Goal: Task Accomplishment & Management: Manage account settings

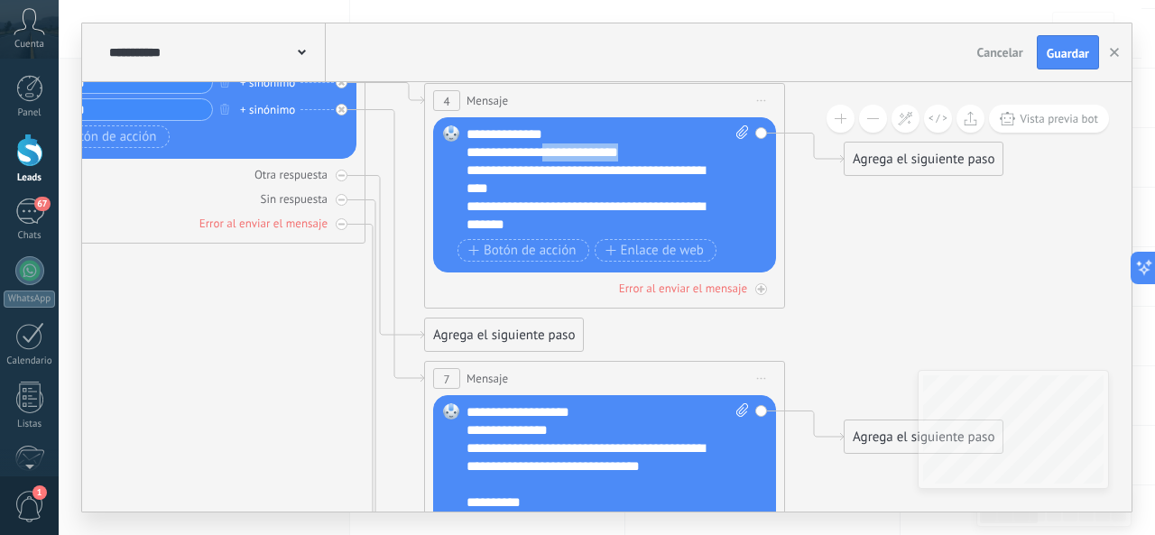
drag, startPoint x: 546, startPoint y: 147, endPoint x: 651, endPoint y: 153, distance: 104.8
click at [651, 153] on div "**********" at bounding box center [592, 152] width 251 height 18
click at [737, 129] on icon at bounding box center [742, 132] width 12 height 14
click input "Subir" at bounding box center [0, 0] width 0 height 0
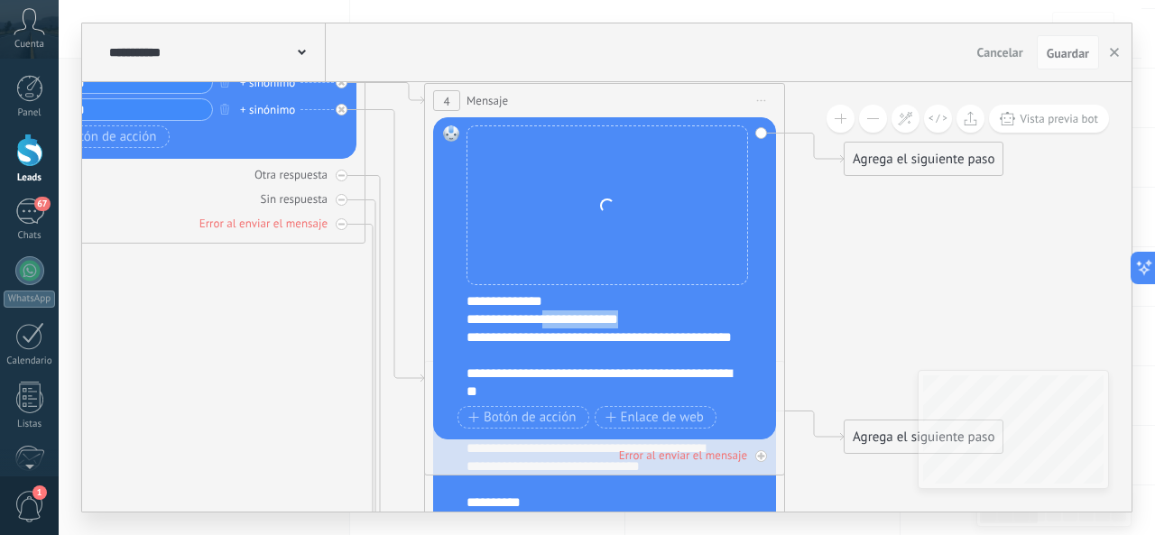
scroll to position [289, 0]
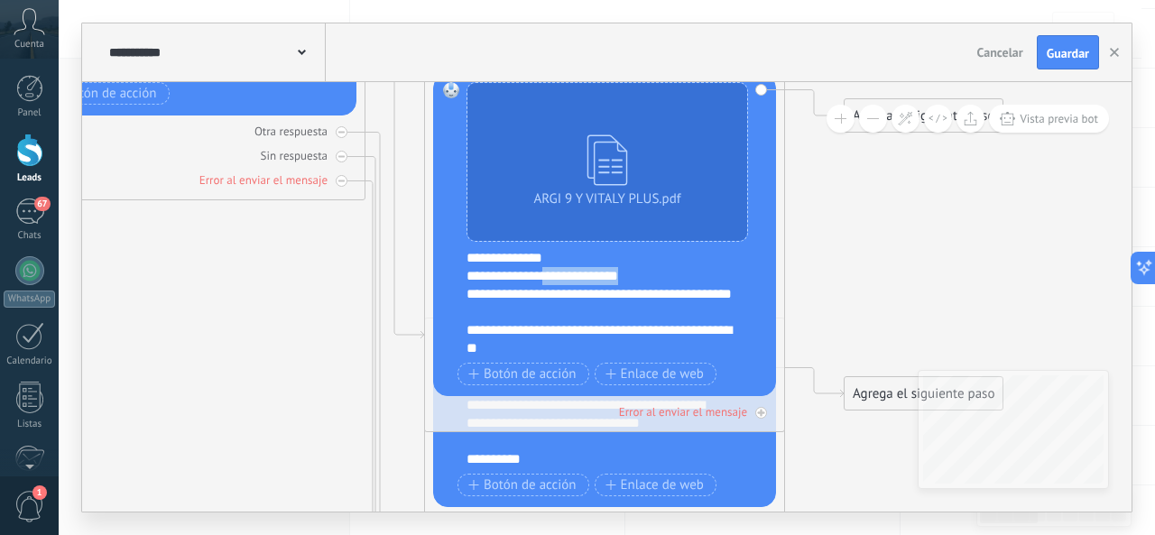
click at [737, 273] on div "**********" at bounding box center [617, 303] width 300 height 108
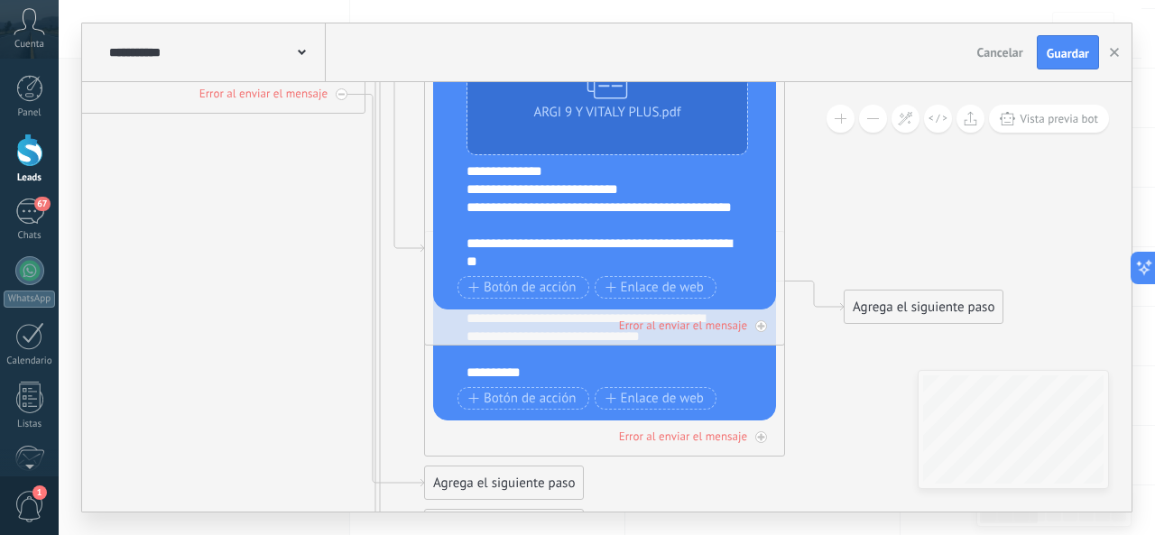
click at [799, 355] on icon at bounding box center [367, 134] width 2052 height 1719
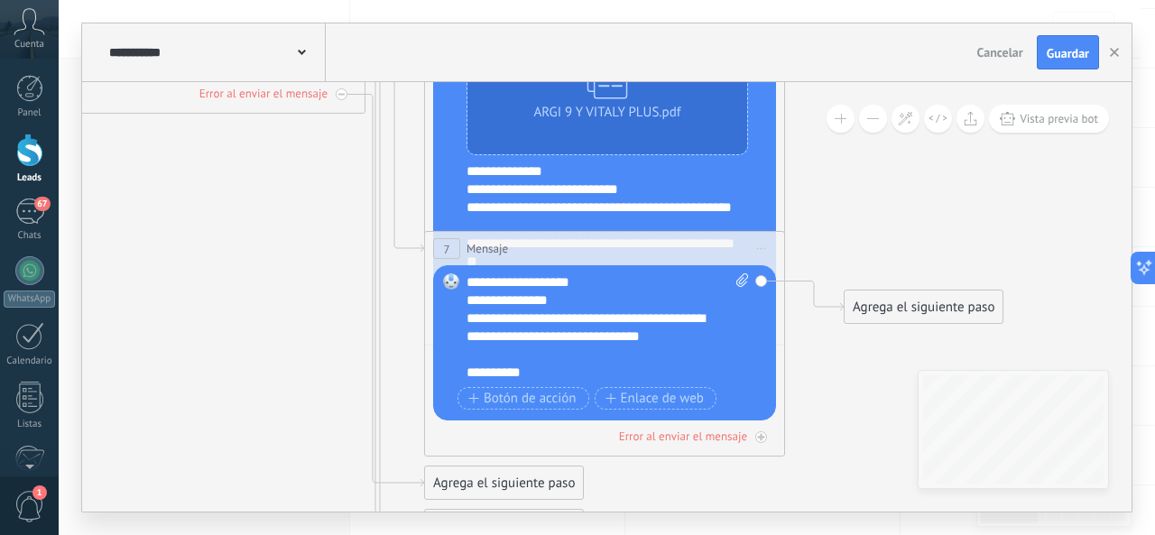
click at [747, 382] on div "**********" at bounding box center [608, 343] width 282 height 141
click at [745, 282] on icon at bounding box center [742, 280] width 12 height 14
click input "Subir" at bounding box center [0, 0] width 0 height 0
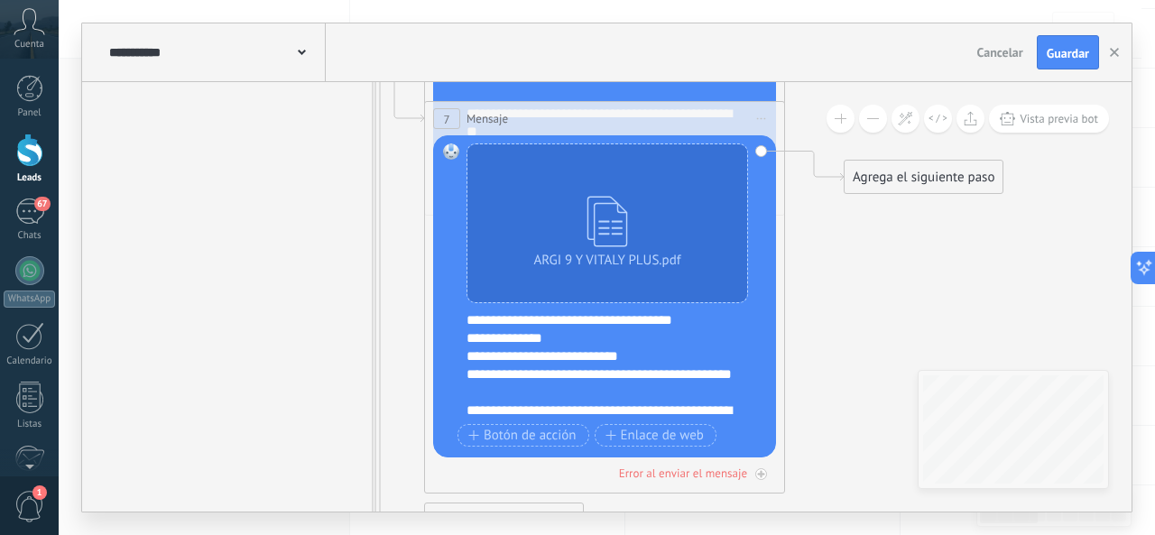
scroll to position [235, 0]
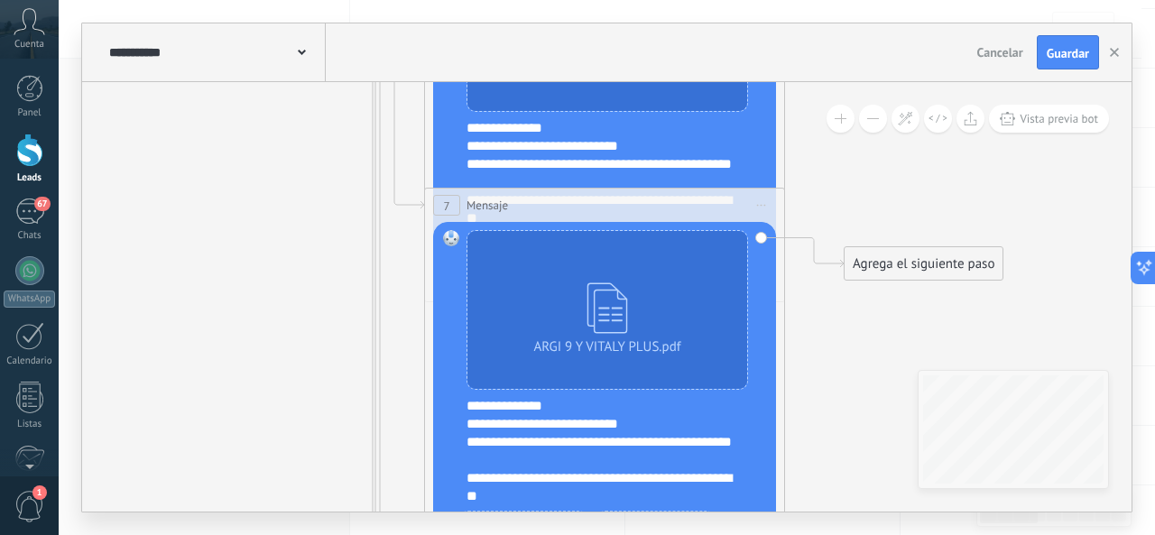
click at [737, 148] on div "**********" at bounding box center [617, 173] width 300 height 108
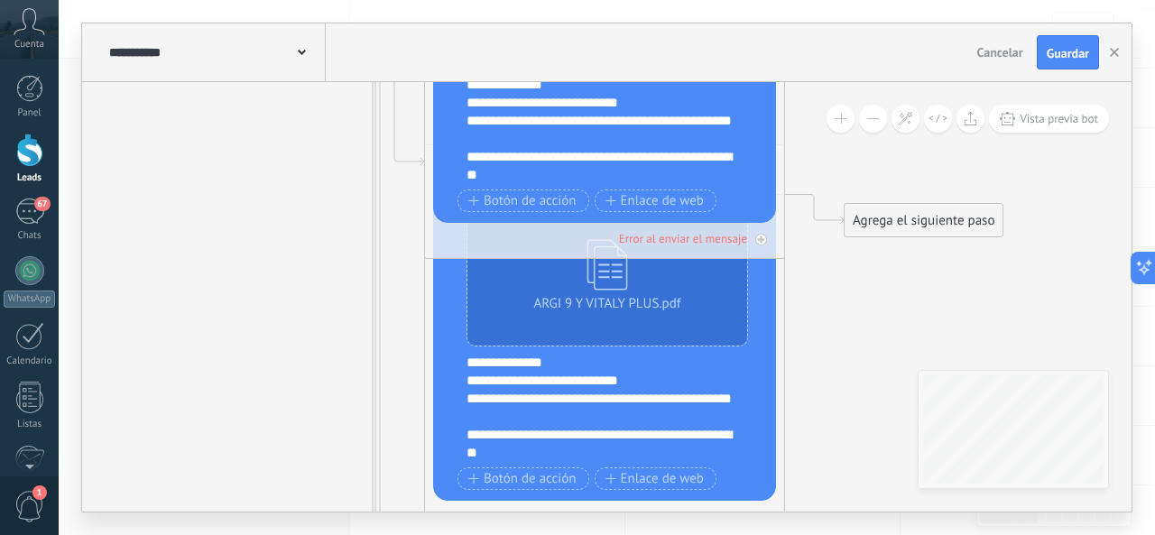
click at [810, 334] on icon at bounding box center [367, 48] width 2052 height 1719
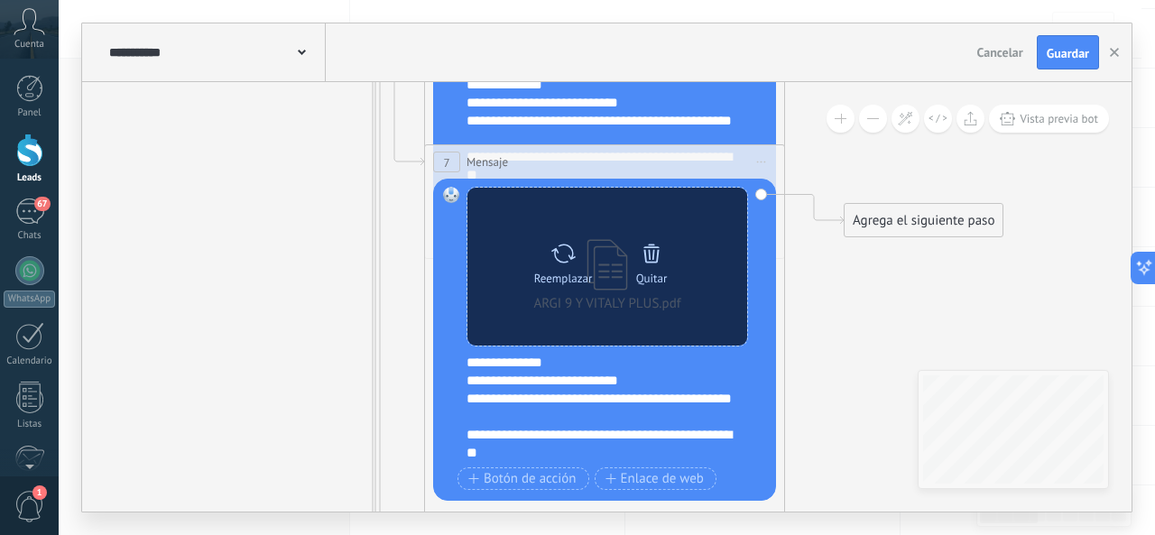
click at [736, 332] on div "Reemplazar Quitar Convertir a mensaje de voz" at bounding box center [607, 267] width 280 height 158
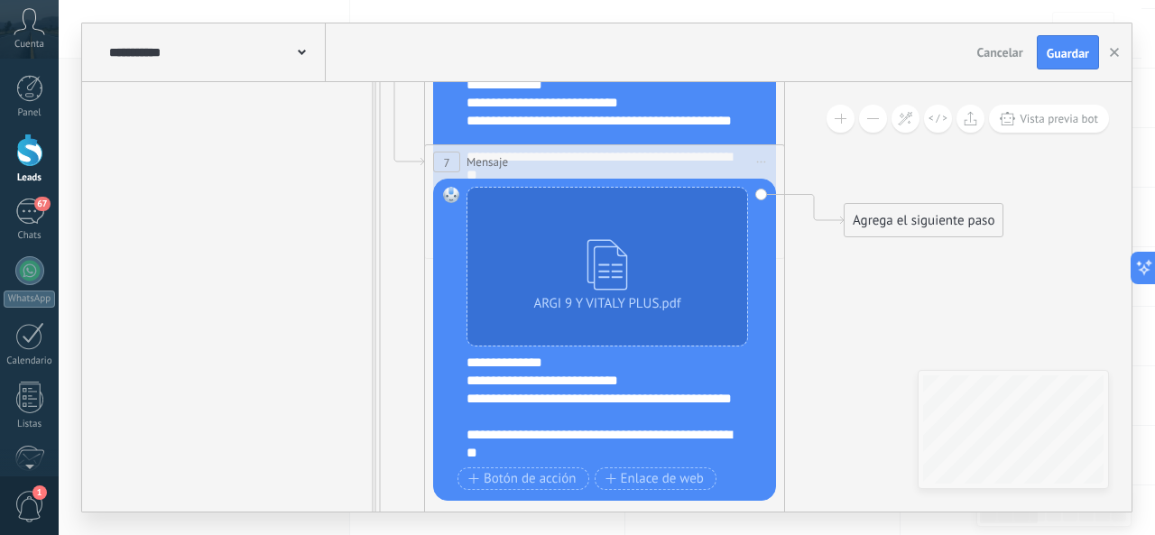
click at [764, 356] on div "ARGI 9 Y VITALY PLUS.pdf Reemplazar Quitar Convertir a mensaje de voz Arrastre …" at bounding box center [604, 340] width 343 height 322
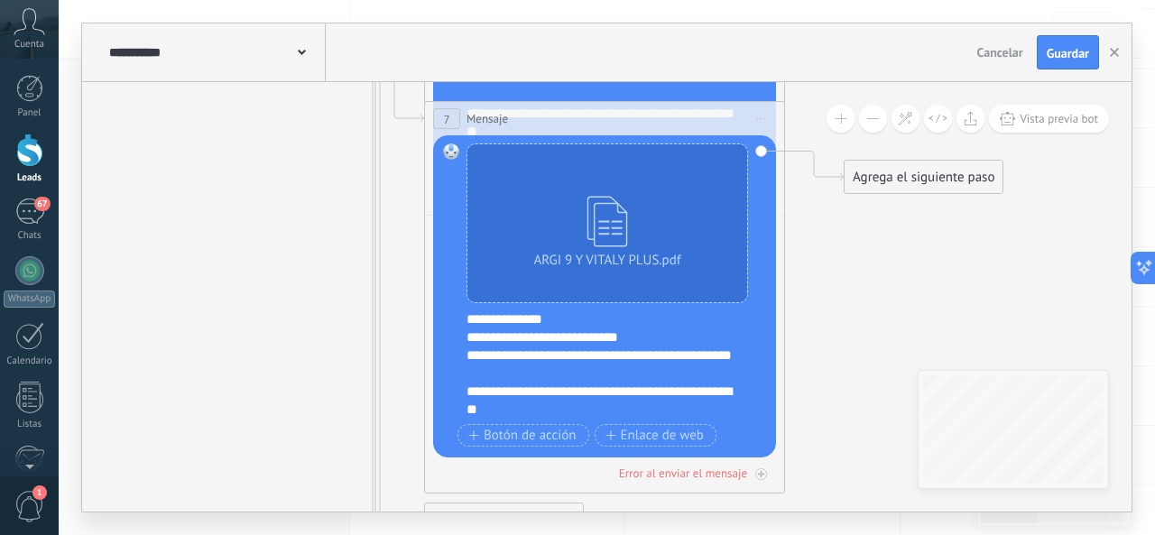
click at [760, 322] on div "ARGI 9 Y VITALY PLUS.pdf Reemplazar Quitar Convertir a mensaje de voz Arrastre …" at bounding box center [604, 296] width 343 height 322
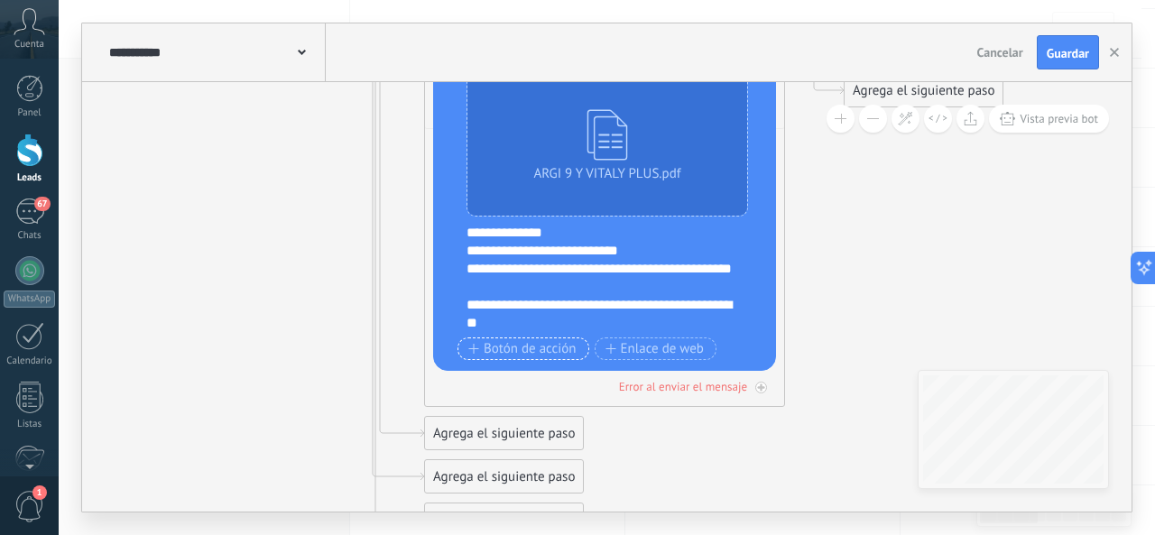
click at [551, 354] on span "Botón de acción" at bounding box center [522, 349] width 108 height 14
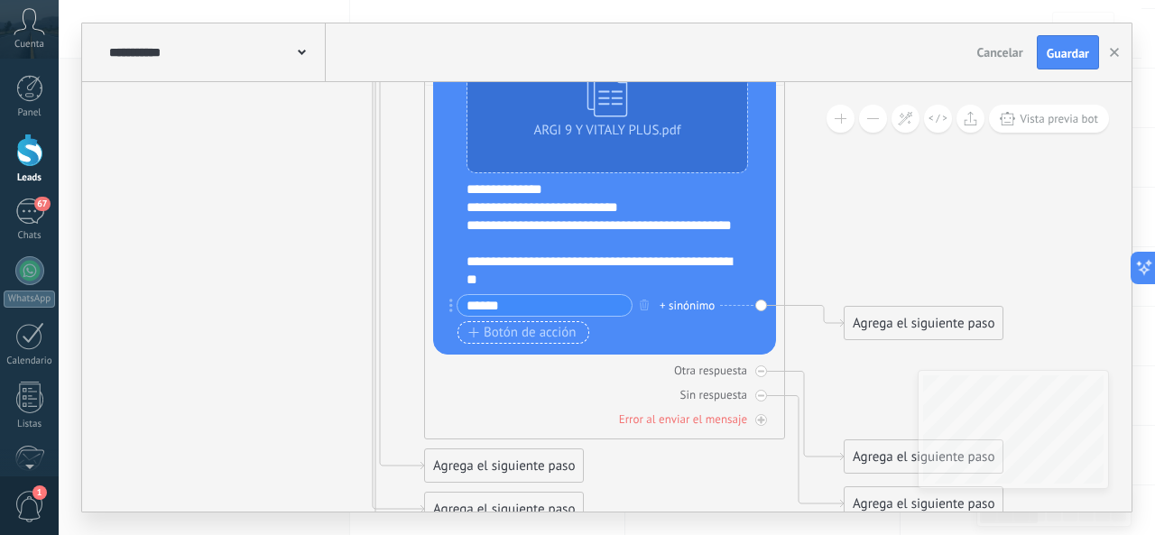
type input "******"
click at [550, 335] on span "Botón de acción" at bounding box center [522, 333] width 108 height 14
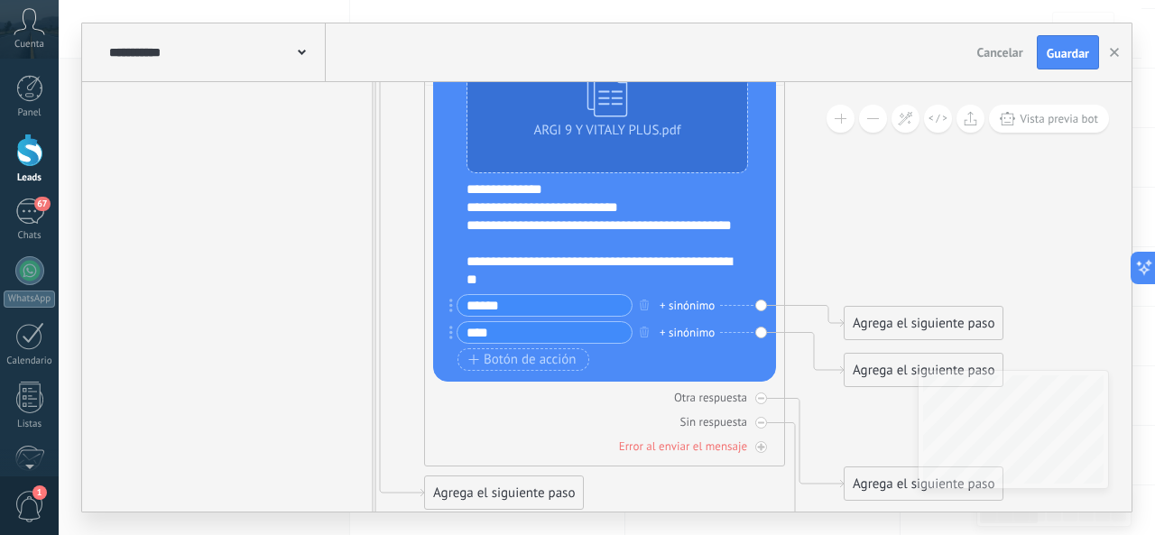
type input "****"
click at [945, 316] on div "Agrega el siguiente paso" at bounding box center [924, 324] width 158 height 30
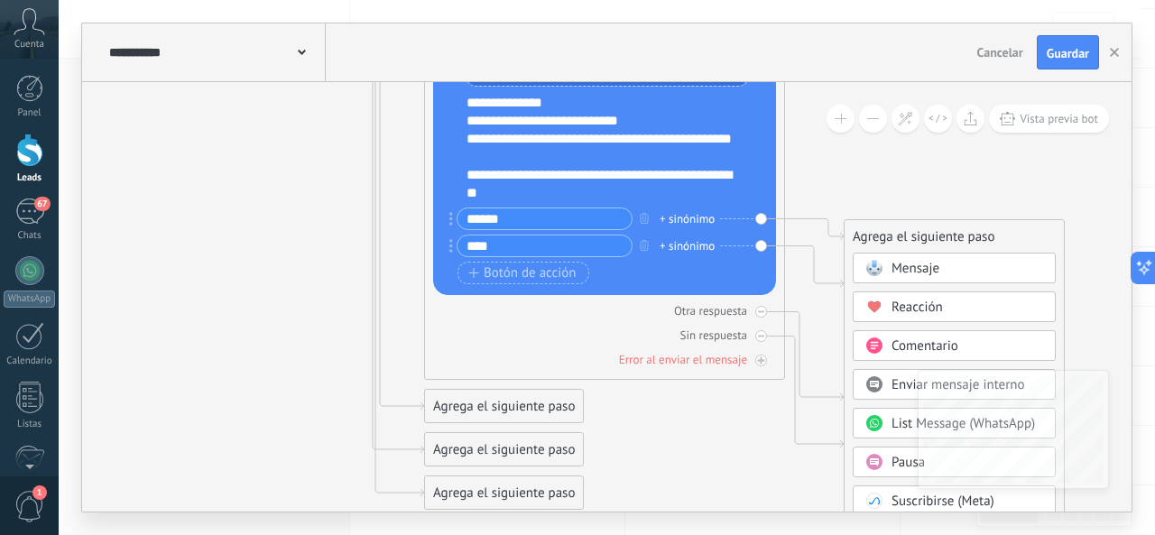
click at [957, 348] on span "Comentario" at bounding box center [925, 346] width 67 height 17
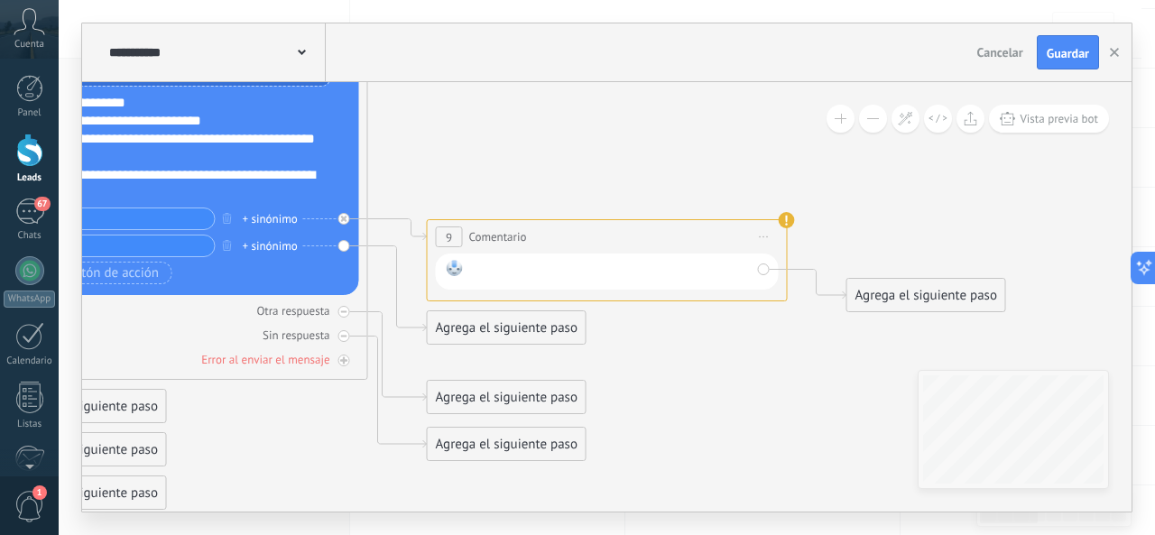
click at [588, 269] on div at bounding box center [610, 271] width 281 height 23
click at [892, 289] on div "Agrega el siguiente paso" at bounding box center [926, 296] width 158 height 30
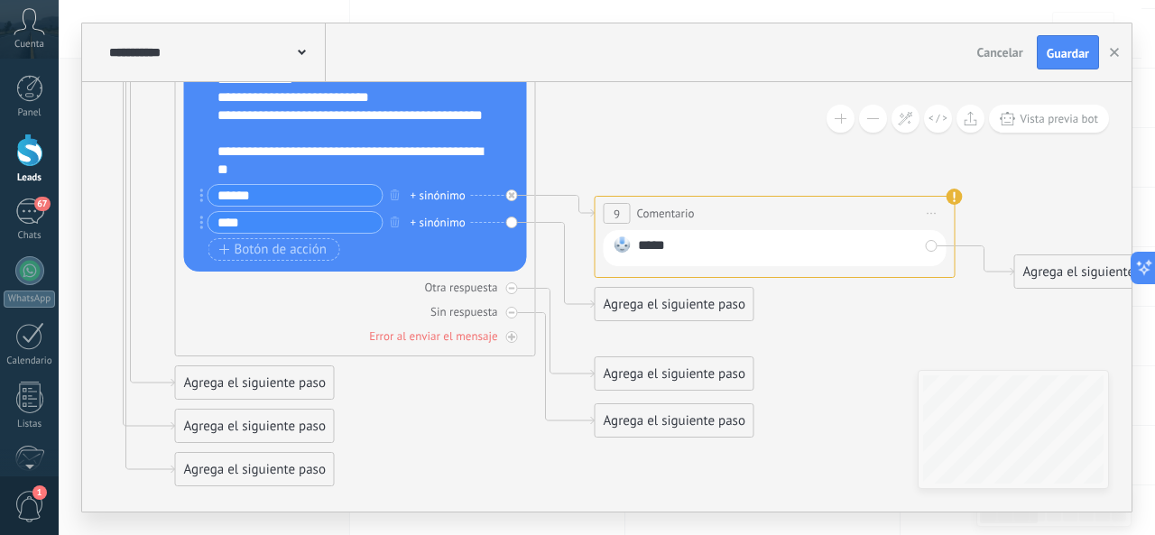
drag, startPoint x: 862, startPoint y: 198, endPoint x: 1070, endPoint y: 174, distance: 209.8
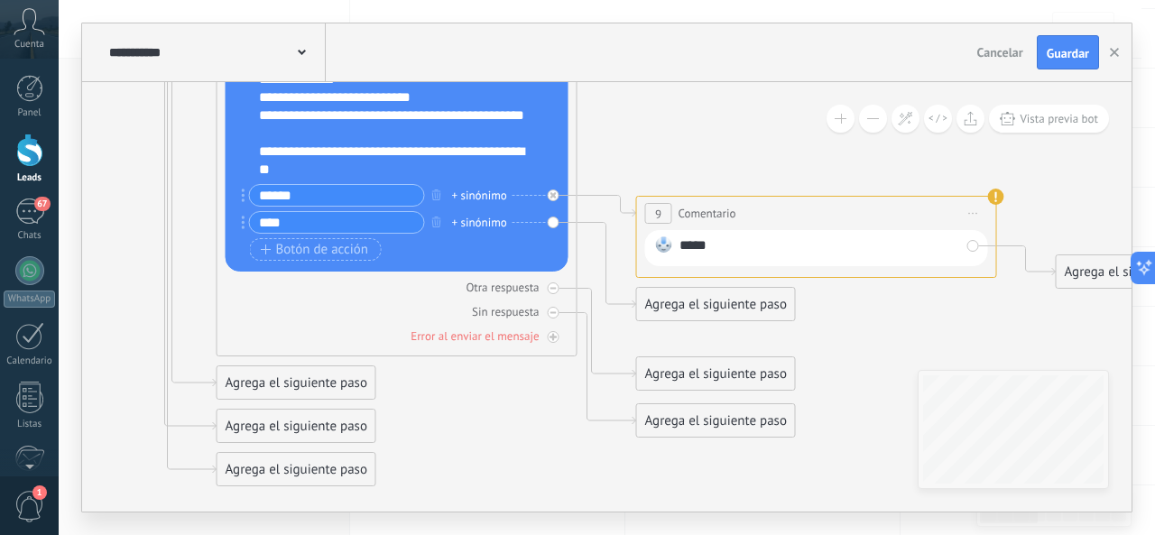
click at [521, 267] on div "ARGI 9 Y VITALY PLUS.pdf Reemplazar Quitar Convertir a mensaje de voz Arrastre …" at bounding box center [397, 83] width 343 height 376
click at [780, 261] on div "*****" at bounding box center [816, 248] width 343 height 36
click at [795, 253] on div "*****" at bounding box center [820, 247] width 281 height 23
click at [459, 196] on div "+ sinónimo" at bounding box center [479, 196] width 55 height 18
click at [490, 239] on div "Botón de acción Enlace de web" at bounding box center [395, 249] width 291 height 23
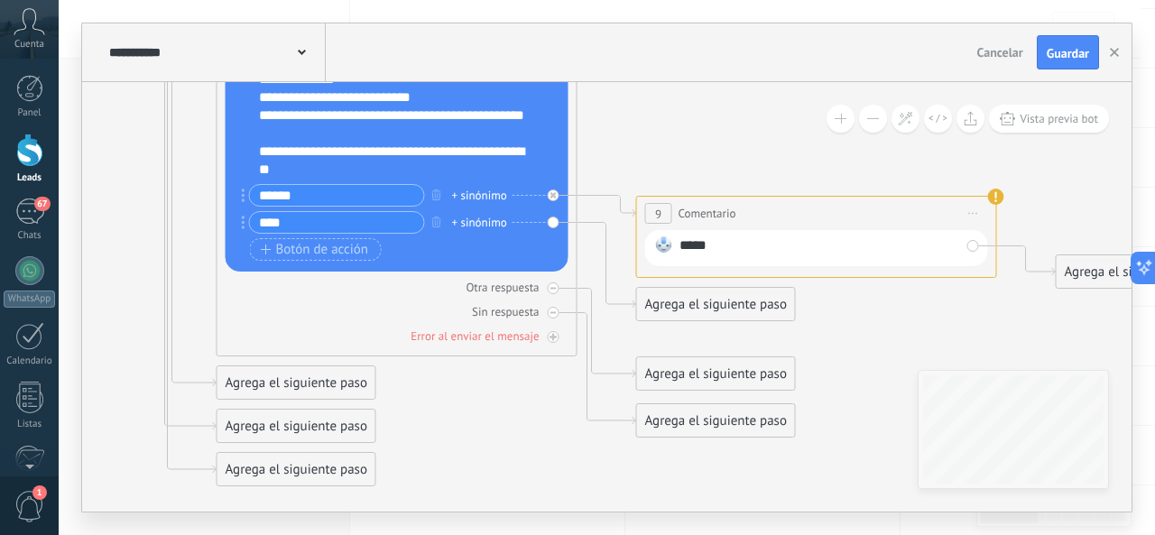
click at [344, 265] on div "ARGI 9 Y VITALY PLUS.pdf Reemplazar Quitar Convertir a mensaje de voz Arrastre …" at bounding box center [397, 83] width 343 height 376
click at [551, 195] on icon at bounding box center [554, 195] width 6 height 6
click at [708, 465] on div "Agrega el siguiente paso" at bounding box center [716, 464] width 158 height 30
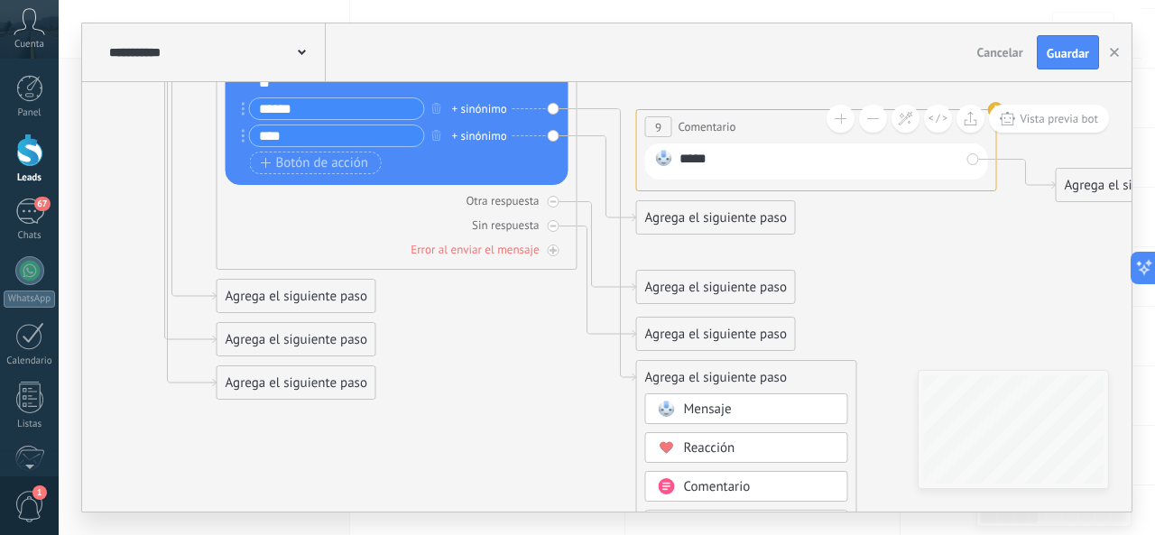
click at [741, 478] on span "Comentario" at bounding box center [717, 486] width 67 height 17
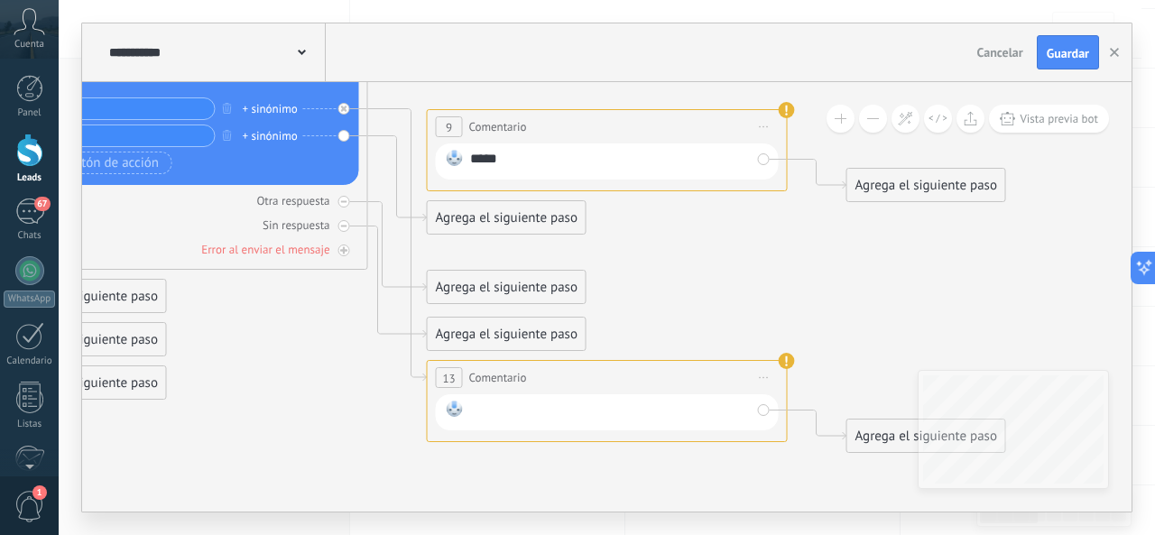
click at [686, 412] on div at bounding box center [610, 412] width 281 height 23
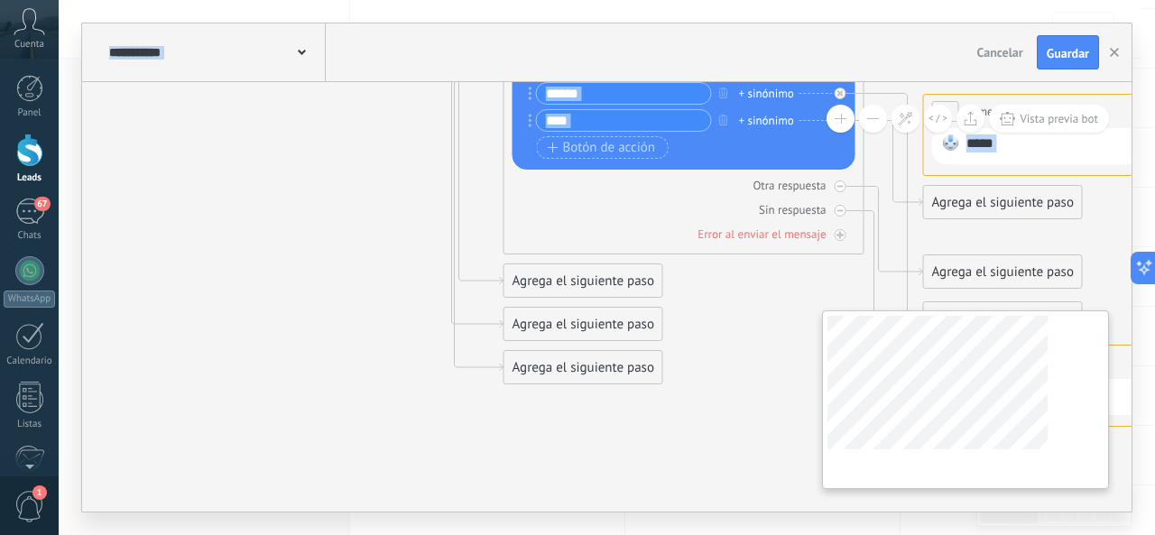
click at [1078, 450] on div "**********" at bounding box center [607, 297] width 1050 height 430
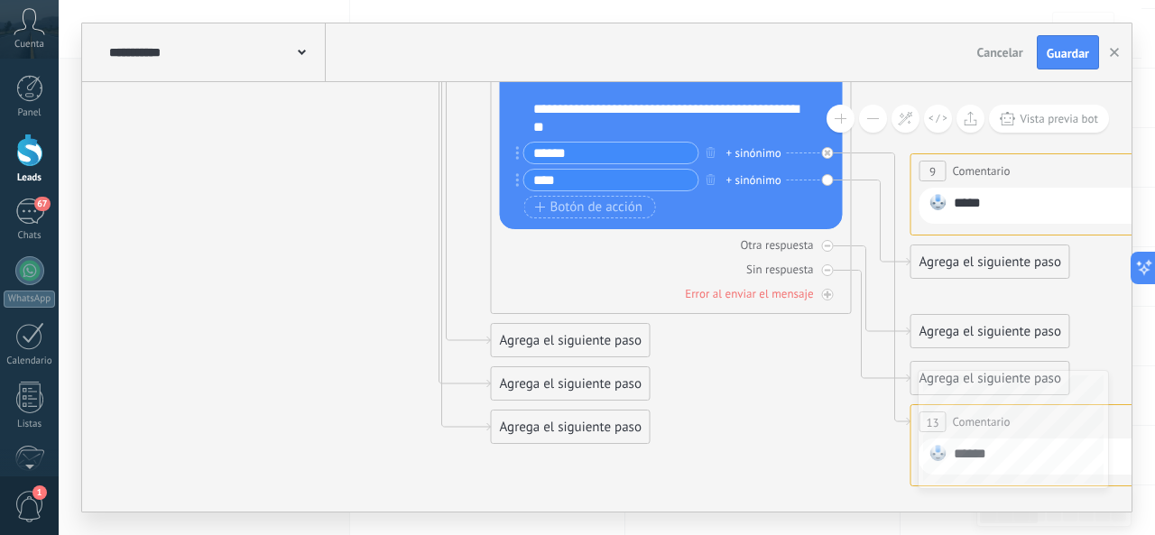
drag, startPoint x: 384, startPoint y: 171, endPoint x: 350, endPoint y: 226, distance: 64.1
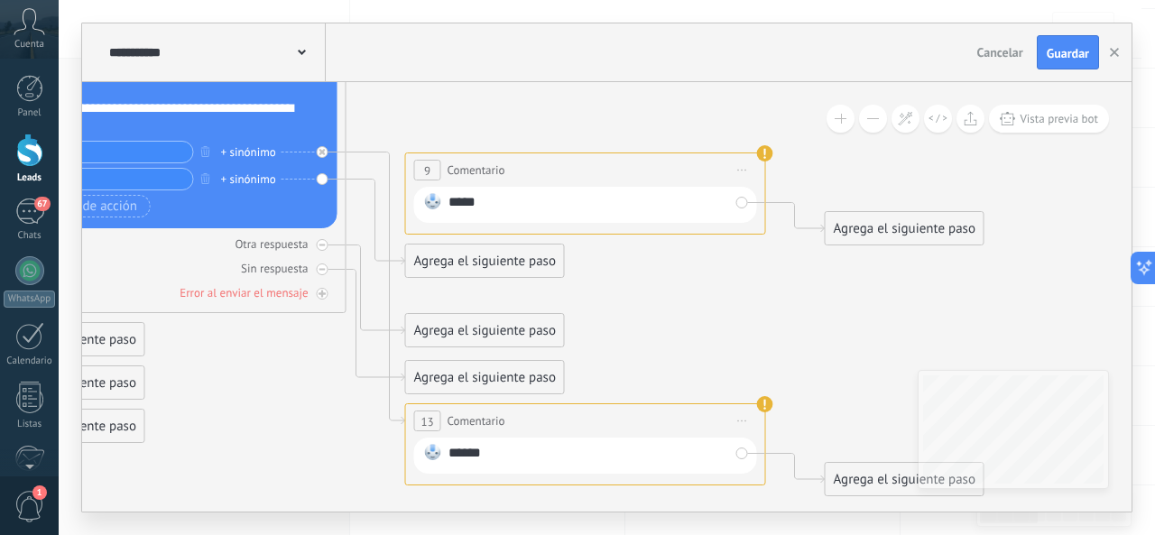
drag, startPoint x: 809, startPoint y: 468, endPoint x: 297, endPoint y: 449, distance: 512.1
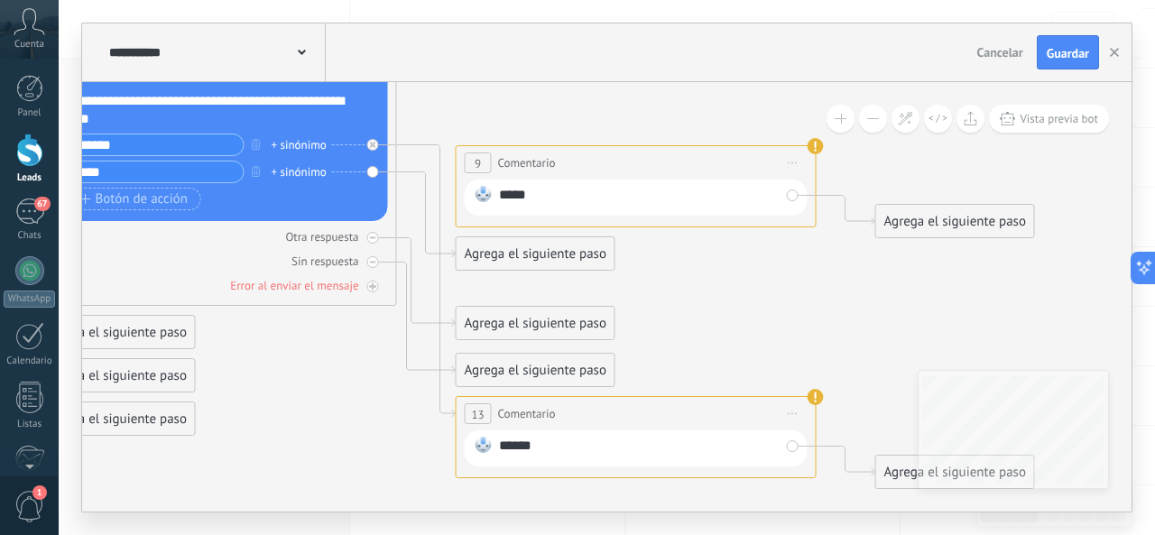
drag, startPoint x: 834, startPoint y: 366, endPoint x: 884, endPoint y: 359, distance: 50.9
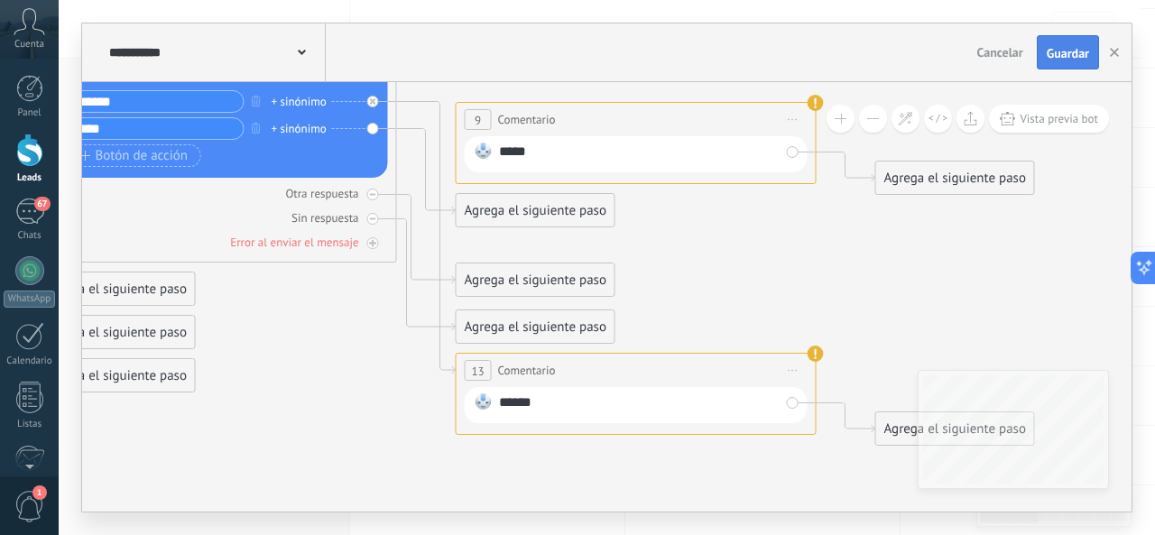
click at [1069, 43] on button "Guardar" at bounding box center [1068, 52] width 62 height 34
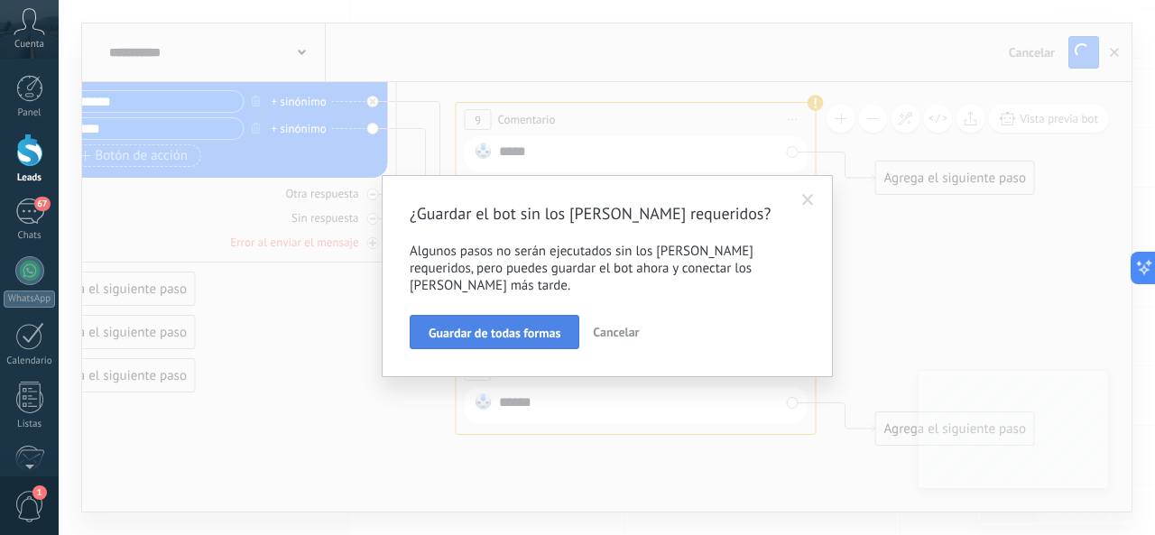
click at [568, 315] on button "Guardar de todas formas" at bounding box center [495, 332] width 170 height 34
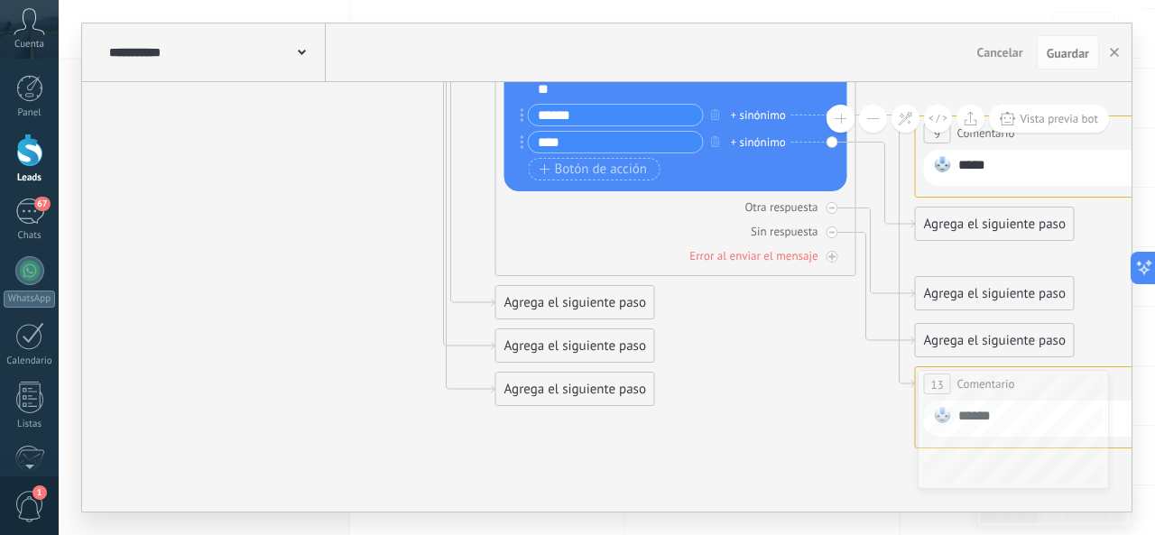
drag, startPoint x: 695, startPoint y: 501, endPoint x: 1149, endPoint y: 525, distance: 454.6
click at [1154, 528] on div "**********" at bounding box center [607, 267] width 1097 height 535
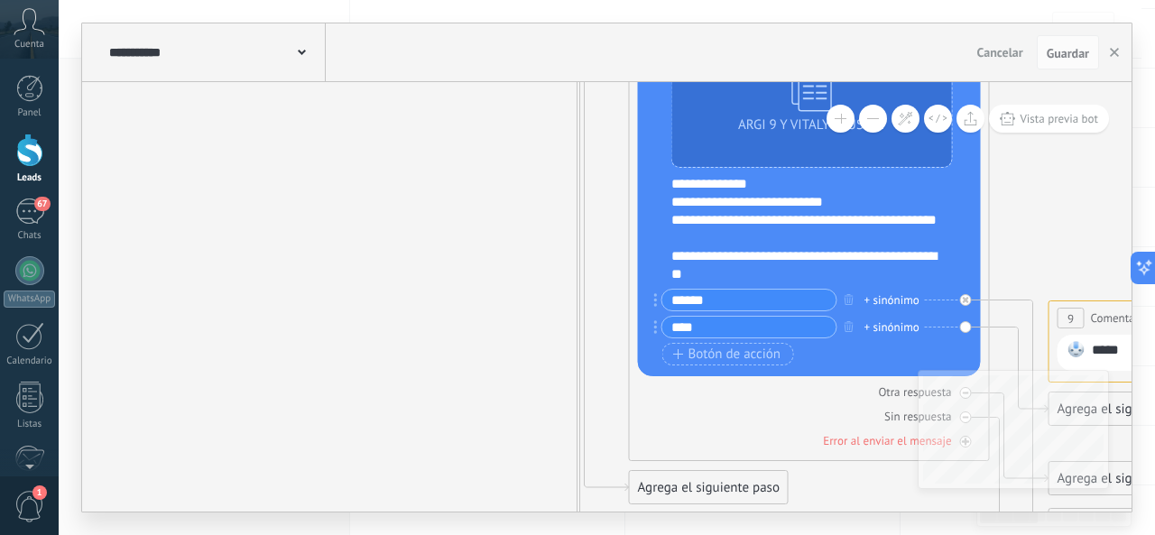
drag, startPoint x: 691, startPoint y: 411, endPoint x: 760, endPoint y: 499, distance: 111.9
click at [772, 514] on div "**********" at bounding box center [607, 267] width 1097 height 535
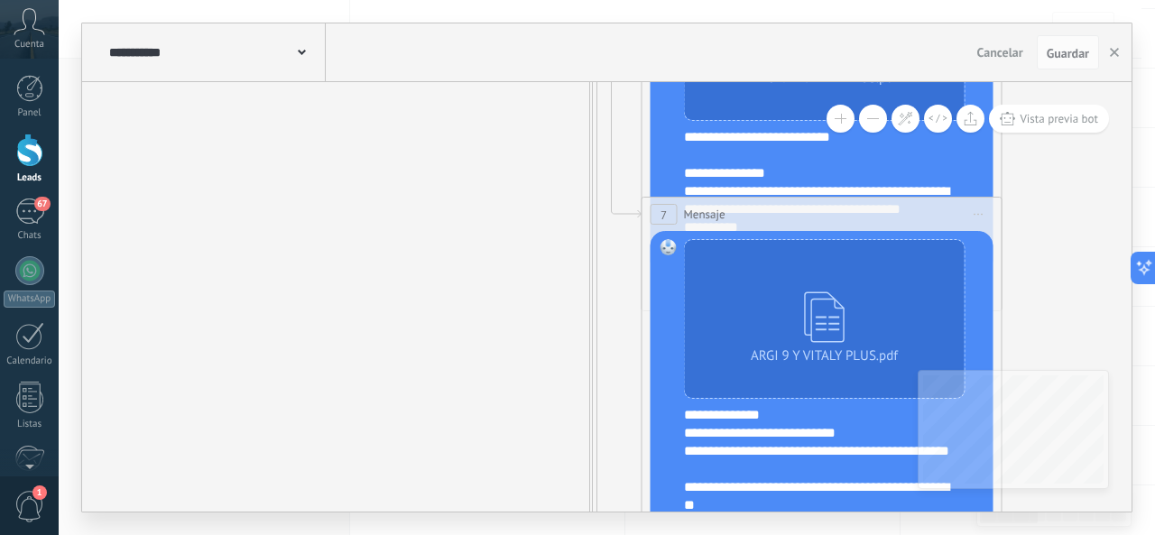
drag, startPoint x: 486, startPoint y: 425, endPoint x: 472, endPoint y: 438, distance: 18.5
click at [472, 449] on icon at bounding box center [795, 284] width 2472 height 2086
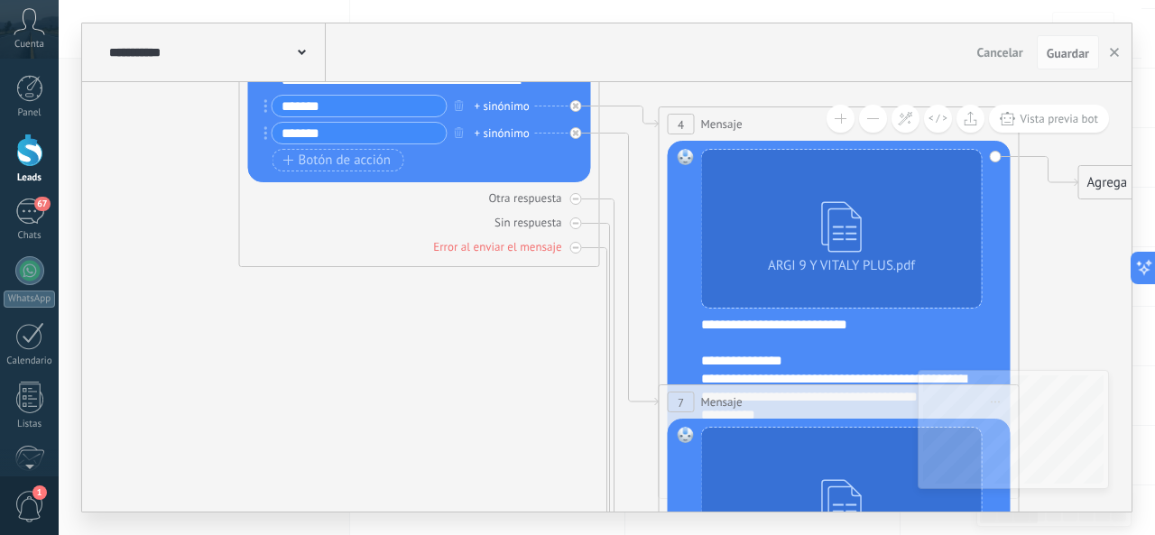
drag, startPoint x: 513, startPoint y: 389, endPoint x: 496, endPoint y: 434, distance: 48.0
click at [502, 443] on icon at bounding box center [812, 472] width 2472 height 2086
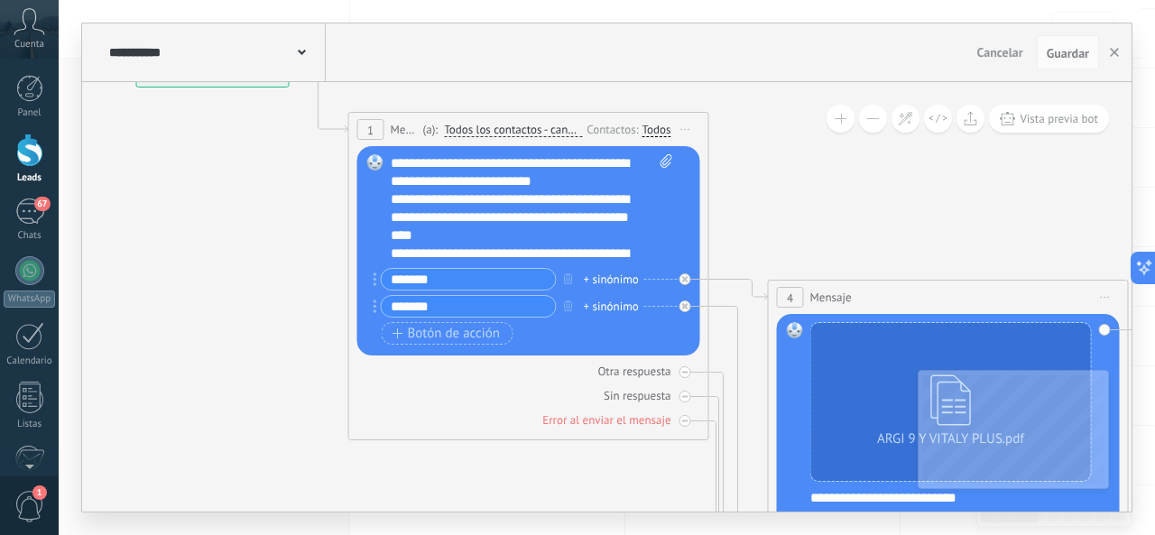
drag, startPoint x: 415, startPoint y: 319, endPoint x: 494, endPoint y: 430, distance: 136.7
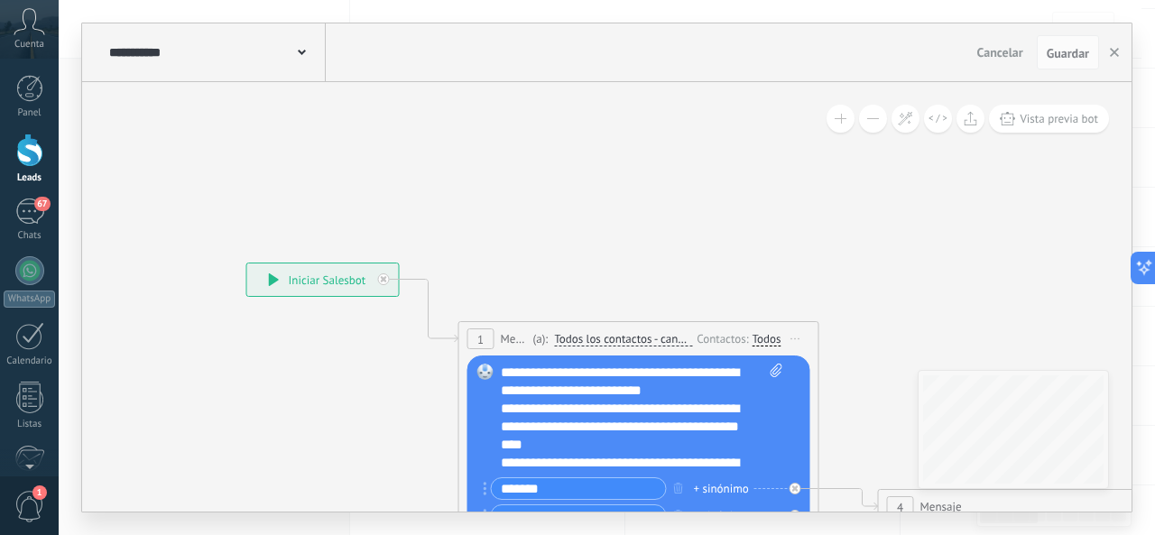
drag, startPoint x: 313, startPoint y: 304, endPoint x: 386, endPoint y: 395, distance: 116.8
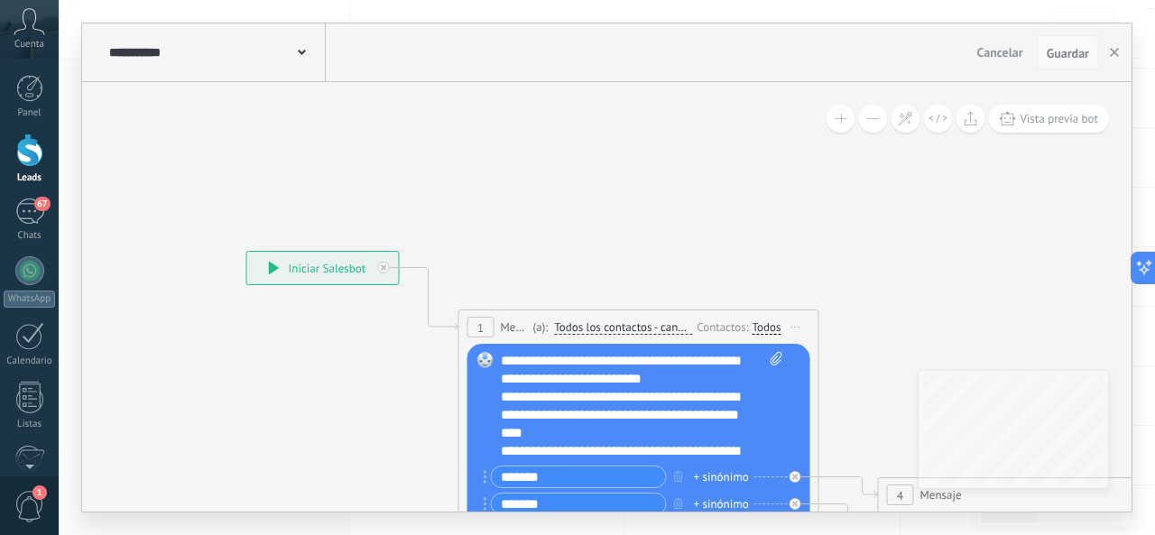
click at [1051, 50] on span "Guardar" at bounding box center [1068, 53] width 42 height 13
click at [1060, 54] on span "Guardar" at bounding box center [1068, 53] width 42 height 13
click at [1020, 119] on span "Vista previa bot" at bounding box center [1059, 118] width 79 height 15
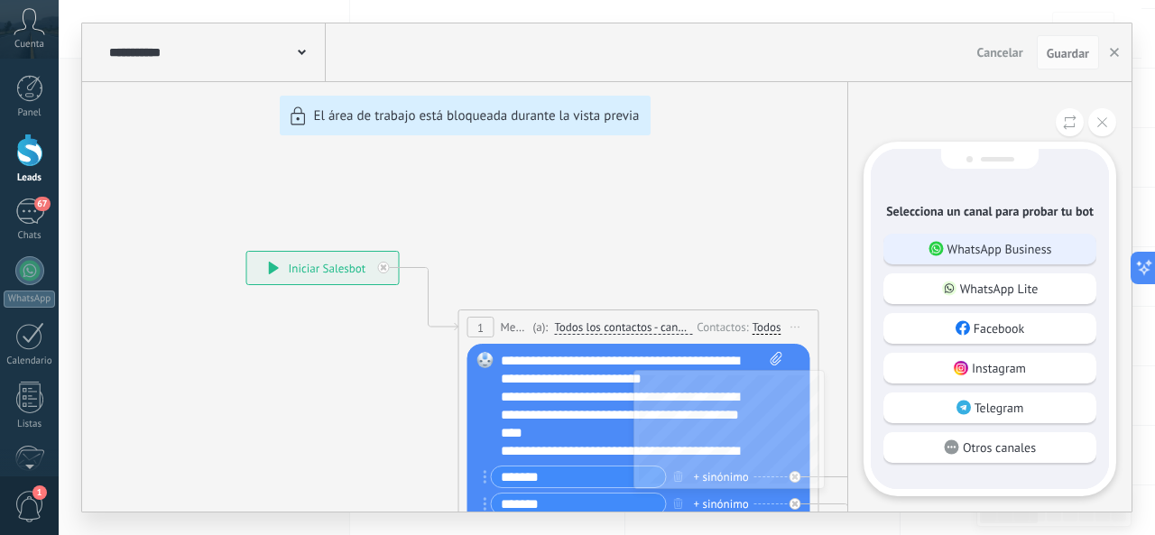
click at [1029, 254] on p "WhatsApp Business" at bounding box center [1000, 249] width 105 height 16
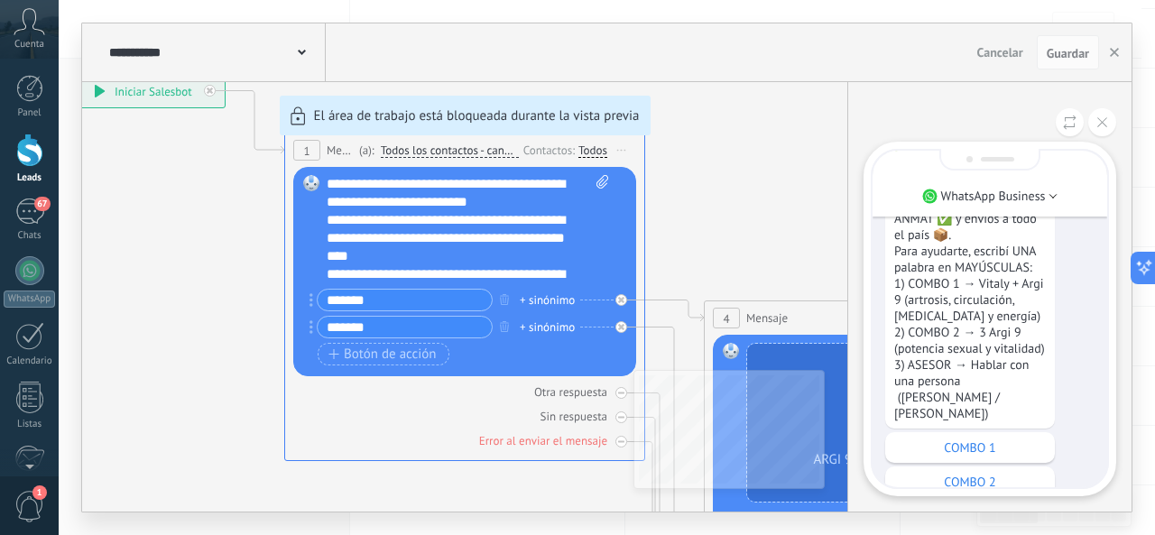
scroll to position [0, 0]
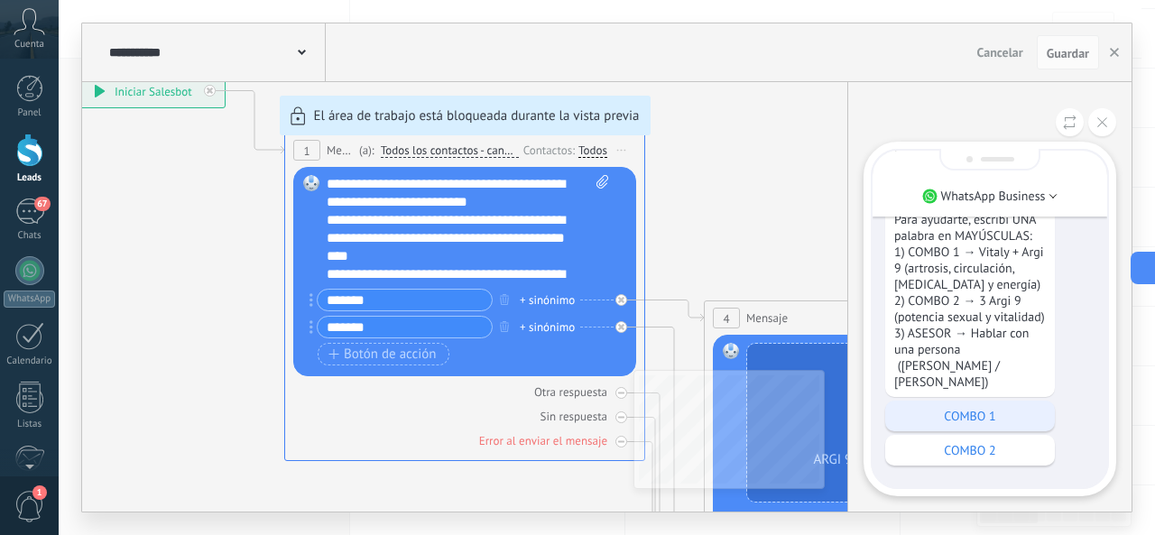
click at [991, 420] on p "COMBO 1" at bounding box center [970, 416] width 152 height 16
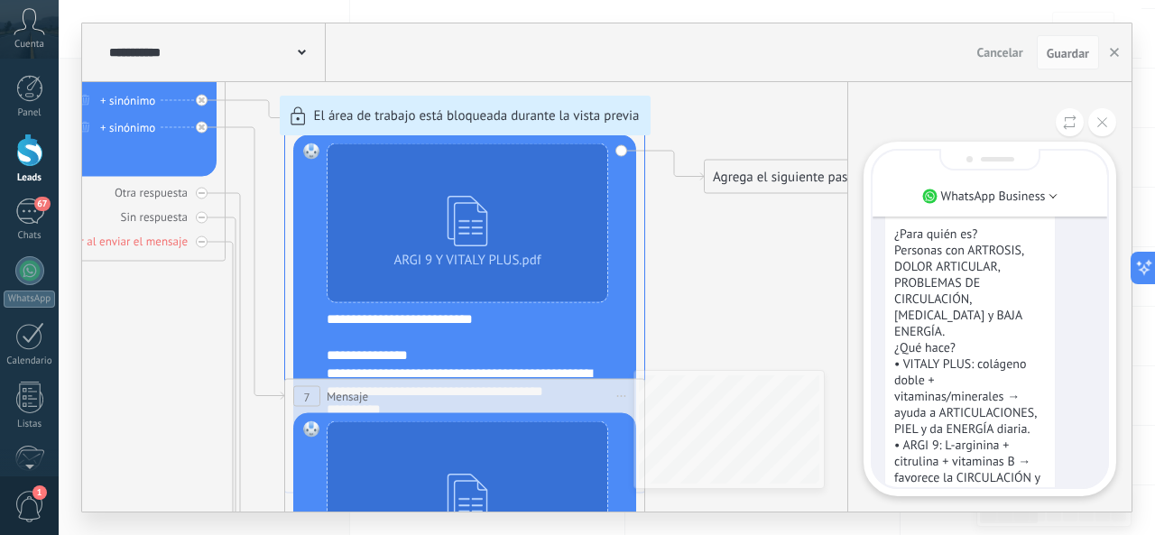
scroll to position [-361, 0]
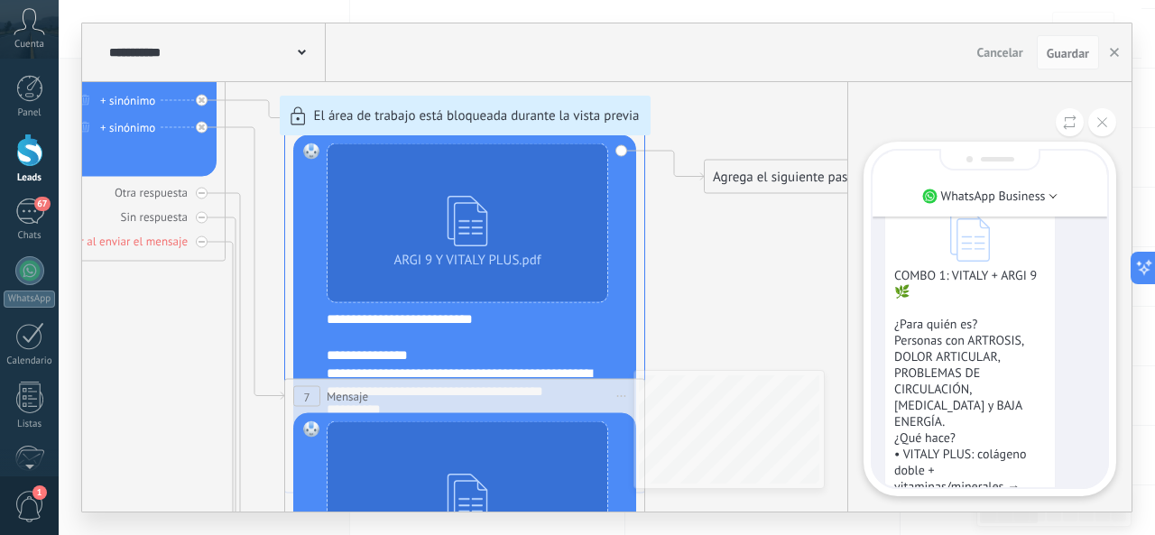
click at [976, 262] on icon at bounding box center [970, 237] width 40 height 50
click at [995, 324] on p "COMBO 1: VITALY + ARGI 9 🌿 ¿Para quién es? Personas con ARTROSIS, DOLOR ARTICUL…" at bounding box center [970, 543] width 152 height 552
click at [955, 262] on icon at bounding box center [970, 237] width 40 height 50
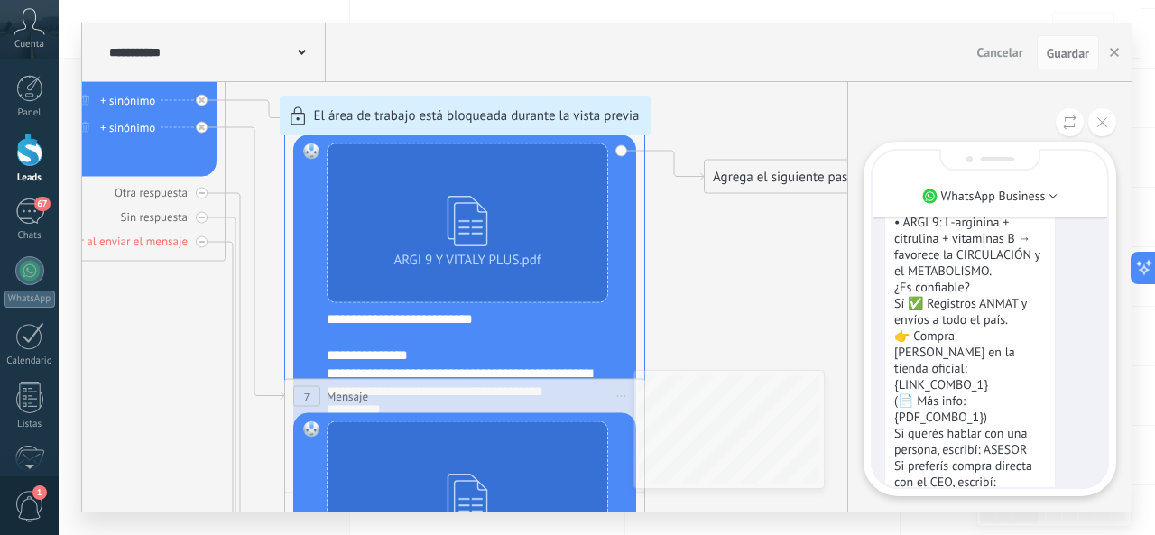
scroll to position [0, 0]
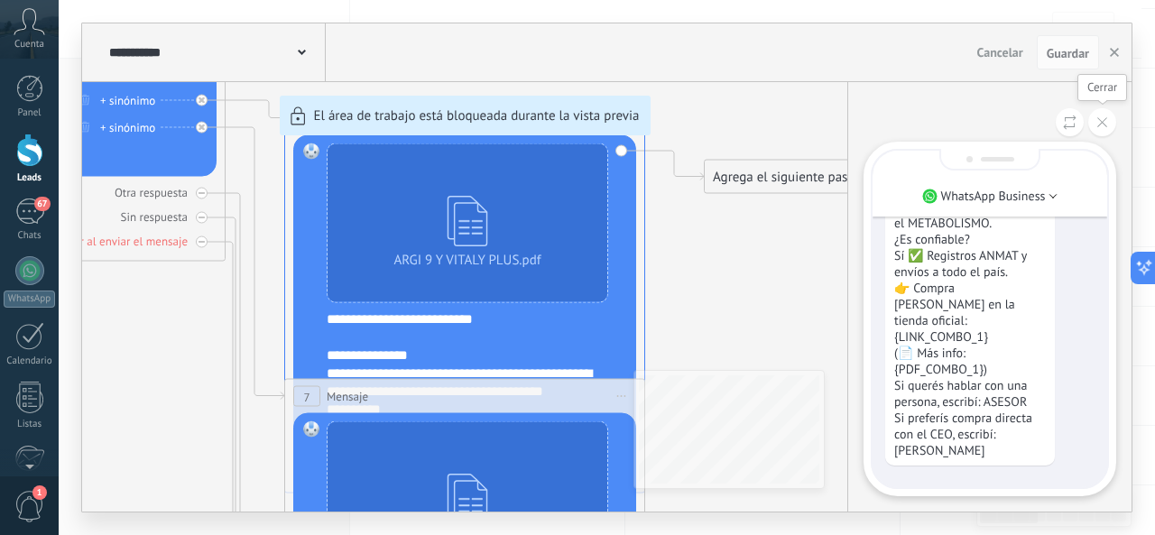
click at [1106, 116] on button at bounding box center [1102, 122] width 28 height 28
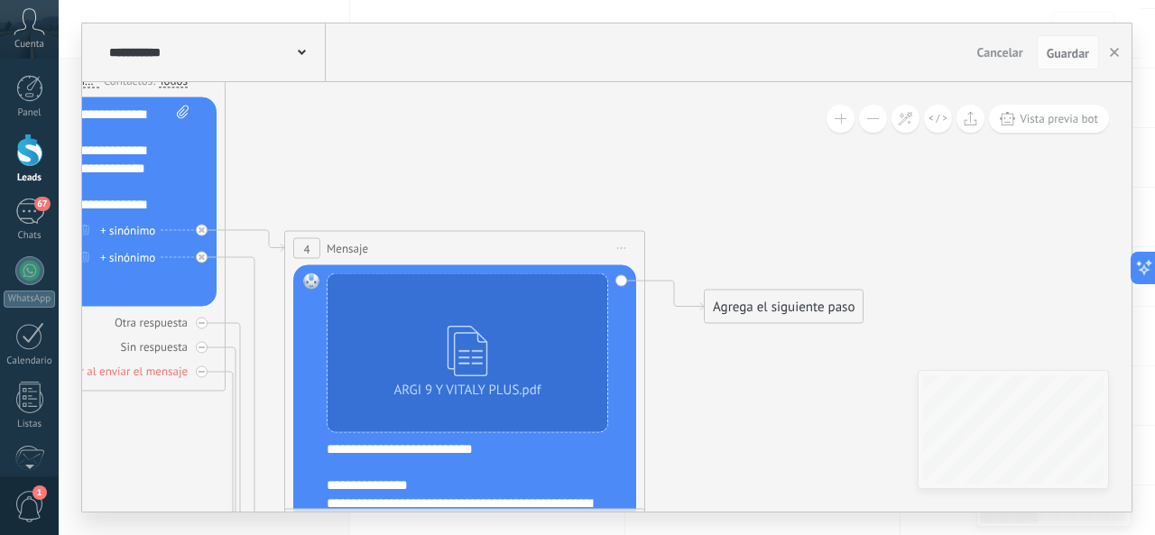
click at [153, 43] on div "**********" at bounding box center [215, 52] width 221 height 58
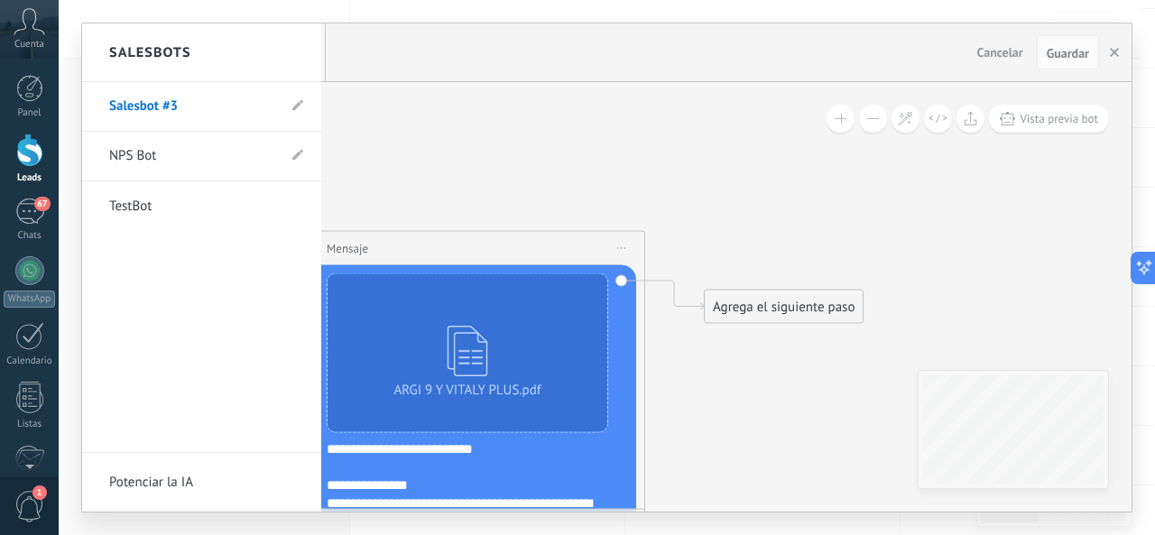
drag, startPoint x: 186, startPoint y: 51, endPoint x: 201, endPoint y: 56, distance: 16.0
click at [187, 52] on h2 "Salesbots" at bounding box center [150, 52] width 82 height 57
click at [438, 34] on div at bounding box center [607, 267] width 1050 height 488
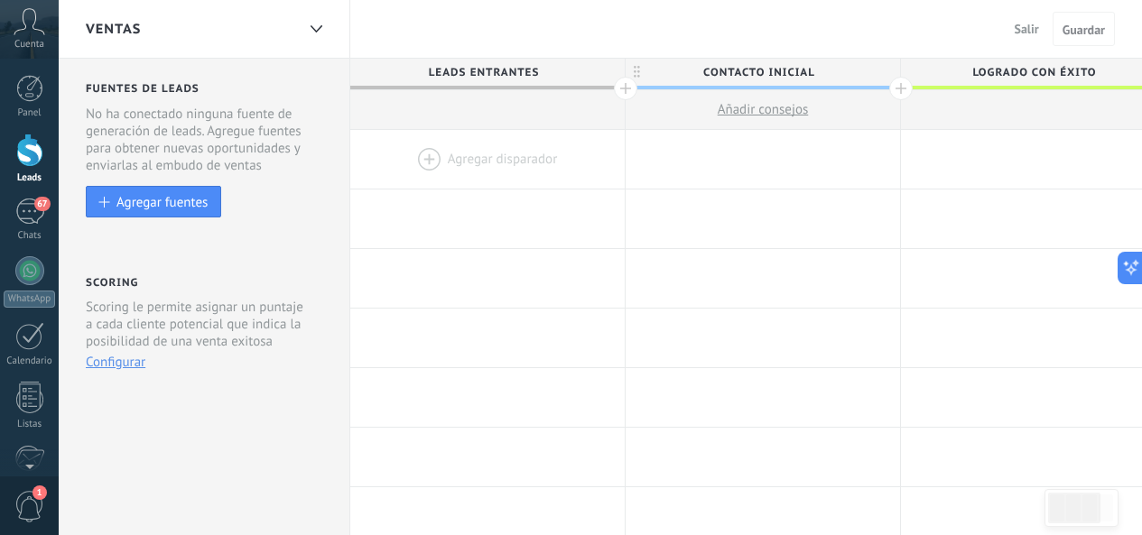
click at [481, 156] on div at bounding box center [487, 159] width 274 height 59
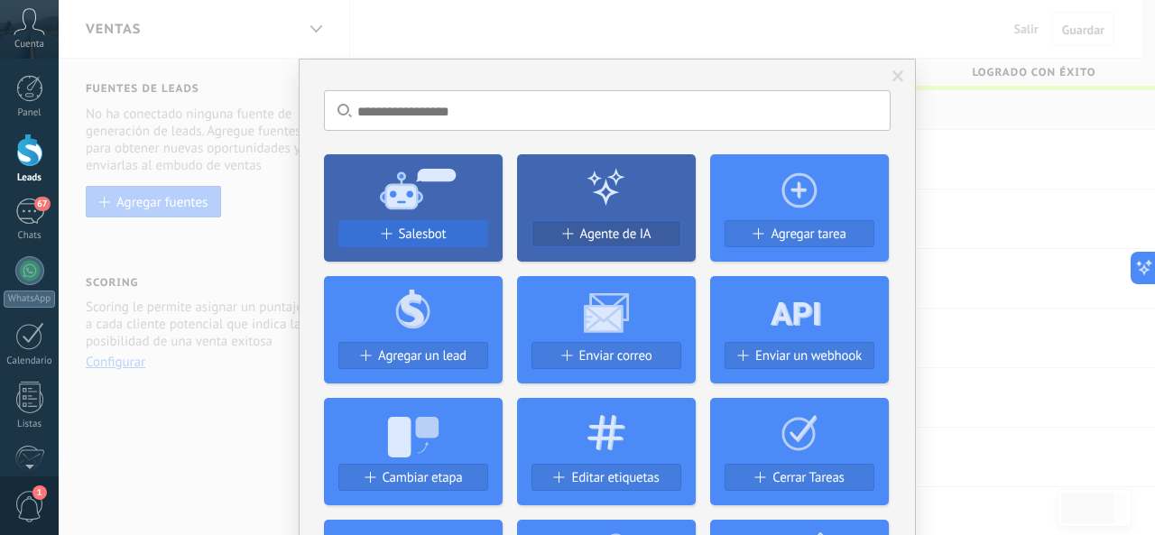
click at [449, 229] on div "Salesbot" at bounding box center [413, 234] width 148 height 15
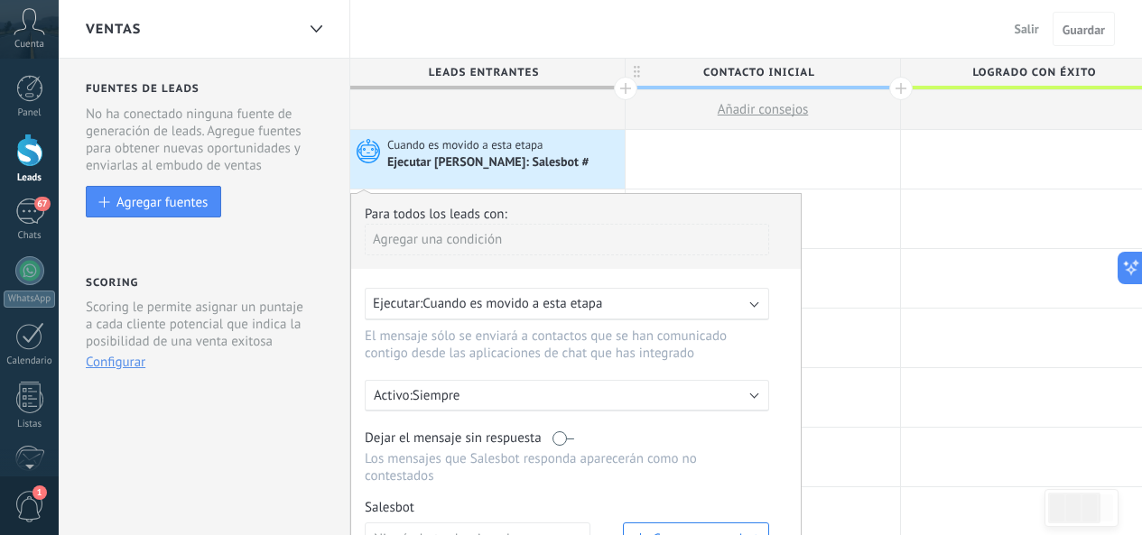
click at [587, 163] on div "Ejecutar Salesbot: Salesbot #" at bounding box center [503, 162] width 233 height 18
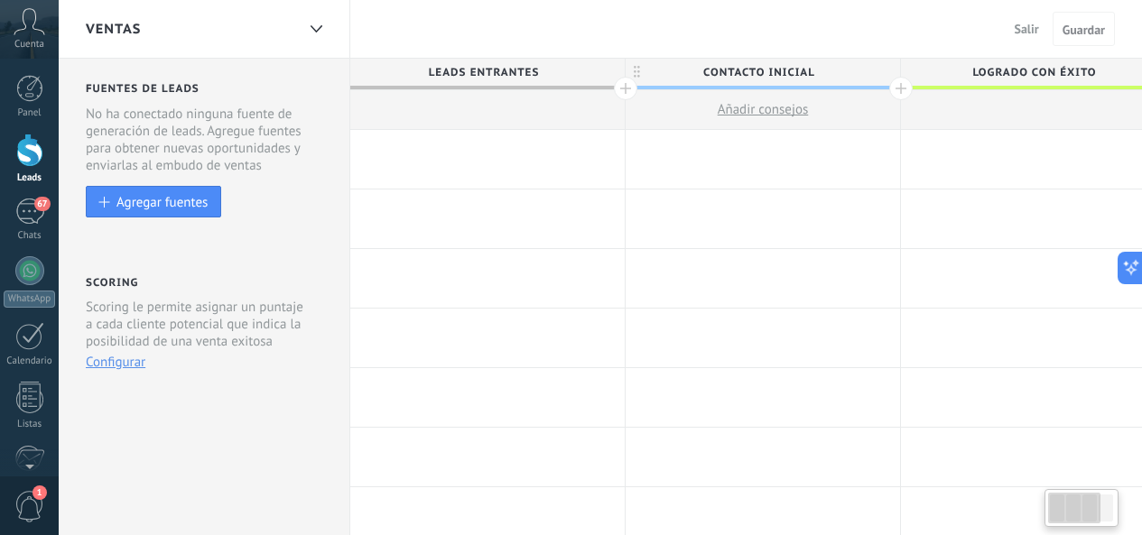
click at [587, 140] on div at bounding box center [487, 159] width 274 height 59
click at [521, 116] on div at bounding box center [487, 110] width 274 height 40
click at [549, 162] on div at bounding box center [487, 159] width 274 height 59
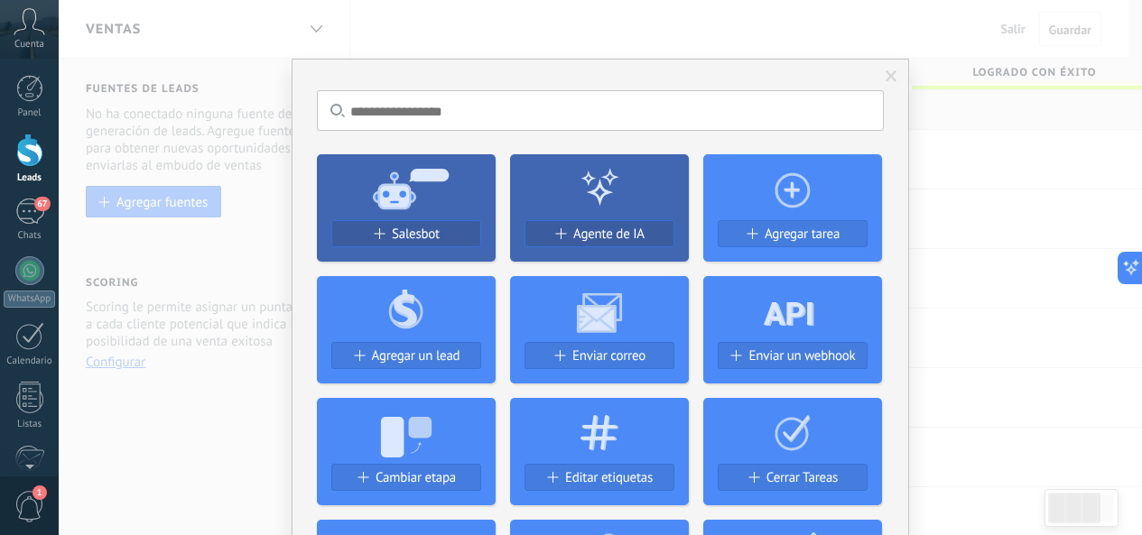
click at [467, 232] on div "Salesbot" at bounding box center [406, 234] width 148 height 15
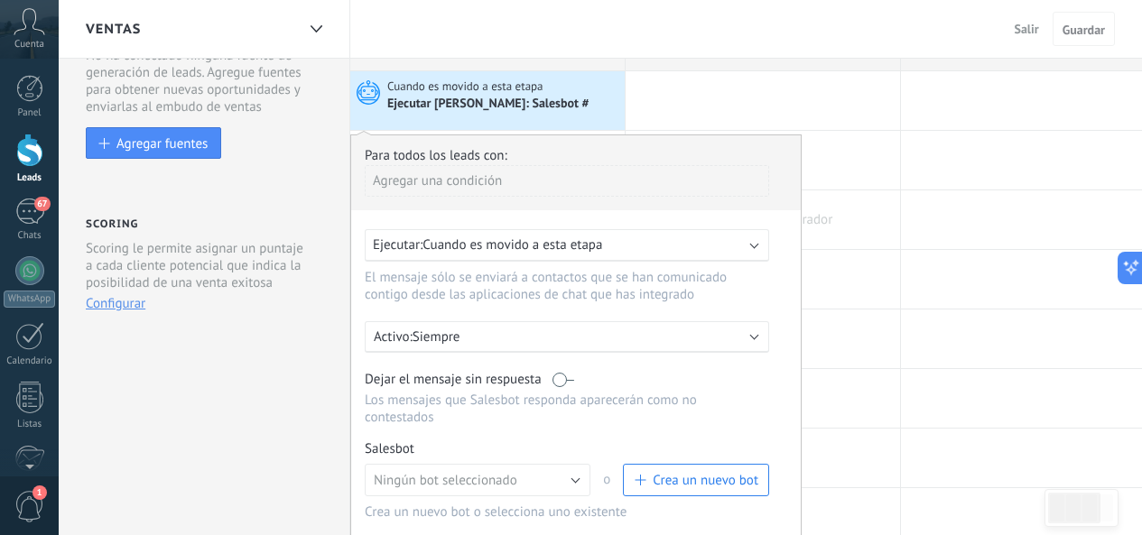
scroll to position [90, 0]
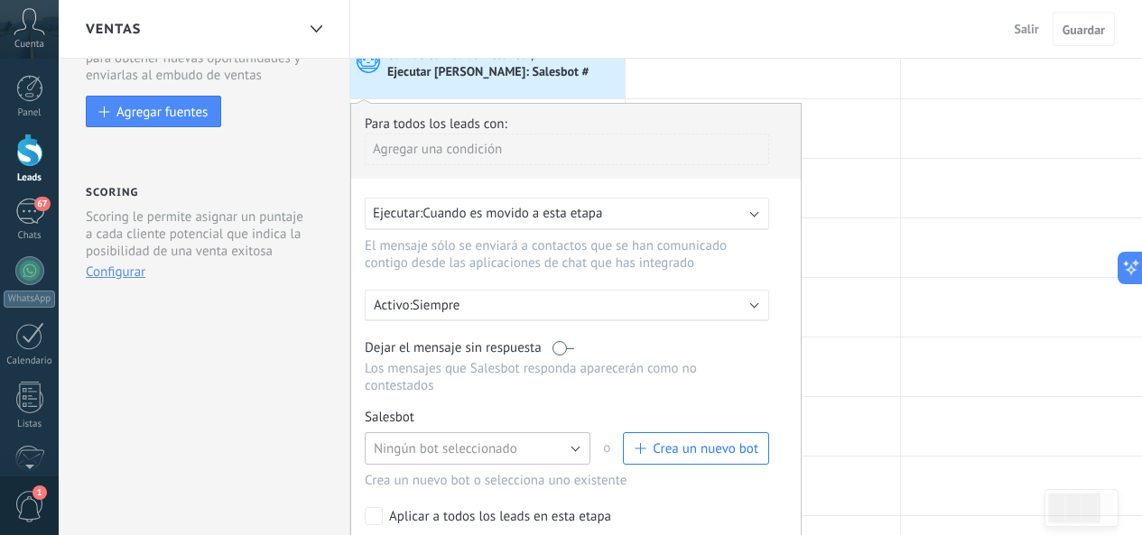
click at [526, 457] on button "Ningún bot seleccionado" at bounding box center [478, 448] width 226 height 32
click at [546, 444] on span "Ningún bot seleccionado" at bounding box center [469, 448] width 230 height 17
click at [548, 443] on button "Ningún bot seleccionado" at bounding box center [478, 448] width 226 height 32
click at [549, 442] on button "Ningún bot seleccionado" at bounding box center [478, 448] width 226 height 32
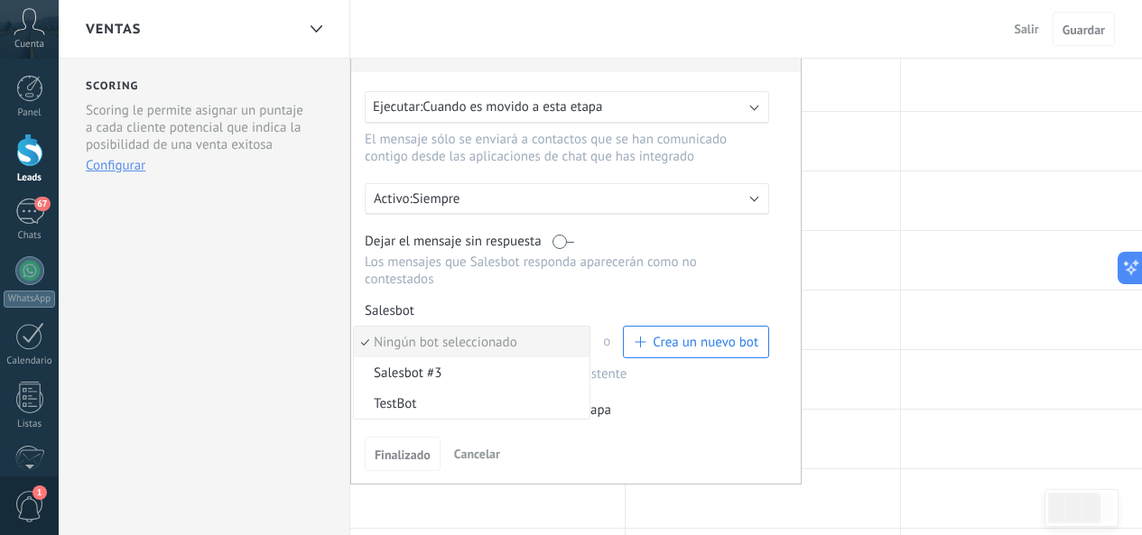
scroll to position [271, 0]
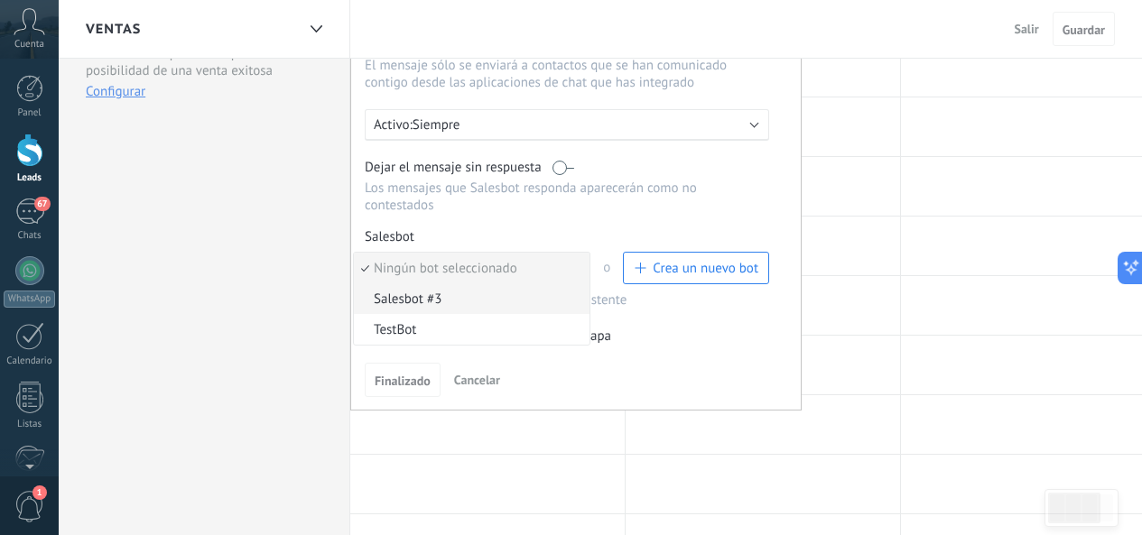
click at [525, 301] on span "Salesbot #3" at bounding box center [469, 299] width 230 height 17
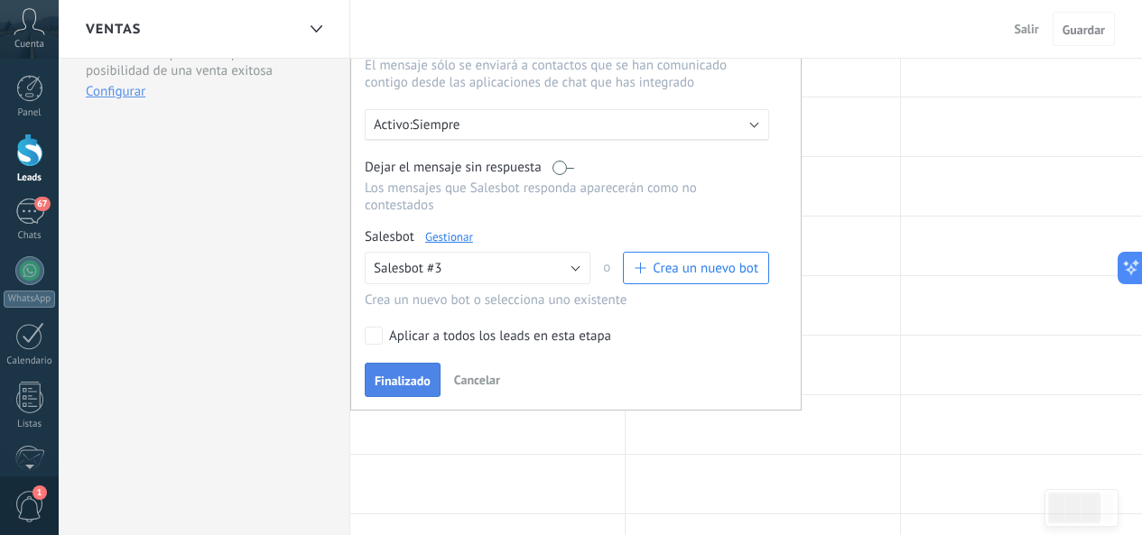
click at [426, 373] on button "Finalizado" at bounding box center [403, 380] width 76 height 34
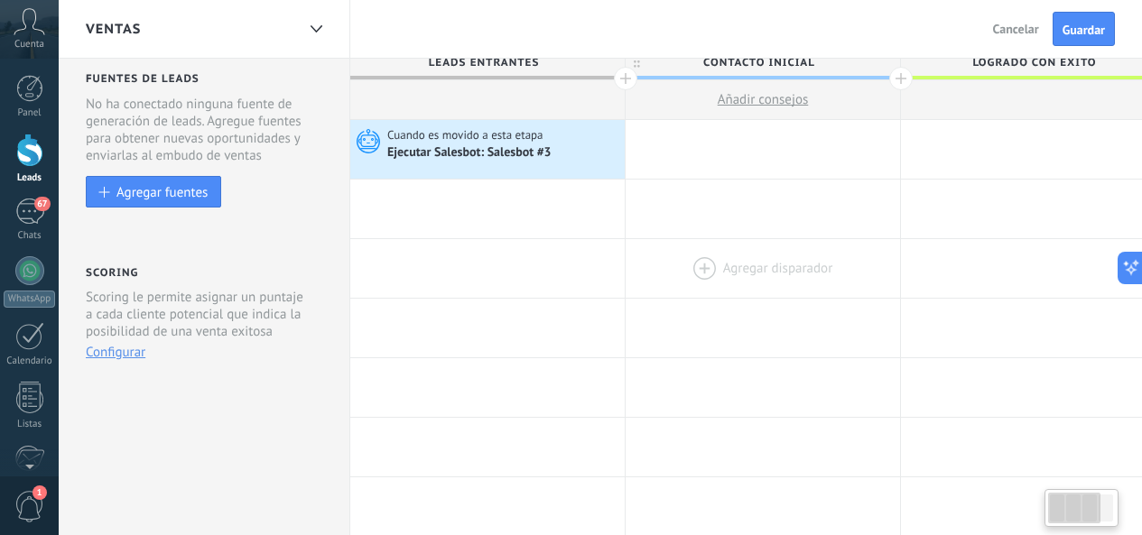
scroll to position [0, 0]
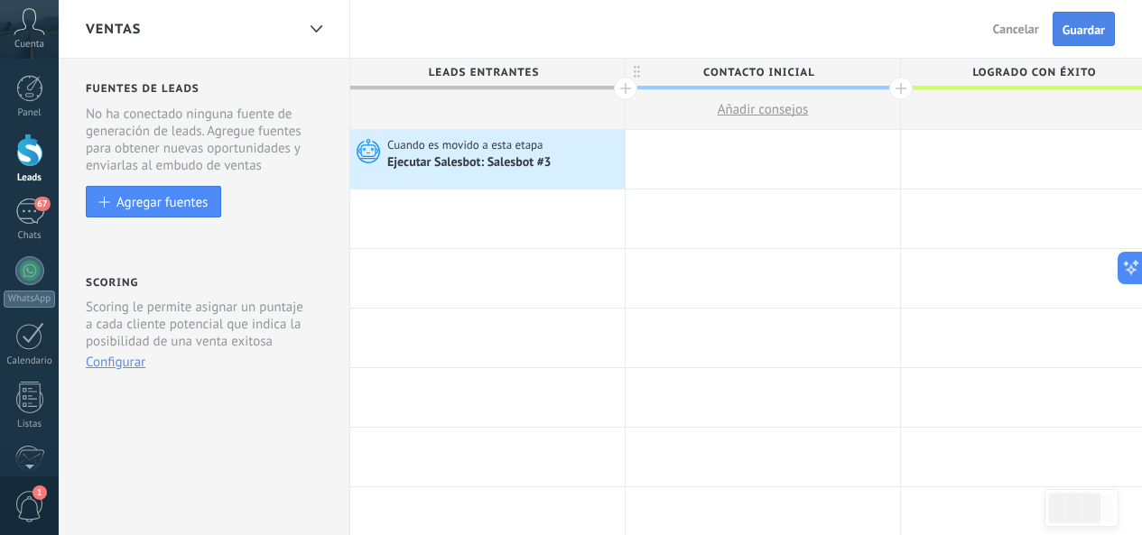
click at [1081, 38] on button "Guardar" at bounding box center [1083, 29] width 62 height 34
click at [611, 171] on span at bounding box center [612, 159] width 24 height 59
drag, startPoint x: 611, startPoint y: 171, endPoint x: 718, endPoint y: 159, distance: 108.0
click at [718, 159] on div "**********" at bounding box center [900, 160] width 1101 height 60
click at [591, 161] on icon at bounding box center [587, 160] width 18 height 23
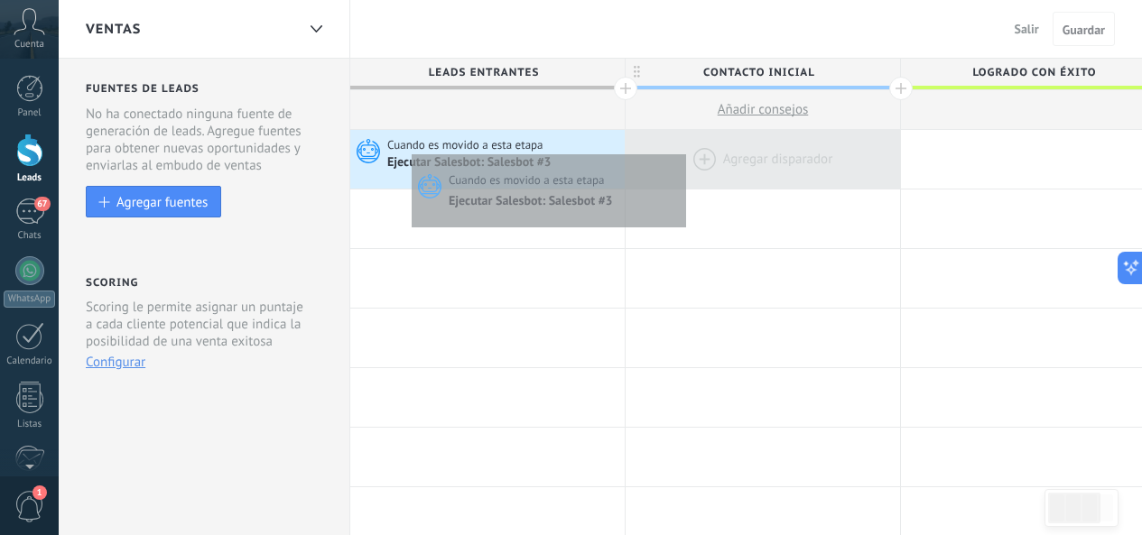
click at [697, 150] on div at bounding box center [762, 159] width 274 height 59
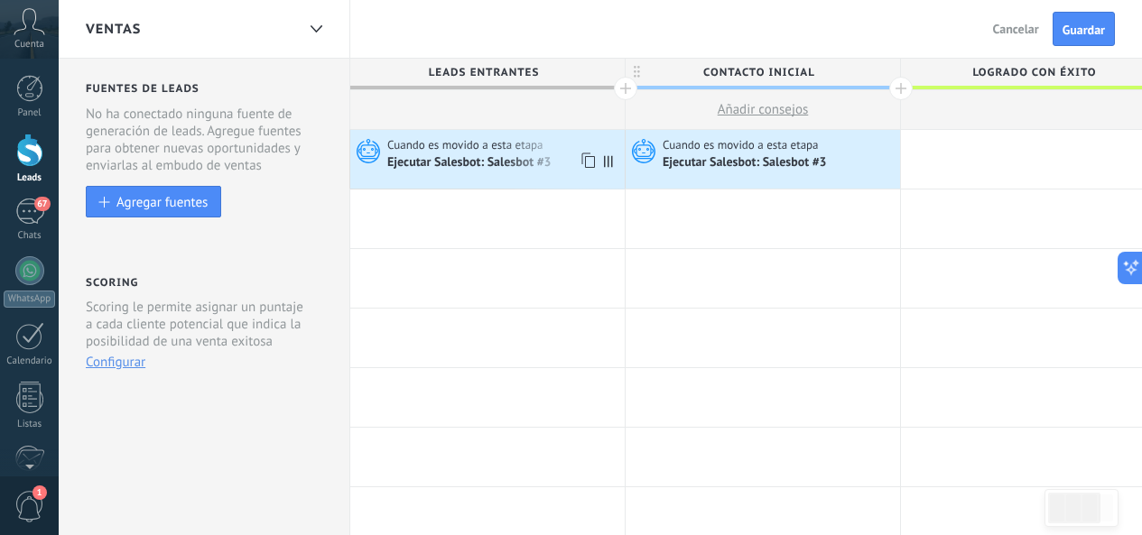
click at [366, 153] on icon at bounding box center [365, 150] width 31 height 27
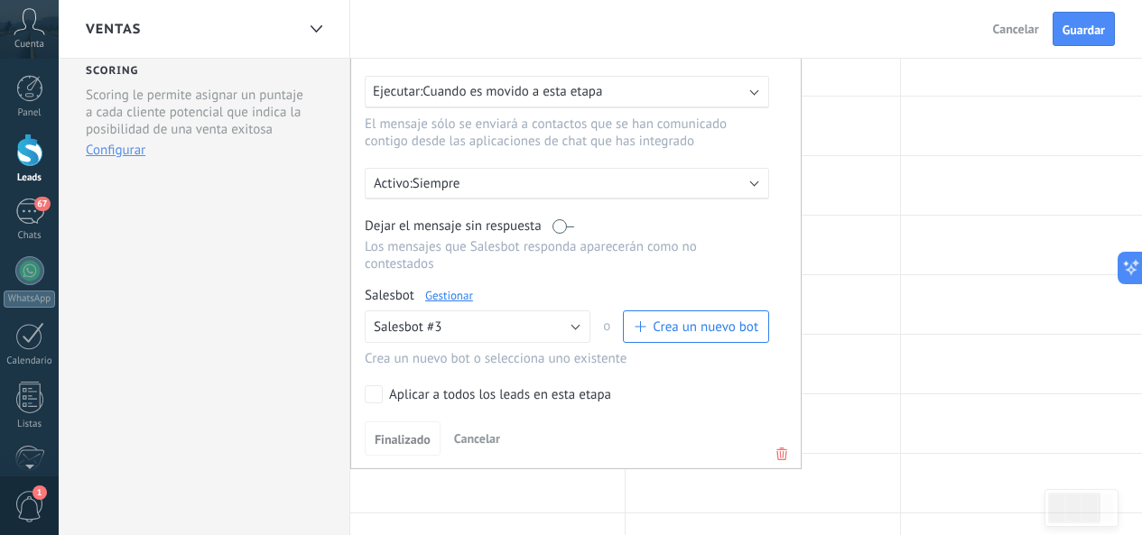
scroll to position [180, 0]
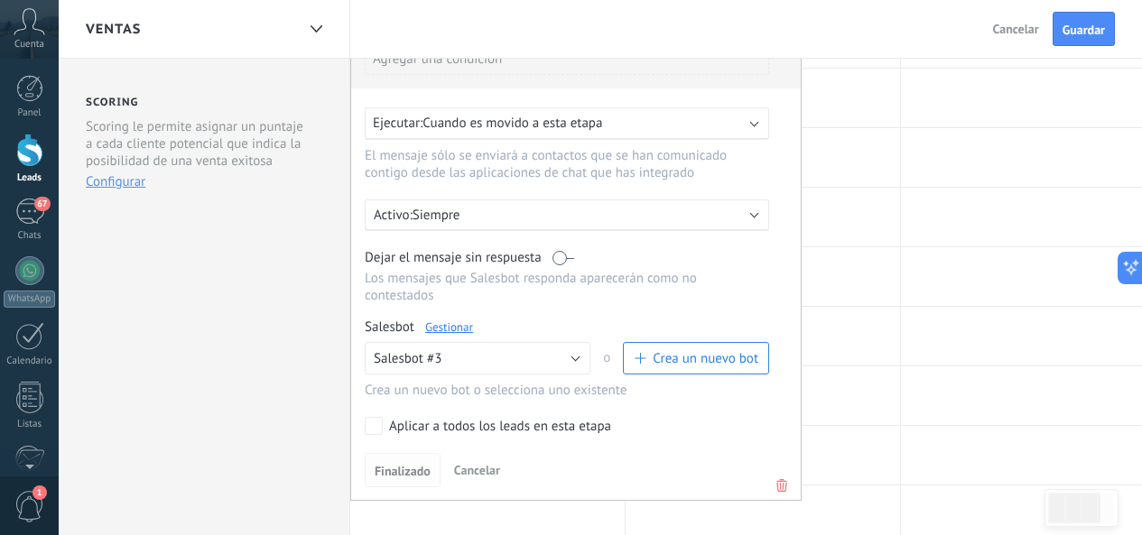
click at [416, 475] on span "Finalizado" at bounding box center [403, 471] width 56 height 13
click at [22, 216] on div "67" at bounding box center [29, 212] width 29 height 26
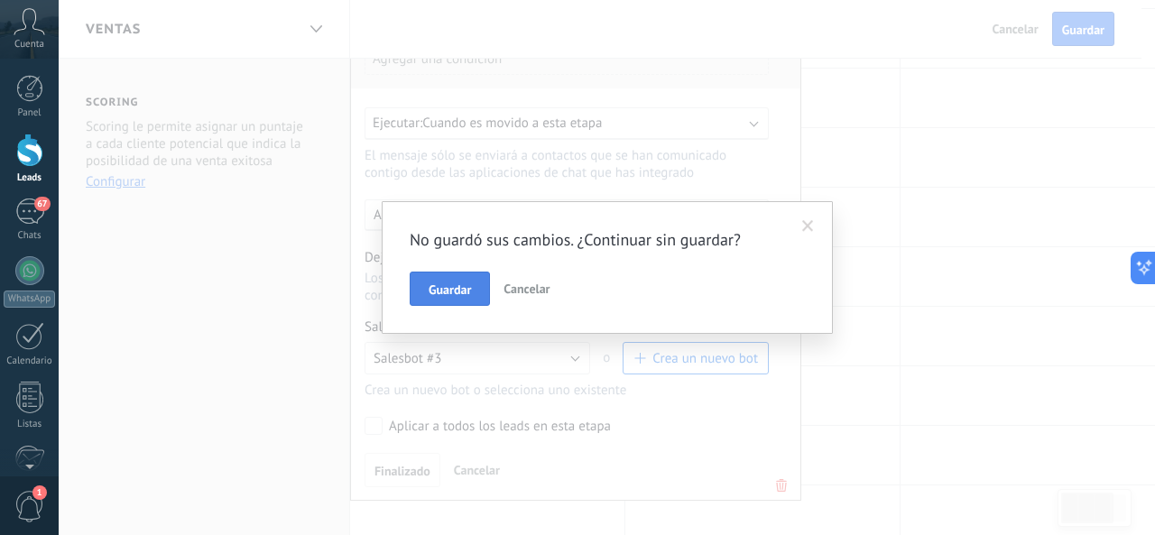
click at [467, 291] on span "Guardar" at bounding box center [450, 289] width 42 height 13
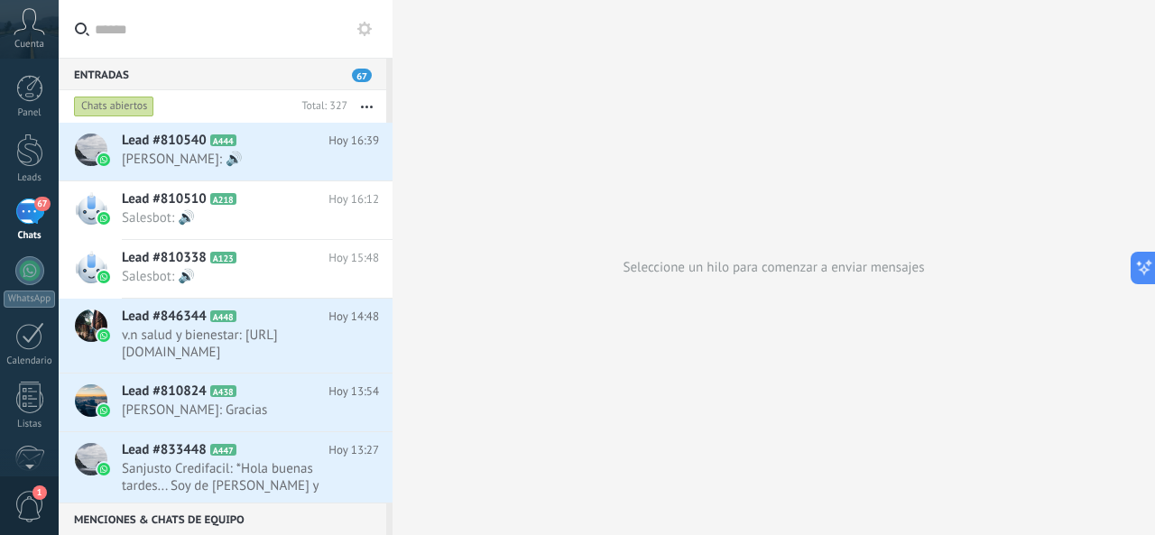
click at [368, 33] on use at bounding box center [364, 29] width 14 height 14
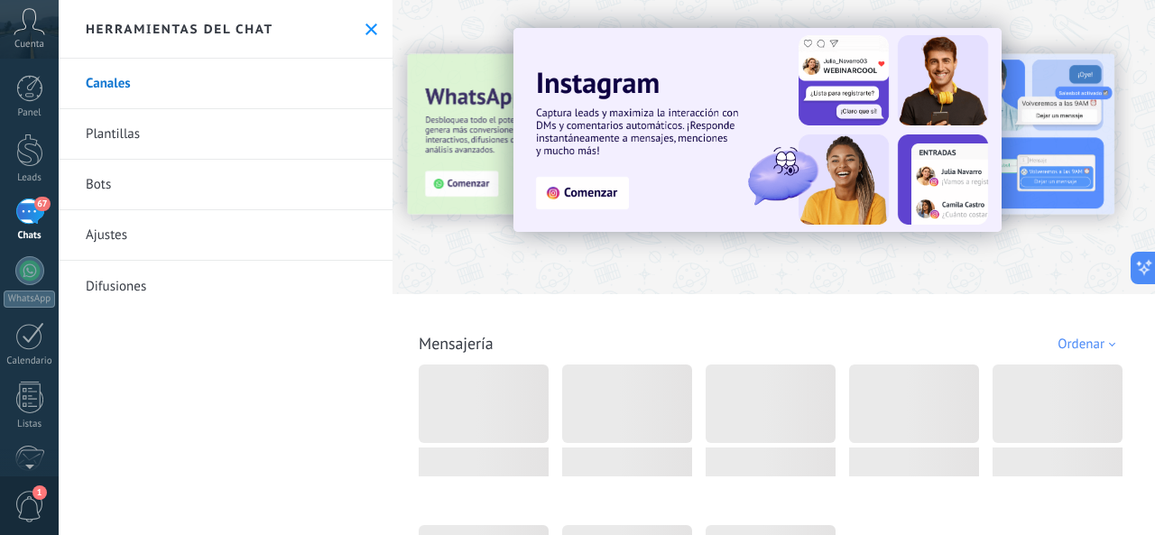
click at [125, 178] on link "Bots" at bounding box center [226, 185] width 334 height 51
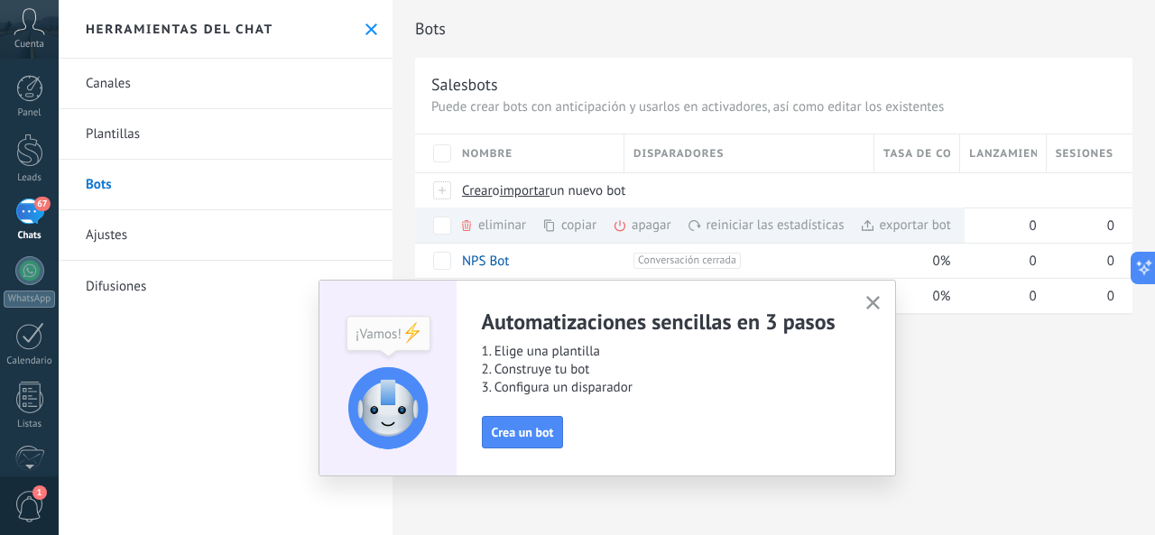
click at [871, 301] on use "button" at bounding box center [873, 303] width 14 height 14
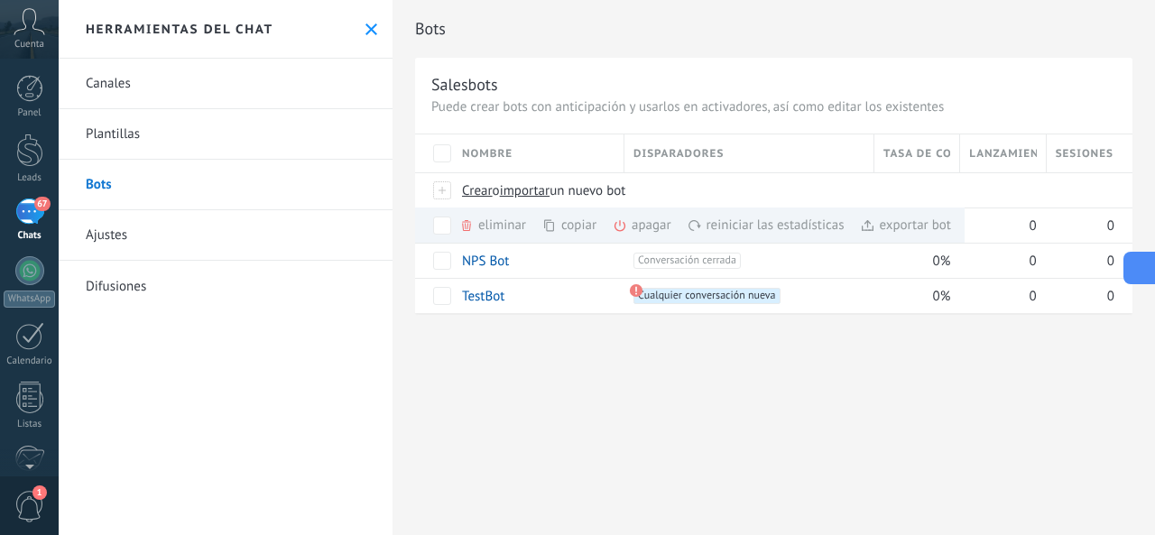
click at [1135, 265] on icon at bounding box center [1137, 267] width 19 height 19
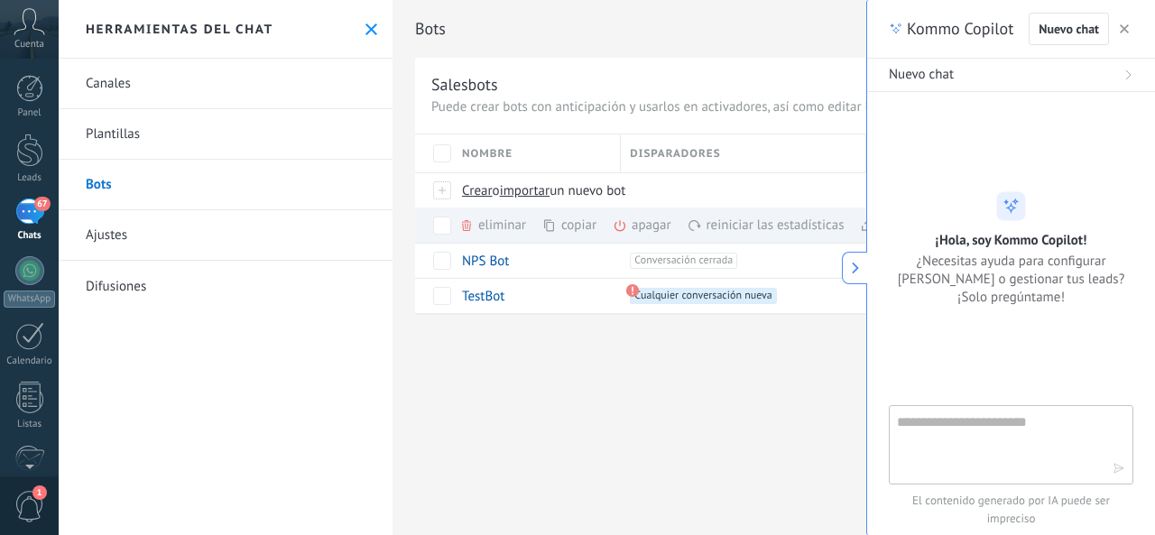
click at [850, 273] on icon at bounding box center [855, 268] width 13 height 13
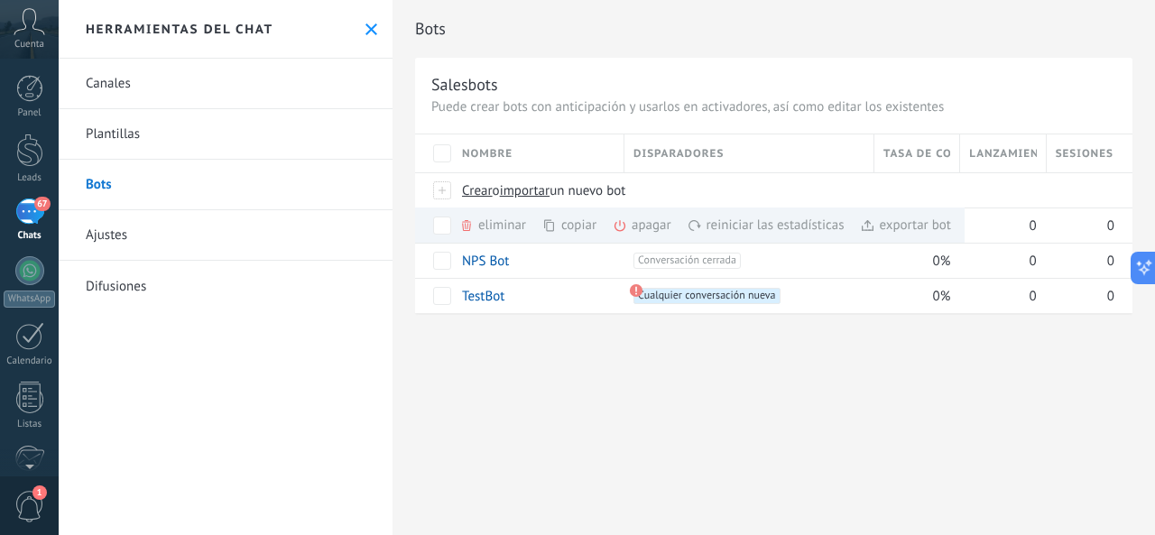
click at [20, 223] on div "67" at bounding box center [29, 212] width 29 height 26
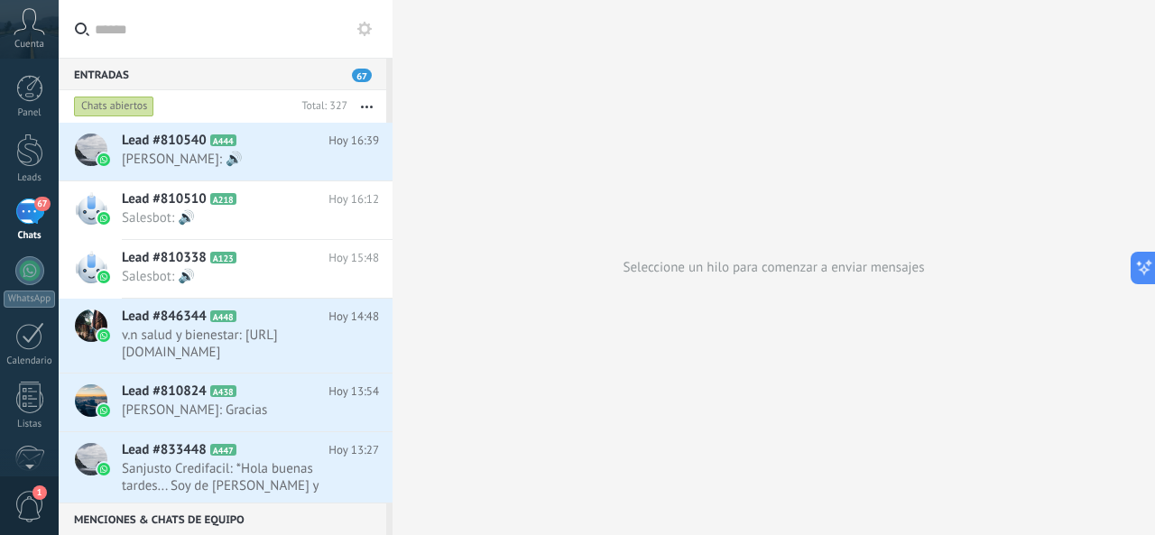
click at [359, 31] on icon at bounding box center [364, 29] width 14 height 14
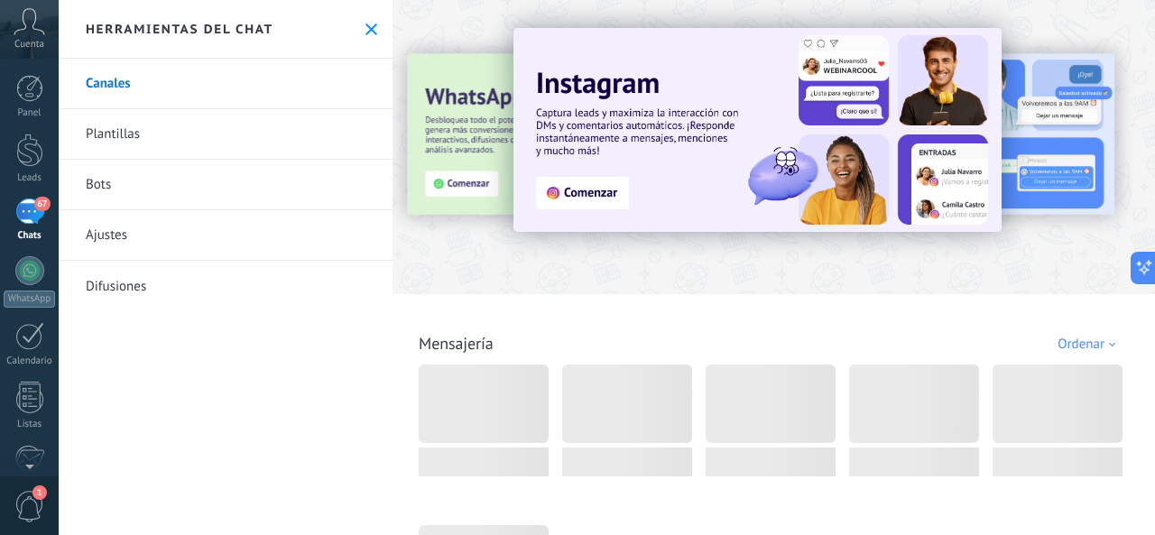
click at [92, 187] on link "Bots" at bounding box center [226, 185] width 334 height 51
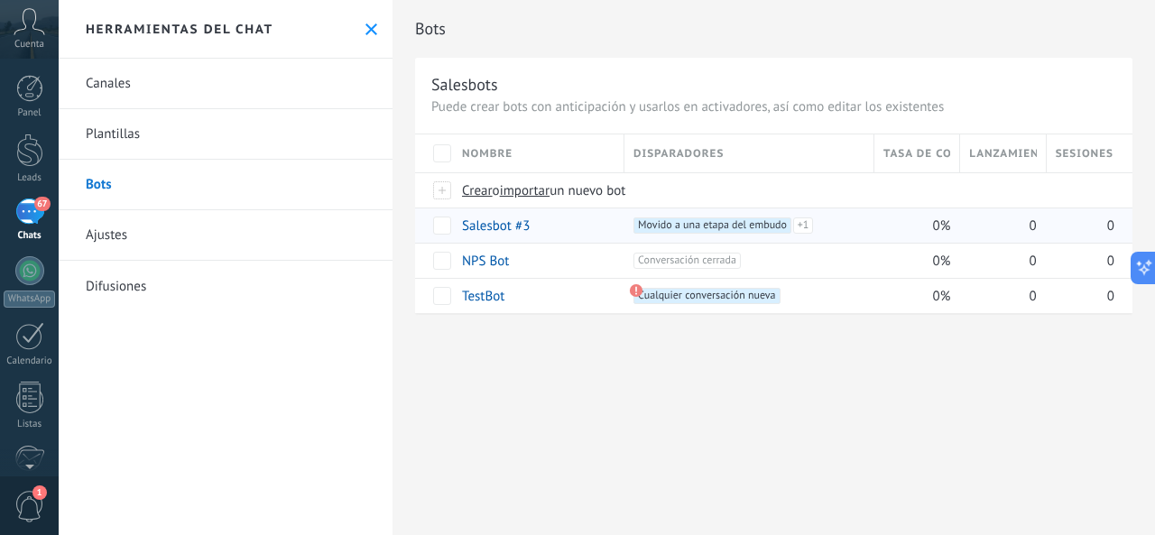
drag, startPoint x: 1023, startPoint y: 233, endPoint x: 484, endPoint y: 223, distance: 538.9
click at [484, 223] on link "Salesbot #3" at bounding box center [496, 225] width 68 height 17
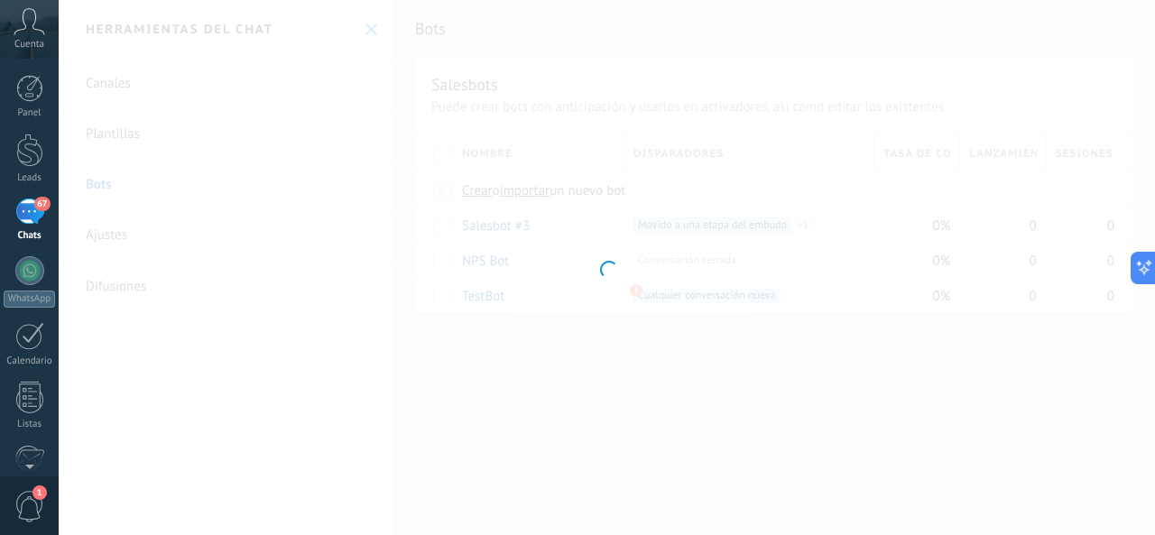
type input "**********"
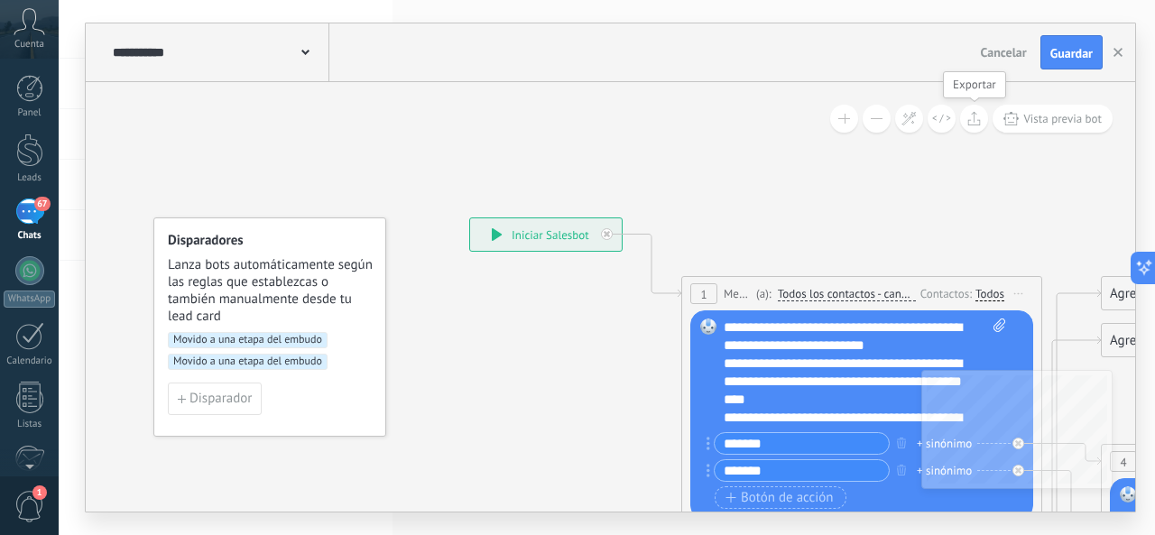
click at [977, 118] on icon at bounding box center [974, 118] width 14 height 14
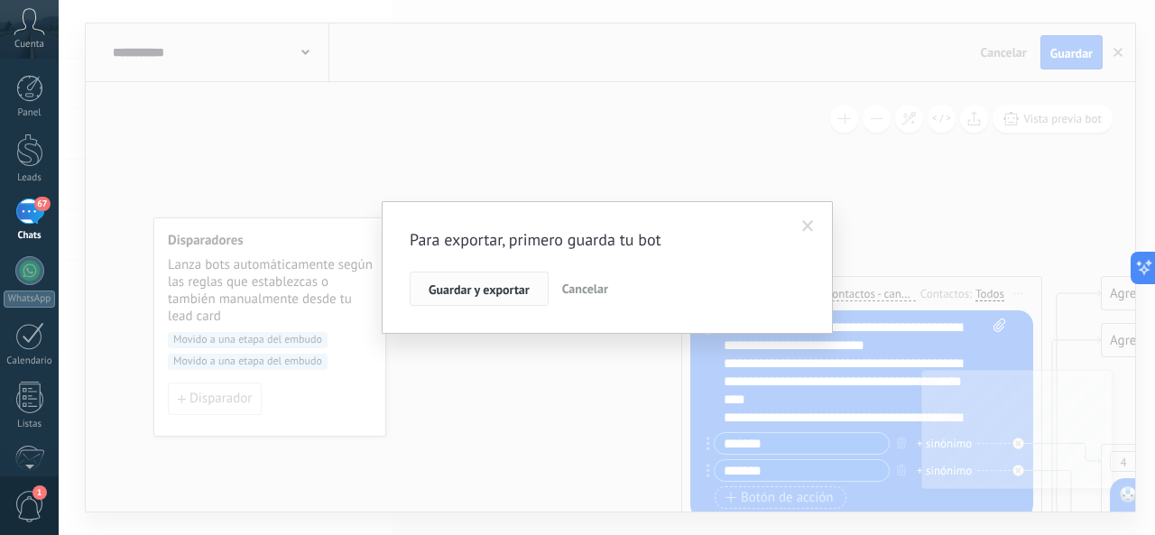
click at [495, 296] on span "Guardar y exportar" at bounding box center [479, 289] width 101 height 13
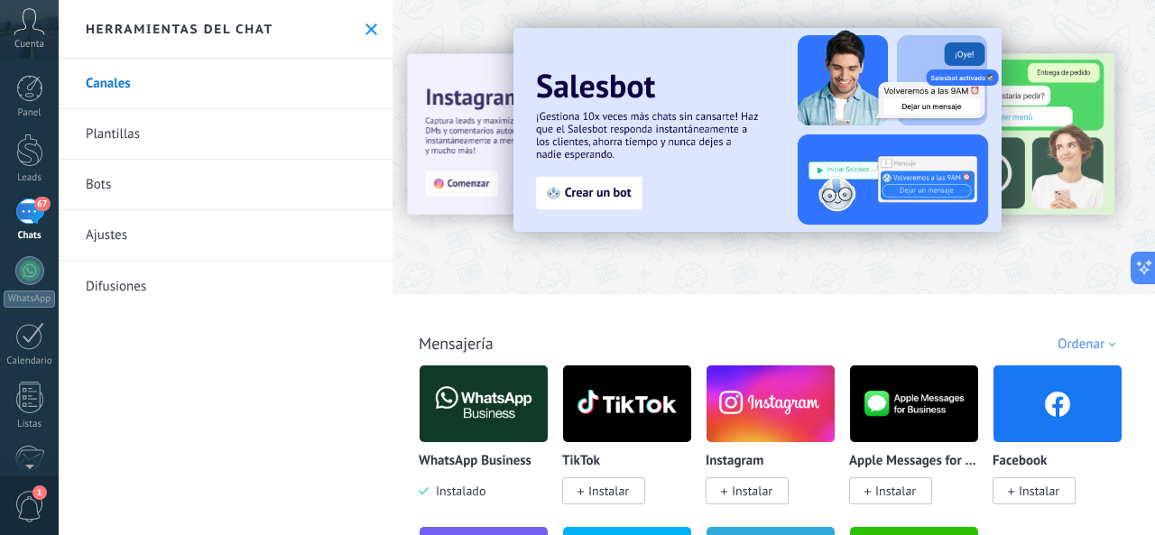
click at [29, 213] on div "67" at bounding box center [29, 212] width 29 height 26
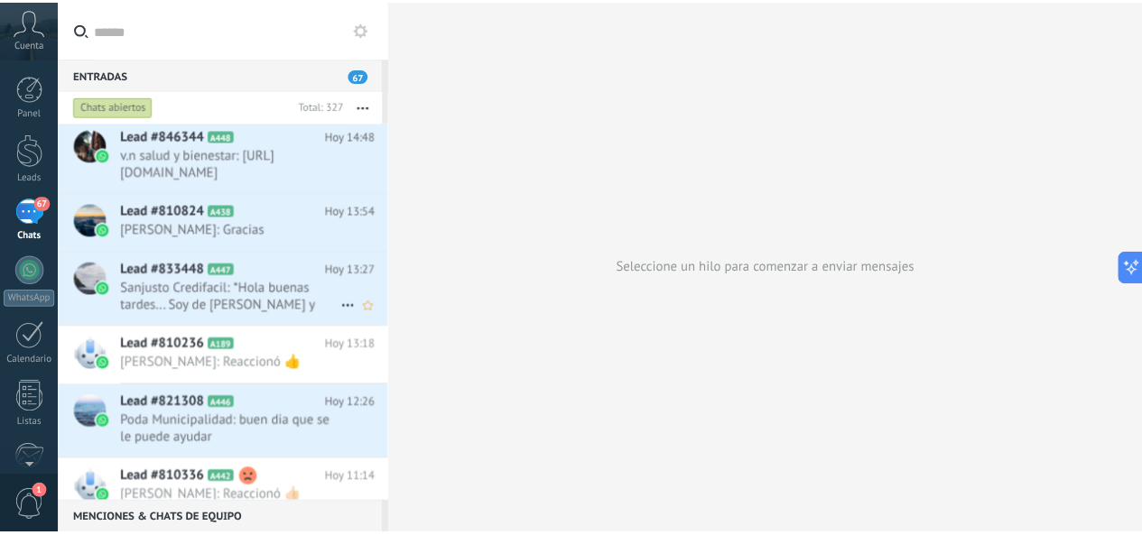
scroll to position [272, 0]
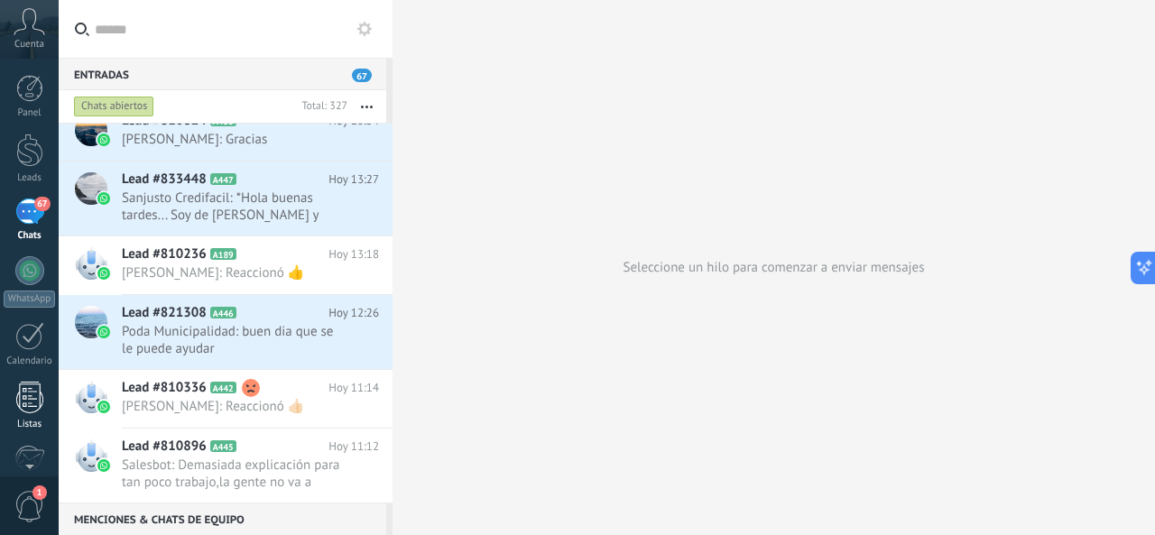
click at [32, 392] on div at bounding box center [29, 398] width 27 height 32
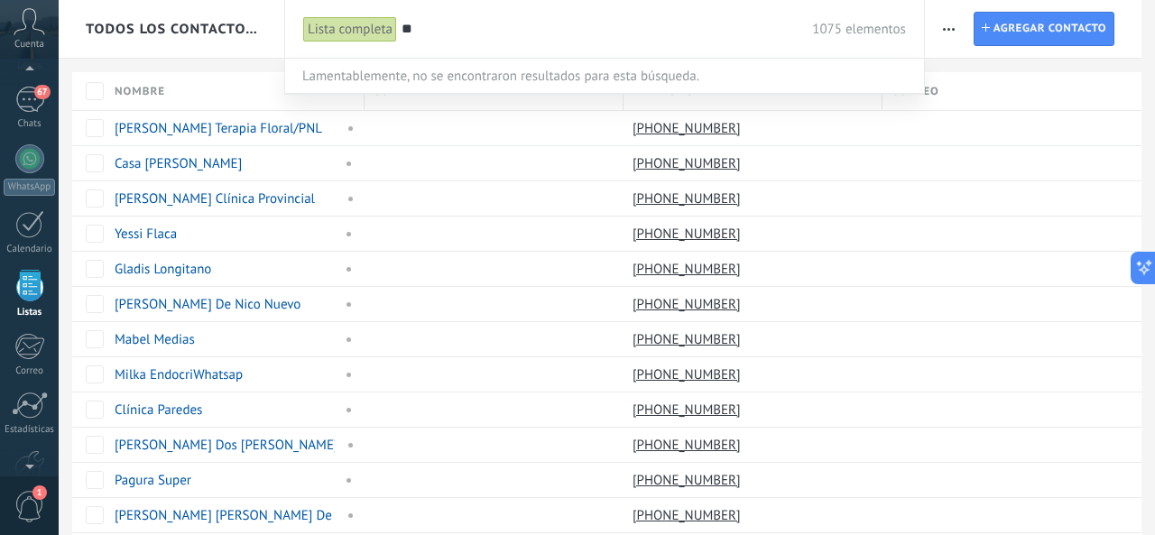
type input "*"
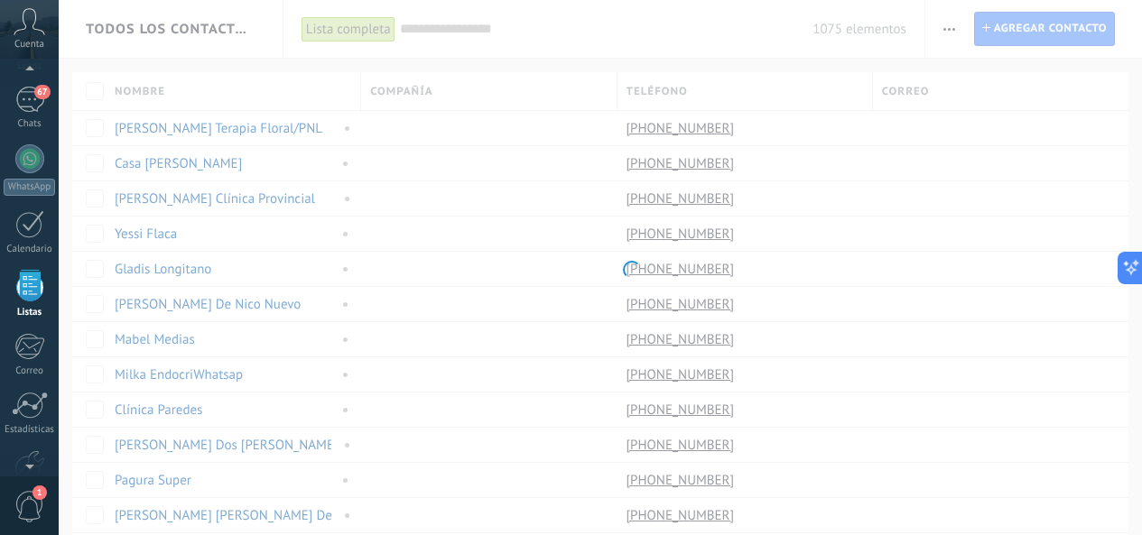
type input "*"
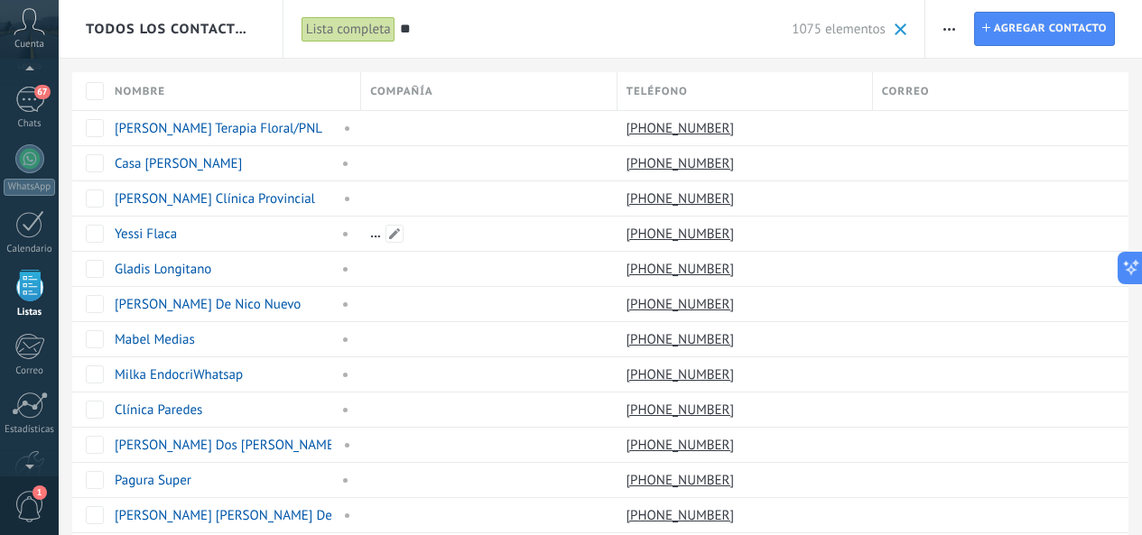
type input "*"
click at [684, 97] on span "Teléfono" at bounding box center [656, 91] width 61 height 17
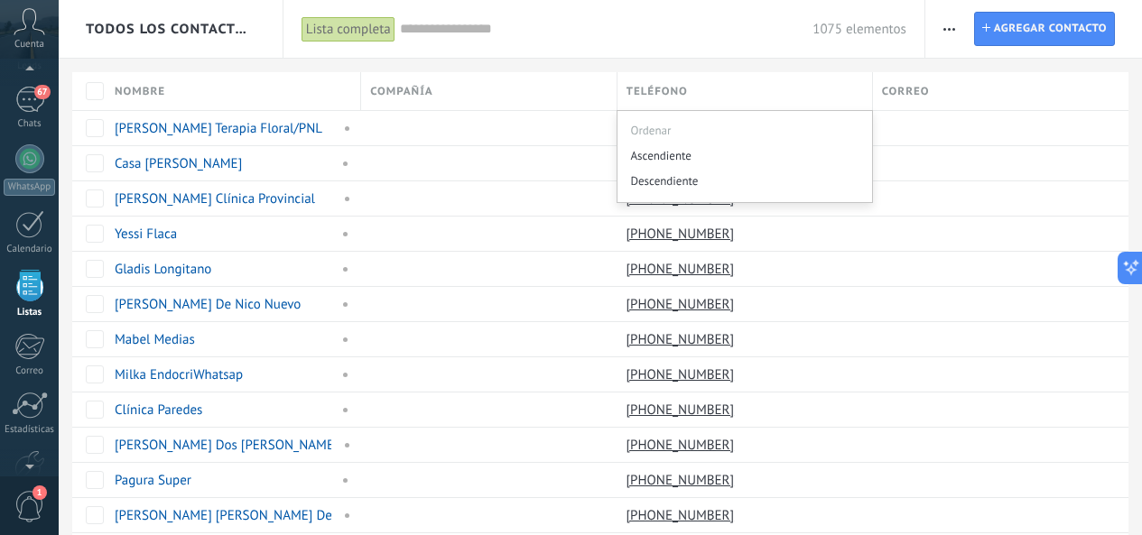
click at [725, 87] on div "Teléfono" at bounding box center [744, 91] width 254 height 38
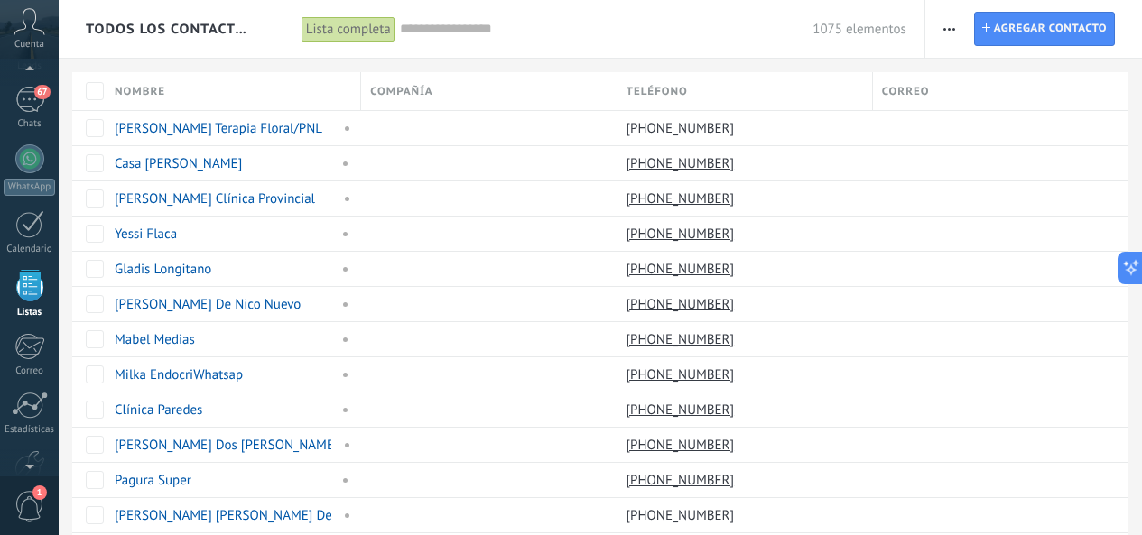
click at [725, 87] on div "Teléfono" at bounding box center [744, 91] width 254 height 38
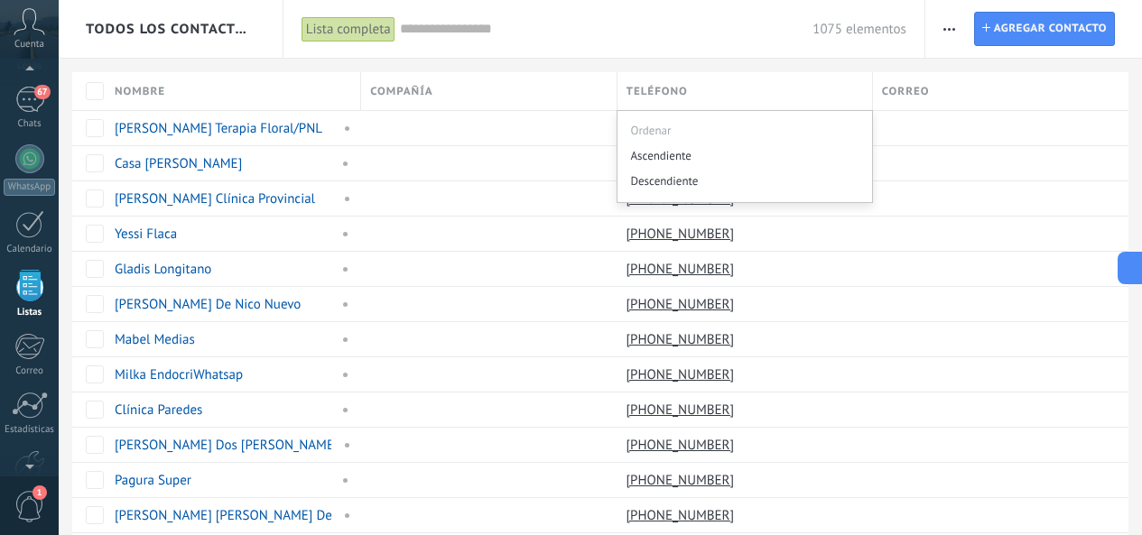
click at [725, 89] on div "Teléfono" at bounding box center [744, 91] width 254 height 38
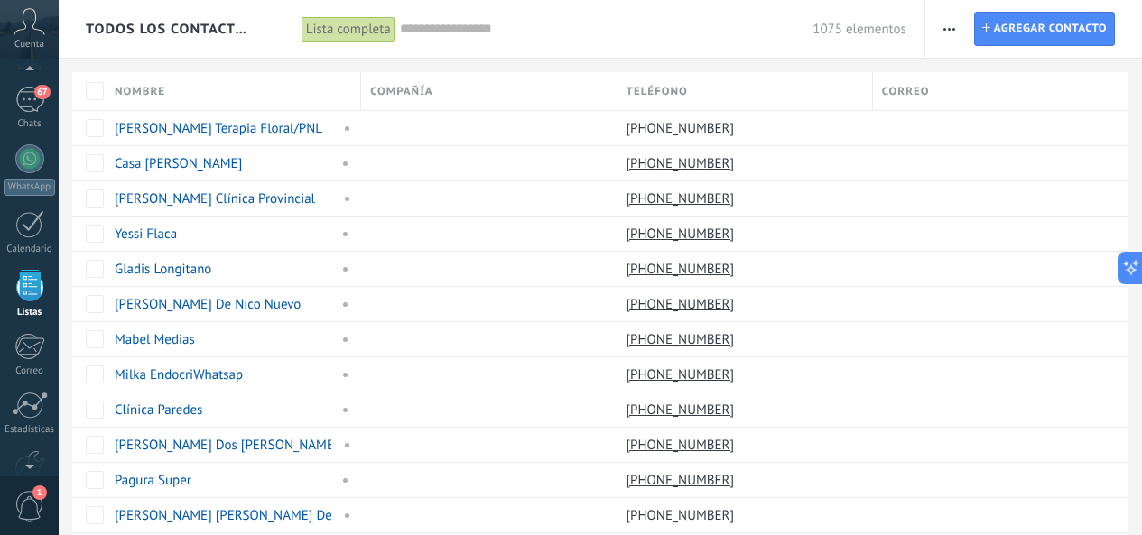
click at [443, 29] on input "text" at bounding box center [606, 29] width 413 height 19
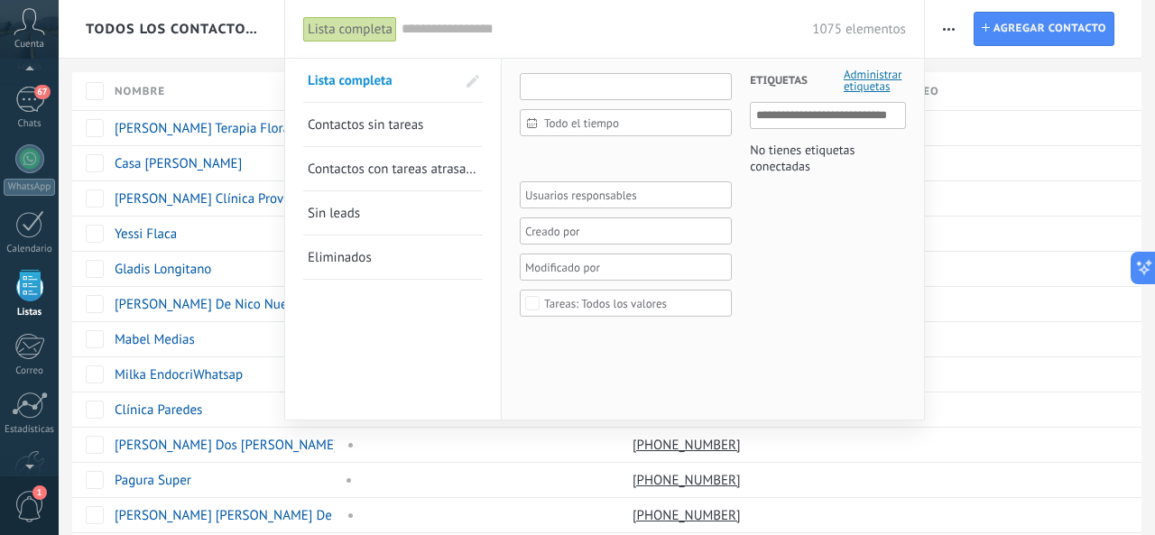
click at [553, 81] on input "text" at bounding box center [626, 86] width 212 height 27
type input "*"
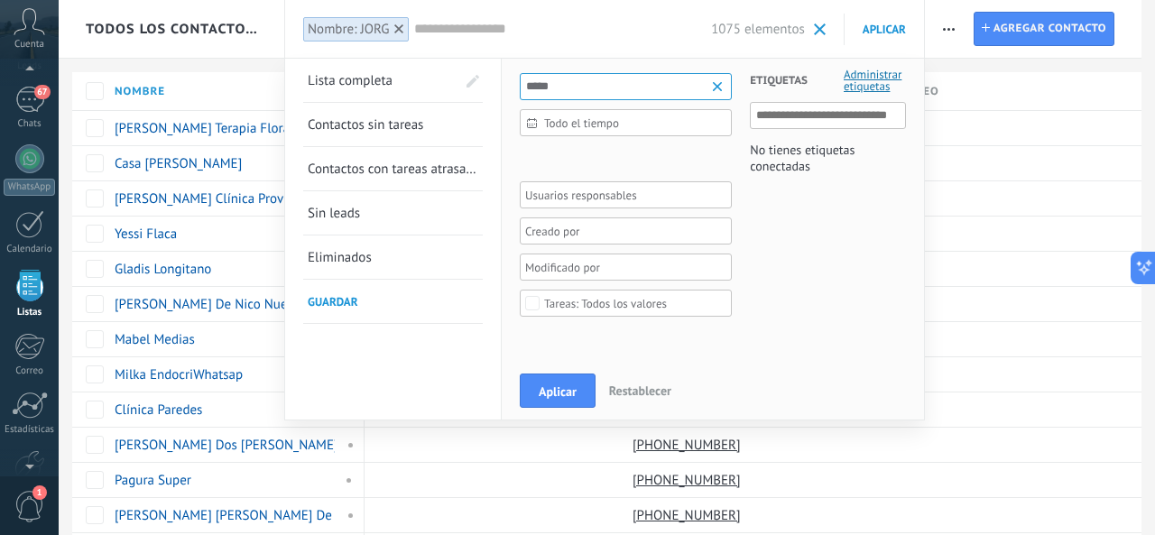
type input "*****"
click at [575, 393] on span "Aplicar" at bounding box center [558, 391] width 38 height 13
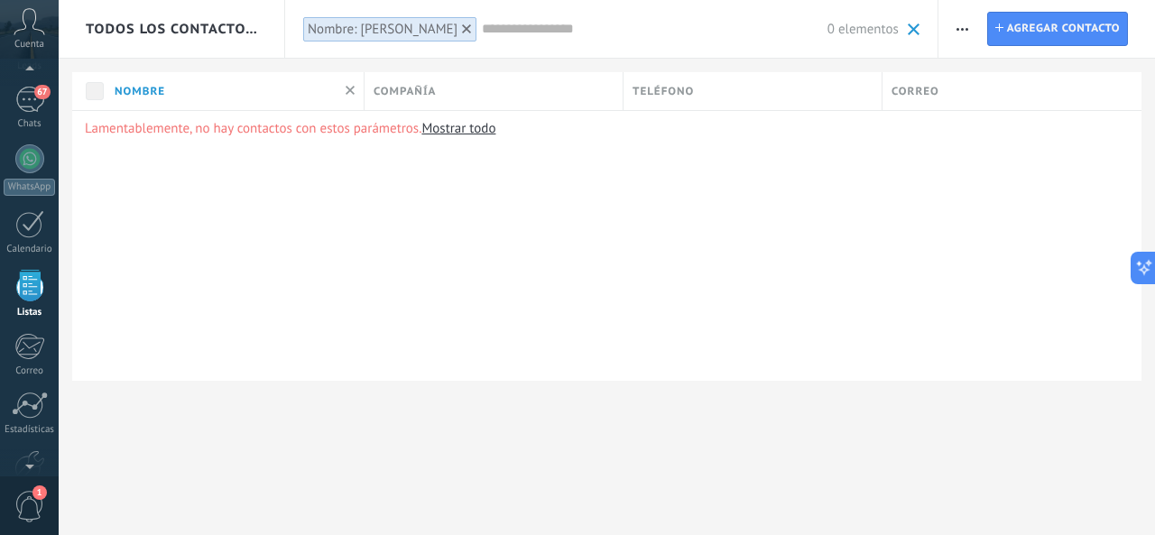
click at [482, 32] on input "text" at bounding box center [655, 29] width 346 height 19
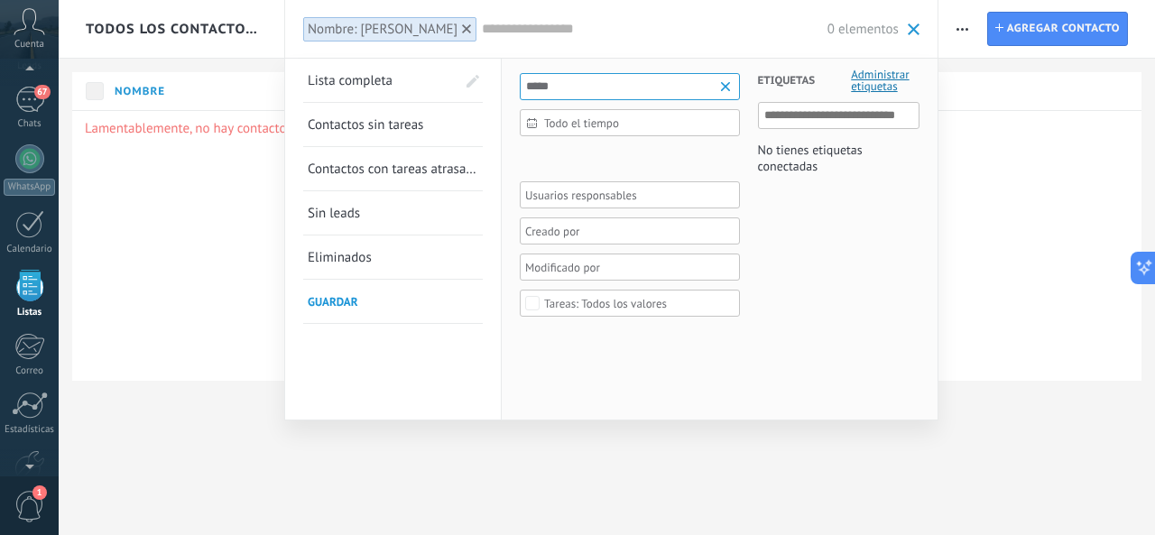
click at [619, 82] on input "*****" at bounding box center [630, 86] width 220 height 27
type input "*"
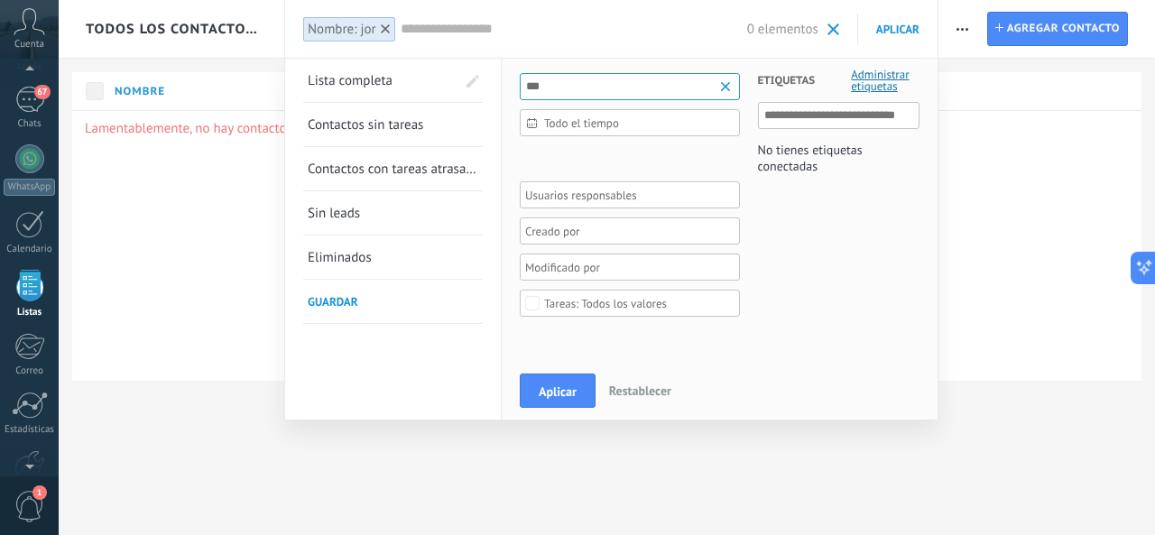
type input "***"
click at [560, 394] on span "Aplicar" at bounding box center [558, 391] width 38 height 13
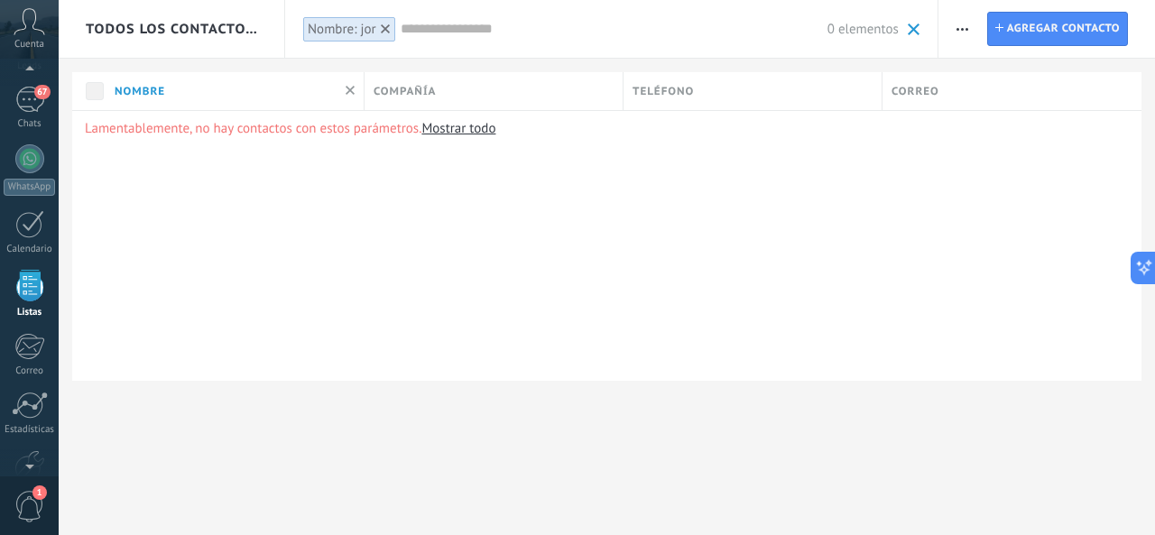
click at [509, 32] on input "text" at bounding box center [614, 29] width 427 height 19
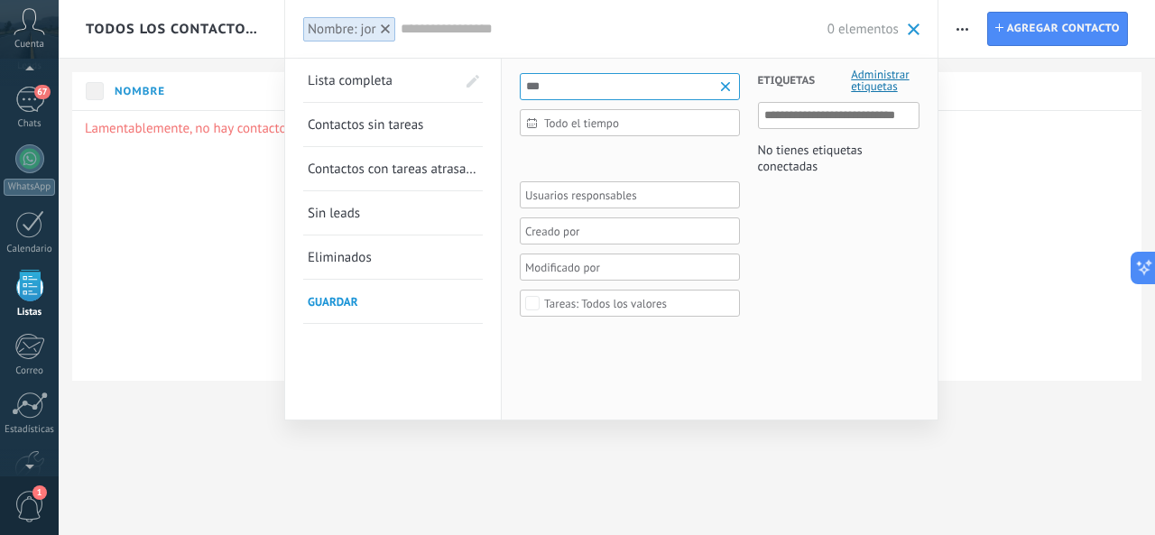
click at [351, 211] on span "Sin leads" at bounding box center [334, 213] width 52 height 17
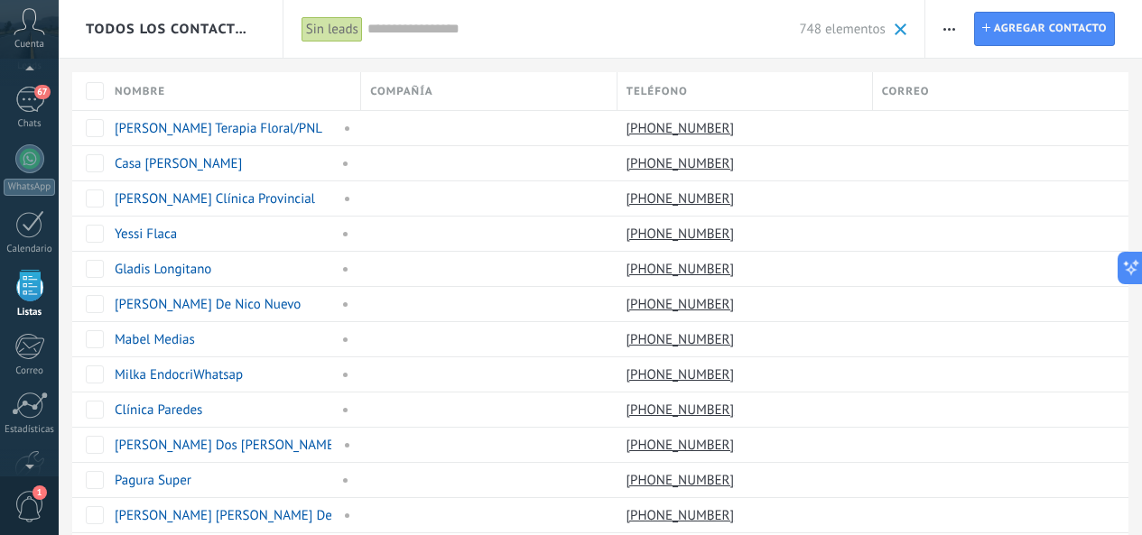
click at [458, 24] on input "text" at bounding box center [583, 29] width 432 height 19
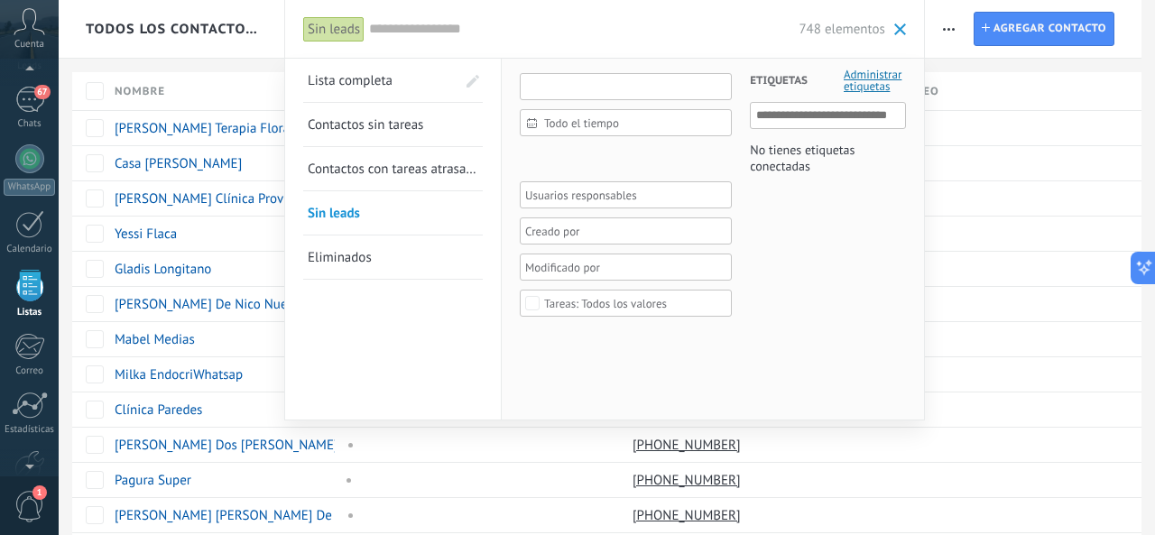
click at [558, 82] on input "text" at bounding box center [626, 86] width 212 height 27
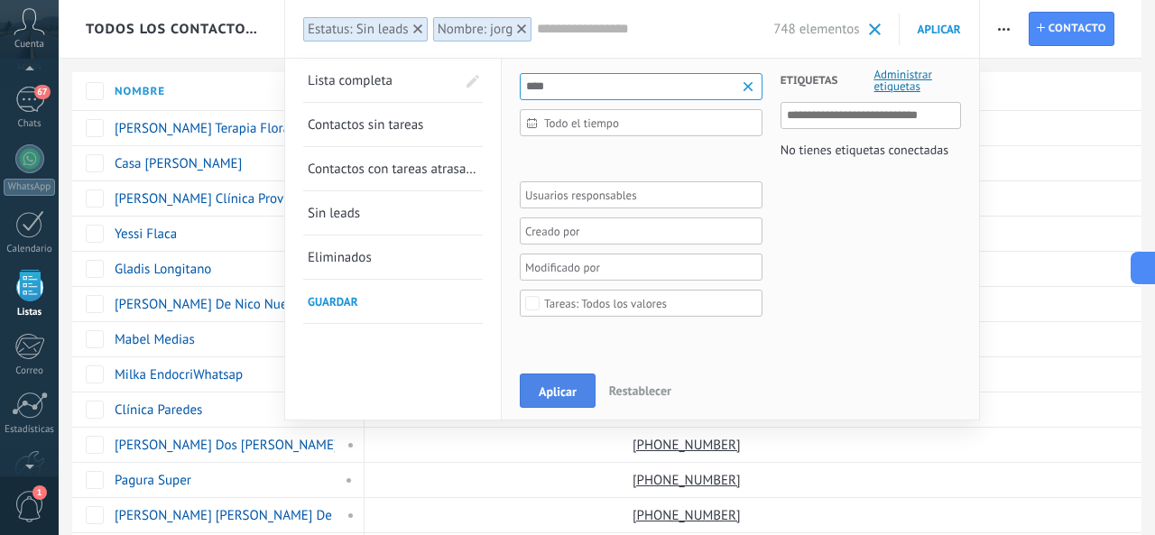
type input "****"
click at [566, 386] on span "Aplicar" at bounding box center [558, 391] width 38 height 13
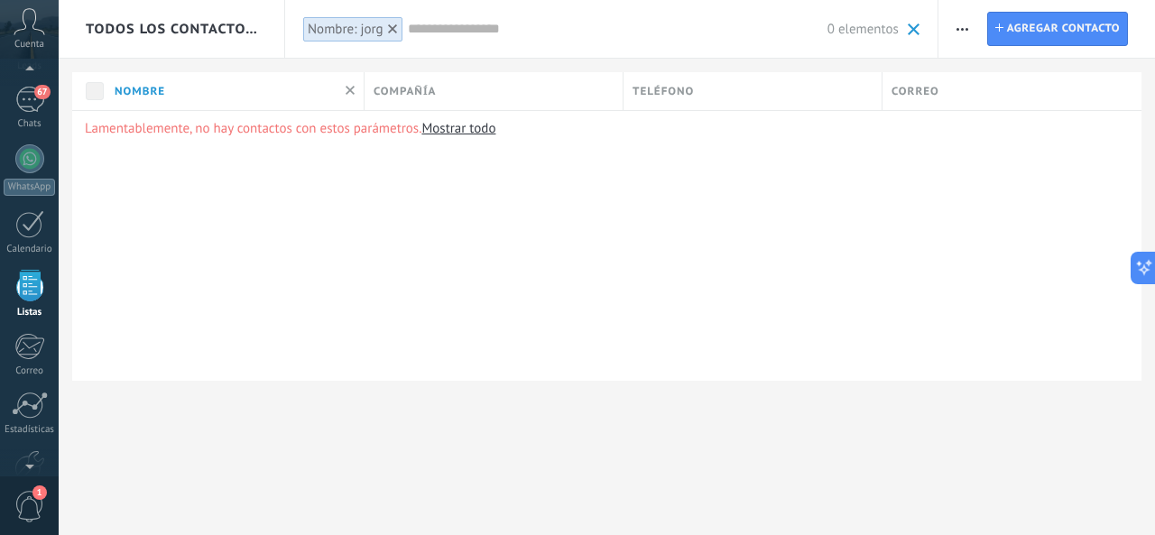
click at [451, 129] on link "Mostrar todo" at bounding box center [458, 128] width 74 height 17
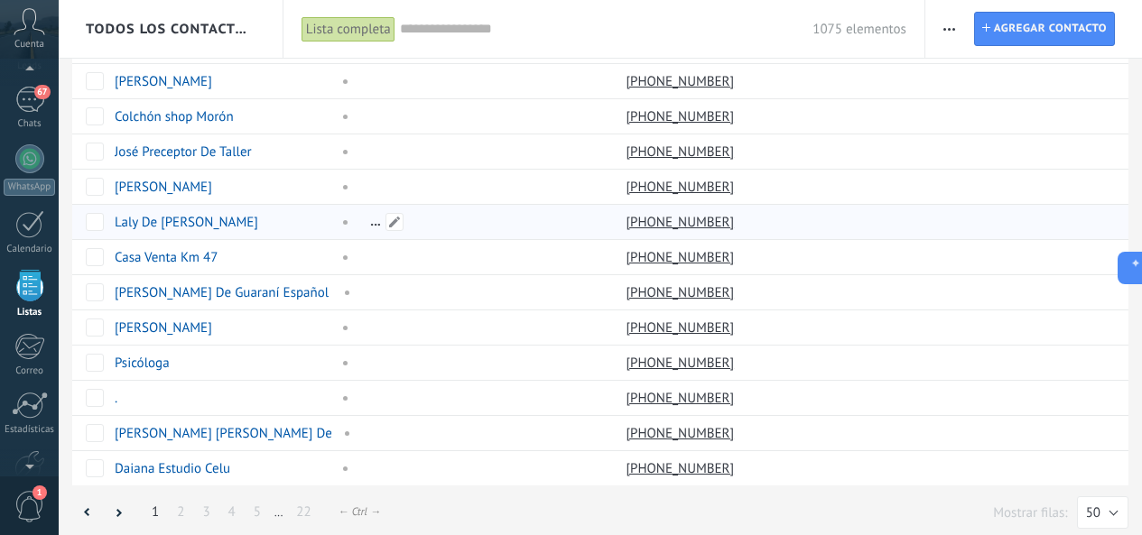
scroll to position [1393, 0]
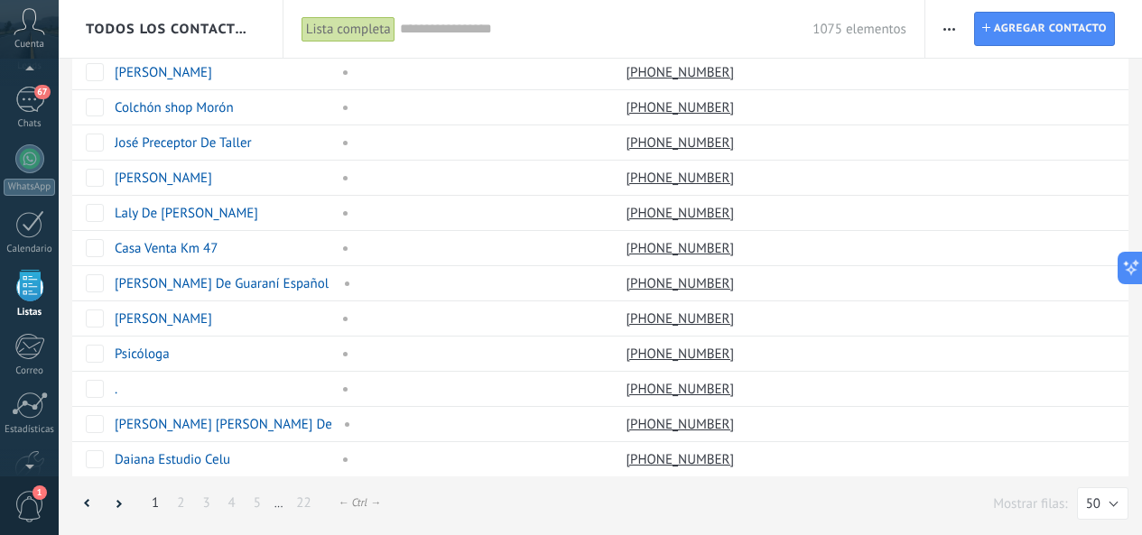
click at [176, 501] on link "2" at bounding box center [180, 503] width 25 height 35
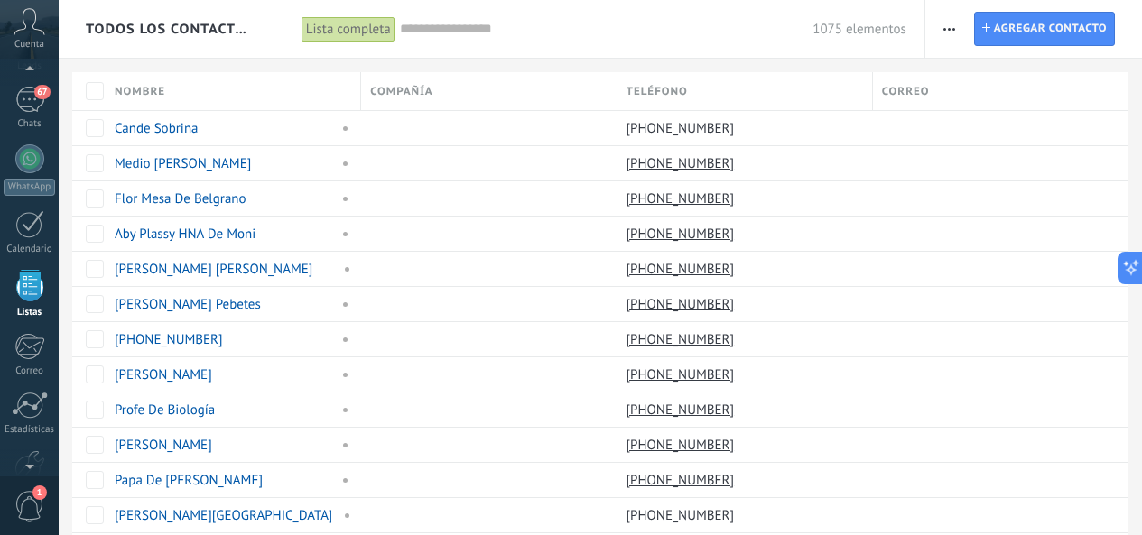
click at [479, 32] on input "text" at bounding box center [606, 29] width 413 height 19
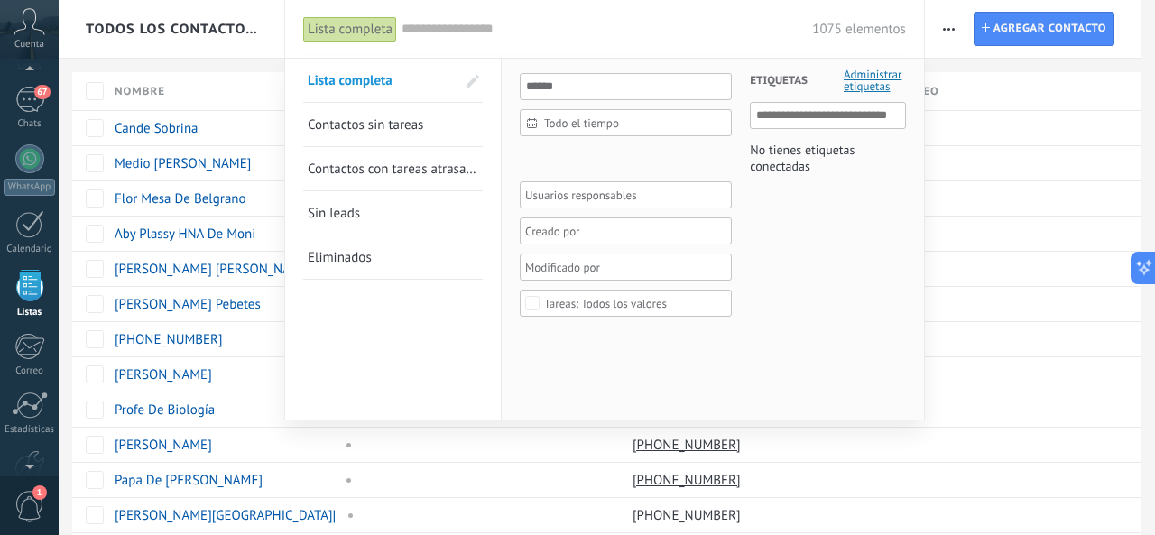
click at [362, 211] on link "Sin leads" at bounding box center [393, 212] width 171 height 43
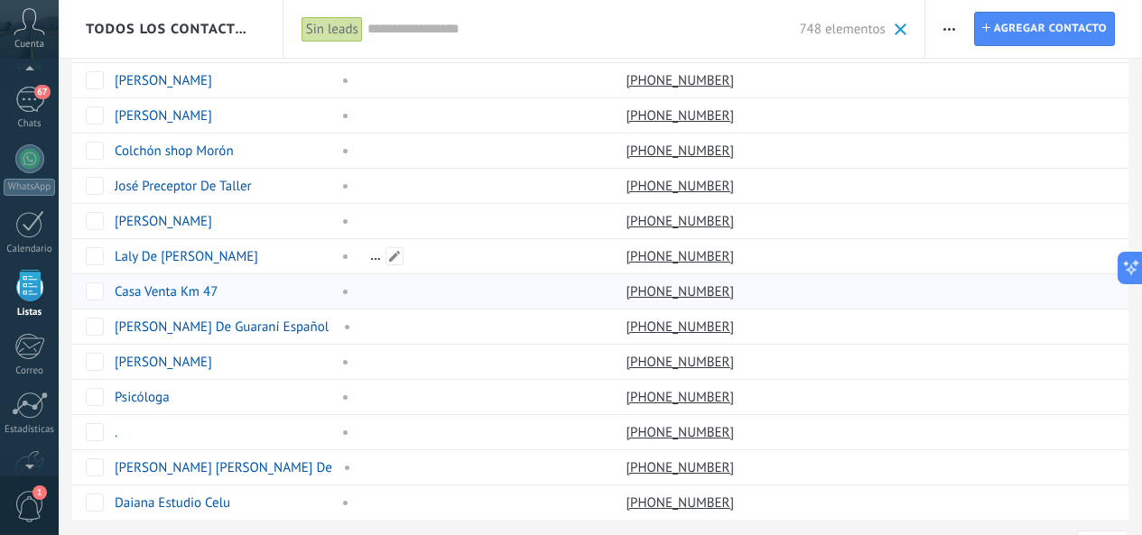
scroll to position [1393, 0]
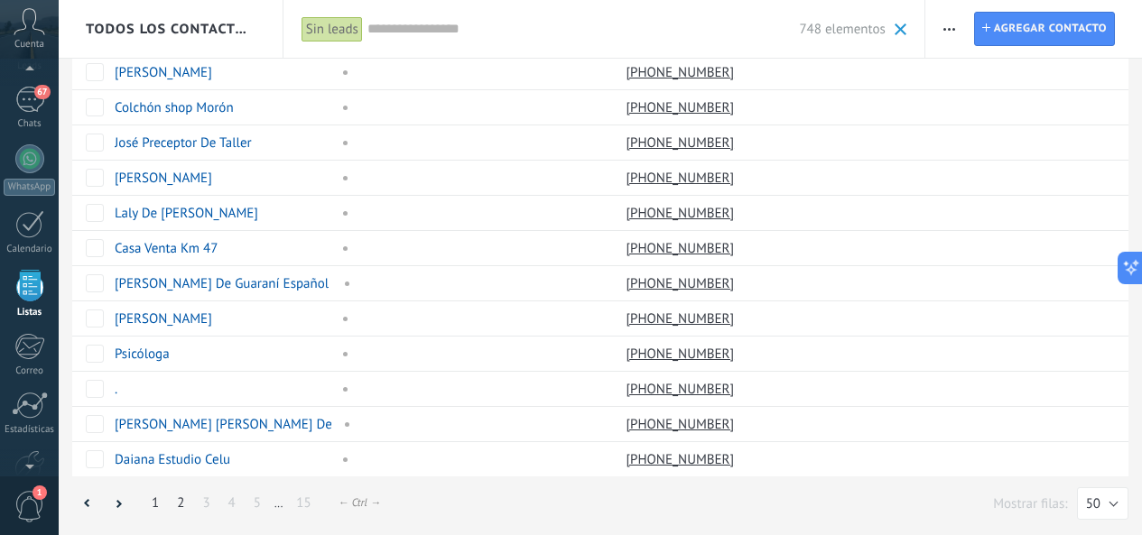
click at [180, 500] on link "2" at bounding box center [180, 503] width 25 height 35
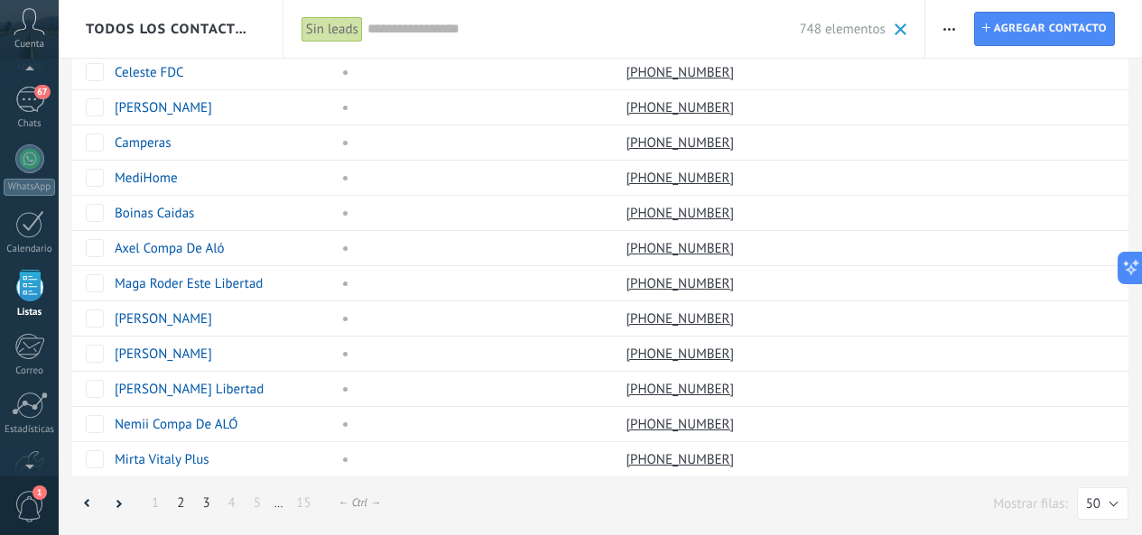
click at [207, 504] on link "3" at bounding box center [205, 503] width 25 height 35
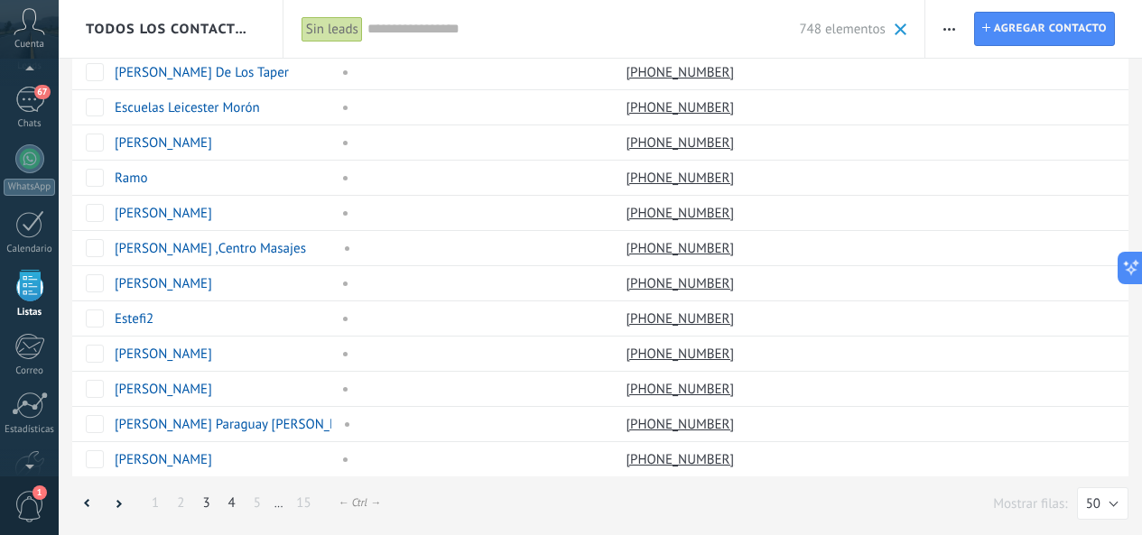
click at [230, 504] on link "4" at bounding box center [231, 503] width 25 height 35
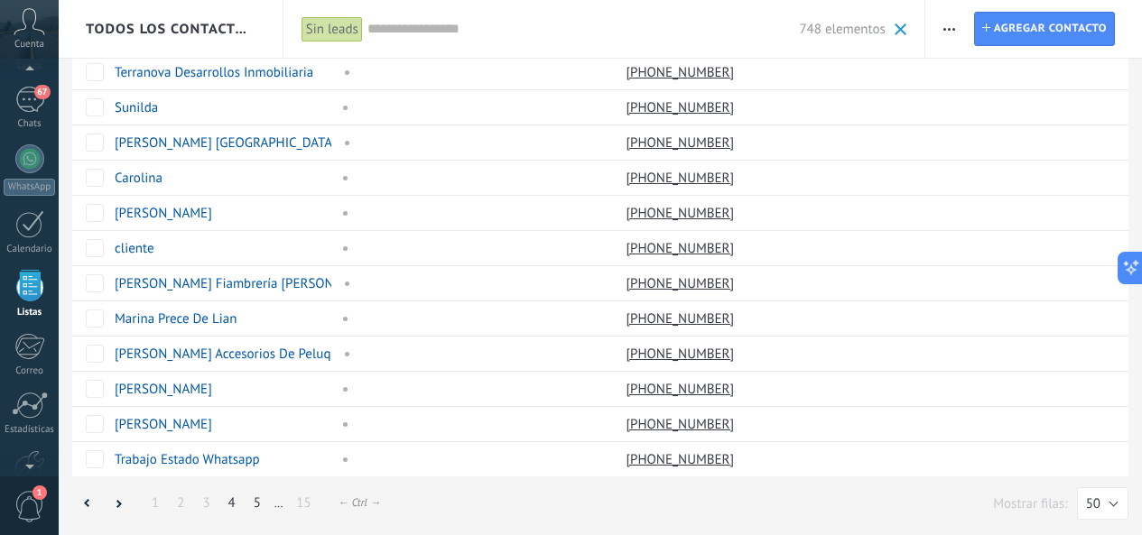
click at [259, 510] on link "5" at bounding box center [257, 503] width 25 height 35
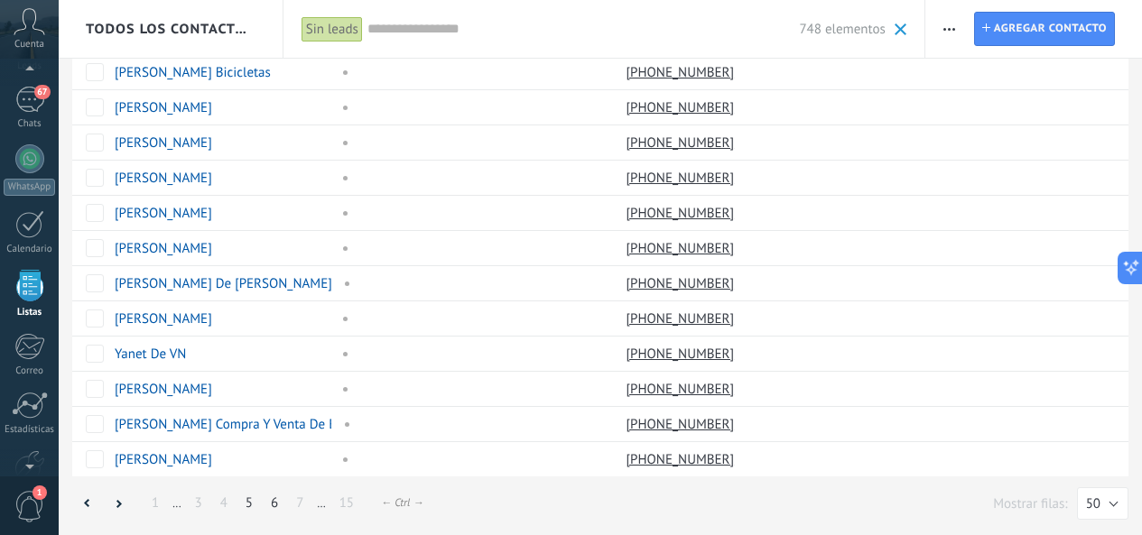
click at [271, 504] on link "6" at bounding box center [274, 503] width 25 height 35
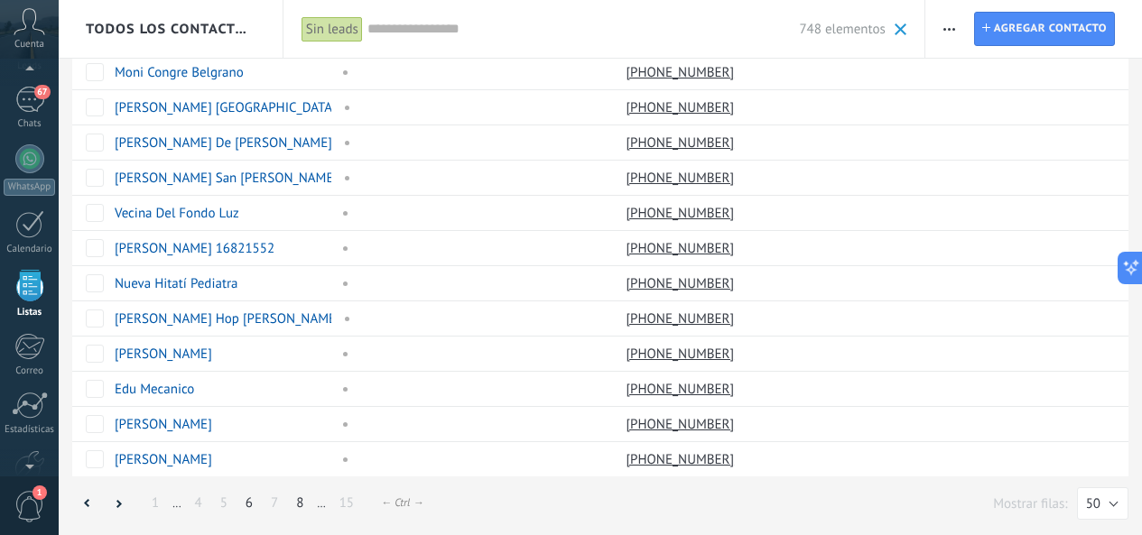
click at [297, 504] on link "8" at bounding box center [299, 503] width 25 height 35
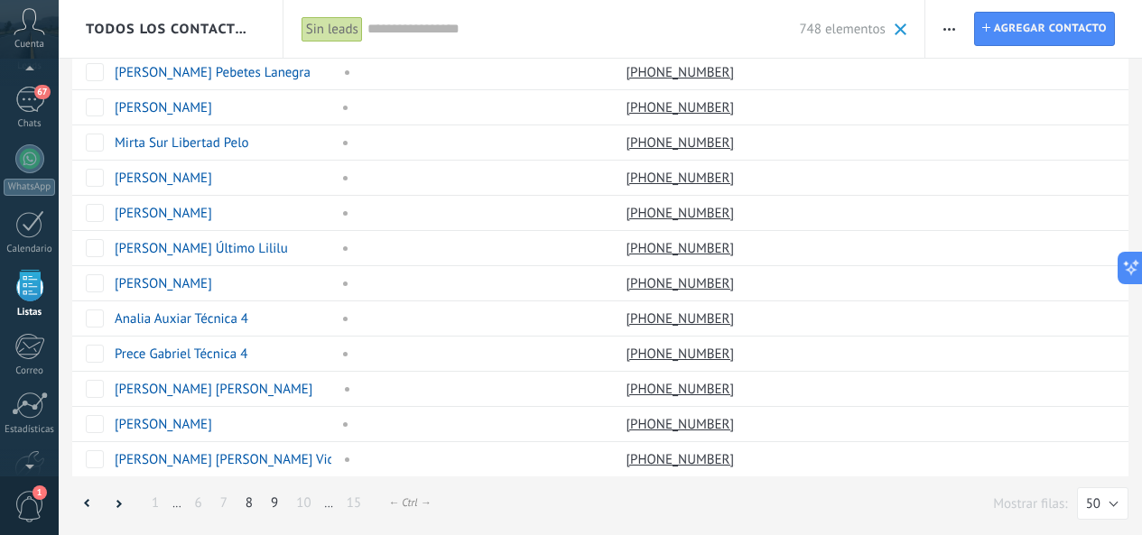
click at [273, 504] on link "9" at bounding box center [274, 503] width 25 height 35
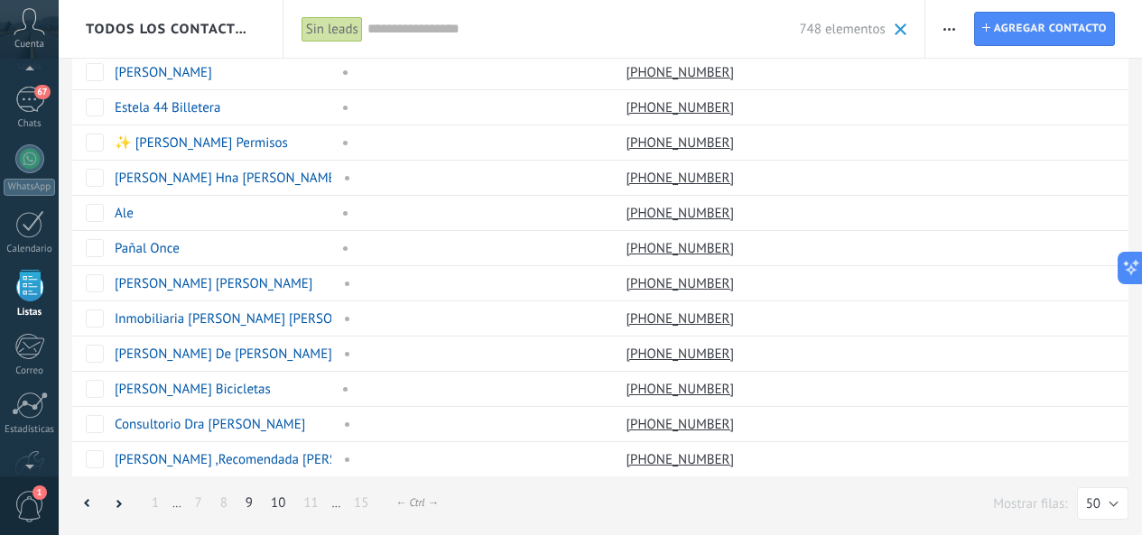
click at [274, 504] on link "10" at bounding box center [278, 503] width 32 height 35
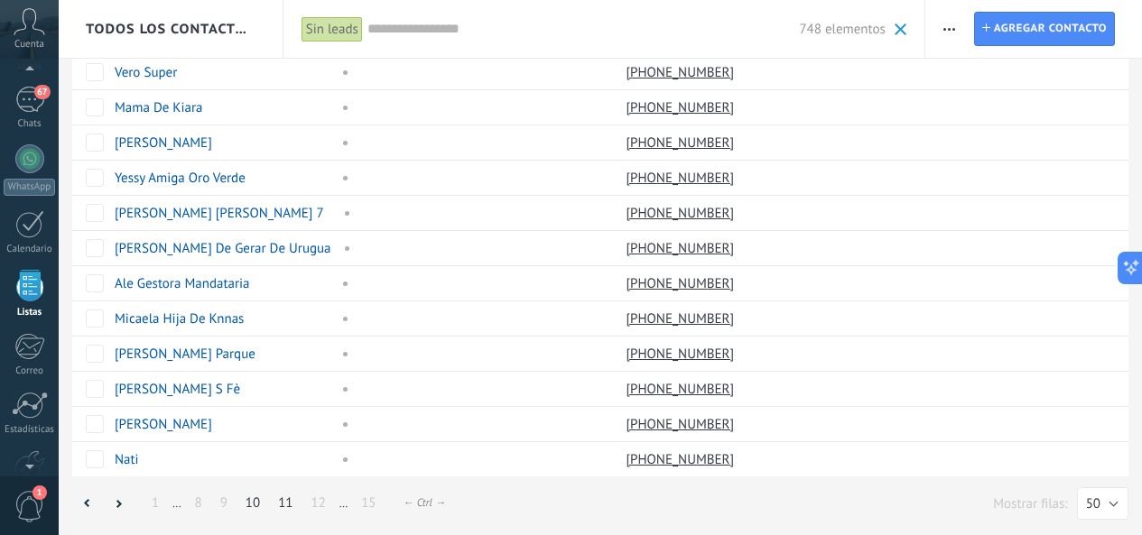
click at [284, 505] on link "11" at bounding box center [285, 503] width 32 height 35
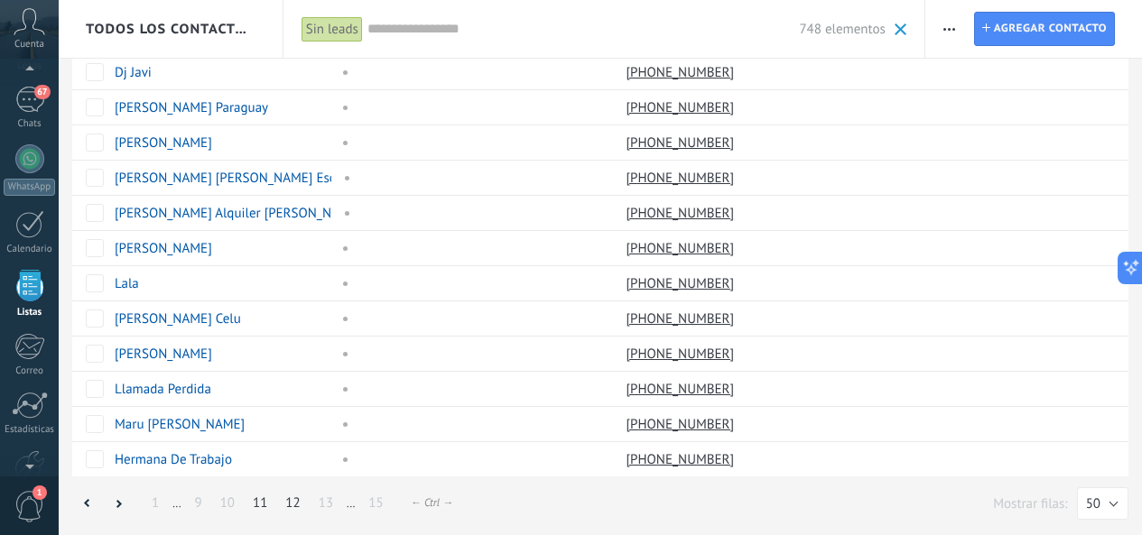
click at [290, 505] on link "12" at bounding box center [292, 503] width 32 height 35
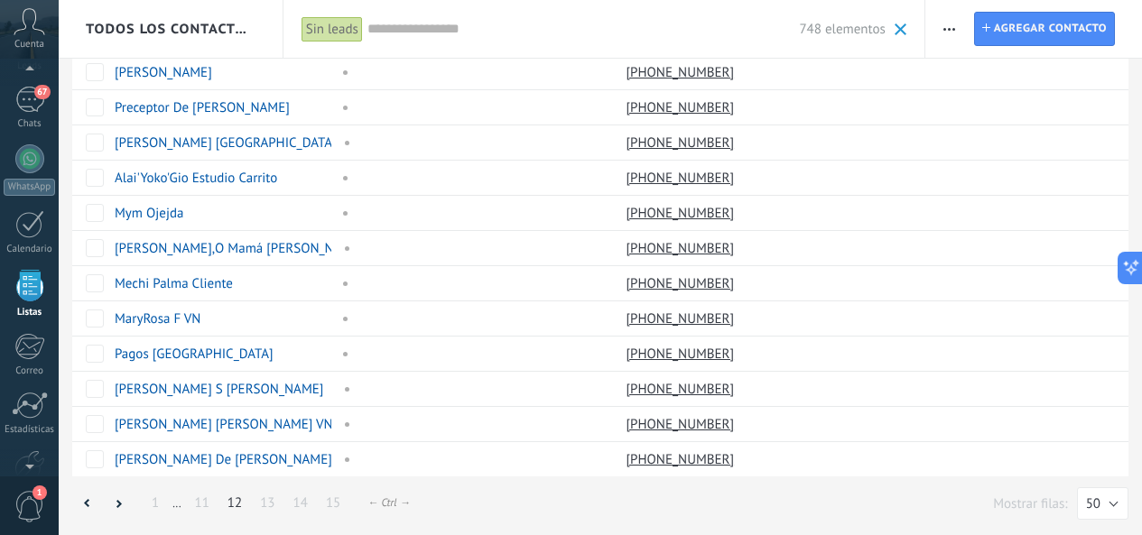
click at [299, 505] on link "14" at bounding box center [300, 503] width 32 height 35
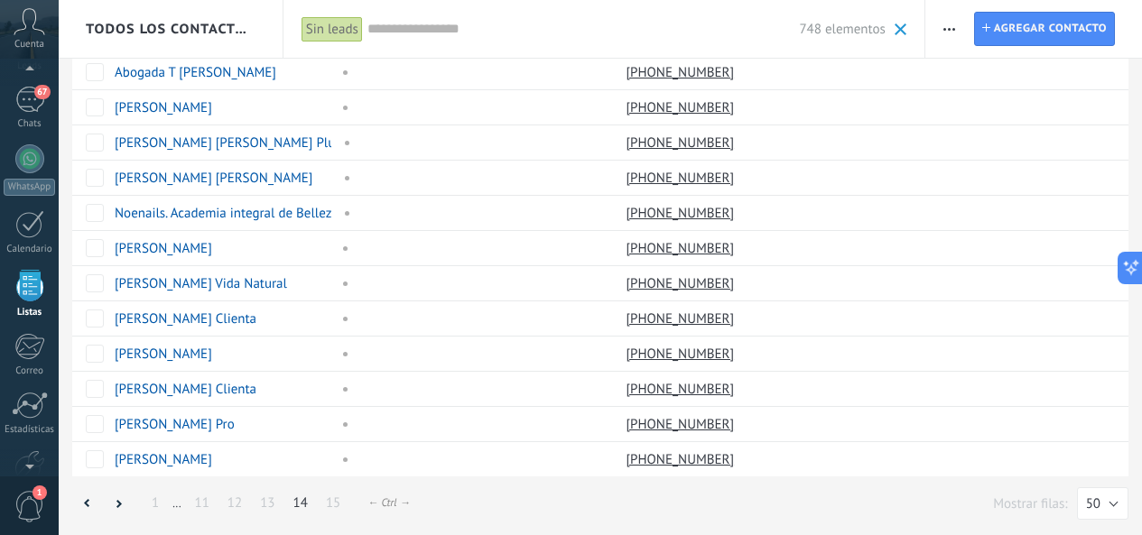
click at [298, 506] on link "14" at bounding box center [300, 503] width 32 height 35
click at [329, 506] on link "15" at bounding box center [333, 503] width 32 height 35
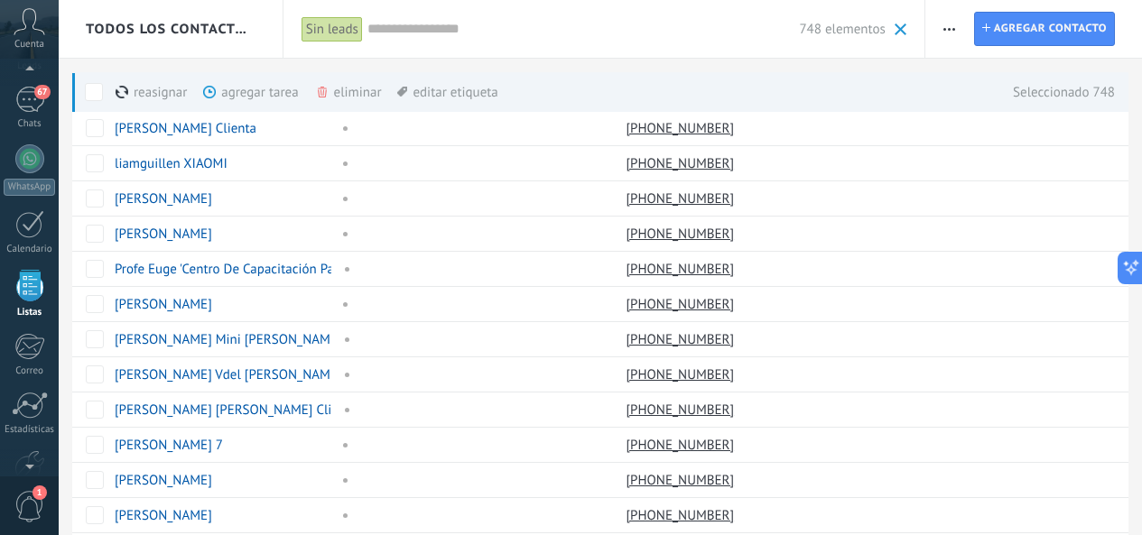
click at [1051, 92] on div "Seleccionado 748" at bounding box center [1055, 92] width 120 height 40
click at [902, 32] on span at bounding box center [900, 29] width 12 height 12
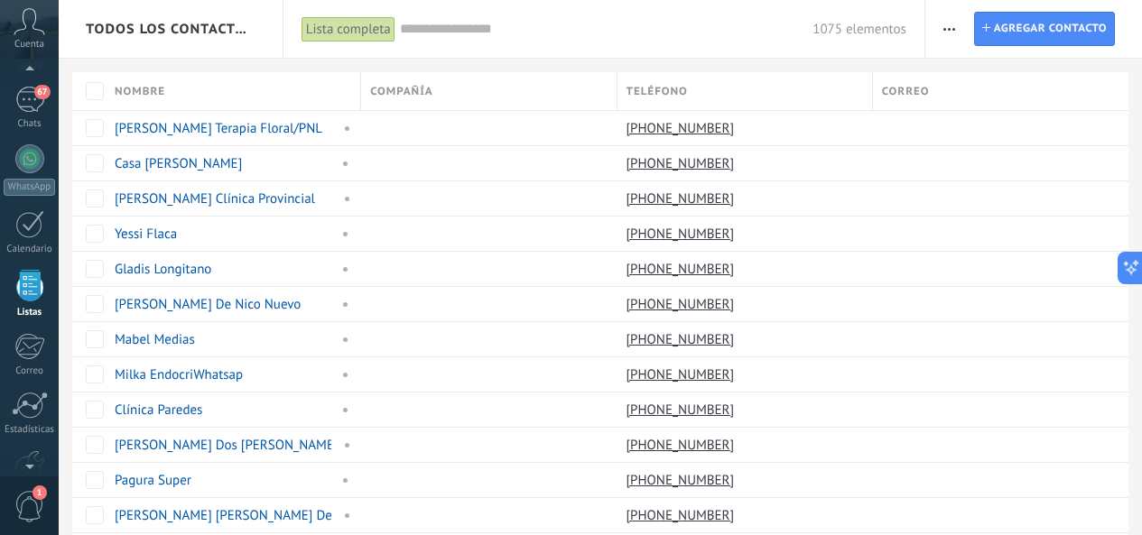
click at [578, 42] on div "1075 elementos" at bounding box center [653, 29] width 506 height 58
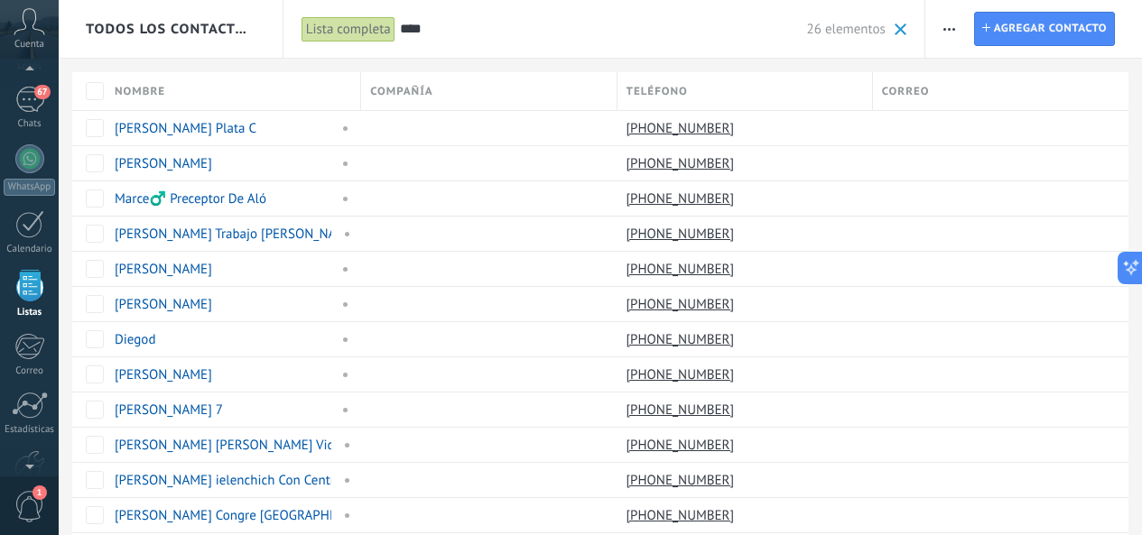
click at [609, 43] on div "**** 26 elementos" at bounding box center [653, 29] width 506 height 58
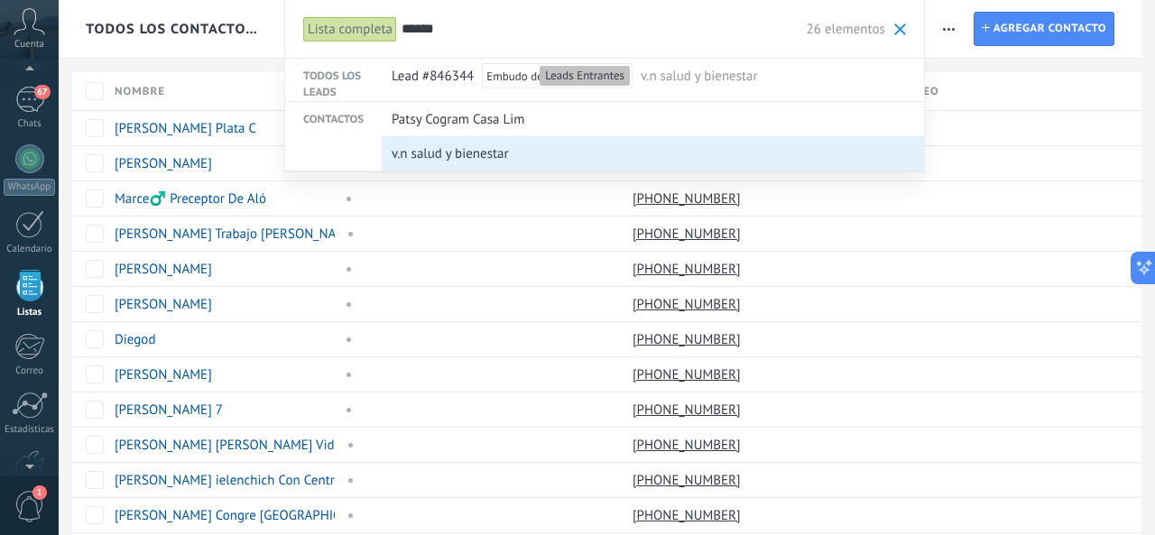
click at [539, 153] on div "v.n salud y bienestar" at bounding box center [649, 154] width 514 height 34
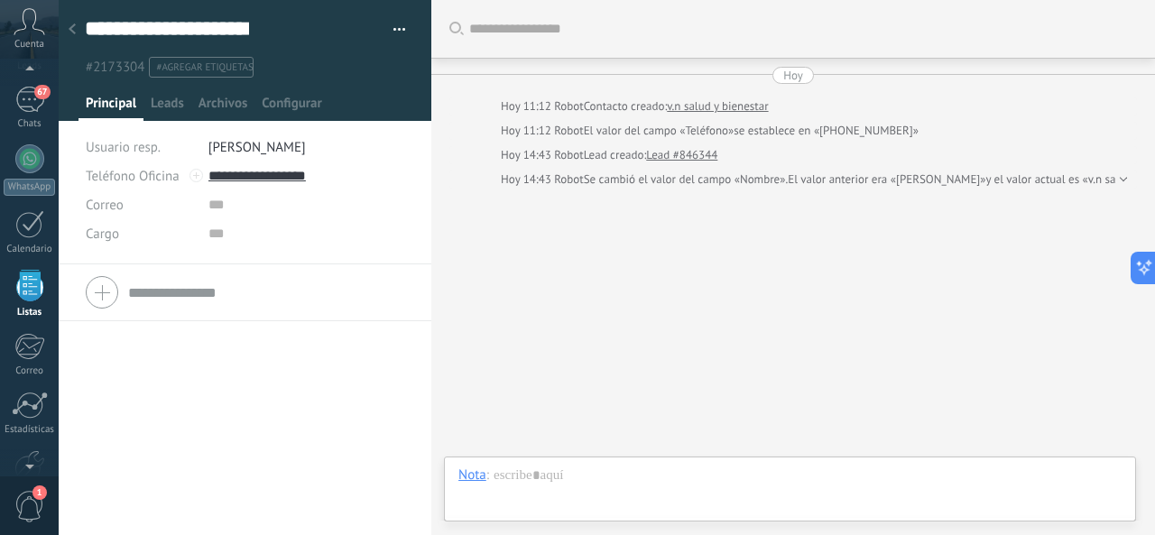
click at [73, 27] on use at bounding box center [72, 28] width 7 height 11
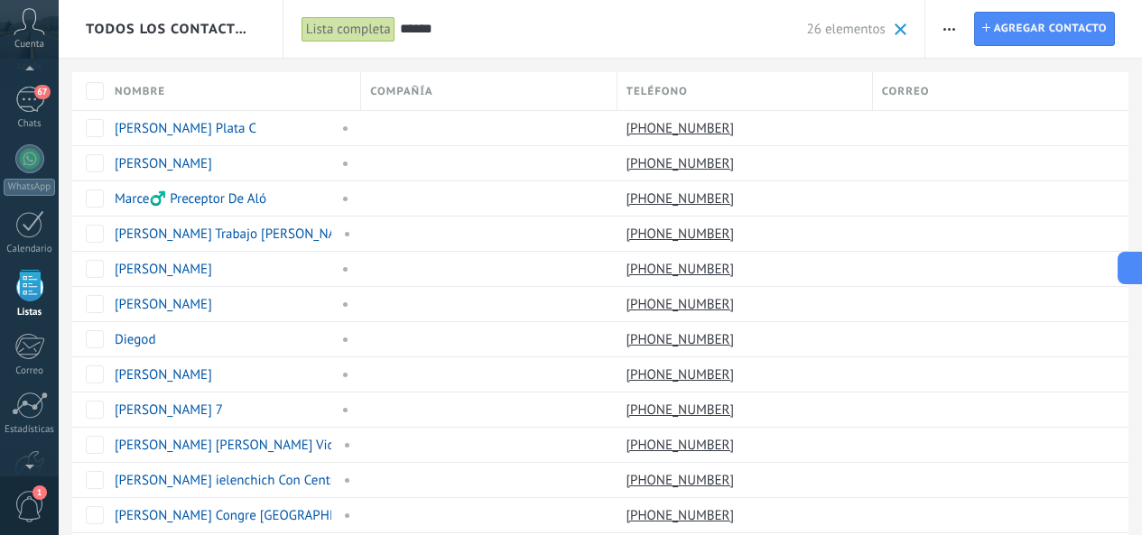
click at [531, 31] on input "******" at bounding box center [603, 29] width 407 height 19
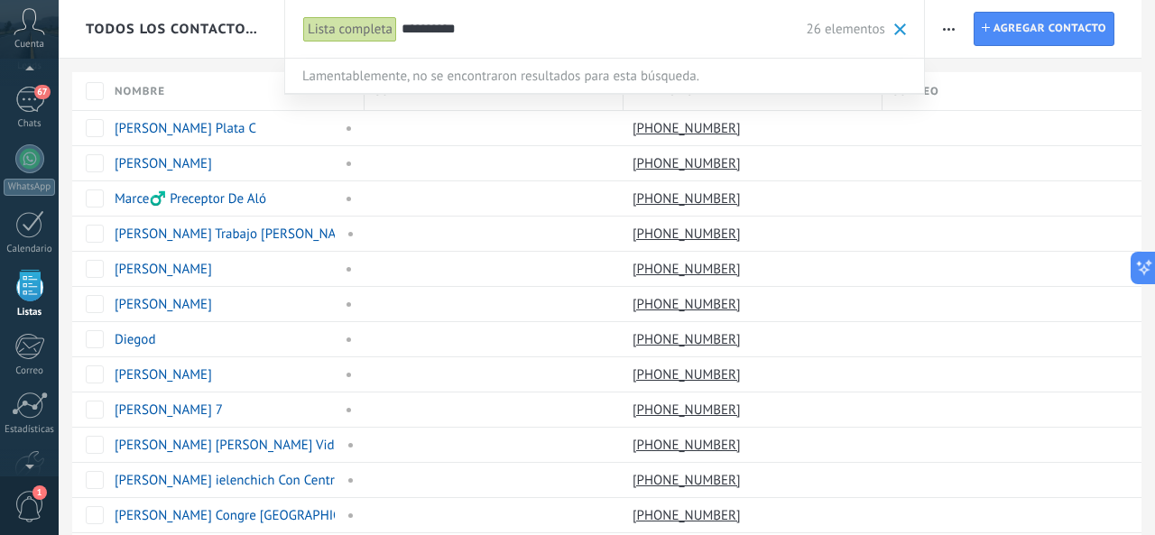
type input "**********"
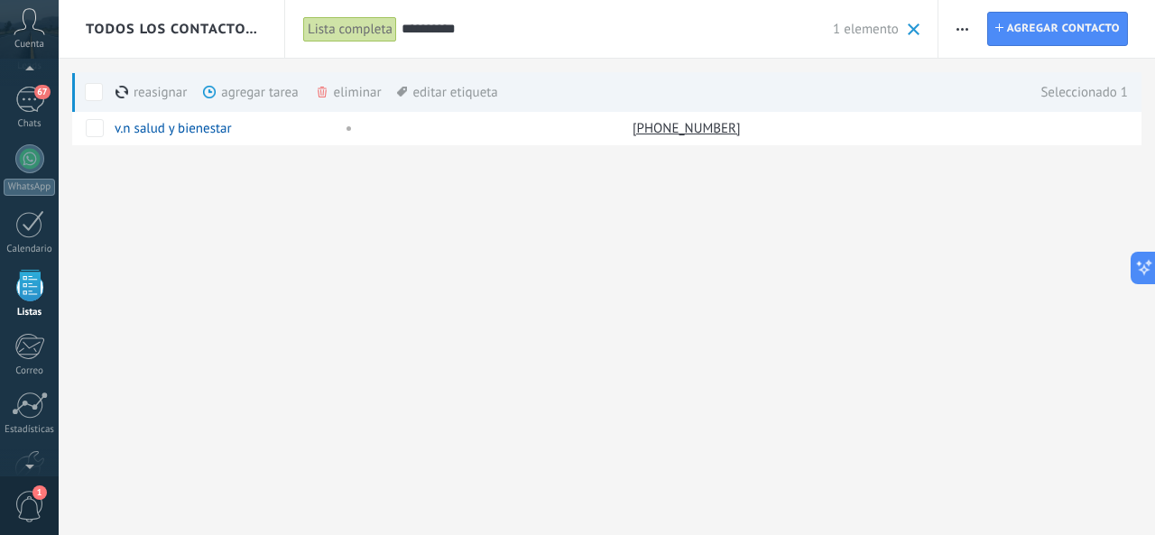
click at [333, 96] on div "eliminar màs" at bounding box center [379, 92] width 128 height 40
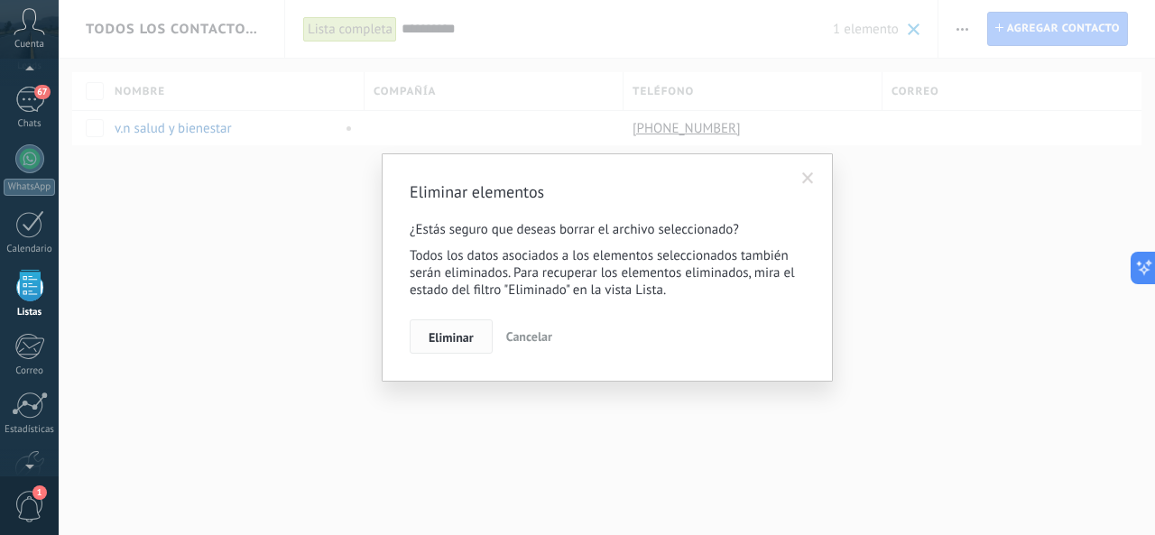
click at [458, 344] on span "Eliminar" at bounding box center [451, 337] width 45 height 13
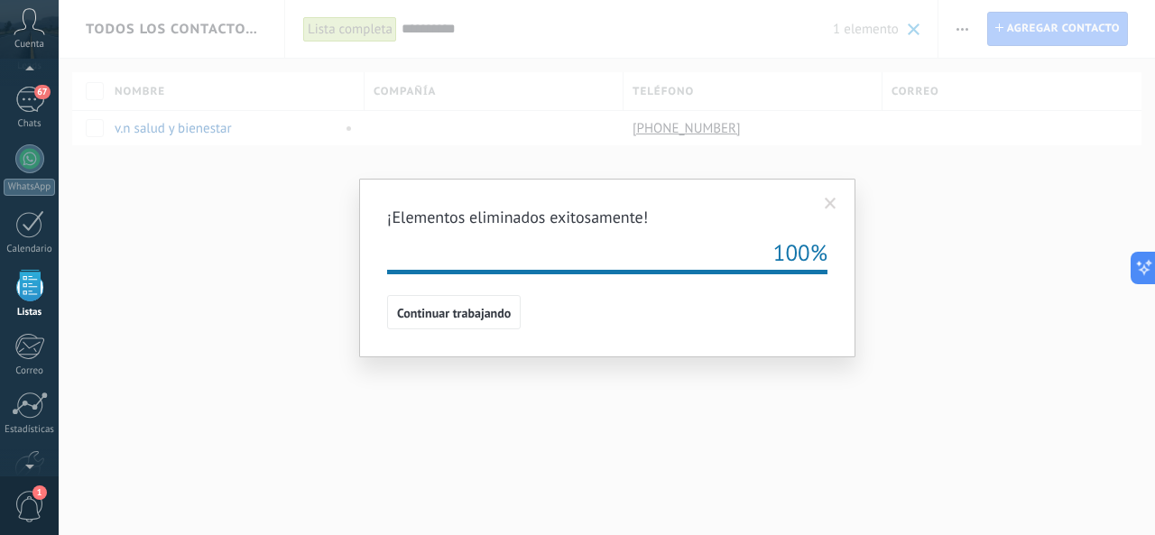
click at [439, 311] on span "Continuar trabajando" at bounding box center [454, 313] width 114 height 13
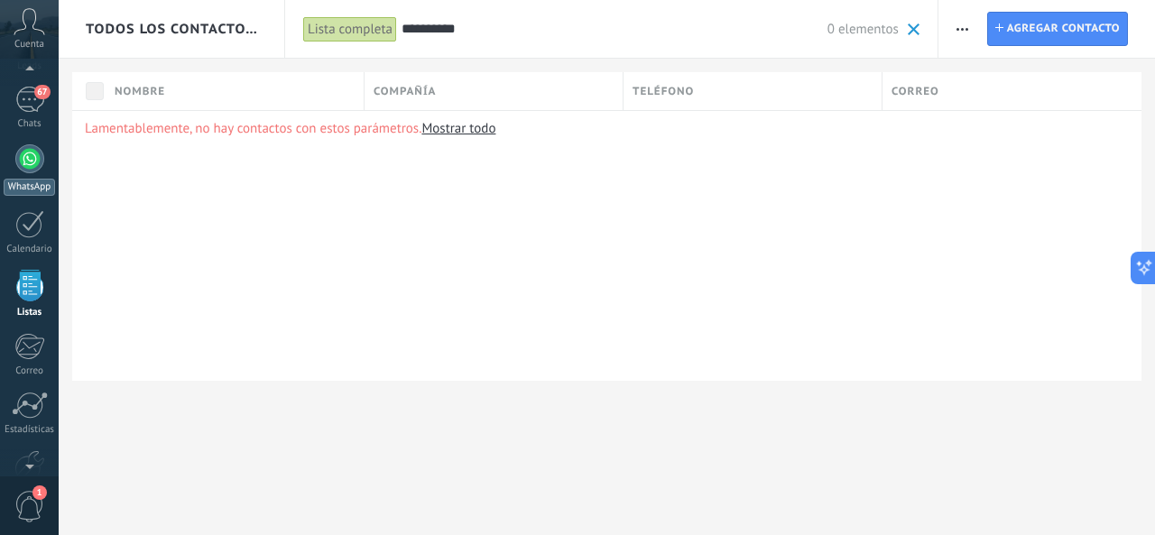
click at [40, 157] on div at bounding box center [29, 158] width 29 height 29
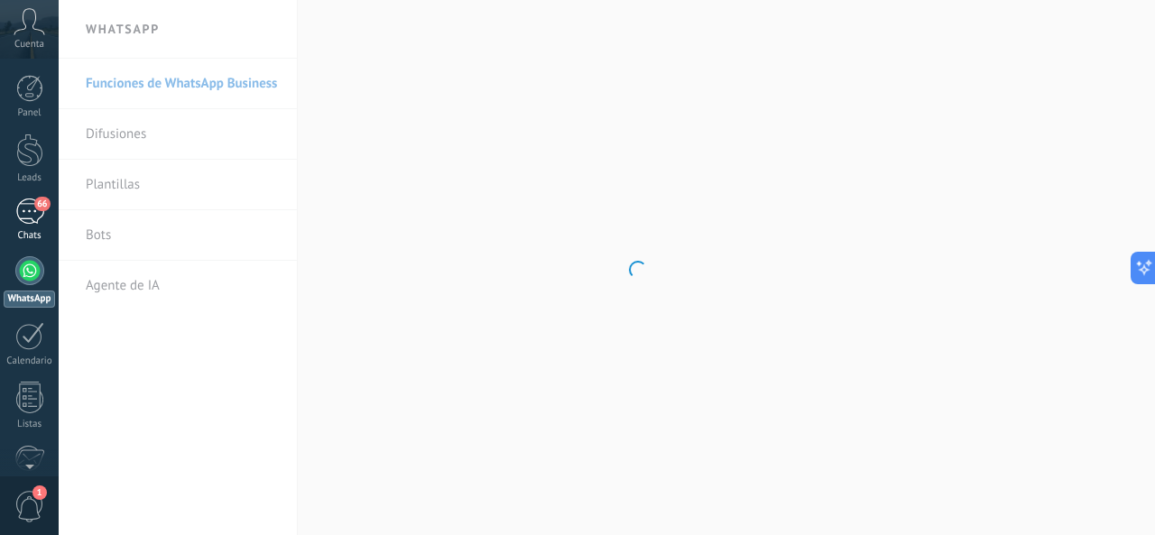
click at [39, 213] on div "66" at bounding box center [29, 212] width 29 height 26
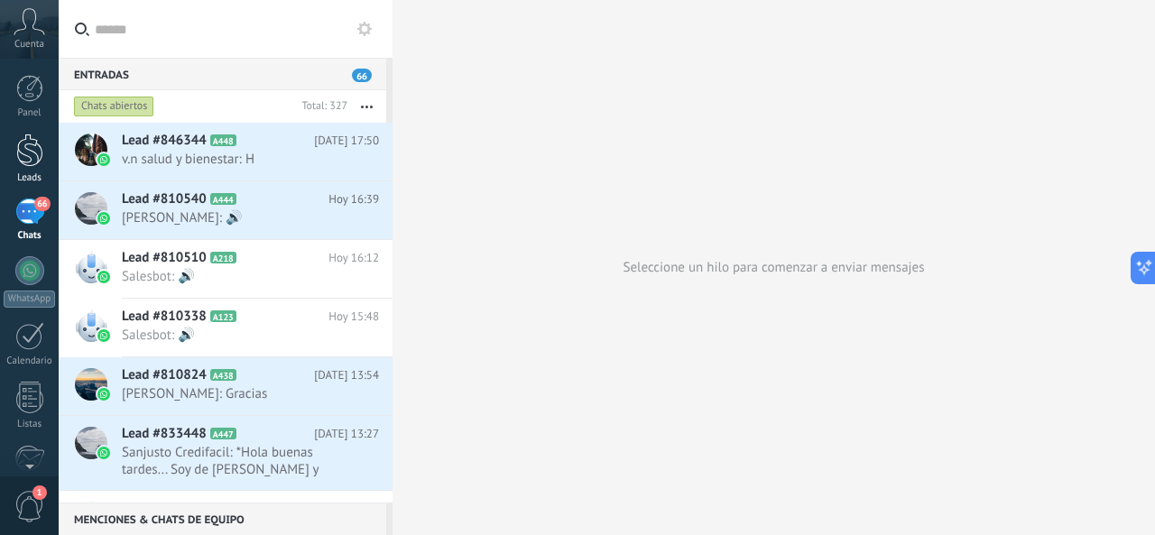
click at [33, 171] on link "Leads" at bounding box center [29, 159] width 59 height 51
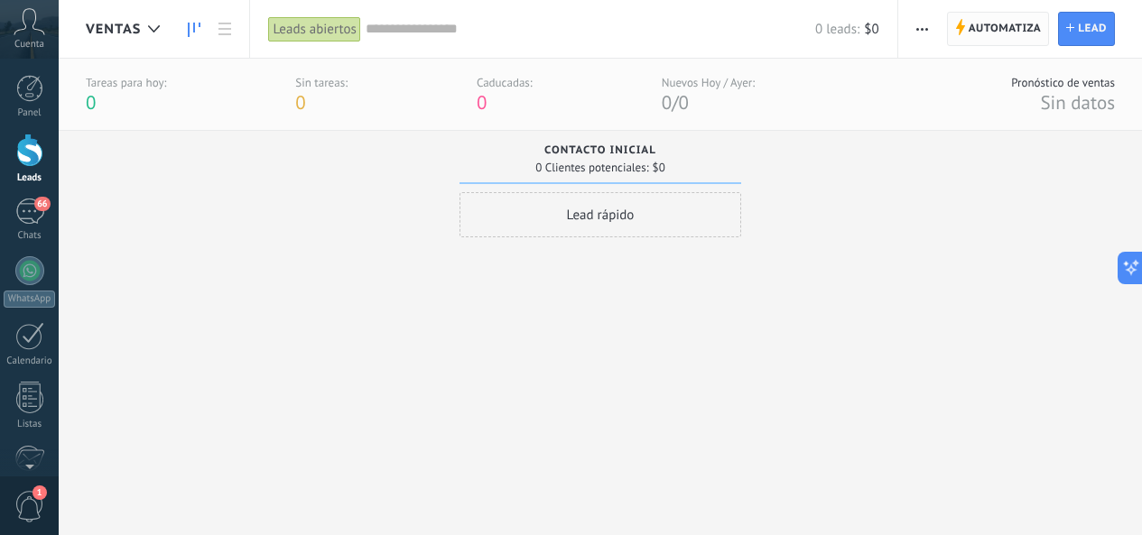
click at [978, 33] on span "Automatiza" at bounding box center [1004, 29] width 73 height 32
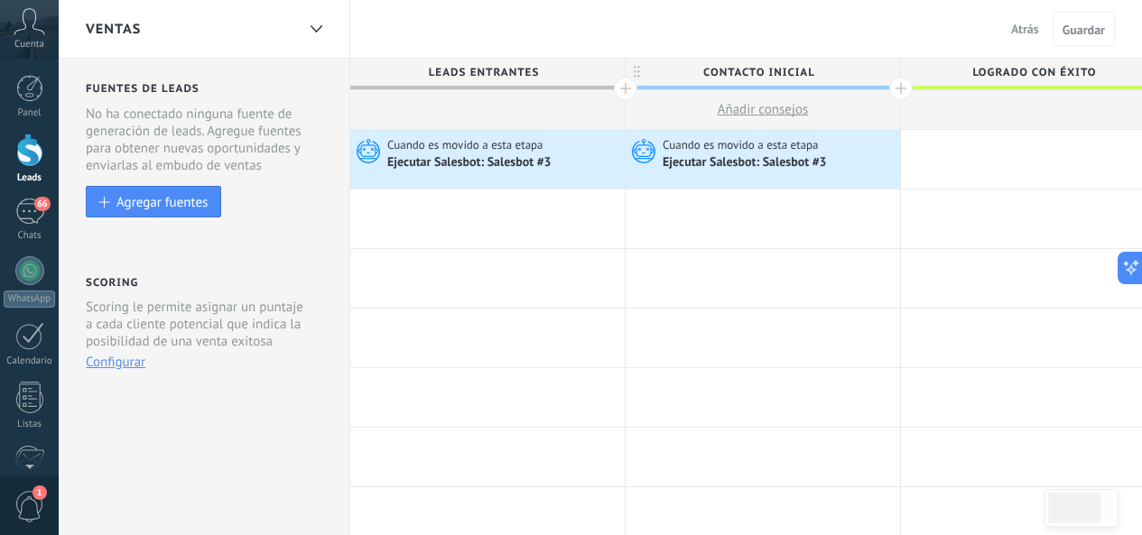
click at [1018, 30] on span "Atrás" at bounding box center [1025, 29] width 28 height 16
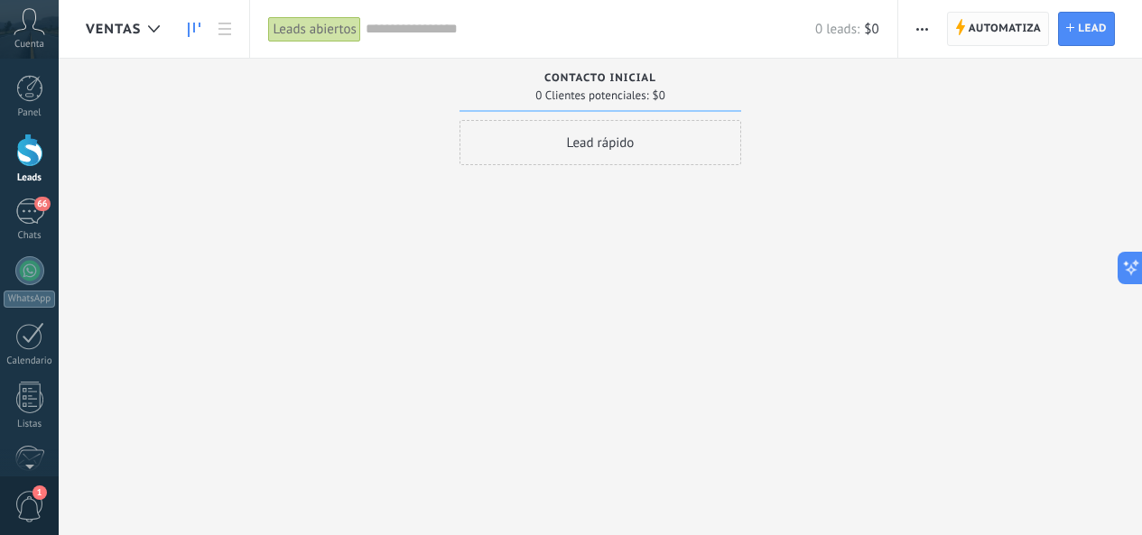
click at [985, 30] on span "Automatiza" at bounding box center [1004, 29] width 73 height 32
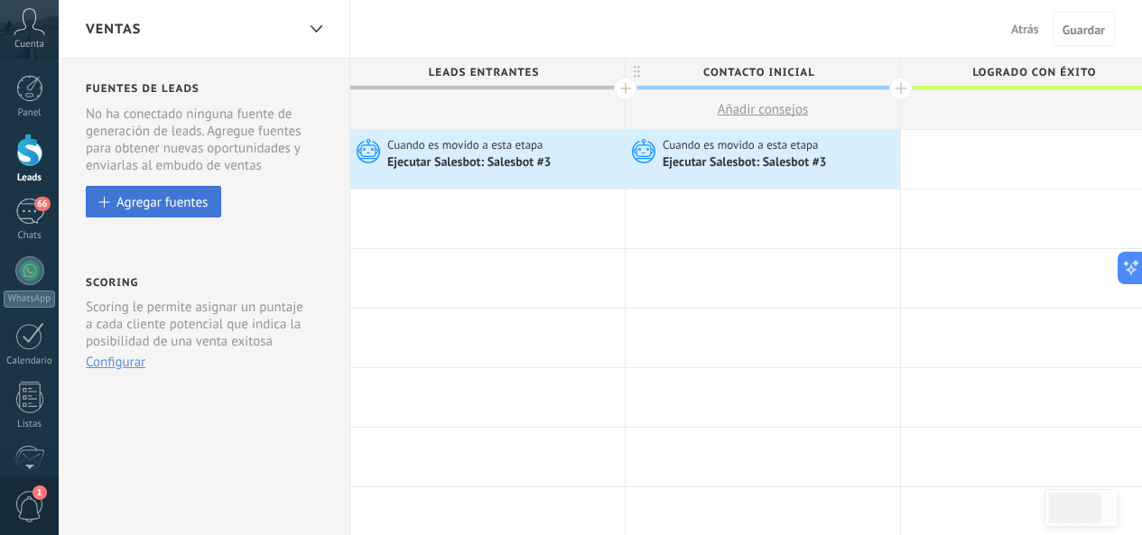
click at [189, 201] on div "Agregar fuentes" at bounding box center [161, 201] width 91 height 15
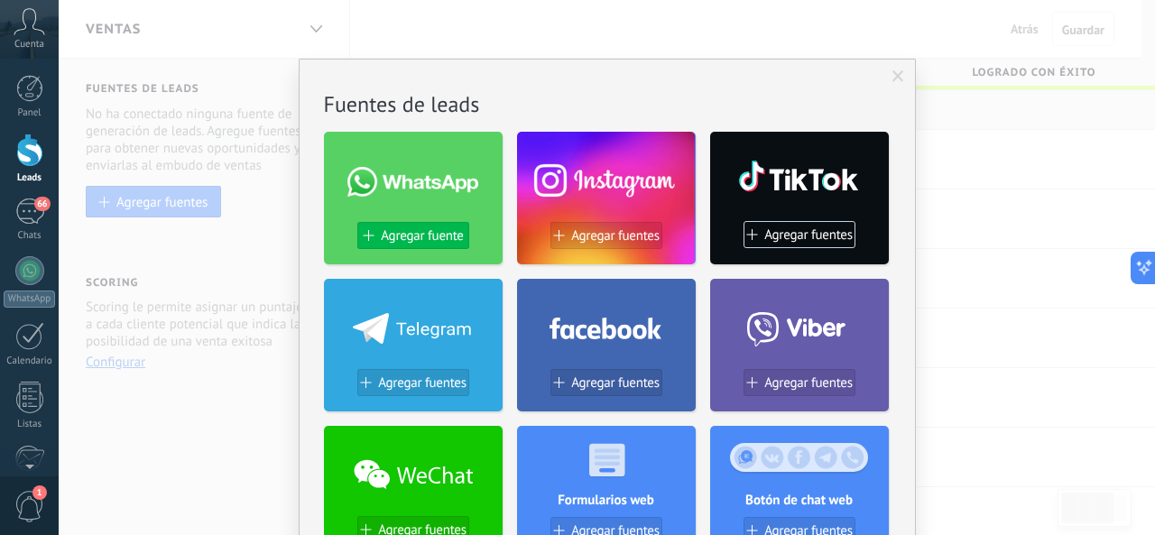
click at [414, 238] on span "Agregar fuente" at bounding box center [422, 235] width 82 height 15
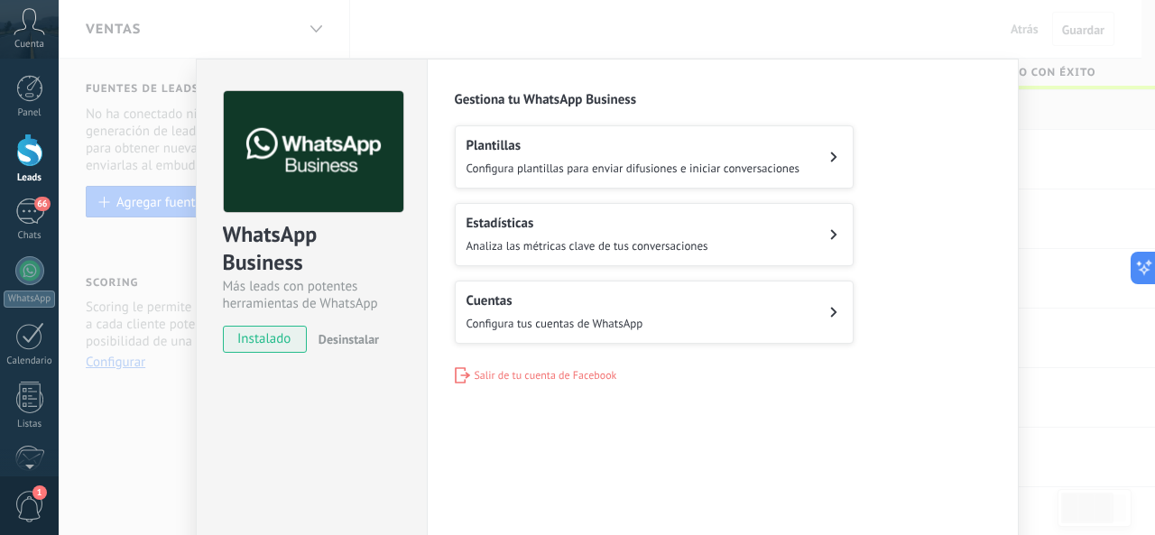
click at [826, 163] on button "Plantillas Configura plantillas para enviar difusiones e iniciar conversaciones" at bounding box center [654, 156] width 399 height 63
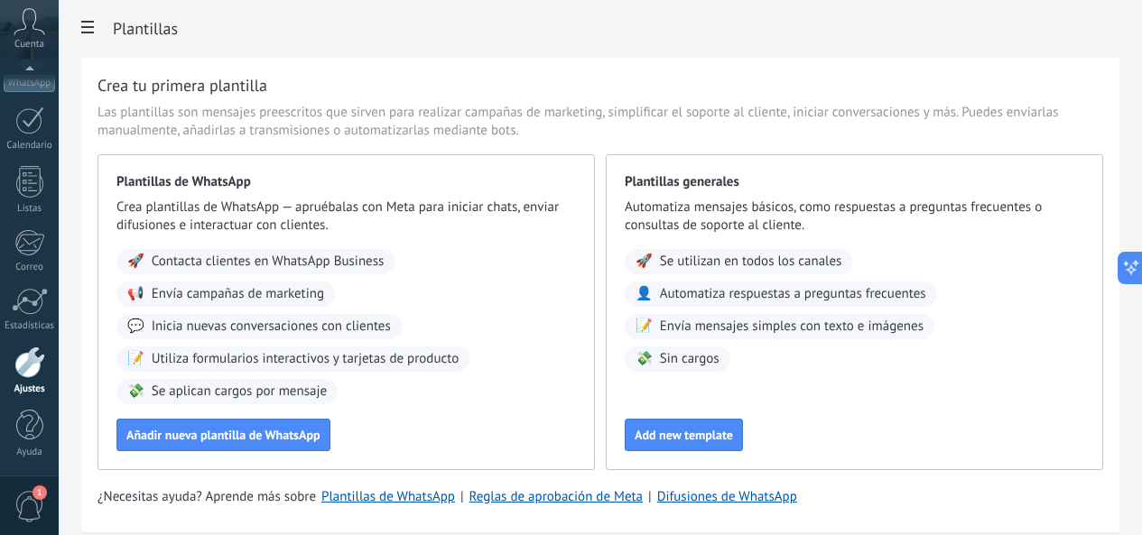
click at [642, 62] on div "Crea tu primera plantilla Las plantillas son mensajes preescritos que sirven pa…" at bounding box center [600, 295] width 1038 height 475
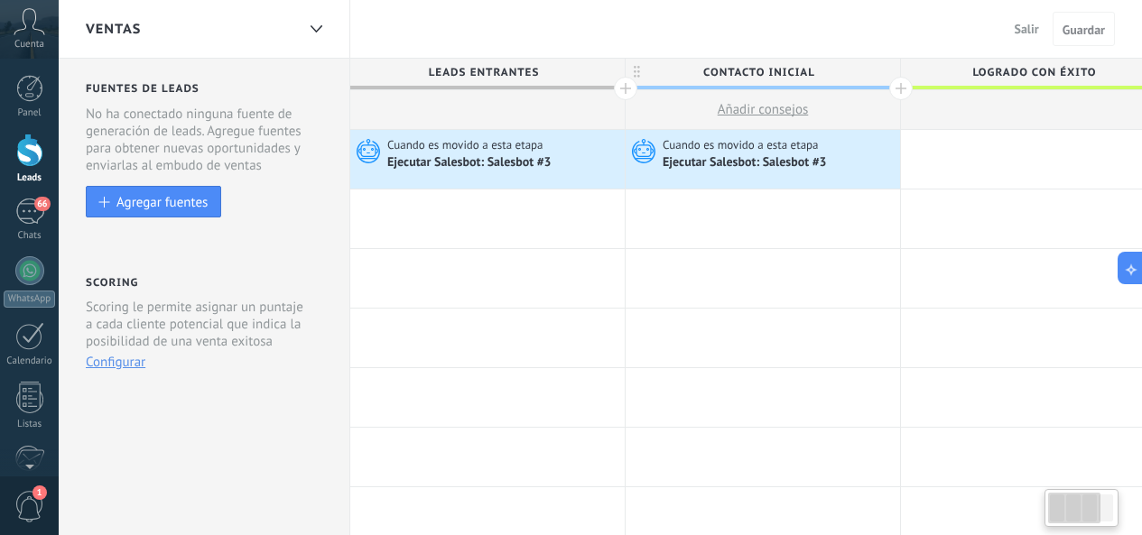
click at [28, 153] on div at bounding box center [29, 150] width 27 height 33
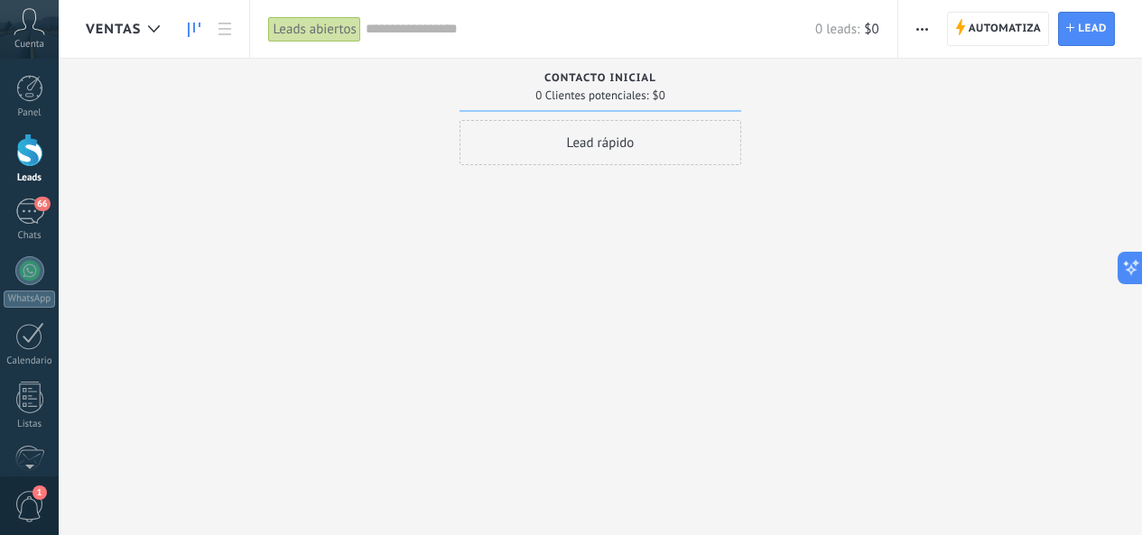
click at [337, 28] on div "Leads abiertos" at bounding box center [314, 29] width 92 height 26
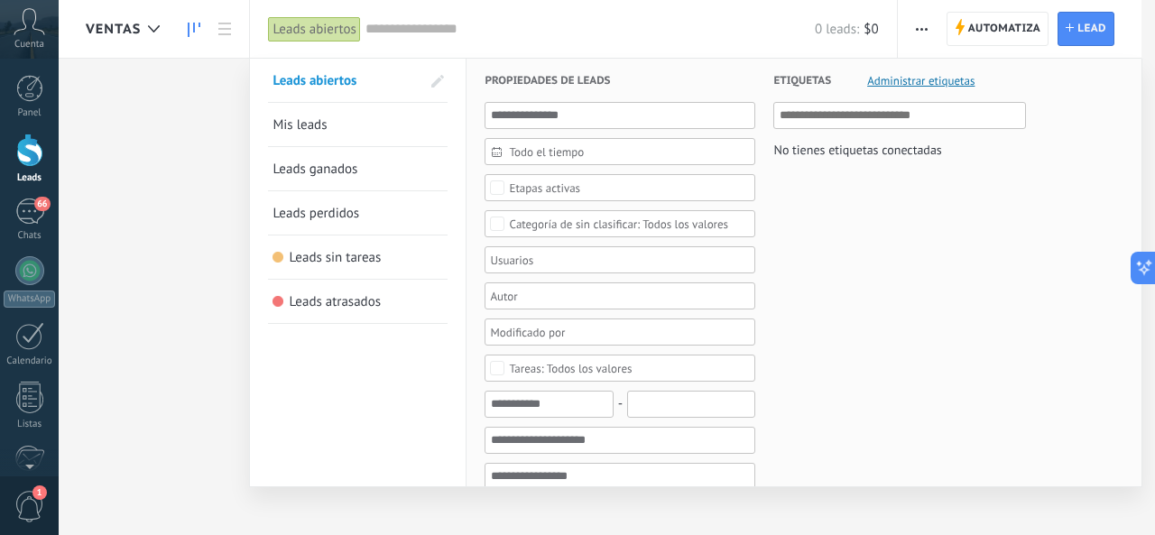
click at [337, 28] on div "Leads abiertos" at bounding box center [314, 29] width 92 height 26
click at [301, 42] on div "Leads abiertos" at bounding box center [316, 29] width 97 height 58
click at [223, 33] on div at bounding box center [577, 267] width 1155 height 535
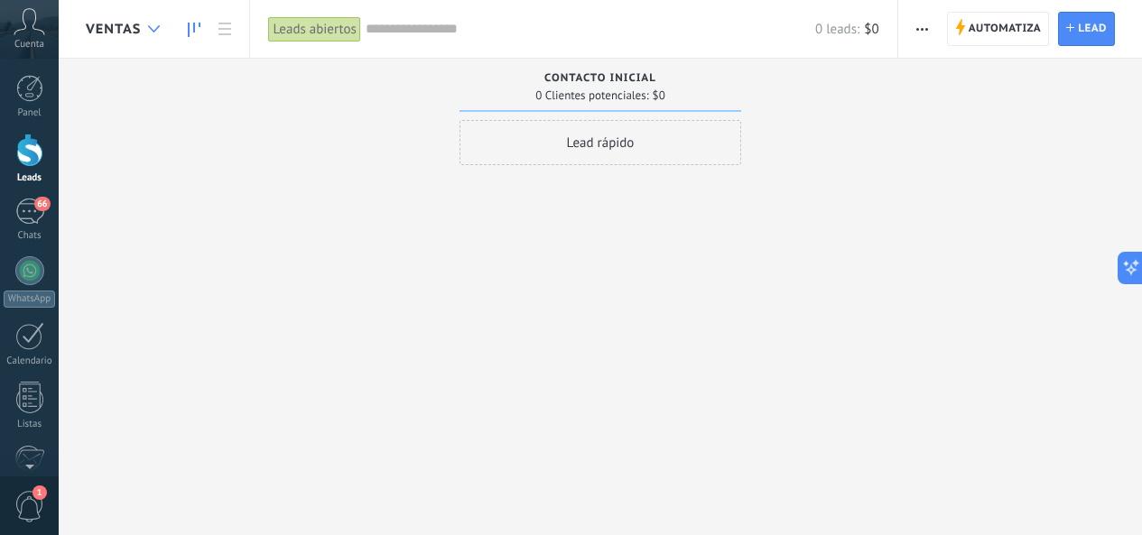
click at [147, 29] on div at bounding box center [154, 29] width 30 height 35
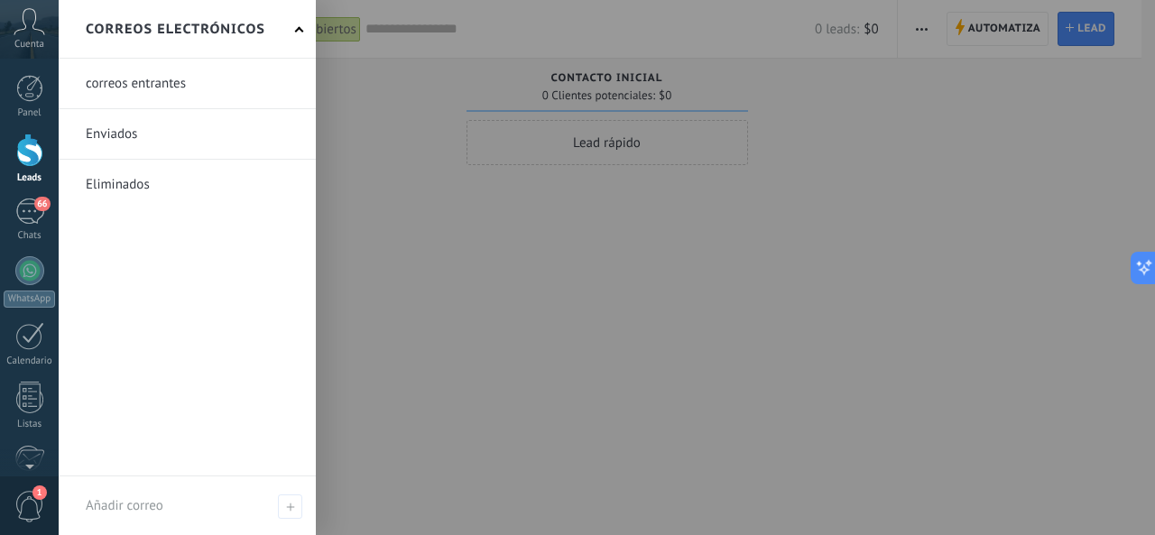
click at [367, 134] on div at bounding box center [636, 267] width 1155 height 535
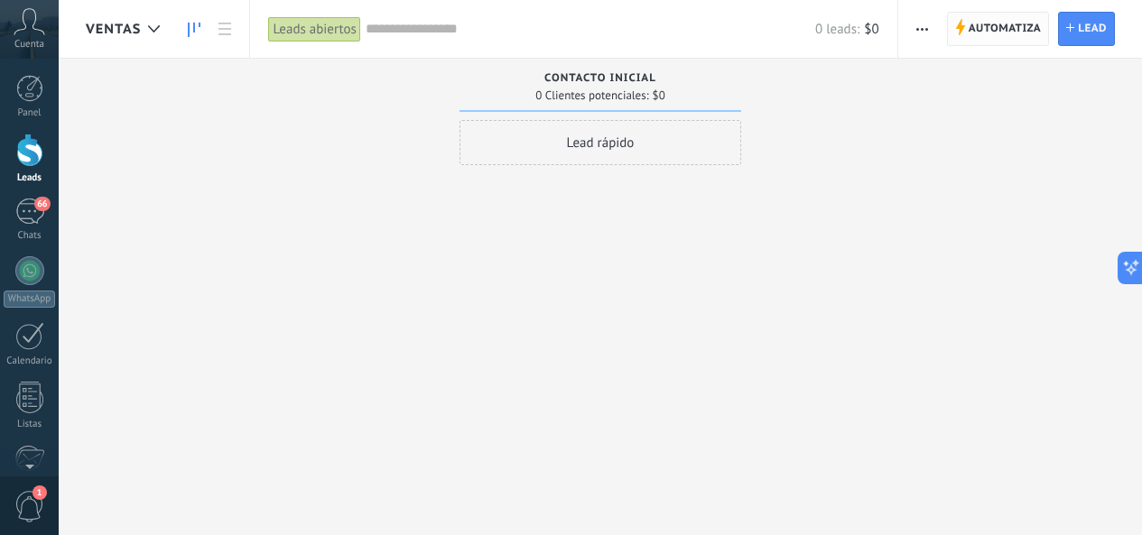
click at [979, 25] on span "Automatiza" at bounding box center [1004, 29] width 73 height 32
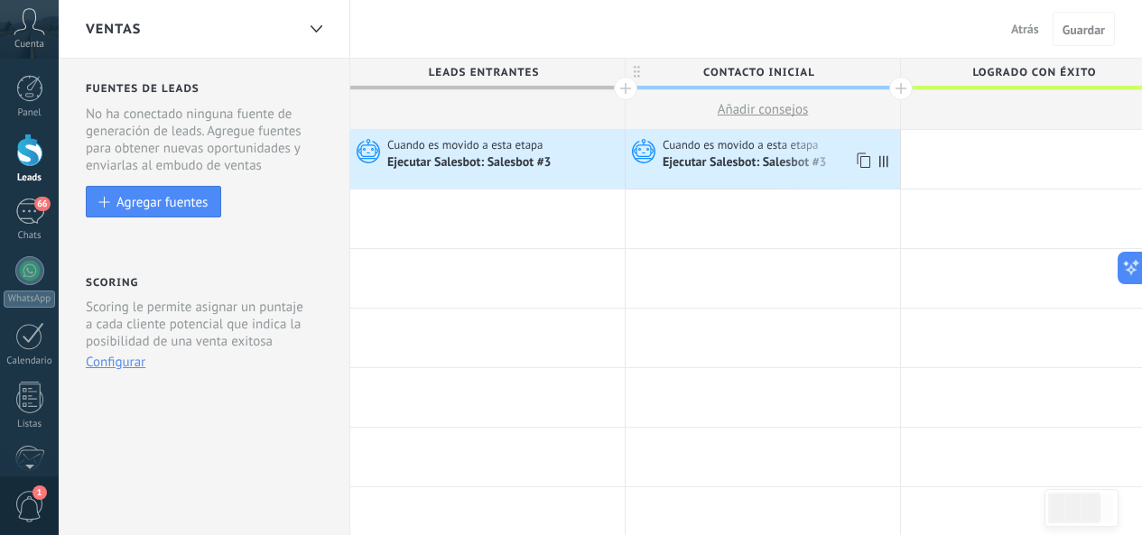
click at [730, 161] on div "Ejecutar Salesbot: Salesbot #3" at bounding box center [745, 163] width 167 height 16
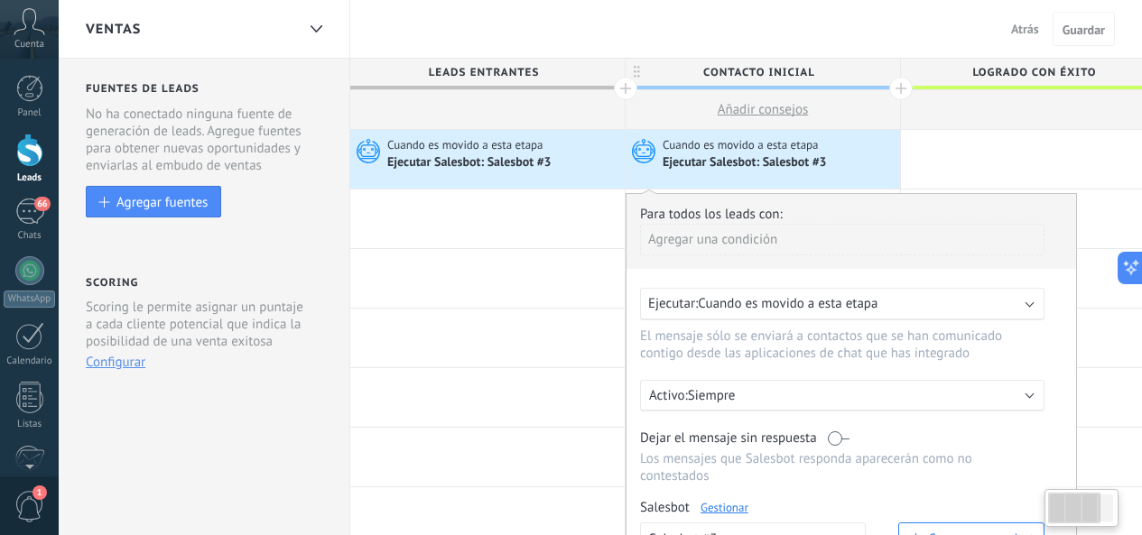
scroll to position [0, 2]
drag, startPoint x: 829, startPoint y: 156, endPoint x: 866, endPoint y: 155, distance: 37.0
click at [865, 155] on div "Ejecutar Salesbot: Salesbot #3" at bounding box center [777, 162] width 233 height 18
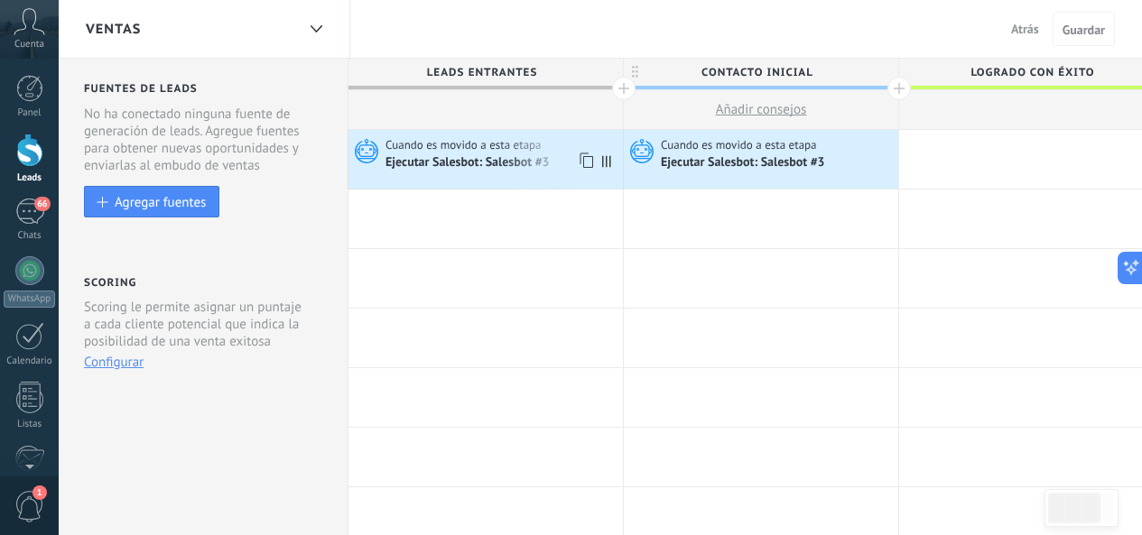
click at [496, 151] on span "Cuando es movido a esta etapa" at bounding box center [464, 145] width 159 height 16
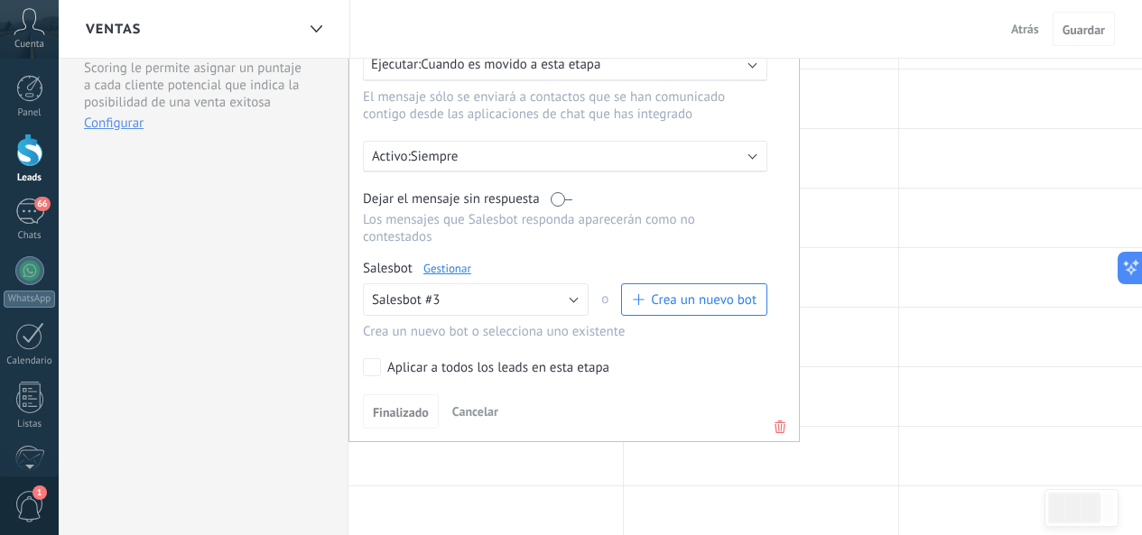
scroll to position [271, 0]
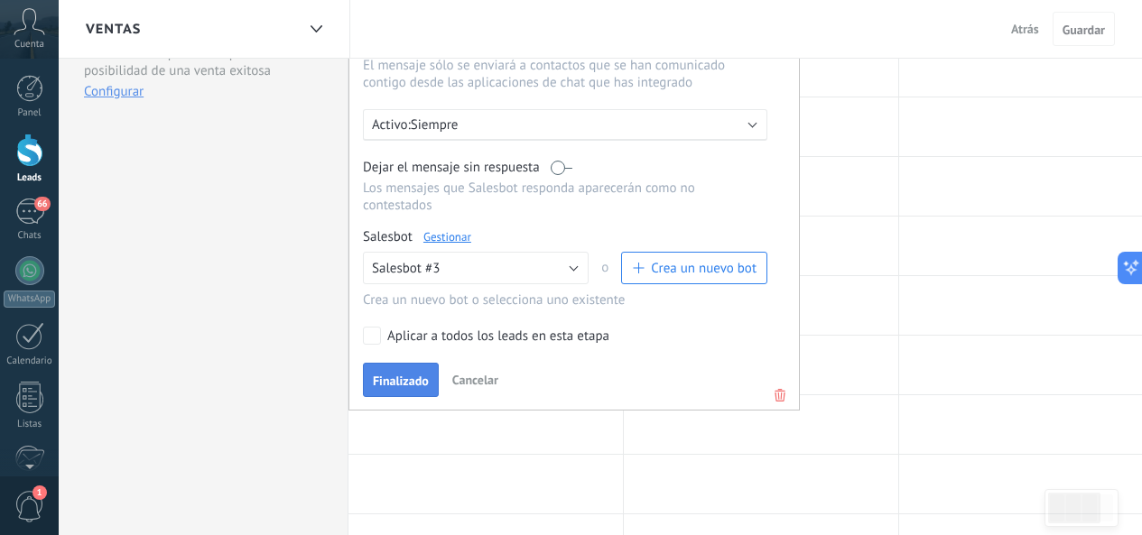
click at [411, 375] on span "Finalizado" at bounding box center [401, 381] width 56 height 13
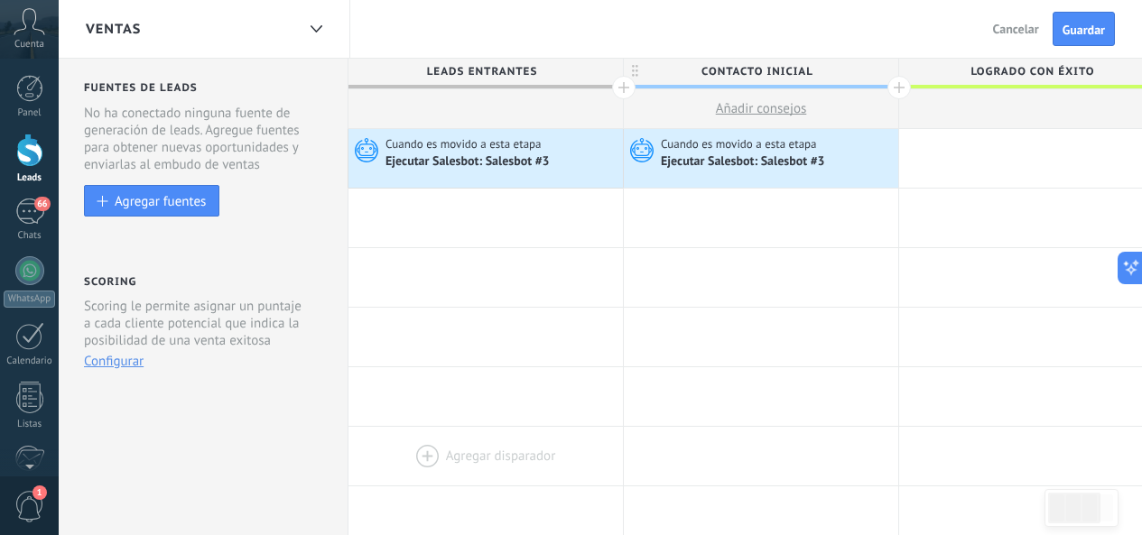
scroll to position [0, 0]
click at [1075, 34] on span "Guardar" at bounding box center [1083, 29] width 42 height 13
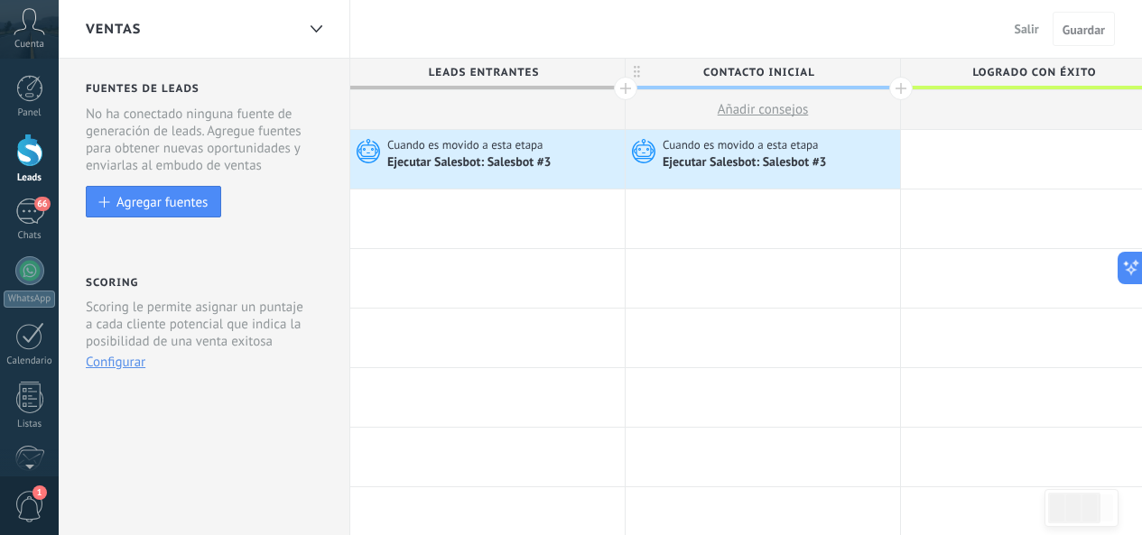
scroll to position [0, 2]
click at [1022, 27] on span "Salir" at bounding box center [1026, 29] width 24 height 16
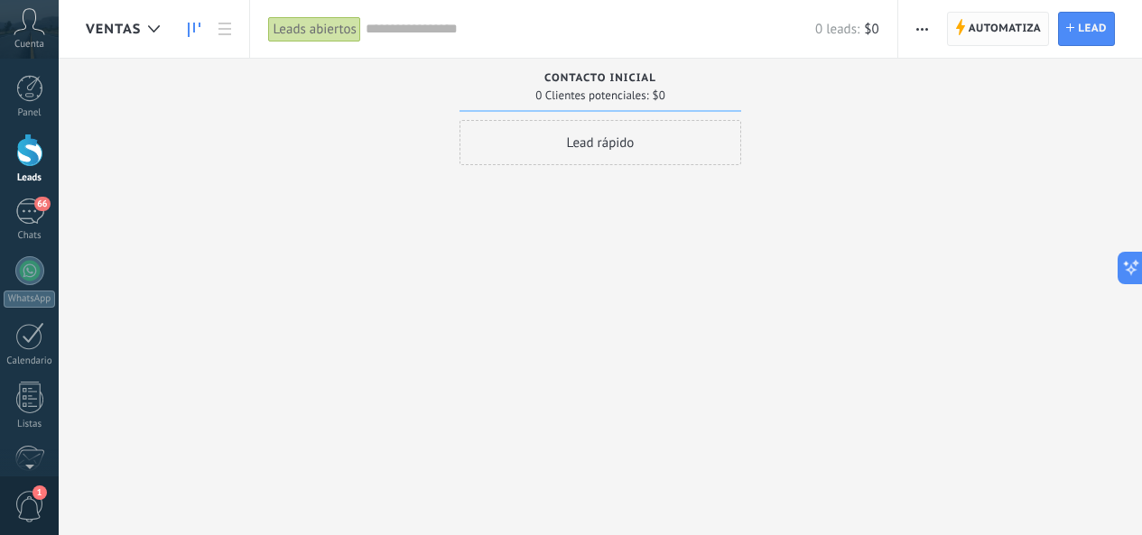
click at [990, 23] on span "Automatiza" at bounding box center [1004, 29] width 73 height 32
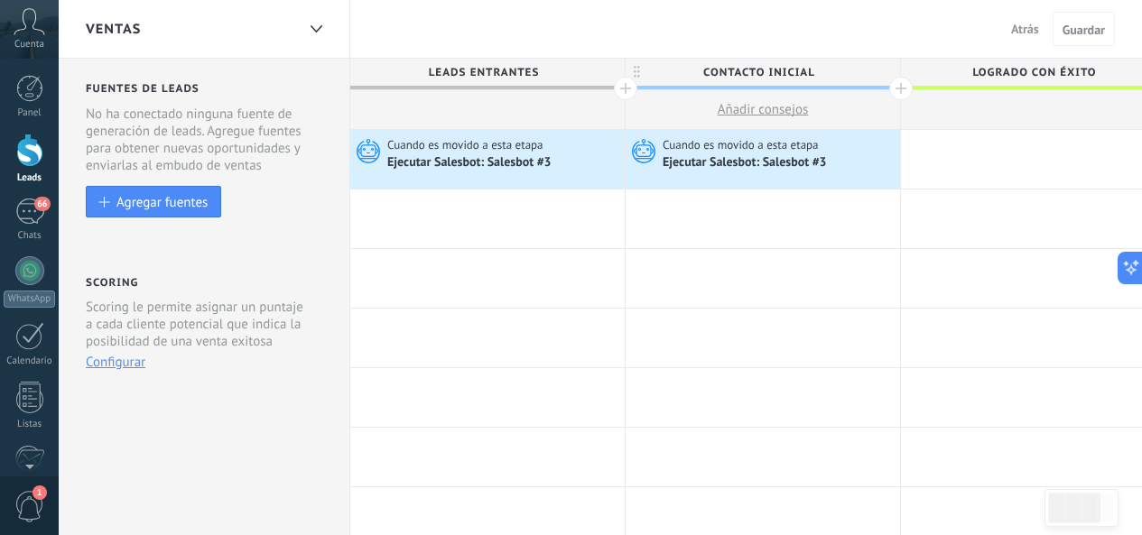
click at [622, 89] on div at bounding box center [625, 88] width 23 height 23
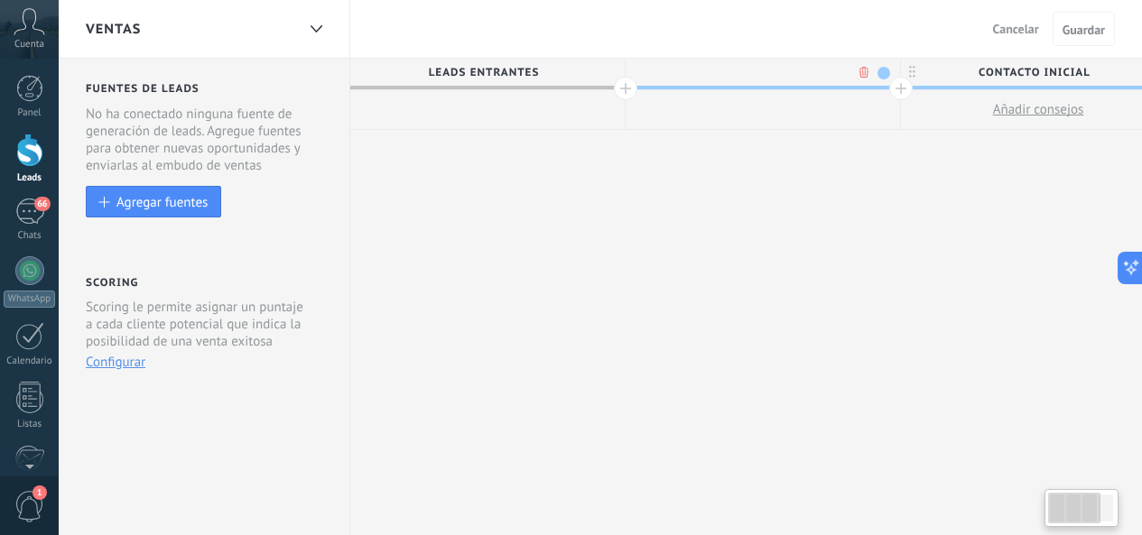
drag, startPoint x: 606, startPoint y: 193, endPoint x: 830, endPoint y: 111, distance: 239.3
click at [782, 190] on div "**********" at bounding box center [1038, 297] width 1376 height 477
click at [859, 79] on div at bounding box center [762, 72] width 274 height 27
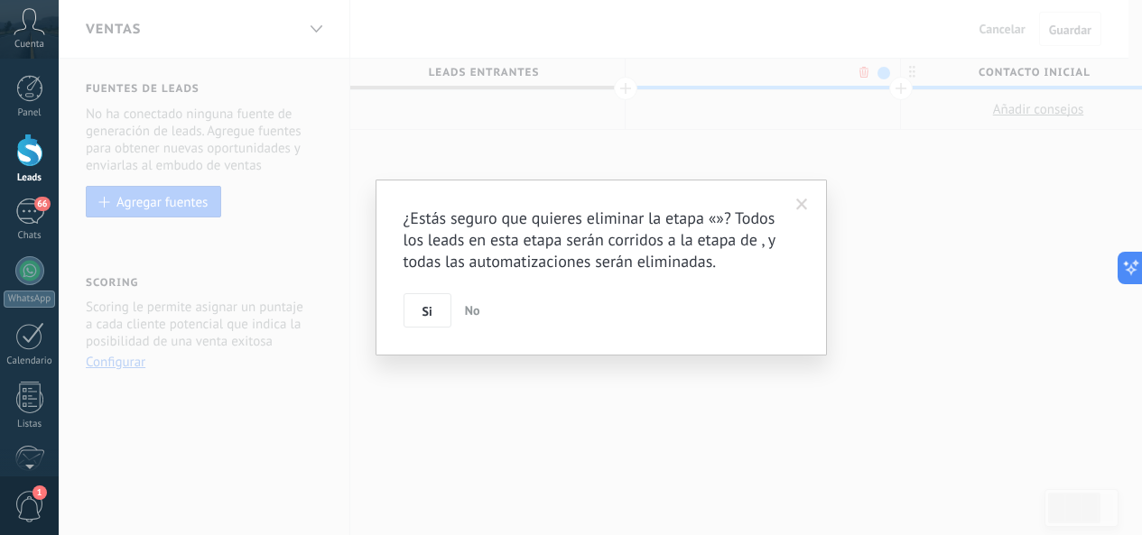
click at [862, 75] on body ".abccls-1,.abccls-2{fill-rule:evenodd}.abccls-2{fill:#fff} .abfcls-1{fill:none}…" at bounding box center [571, 267] width 1142 height 535
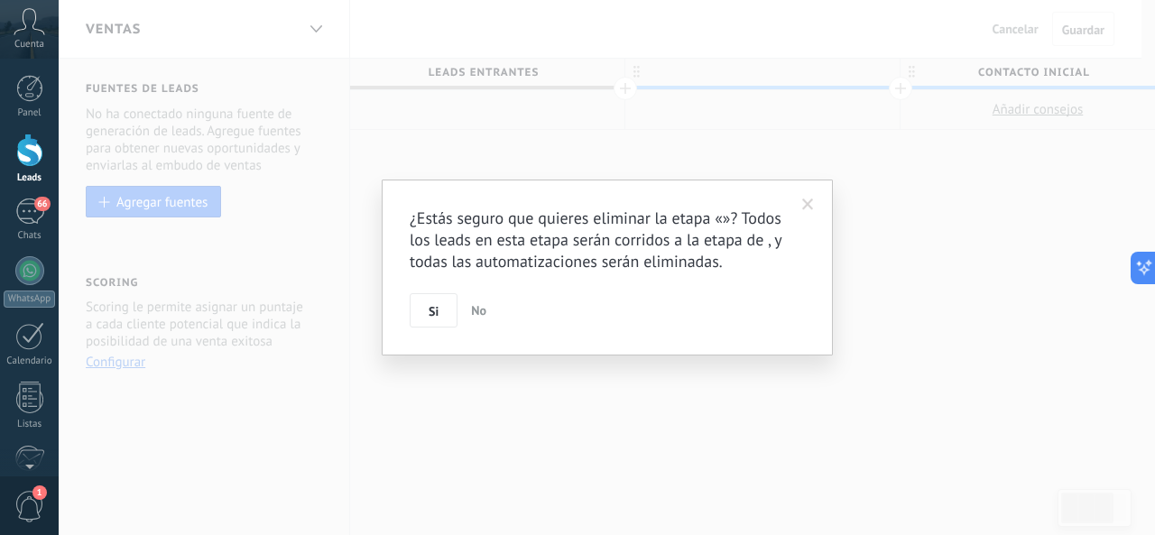
click at [435, 292] on div "¿Estás seguro que quieres eliminar la etapa «»? Todos los leads en esta etapa s…" at bounding box center [607, 268] width 395 height 120
click at [431, 301] on button "Si" at bounding box center [434, 310] width 48 height 34
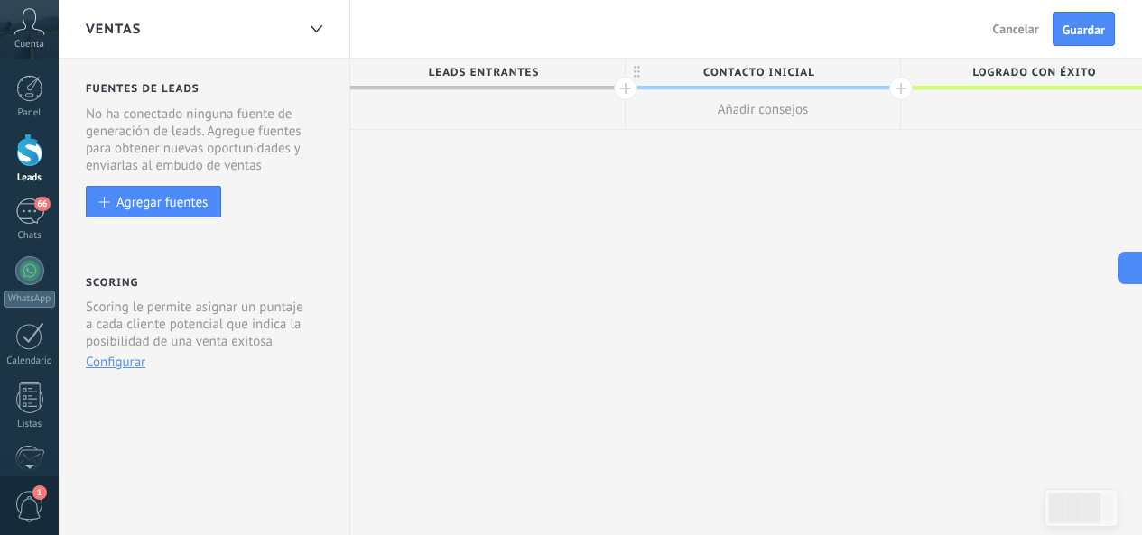
drag, startPoint x: 590, startPoint y: 206, endPoint x: 692, endPoint y: 196, distance: 102.5
click at [852, 205] on div "**********" at bounding box center [900, 297] width 1101 height 477
drag, startPoint x: 590, startPoint y: 205, endPoint x: 814, endPoint y: 171, distance: 226.4
click at [799, 180] on div "**********" at bounding box center [900, 297] width 1101 height 477
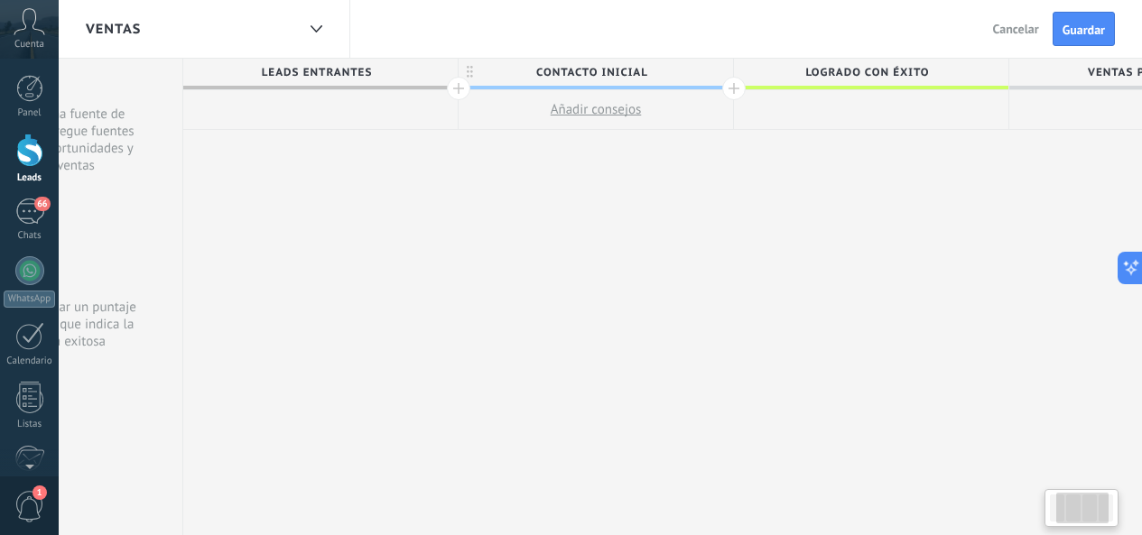
drag, startPoint x: 740, startPoint y: 255, endPoint x: 568, endPoint y: 268, distance: 172.8
click at [695, 254] on div "**********" at bounding box center [733, 297] width 1101 height 477
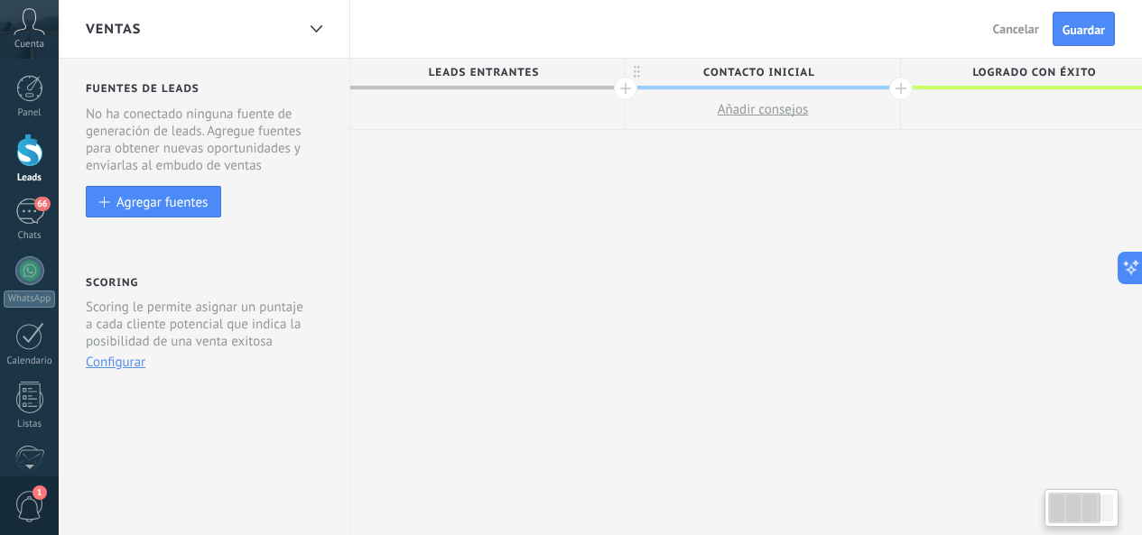
drag, startPoint x: 494, startPoint y: 279, endPoint x: 773, endPoint y: 241, distance: 281.4
click at [939, 278] on div "**********" at bounding box center [900, 297] width 1101 height 477
click at [535, 116] on div at bounding box center [487, 110] width 274 height 40
click at [582, 137] on div "**********" at bounding box center [900, 297] width 1101 height 477
click at [560, 122] on div at bounding box center [487, 110] width 274 height 40
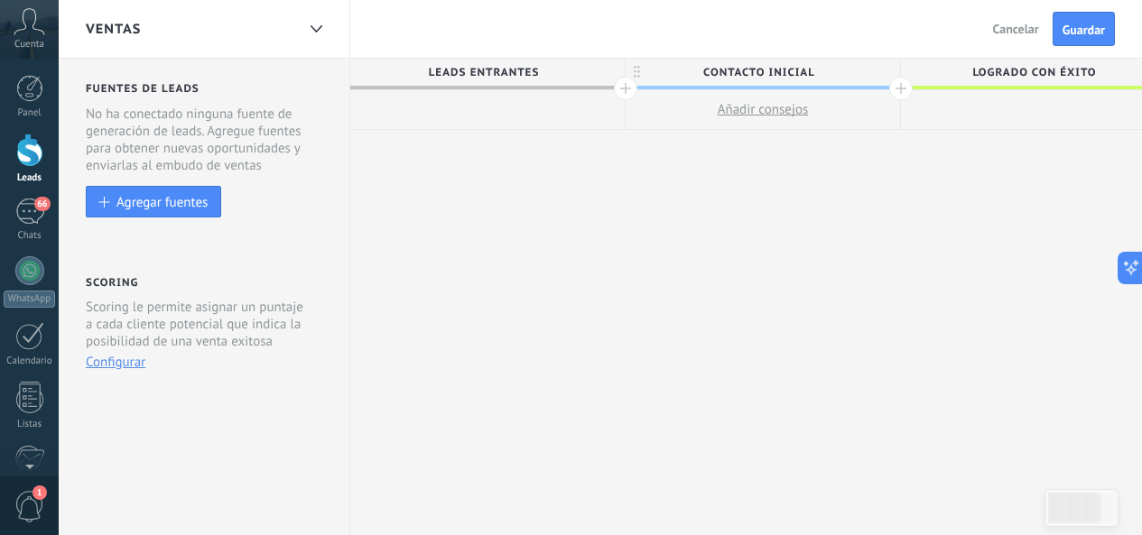
click at [527, 110] on div at bounding box center [487, 110] width 274 height 40
click at [468, 110] on div at bounding box center [487, 110] width 274 height 40
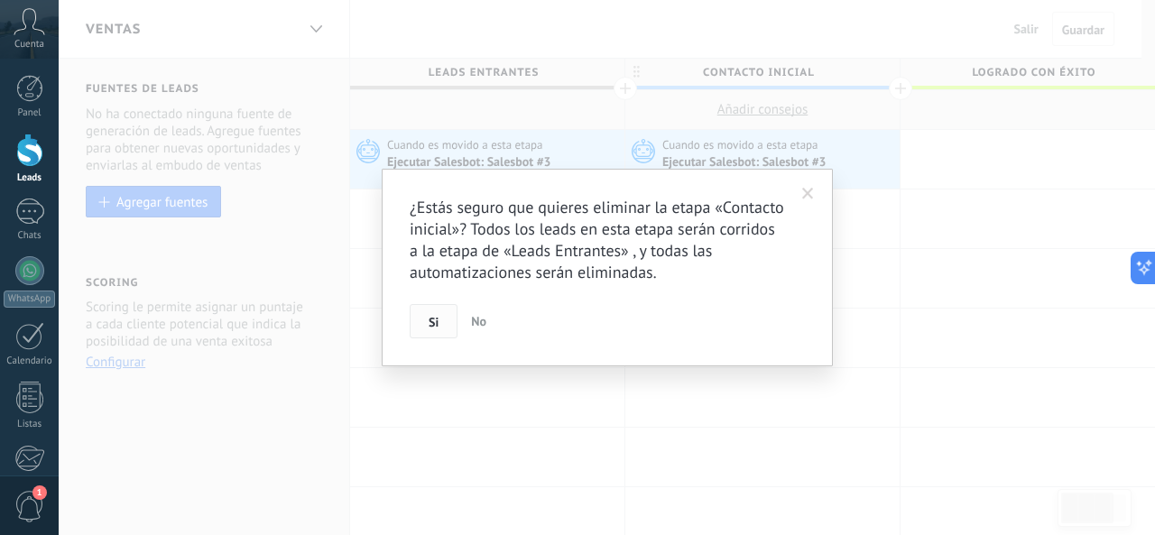
click at [442, 329] on button "Si" at bounding box center [434, 321] width 48 height 34
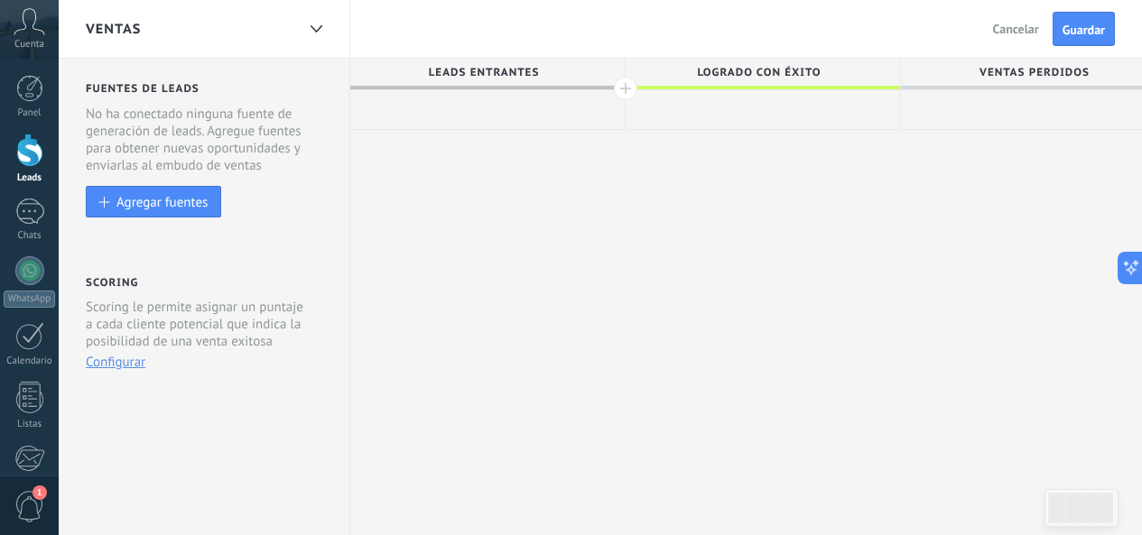
click at [531, 111] on div at bounding box center [487, 110] width 274 height 40
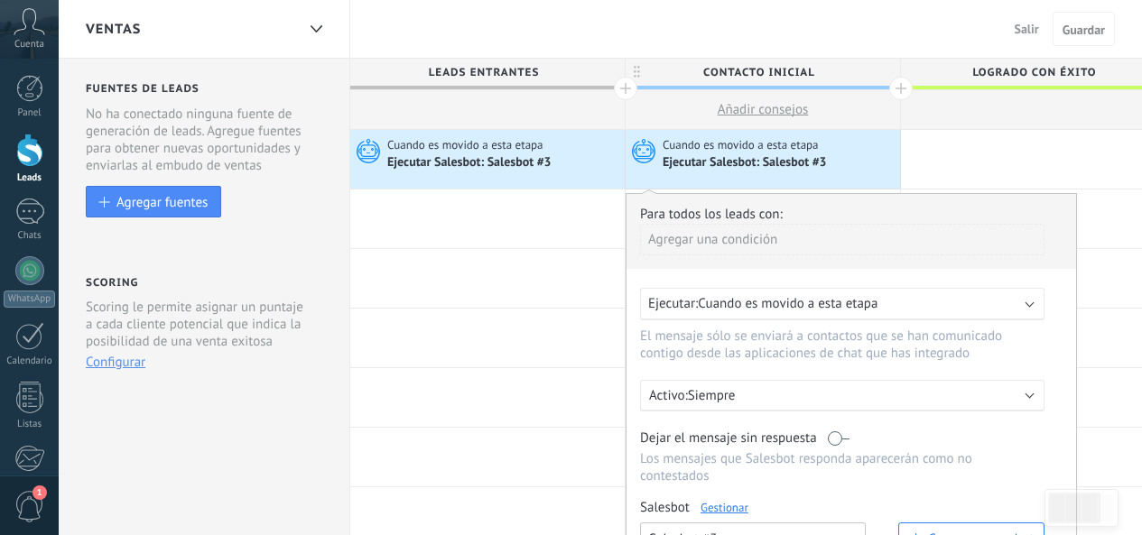
click at [768, 523] on button "Salesbot #3" at bounding box center [753, 539] width 226 height 32
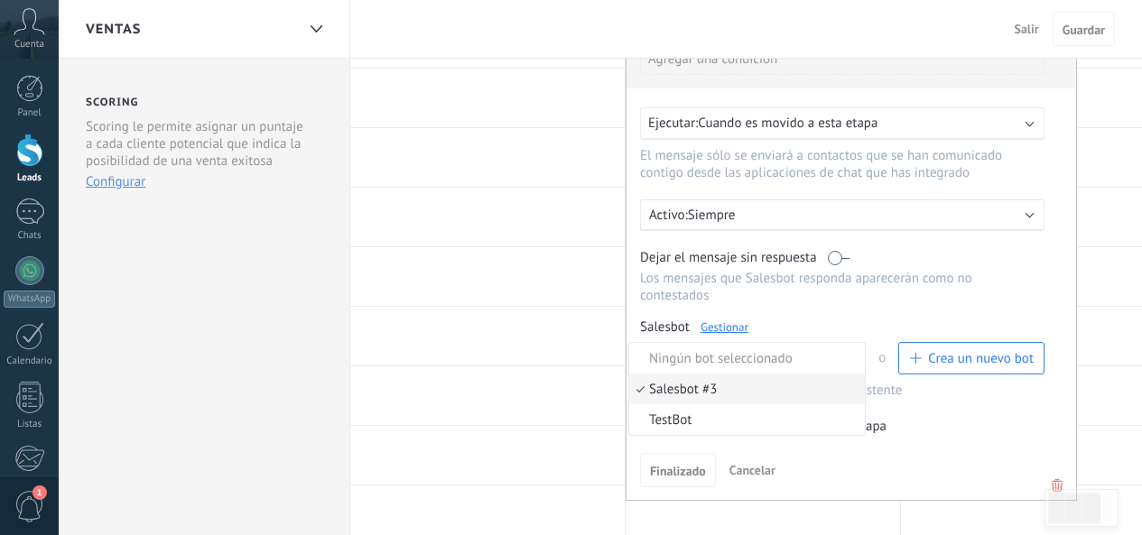
click at [745, 414] on span "TestBot" at bounding box center [744, 420] width 230 height 17
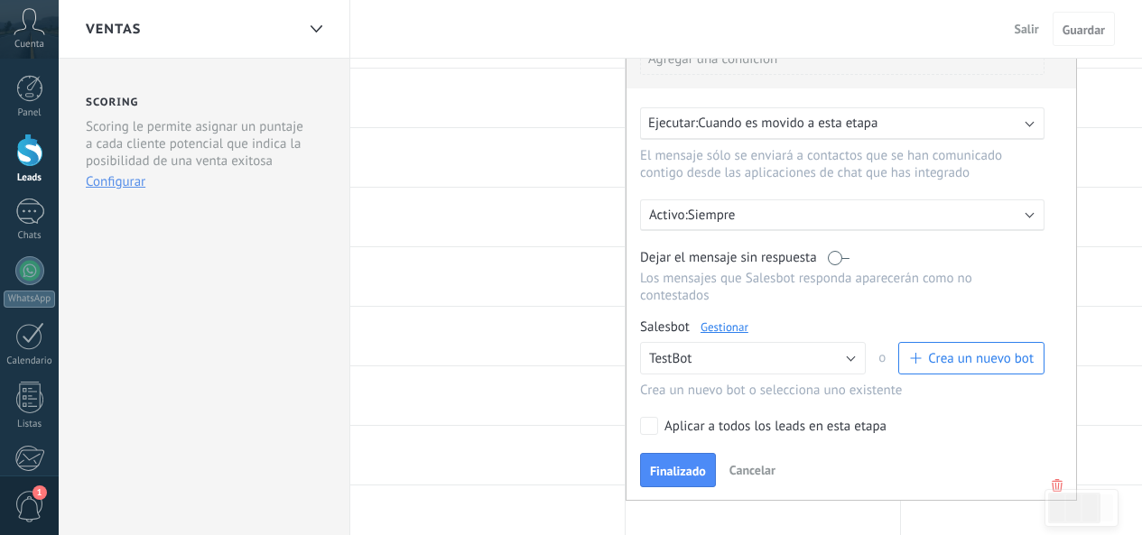
click at [701, 470] on span "Finalizado" at bounding box center [678, 471] width 56 height 13
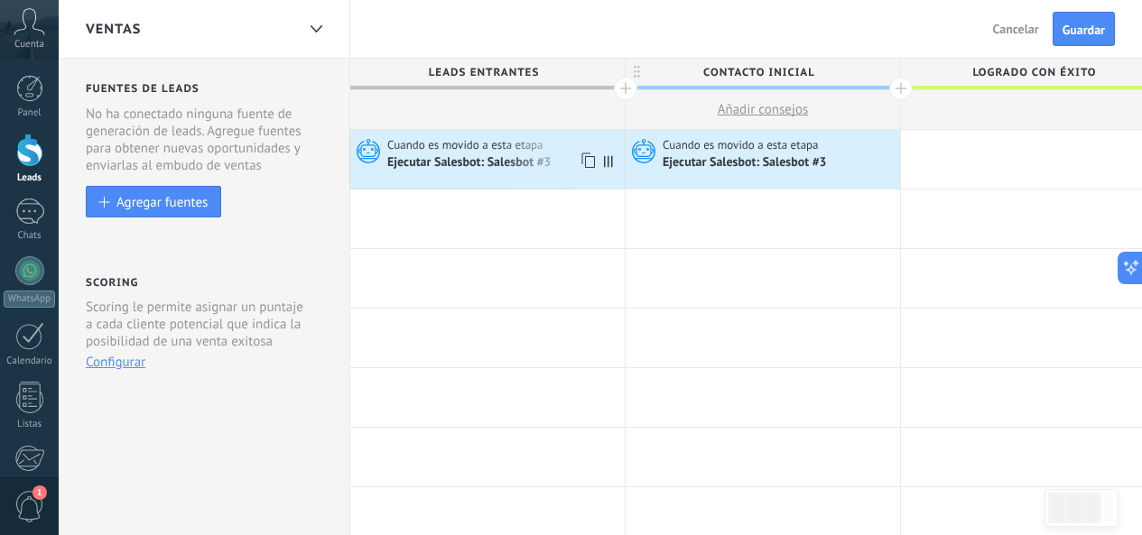
scroll to position [0, 0]
click at [572, 144] on div "Cuando es movido a esta etapa" at bounding box center [503, 145] width 233 height 16
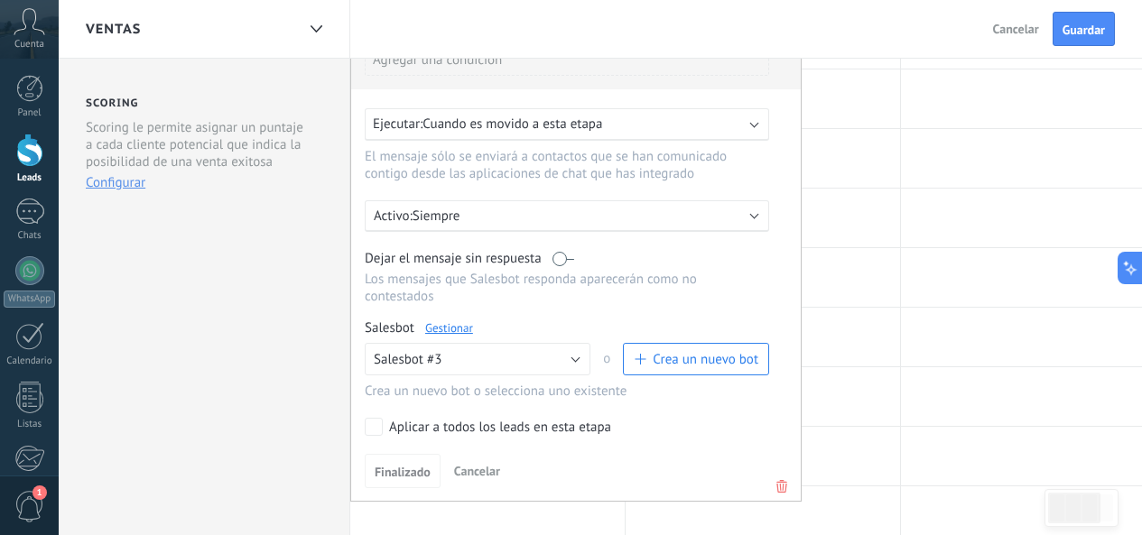
scroll to position [180, 0]
click at [627, 125] on div "Ejecutar: Cuando es movido a esta etapa" at bounding box center [560, 123] width 374 height 17
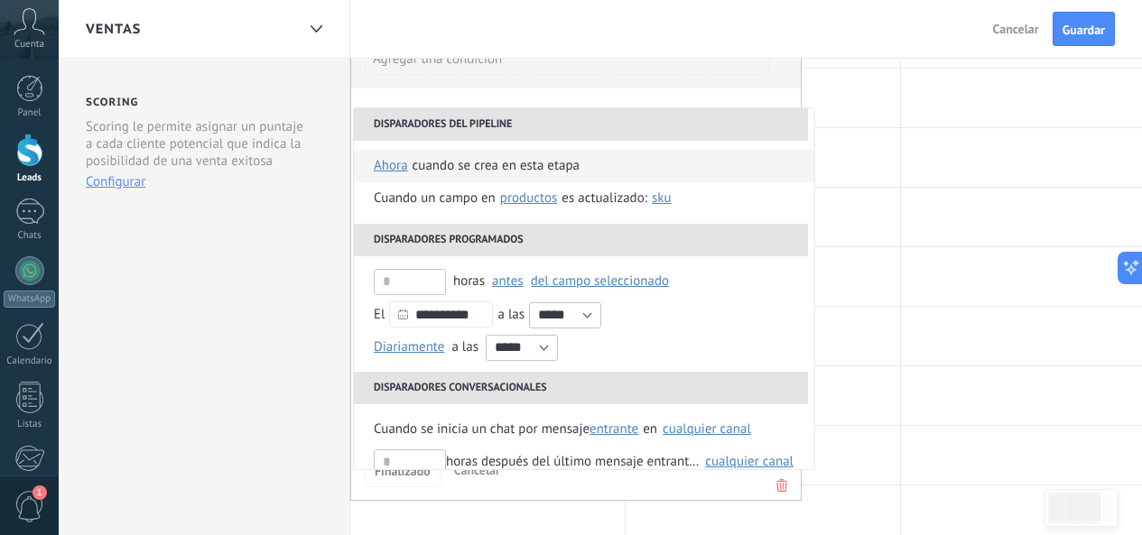
click at [585, 167] on li "Cuando se crea en esta etapa ahora después de 5 minutos después de 10 minutos u…" at bounding box center [584, 166] width 460 height 32
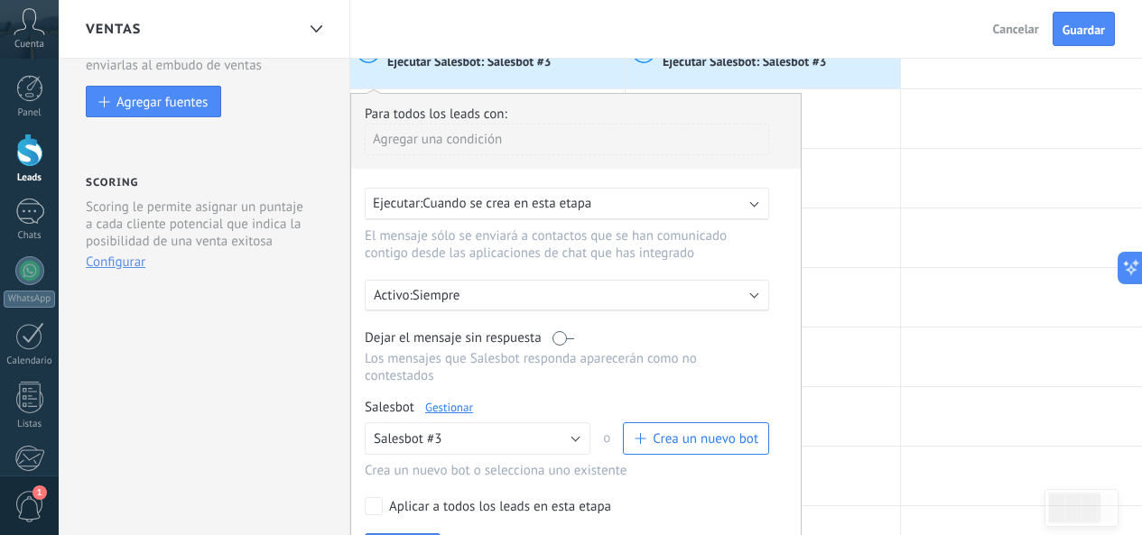
scroll to position [90, 0]
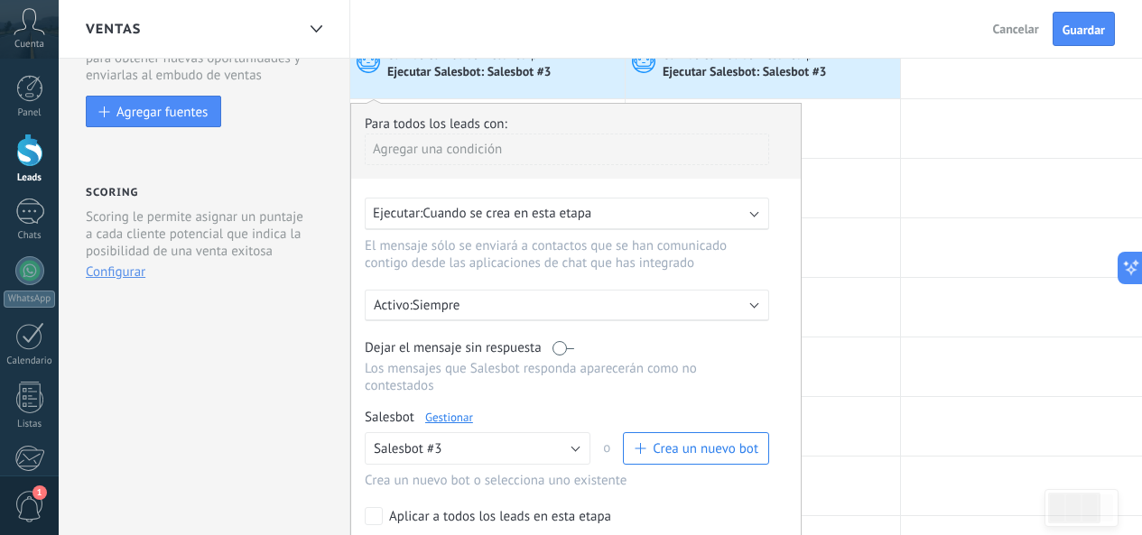
click at [591, 148] on div "Agregar una condición" at bounding box center [567, 150] width 404 height 32
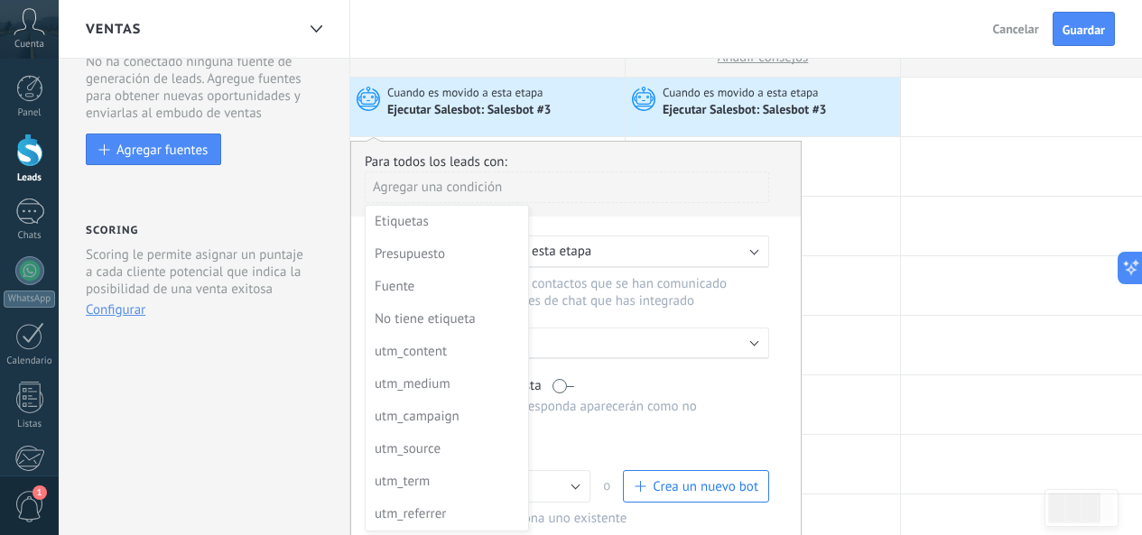
scroll to position [0, 0]
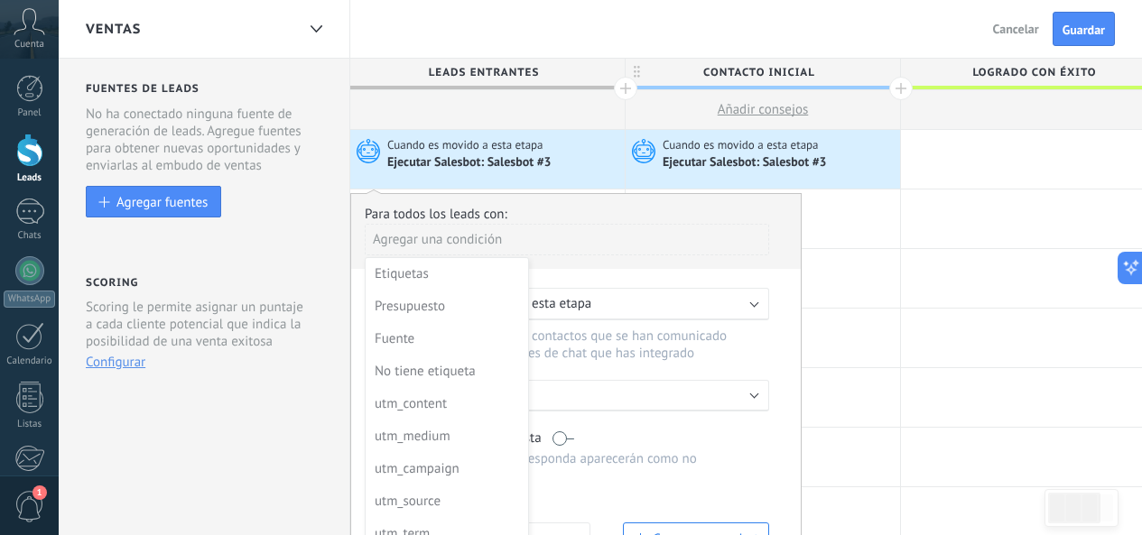
click at [689, 273] on div at bounding box center [575, 437] width 449 height 486
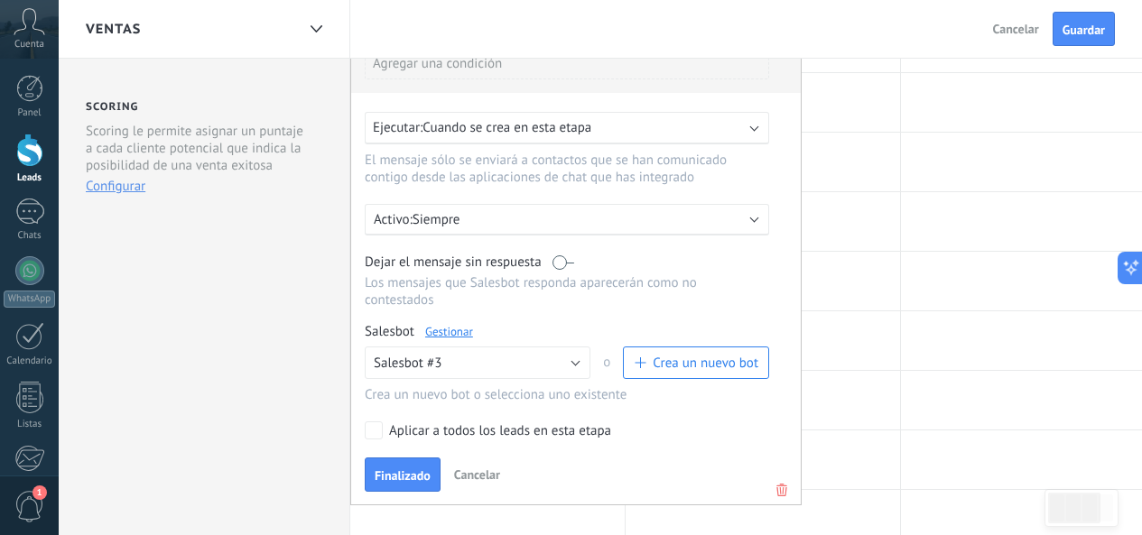
scroll to position [180, 0]
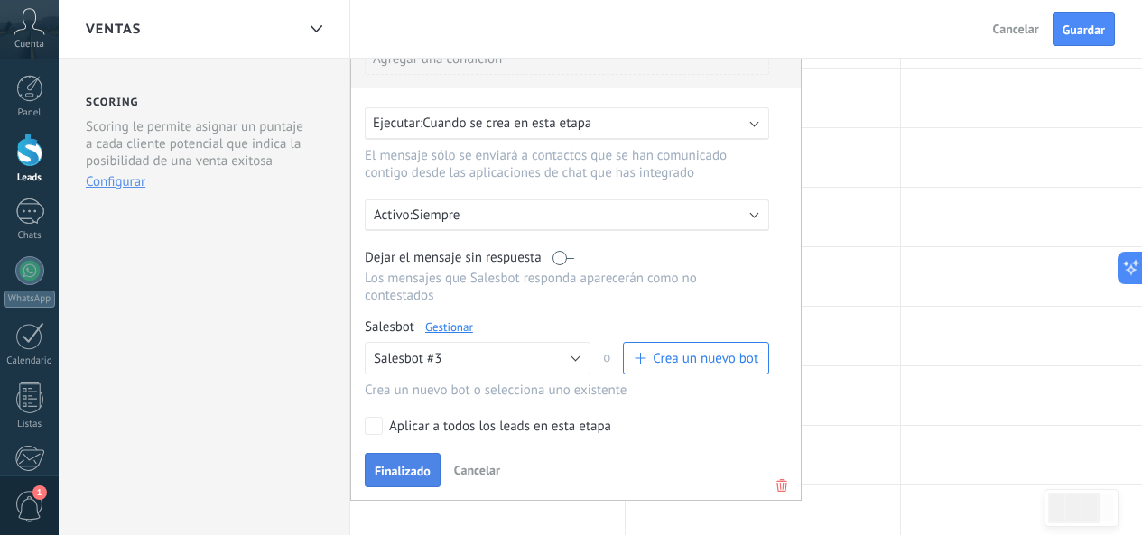
click at [416, 463] on button "Finalizado" at bounding box center [403, 470] width 76 height 34
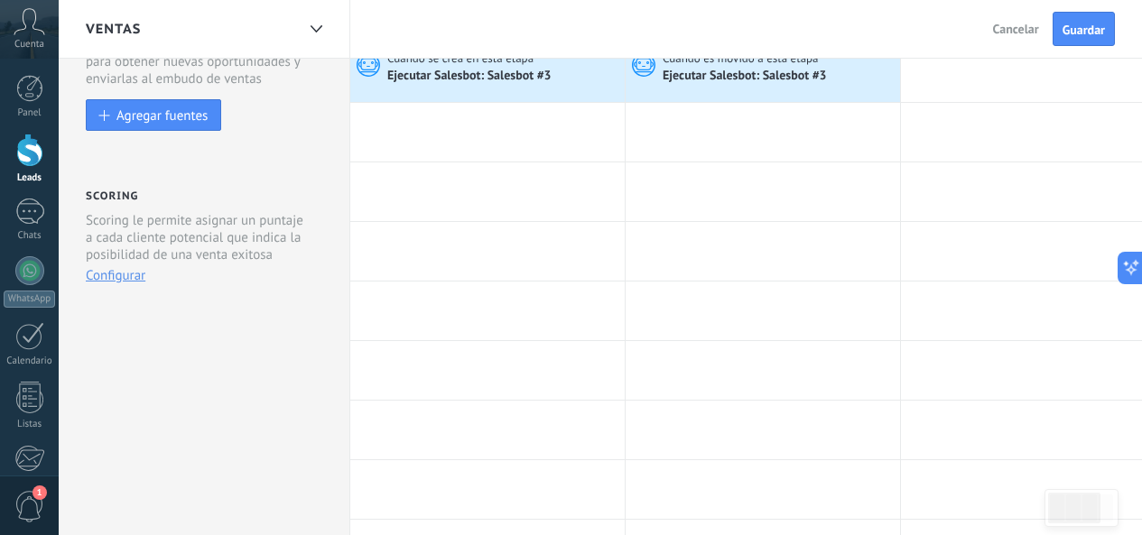
scroll to position [0, 0]
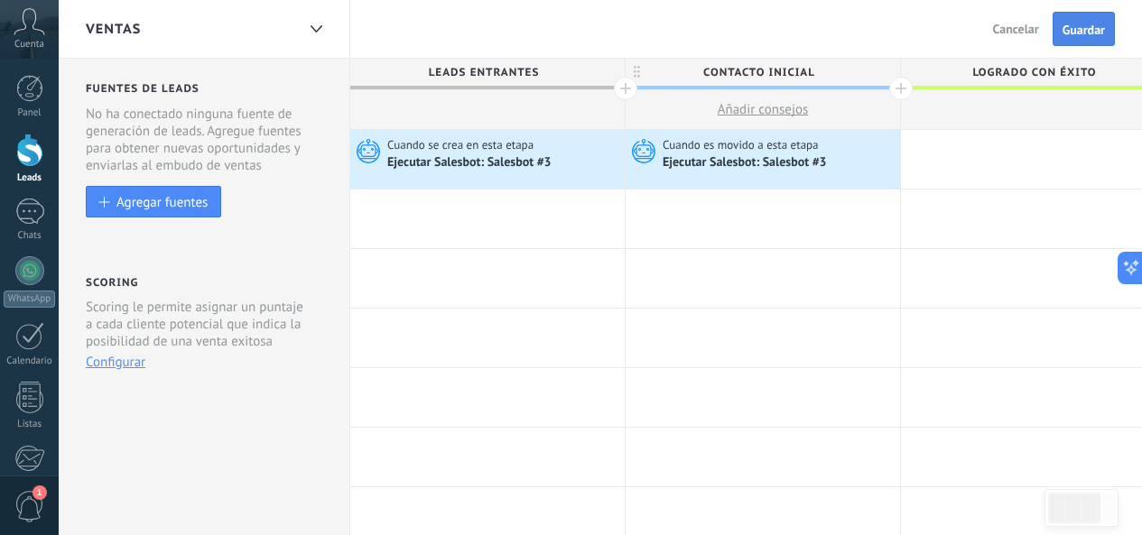
click at [1074, 34] on span "Guardar" at bounding box center [1083, 29] width 42 height 13
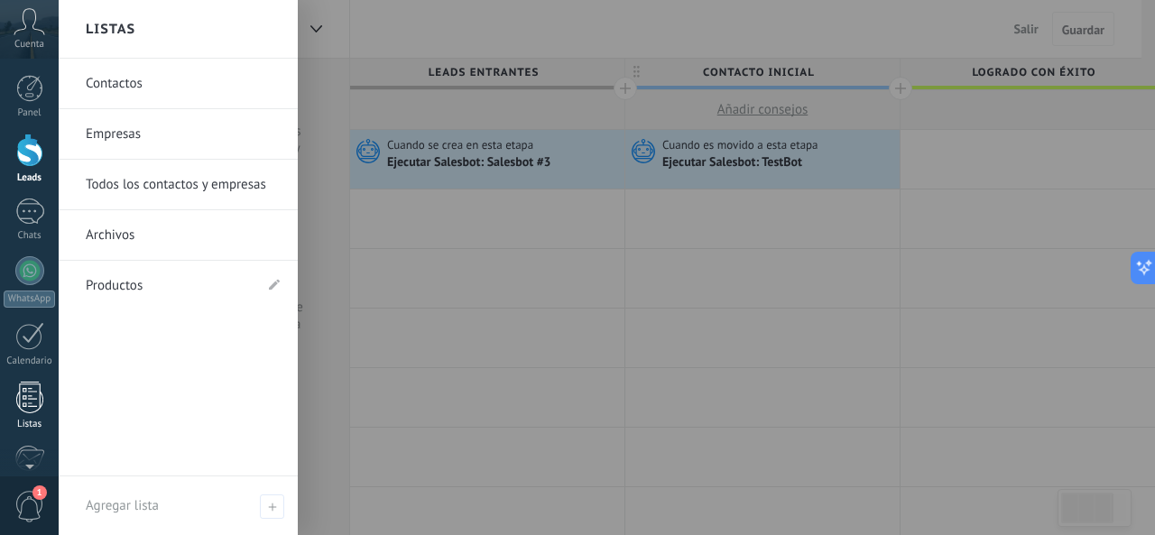
click at [35, 389] on div at bounding box center [29, 398] width 27 height 32
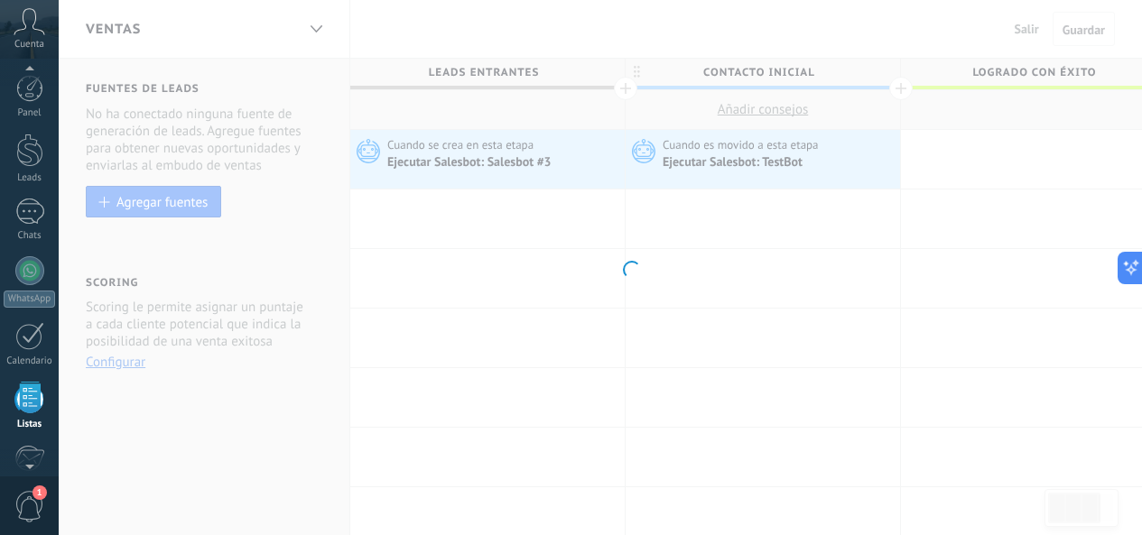
scroll to position [112, 0]
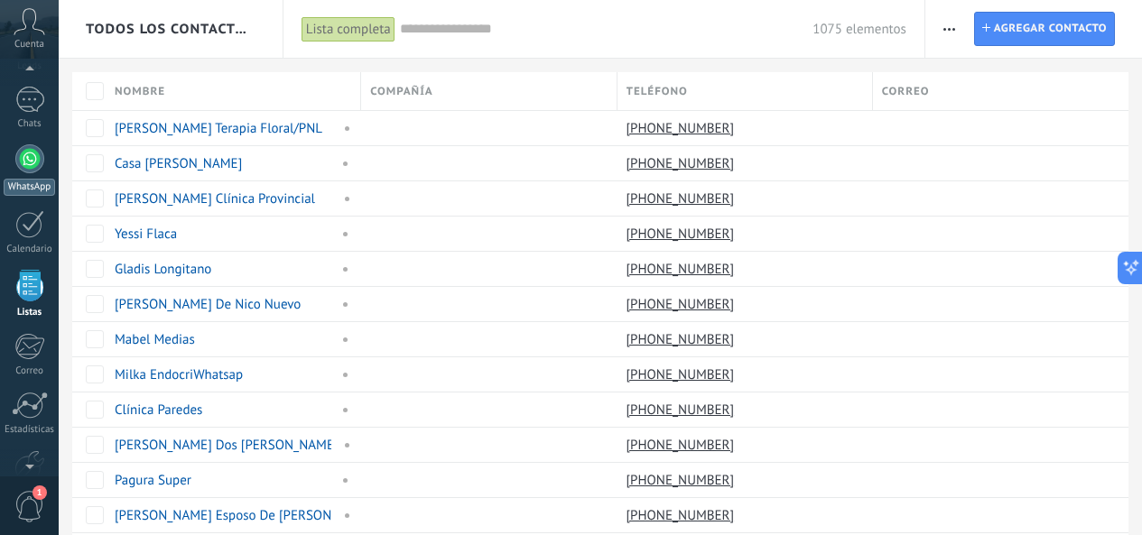
click at [36, 160] on div at bounding box center [29, 158] width 29 height 29
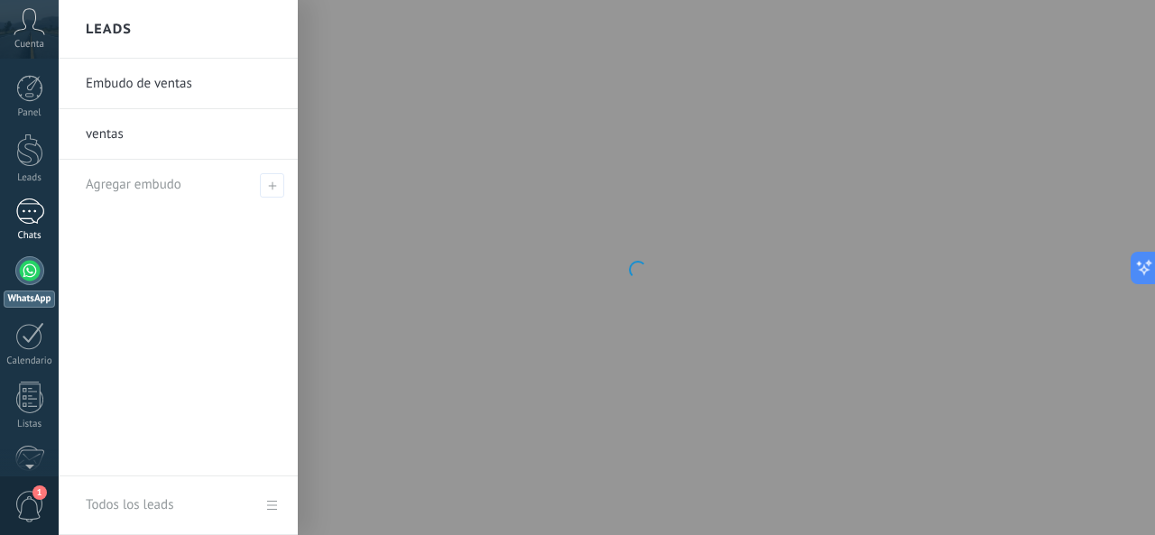
click at [34, 224] on div at bounding box center [29, 212] width 29 height 26
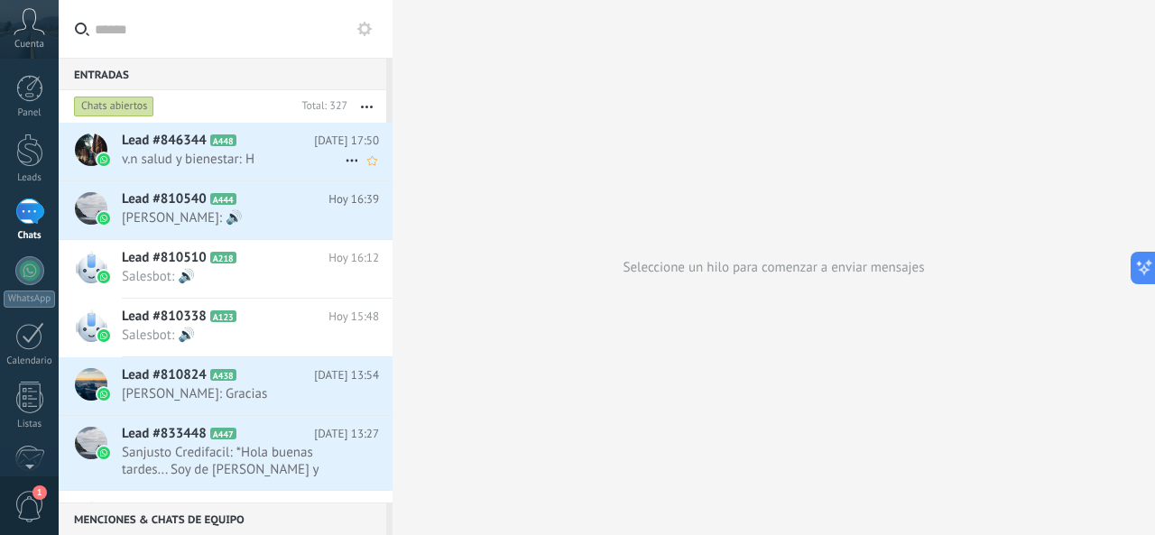
click at [96, 157] on div at bounding box center [104, 160] width 16 height 16
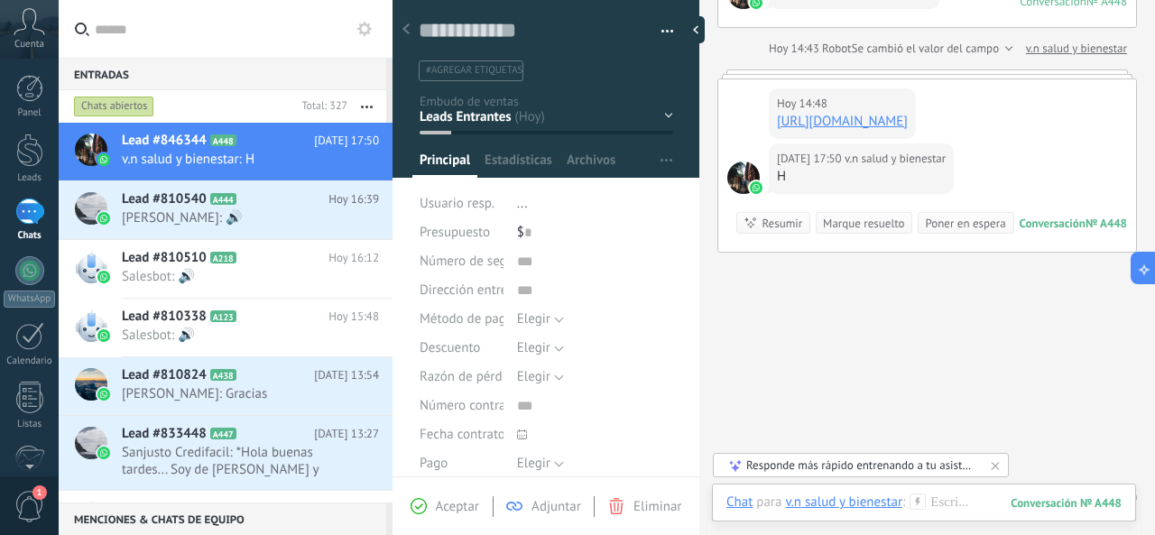
scroll to position [452, 0]
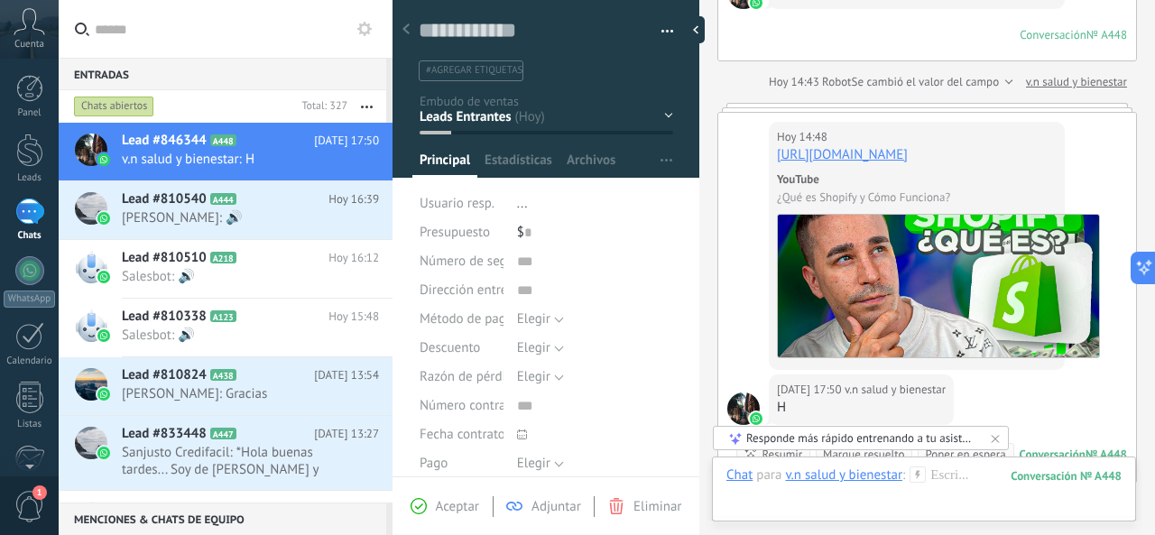
drag, startPoint x: 254, startPoint y: 139, endPoint x: 361, endPoint y: 111, distance: 111.0
click at [363, 111] on button "button" at bounding box center [366, 106] width 39 height 32
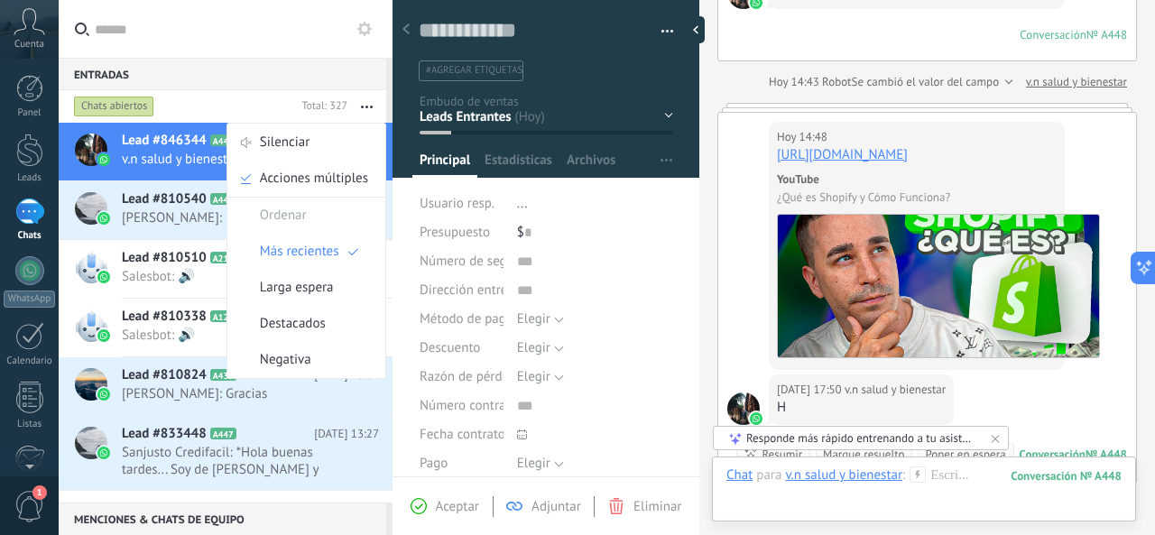
click at [130, 149] on span "Lead #846344" at bounding box center [164, 141] width 85 height 18
click at [176, 130] on div "Lead #846344 A448 Hoy 17:50 v.n salud y bienestar: H" at bounding box center [257, 151] width 271 height 57
click at [102, 155] on img at bounding box center [103, 159] width 13 height 13
click at [662, 31] on button "button" at bounding box center [661, 31] width 26 height 27
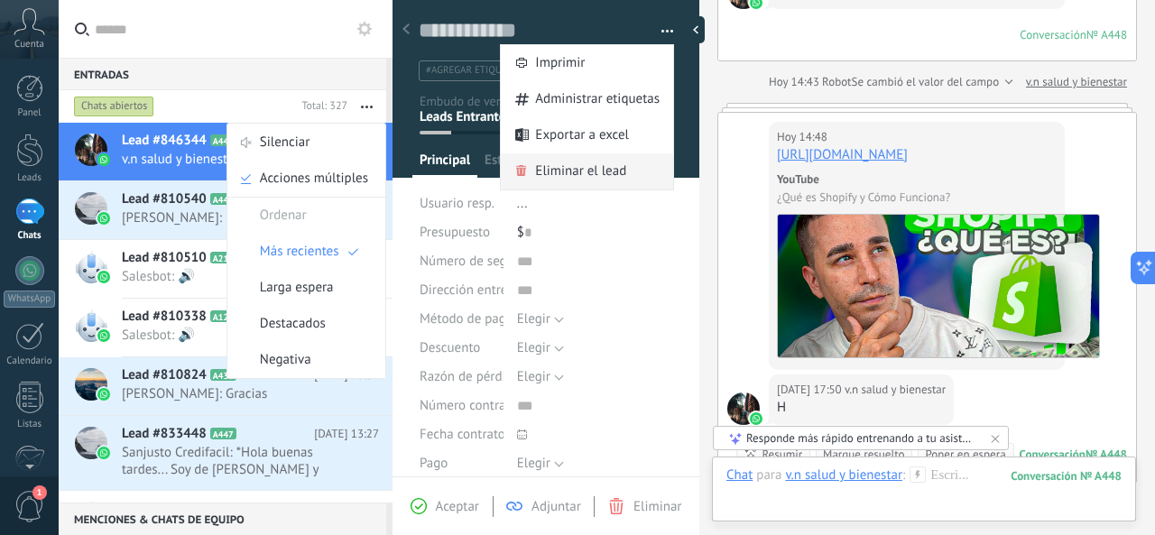
click at [634, 171] on div "Eliminar el lead" at bounding box center [587, 171] width 172 height 36
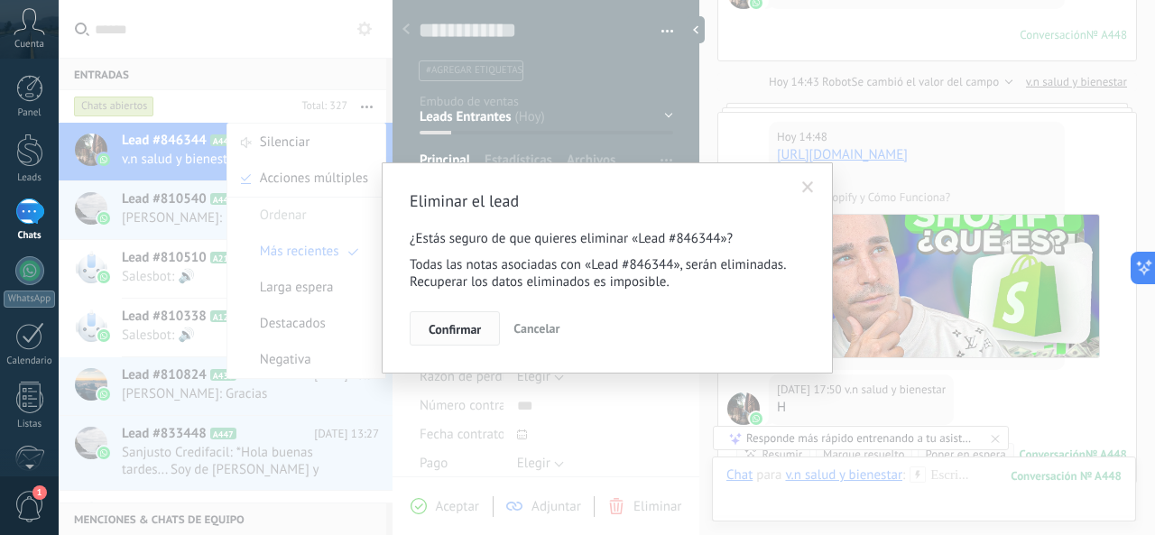
click at [476, 338] on button "Confirmar" at bounding box center [455, 328] width 90 height 34
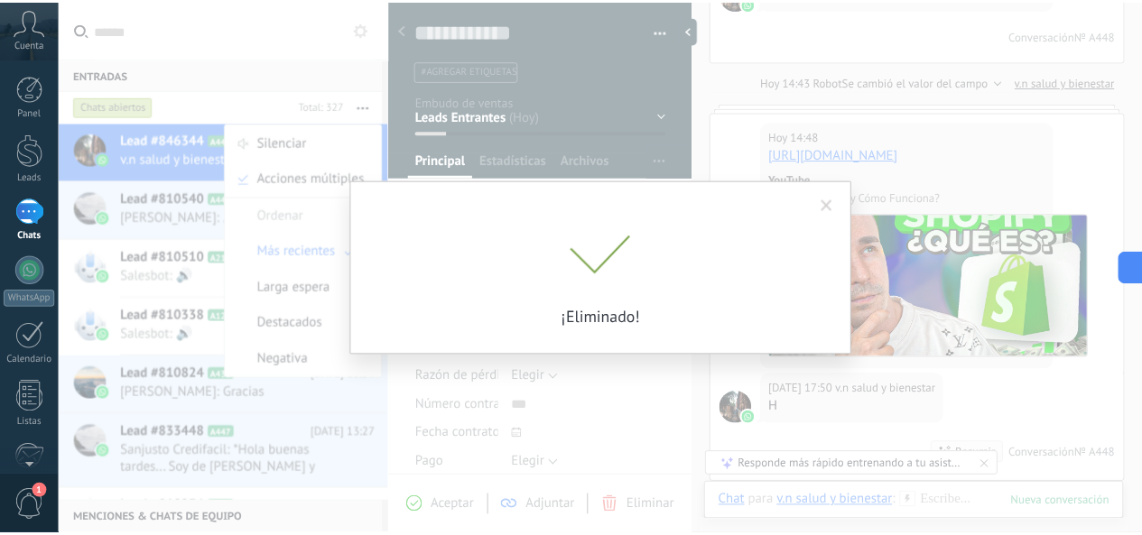
scroll to position [482, 0]
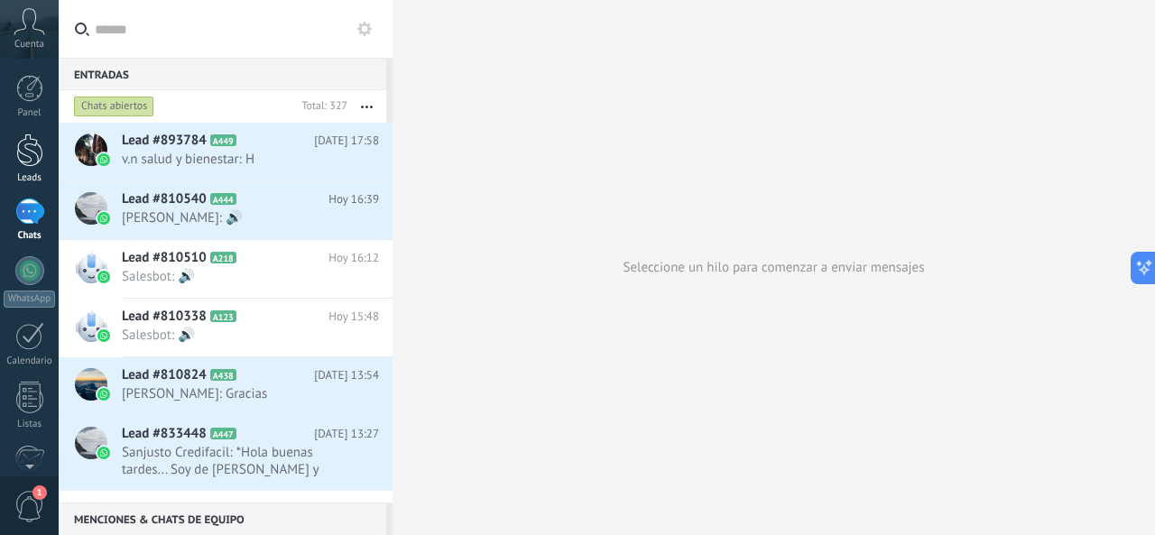
click at [40, 161] on div at bounding box center [29, 150] width 27 height 33
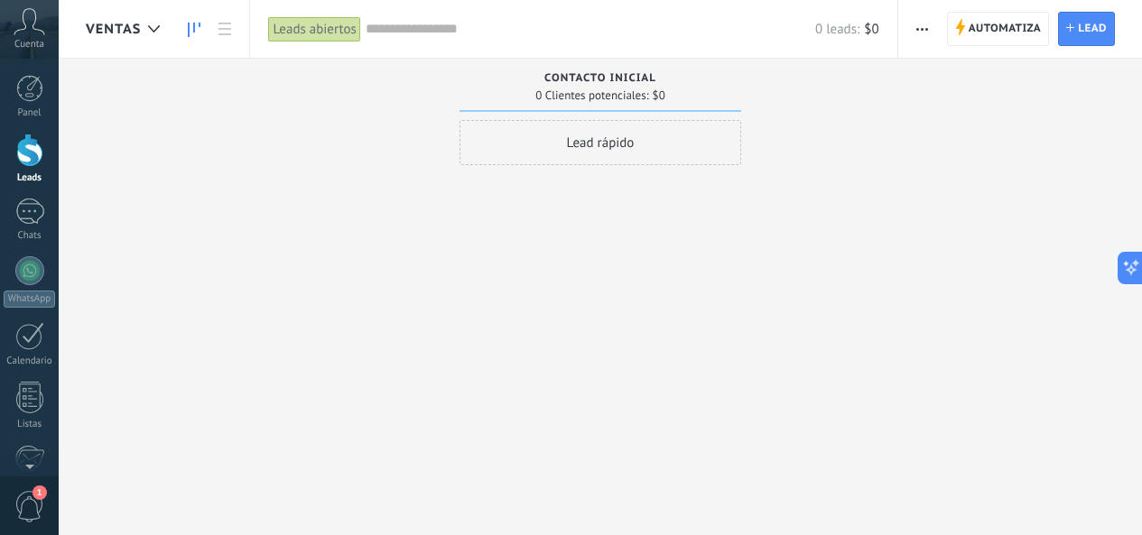
click at [990, 51] on div "Automatiza Nueva difusión Editar embudo Editar el diseño de la tarjeta Importar…" at bounding box center [1020, 29] width 244 height 58
click at [1011, 37] on span "Automatiza" at bounding box center [1004, 29] width 73 height 32
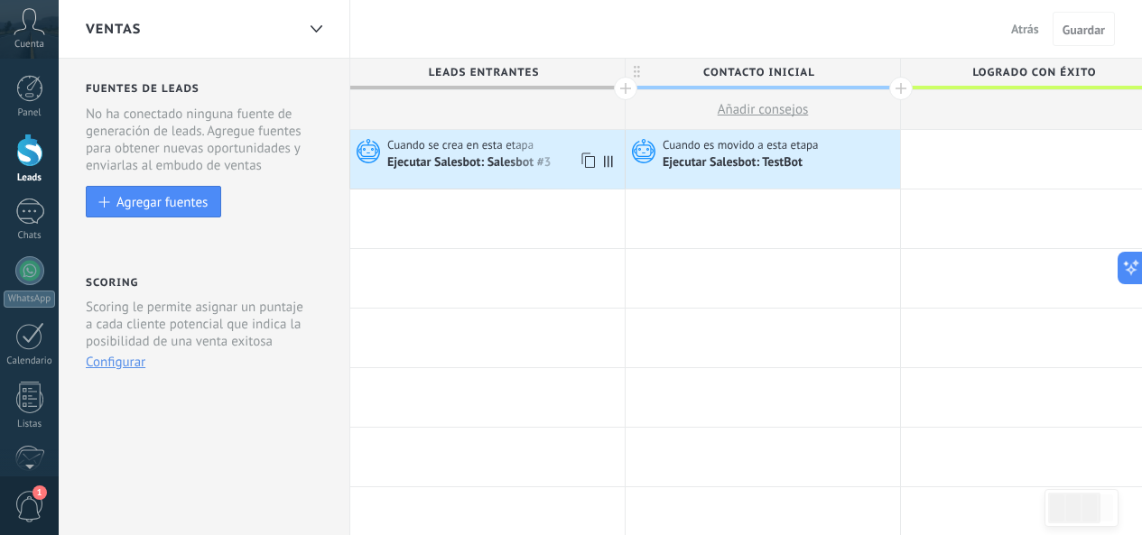
click at [531, 160] on div "Ejecutar Salesbot: Salesbot #3" at bounding box center [470, 163] width 167 height 16
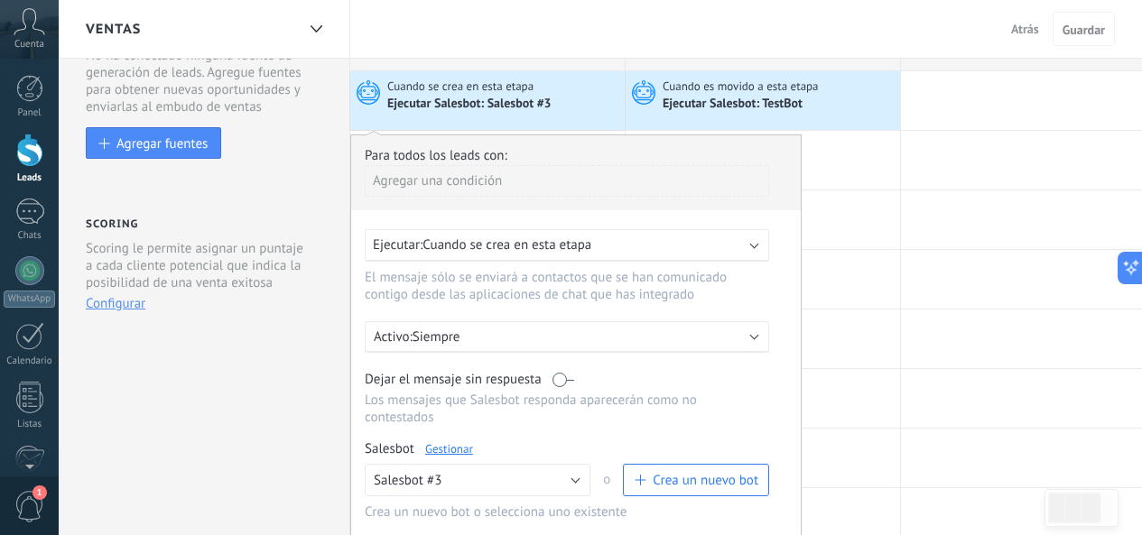
scroll to position [90, 0]
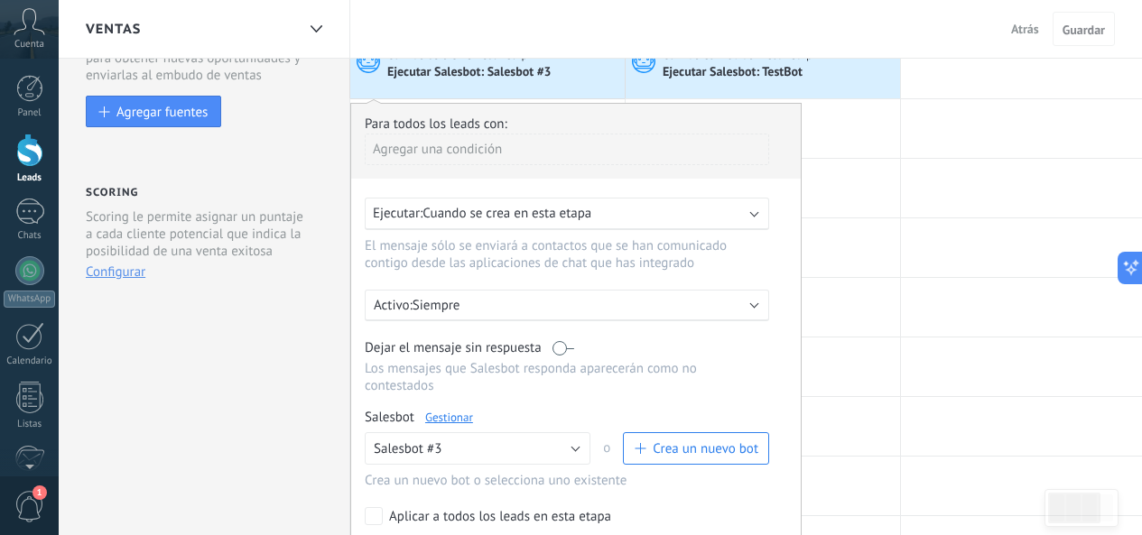
click at [638, 310] on p "Siempre" at bounding box center [570, 305] width 316 height 17
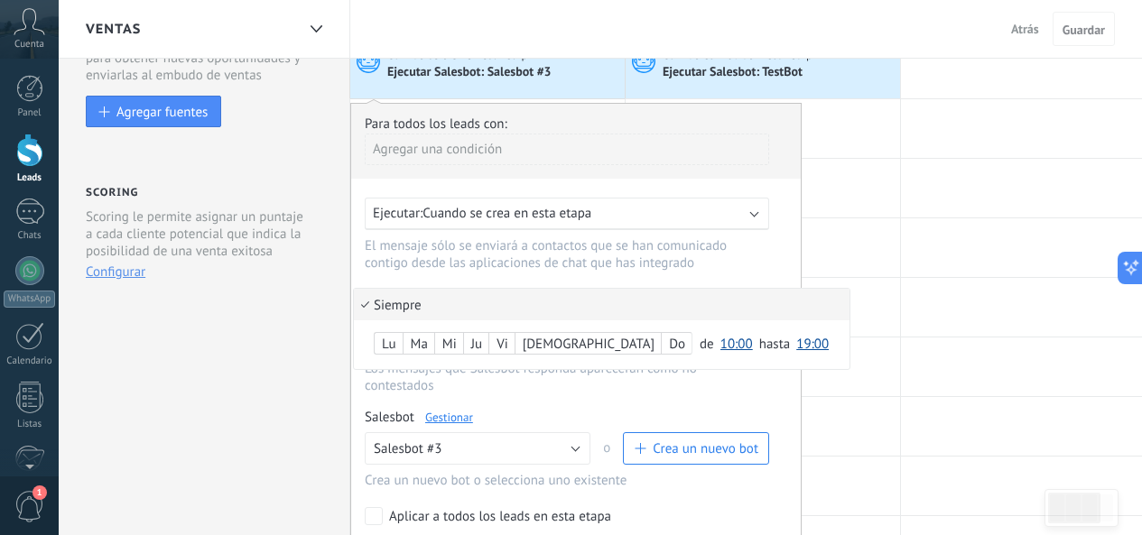
click at [672, 299] on li "Siempre" at bounding box center [601, 305] width 495 height 32
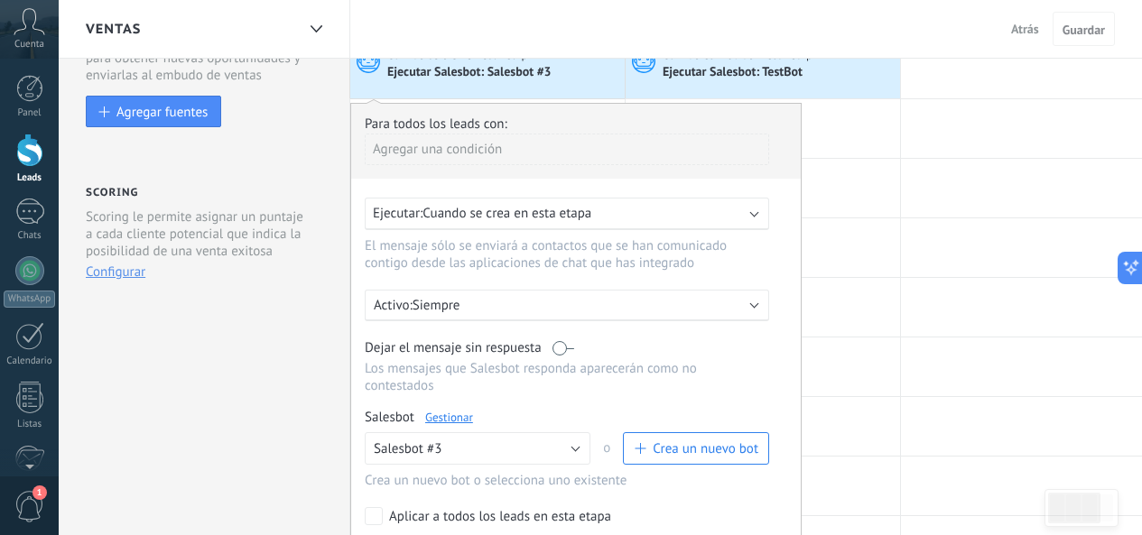
click at [643, 220] on div "Ejecutar: Cuando se crea en esta etapa" at bounding box center [560, 213] width 374 height 17
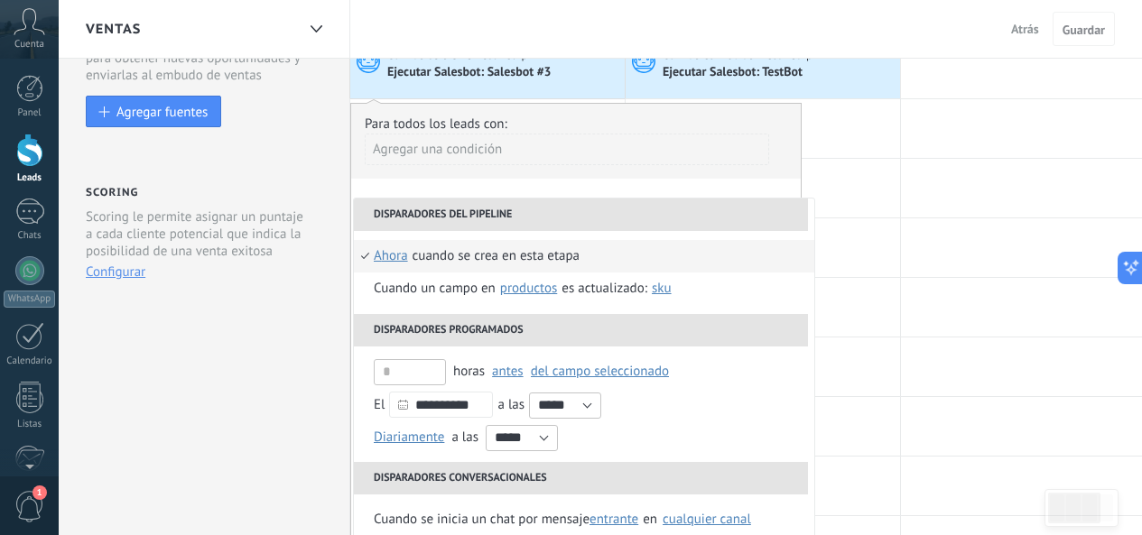
click at [643, 220] on li "Disparadores del pipeline" at bounding box center [581, 215] width 454 height 32
drag, startPoint x: 392, startPoint y: 255, endPoint x: 606, endPoint y: 247, distance: 214.9
click at [391, 254] on span "ahora" at bounding box center [391, 256] width 34 height 32
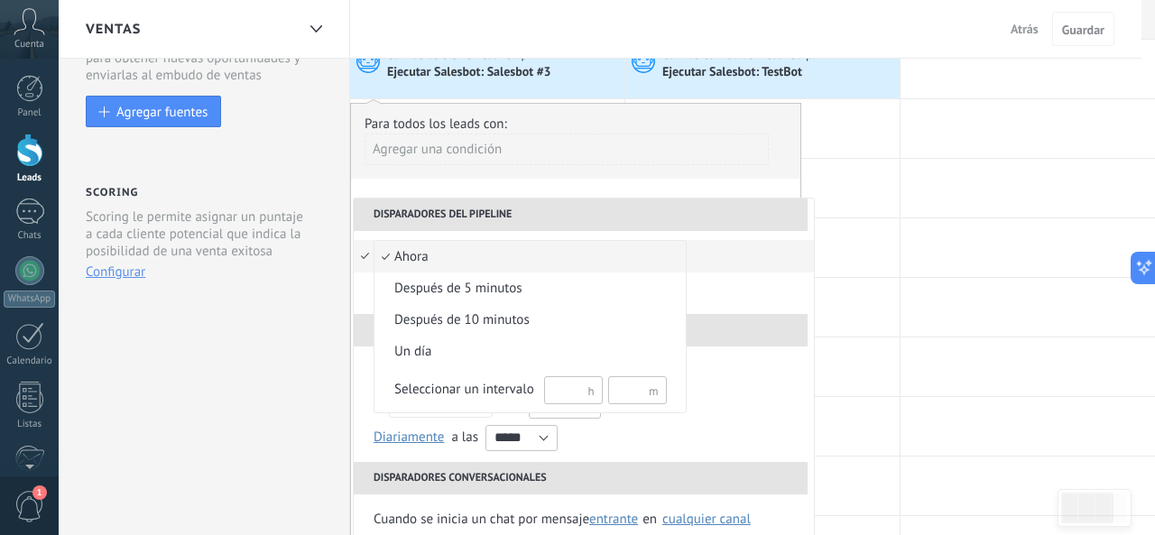
click at [598, 264] on span "ahora" at bounding box center [521, 257] width 292 height 18
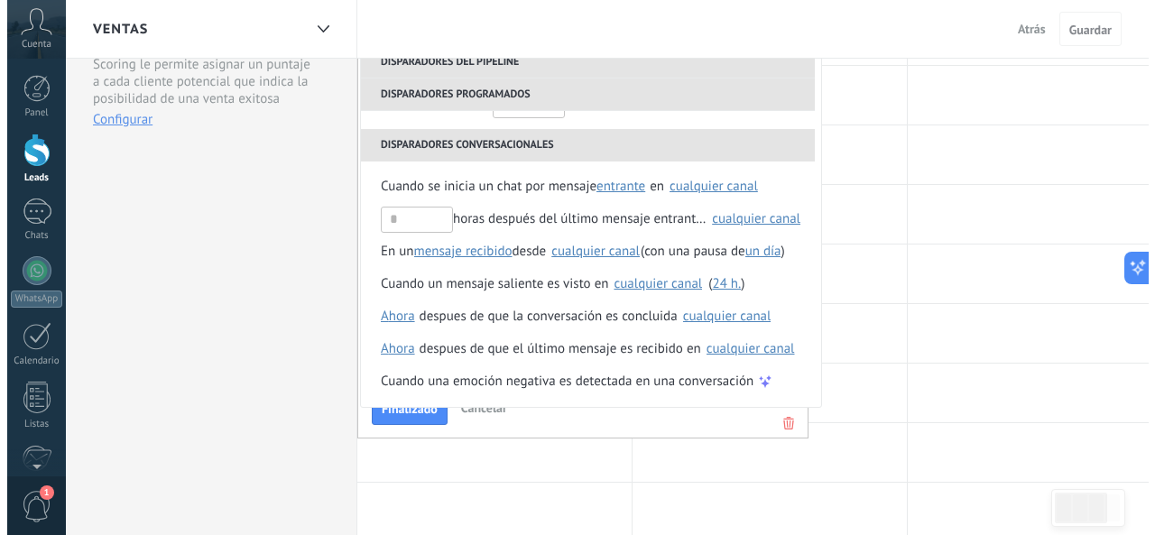
scroll to position [271, 0]
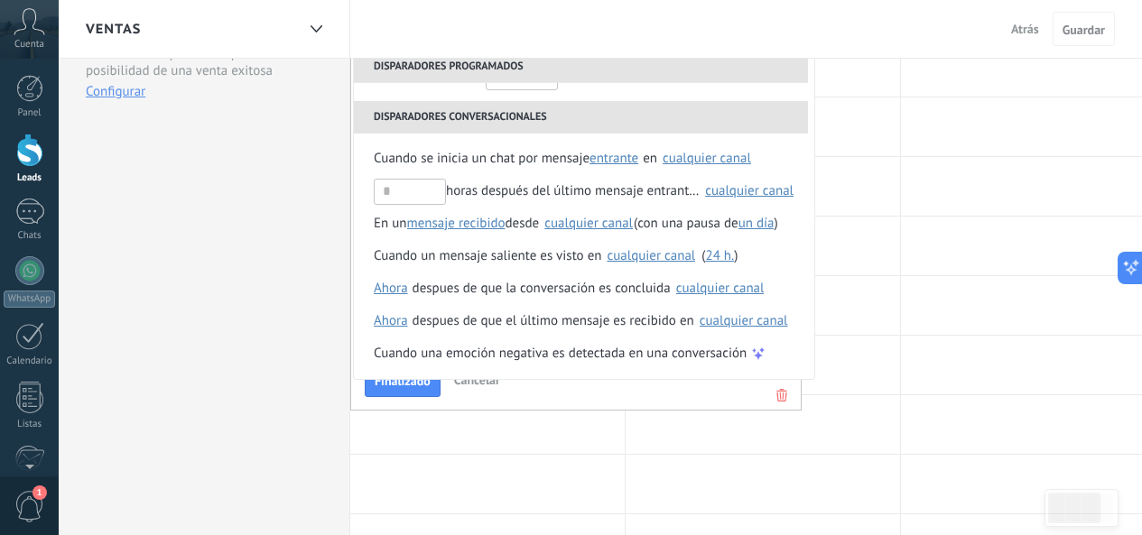
click at [614, 393] on div "Finalizado Cancelar" at bounding box center [576, 379] width 422 height 33
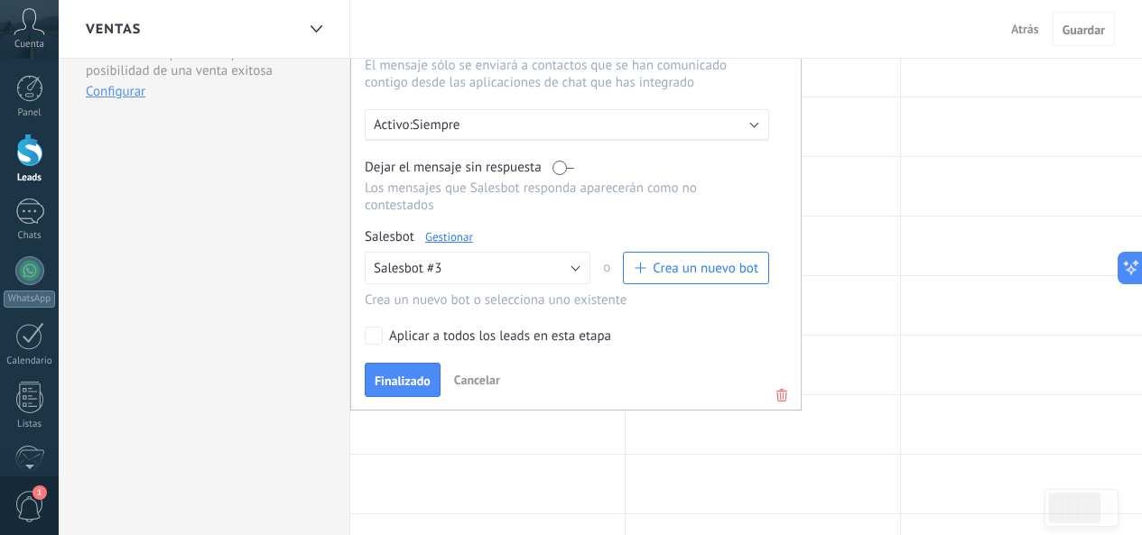
click at [444, 241] on link "Gestionar" at bounding box center [449, 236] width 48 height 15
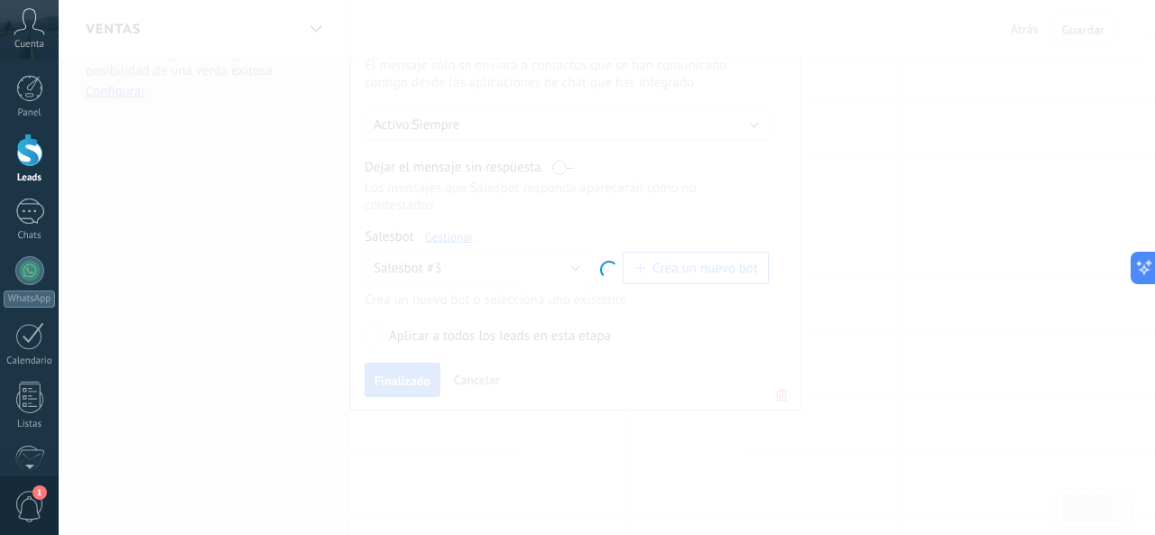
type input "**********"
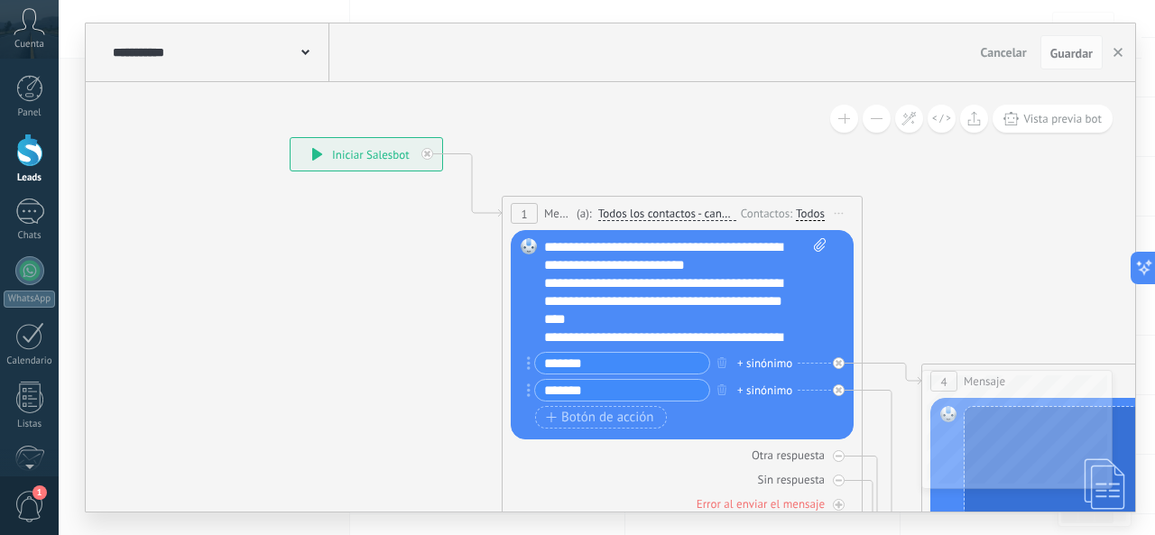
drag, startPoint x: 559, startPoint y: 331, endPoint x: 391, endPoint y: 256, distance: 183.8
click at [838, 214] on icon at bounding box center [839, 214] width 9 height 2
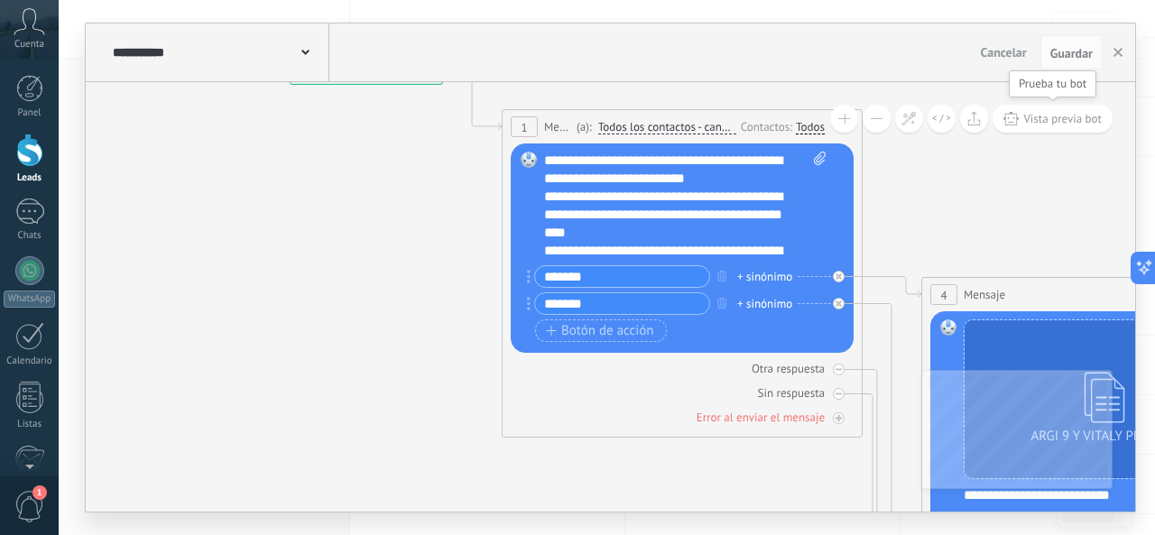
click at [1066, 123] on span "Vista previa bot" at bounding box center [1062, 118] width 79 height 15
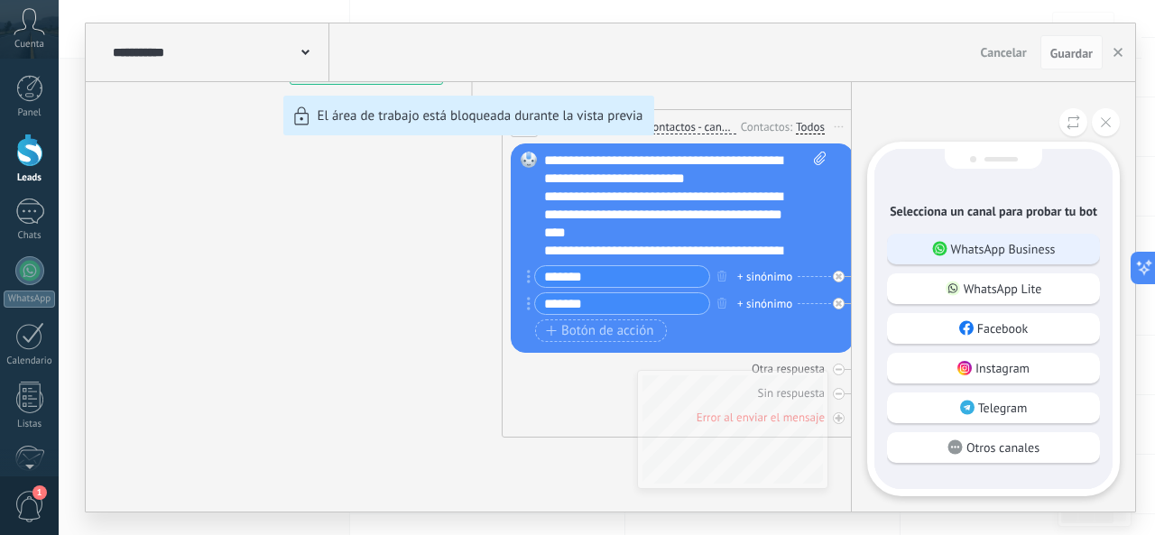
click at [1052, 237] on div "WhatsApp Business" at bounding box center [993, 249] width 213 height 31
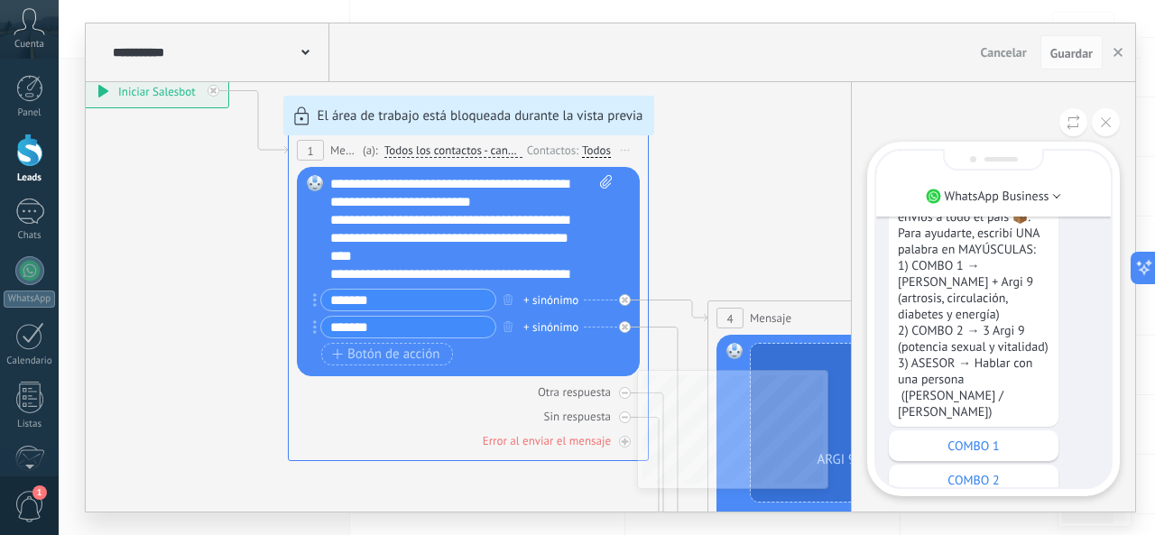
scroll to position [0, 0]
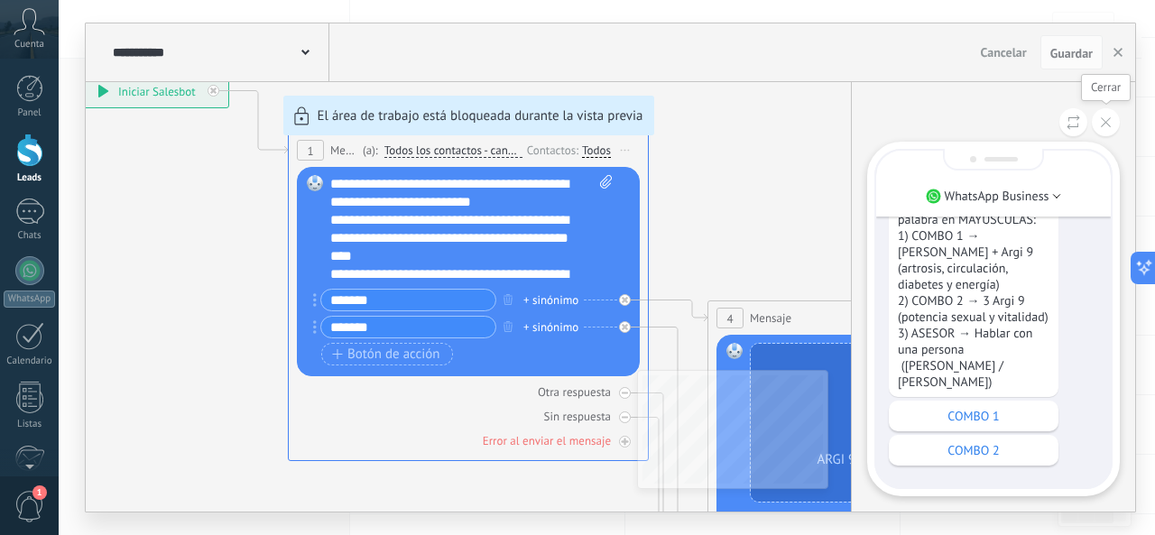
click at [1102, 119] on icon at bounding box center [1106, 122] width 10 height 10
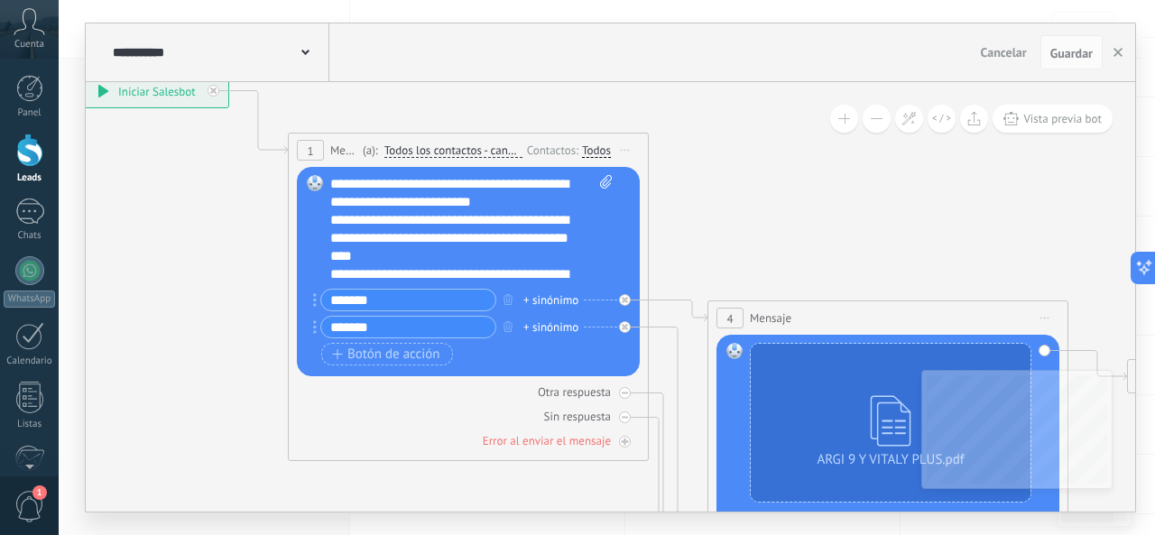
click at [625, 145] on span "Iniciar vista previa aquí Cambiar nombre Duplicar Borrar" at bounding box center [625, 150] width 29 height 26
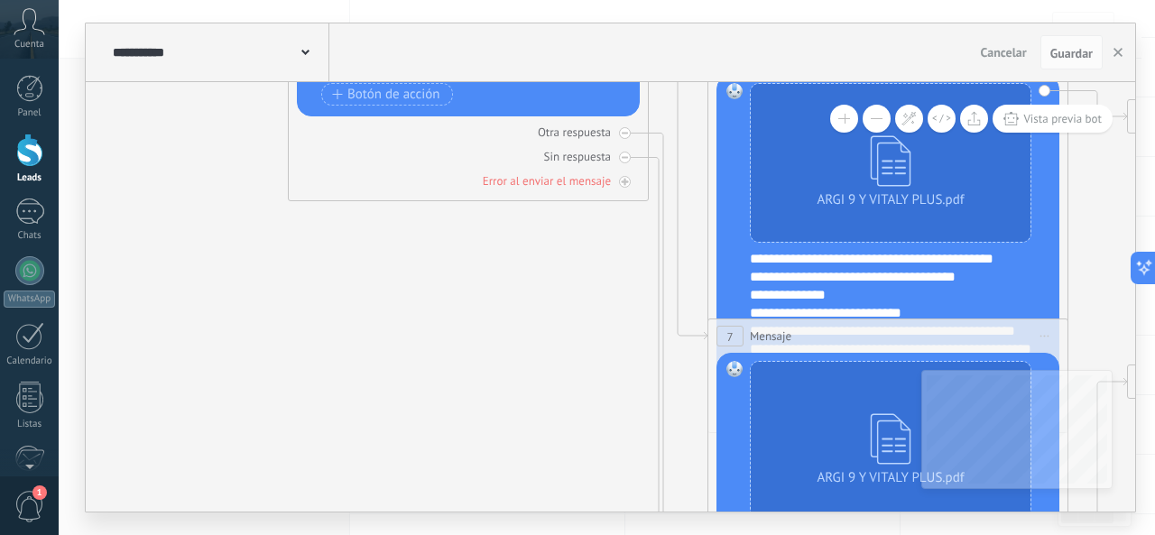
scroll to position [307, 0]
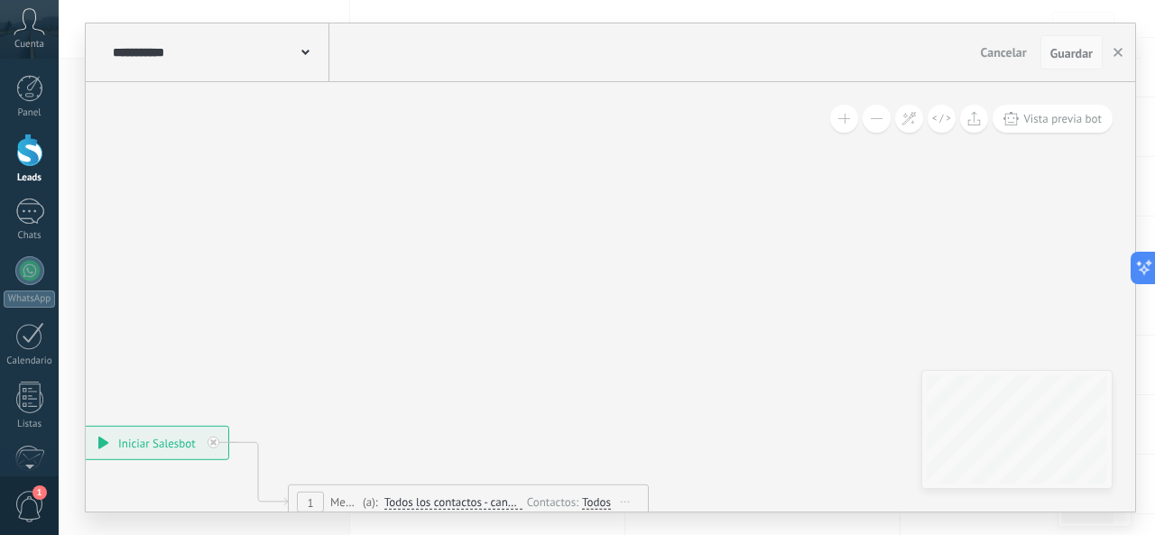
click at [1069, 59] on span "Guardar" at bounding box center [1071, 53] width 42 height 13
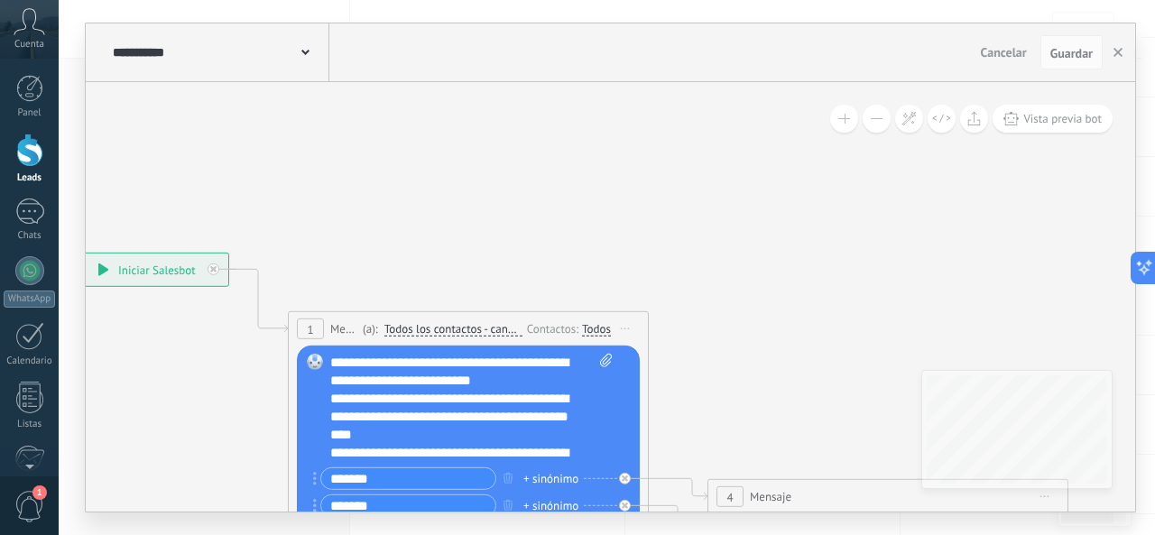
click at [1066, 40] on button "Guardar" at bounding box center [1072, 52] width 62 height 34
click at [1063, 51] on span "Guardar" at bounding box center [1071, 53] width 42 height 13
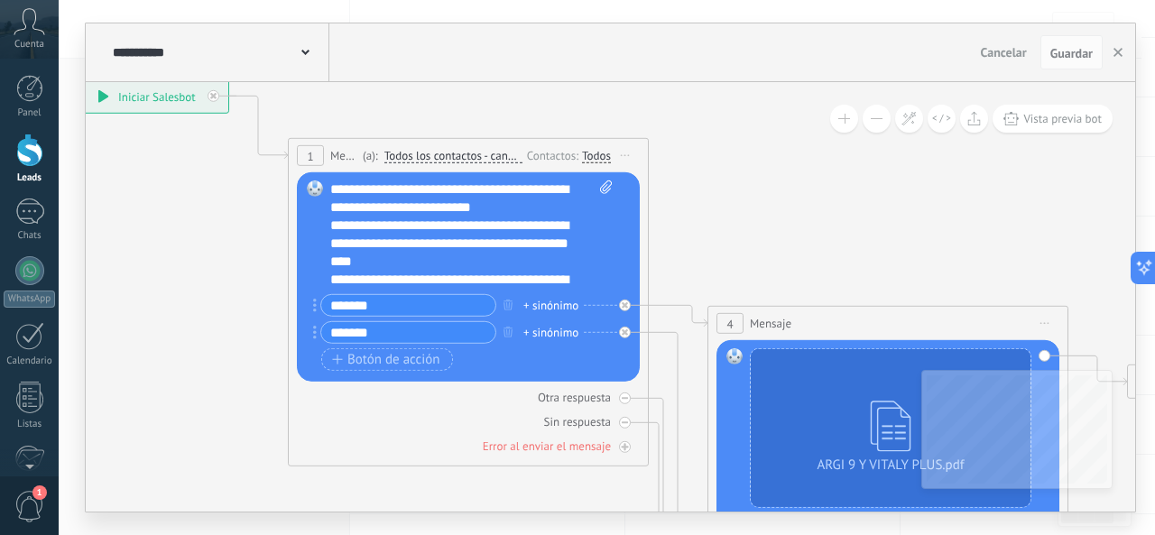
click at [439, 332] on input "*******" at bounding box center [408, 332] width 174 height 21
click at [1083, 50] on span "Guardar" at bounding box center [1071, 53] width 42 height 13
click at [114, 88] on div "**********" at bounding box center [153, 96] width 152 height 32
click at [103, 99] on icon at bounding box center [103, 96] width 10 height 13
click at [170, 99] on div "**********" at bounding box center [153, 96] width 152 height 32
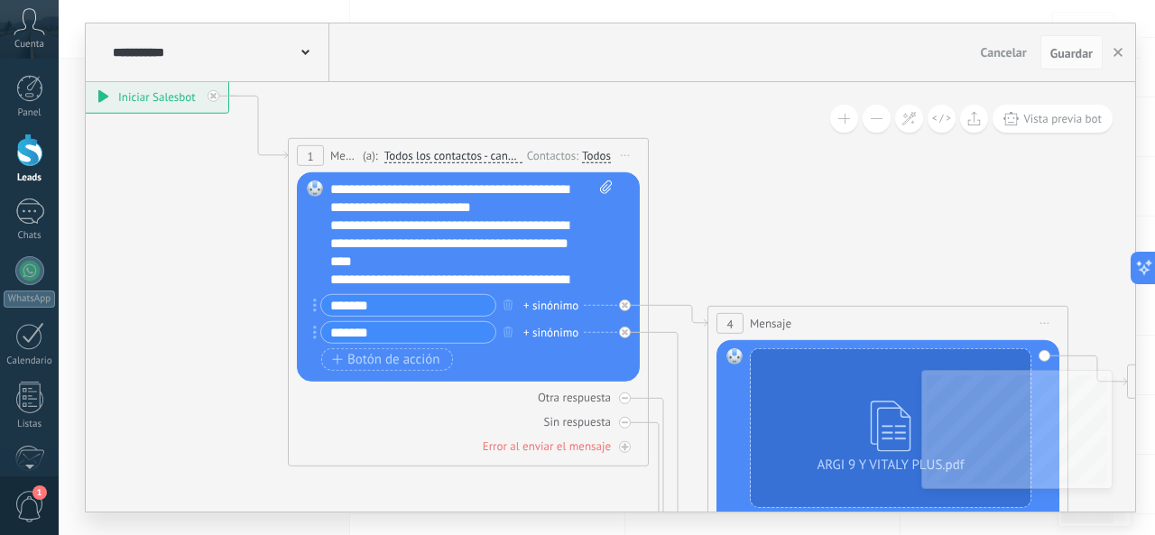
click at [170, 99] on div "**********" at bounding box center [153, 96] width 152 height 32
drag, startPoint x: 170, startPoint y: 99, endPoint x: 208, endPoint y: 93, distance: 39.3
click at [184, 97] on div "**********" at bounding box center [153, 96] width 152 height 32
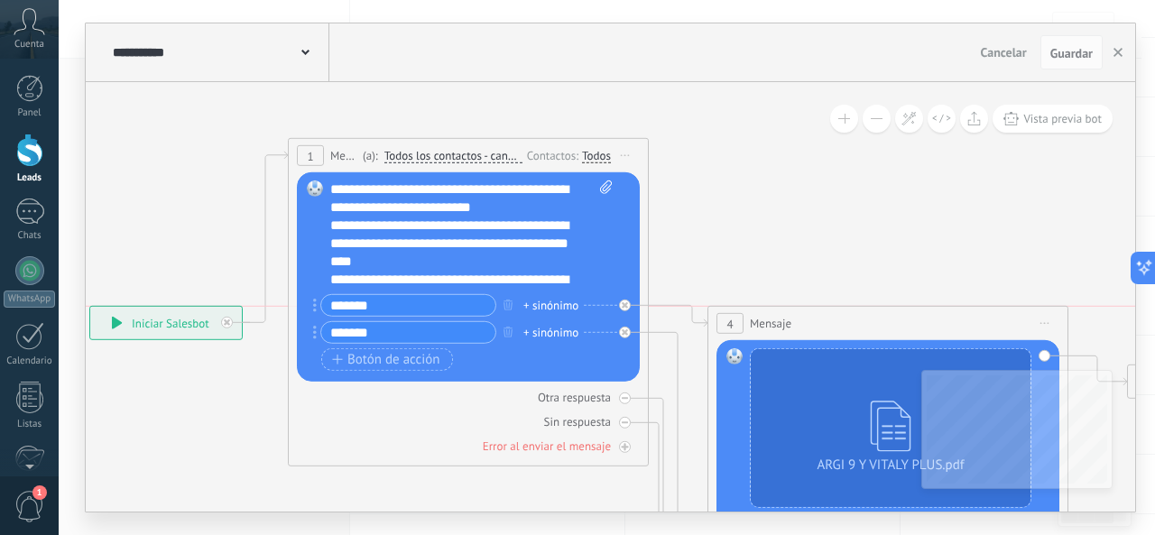
drag, startPoint x: 192, startPoint y: 91, endPoint x: 191, endPoint y: 318, distance: 226.5
click at [191, 318] on div "**********" at bounding box center [166, 323] width 152 height 32
drag, startPoint x: 385, startPoint y: 212, endPoint x: 536, endPoint y: 178, distance: 154.6
click at [475, 229] on div "**********" at bounding box center [471, 234] width 282 height 108
drag, startPoint x: 720, startPoint y: 105, endPoint x: 679, endPoint y: 118, distance: 43.7
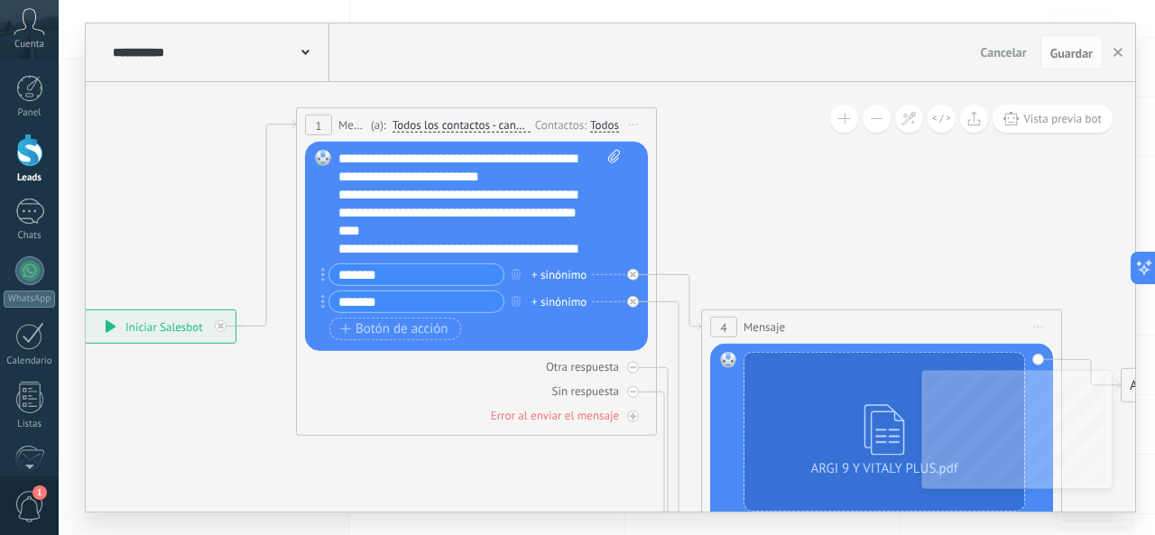
drag, startPoint x: 391, startPoint y: 159, endPoint x: 609, endPoint y: 155, distance: 218.4
click at [405, 124] on span "Todos los contactos - canales seleccionados" at bounding box center [462, 125] width 138 height 14
click at [405, 124] on button "Todos los contactos - canales seleccionados" at bounding box center [497, 125] width 226 height 32
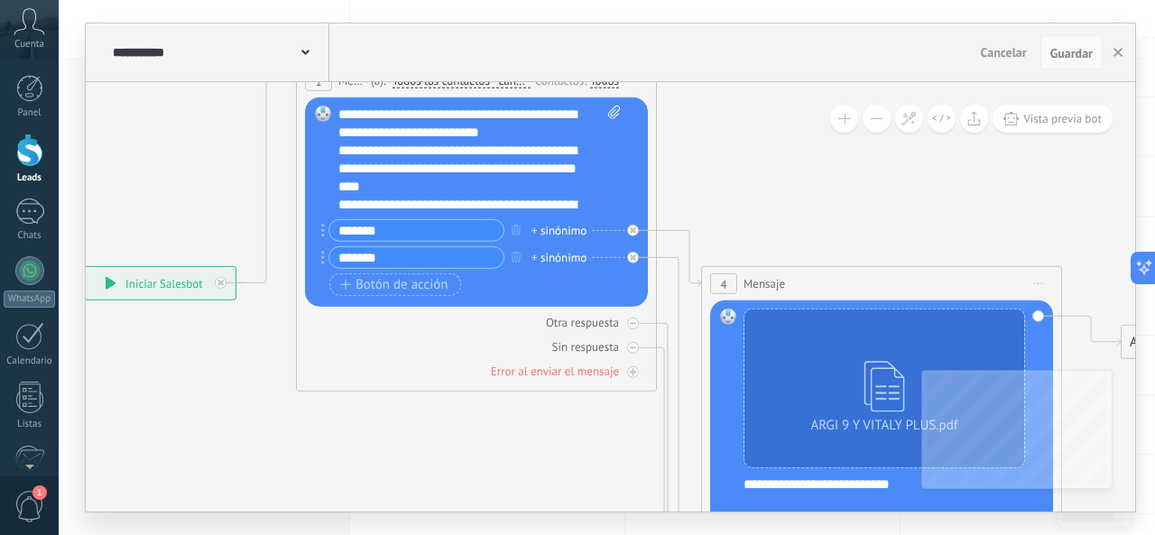
drag, startPoint x: 1094, startPoint y: 42, endPoint x: 1084, endPoint y: 49, distance: 11.8
click at [1094, 44] on button "Guardar" at bounding box center [1072, 52] width 62 height 34
drag, startPoint x: 1084, startPoint y: 49, endPoint x: 1084, endPoint y: 71, distance: 22.6
click at [1083, 50] on span "Guardar" at bounding box center [1071, 53] width 42 height 13
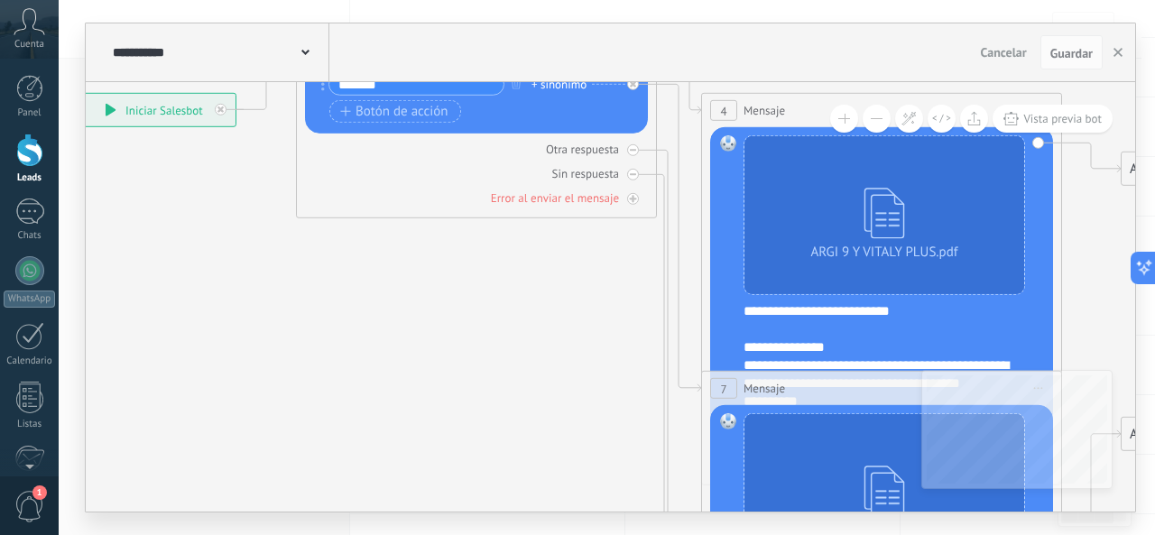
click at [991, 348] on div "**********" at bounding box center [894, 356] width 300 height 108
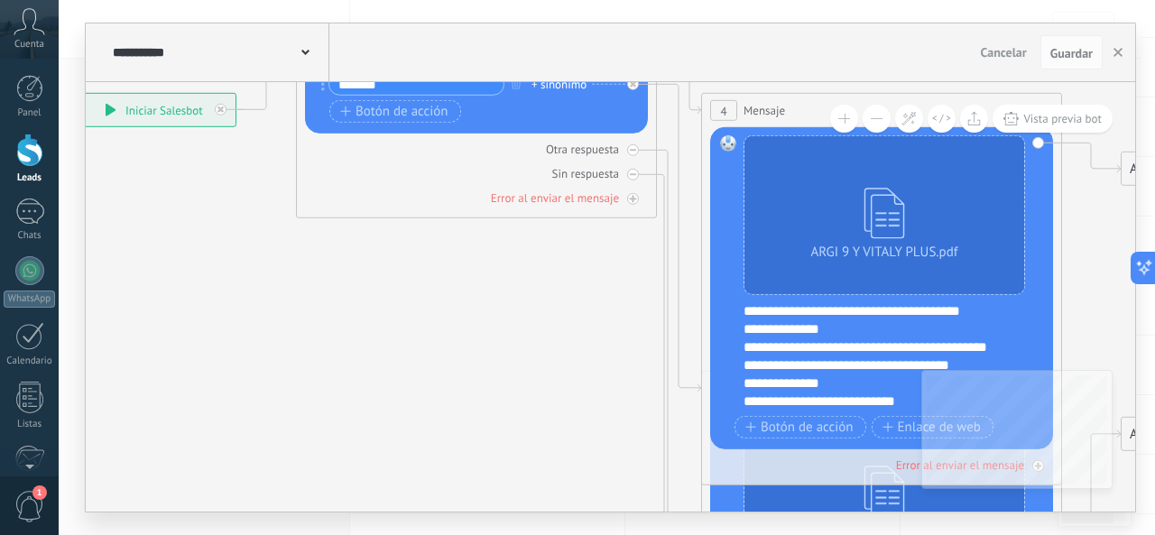
scroll to position [271, 0]
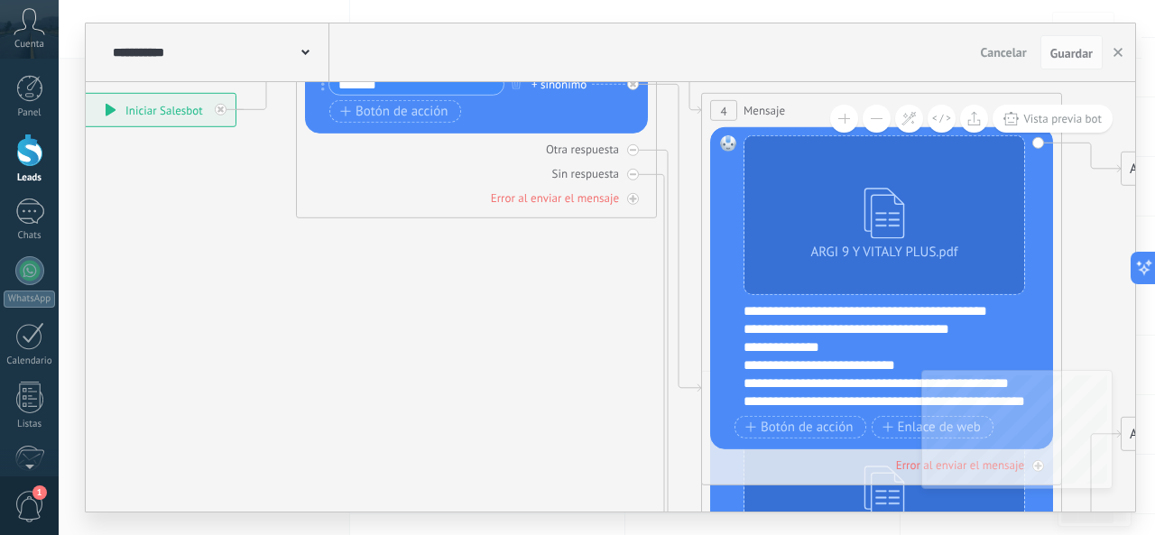
click at [844, 347] on div "**********" at bounding box center [894, 356] width 300 height 108
drag, startPoint x: 922, startPoint y: 363, endPoint x: 740, endPoint y: 370, distance: 182.4
click at [740, 370] on div "ARGI 9 Y VITALY PLUS.pdf ARGI 9 Y VITALY PLUS.pdf Reemplazar Quitar Convertir a…" at bounding box center [881, 288] width 343 height 322
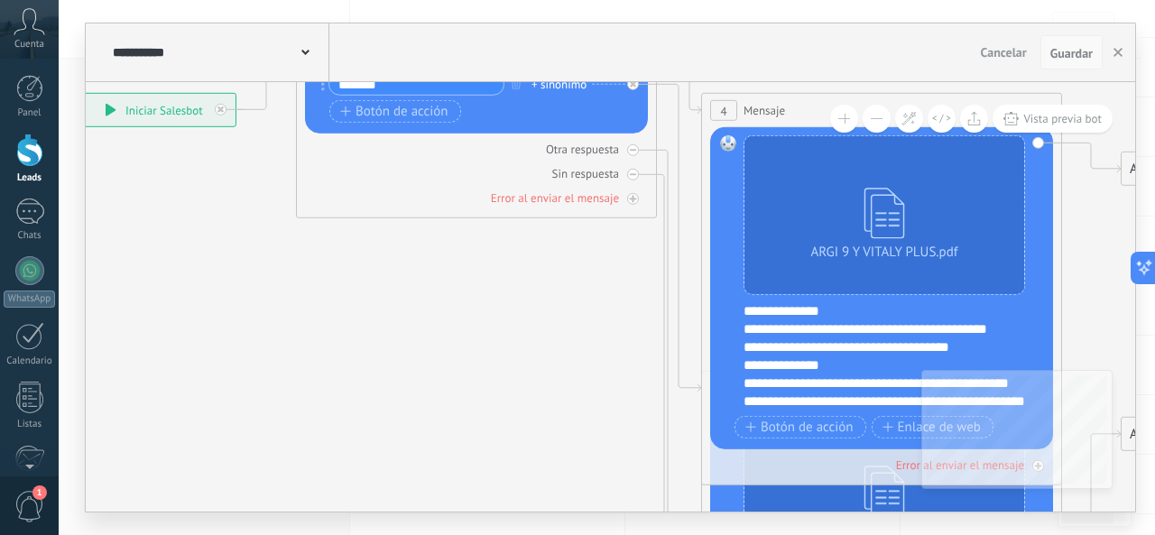
click at [1058, 40] on button "Guardar" at bounding box center [1072, 52] width 62 height 34
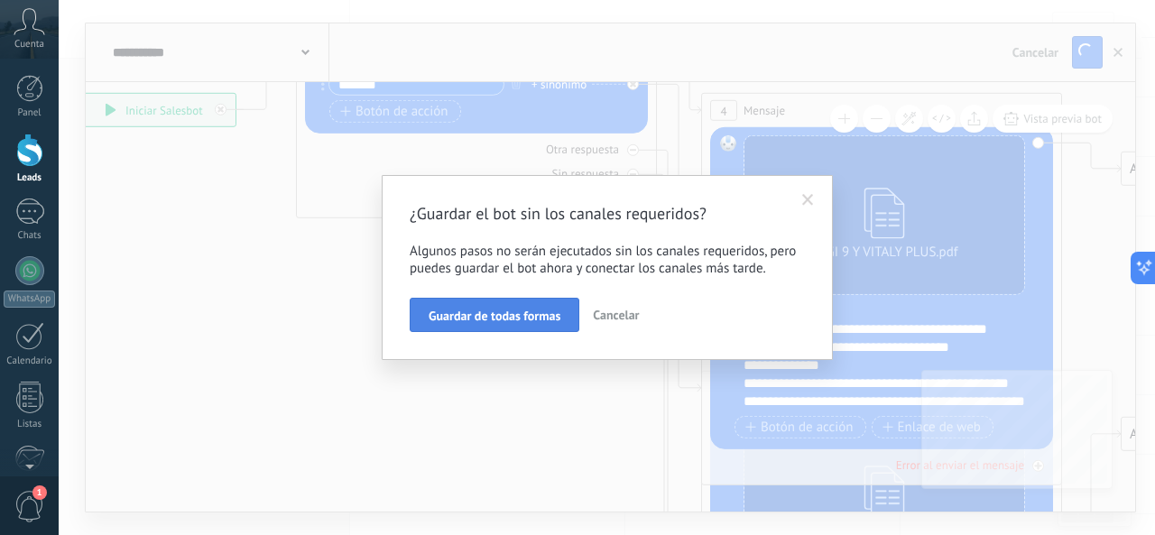
click at [527, 313] on span "Guardar de todas formas" at bounding box center [495, 316] width 132 height 13
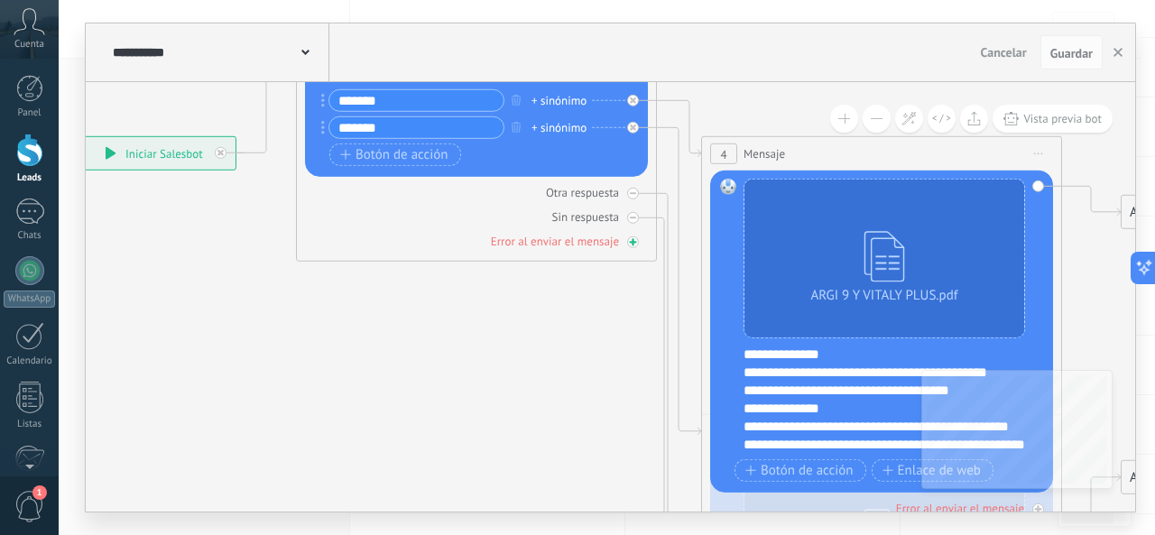
click at [586, 245] on div "Error al enviar el mensaje" at bounding box center [555, 241] width 128 height 15
click at [593, 243] on div "Error al enviar el mensaje" at bounding box center [555, 241] width 128 height 15
click at [634, 248] on div "Error al enviar el mensaje" at bounding box center [476, 241] width 343 height 17
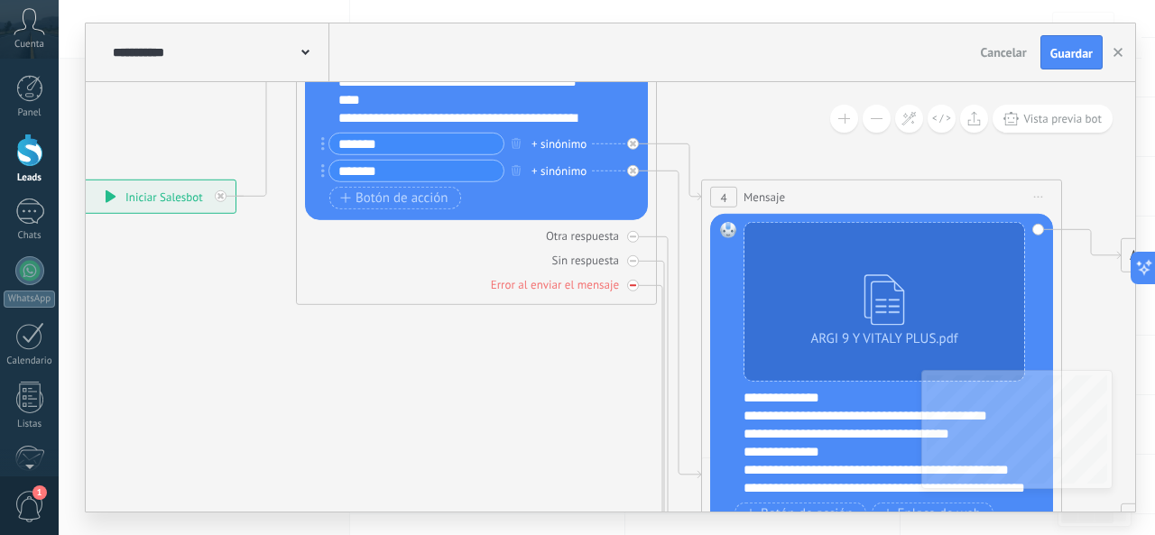
click at [633, 285] on div at bounding box center [633, 286] width 12 height 12
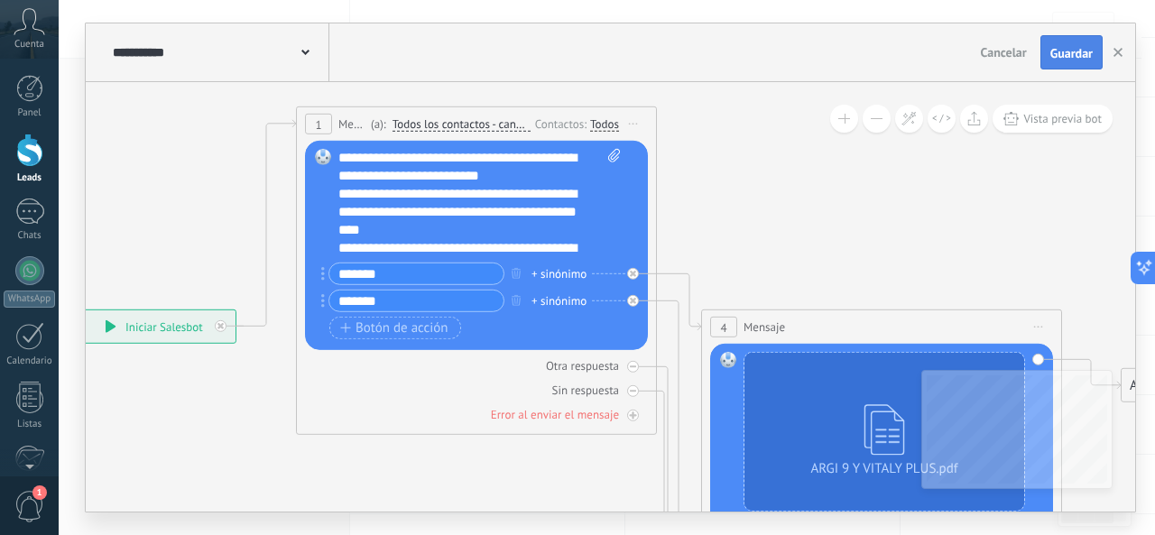
click at [1080, 58] on span "Guardar" at bounding box center [1071, 53] width 42 height 13
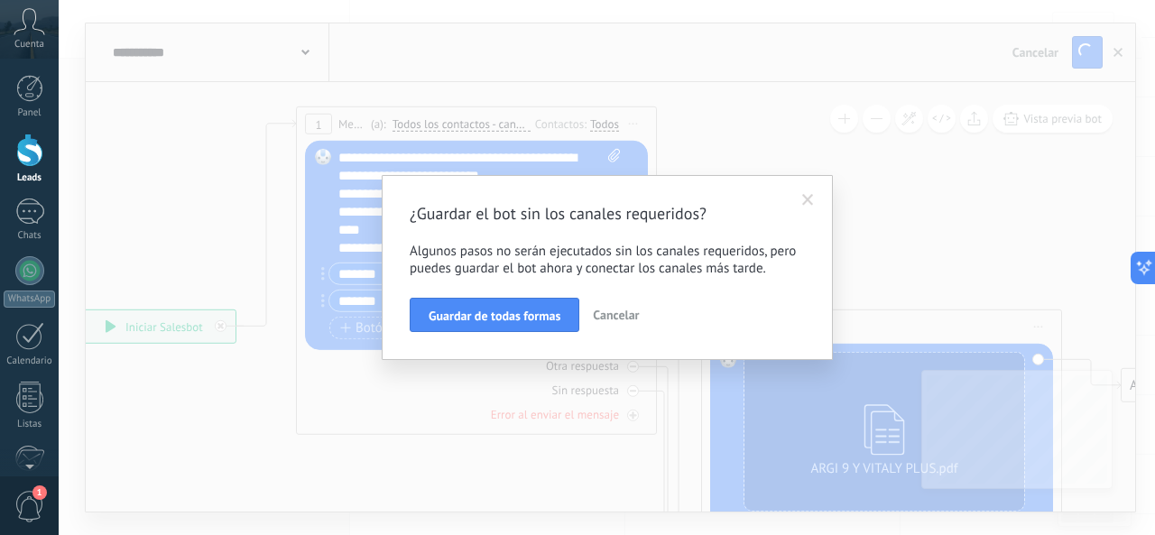
click at [617, 316] on span "Cancelar" at bounding box center [616, 315] width 46 height 16
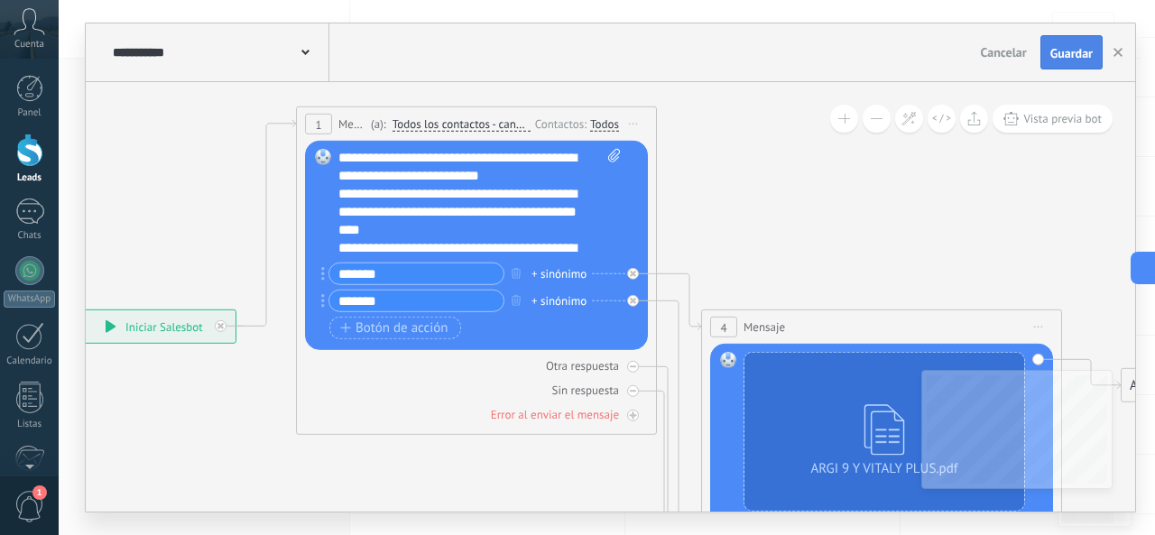
click at [1076, 42] on button "Guardar" at bounding box center [1072, 52] width 62 height 34
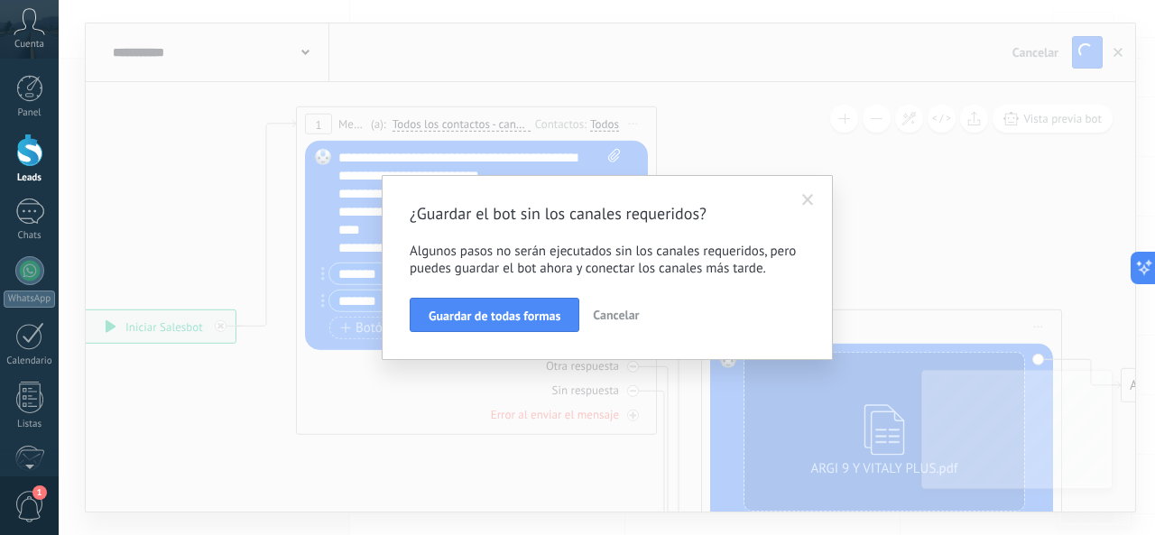
click at [548, 146] on div "¿Guardar el bot sin los canales requeridos? Algunos pasos no serán ejecutados s…" at bounding box center [607, 267] width 1097 height 535
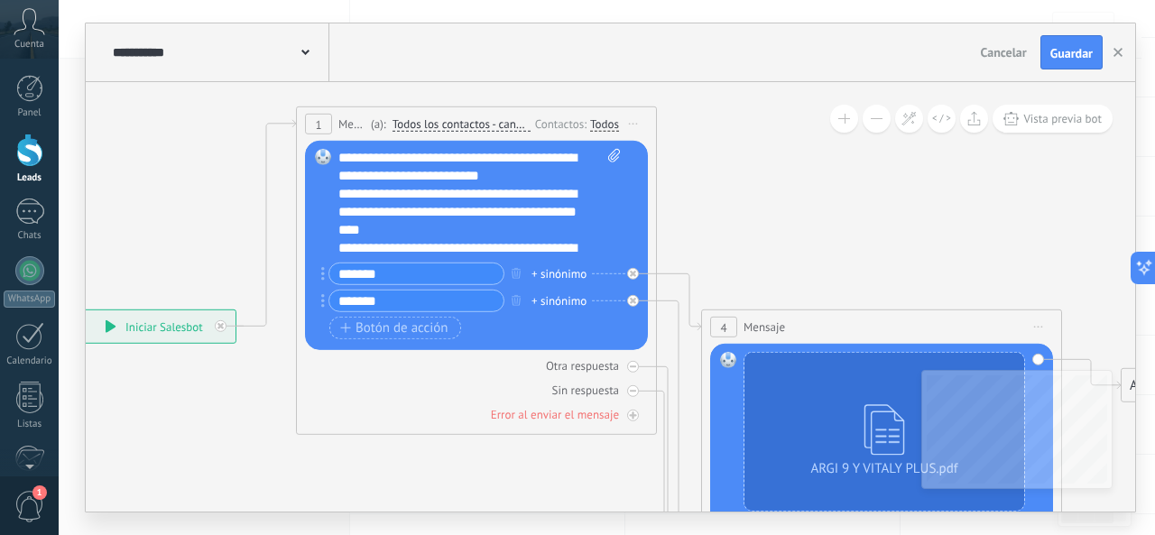
click at [303, 54] on icon at bounding box center [305, 52] width 8 height 5
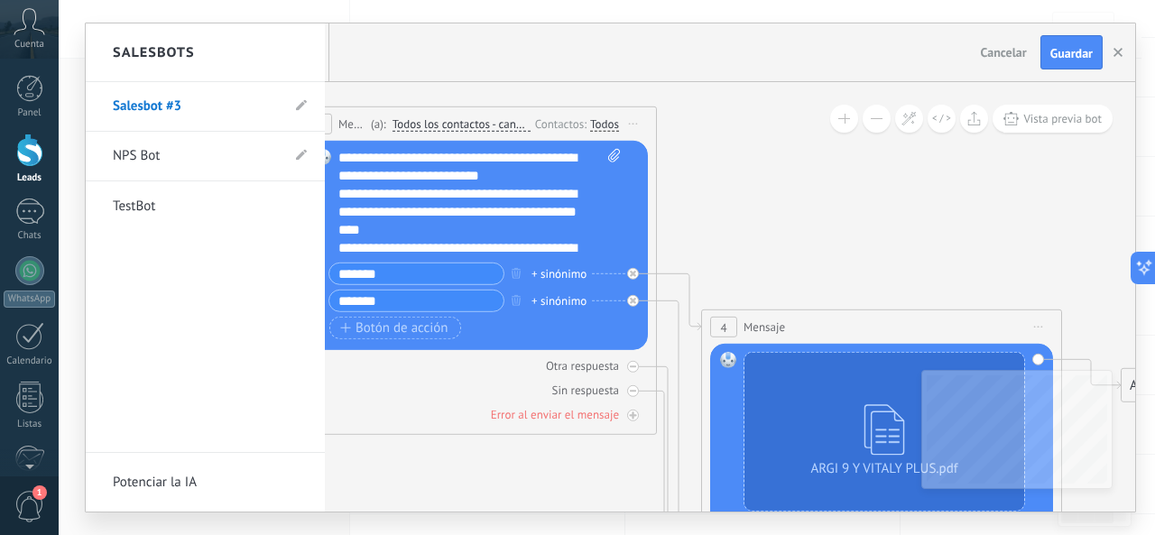
click at [307, 54] on div "Salesbots" at bounding box center [205, 52] width 239 height 59
click at [825, 126] on div at bounding box center [611, 267] width 1050 height 488
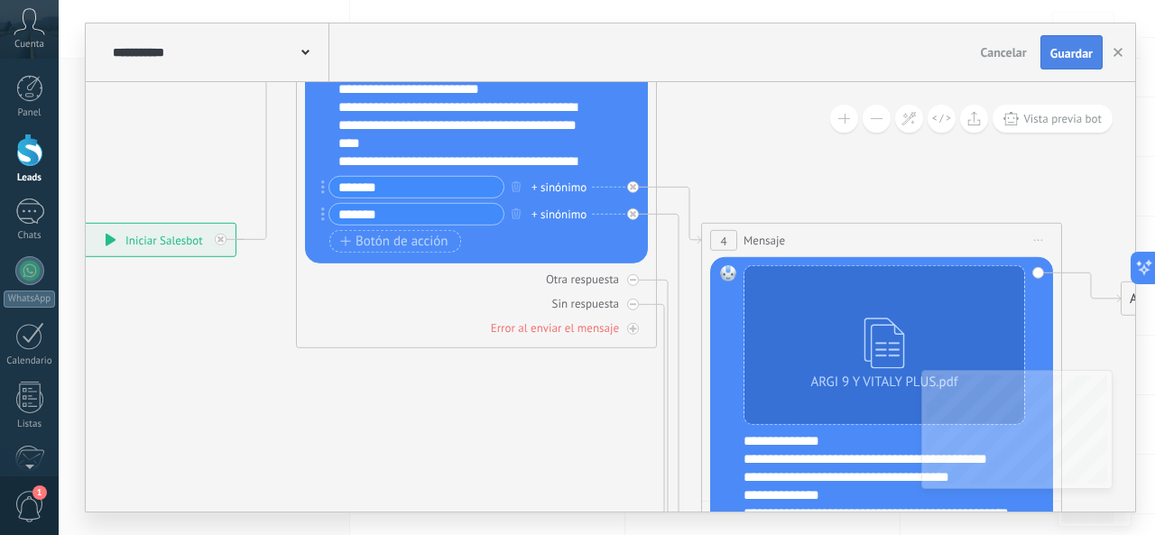
click at [1078, 47] on span "Guardar" at bounding box center [1071, 53] width 42 height 13
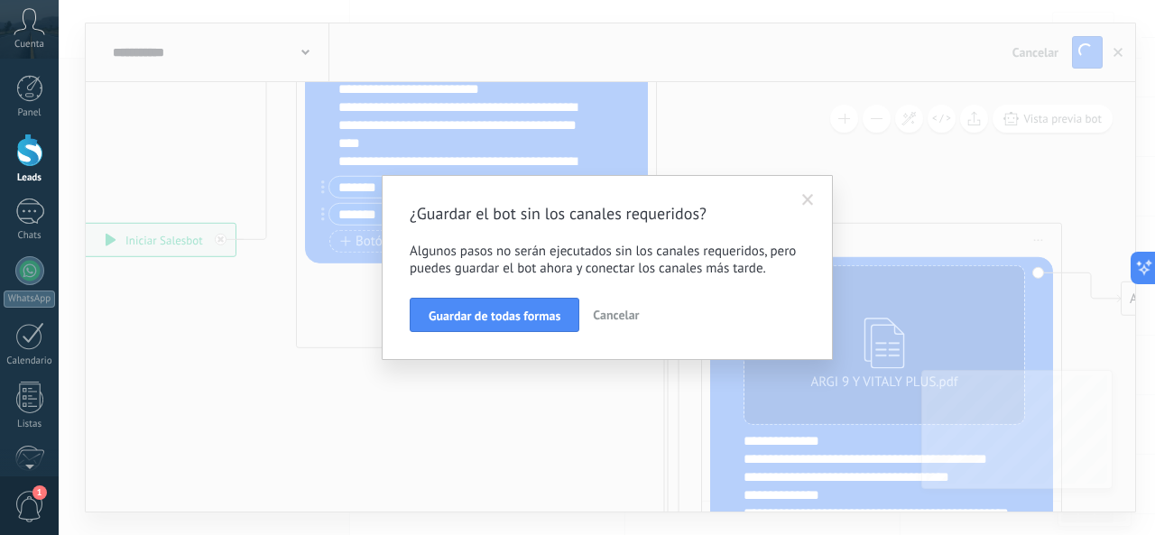
click at [517, 318] on span "Guardar de todas formas" at bounding box center [495, 316] width 132 height 13
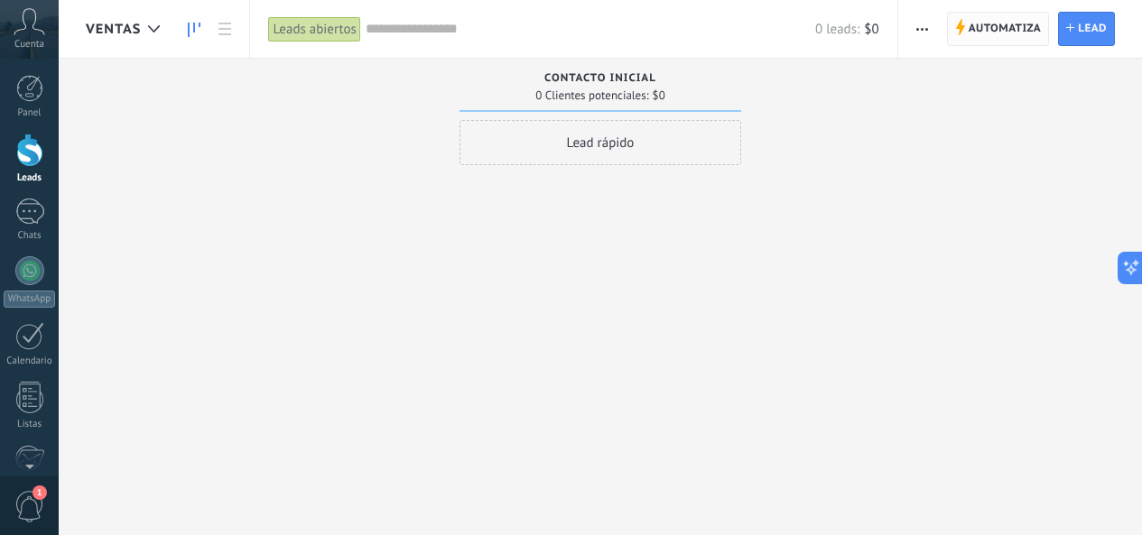
click at [986, 24] on span "Automatiza" at bounding box center [1004, 29] width 73 height 32
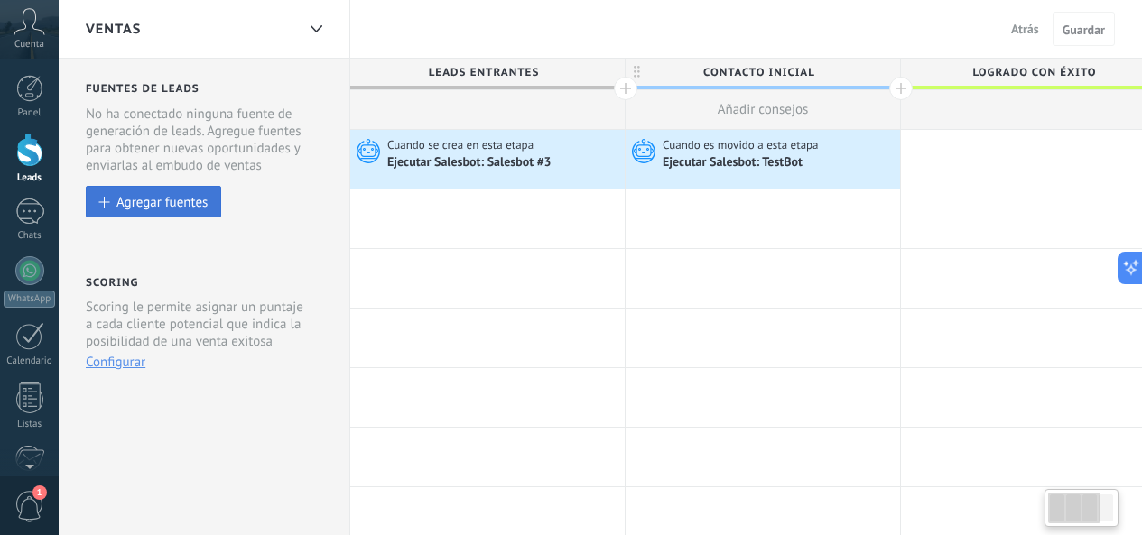
click at [192, 208] on div "Agregar fuentes" at bounding box center [161, 201] width 91 height 15
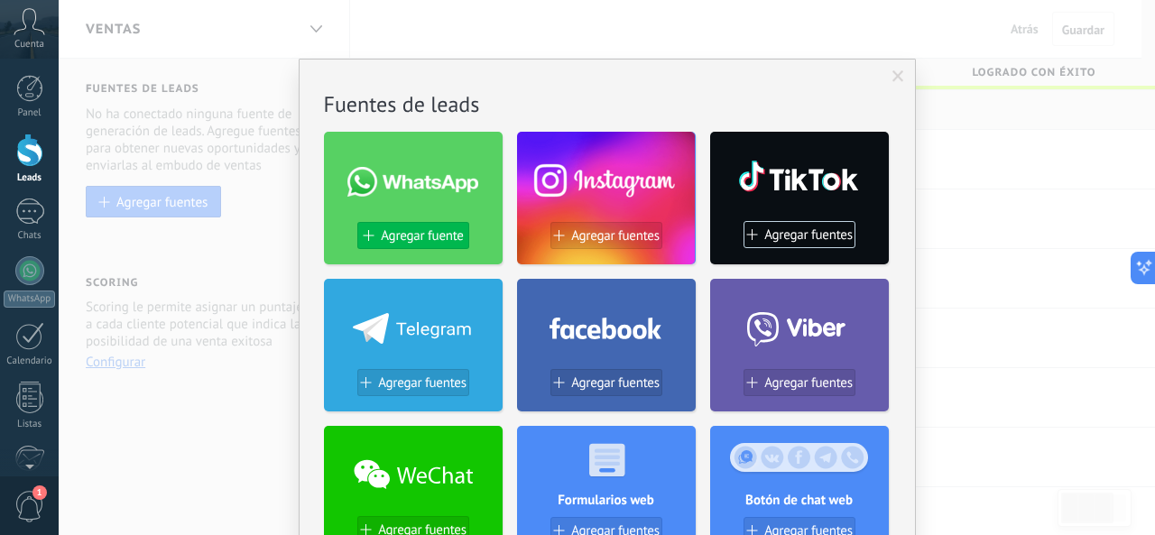
click at [440, 227] on button "Agregar fuente" at bounding box center [413, 235] width 112 height 27
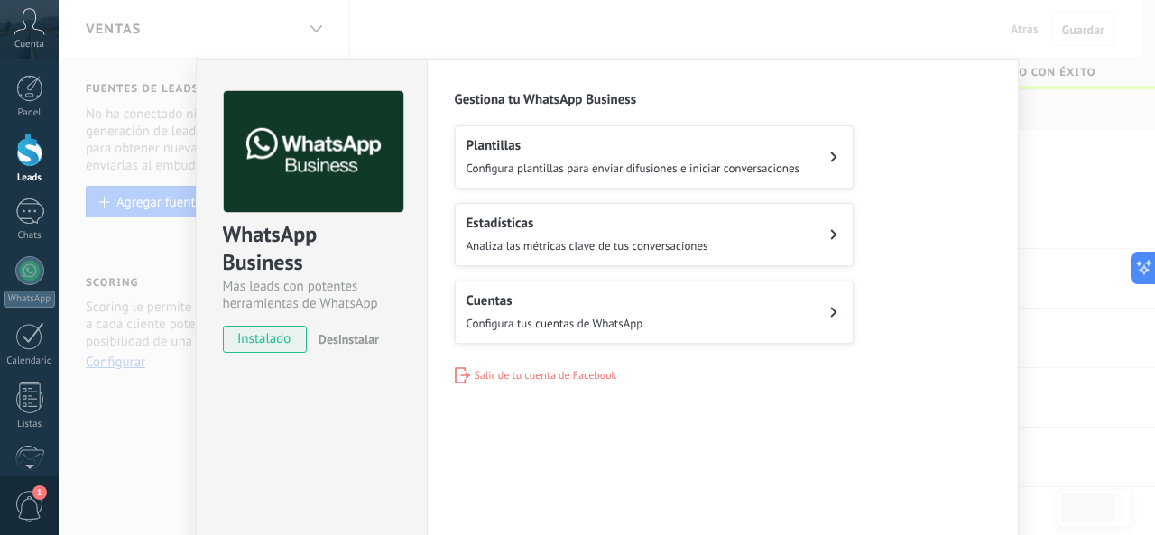
click at [811, 154] on button "Plantillas Configura plantillas para enviar difusiones e iniciar conversaciones" at bounding box center [654, 156] width 399 height 63
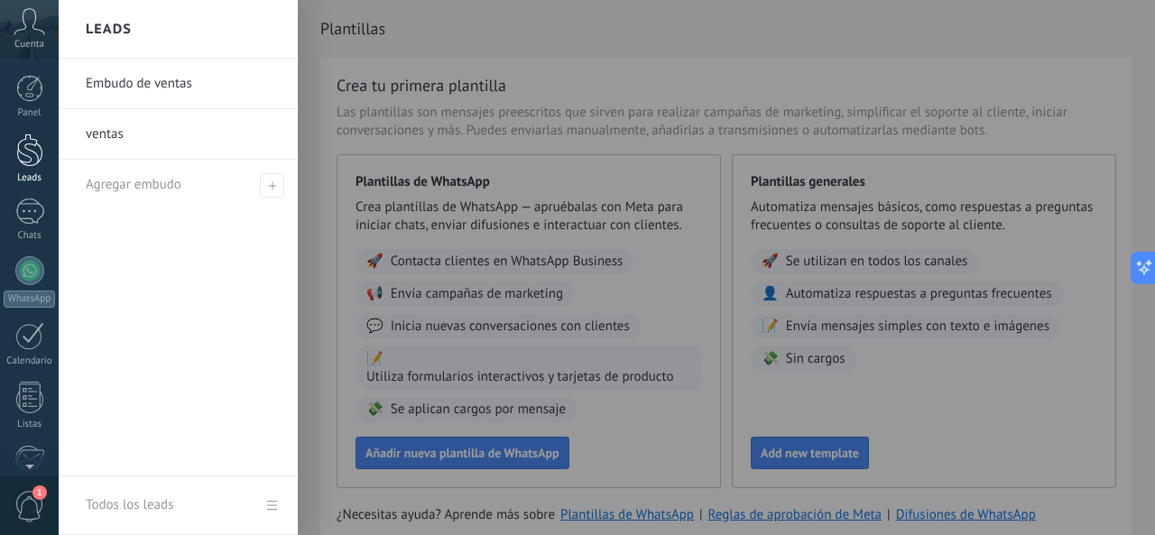
click at [42, 144] on div at bounding box center [29, 150] width 27 height 33
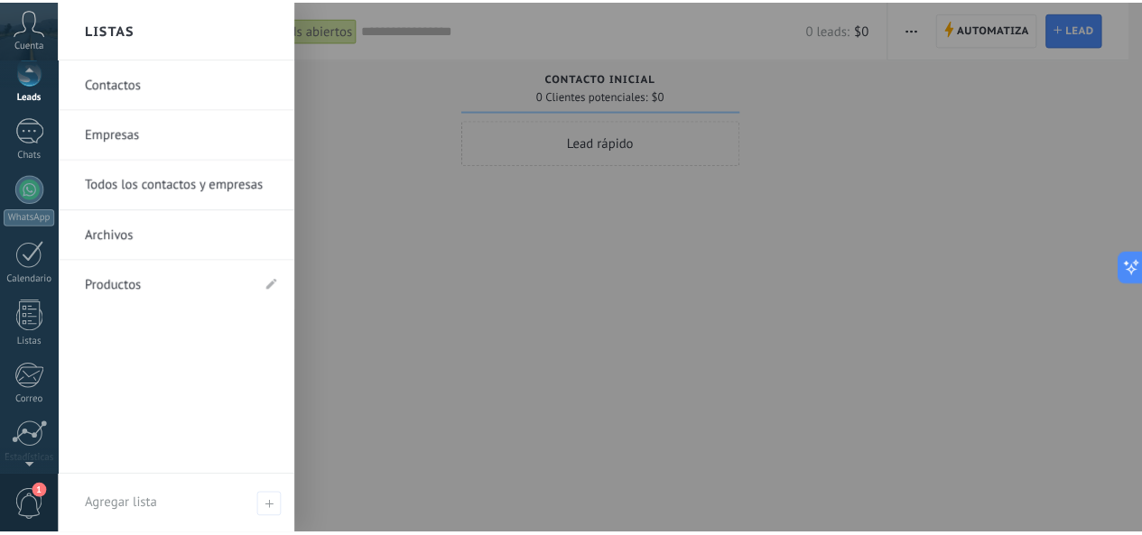
scroll to position [216, 0]
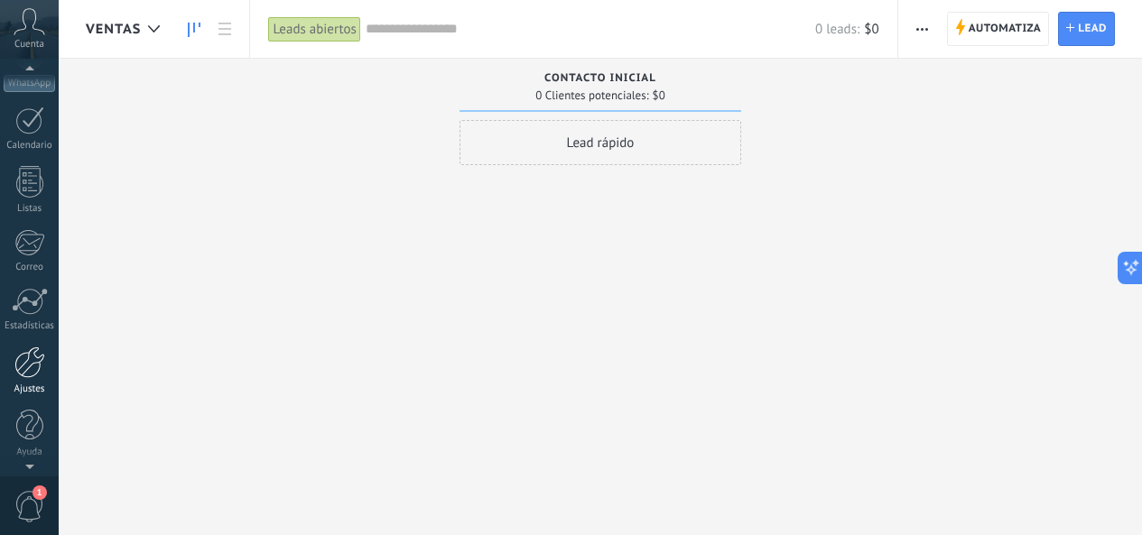
click at [41, 361] on div at bounding box center [29, 363] width 31 height 32
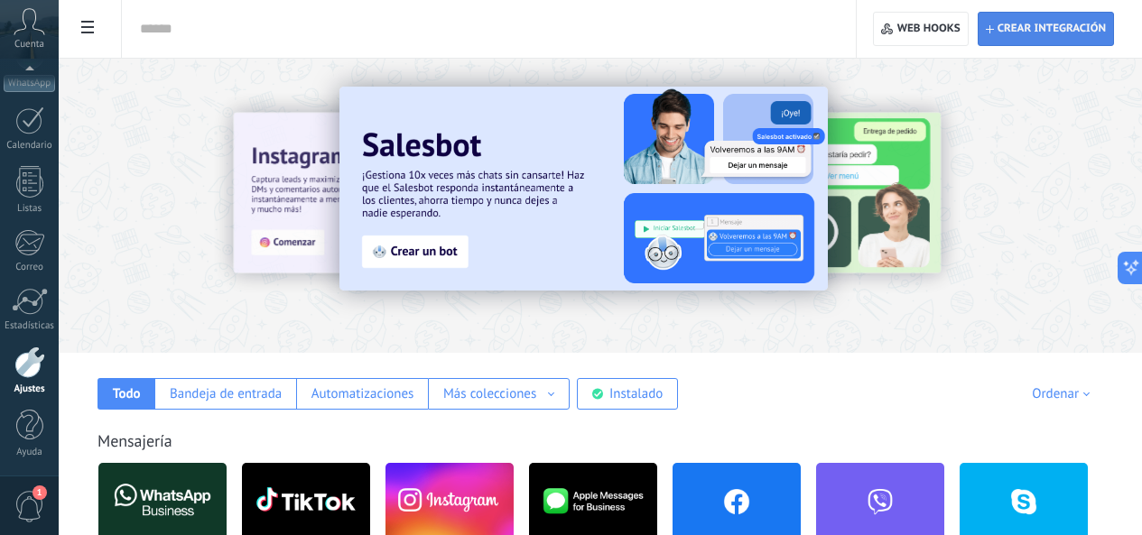
click at [1066, 32] on span "Crear integración" at bounding box center [1051, 29] width 108 height 14
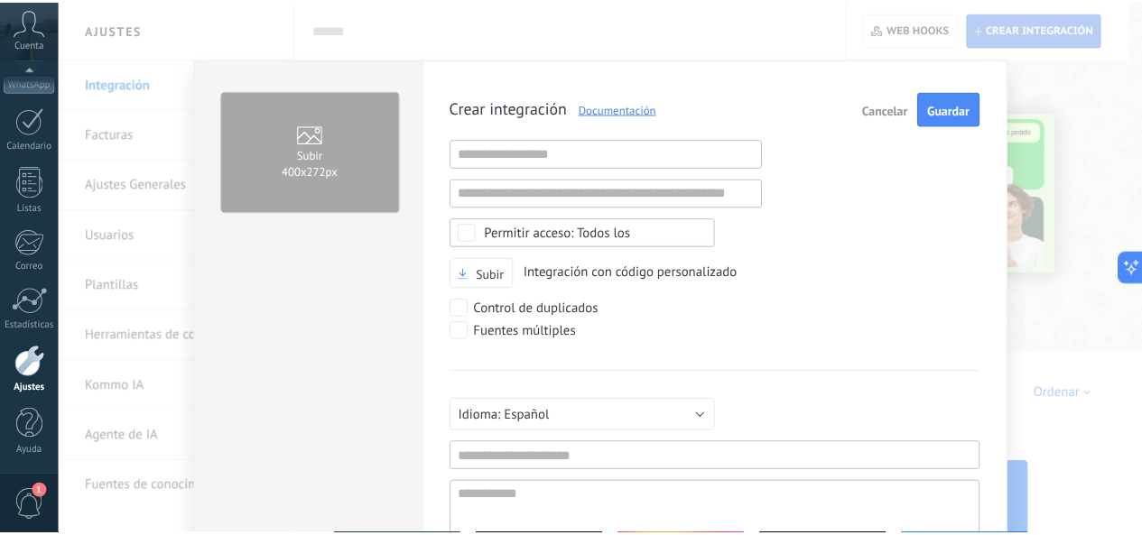
scroll to position [17, 0]
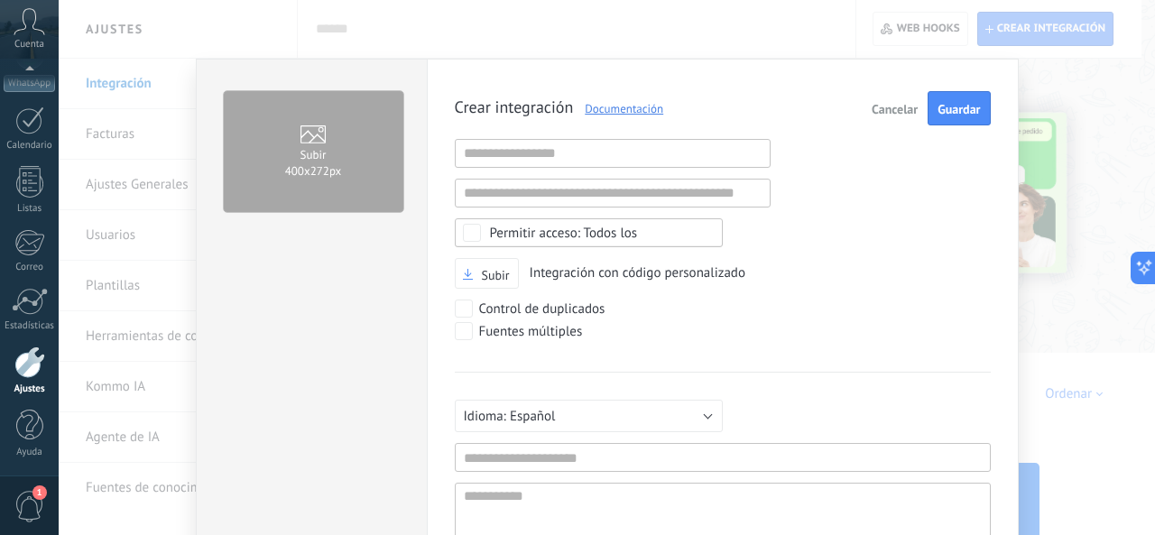
click at [880, 114] on span "Cancelar" at bounding box center [895, 109] width 46 height 13
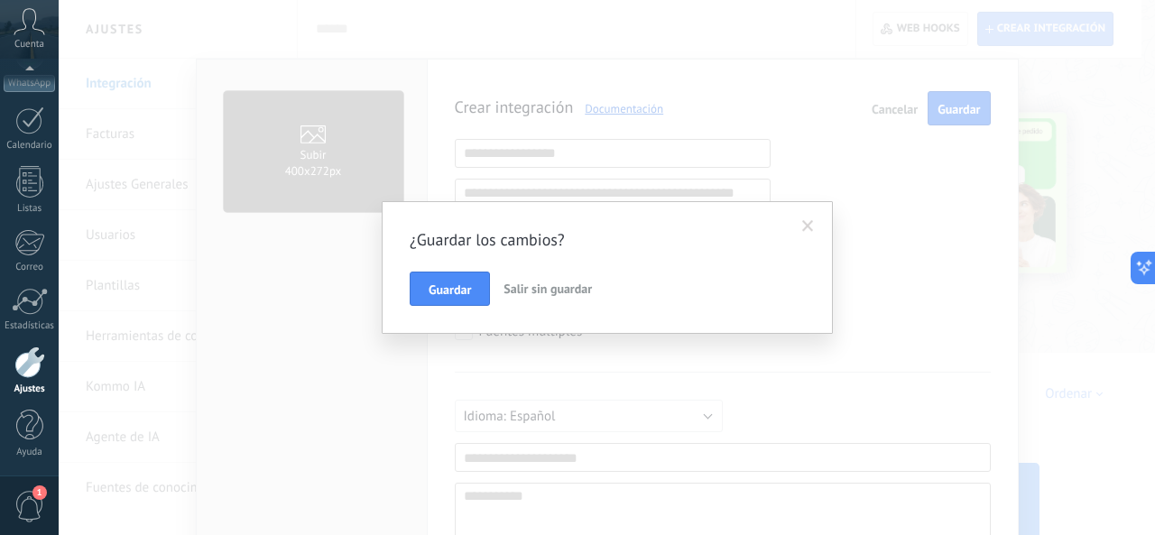
click at [524, 290] on span "Salir sin guardar" at bounding box center [548, 289] width 88 height 16
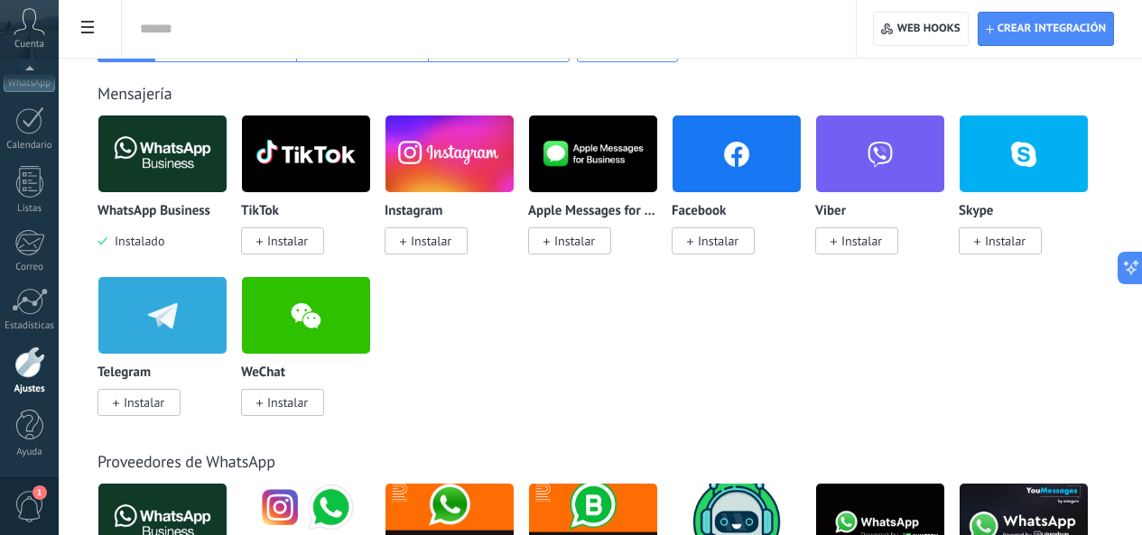
scroll to position [361, 0]
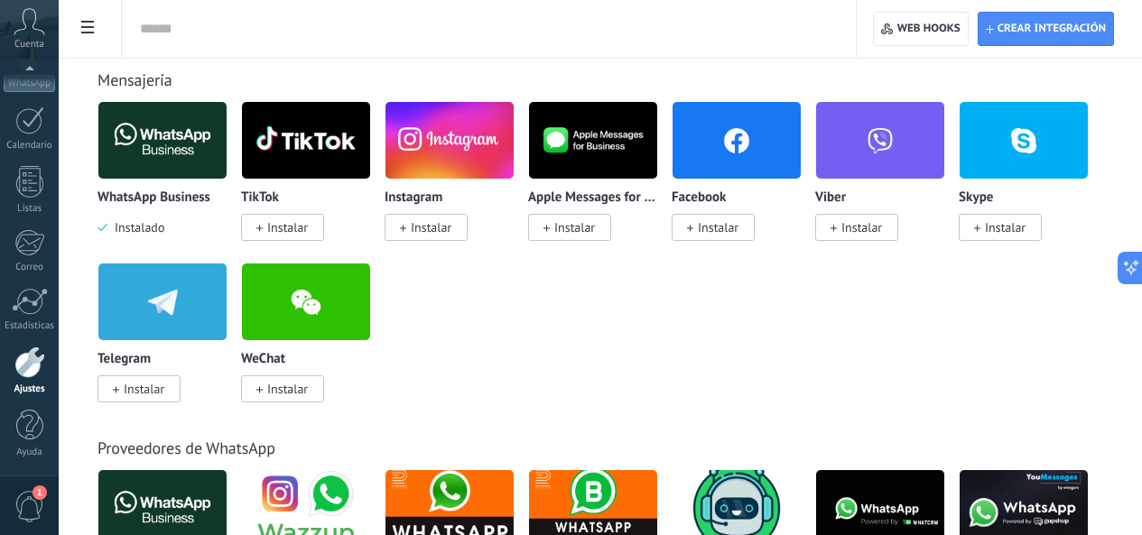
click at [28, 497] on span "1" at bounding box center [29, 507] width 31 height 32
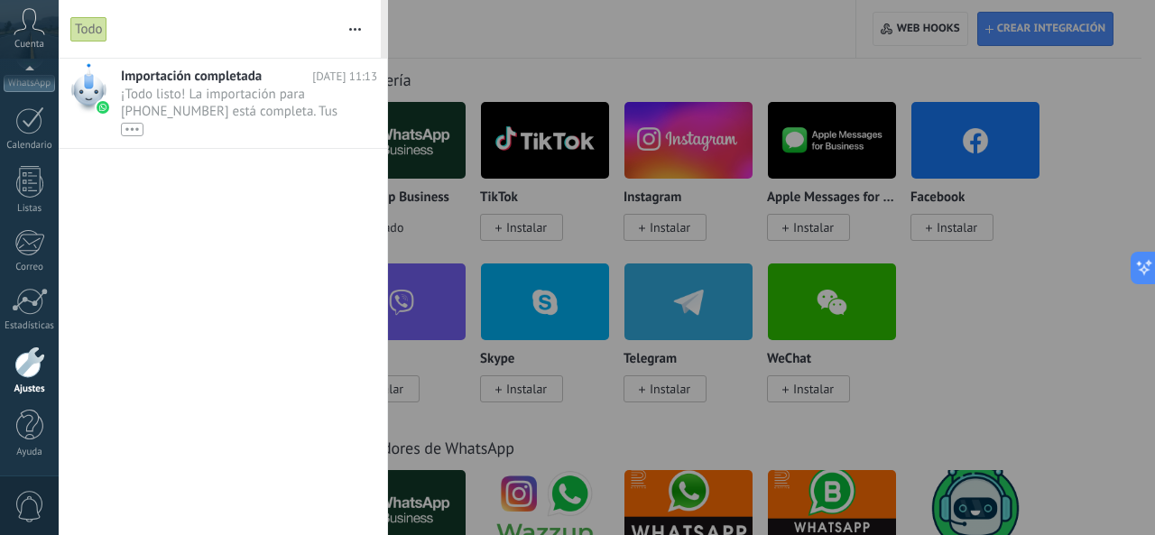
click at [545, 79] on div at bounding box center [577, 267] width 1155 height 535
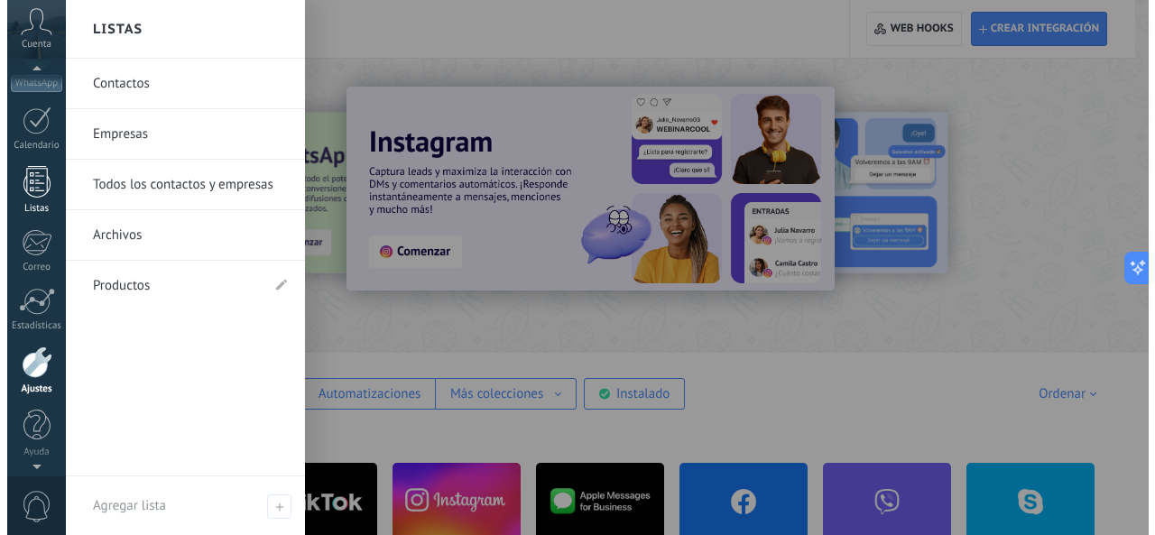
scroll to position [0, 0]
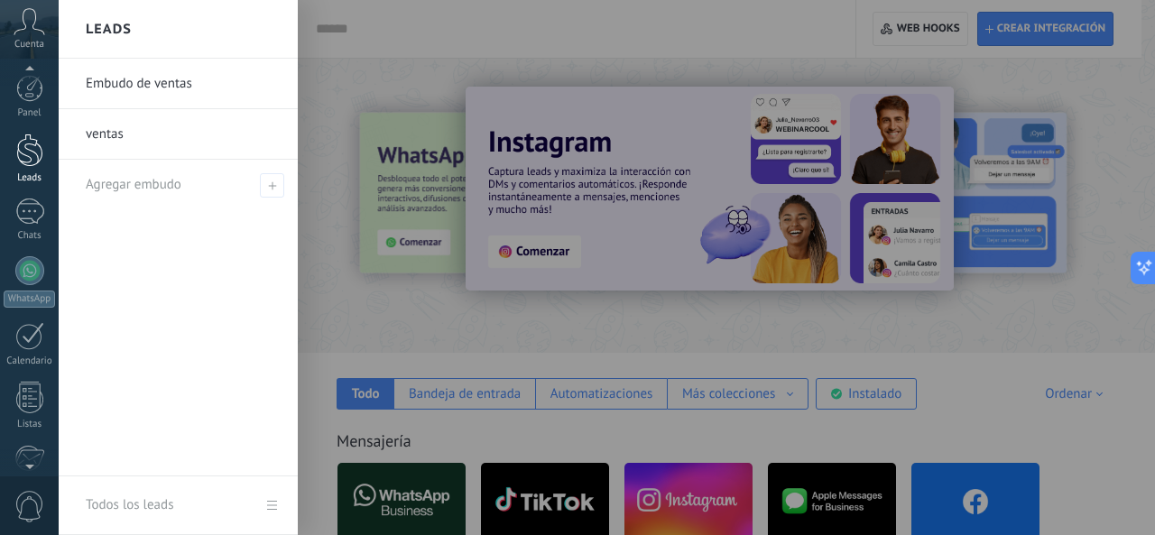
click at [29, 145] on div at bounding box center [29, 150] width 27 height 33
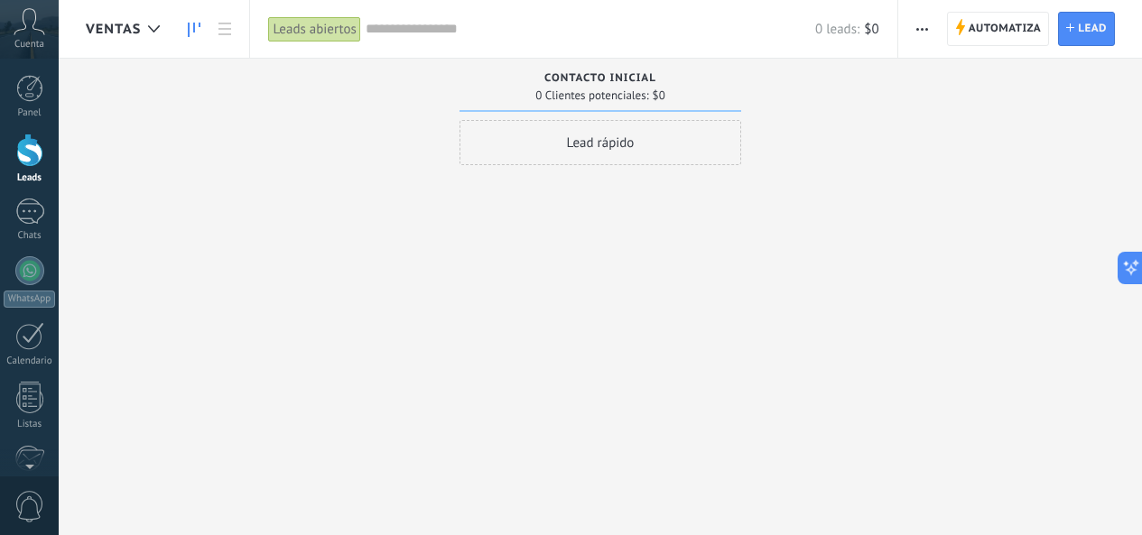
click at [925, 28] on icon "button" at bounding box center [922, 29] width 12 height 3
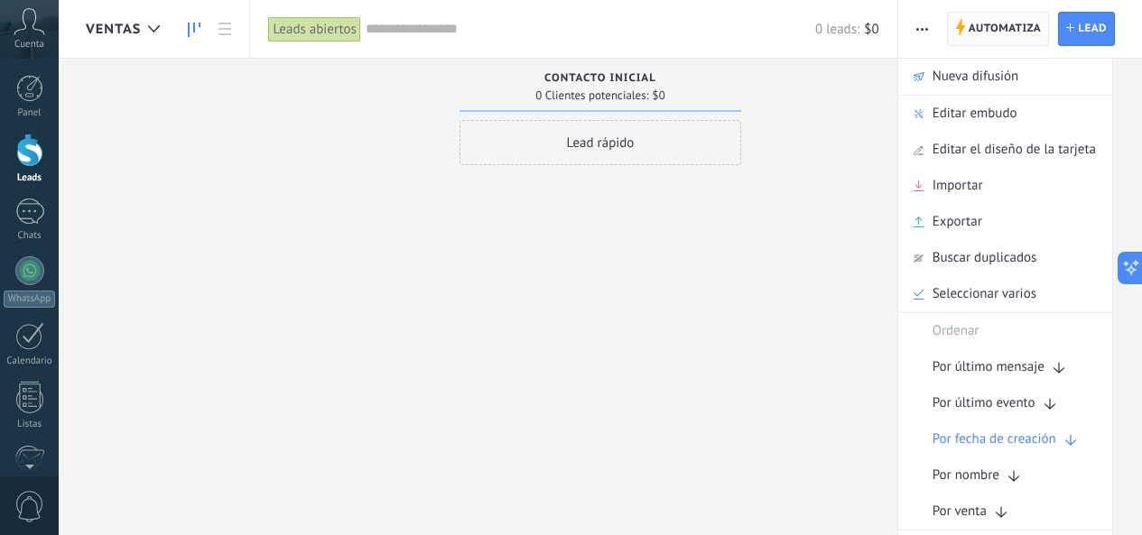
click at [1016, 32] on span "Automatiza" at bounding box center [1004, 29] width 73 height 32
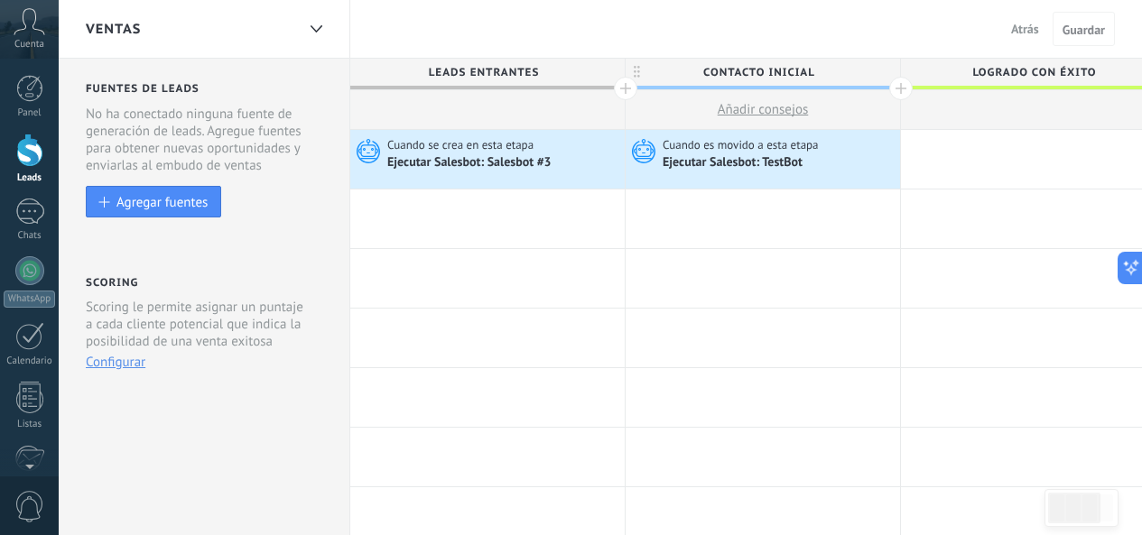
click at [118, 370] on button "Configurar" at bounding box center [116, 362] width 60 height 17
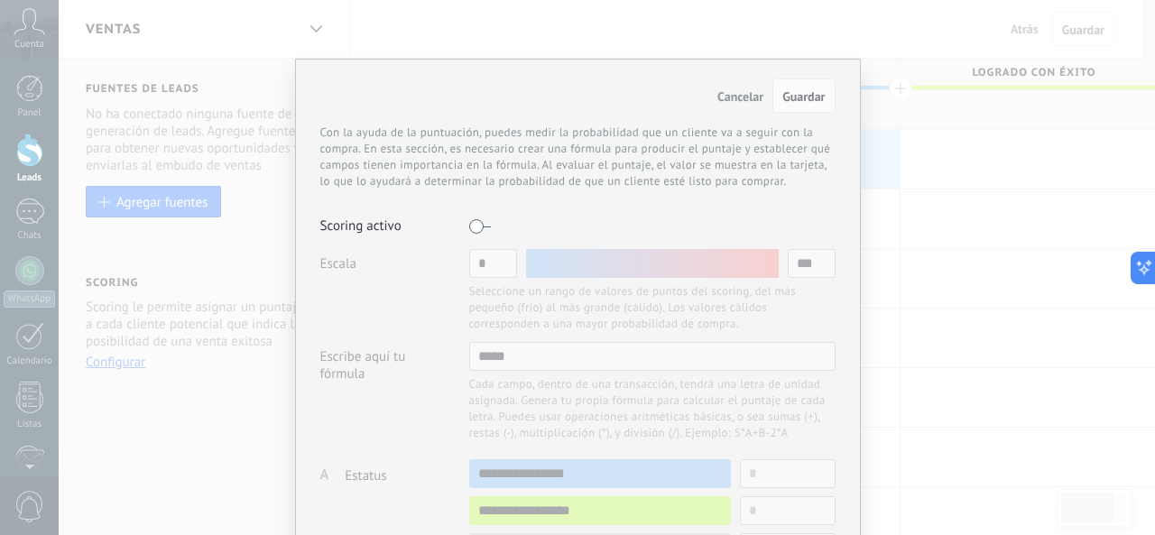
drag, startPoint x: 471, startPoint y: 225, endPoint x: 495, endPoint y: 226, distance: 23.5
click at [495, 226] on div at bounding box center [652, 226] width 366 height 29
click at [486, 227] on label at bounding box center [480, 226] width 22 height 29
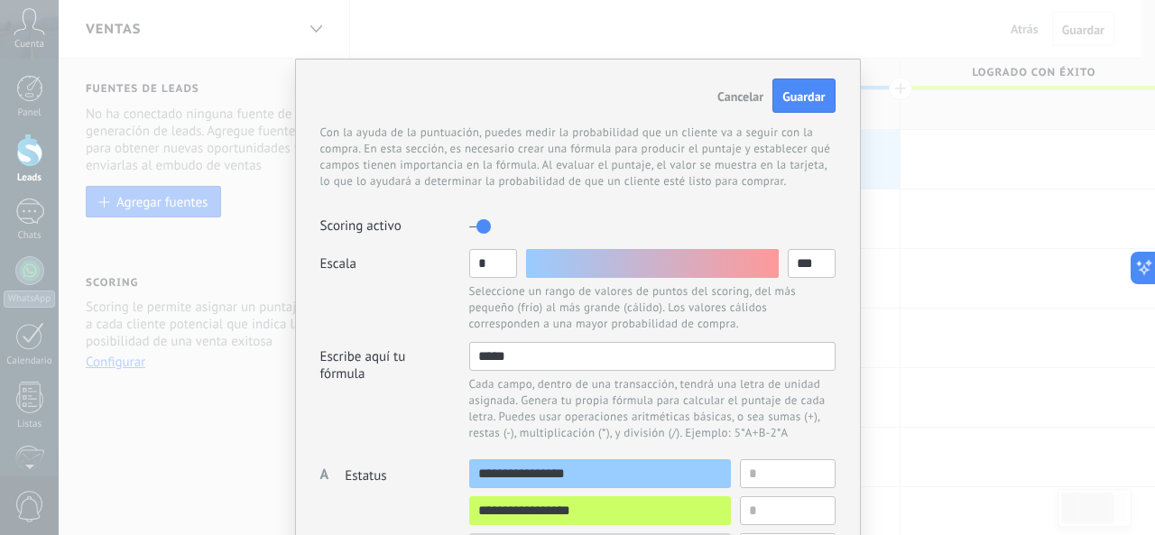
click at [486, 227] on label at bounding box center [480, 226] width 22 height 29
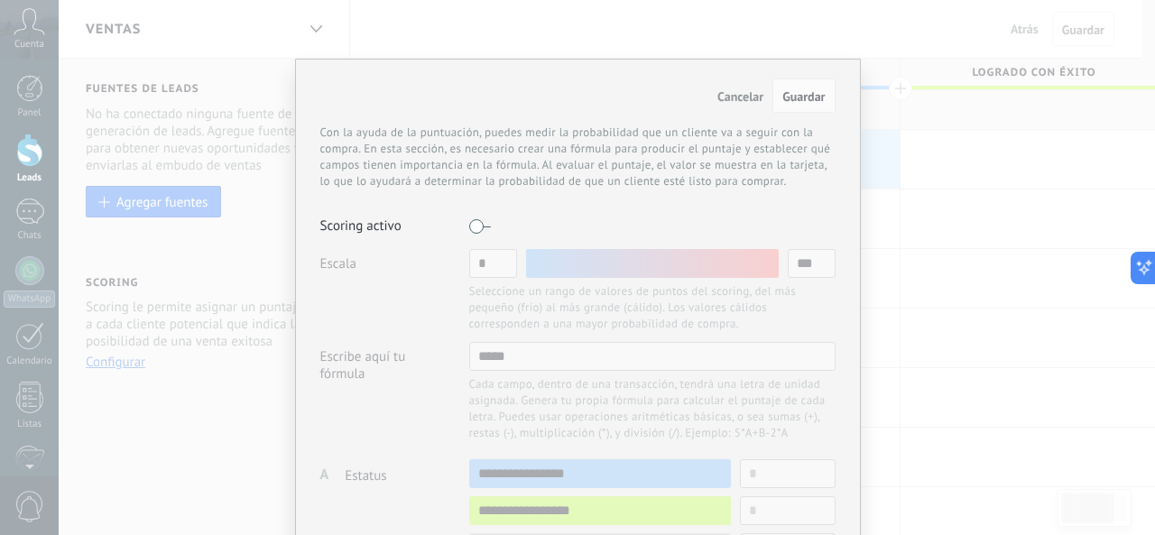
click at [486, 227] on label at bounding box center [480, 226] width 22 height 29
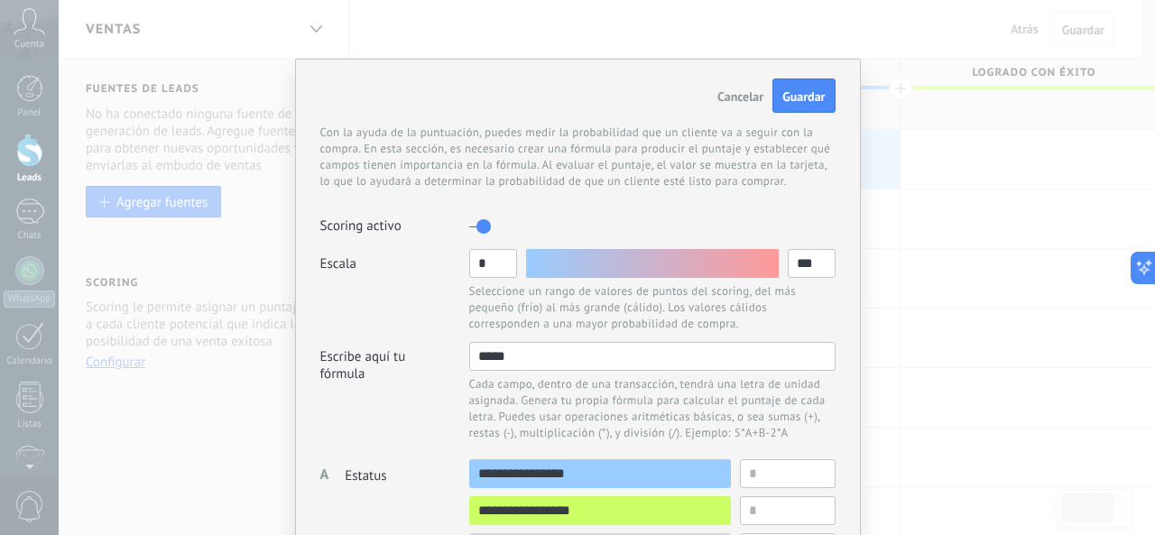
click at [735, 88] on button "Cancelar" at bounding box center [740, 95] width 64 height 32
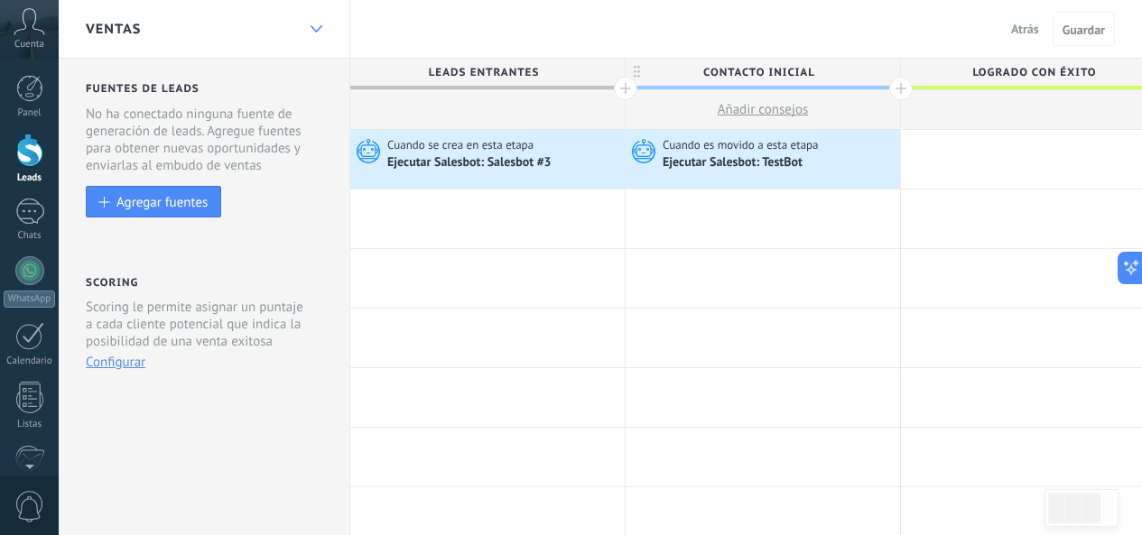
click at [319, 39] on div at bounding box center [316, 29] width 31 height 35
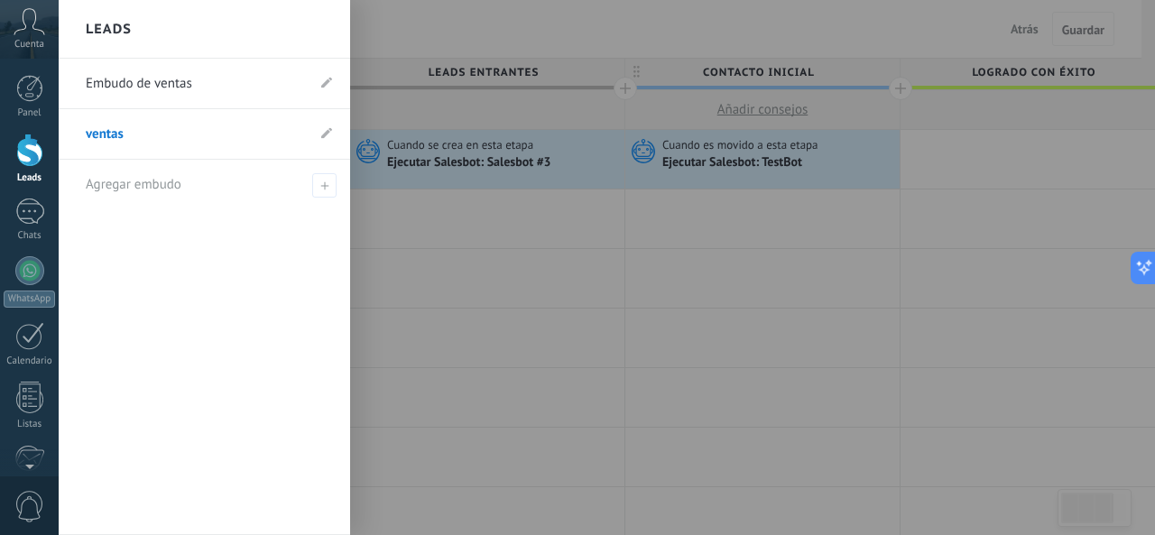
click at [186, 86] on link "Embudo de ventas" at bounding box center [195, 84] width 219 height 51
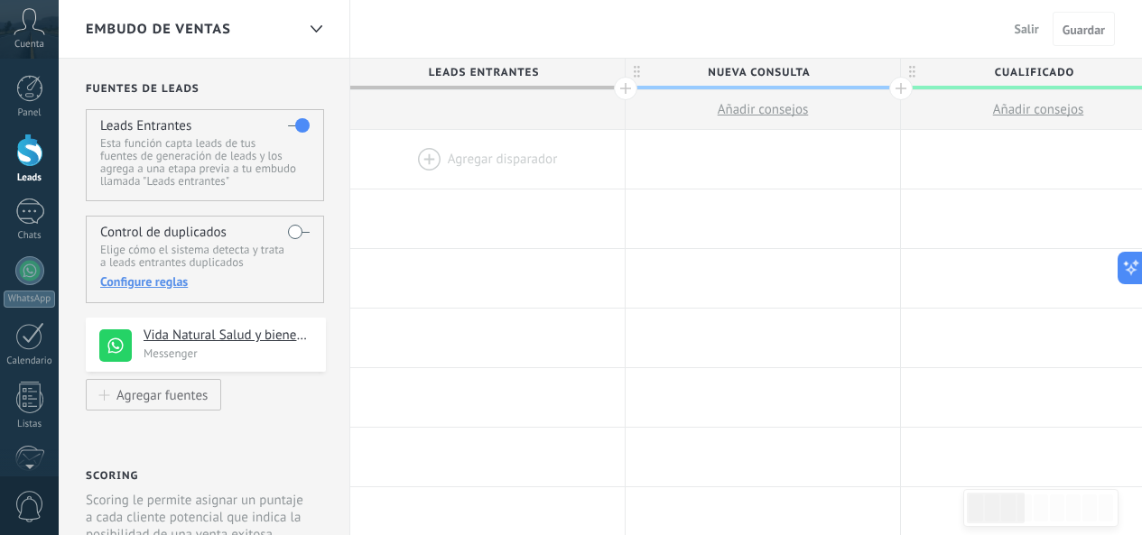
click at [494, 163] on div at bounding box center [487, 159] width 274 height 59
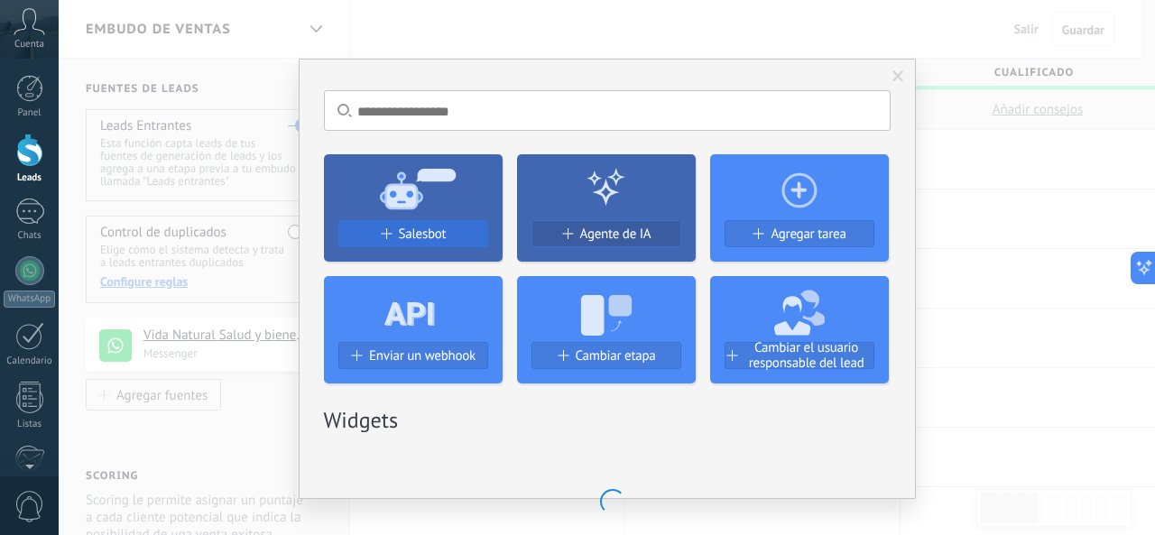
click at [425, 236] on span "Salesbot" at bounding box center [423, 234] width 48 height 15
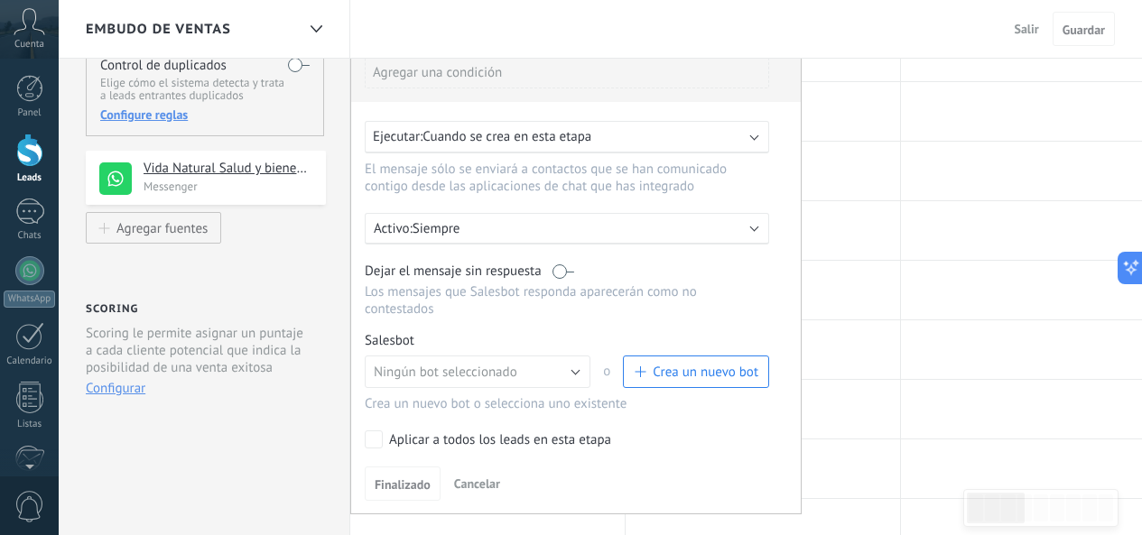
scroll to position [271, 0]
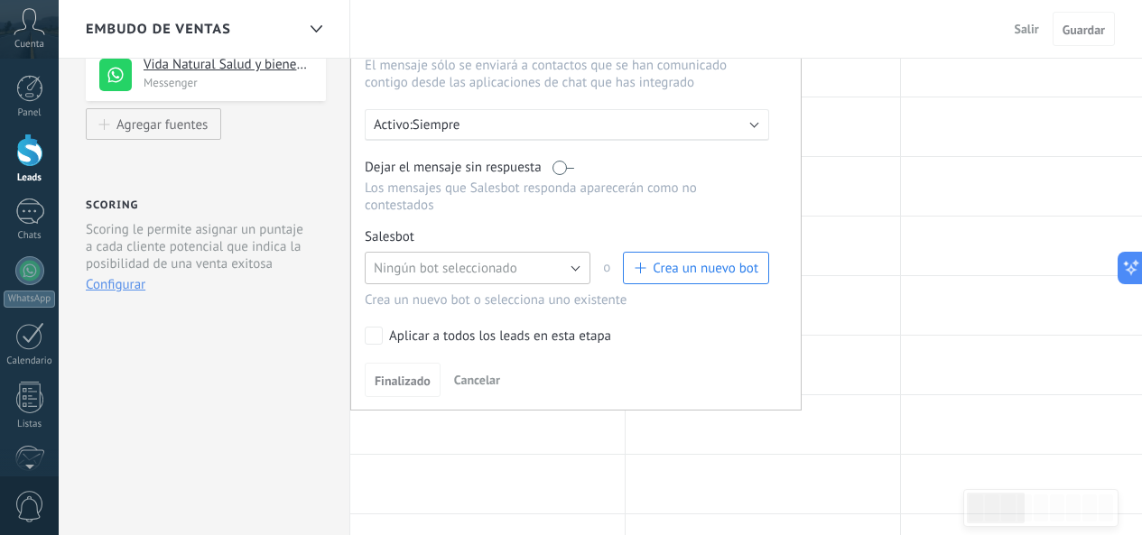
click at [553, 268] on button "Ningún bot seleccionado" at bounding box center [478, 268] width 226 height 32
click at [483, 306] on span "Salesbot #3" at bounding box center [469, 299] width 230 height 17
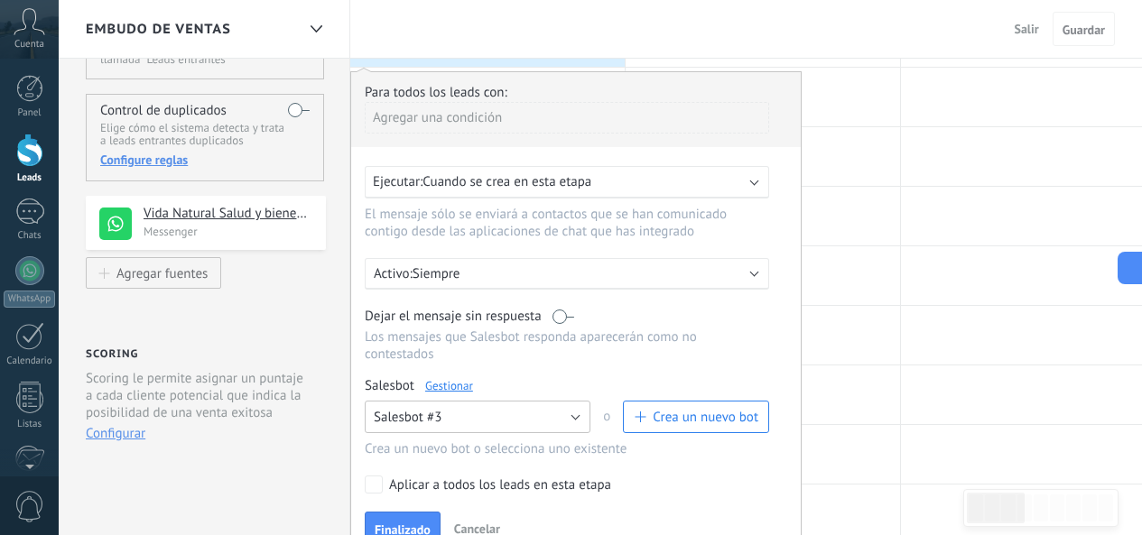
scroll to position [90, 0]
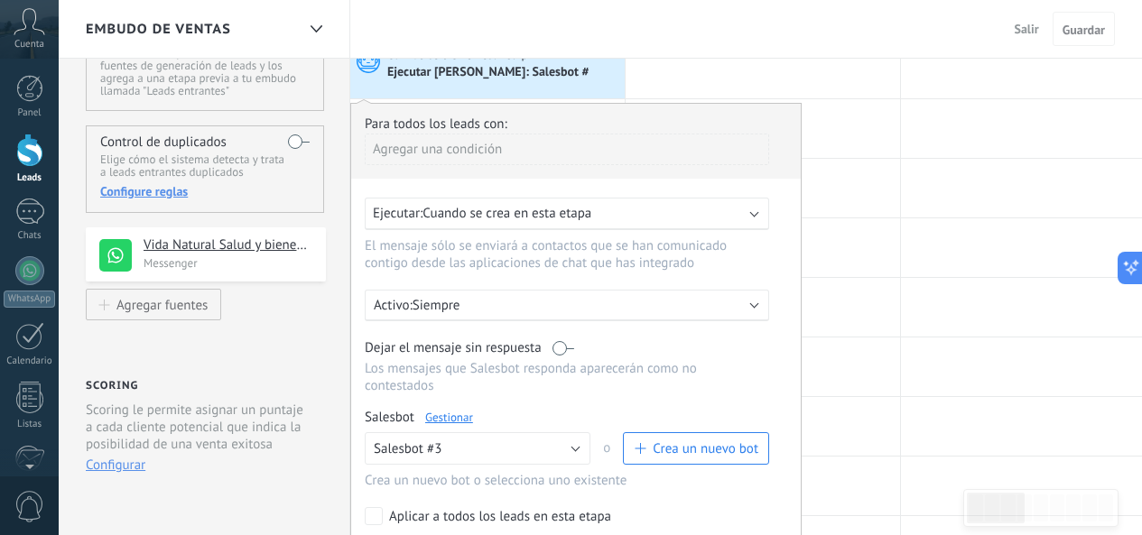
click at [553, 214] on span "Cuando se crea en esta etapa" at bounding box center [506, 213] width 169 height 17
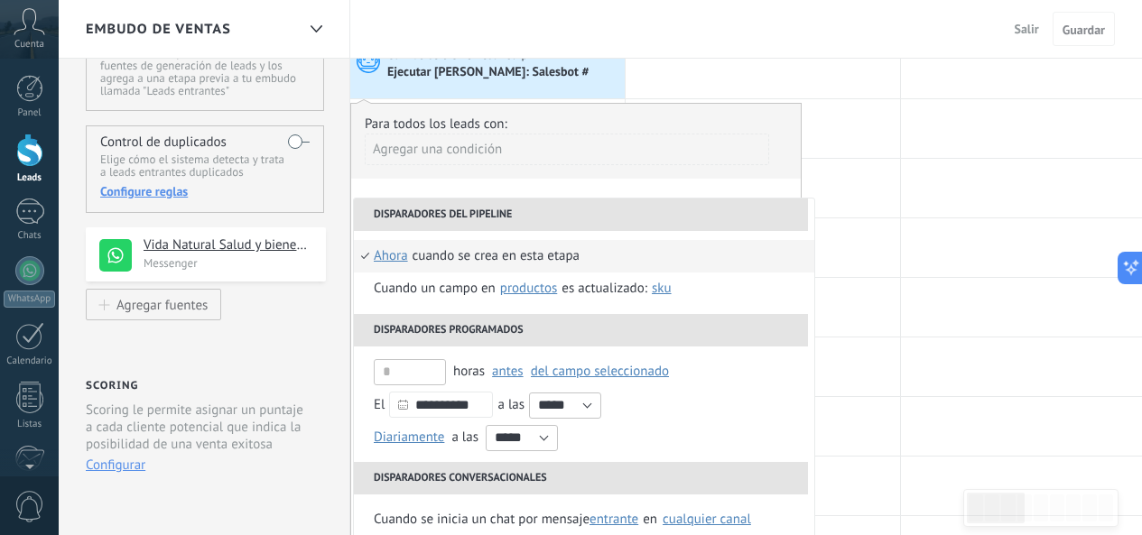
click at [393, 250] on span "ahora" at bounding box center [391, 256] width 34 height 32
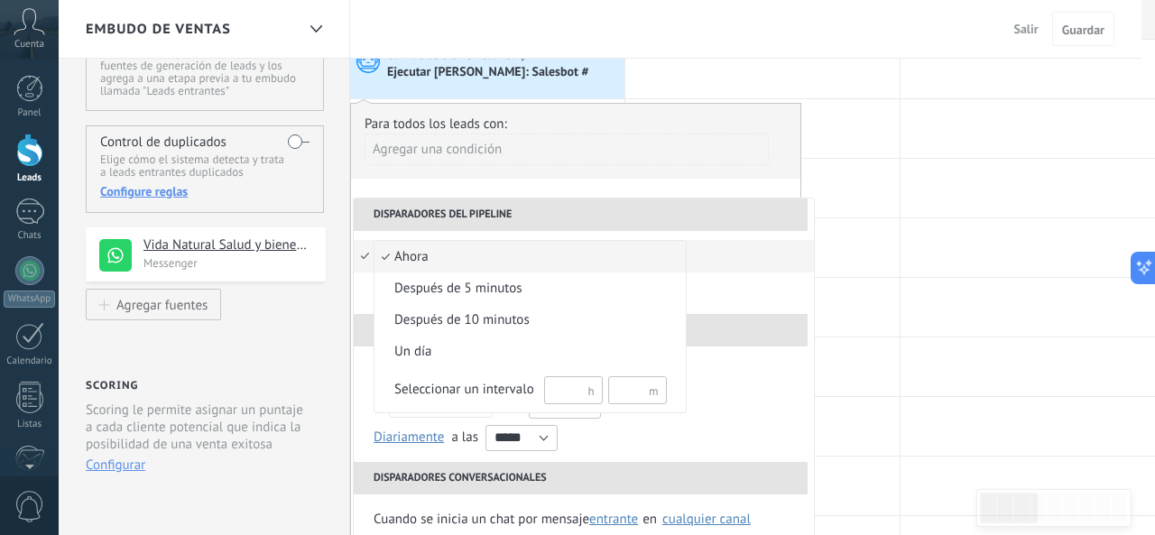
drag, startPoint x: 537, startPoint y: 248, endPoint x: 559, endPoint y: 254, distance: 22.3
click at [535, 250] on span "ahora" at bounding box center [521, 257] width 292 height 18
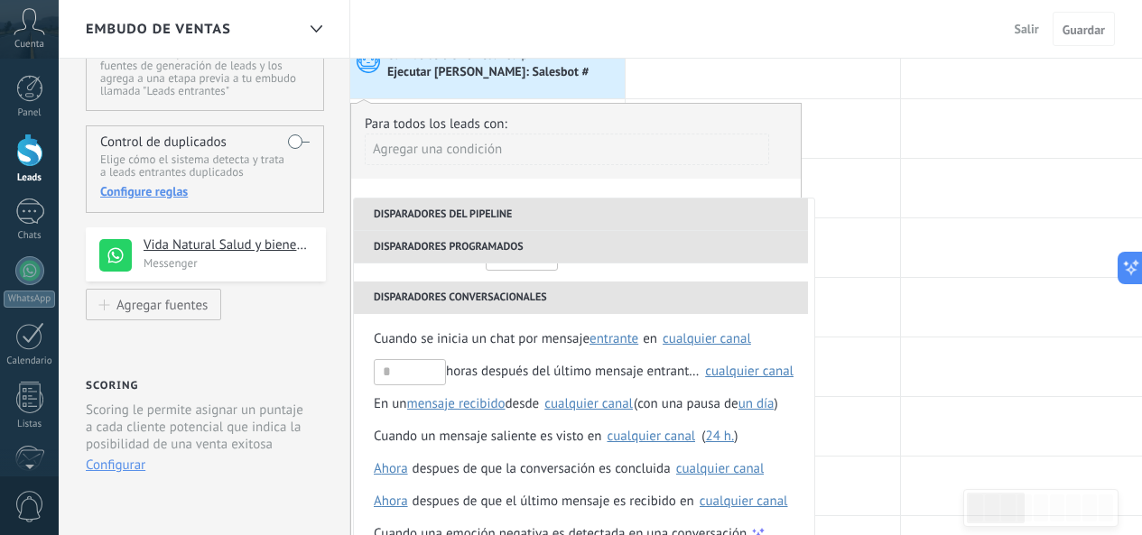
scroll to position [180, 0]
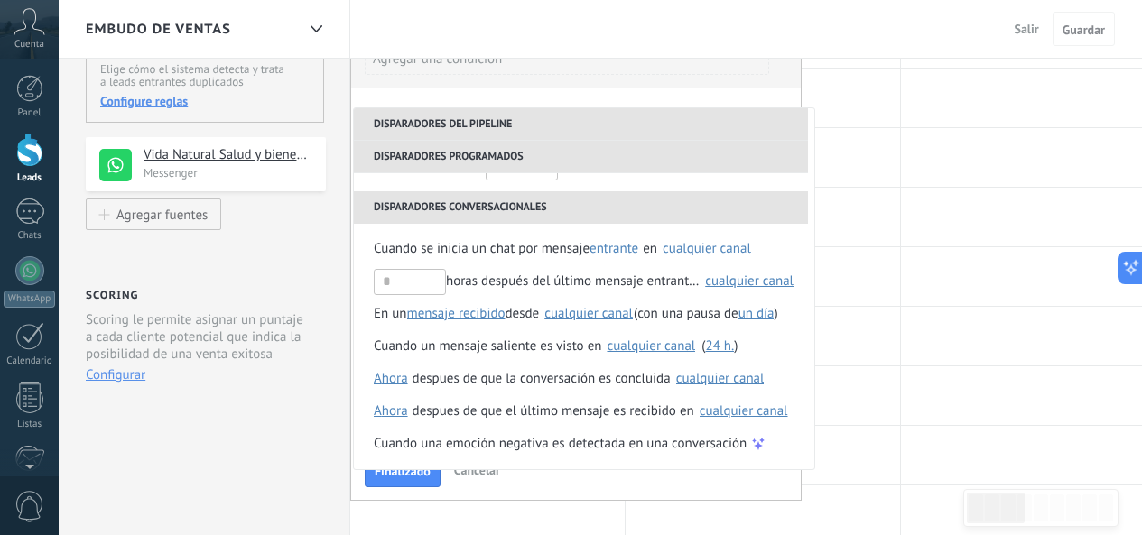
click at [562, 484] on div "Finalizado Cancelar" at bounding box center [576, 469] width 422 height 33
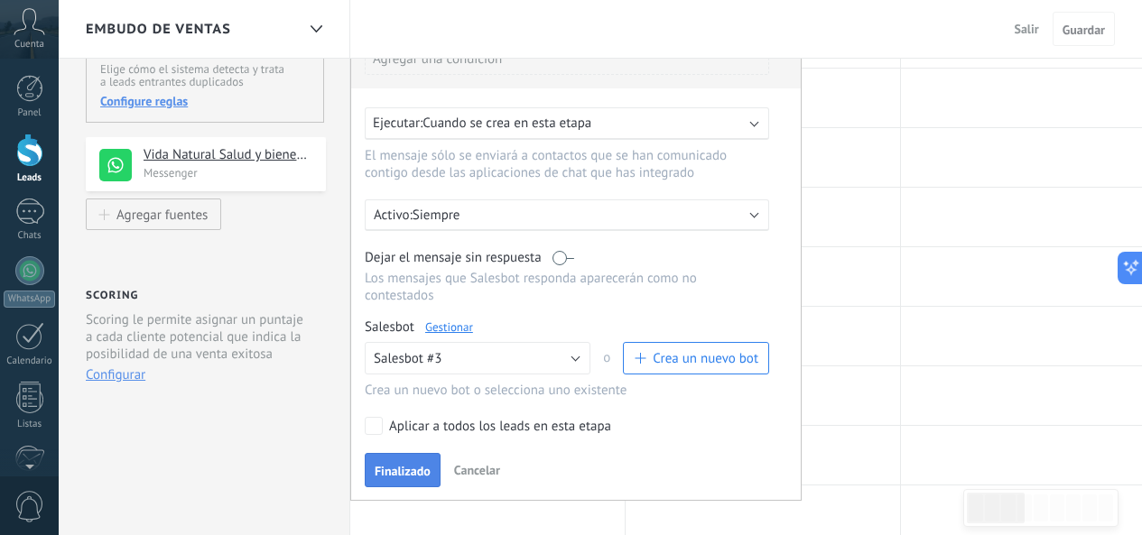
click at [414, 457] on button "Finalizado" at bounding box center [403, 470] width 76 height 34
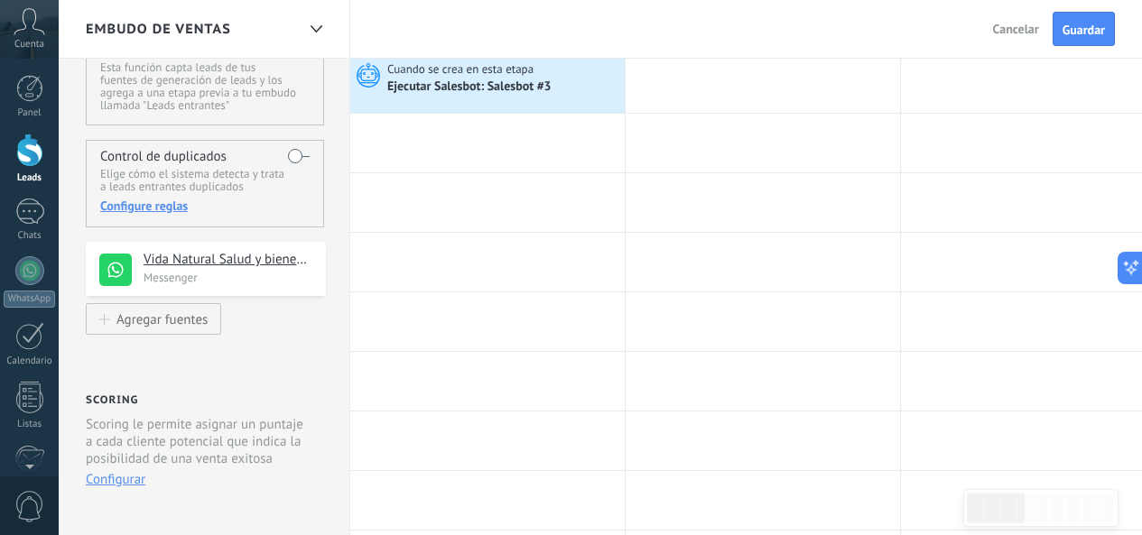
scroll to position [0, 0]
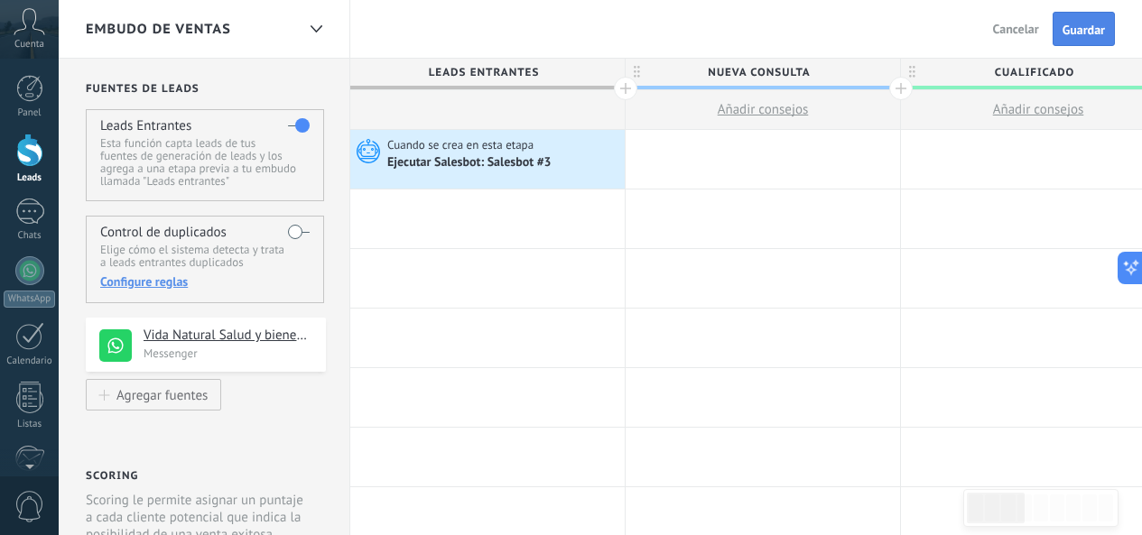
click at [1070, 34] on span "Guardar" at bounding box center [1083, 29] width 42 height 13
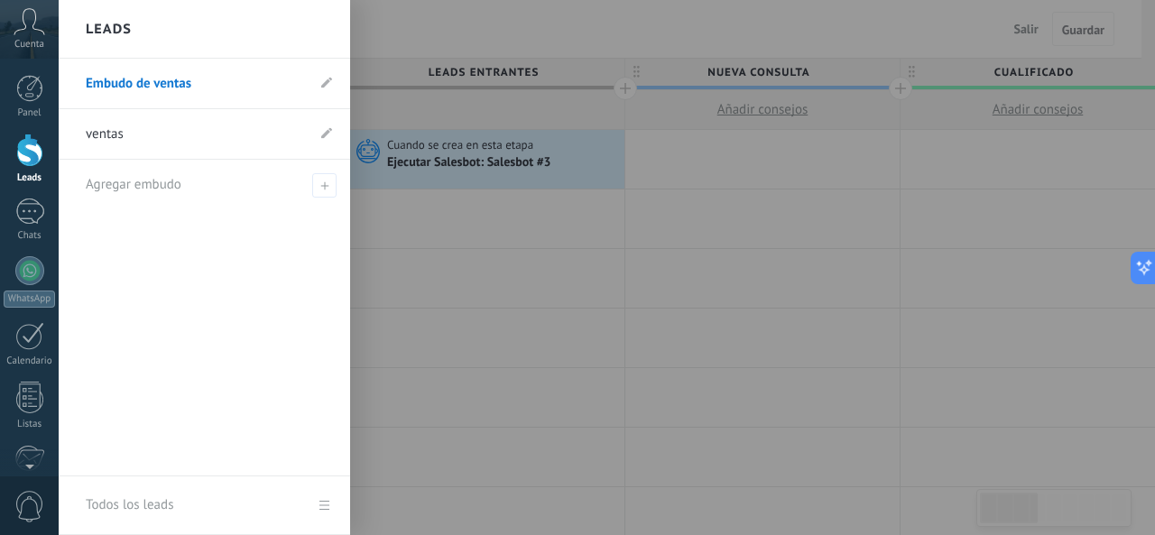
click at [25, 163] on div at bounding box center [29, 150] width 27 height 33
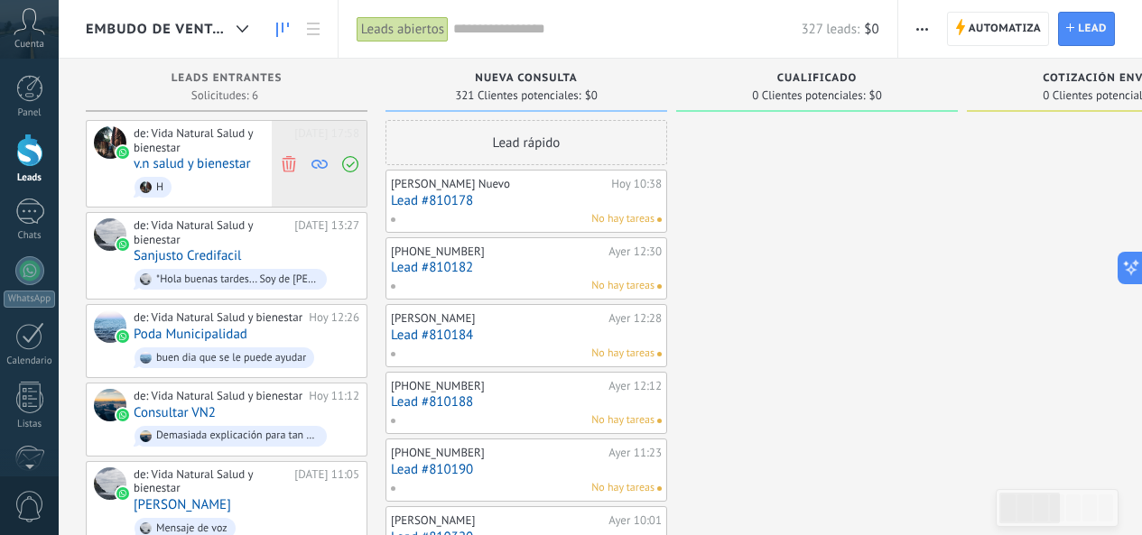
click at [287, 165] on span at bounding box center [288, 164] width 24 height 86
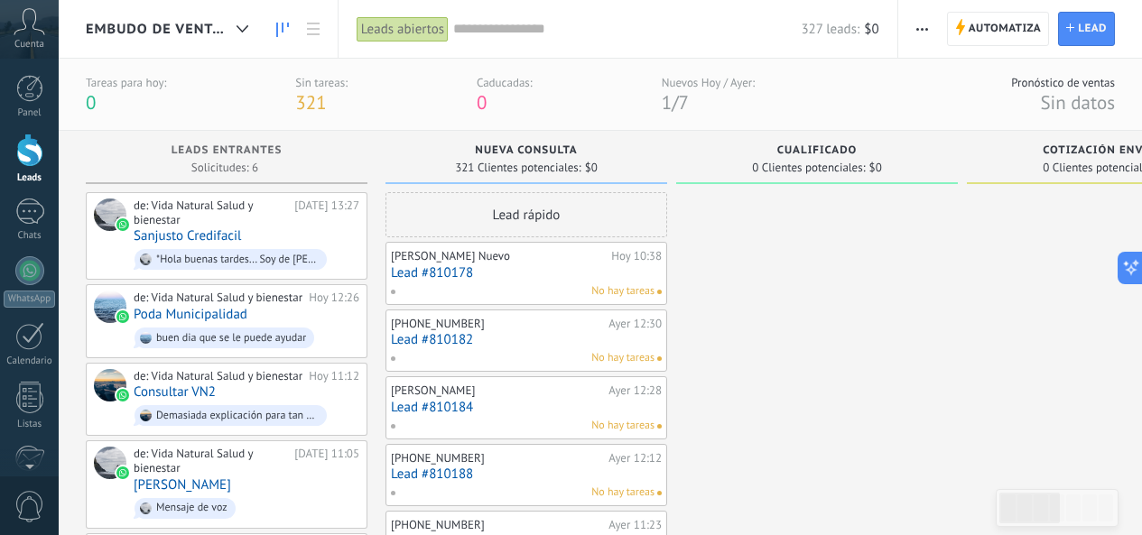
click at [590, 222] on div "Lead rápido" at bounding box center [526, 214] width 282 height 45
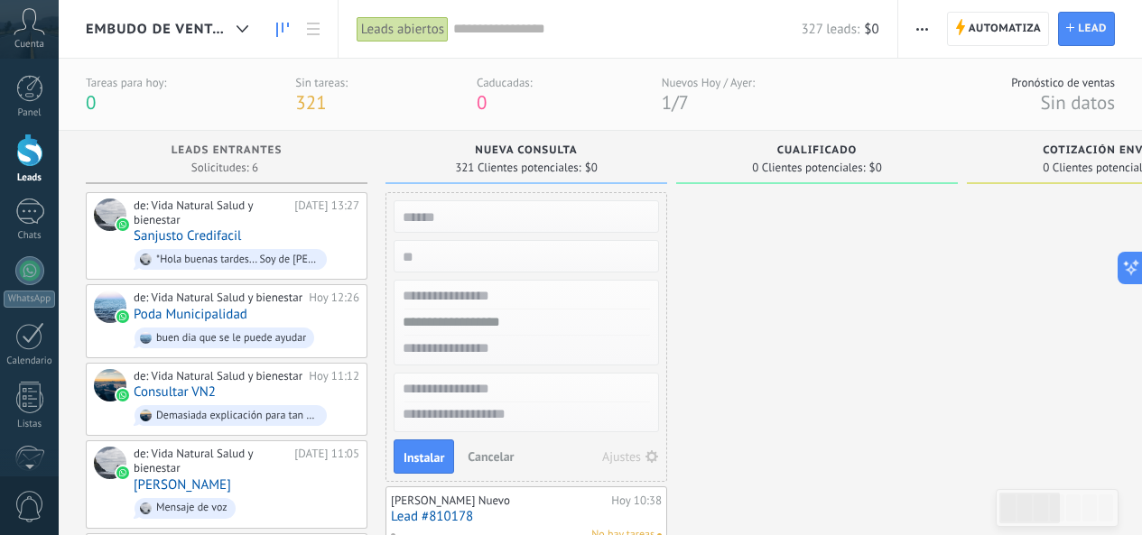
click at [267, 159] on div "Leads Entrantes" at bounding box center [227, 151] width 264 height 15
click at [235, 153] on span "Leads Entrantes" at bounding box center [226, 150] width 111 height 13
click at [25, 214] on div at bounding box center [29, 212] width 29 height 26
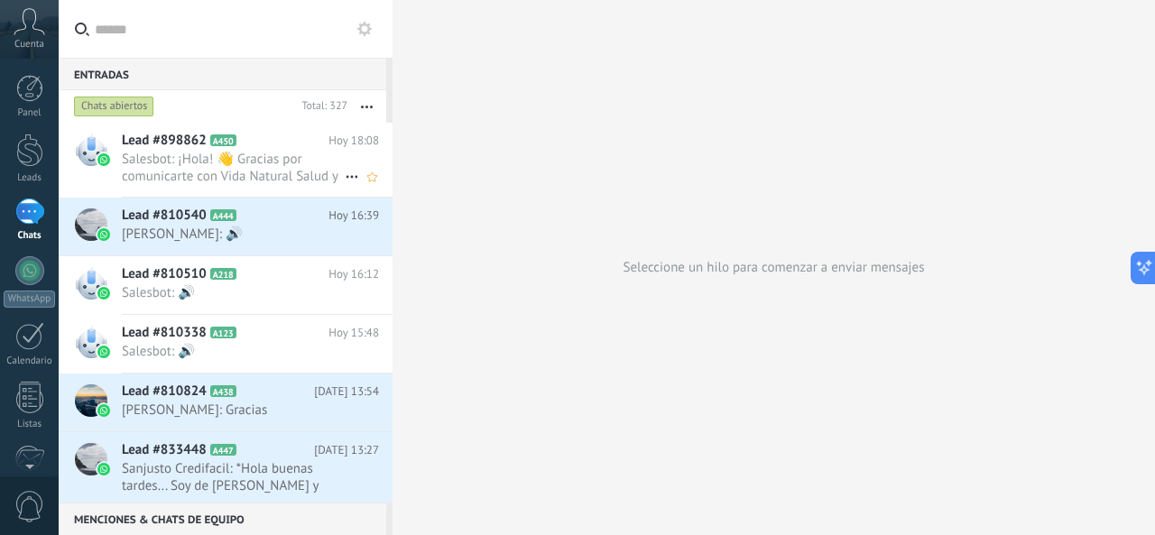
click at [308, 158] on span "Salesbot: ¡Hola! 👋 Gracias por comunicarte con Vida Natural Salud y Bienestar 🌿…" at bounding box center [233, 168] width 223 height 34
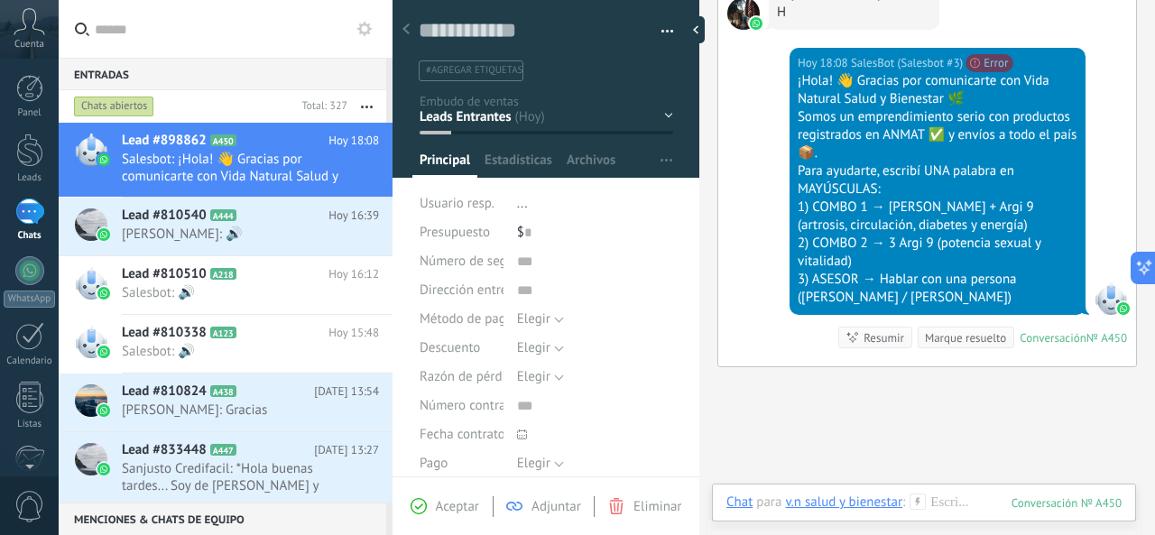
scroll to position [1162, 0]
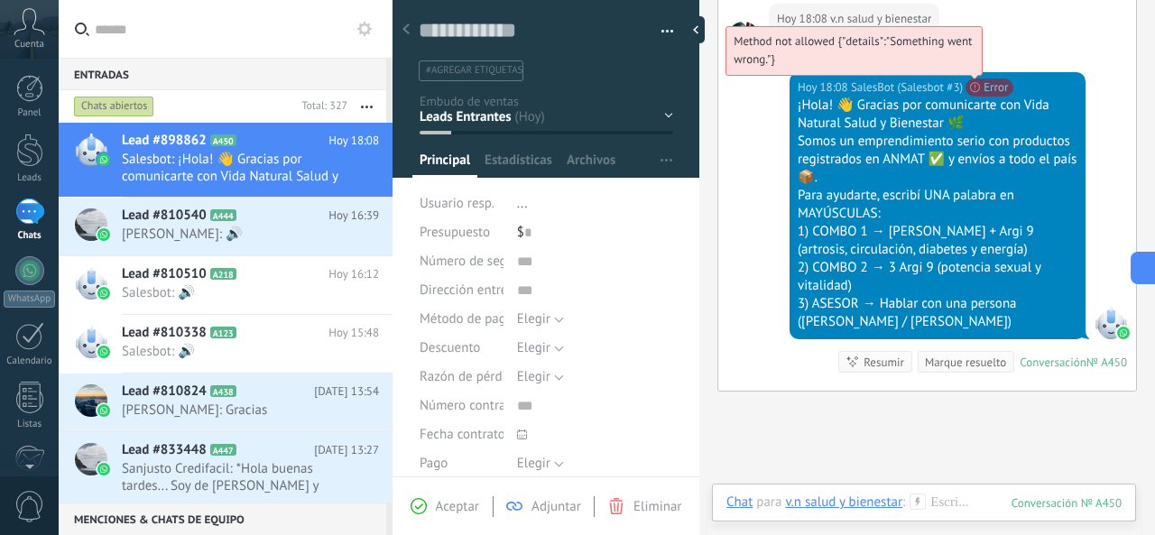
click at [972, 67] on span "Method not allowed {"details":"Something went wrong."}" at bounding box center [853, 49] width 238 height 33
drag, startPoint x: 887, startPoint y: 101, endPoint x: 783, endPoint y: 89, distance: 104.4
click at [783, 67] on span "Method not allowed {"details":"Something went wrong."}" at bounding box center [853, 49] width 238 height 33
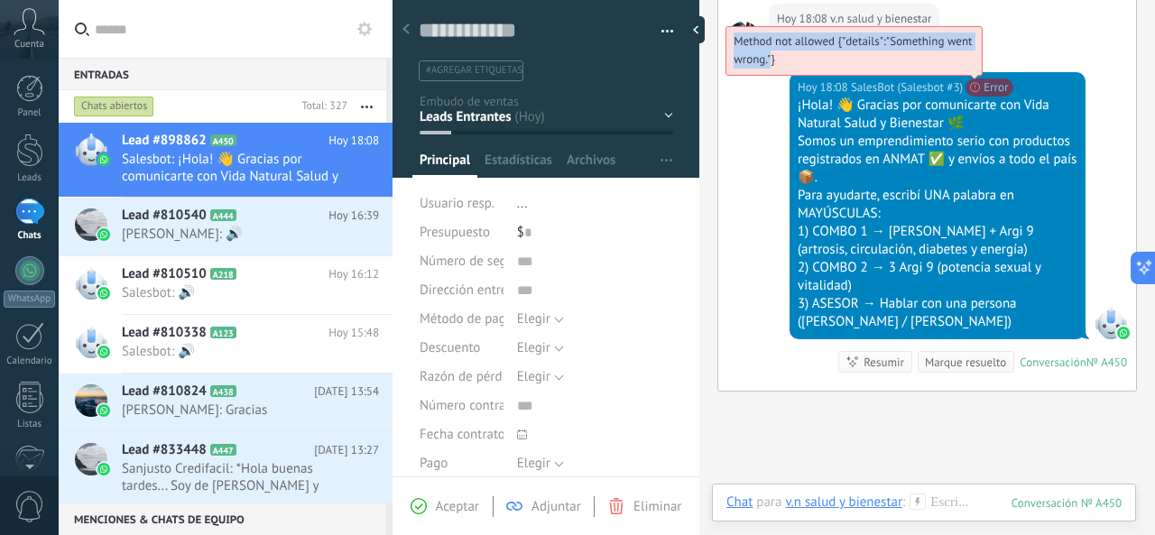
drag, startPoint x: 783, startPoint y: 89, endPoint x: 771, endPoint y: 99, distance: 16.1
click at [771, 67] on span "Method not allowed {"details":"Something went wrong."}" at bounding box center [853, 49] width 238 height 33
copy span "Method not allowed {"details":"Something went wrong.""
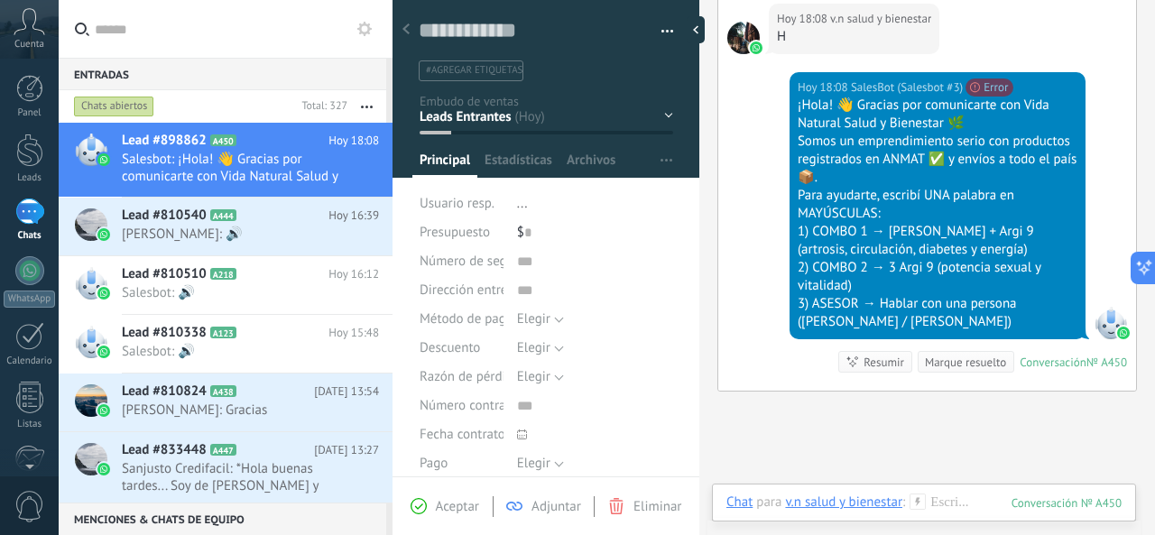
click at [362, 35] on icon at bounding box center [364, 29] width 14 height 14
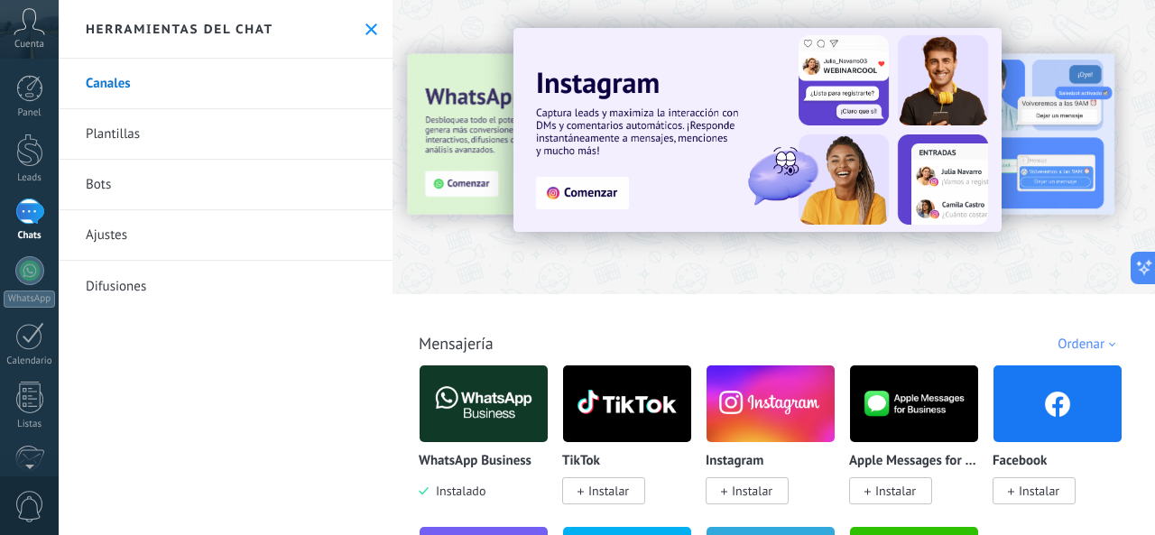
click at [366, 34] on icon at bounding box center [372, 29] width 12 height 12
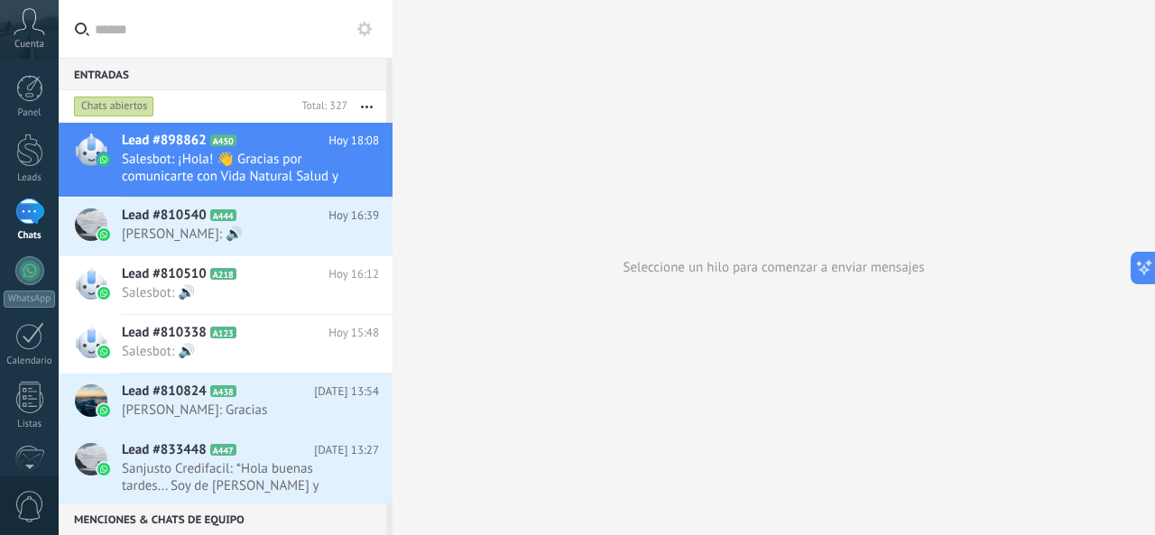
click at [358, 110] on button "button" at bounding box center [366, 106] width 39 height 32
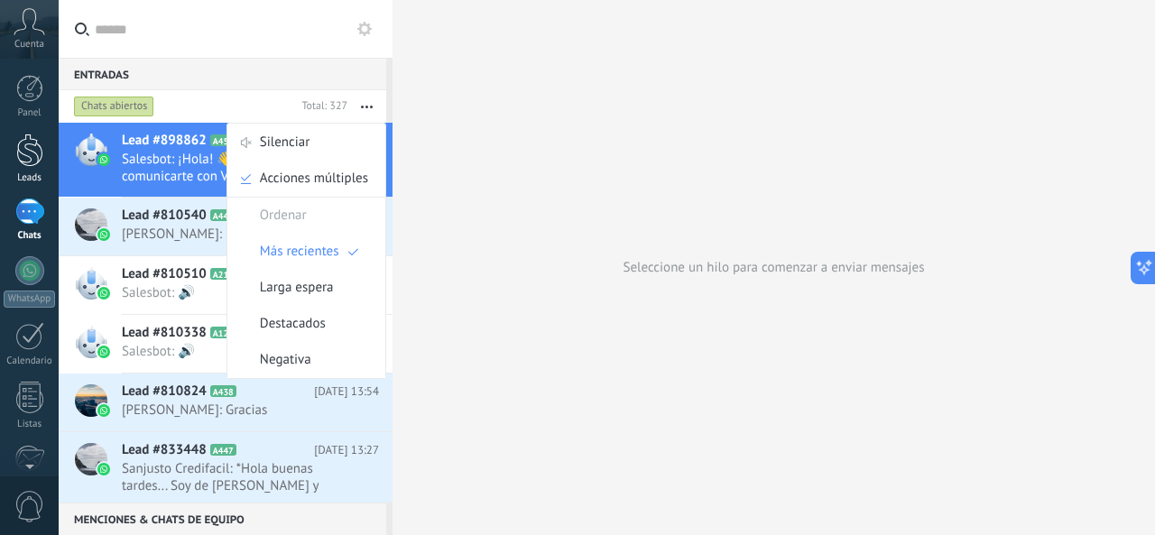
click at [34, 153] on div at bounding box center [29, 150] width 27 height 33
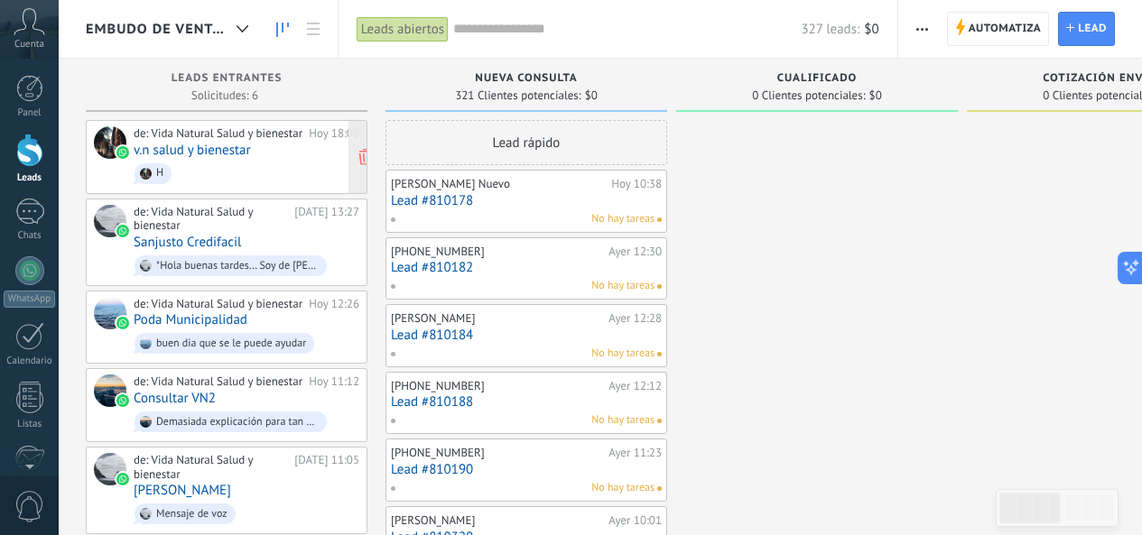
click at [282, 153] on div "de: Vida Natural Salud y bienestar Hoy 18:08 v.n salud y bienestar H" at bounding box center [247, 156] width 226 height 61
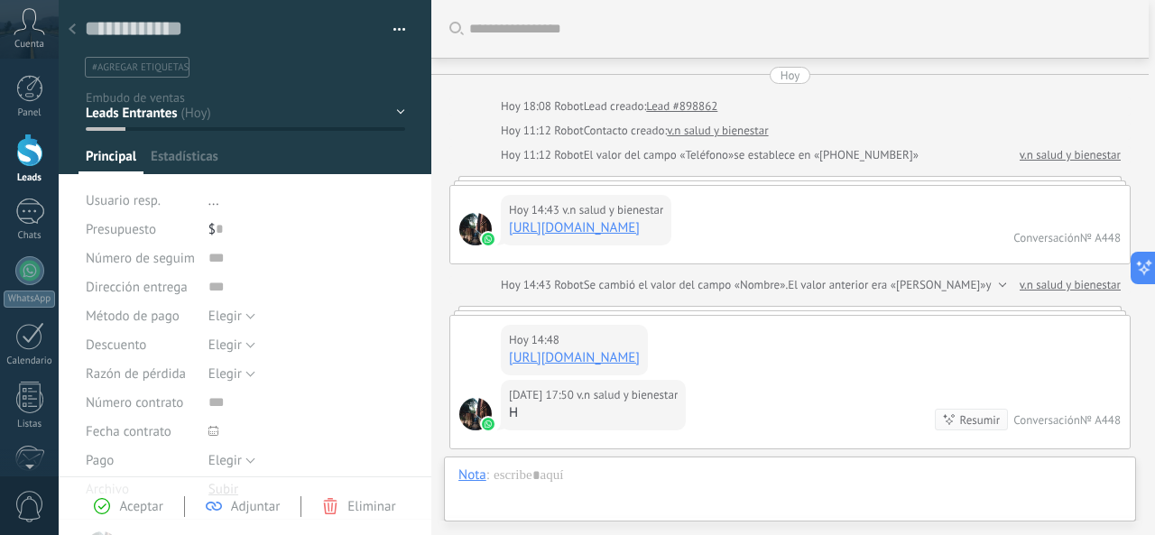
type textarea "**********"
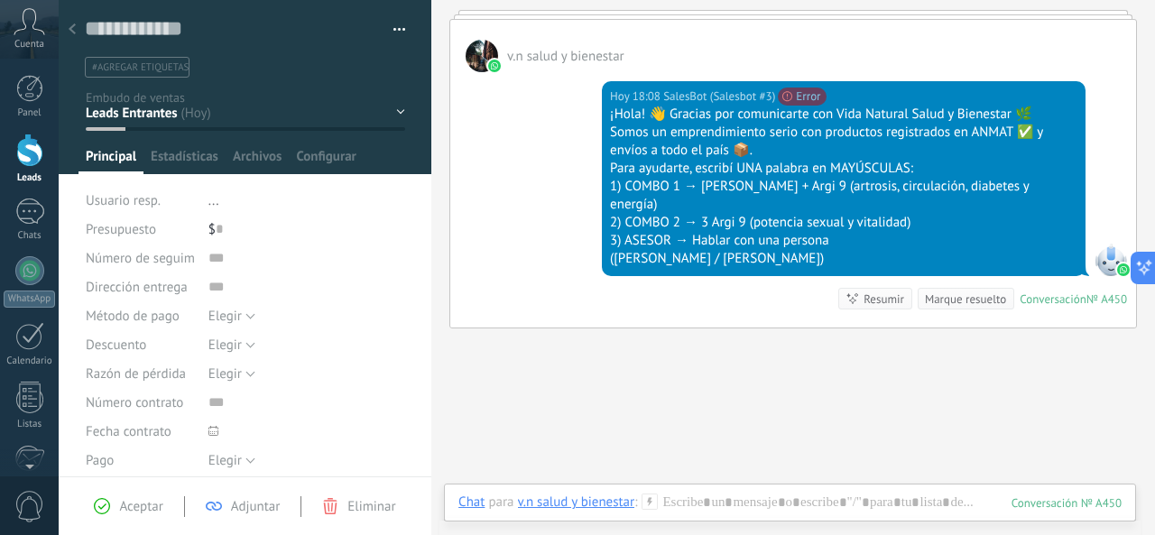
scroll to position [1041, 0]
click at [34, 161] on div at bounding box center [29, 150] width 27 height 33
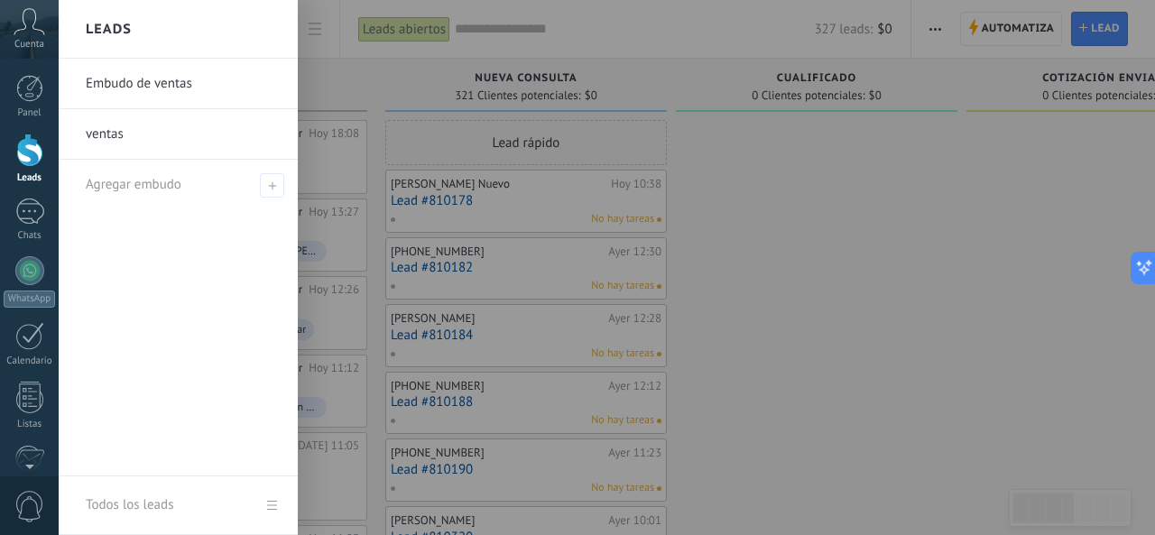
click at [974, 228] on div at bounding box center [636, 267] width 1155 height 535
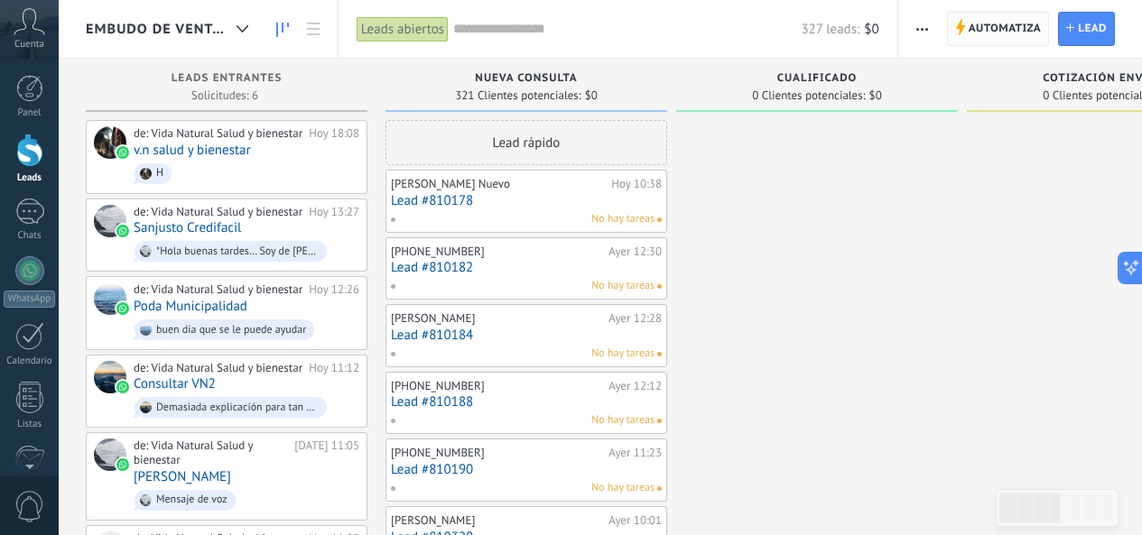
click at [961, 39] on span "Automatiza Automatiza" at bounding box center [998, 29] width 103 height 34
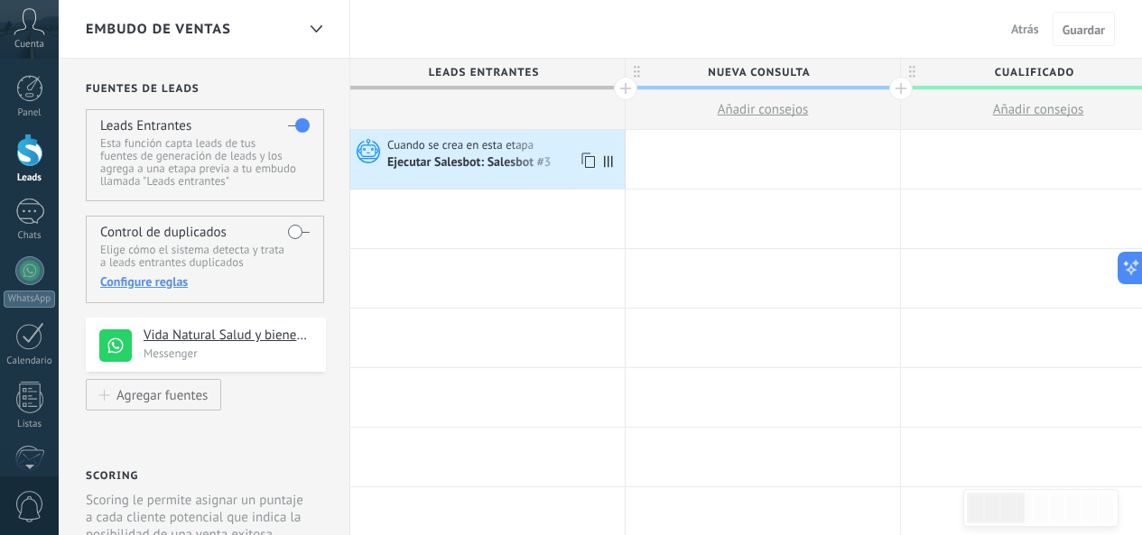
click at [538, 158] on div "Ejecutar Salesbot: Salesbot #3" at bounding box center [470, 163] width 167 height 16
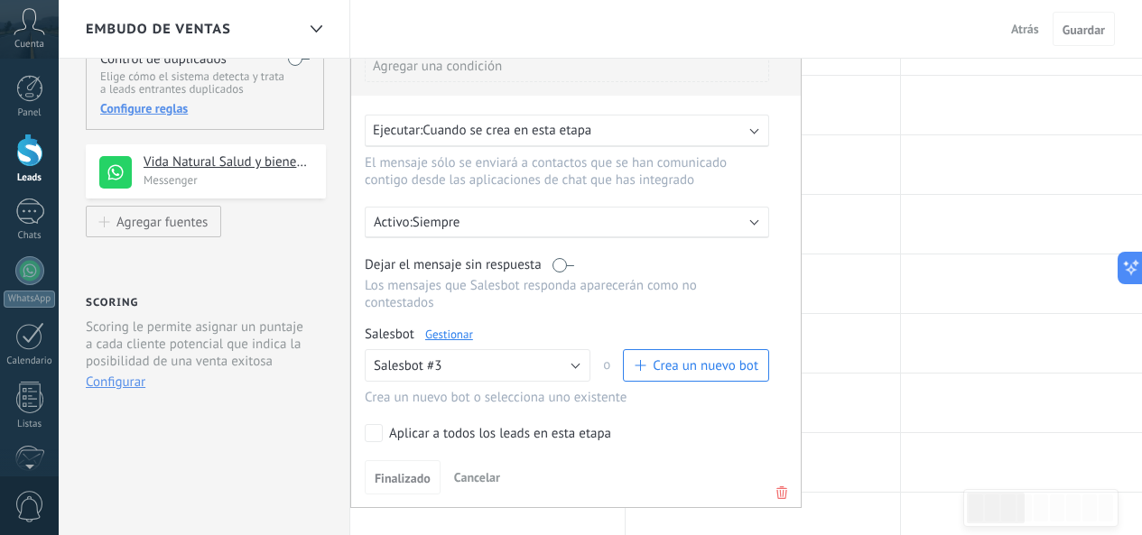
scroll to position [180, 0]
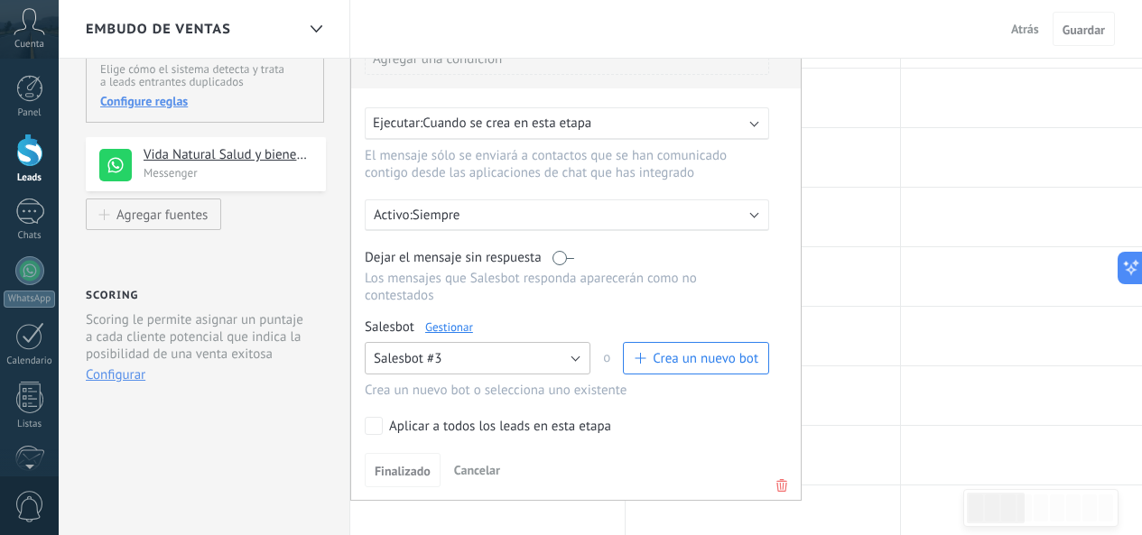
click at [472, 361] on button "Salesbot #3" at bounding box center [478, 358] width 226 height 32
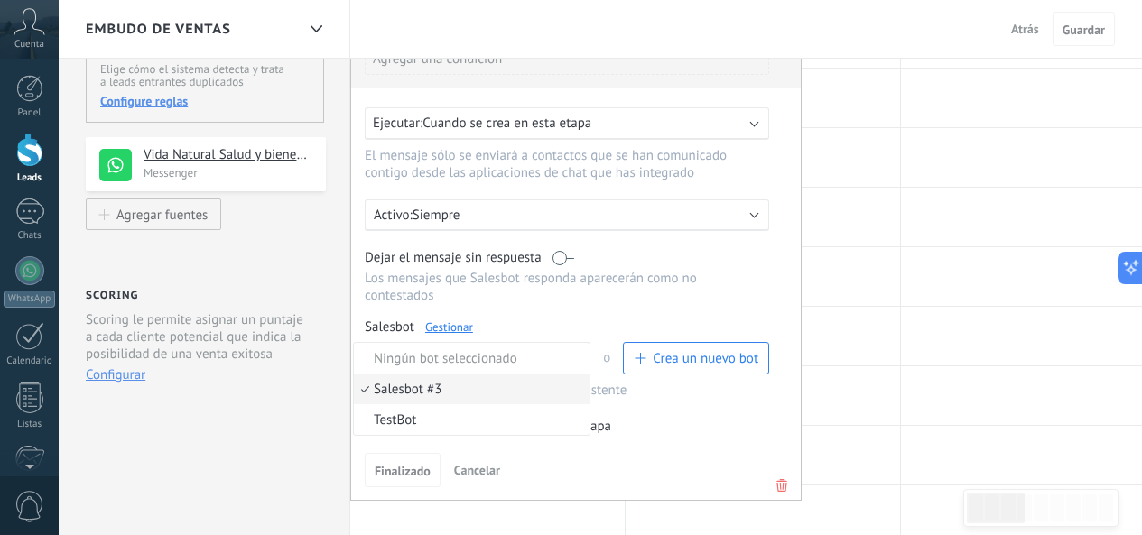
click at [484, 387] on span "Salesbot #3" at bounding box center [469, 389] width 230 height 17
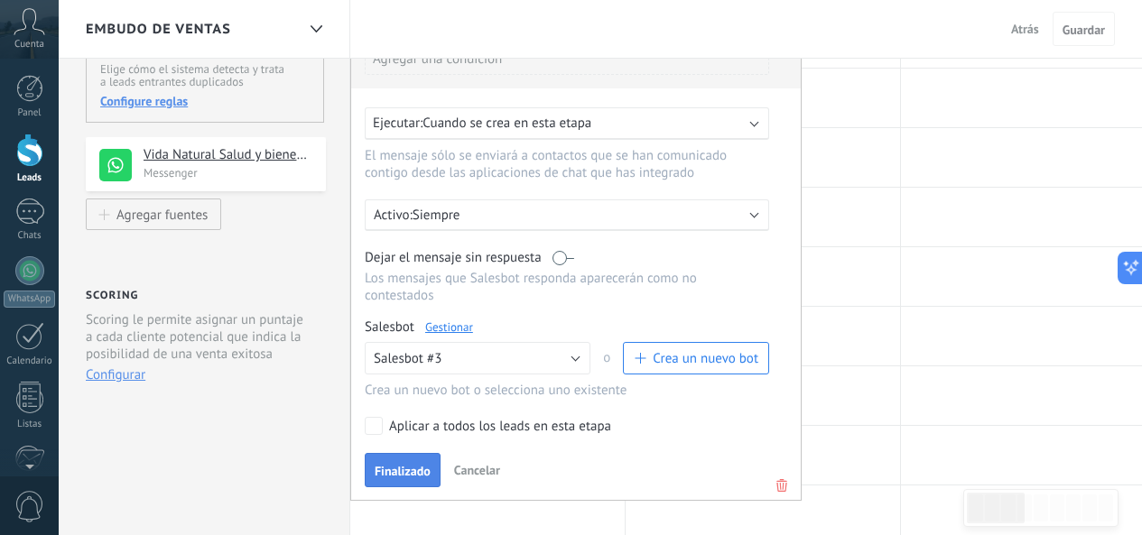
click at [399, 474] on span "Finalizado" at bounding box center [403, 471] width 56 height 13
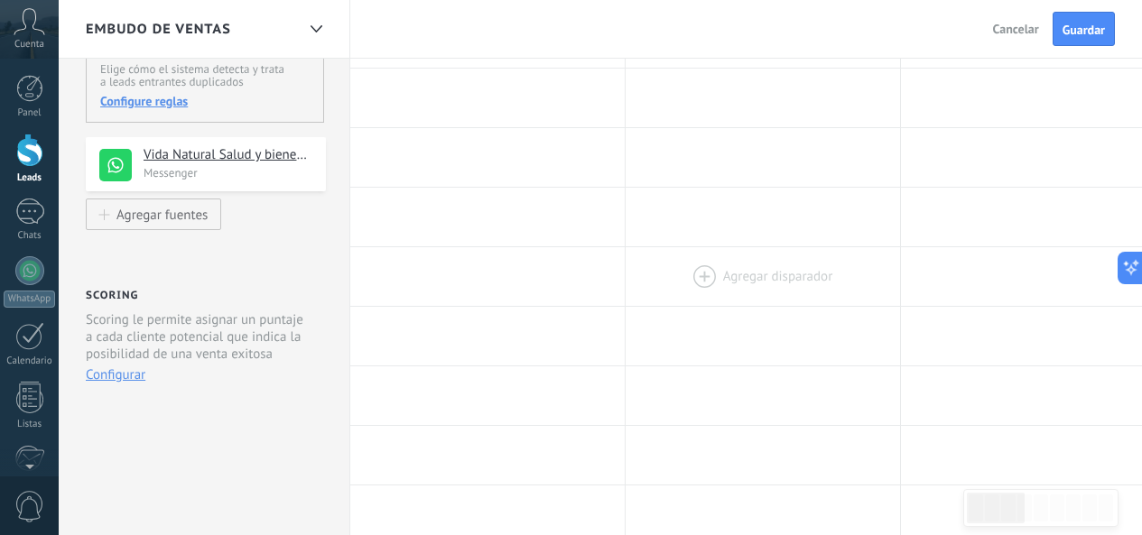
scroll to position [0, 0]
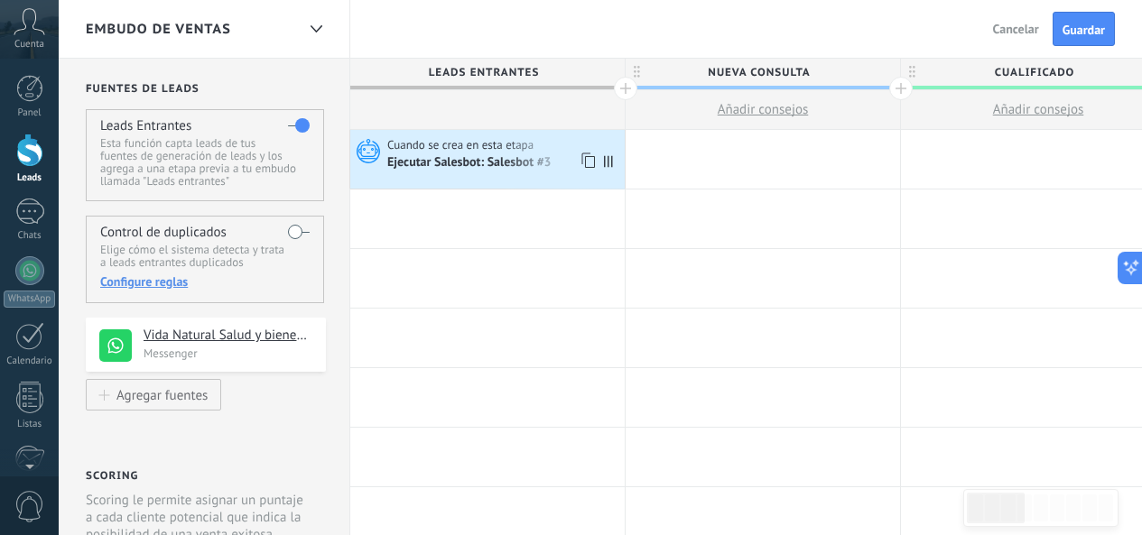
click at [524, 158] on div "Ejecutar Salesbot: Salesbot #3" at bounding box center [470, 163] width 167 height 16
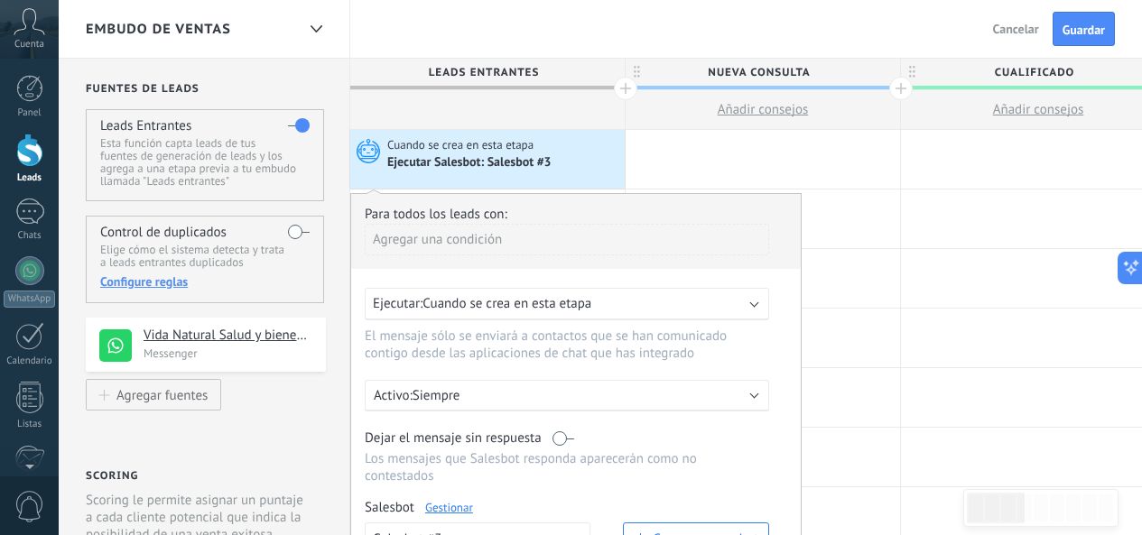
click at [524, 158] on div "Ejecutar Salesbot: Salesbot #3" at bounding box center [470, 163] width 167 height 16
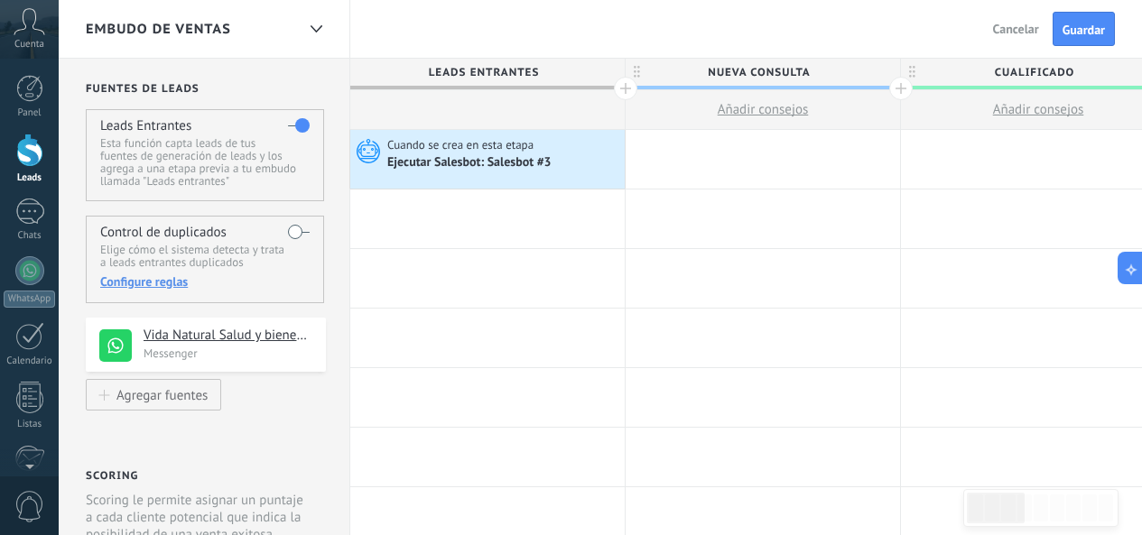
click at [524, 158] on div "Ejecutar Salesbot: Salesbot #3" at bounding box center [470, 163] width 167 height 16
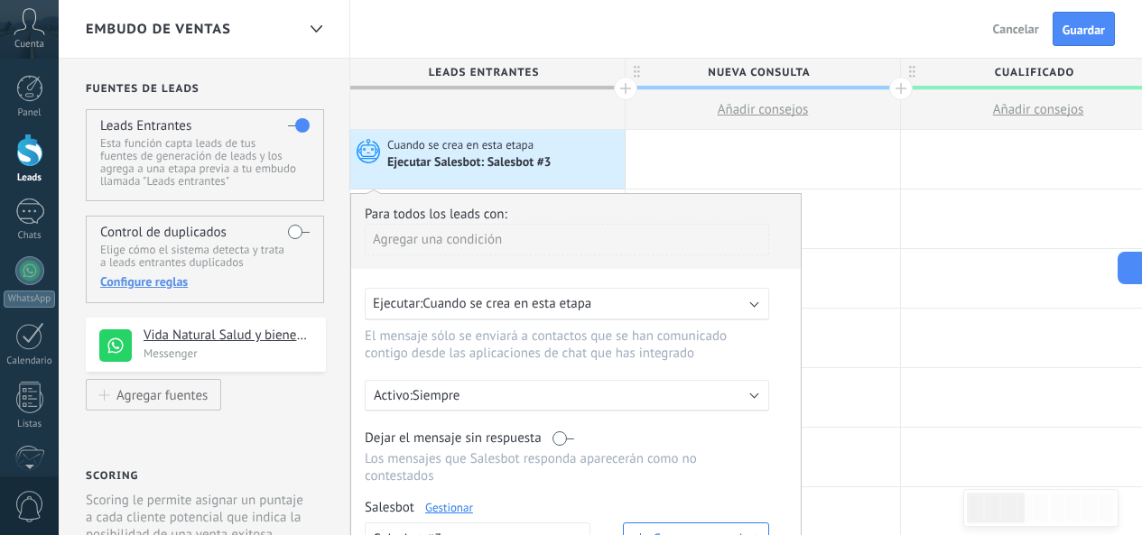
click at [524, 158] on div "Ejecutar Salesbot: Salesbot #3" at bounding box center [470, 163] width 167 height 16
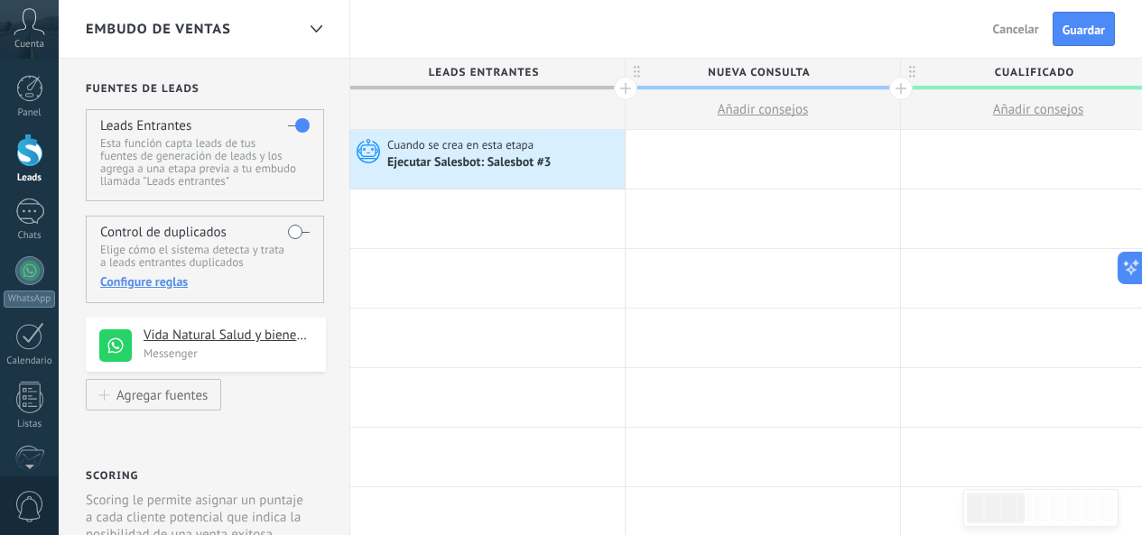
drag, startPoint x: 524, startPoint y: 158, endPoint x: 449, endPoint y: 148, distance: 76.5
click at [514, 153] on div "Ejecutar Salesbot: Salesbot #3" at bounding box center [503, 162] width 233 height 18
click at [449, 148] on span "Cuando se crea en esta etapa" at bounding box center [461, 145] width 149 height 16
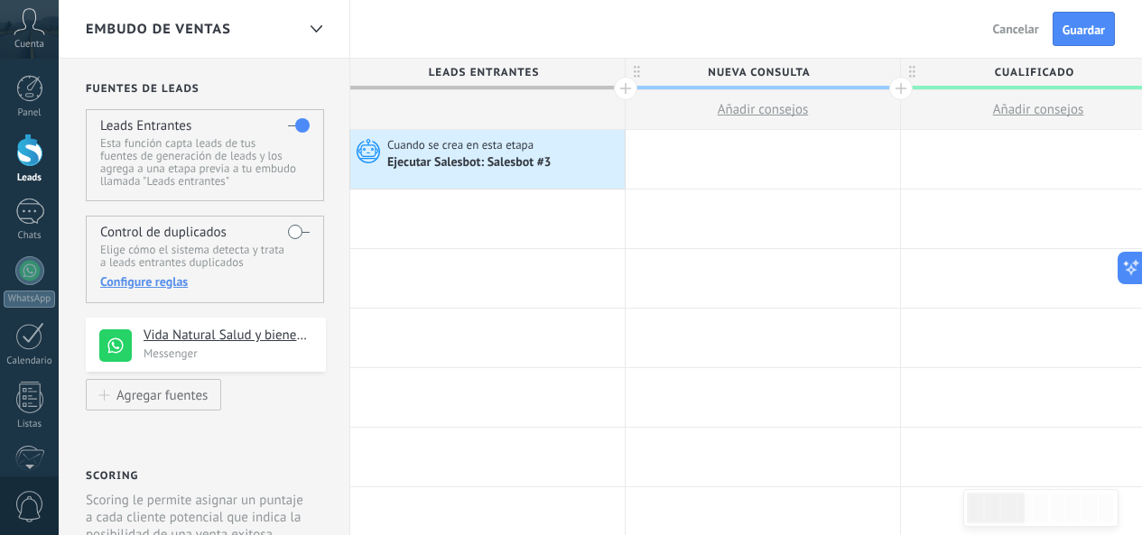
click at [449, 148] on span "Cuando se crea en esta etapa" at bounding box center [461, 145] width 149 height 16
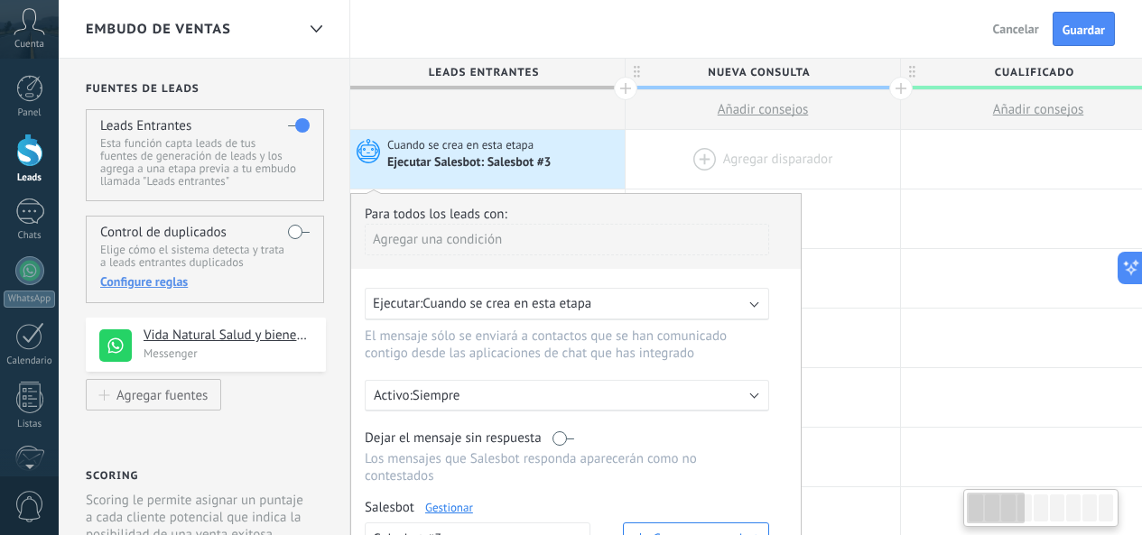
click at [726, 167] on div at bounding box center [762, 159] width 274 height 59
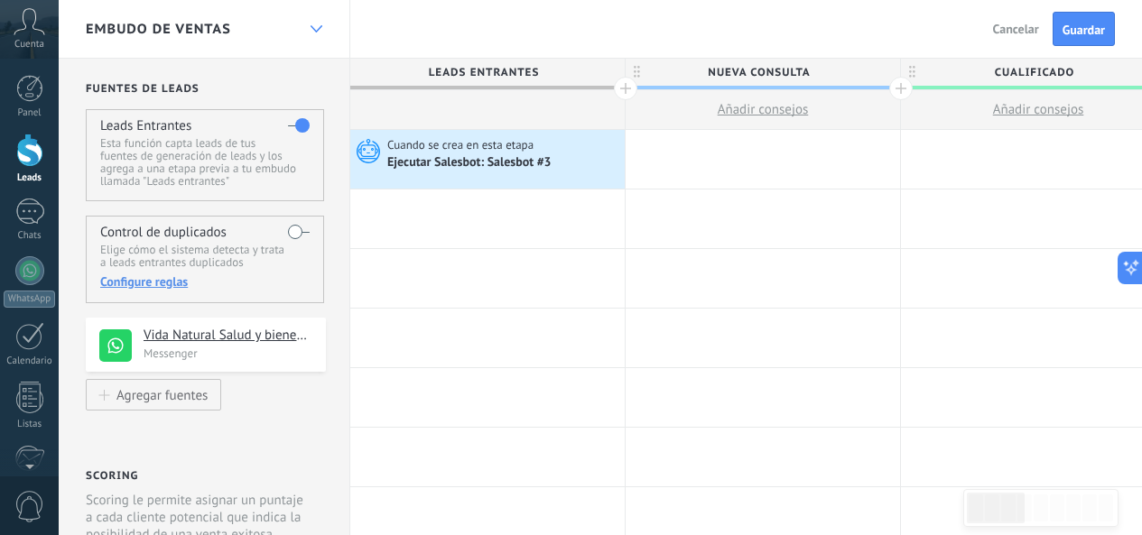
click at [315, 18] on div at bounding box center [316, 29] width 31 height 35
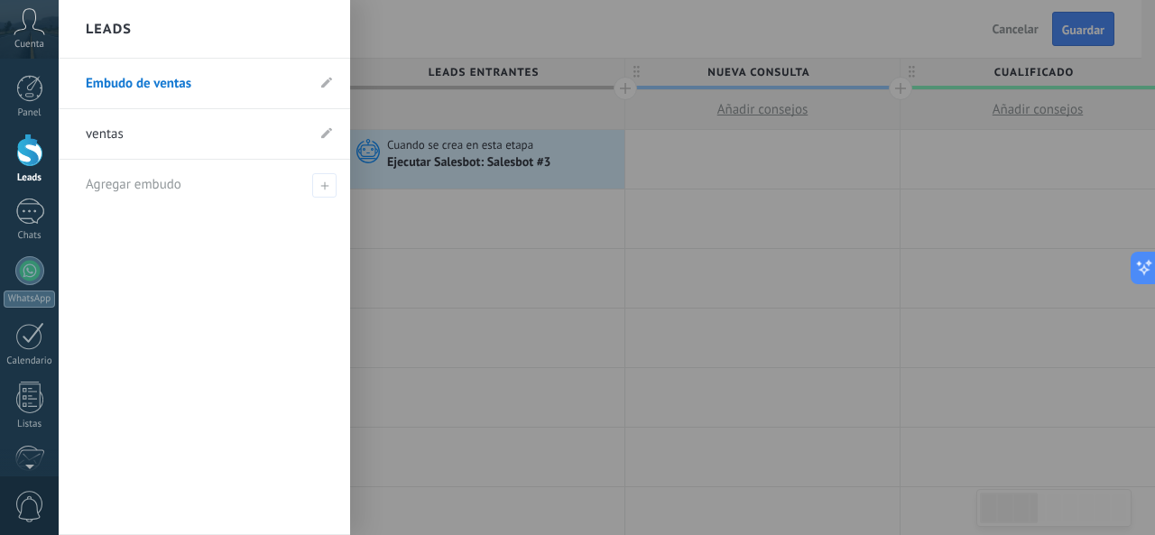
click at [315, 18] on div "Leads" at bounding box center [205, 29] width 292 height 59
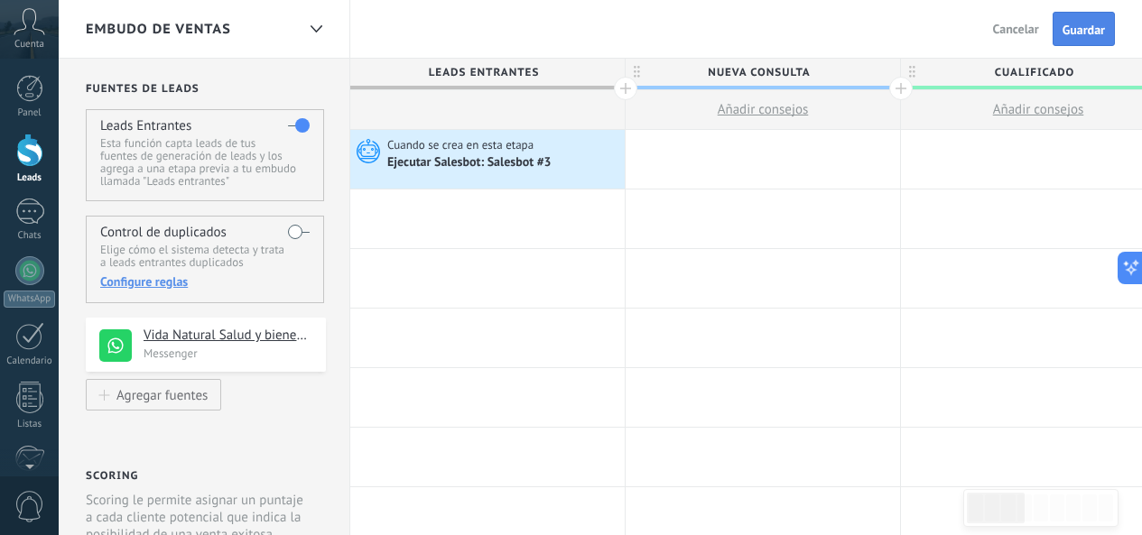
click at [1085, 27] on span "Guardar" at bounding box center [1083, 29] width 42 height 13
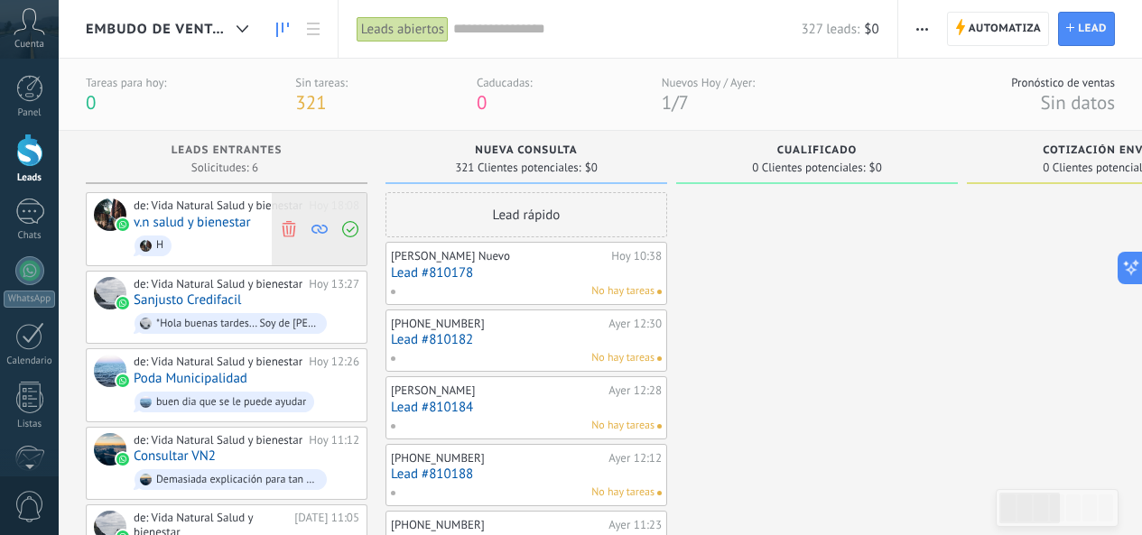
click at [296, 229] on icon at bounding box center [289, 228] width 16 height 16
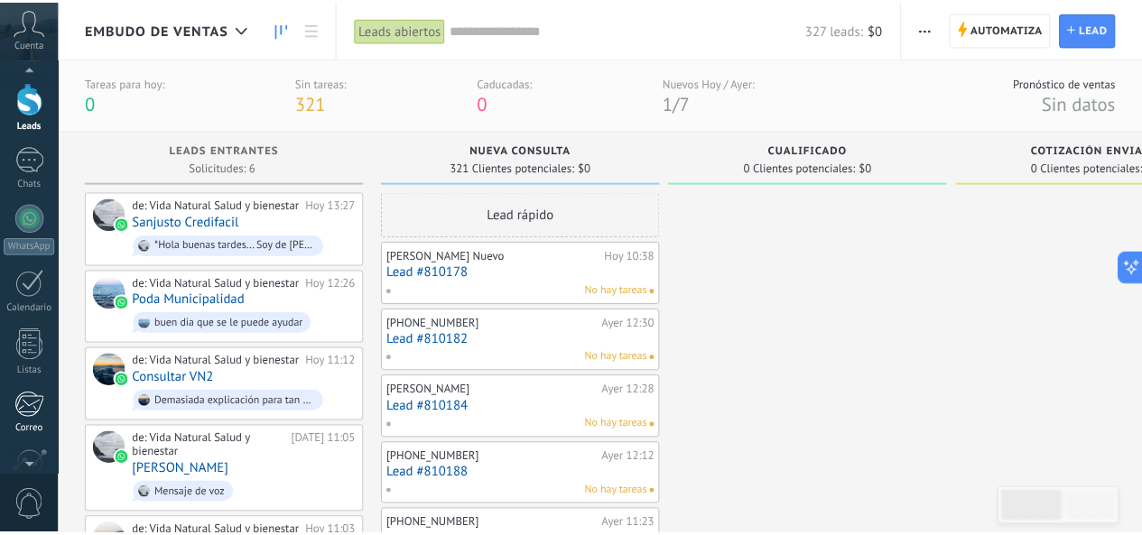
scroll to position [35, 0]
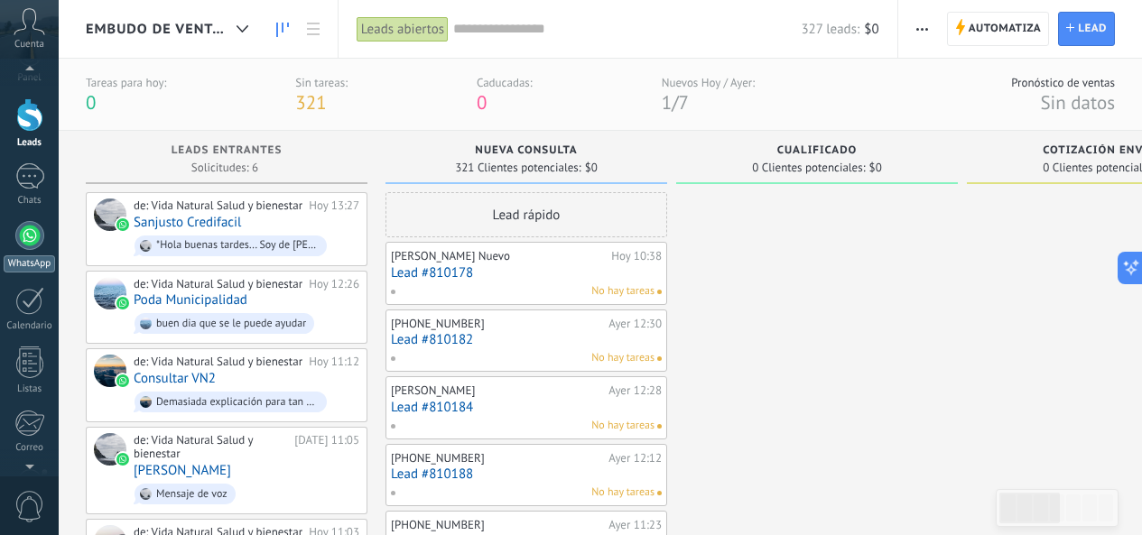
click at [36, 236] on div at bounding box center [29, 235] width 29 height 29
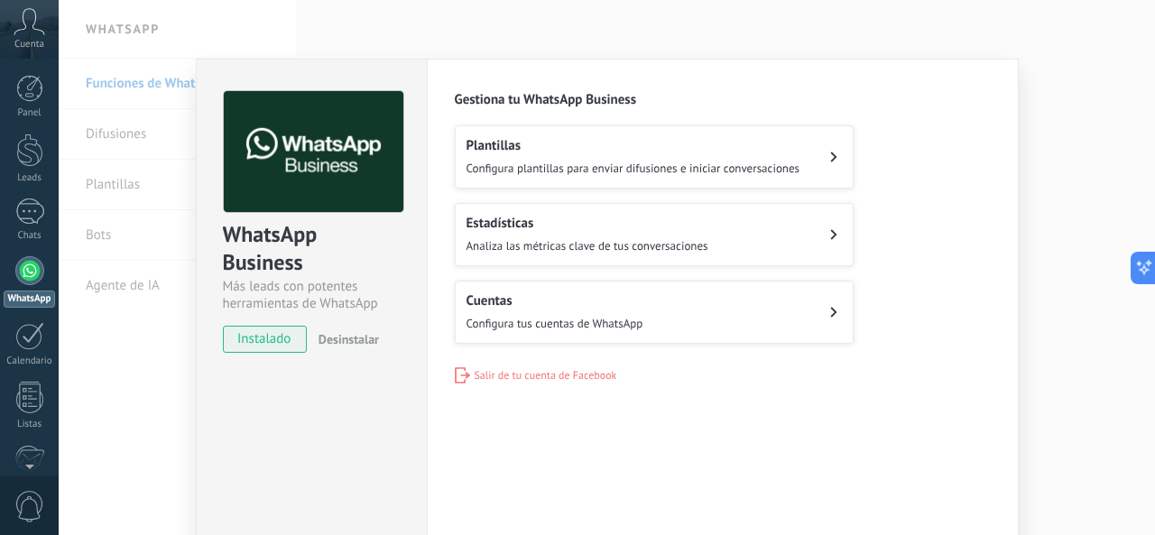
click at [797, 311] on button "Cuentas Configura tus cuentas de WhatsApp" at bounding box center [654, 312] width 399 height 63
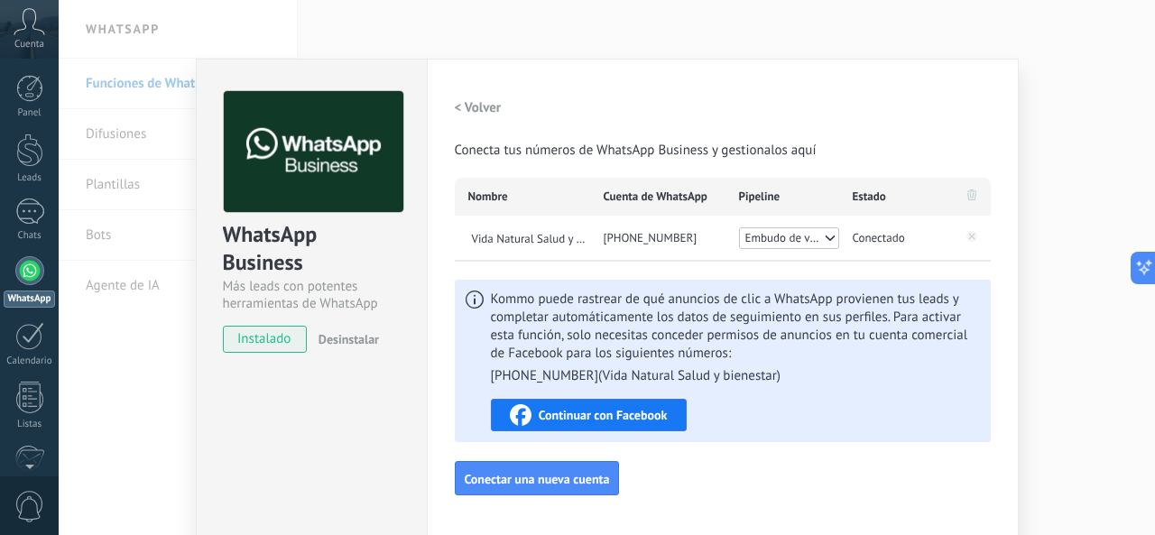
click at [705, 443] on div "< Volver Conecta tus números de WhatsApp Business y gestionalos aquí Nombre Cue…" at bounding box center [723, 293] width 536 height 404
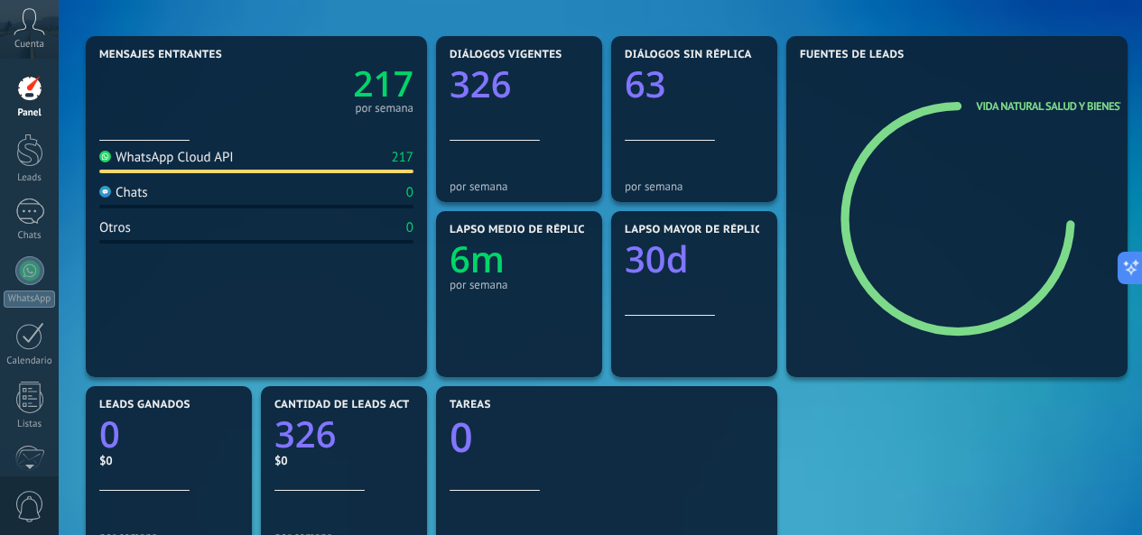
scroll to position [180, 0]
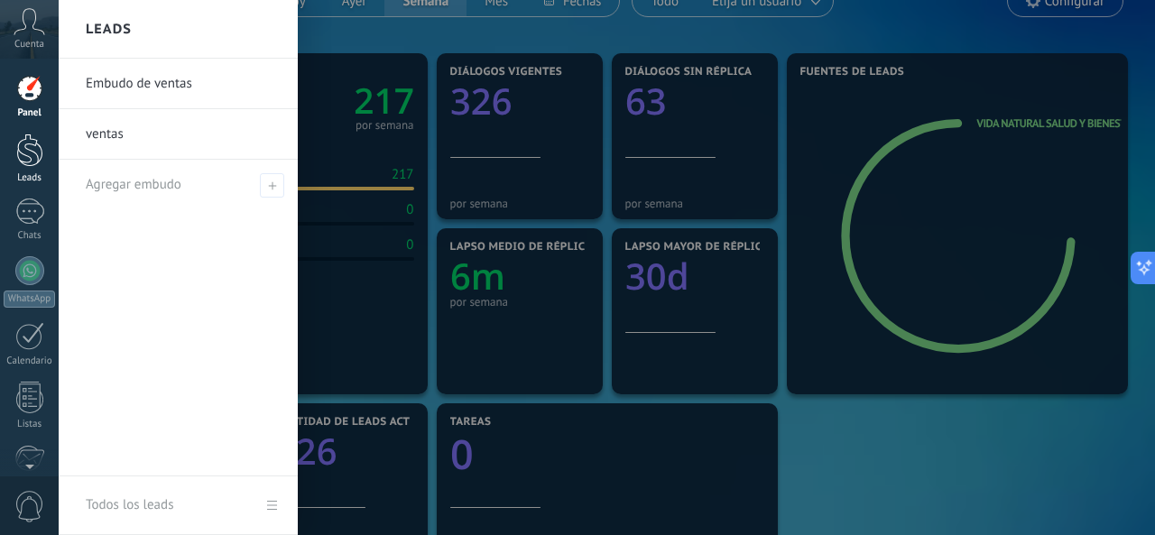
click at [22, 161] on div at bounding box center [29, 150] width 27 height 33
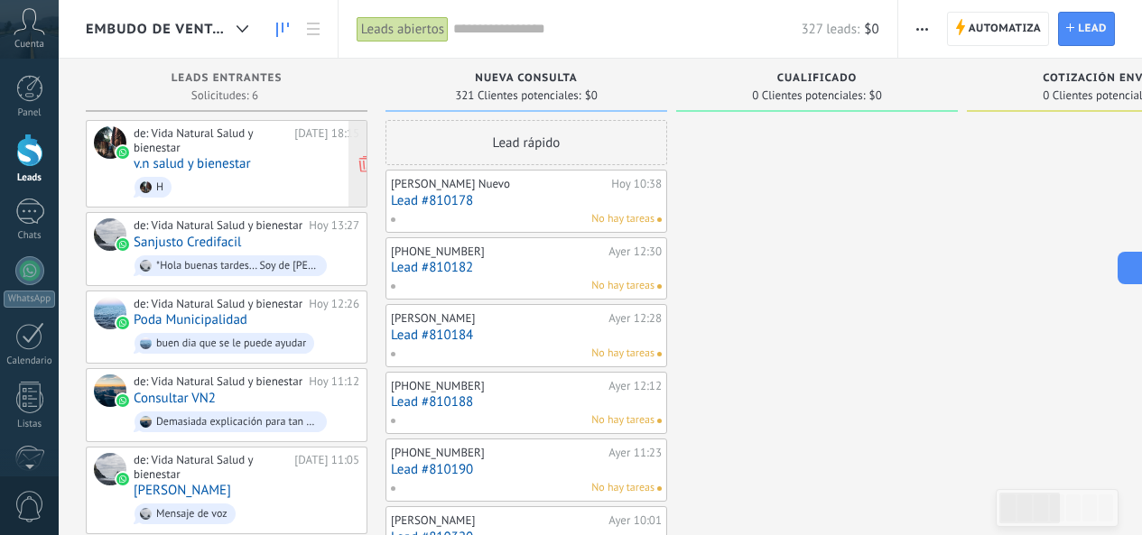
click at [245, 173] on span "H" at bounding box center [247, 187] width 226 height 28
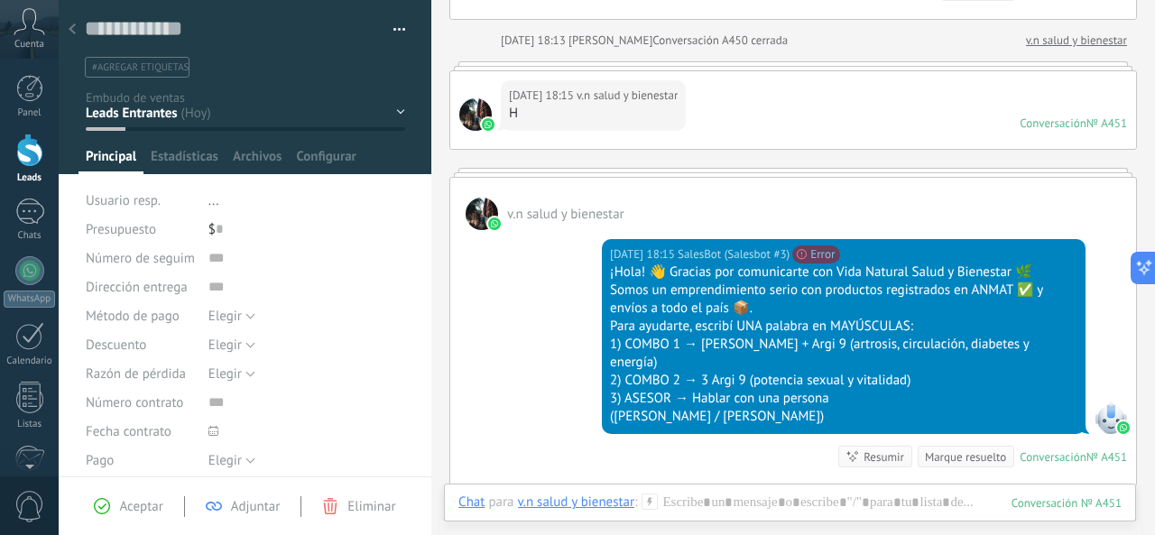
scroll to position [1580, 0]
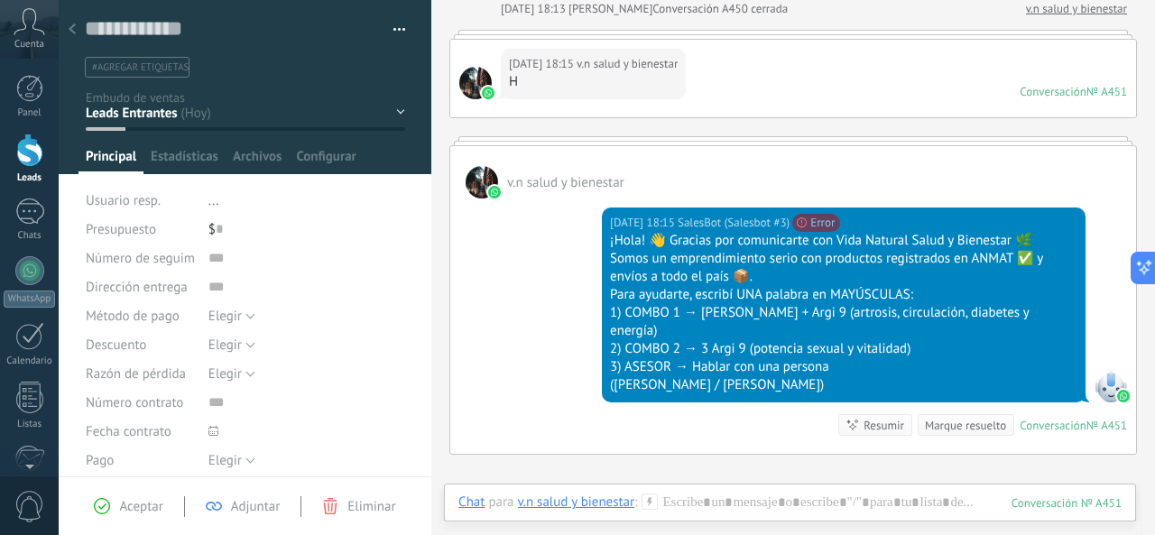
drag, startPoint x: 810, startPoint y: 186, endPoint x: 575, endPoint y: 210, distance: 235.9
click at [572, 210] on div "[DATE] 18:15 SalesBot (Salesbot #3) Method not allowed {"details":"Something we…" at bounding box center [793, 326] width 686 height 255
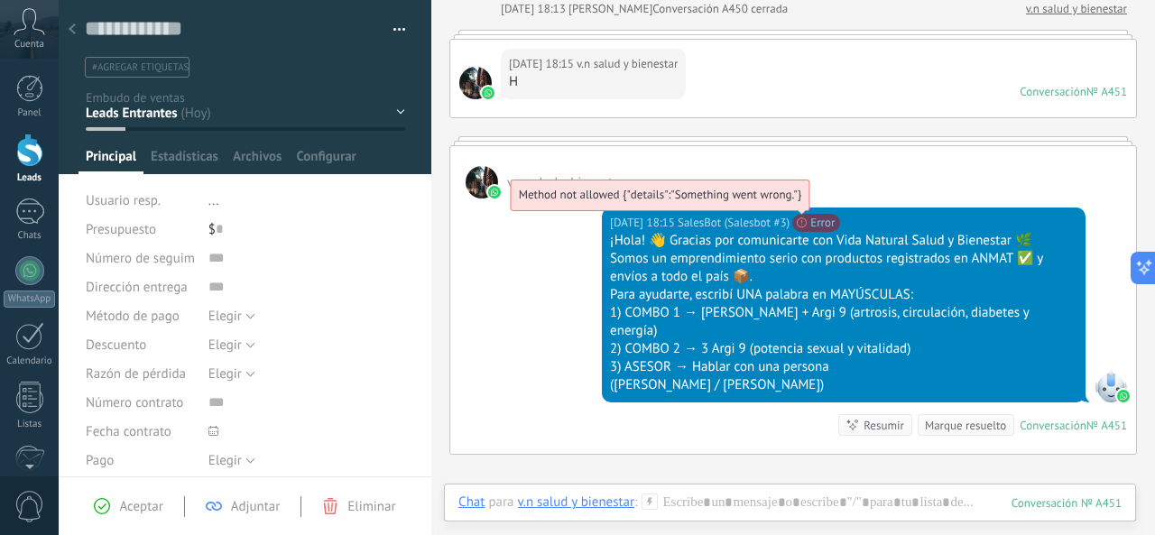
drag, startPoint x: 789, startPoint y: 164, endPoint x: 781, endPoint y: 178, distance: 15.8
click at [781, 187] on span "Method not allowed {"details":"Something went wrong."}" at bounding box center [660, 194] width 283 height 15
click at [788, 187] on span "Method not allowed {"details":"Something went wrong."}" at bounding box center [660, 194] width 283 height 15
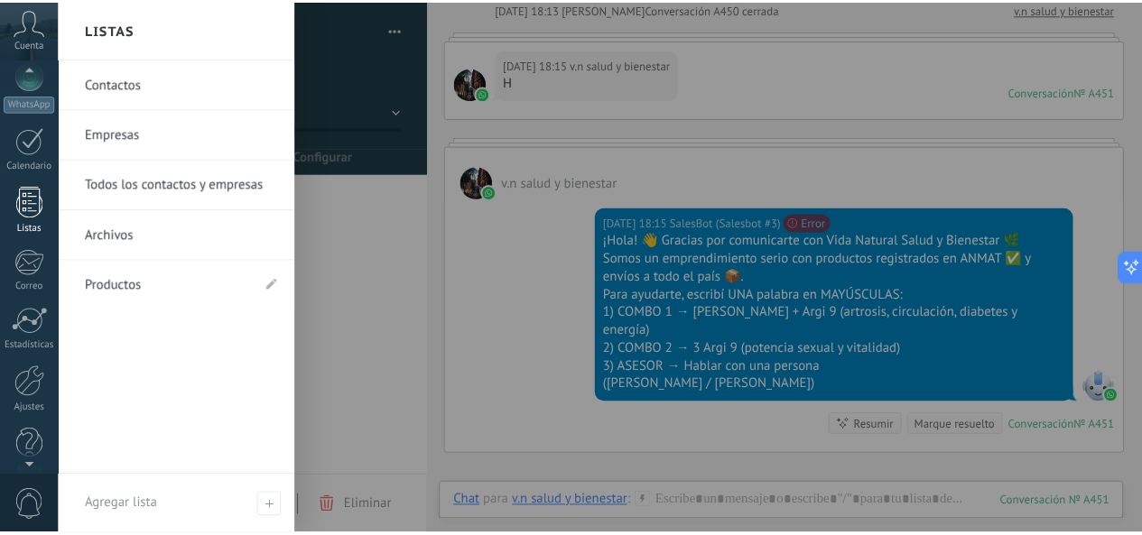
scroll to position [216, 0]
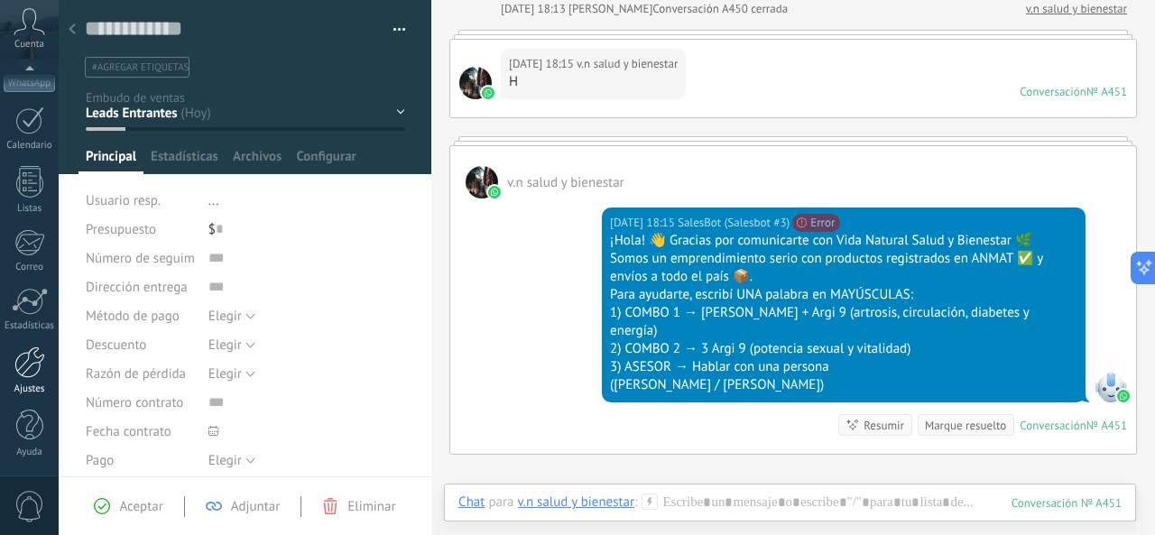
click at [27, 381] on link "Ajustes" at bounding box center [29, 371] width 59 height 49
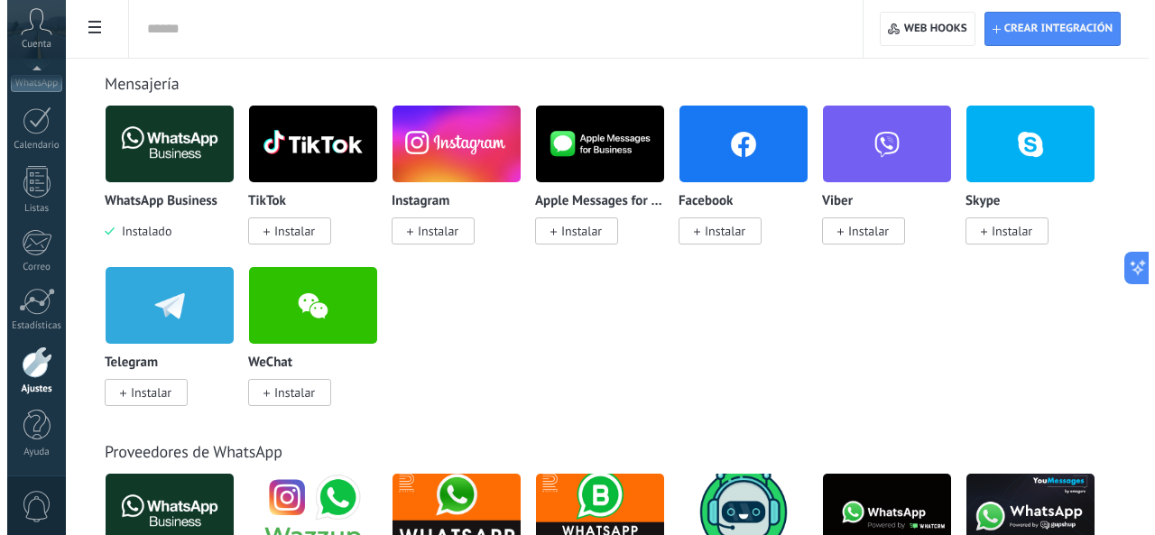
scroll to position [361, 0]
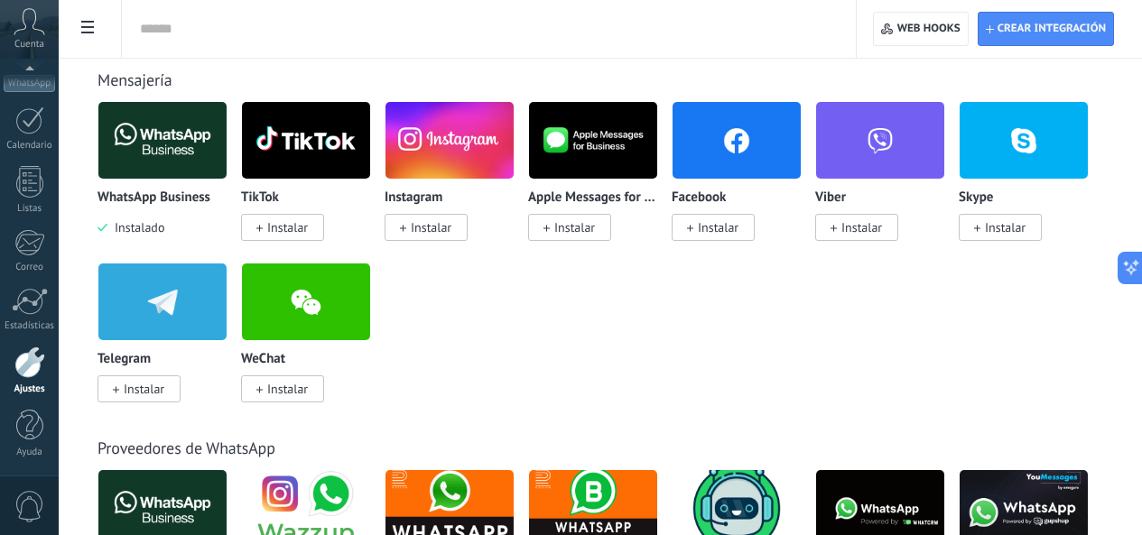
click at [227, 151] on img at bounding box center [162, 141] width 128 height 88
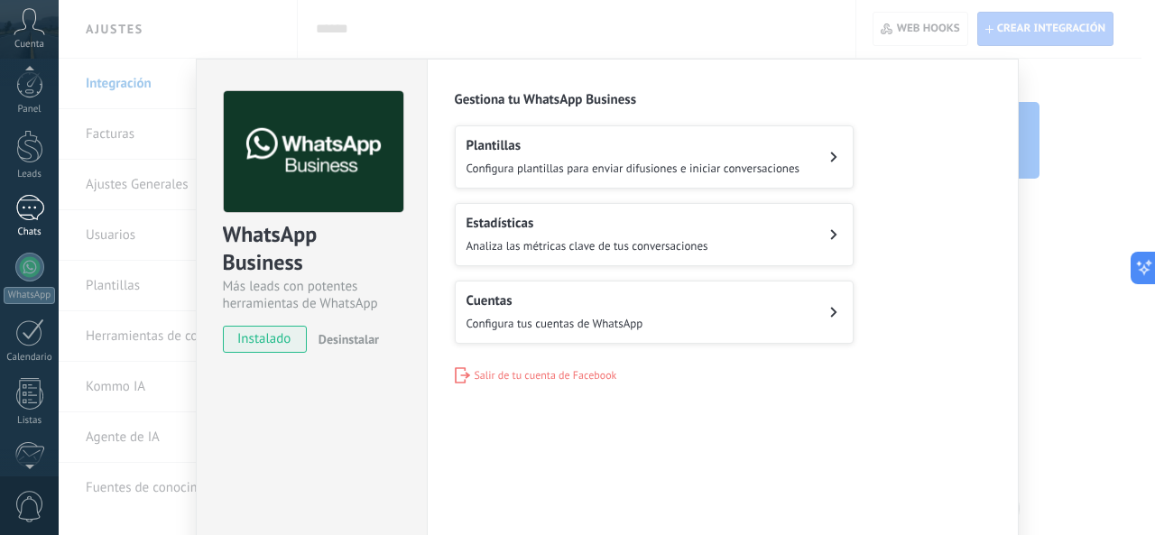
scroll to position [0, 0]
click at [30, 140] on div at bounding box center [29, 150] width 27 height 33
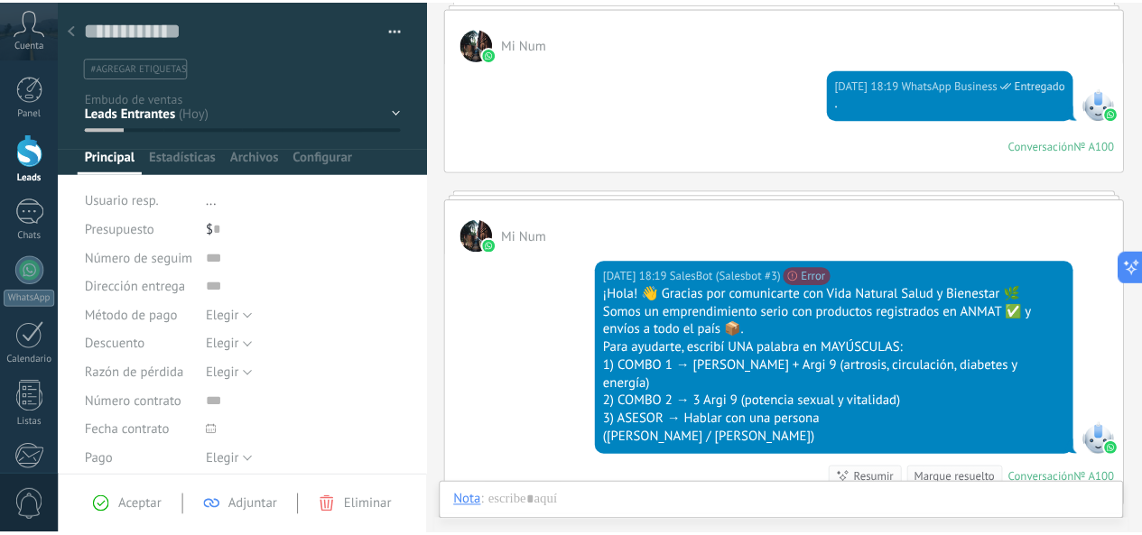
scroll to position [268, 0]
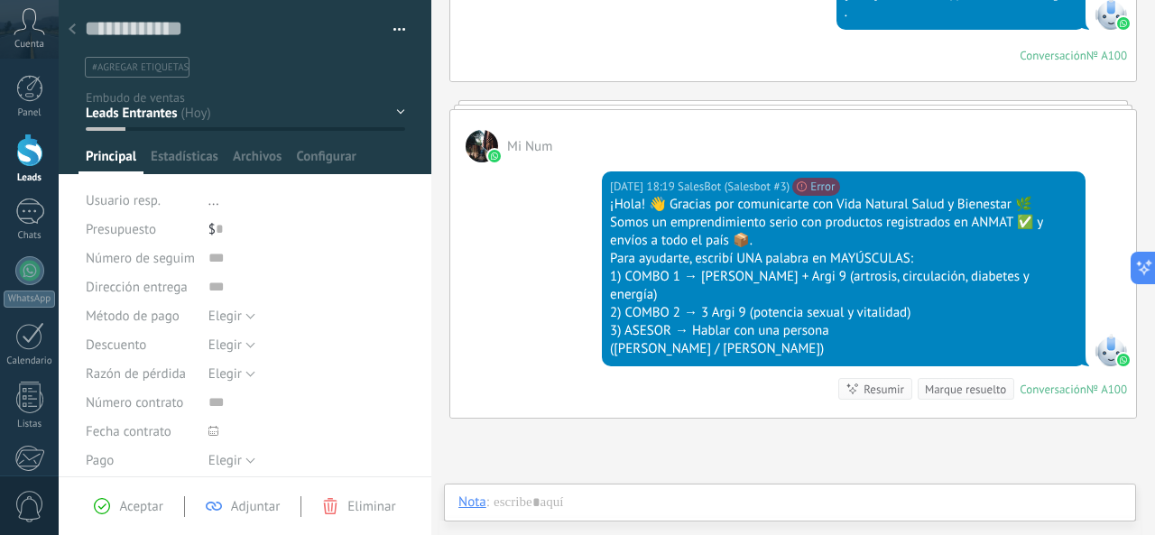
click at [1024, 204] on div "¡Hola! 👋 Gracias por comunicarte con Vida Natural Salud y Bienestar 🌿" at bounding box center [843, 205] width 467 height 18
click at [1012, 193] on div "Hoy 18:19 SalesBot (Salesbot #3) No se puede enviar tu mensaje. Por favor, aseg…" at bounding box center [843, 187] width 467 height 18
click at [1021, 203] on div "¡Hola! 👋 Gracias por comunicarte con Vida Natural Salud y Bienestar 🌿" at bounding box center [843, 205] width 467 height 18
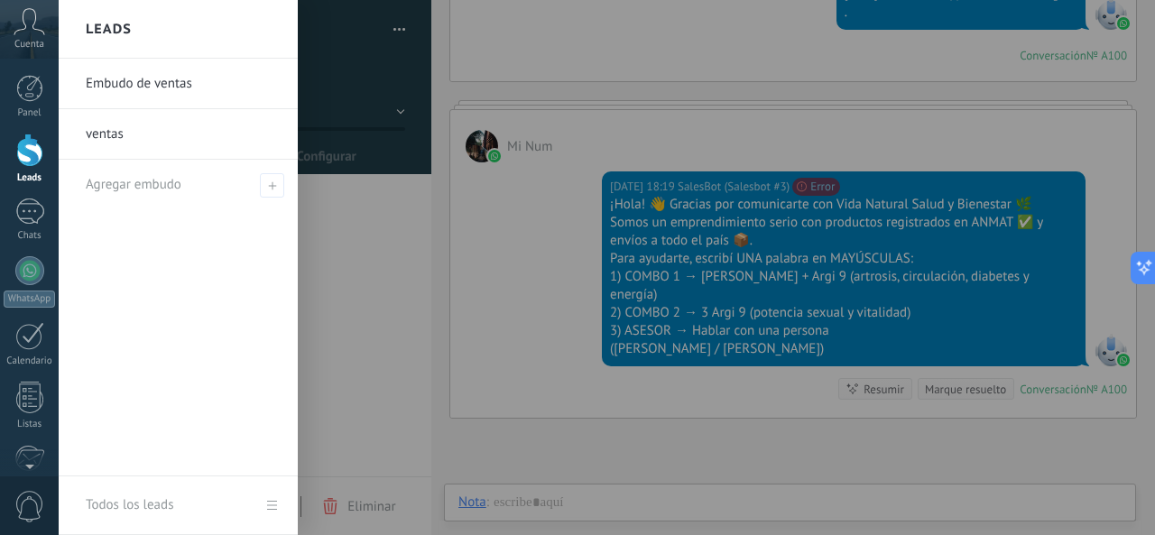
click at [23, 146] on div at bounding box center [29, 150] width 27 height 33
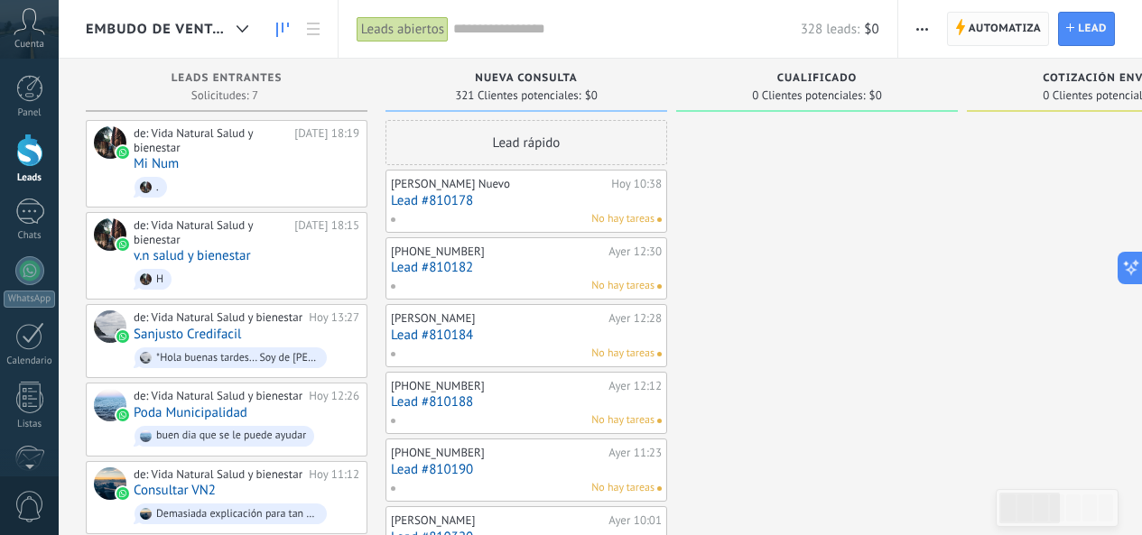
click at [996, 14] on span "Automatiza" at bounding box center [1004, 29] width 73 height 32
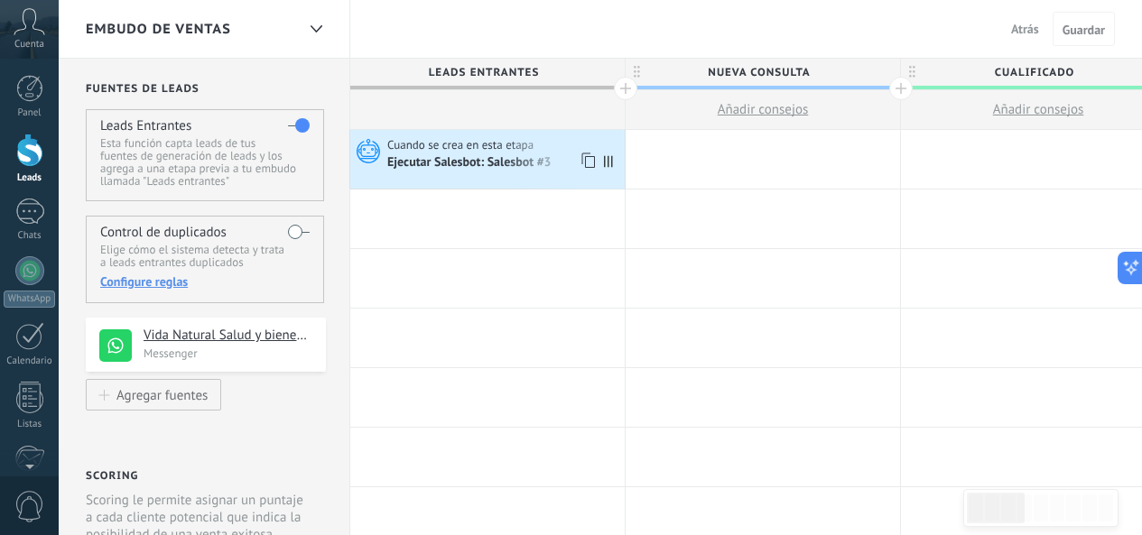
click at [502, 154] on div "Ejecutar Salesbot: Salesbot #3" at bounding box center [503, 162] width 233 height 18
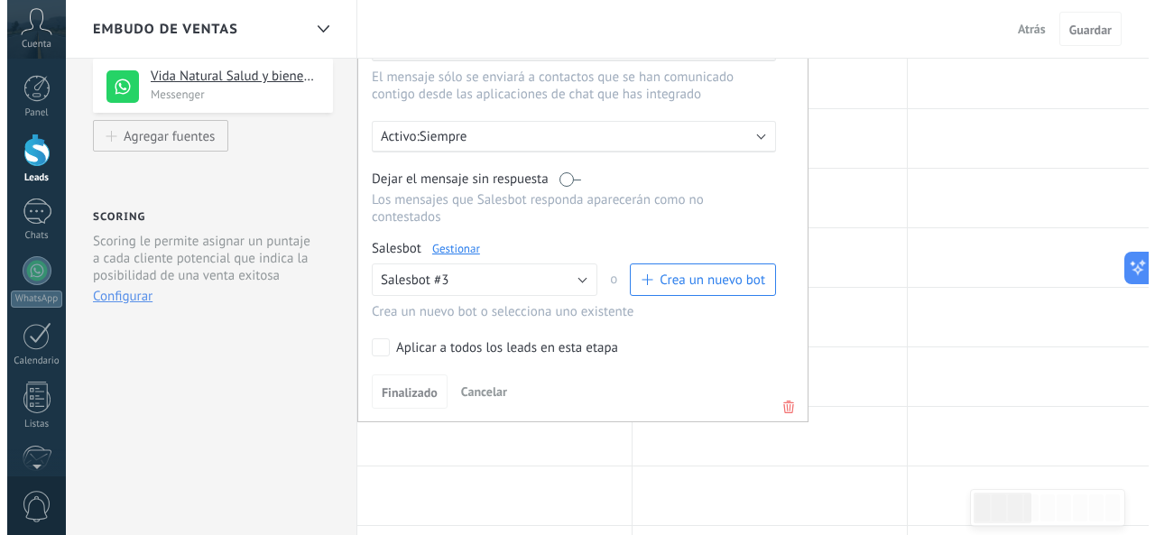
scroll to position [271, 0]
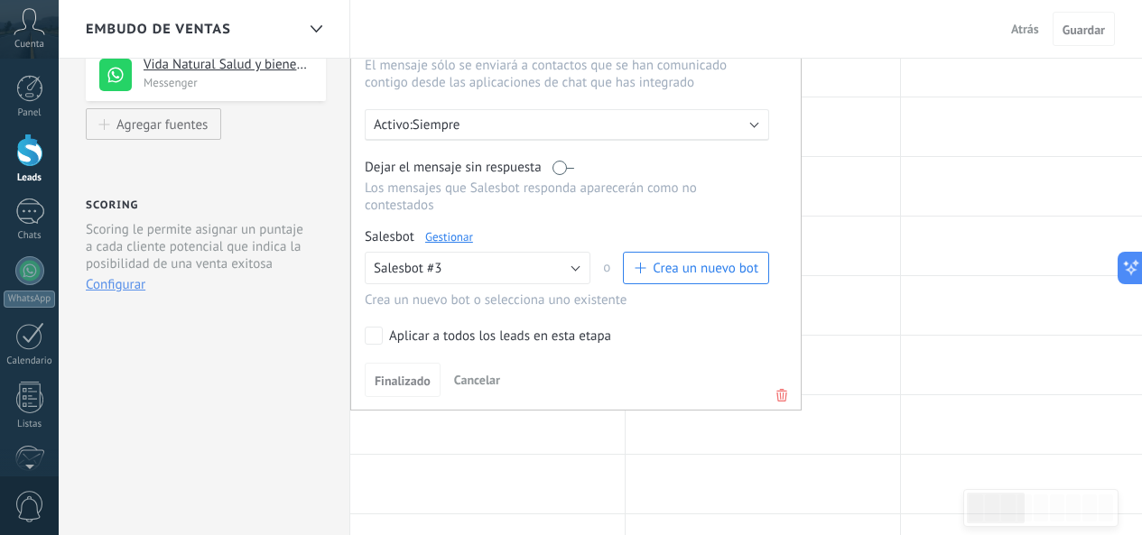
click at [658, 264] on span "Crea un nuevo bot" at bounding box center [705, 268] width 106 height 17
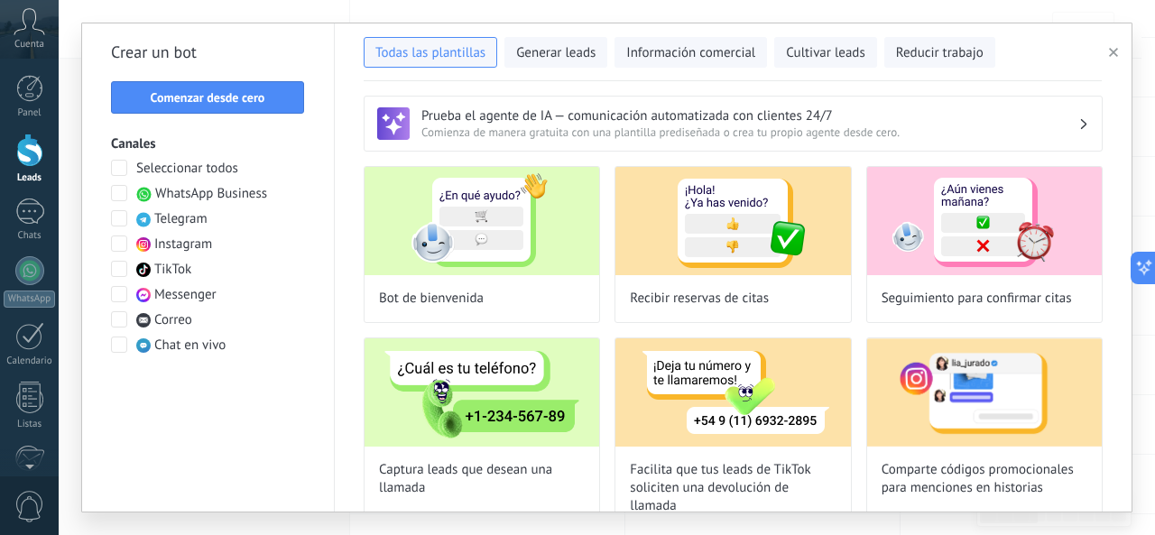
click at [125, 196] on span at bounding box center [119, 193] width 16 height 16
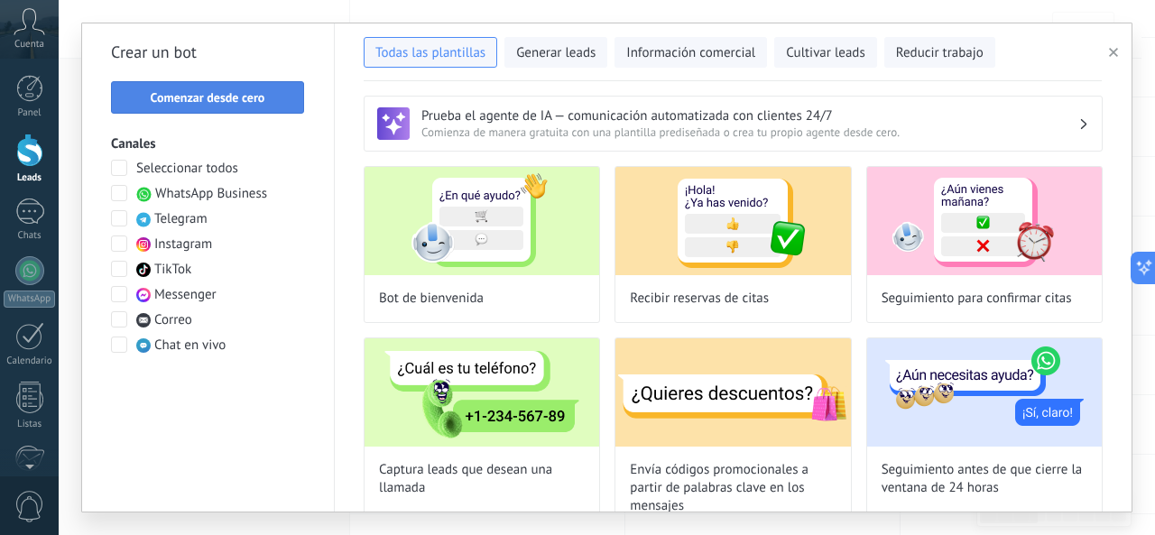
click at [245, 91] on span "Comenzar desde cero" at bounding box center [208, 97] width 115 height 13
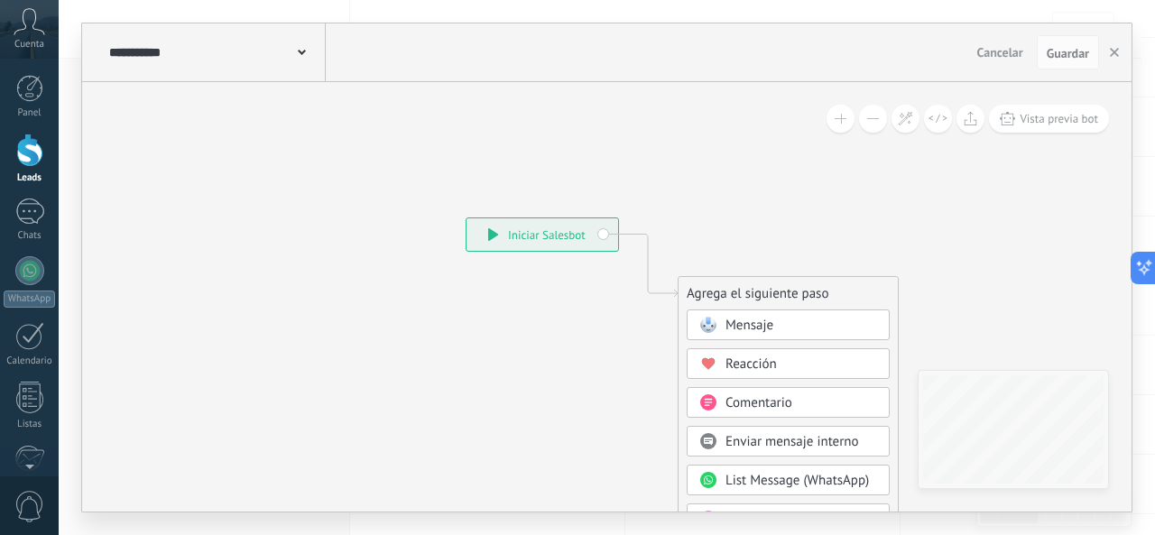
click at [268, 61] on div "**********" at bounding box center [215, 52] width 221 height 58
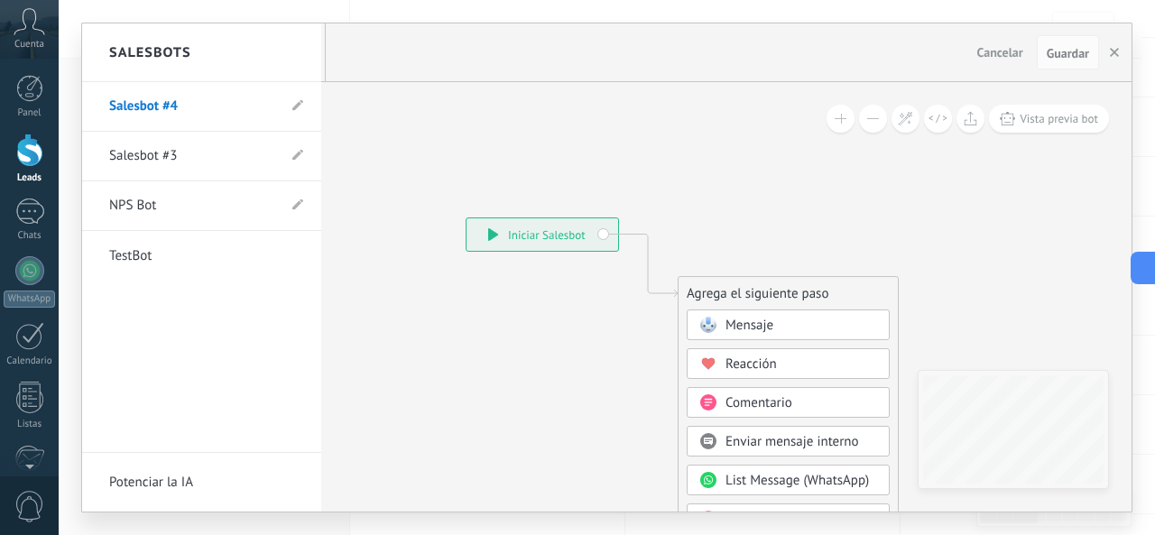
click at [211, 151] on link "Salesbot #3" at bounding box center [192, 156] width 167 height 51
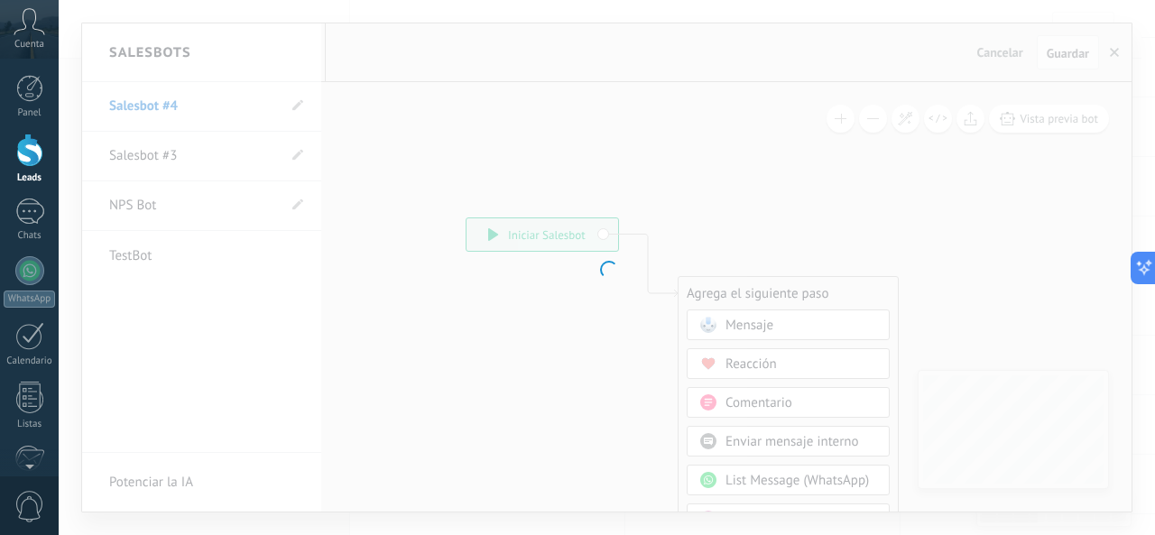
type input "**********"
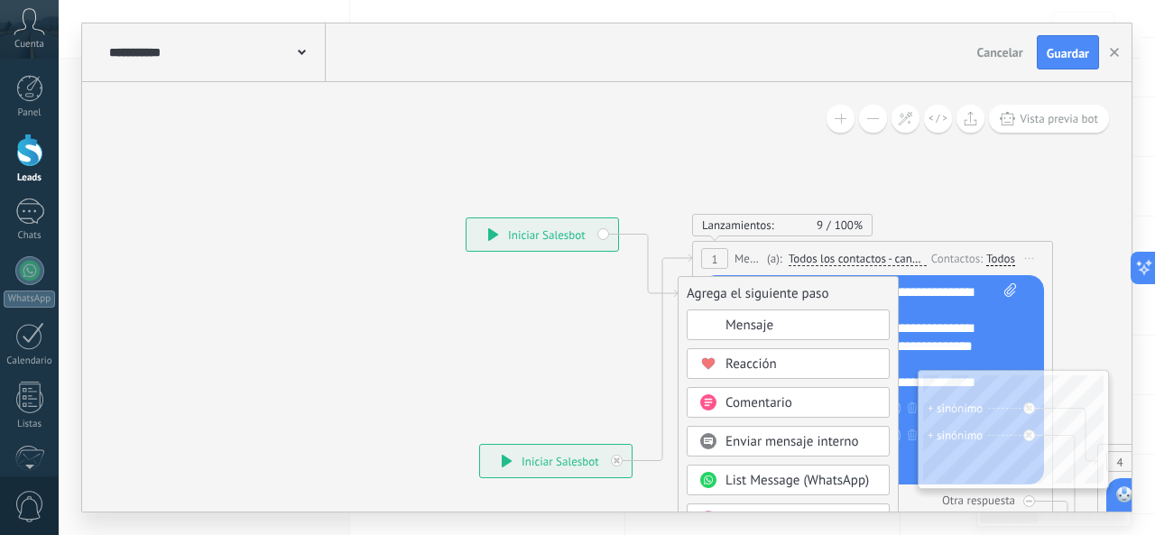
click at [394, 288] on icon at bounding box center [620, 544] width 1213 height 1557
click at [1026, 199] on icon at bounding box center [620, 544] width 1213 height 1557
click at [595, 379] on icon at bounding box center [620, 544] width 1213 height 1557
click at [1005, 256] on icon at bounding box center [620, 544] width 1213 height 1557
click at [1022, 255] on icon at bounding box center [620, 544] width 1213 height 1557
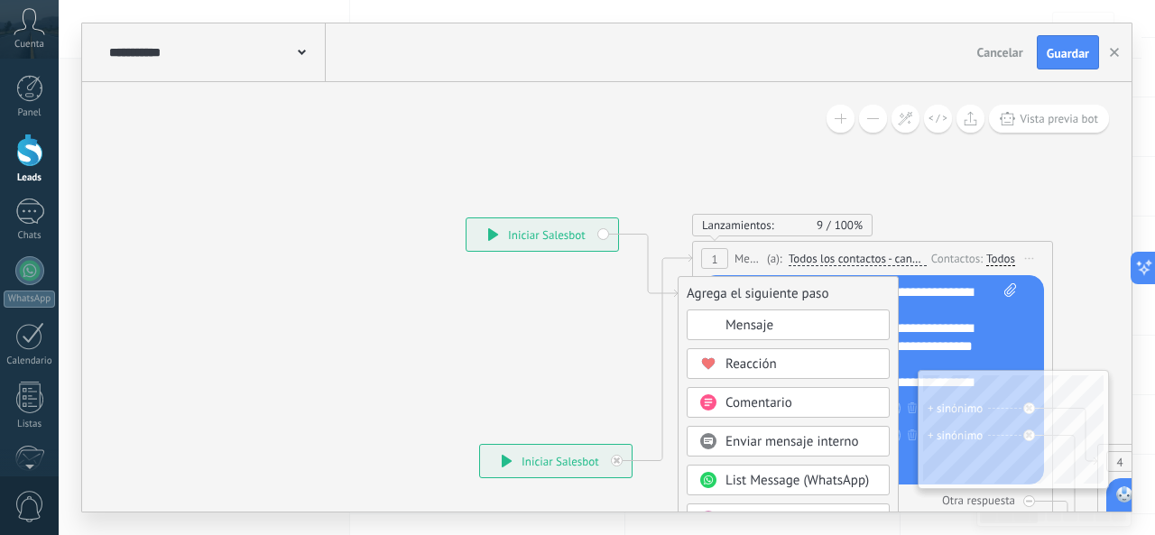
click at [907, 249] on icon at bounding box center [620, 544] width 1213 height 1557
click at [855, 256] on icon at bounding box center [620, 544] width 1213 height 1557
click at [606, 339] on icon at bounding box center [620, 544] width 1213 height 1557
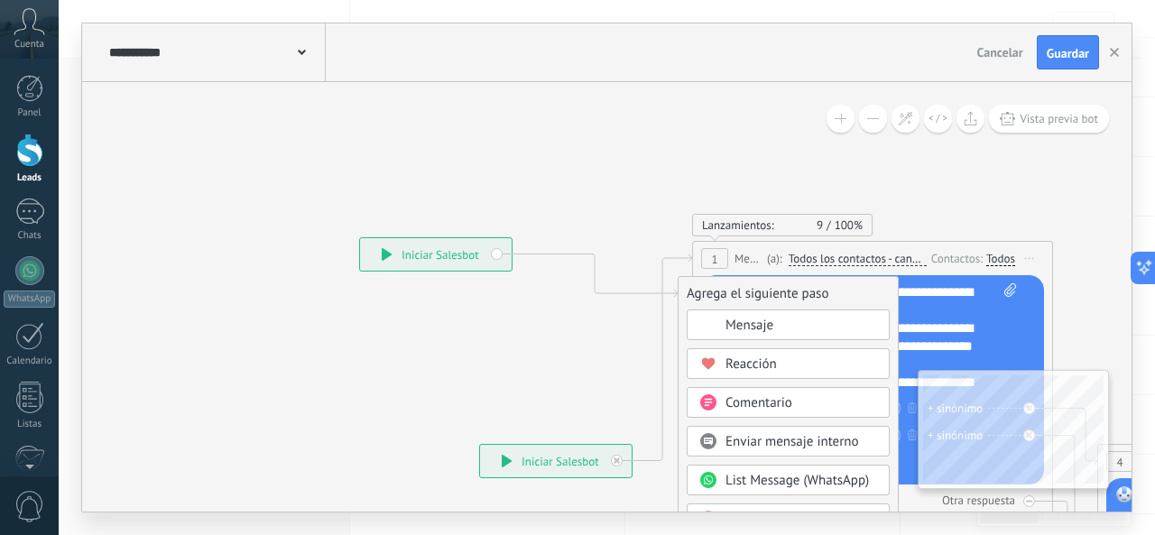
drag, startPoint x: 562, startPoint y: 240, endPoint x: 507, endPoint y: 251, distance: 56.1
click at [462, 255] on div "**********" at bounding box center [436, 254] width 152 height 32
click at [756, 322] on span "Mensaje" at bounding box center [750, 325] width 48 height 17
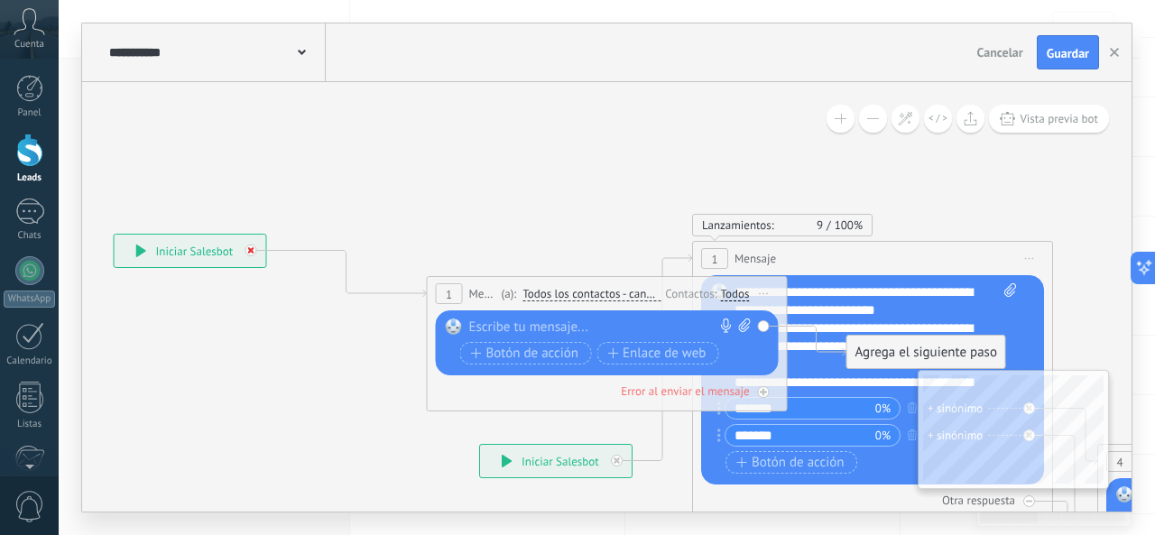
drag, startPoint x: 263, startPoint y: 247, endPoint x: 248, endPoint y: 247, distance: 14.4
click at [246, 247] on div at bounding box center [251, 251] width 12 height 12
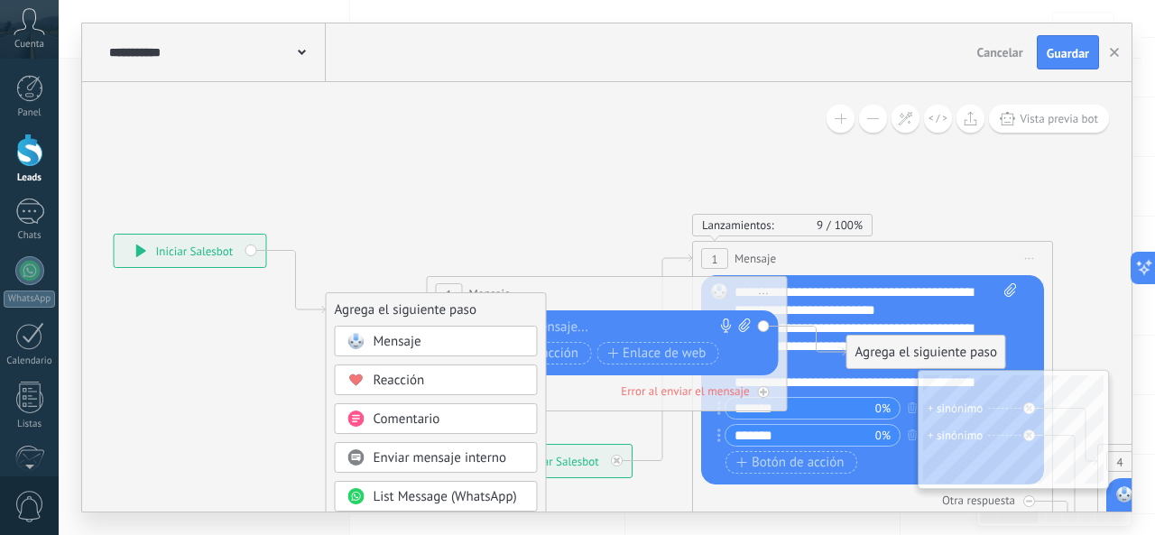
click at [251, 248] on div "**********" at bounding box center [191, 251] width 152 height 32
click at [258, 242] on div "**********" at bounding box center [191, 251] width 152 height 32
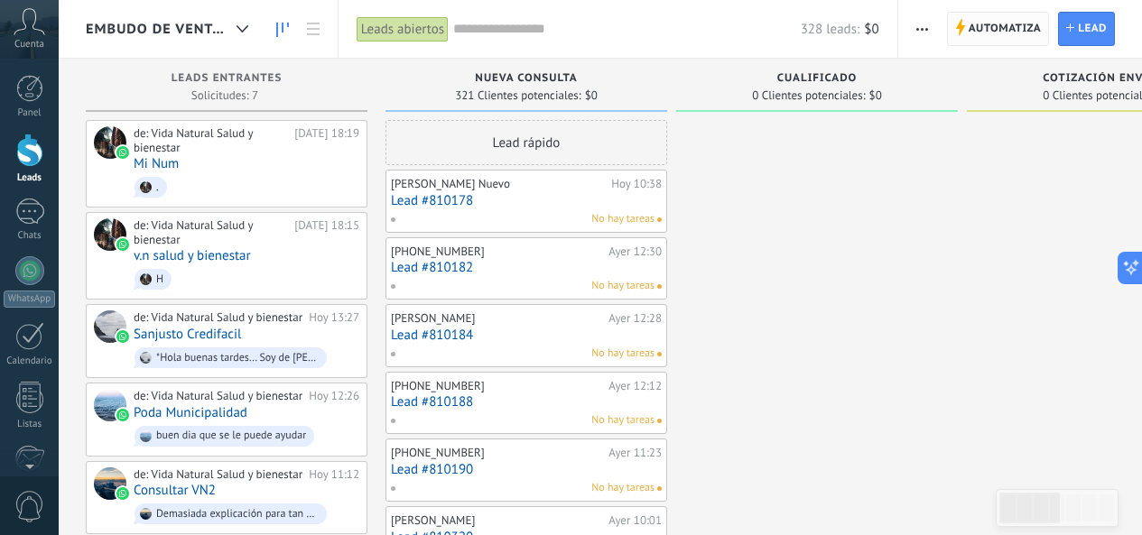
click at [949, 20] on span "Automatiza Automatiza" at bounding box center [998, 29] width 103 height 34
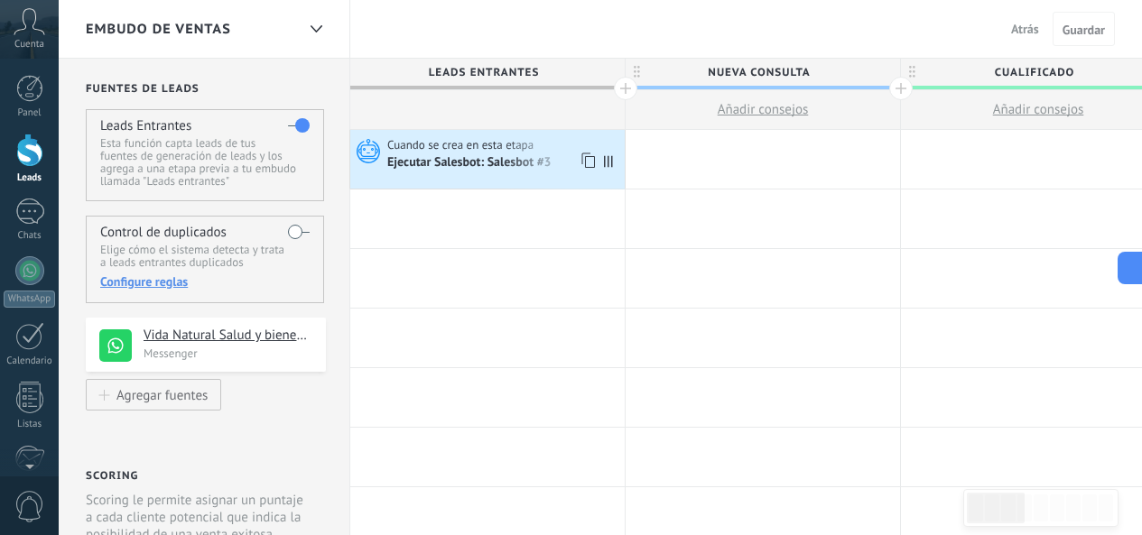
click at [588, 159] on icon at bounding box center [587, 160] width 18 height 23
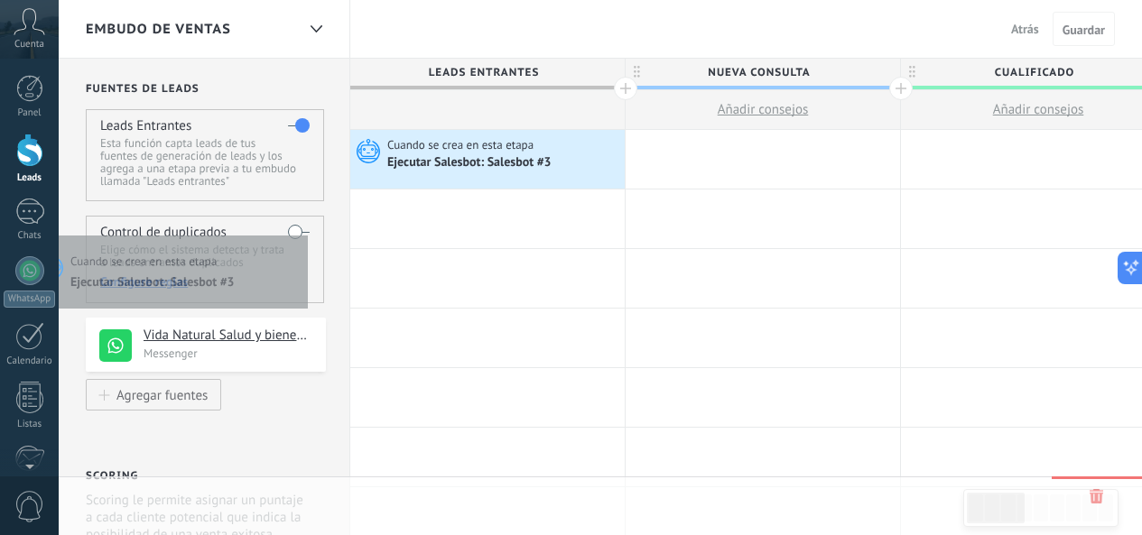
click at [303, 231] on label at bounding box center [299, 231] width 22 height 29
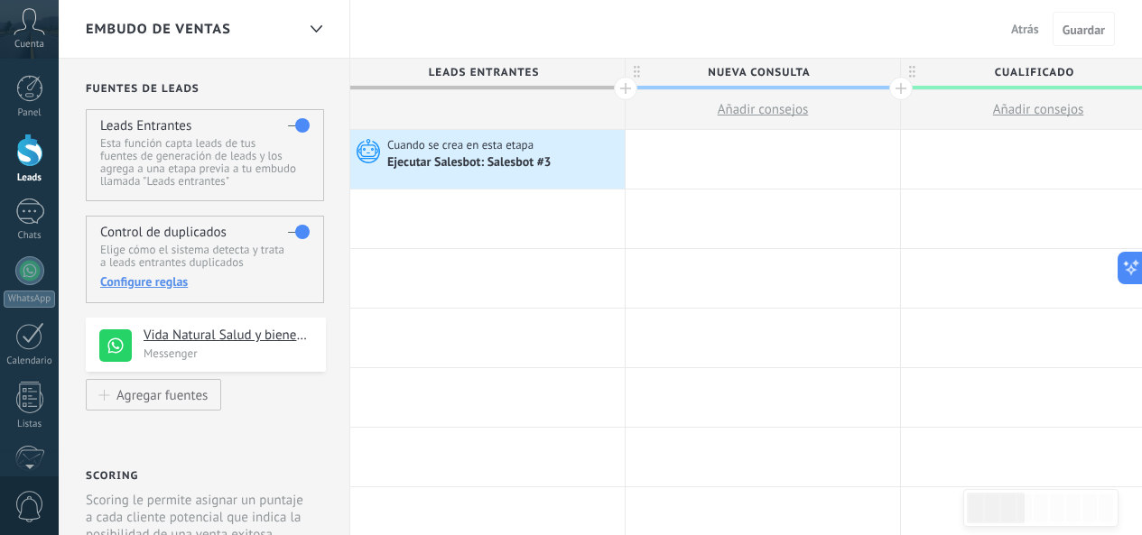
click at [300, 235] on label at bounding box center [299, 231] width 22 height 29
click at [523, 164] on div "Ejecutar Salesbot: Salesbot #3" at bounding box center [470, 163] width 167 height 16
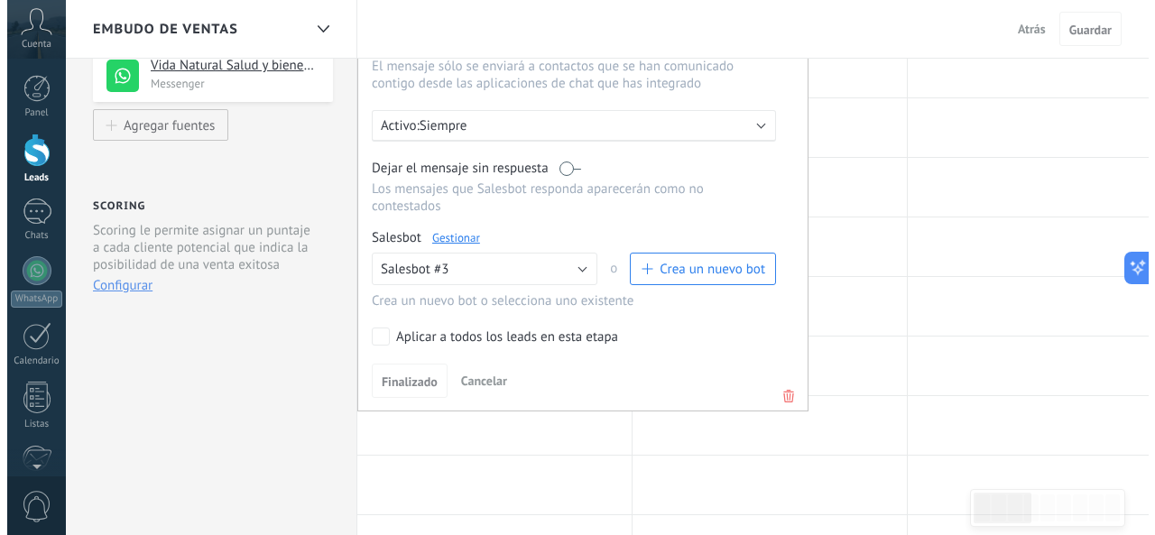
scroll to position [271, 0]
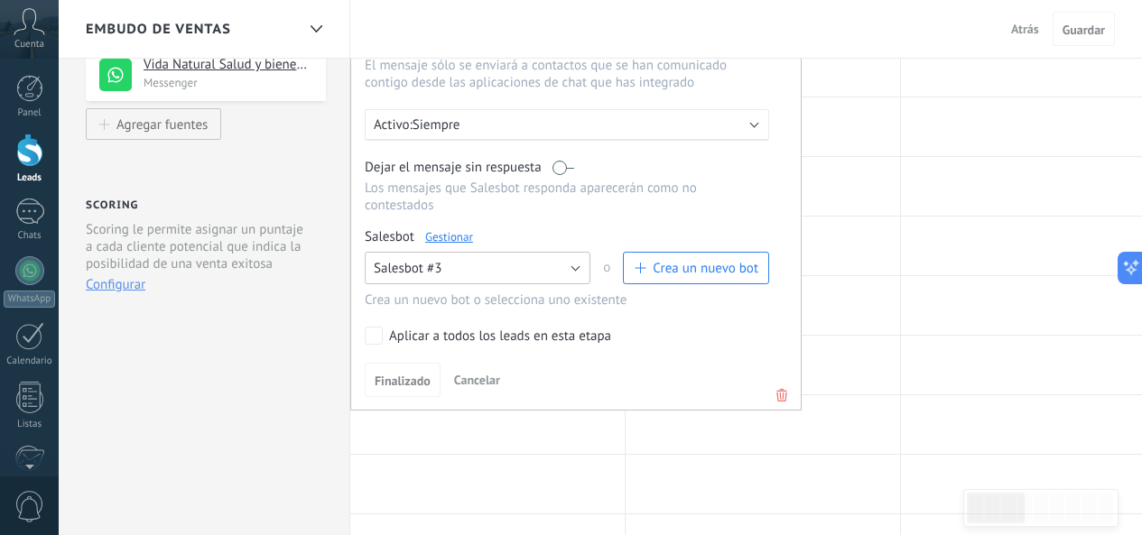
click at [460, 263] on button "Salesbot #3" at bounding box center [478, 268] width 226 height 32
click at [574, 267] on span "Ningún bot seleccionado" at bounding box center [469, 268] width 230 height 17
click at [653, 264] on span "Crea un nuevo bot" at bounding box center [705, 268] width 106 height 17
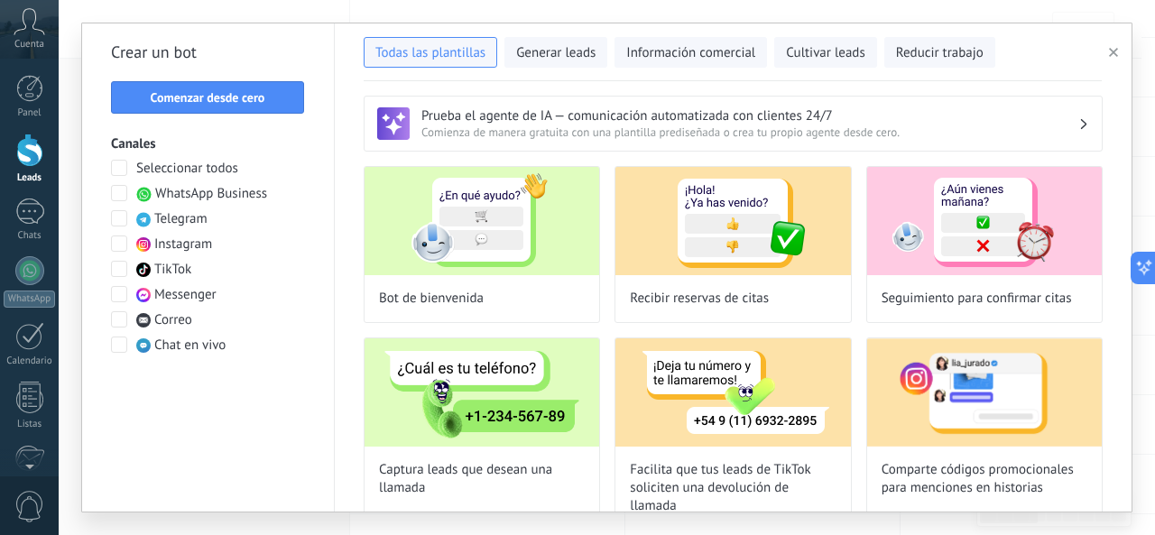
click at [183, 195] on span "WhatsApp Business" at bounding box center [211, 194] width 112 height 18
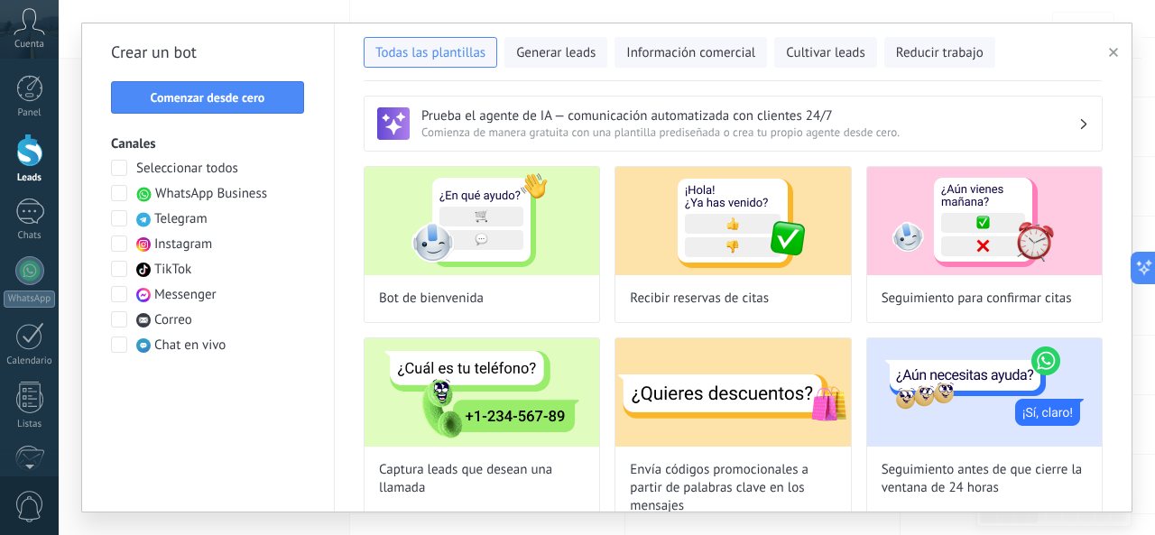
drag, startPoint x: 286, startPoint y: 109, endPoint x: 520, endPoint y: 82, distance: 235.3
click at [520, 82] on div "Todas las plantillas Generar leads Información comercial Cultivar leads Reducir…" at bounding box center [607, 267] width 1050 height 488
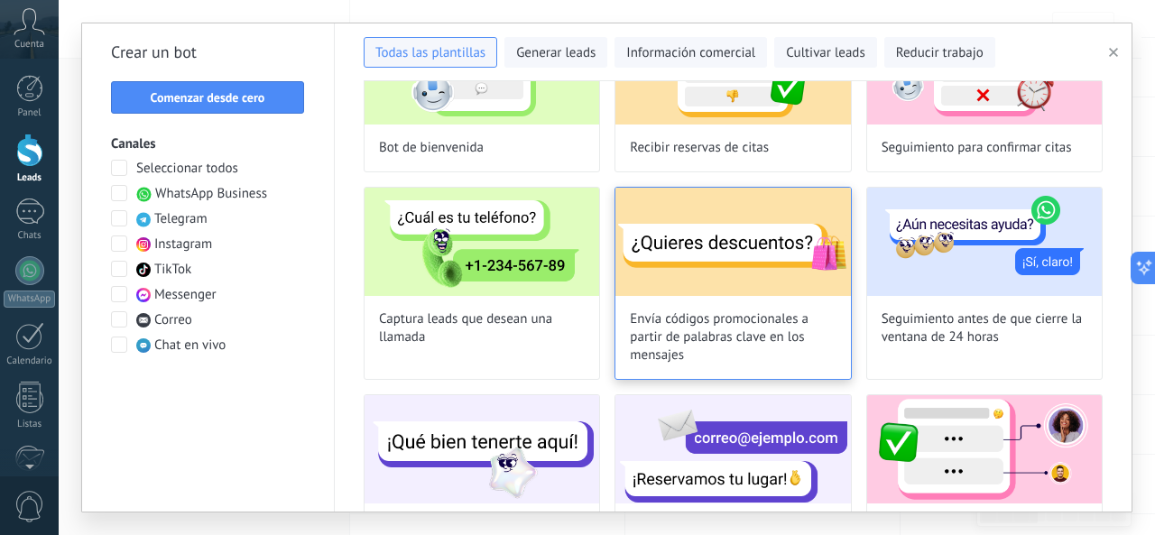
scroll to position [0, 0]
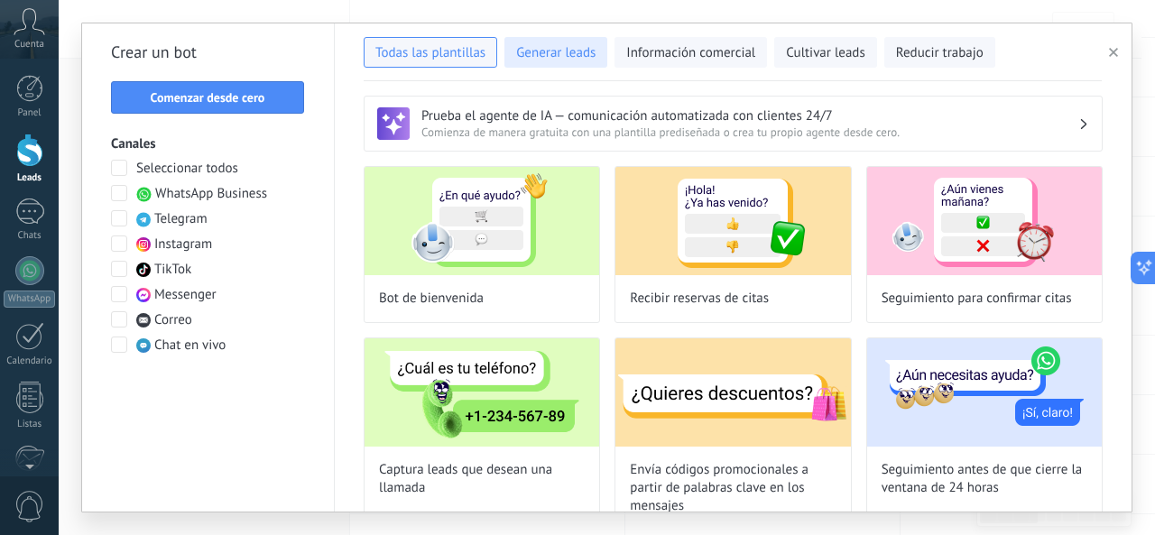
click at [569, 56] on span "Generar leads" at bounding box center [555, 53] width 79 height 18
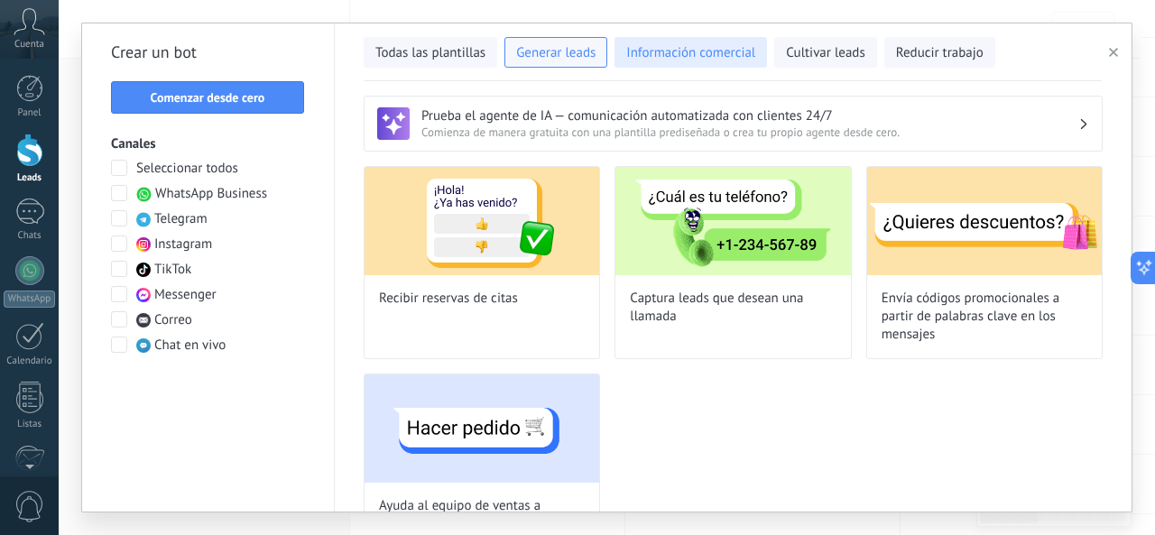
click at [661, 56] on span "Información comercial" at bounding box center [690, 53] width 129 height 18
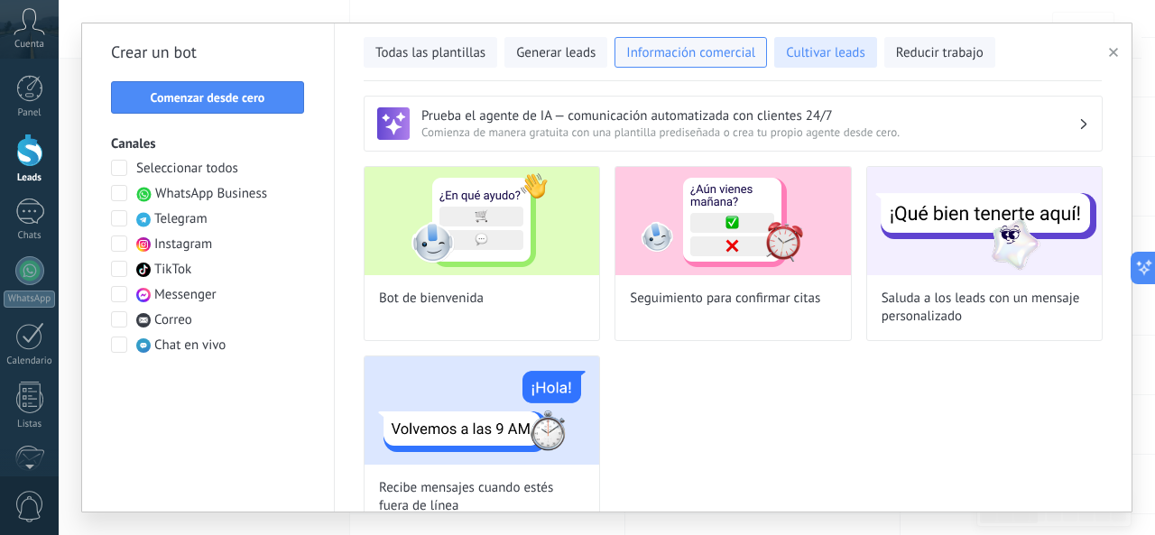
click at [819, 60] on span "Cultivar leads" at bounding box center [825, 53] width 79 height 18
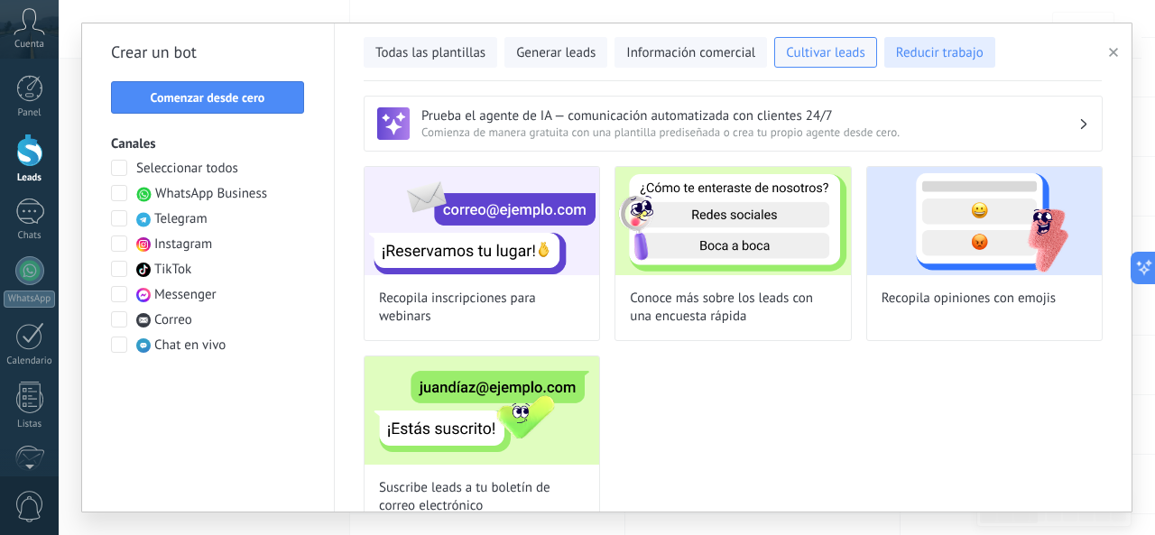
click at [949, 62] on button "Reducir trabajo" at bounding box center [939, 52] width 111 height 31
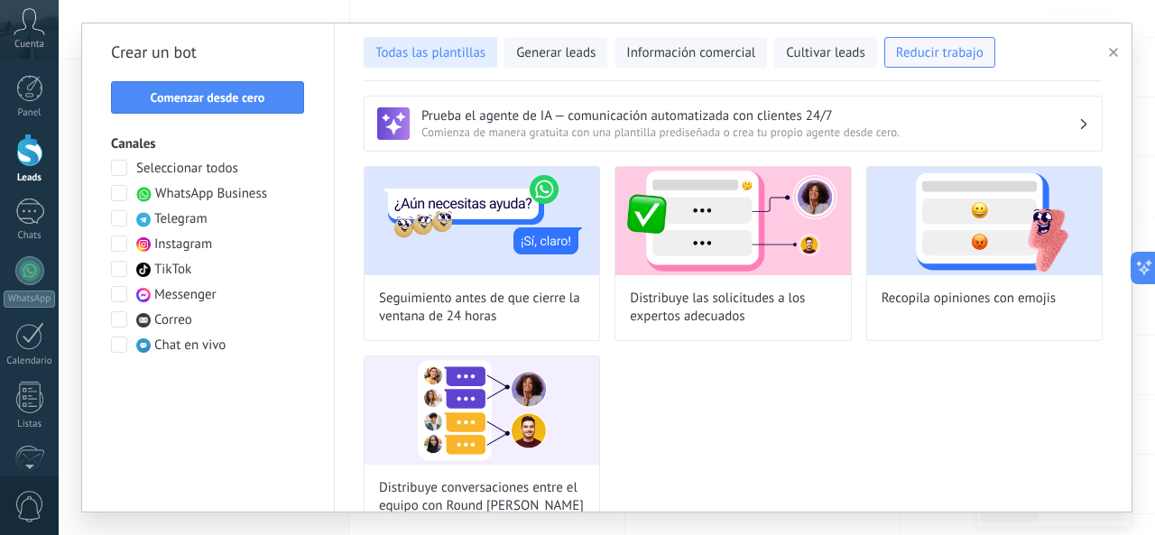
click at [443, 51] on span "Todas las plantillas" at bounding box center [430, 53] width 110 height 18
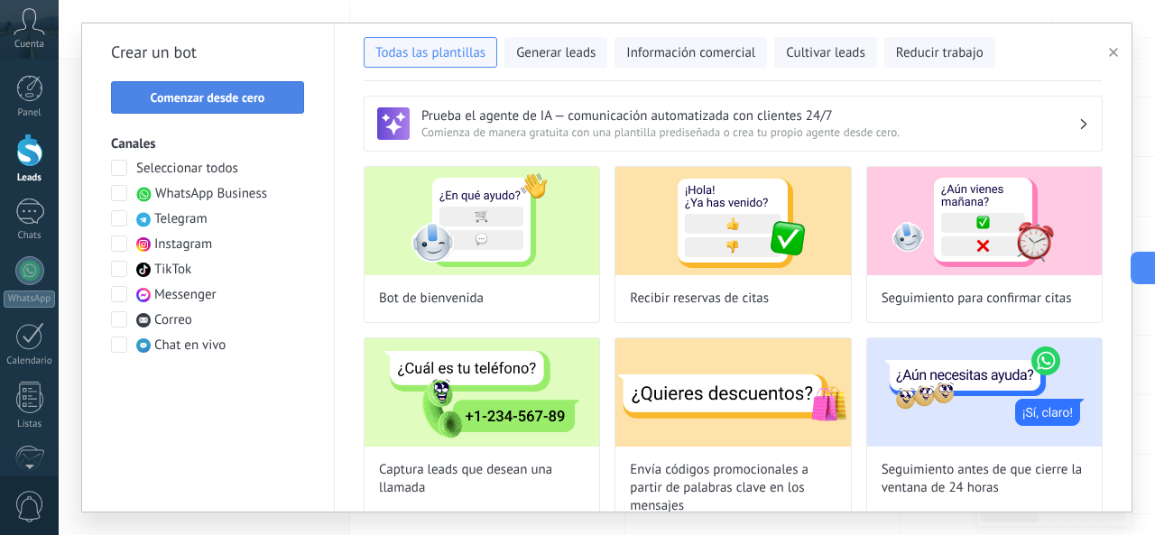
click at [219, 87] on button "Comenzar desde cero" at bounding box center [207, 97] width 193 height 32
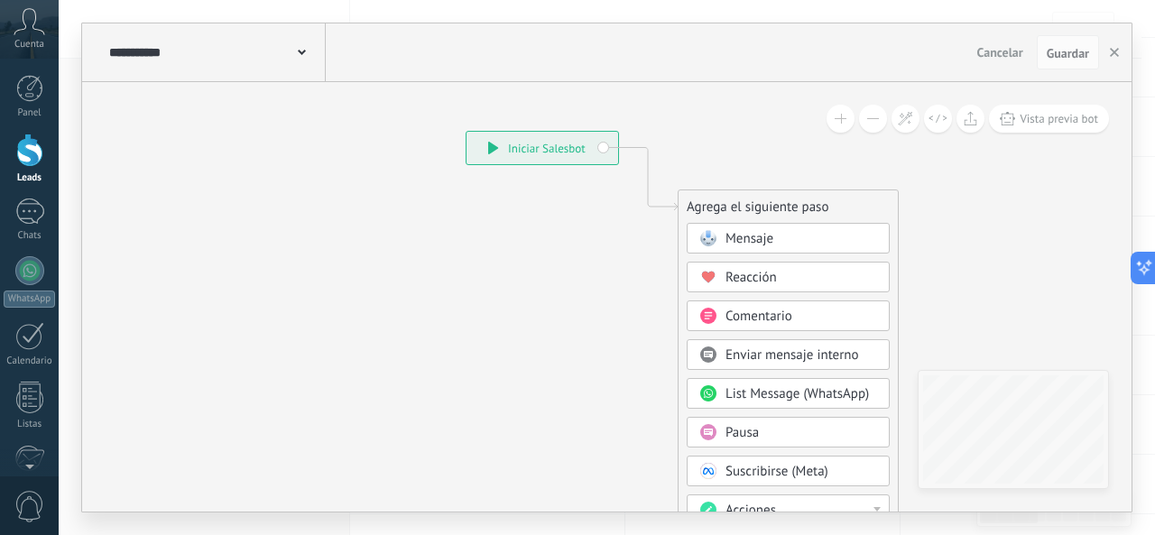
click at [303, 61] on div "**********" at bounding box center [215, 52] width 221 height 58
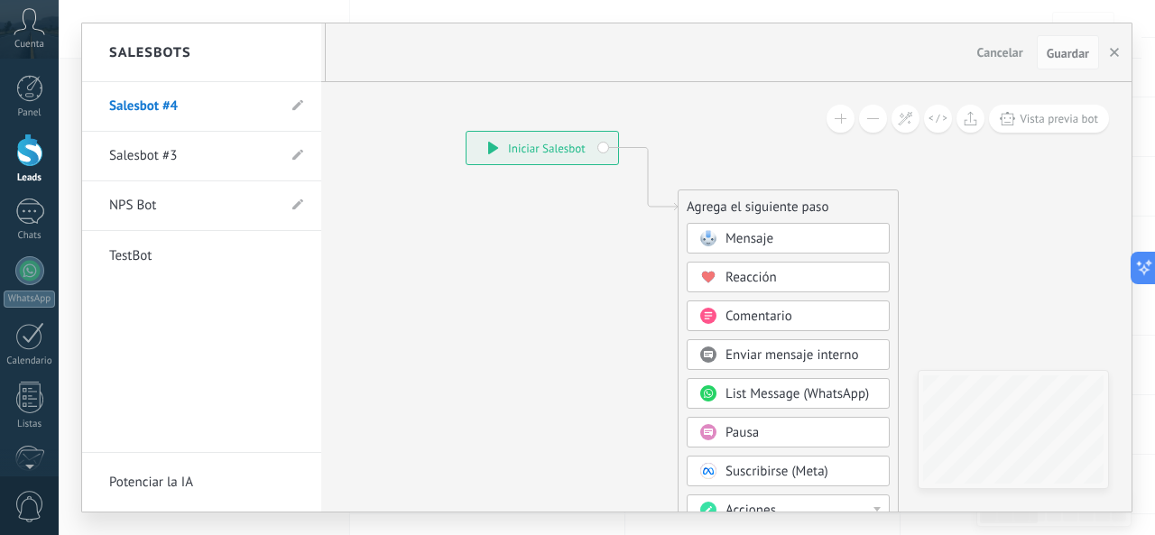
click at [303, 60] on div "Salesbots" at bounding box center [201, 52] width 239 height 59
click at [1009, 176] on div at bounding box center [607, 267] width 1050 height 488
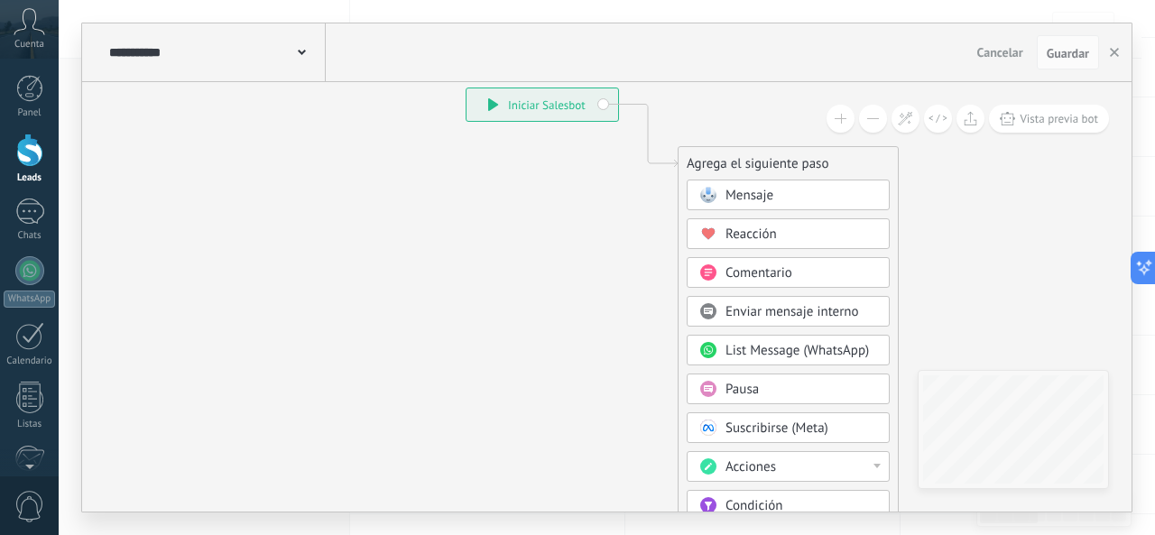
click at [810, 199] on div "Mensaje" at bounding box center [802, 196] width 152 height 18
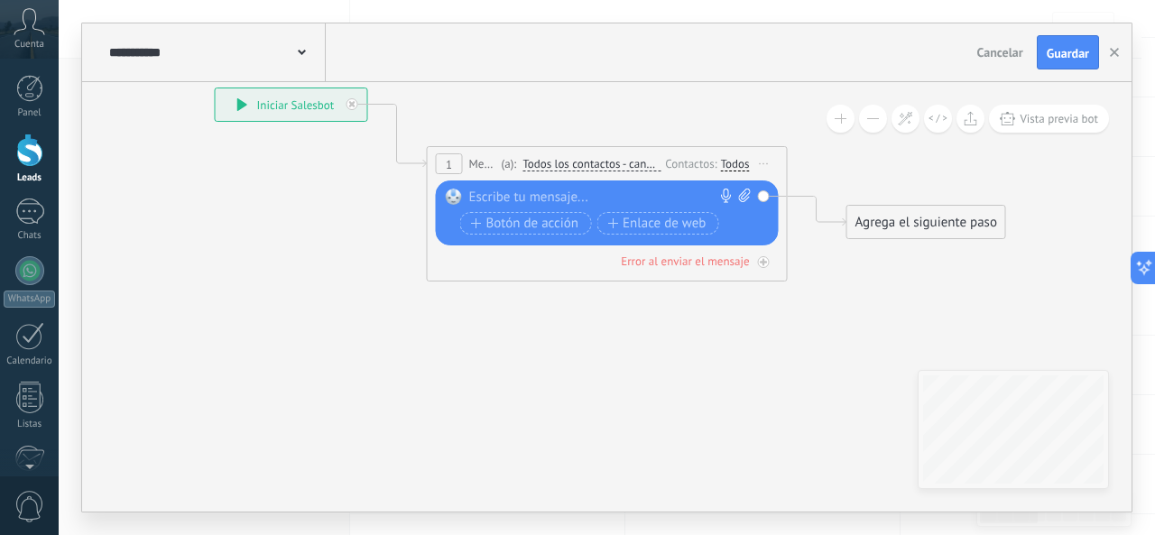
click at [541, 198] on div at bounding box center [603, 198] width 268 height 18
click at [740, 197] on icon at bounding box center [745, 196] width 12 height 14
click input "Subir" at bounding box center [0, 0] width 0 height 0
click at [540, 193] on div at bounding box center [603, 198] width 268 height 18
paste div
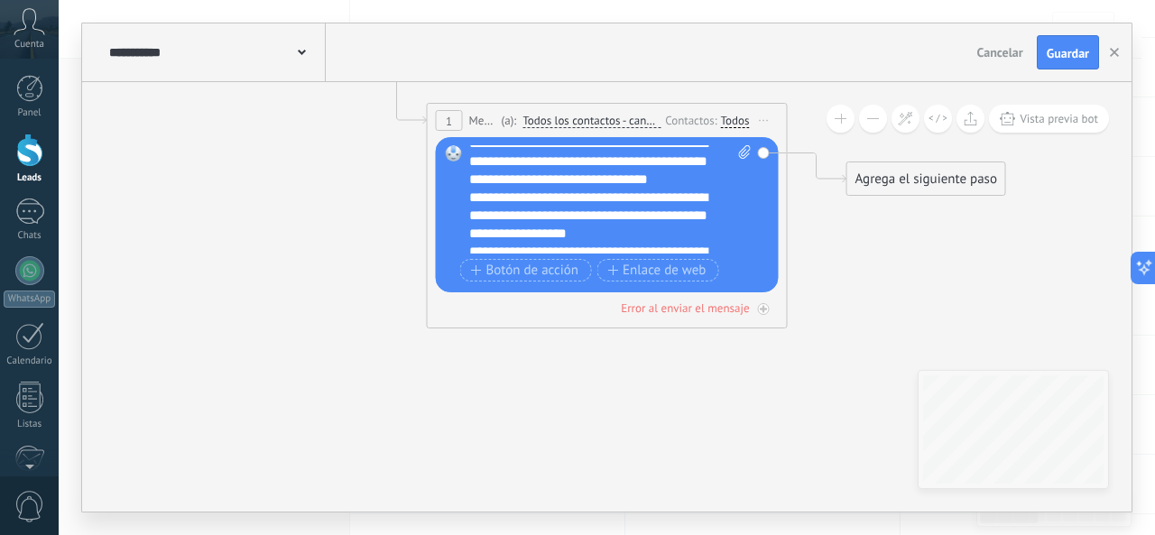
scroll to position [126, 0]
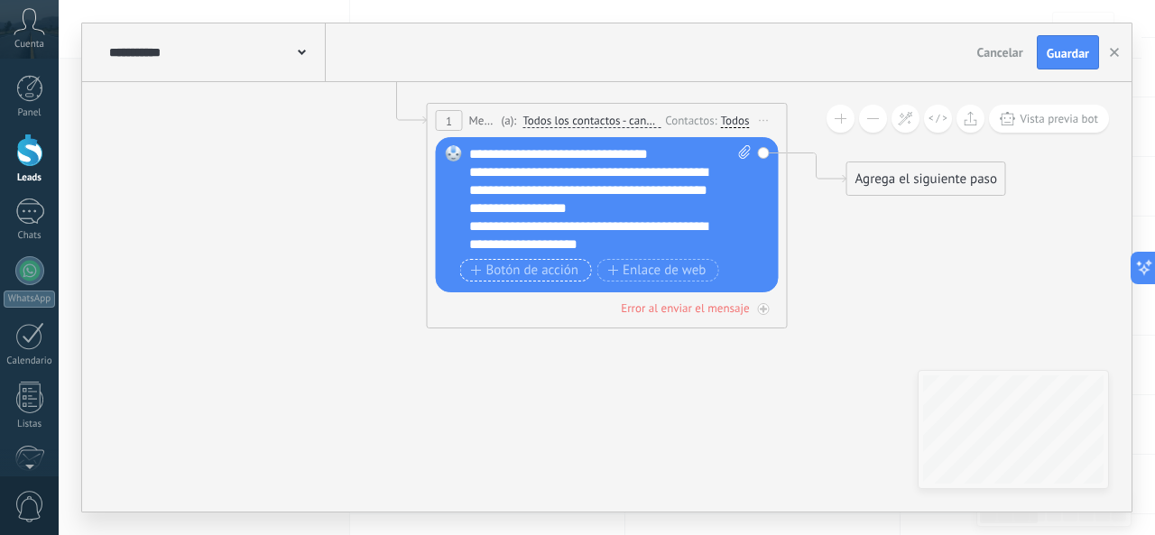
click at [530, 270] on span "Botón de acción" at bounding box center [525, 271] width 108 height 14
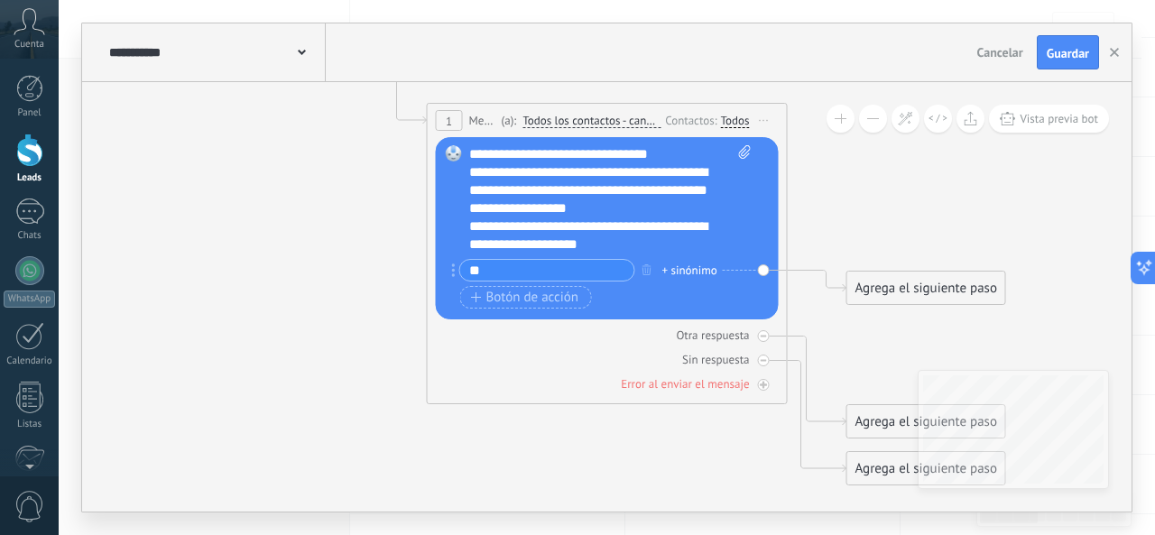
type input "*"
type input "*******"
click at [550, 305] on span "Botón de acción" at bounding box center [525, 298] width 108 height 14
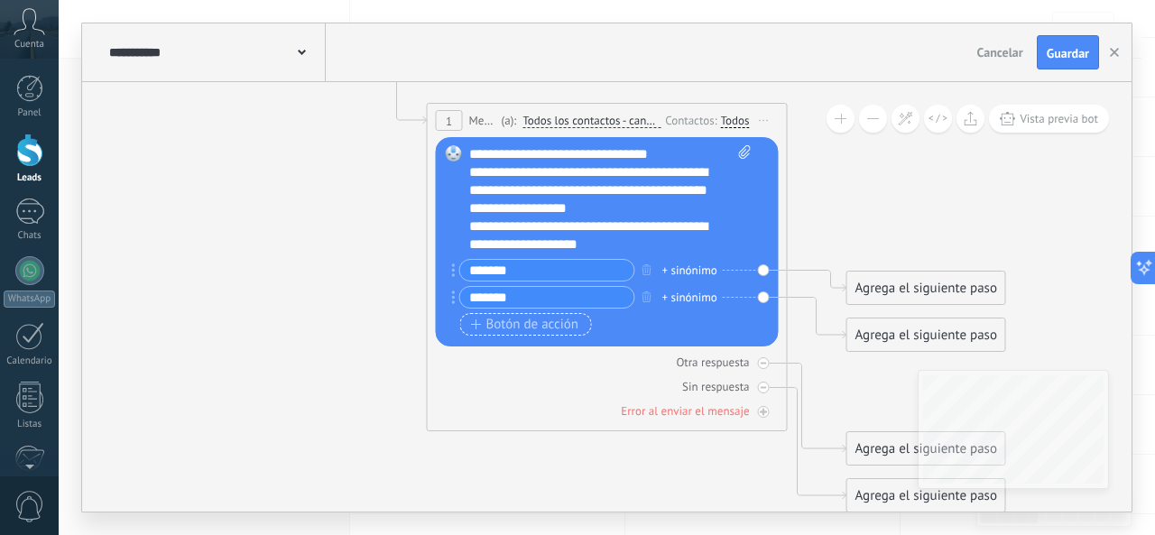
type input "*******"
click at [548, 322] on span "Botón de acción" at bounding box center [525, 325] width 108 height 14
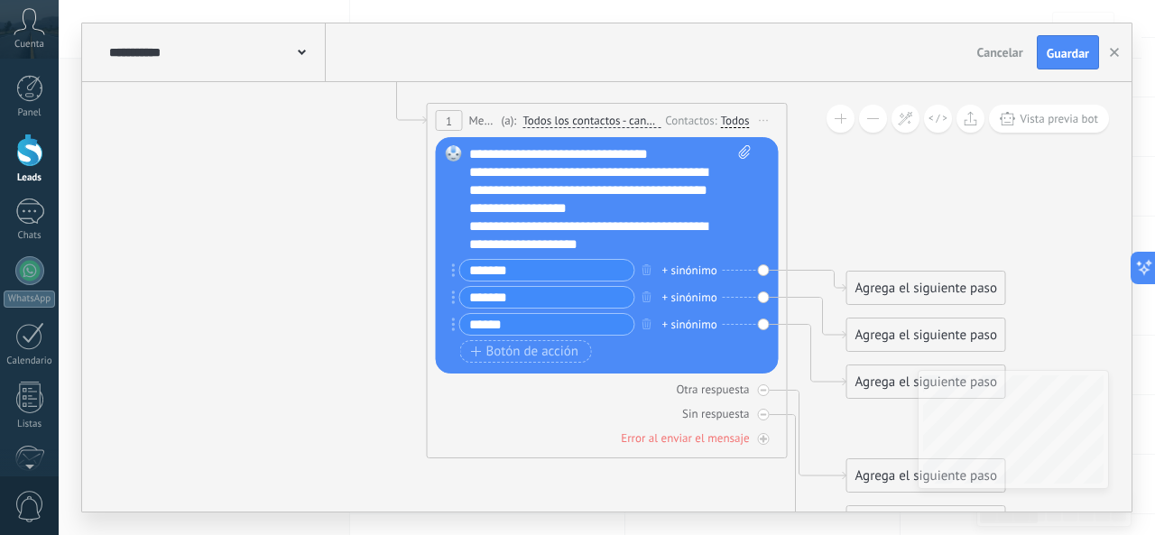
type input "******"
click at [654, 246] on div "**********" at bounding box center [594, 235] width 251 height 36
click at [902, 292] on div "Agrega el siguiente paso" at bounding box center [926, 288] width 158 height 30
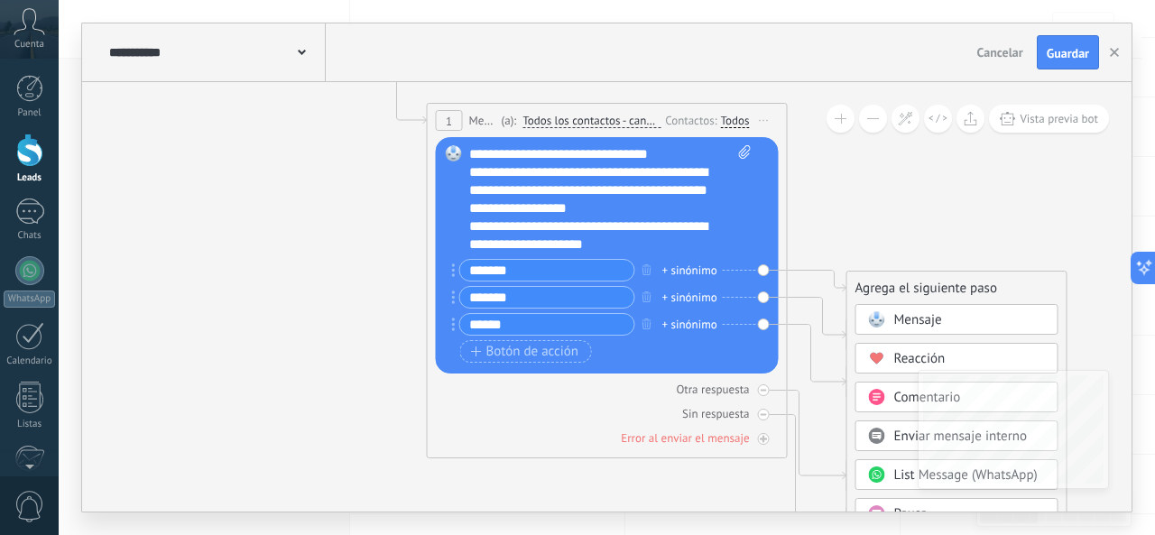
click at [912, 313] on span "Mensaje" at bounding box center [918, 319] width 48 height 17
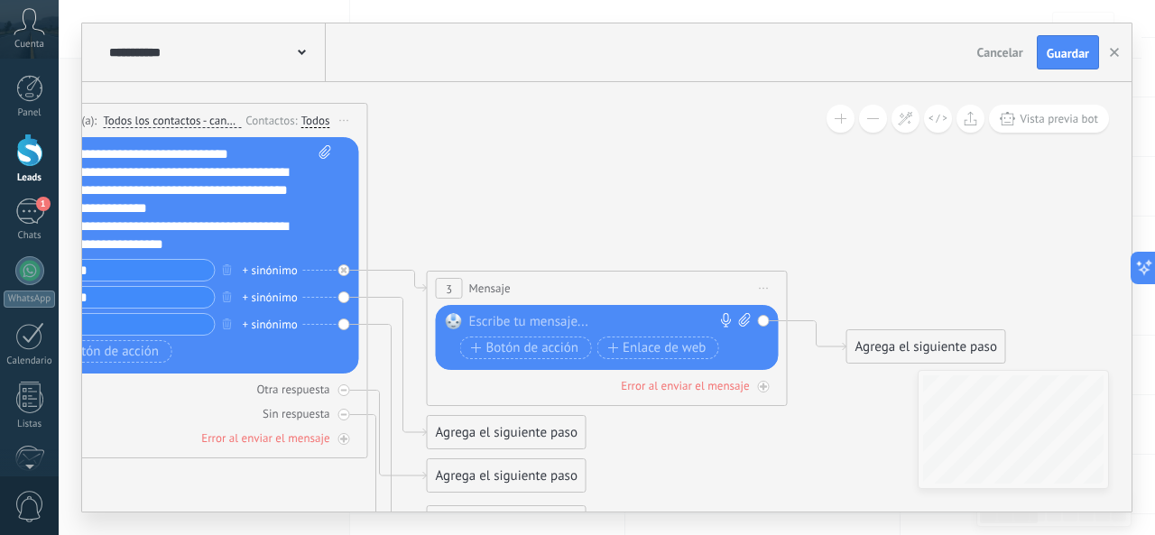
click at [514, 318] on div at bounding box center [603, 322] width 268 height 18
paste div
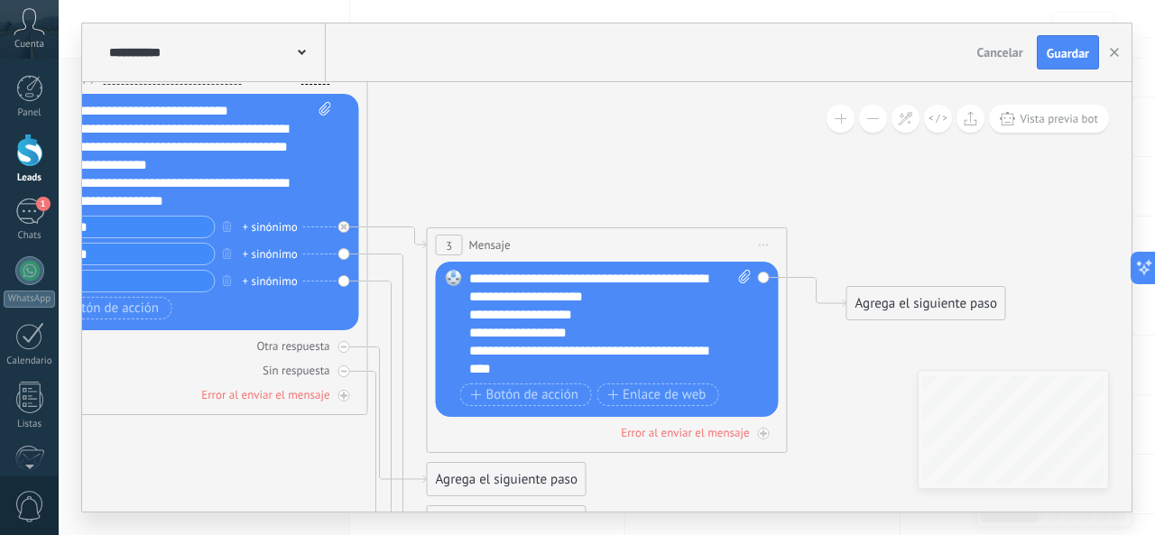
scroll to position [108, 0]
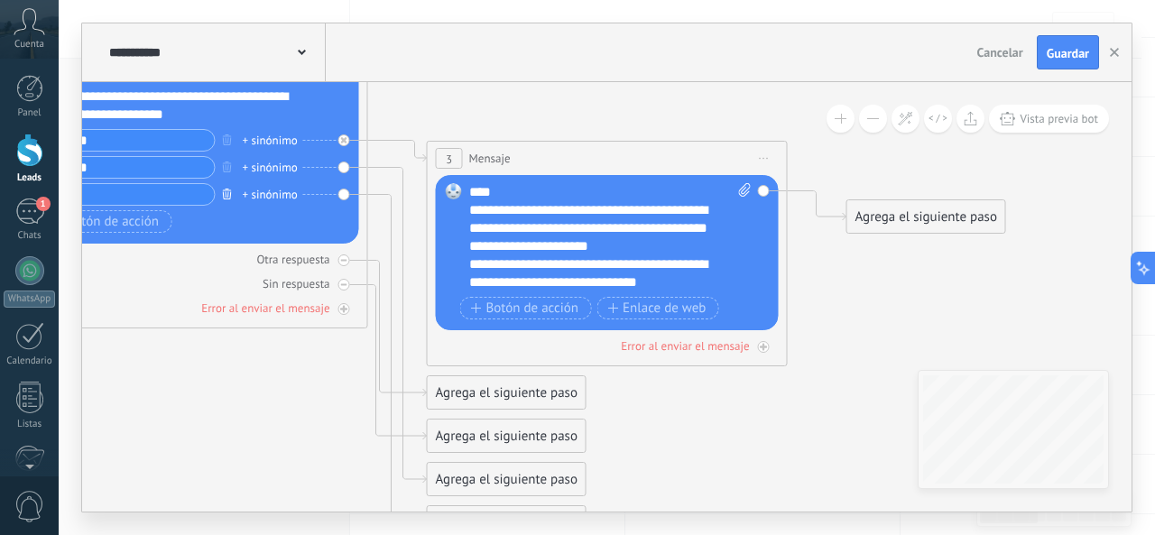
click at [225, 198] on icon "button" at bounding box center [227, 194] width 9 height 11
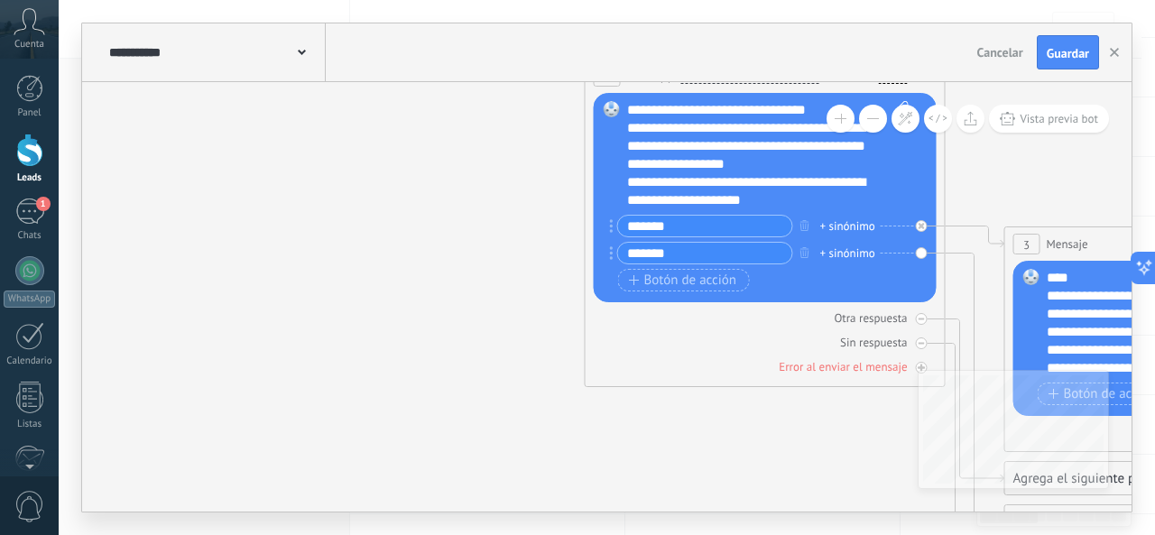
drag, startPoint x: 310, startPoint y: 426, endPoint x: 759, endPoint y: 381, distance: 451.7
click at [884, 508] on icon at bounding box center [947, 269] width 2052 height 1441
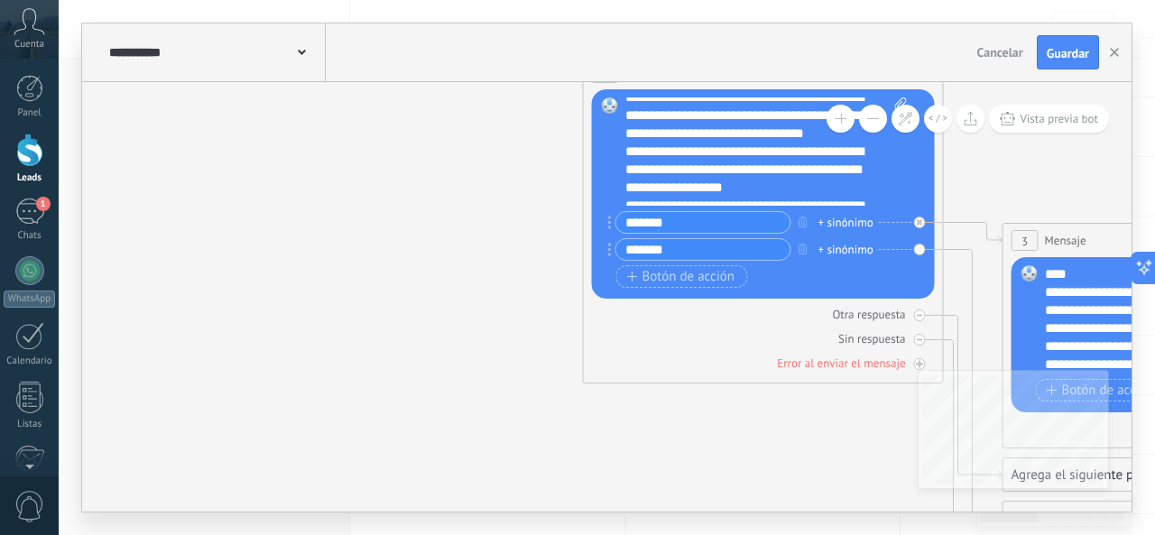
scroll to position [126, 0]
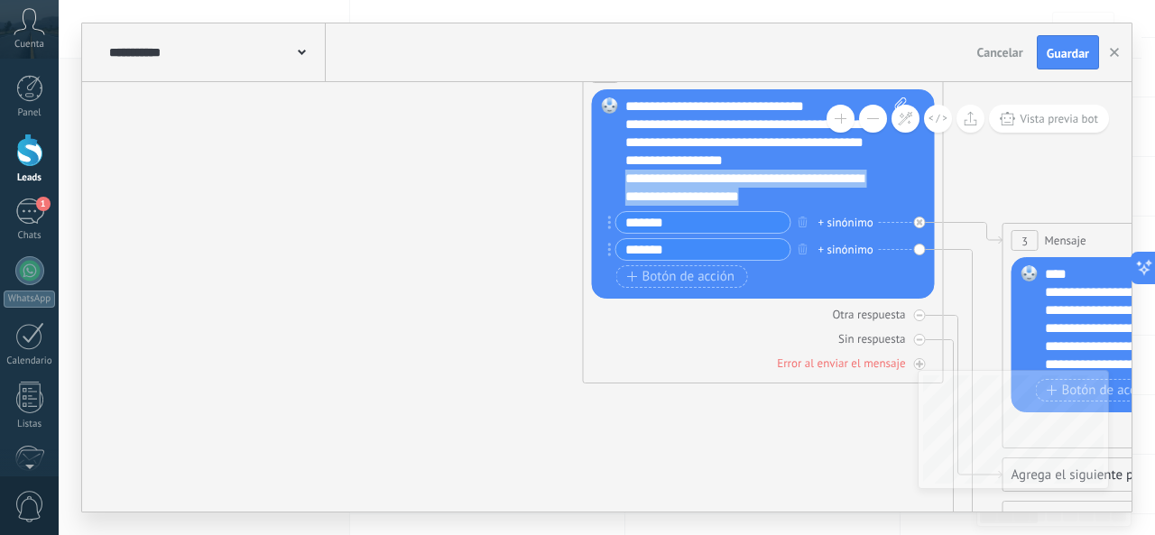
drag, startPoint x: 815, startPoint y: 201, endPoint x: 614, endPoint y: 179, distance: 202.5
click at [614, 179] on div "Reemplazar Quitar Convertir a mensaje de voz Arrastre la imagen aquí para adjun…" at bounding box center [763, 193] width 343 height 209
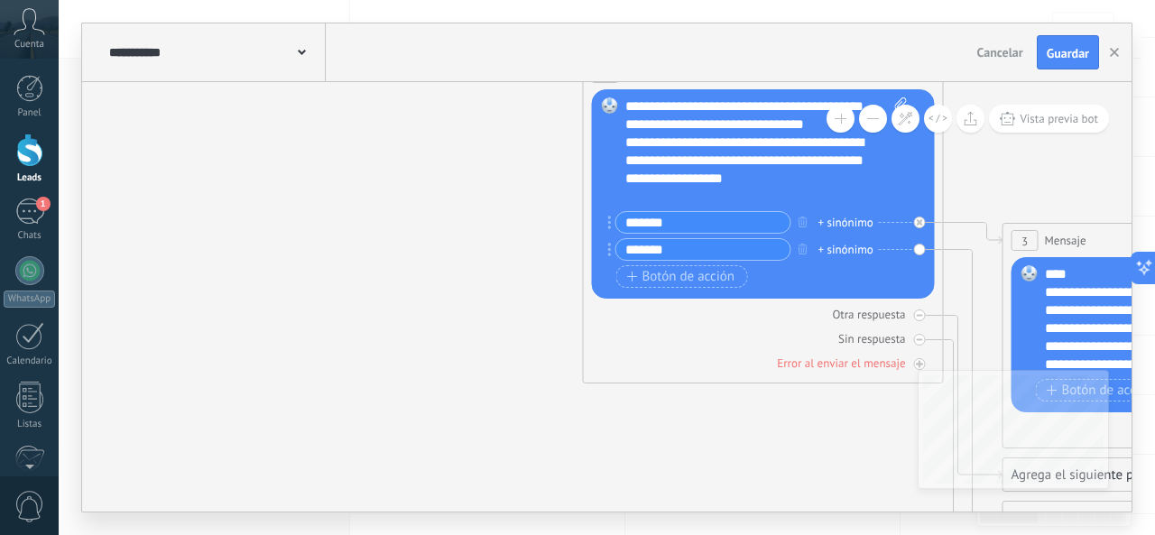
scroll to position [90, 0]
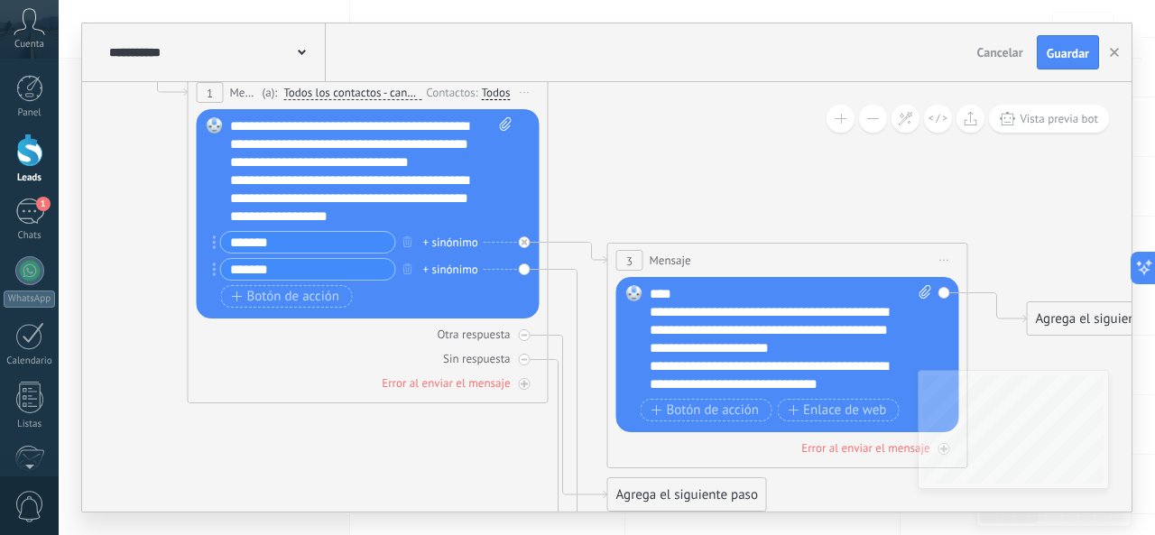
drag, startPoint x: 793, startPoint y: 450, endPoint x: 437, endPoint y: 458, distance: 356.6
click at [430, 484] on icon at bounding box center [550, 285] width 2052 height 1441
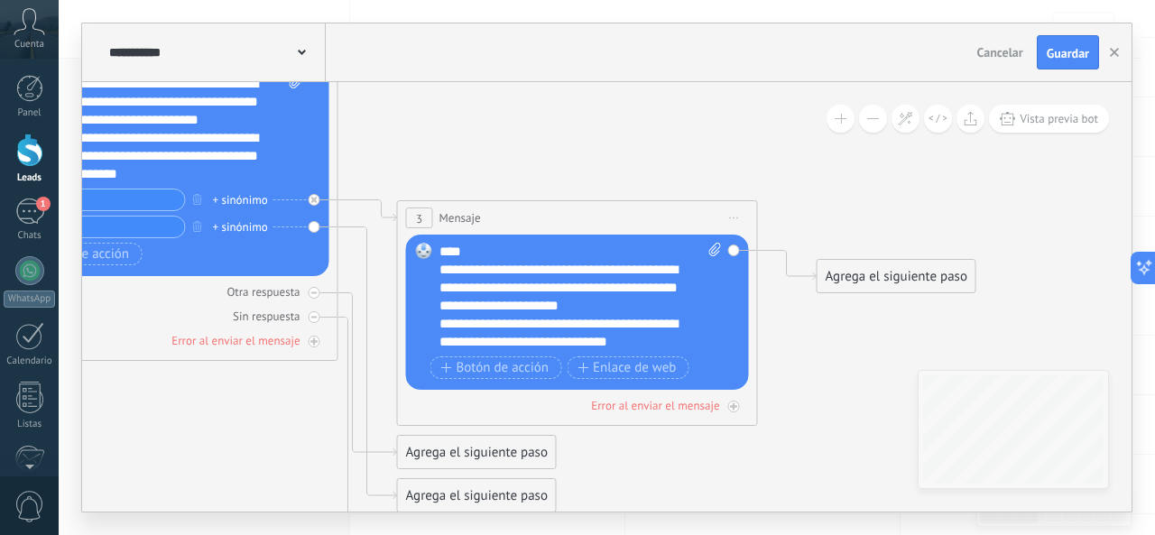
drag, startPoint x: 887, startPoint y: 229, endPoint x: 644, endPoint y: 227, distance: 242.8
click at [689, 184] on icon at bounding box center [340, 243] width 2052 height 1441
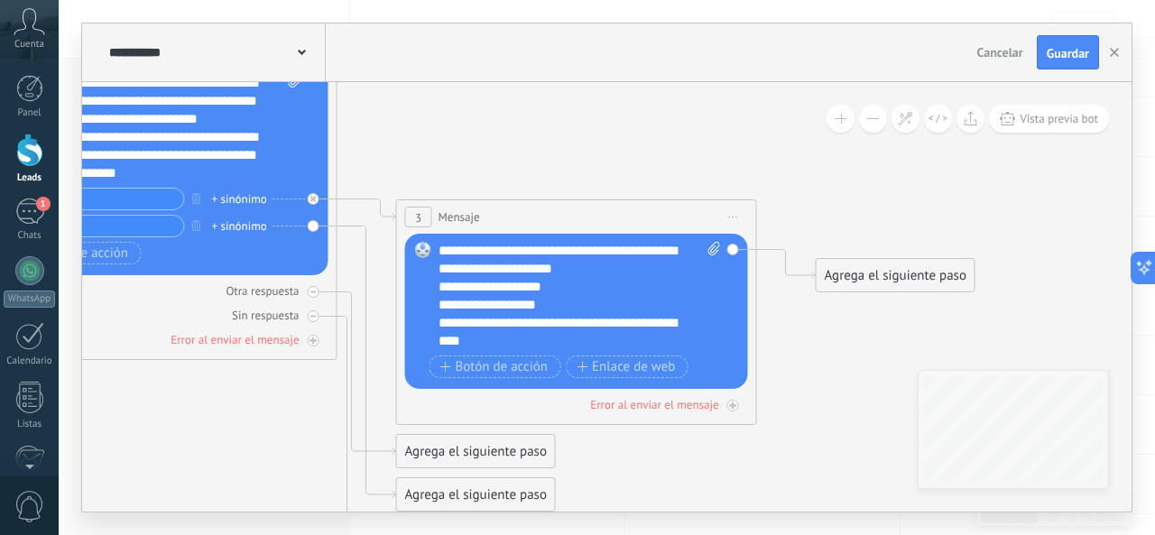
scroll to position [0, 0]
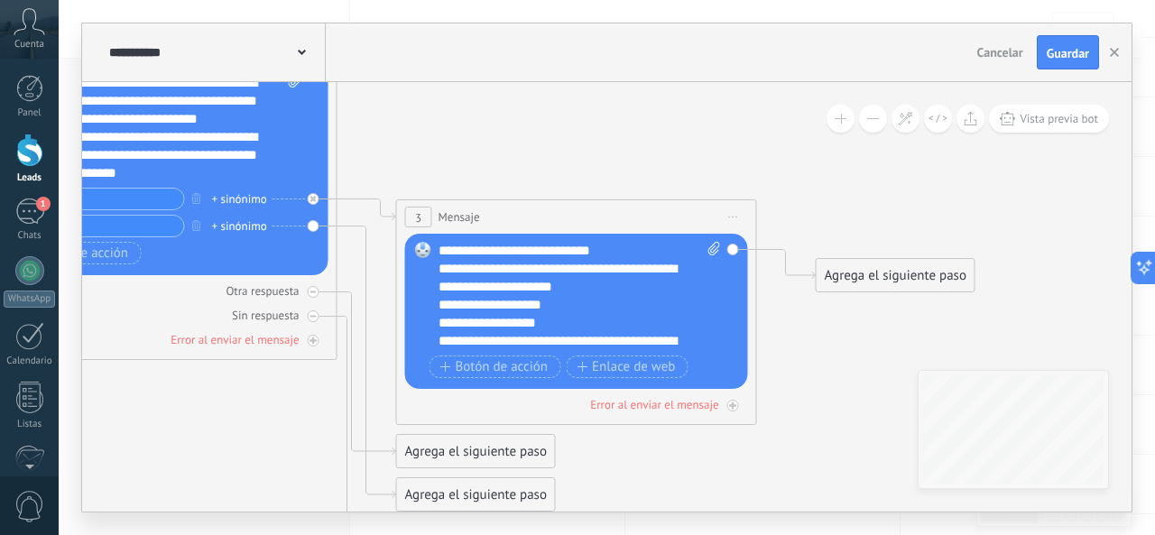
click at [713, 240] on div "Reemplazar Quitar Convertir a mensaje de voz Arrastre la imagen aquí para adjun…" at bounding box center [576, 311] width 343 height 155
click at [712, 249] on icon at bounding box center [714, 249] width 12 height 14
click input "Subir" at bounding box center [0, 0] width 0 height 0
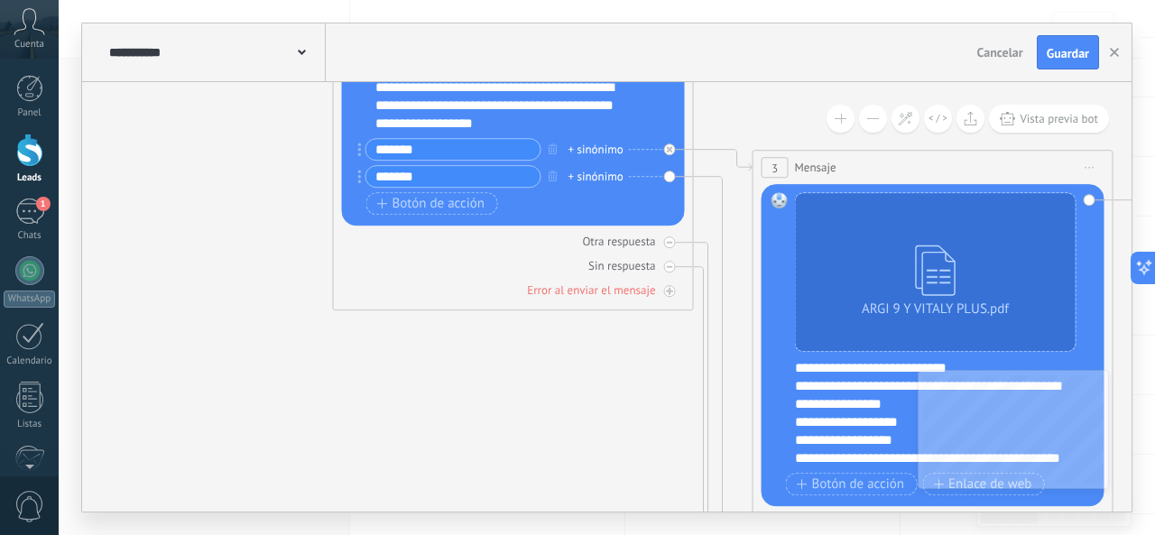
drag, startPoint x: 168, startPoint y: 415, endPoint x: 522, endPoint y: 379, distance: 355.6
click at [514, 405] on icon at bounding box center [696, 192] width 2052 height 1441
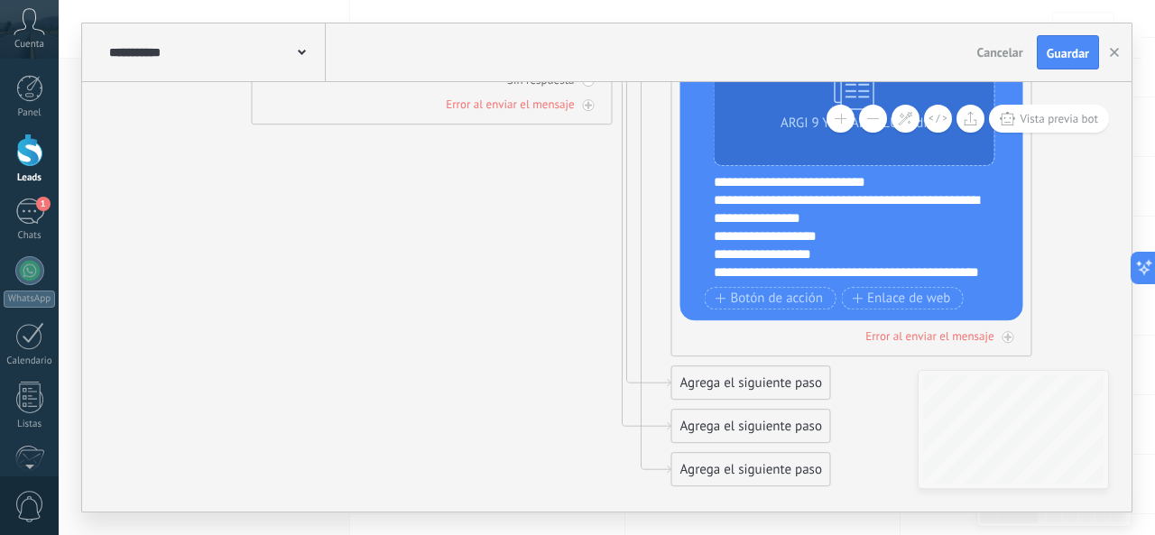
drag, startPoint x: 562, startPoint y: 353, endPoint x: 492, endPoint y: 168, distance: 197.9
click at [492, 168] on icon at bounding box center [614, 6] width 2052 height 1441
click at [641, 290] on icon at bounding box center [642, 232] width 59 height 483
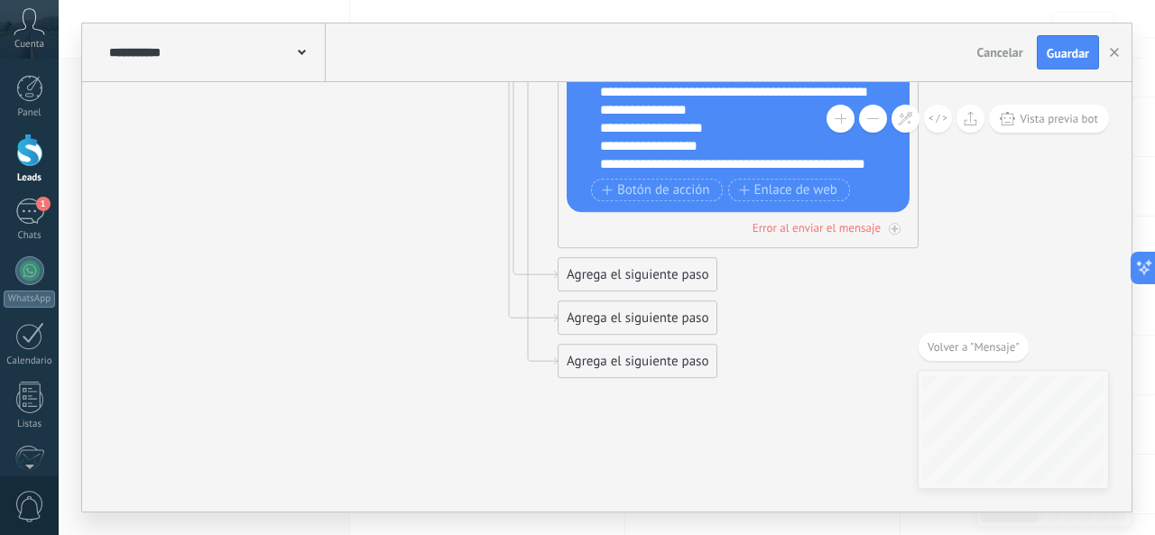
click at [600, 366] on div "Agrega el siguiente paso" at bounding box center [638, 362] width 158 height 30
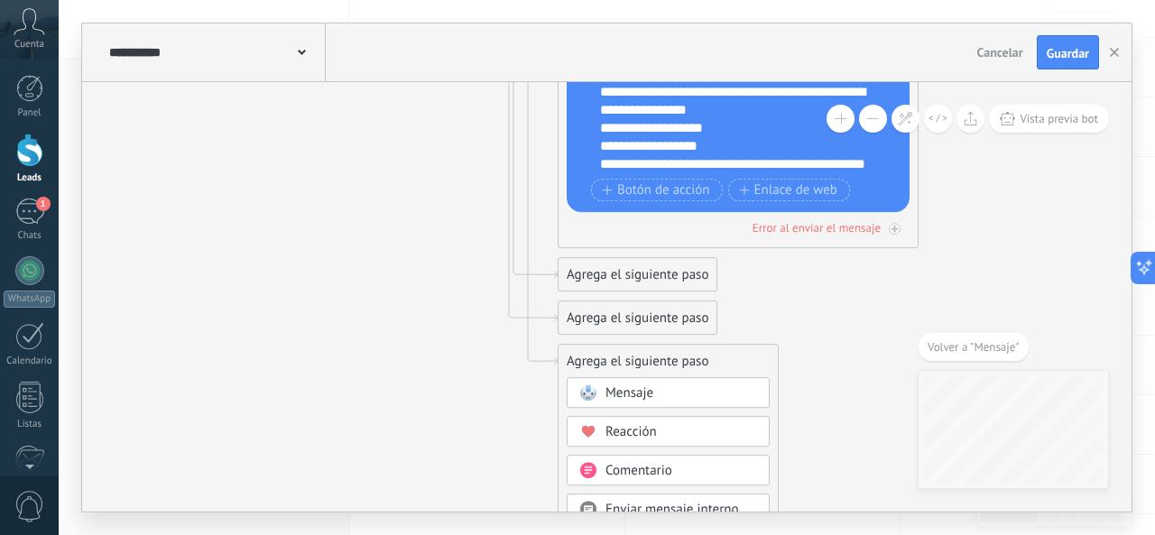
click at [688, 386] on div "Mensaje" at bounding box center [682, 393] width 152 height 18
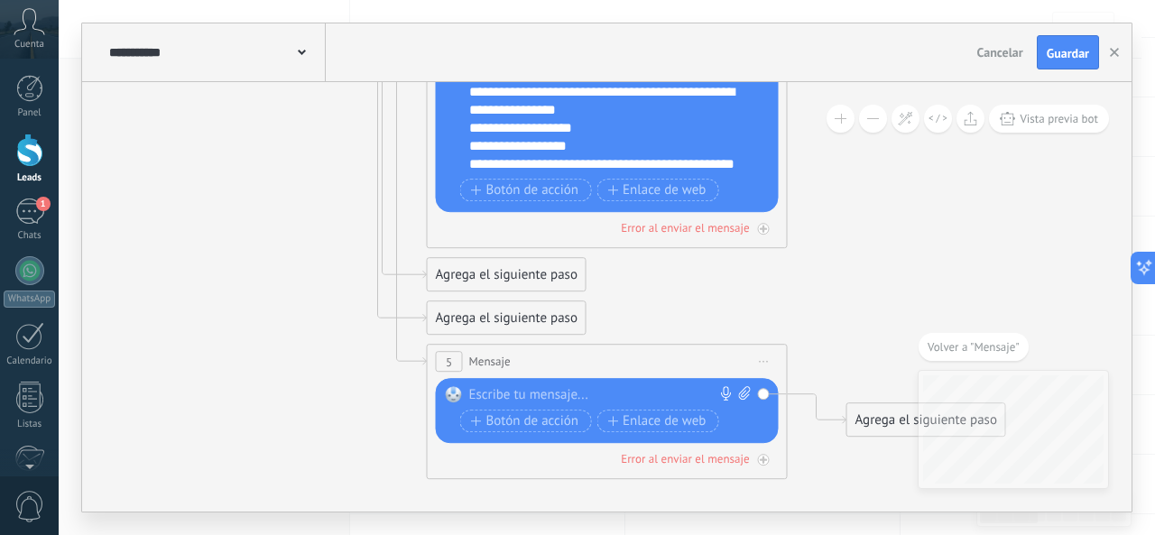
click at [572, 397] on div at bounding box center [603, 395] width 268 height 18
paste div
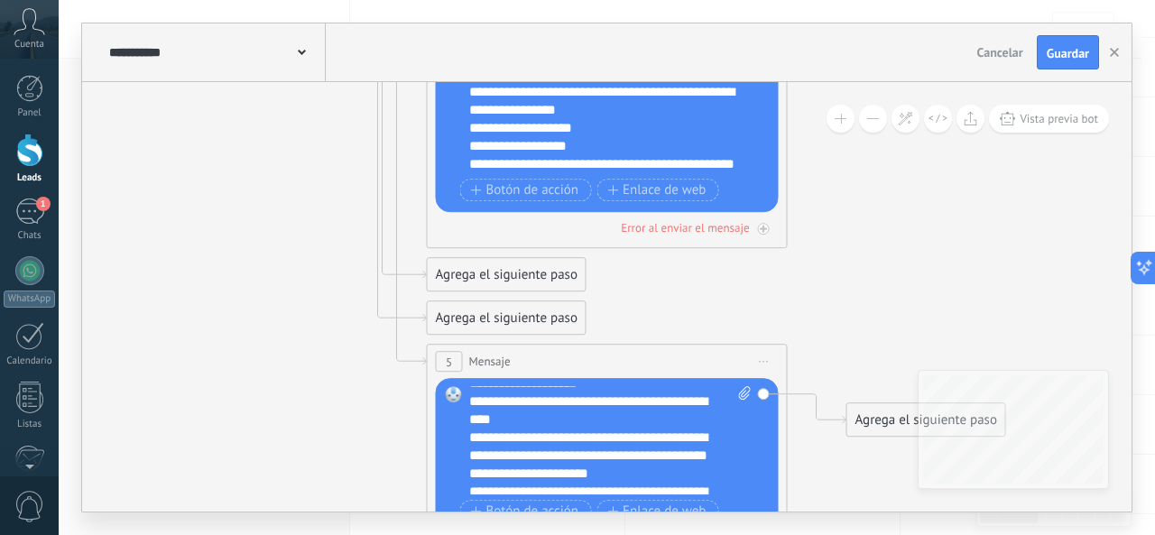
scroll to position [90, 0]
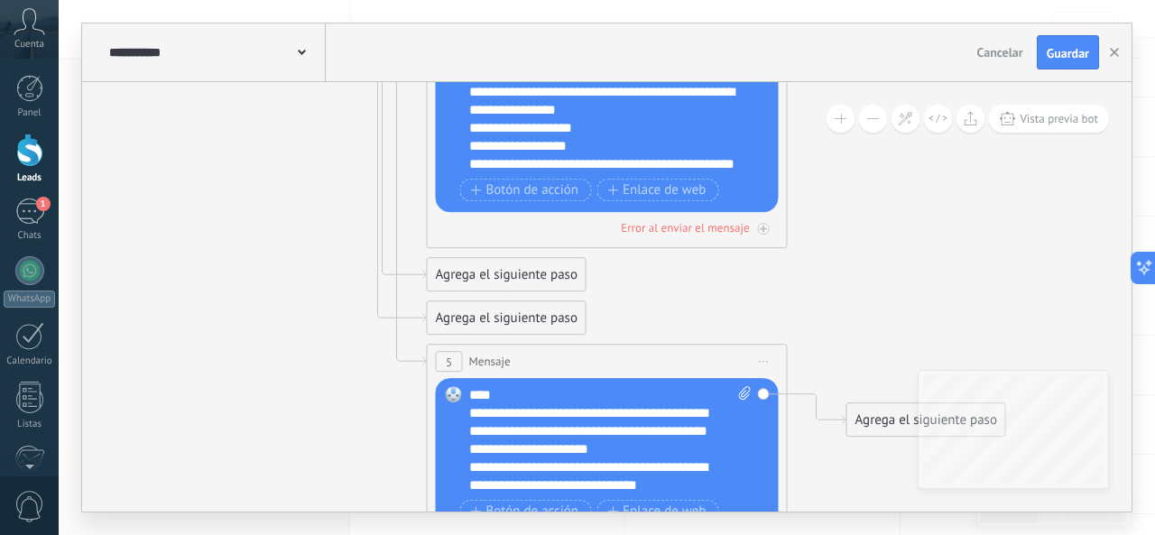
click at [744, 394] on icon at bounding box center [745, 393] width 12 height 14
click input "Subir" at bounding box center [0, 0] width 0 height 0
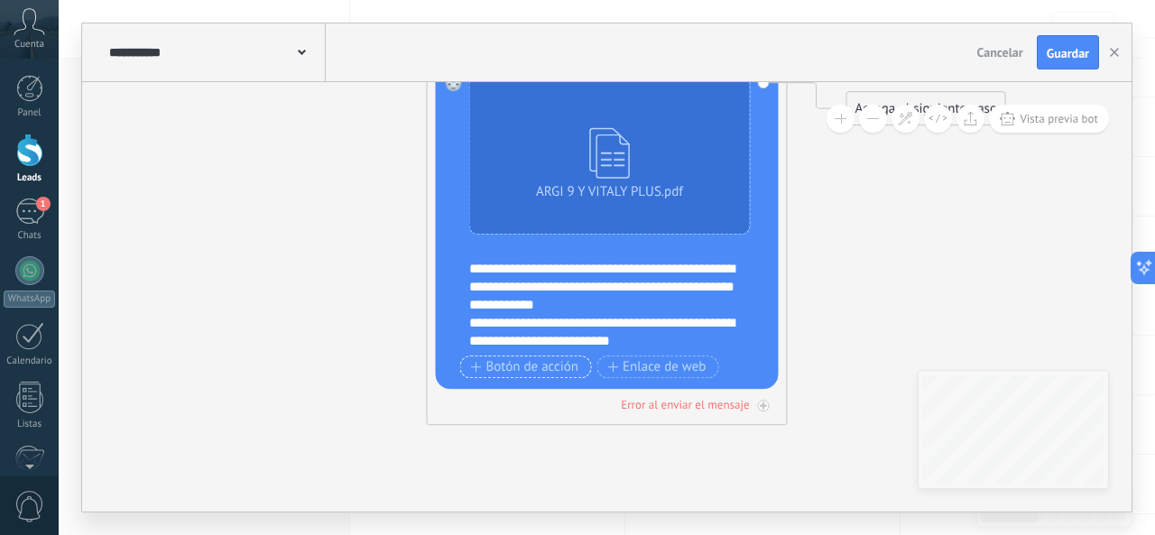
click at [520, 364] on span "Botón de acción" at bounding box center [525, 367] width 108 height 14
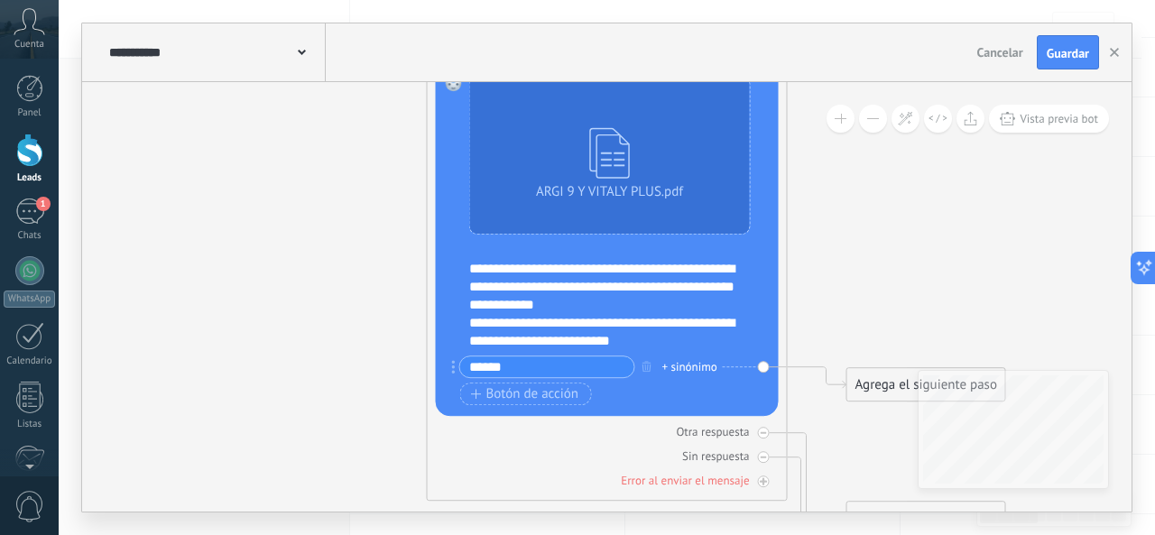
type input "******"
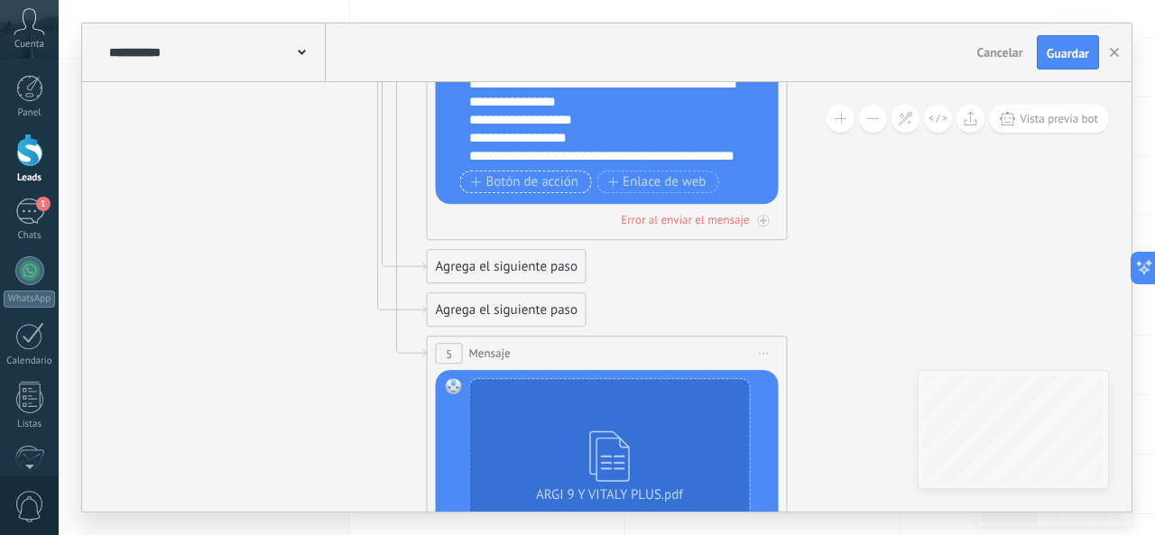
click at [527, 181] on span "Botón de acción" at bounding box center [525, 182] width 108 height 14
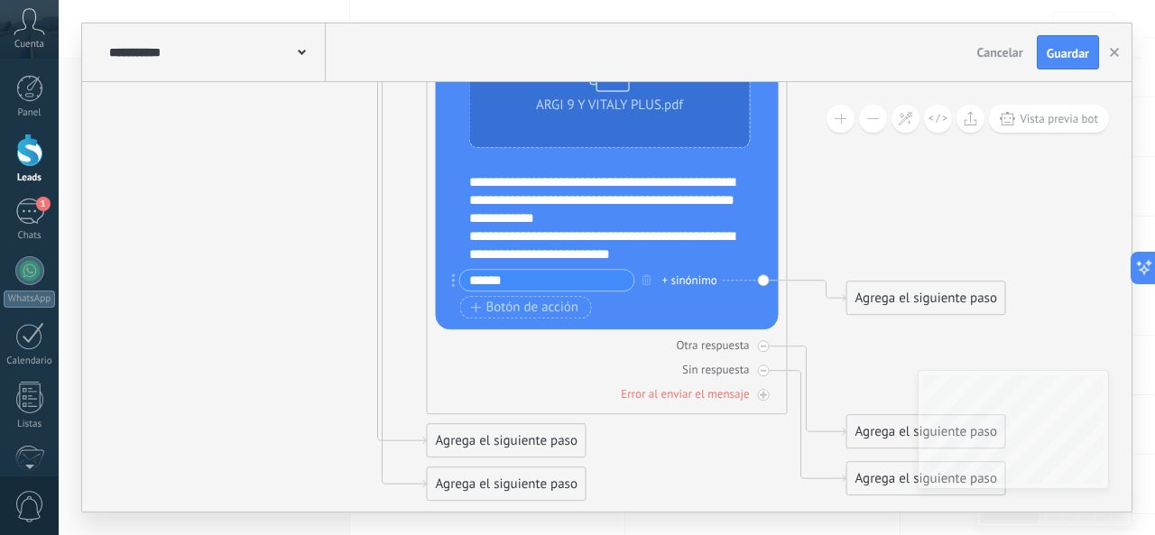
type input "******"
click at [880, 301] on div "Agrega el siguiente paso" at bounding box center [926, 298] width 158 height 30
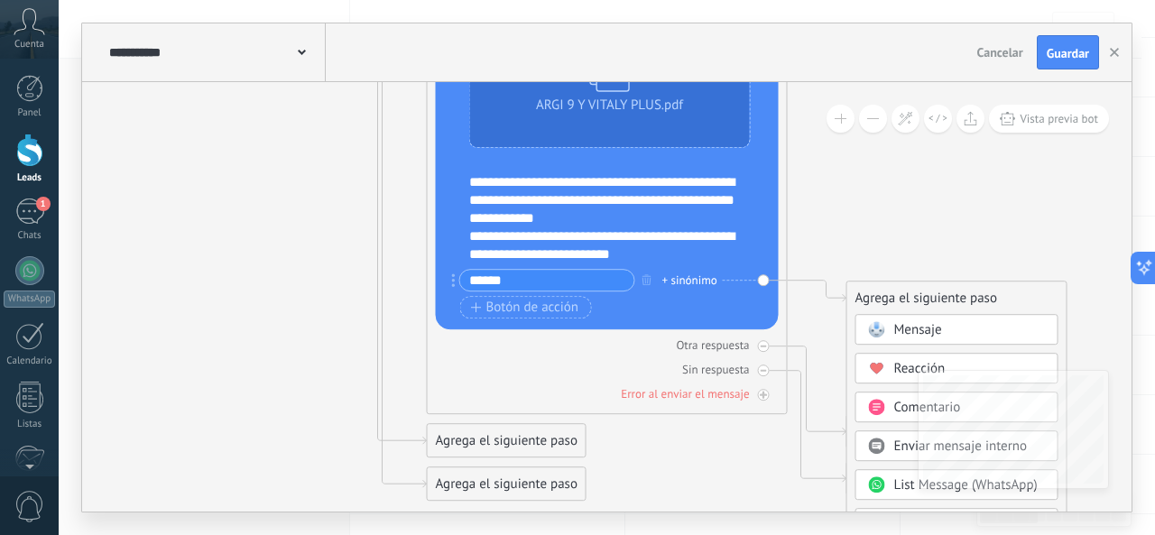
click at [921, 331] on span "Mensaje" at bounding box center [918, 329] width 48 height 17
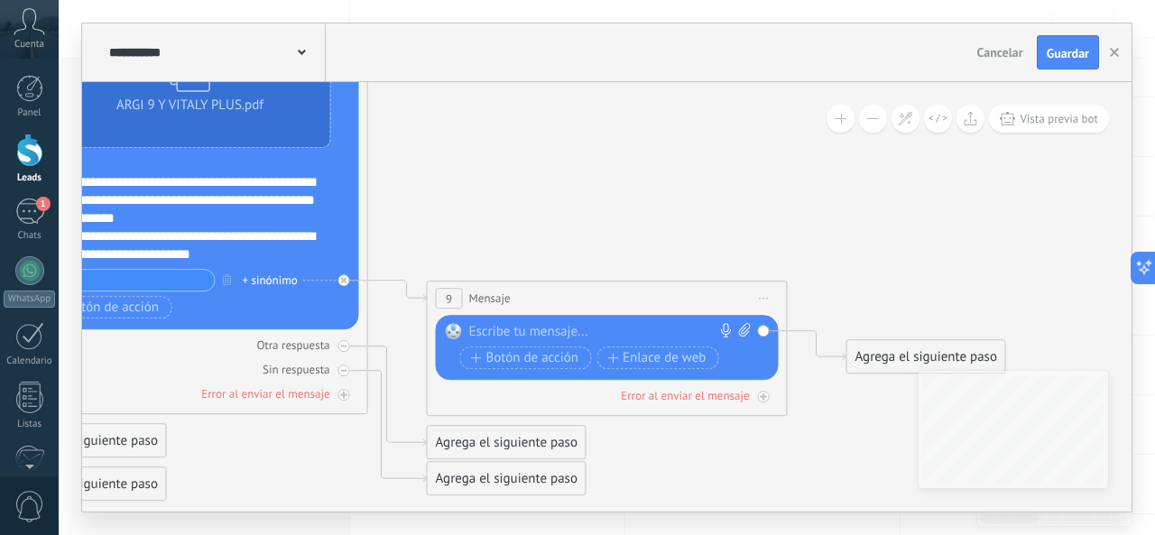
click at [561, 328] on div at bounding box center [603, 332] width 268 height 18
paste div
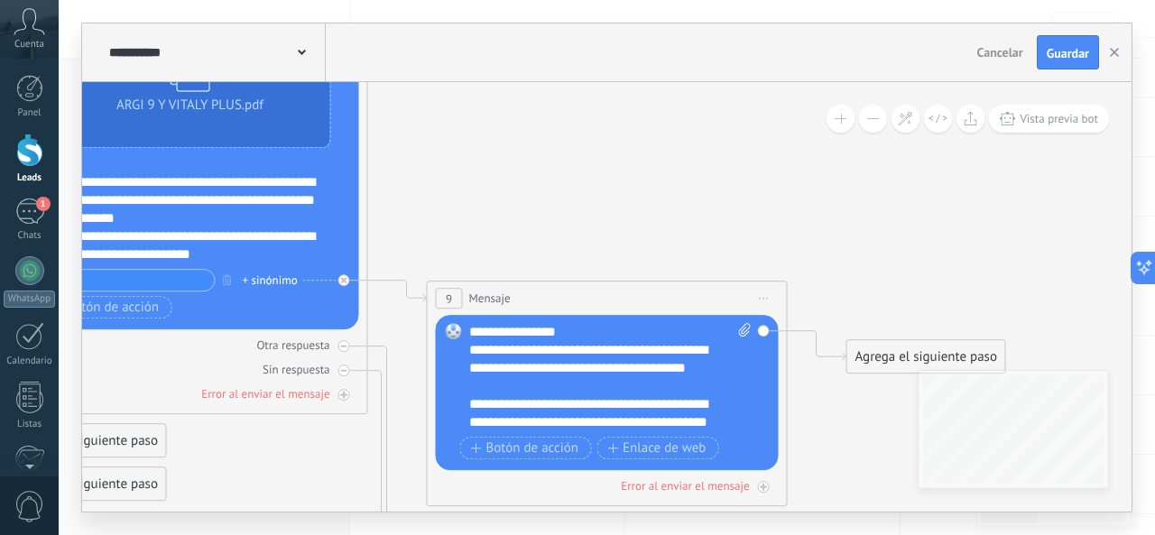
scroll to position [144, 0]
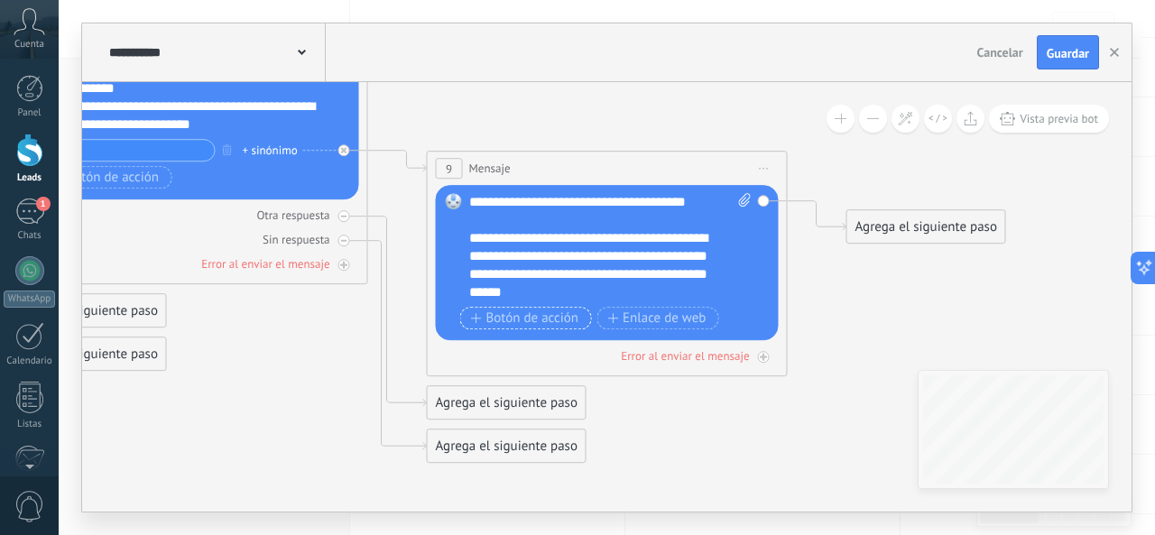
click at [550, 321] on span "Botón de acción" at bounding box center [525, 318] width 108 height 14
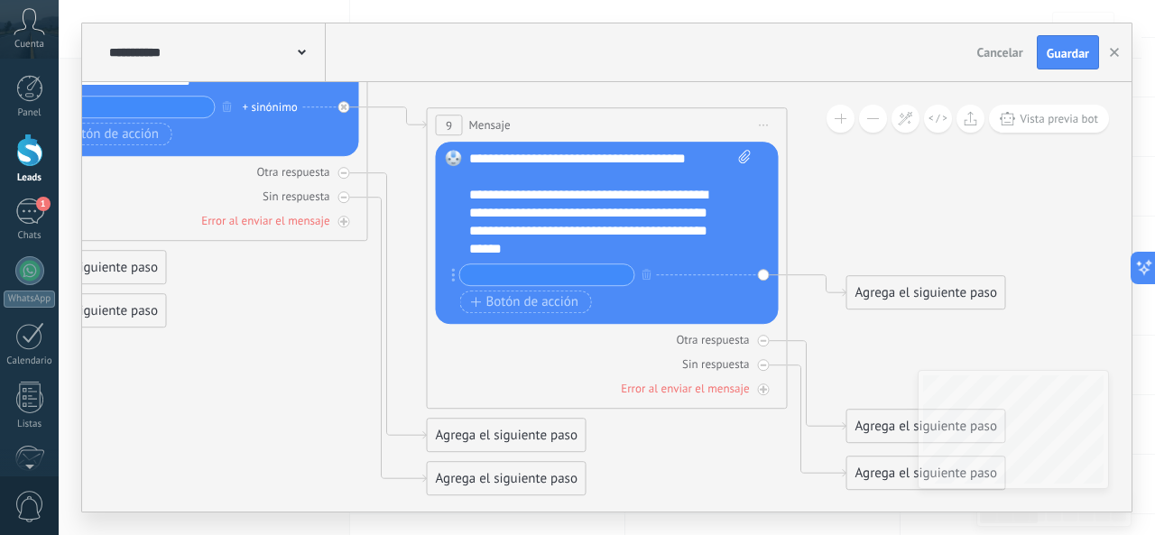
click at [456, 276] on div at bounding box center [543, 275] width 183 height 23
click at [452, 276] on icon at bounding box center [454, 275] width 4 height 14
click at [649, 273] on icon "button" at bounding box center [647, 274] width 9 height 11
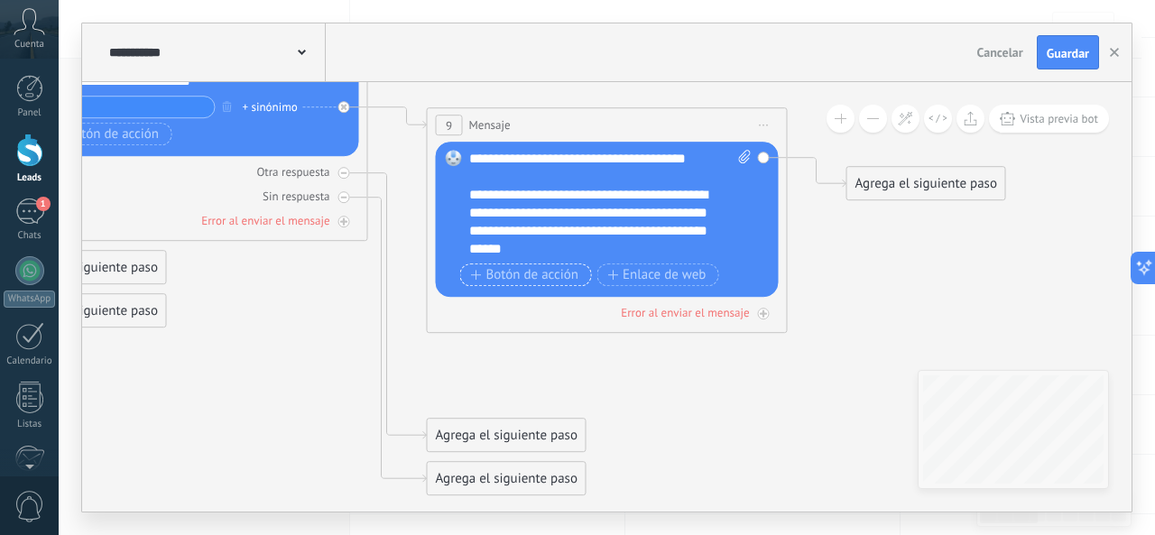
drag, startPoint x: 543, startPoint y: 272, endPoint x: 592, endPoint y: 252, distance: 52.6
click at [592, 252] on div "**********" at bounding box center [610, 220] width 282 height 141
click at [466, 275] on button "Botón de acción" at bounding box center [526, 275] width 132 height 23
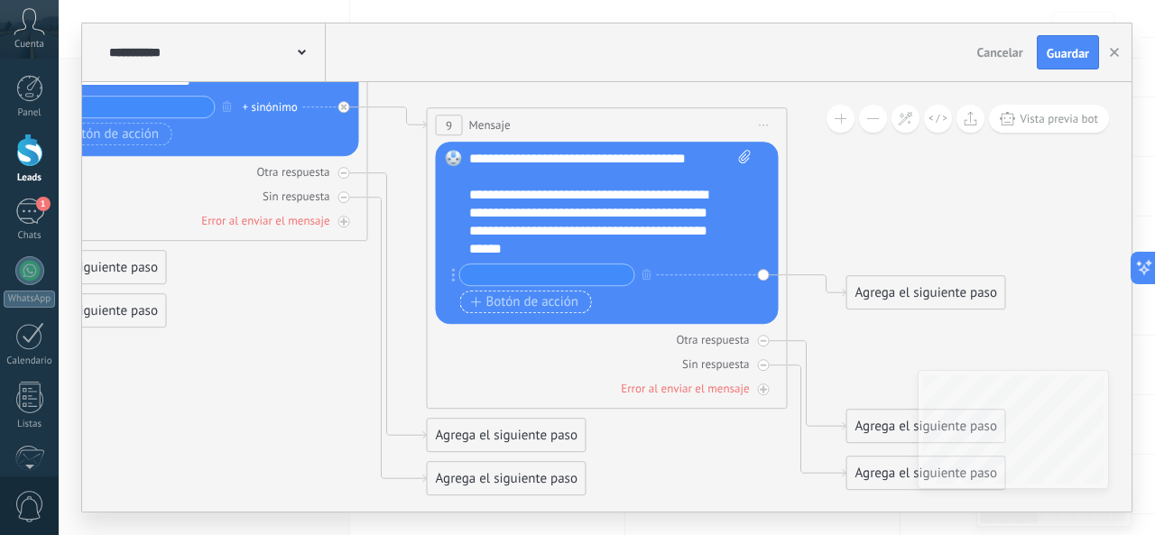
click at [471, 302] on icon "button" at bounding box center [476, 302] width 10 height 10
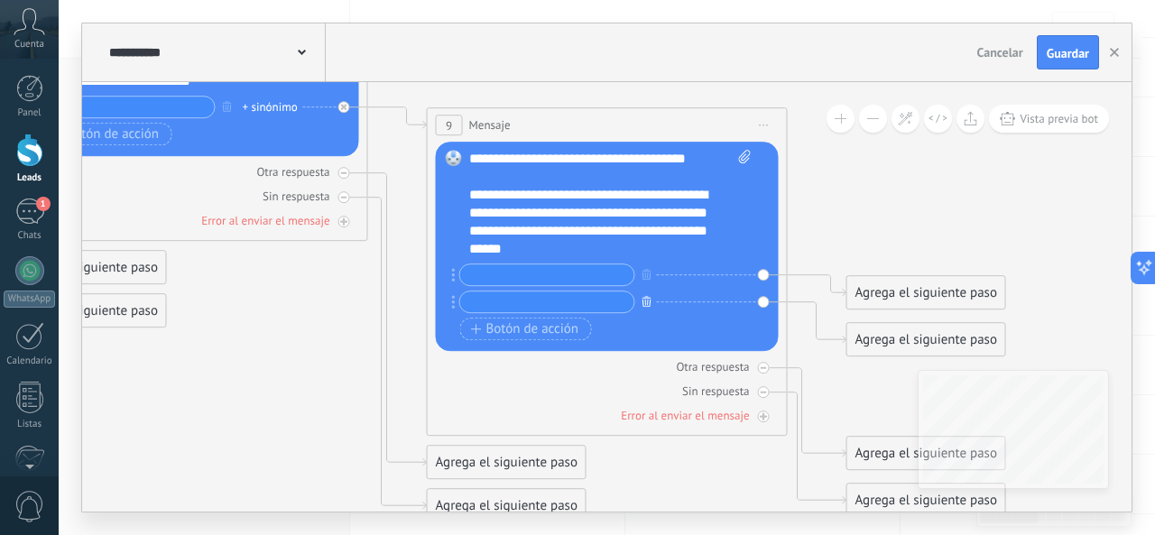
click at [643, 302] on icon "button" at bounding box center [647, 301] width 9 height 11
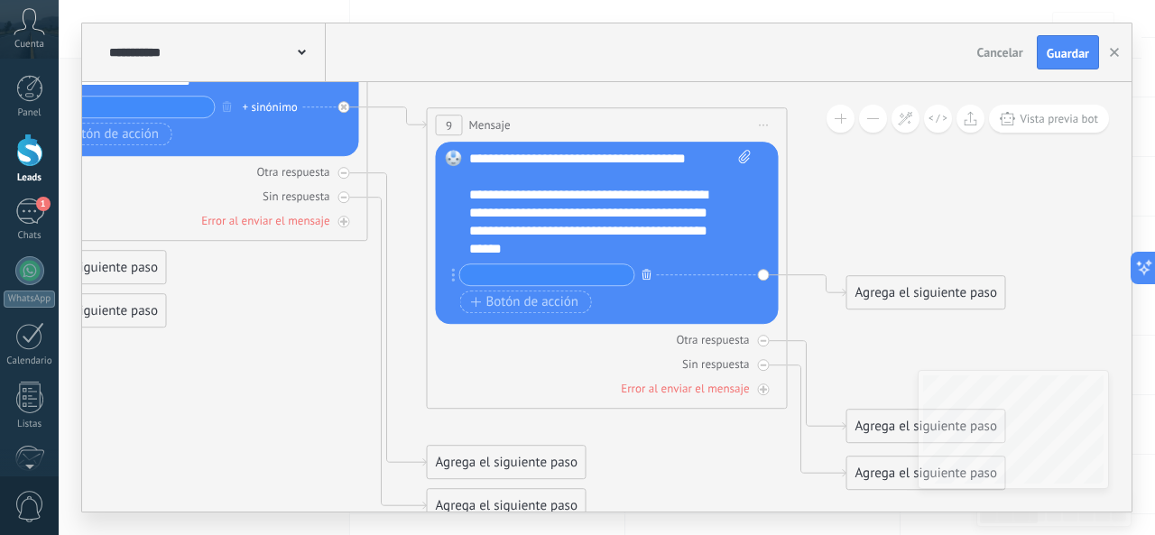
click at [646, 281] on button "button" at bounding box center [647, 274] width 20 height 23
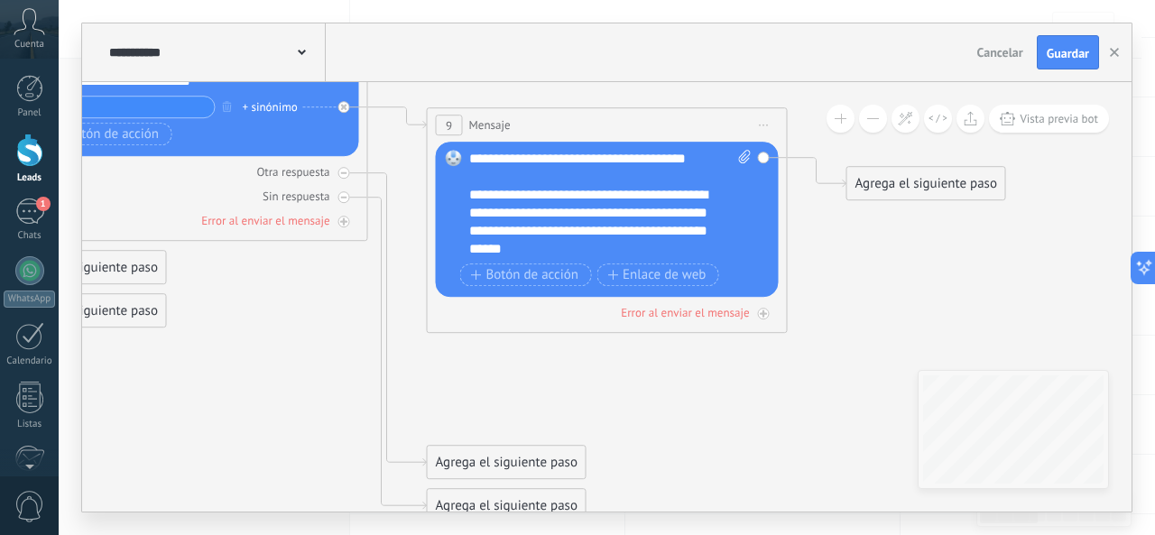
click at [739, 162] on icon at bounding box center [745, 157] width 12 height 14
click input "Subir" at bounding box center [0, 0] width 0 height 0
click at [452, 161] on rect at bounding box center [454, 158] width 16 height 16
click at [639, 281] on span "Enlace de web" at bounding box center [656, 275] width 98 height 14
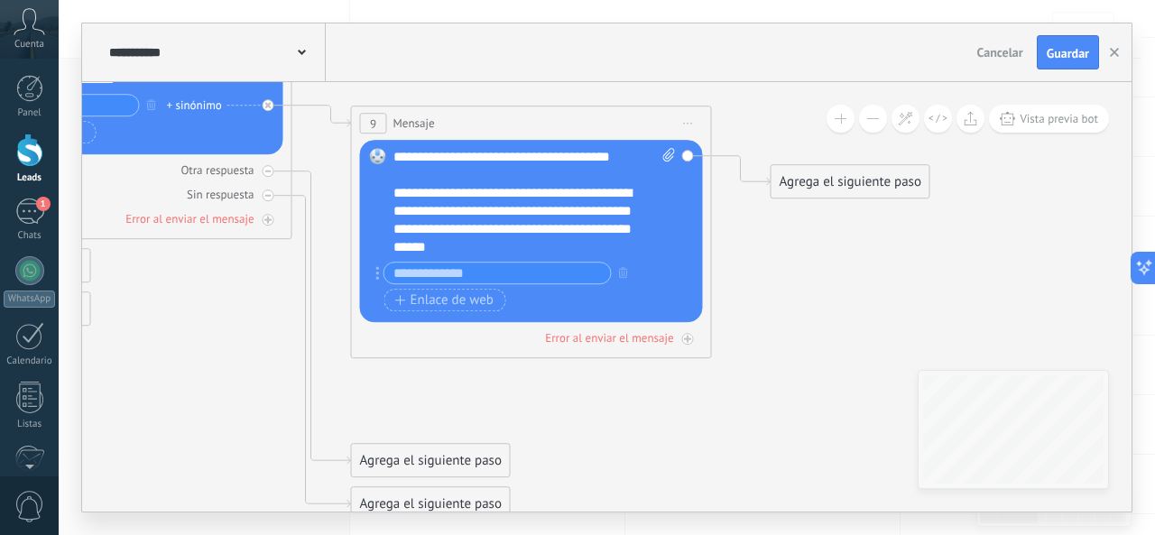
drag, startPoint x: 836, startPoint y: 402, endPoint x: 745, endPoint y: 284, distance: 148.0
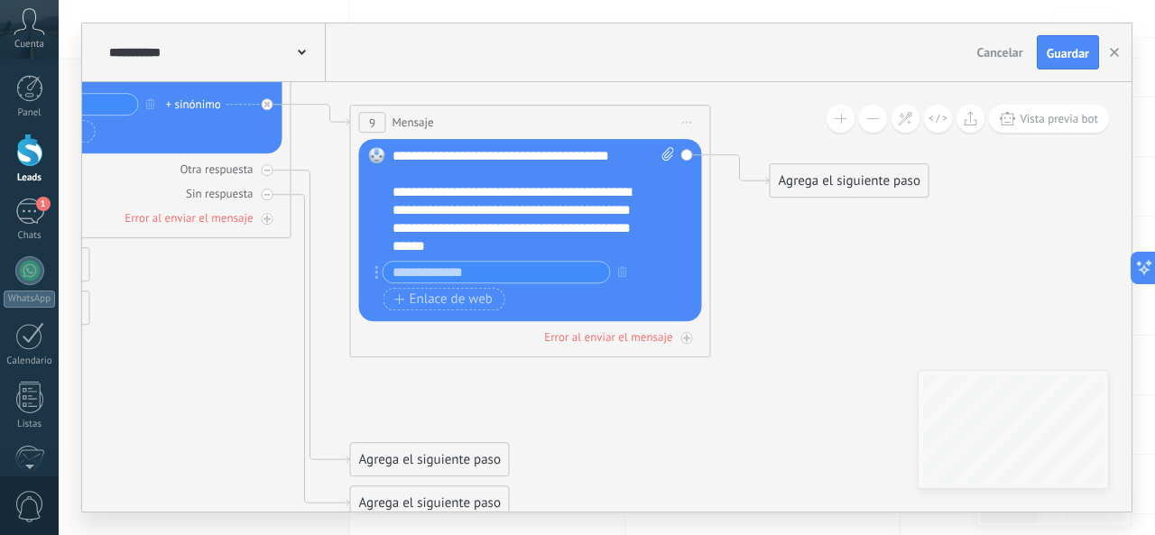
click at [823, 183] on div "Agrega el siguiente paso" at bounding box center [850, 181] width 158 height 30
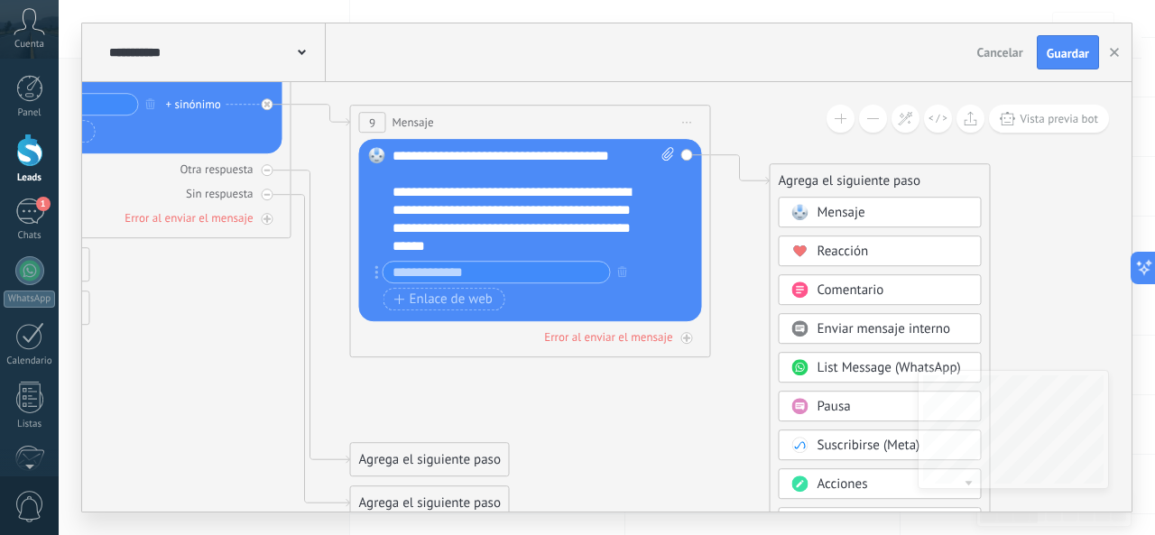
click at [875, 291] on span "Comentario" at bounding box center [851, 290] width 67 height 17
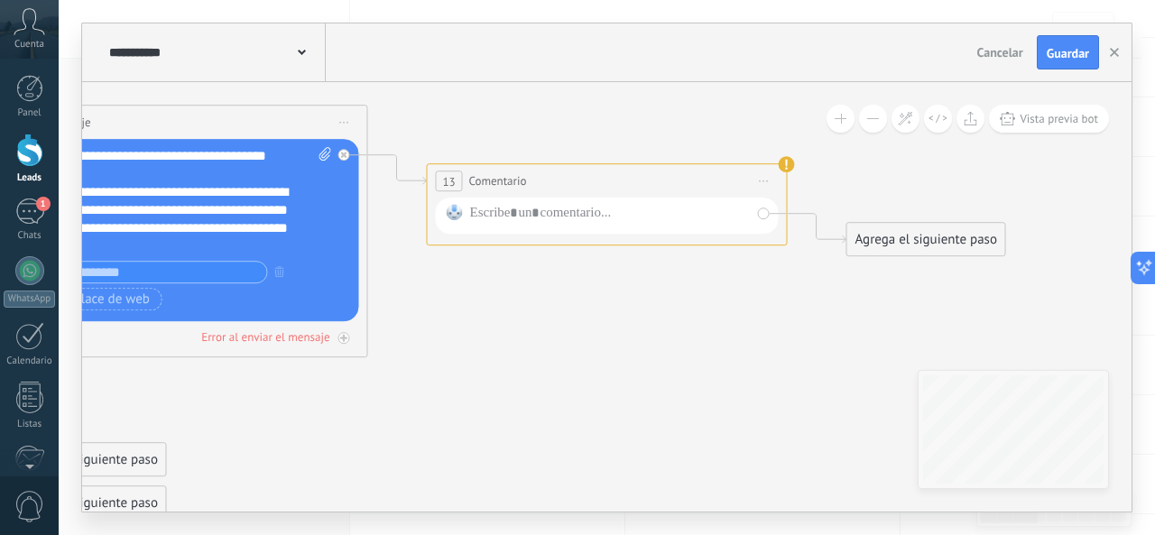
click at [449, 180] on span "13" at bounding box center [448, 181] width 13 height 15
drag, startPoint x: 458, startPoint y: 208, endPoint x: 495, endPoint y: 214, distance: 37.4
click at [466, 210] on span at bounding box center [455, 212] width 31 height 14
click at [558, 214] on div at bounding box center [610, 215] width 281 height 23
click at [785, 165] on use at bounding box center [787, 164] width 16 height 16
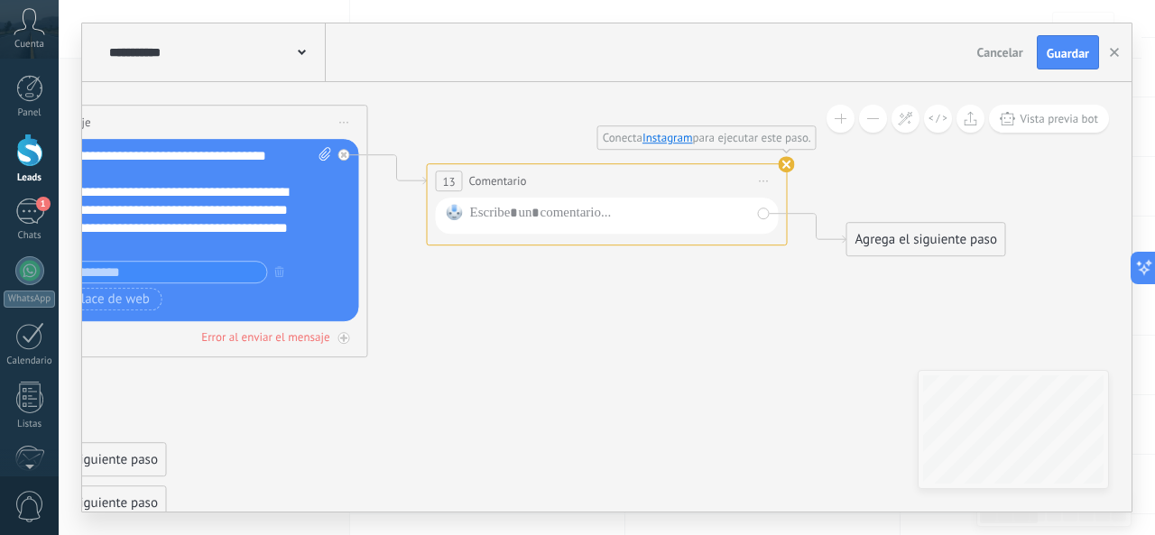
click at [785, 163] on use at bounding box center [787, 164] width 16 height 16
click at [794, 159] on icon at bounding box center [787, 164] width 18 height 18
click at [790, 159] on use at bounding box center [787, 164] width 16 height 16
click at [344, 151] on div at bounding box center [344, 155] width 12 height 12
click at [500, 270] on div "Agrega el siguiente paso" at bounding box center [507, 272] width 158 height 30
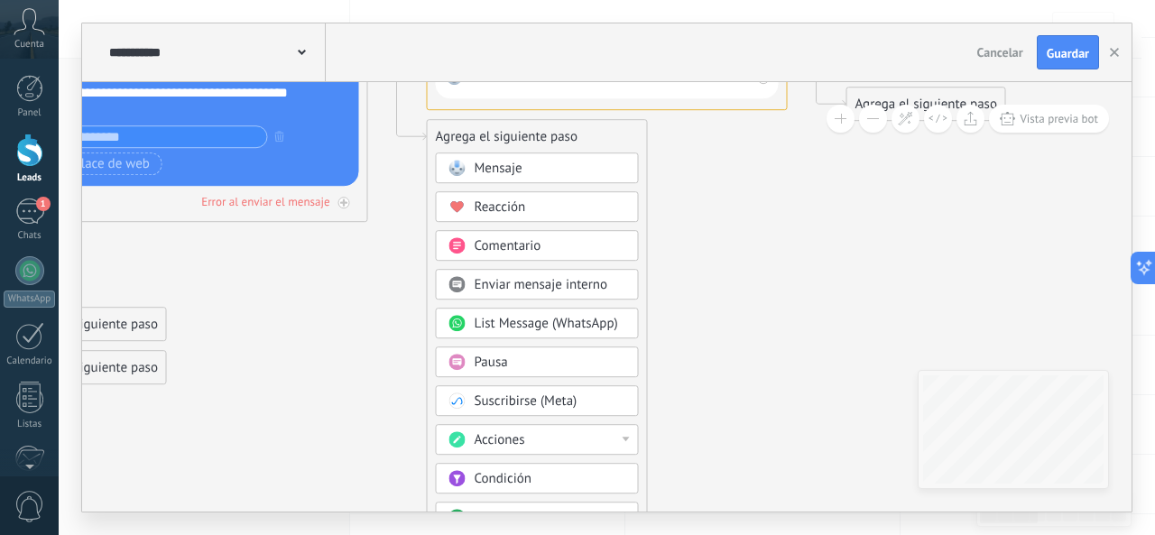
click at [551, 324] on span "List Message (WhatsApp)" at bounding box center [546, 323] width 143 height 17
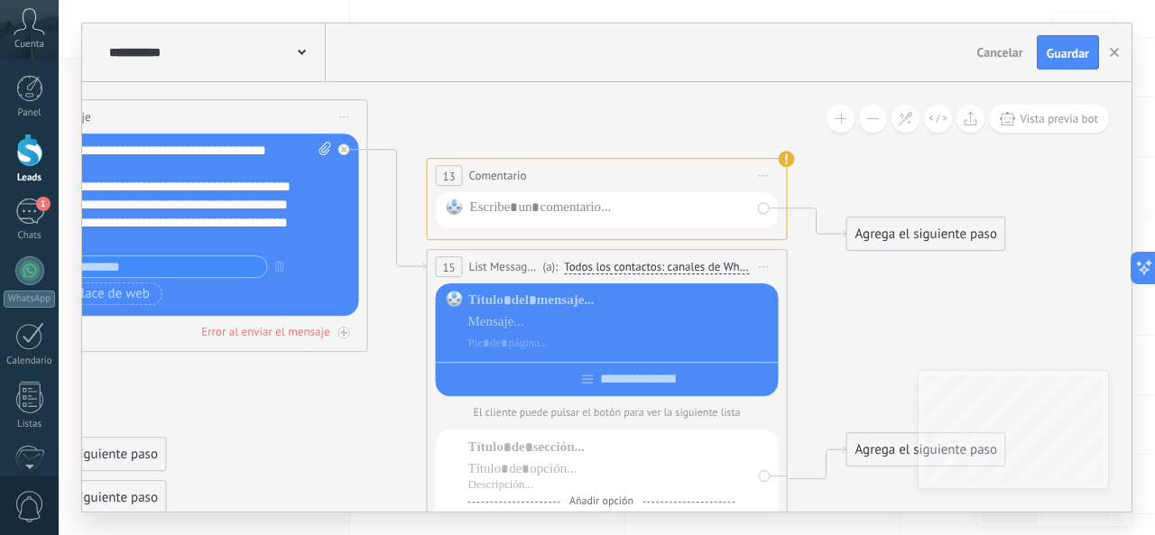
click at [764, 264] on span "Iniciar vista previa aquí Cambiar nombre Duplicar Borrar" at bounding box center [764, 267] width 29 height 26
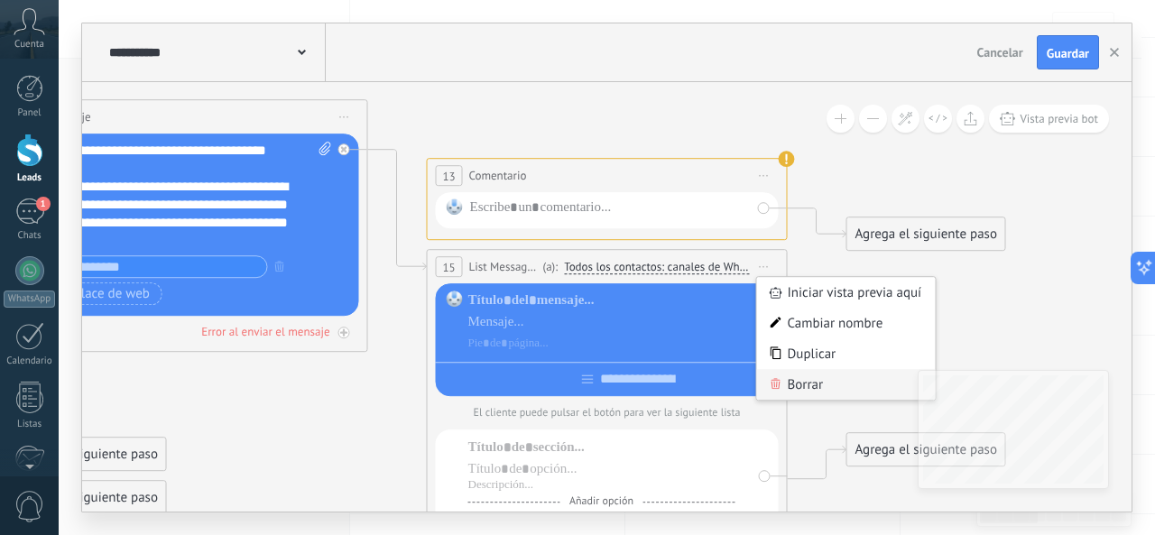
click at [817, 379] on div "Borrar" at bounding box center [846, 384] width 179 height 31
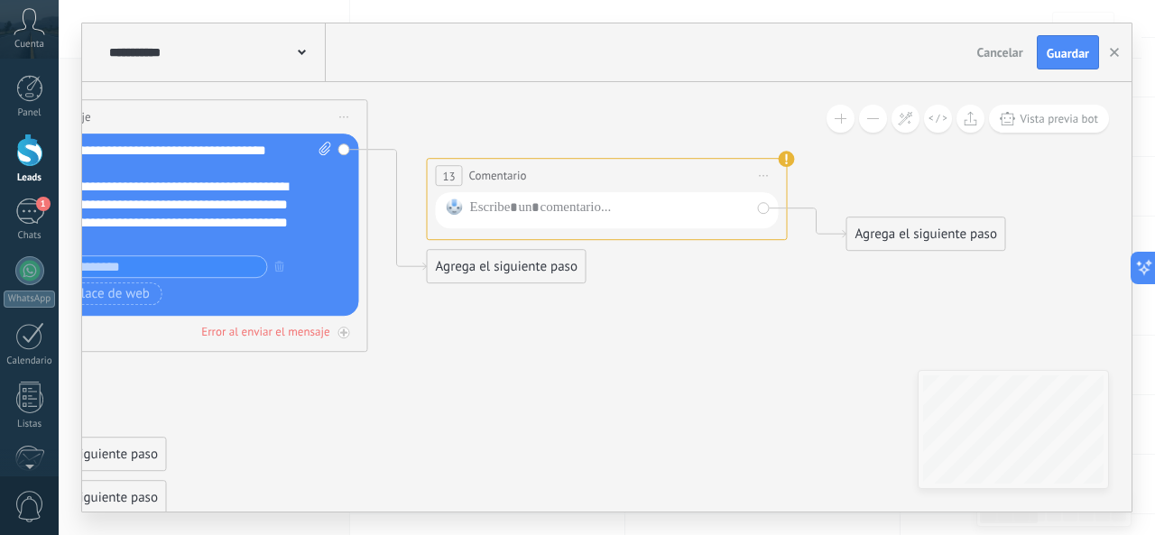
click at [769, 173] on span "Iniciar vista previa aquí Cambiar nombre Duplicar Borrar" at bounding box center [764, 175] width 29 height 26
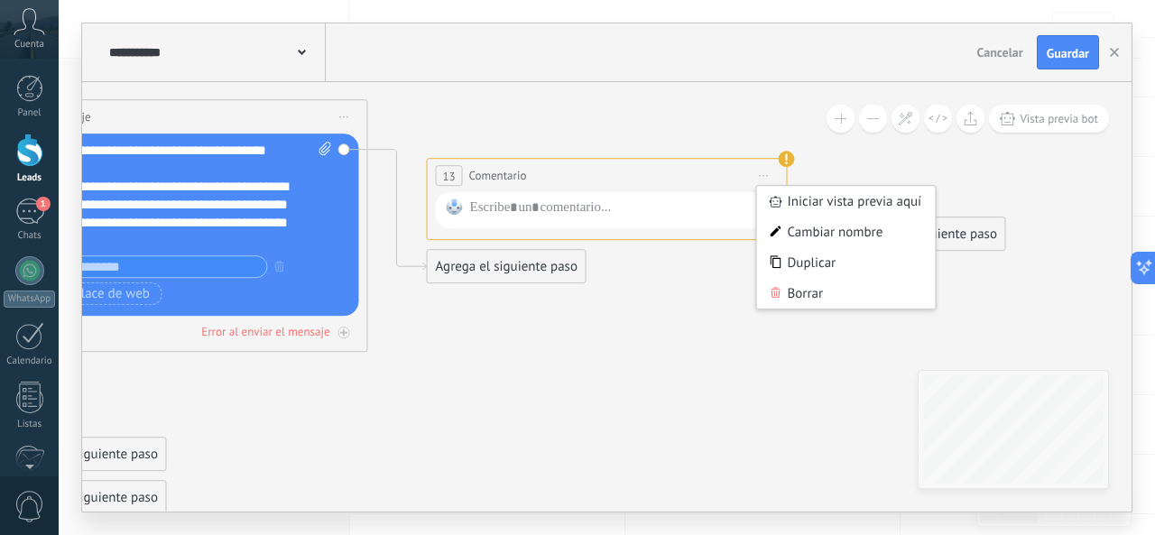
click at [801, 292] on div "Borrar" at bounding box center [846, 293] width 179 height 31
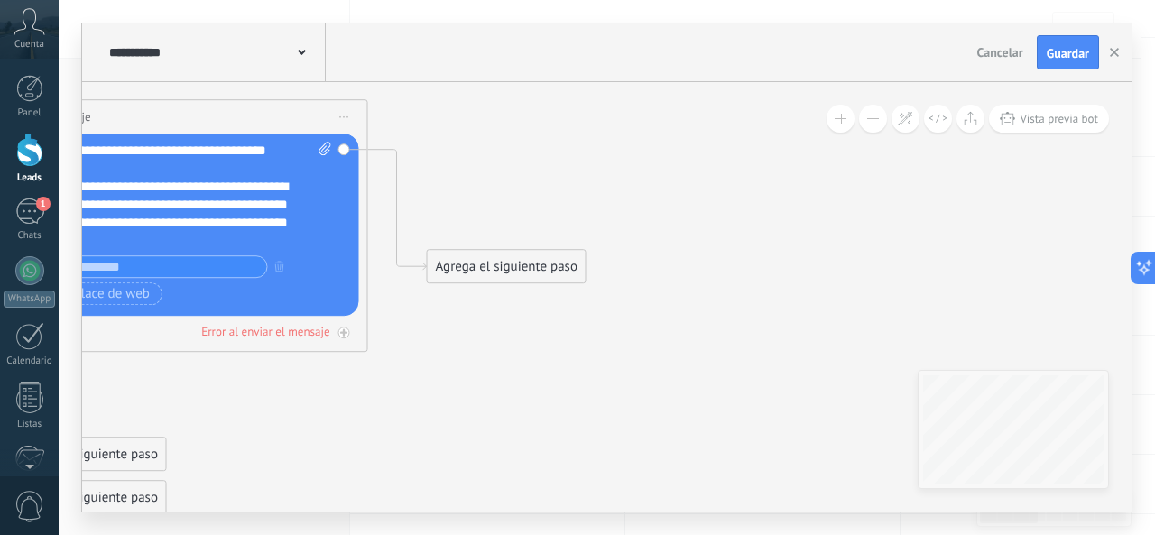
click at [522, 259] on div "Agrega el siguiente paso" at bounding box center [507, 267] width 158 height 30
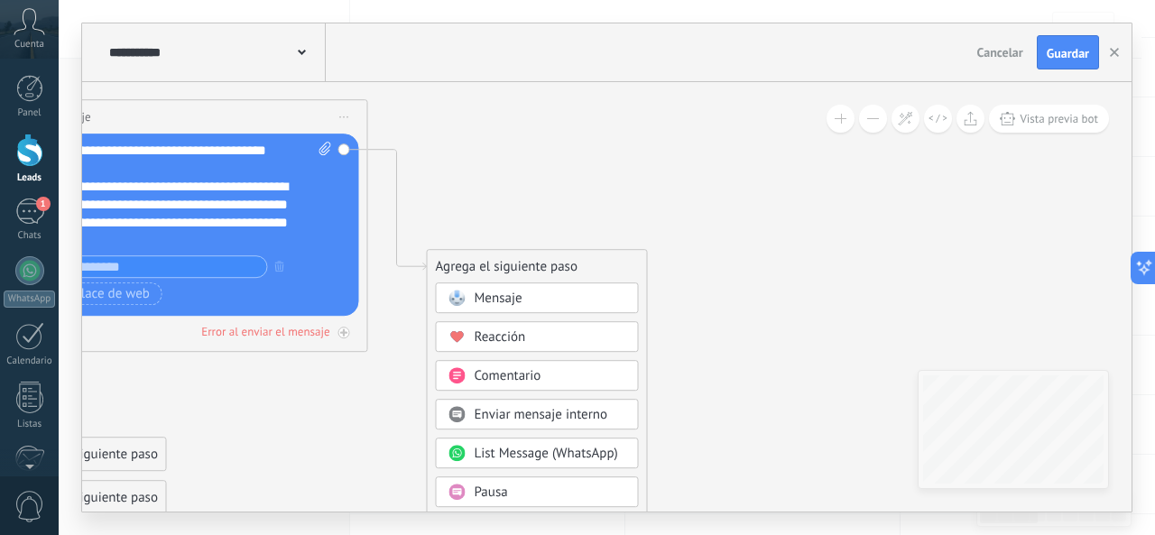
click at [559, 303] on div "Mensaje" at bounding box center [551, 299] width 152 height 18
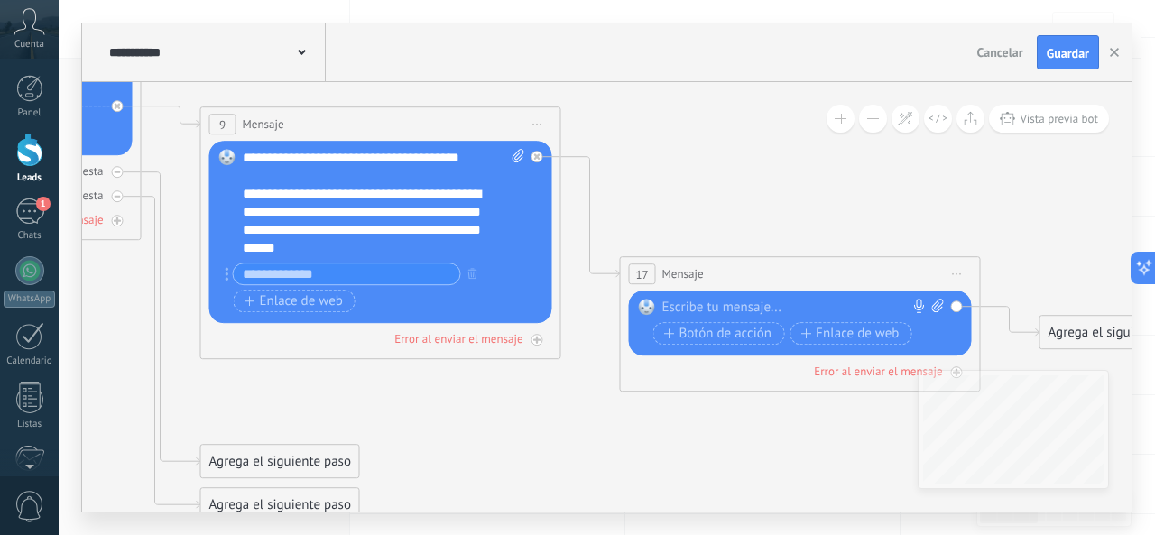
drag, startPoint x: 355, startPoint y: 378, endPoint x: 498, endPoint y: 383, distance: 143.6
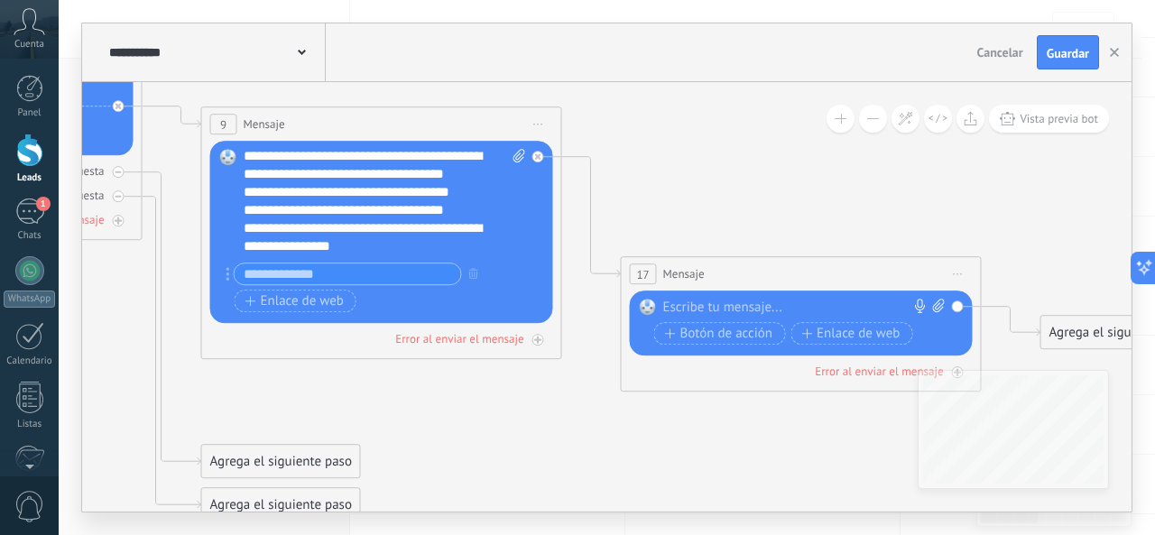
scroll to position [0, 0]
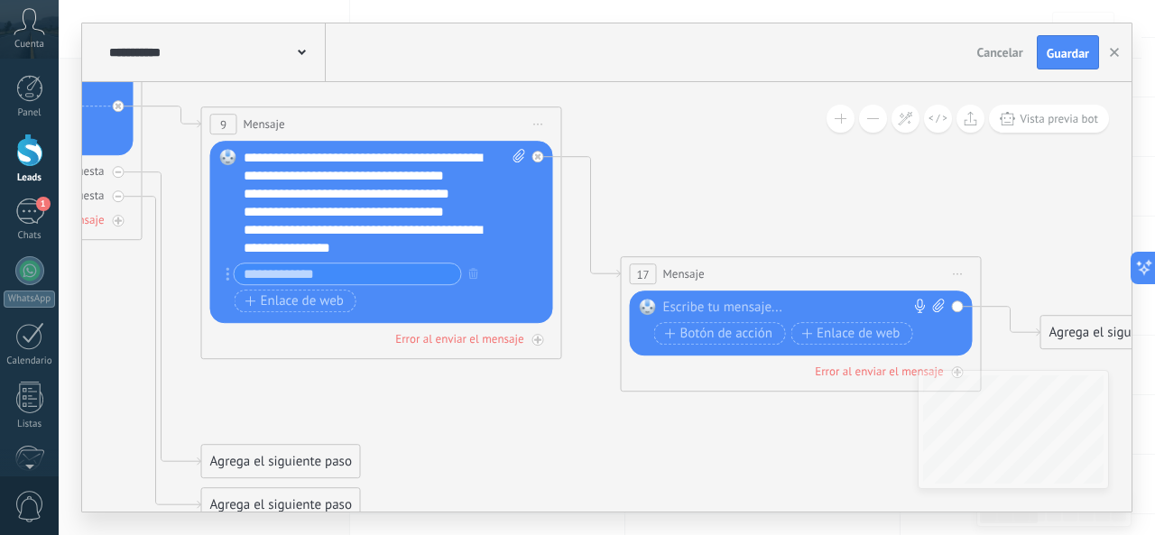
click at [326, 281] on input "text" at bounding box center [348, 274] width 227 height 21
click at [478, 276] on button "button" at bounding box center [474, 273] width 20 height 23
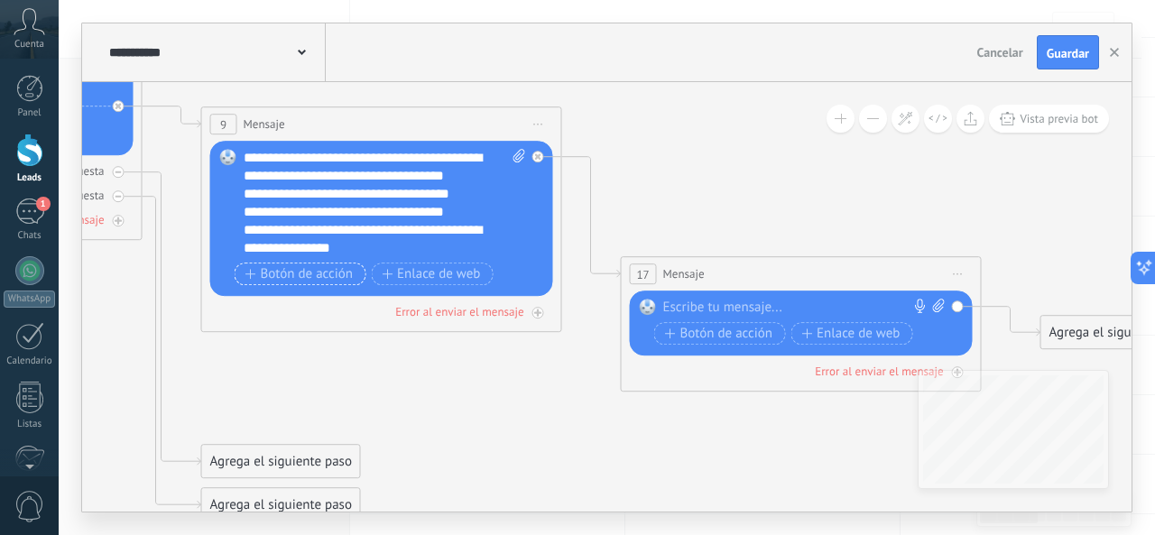
click at [324, 275] on span "Botón de acción" at bounding box center [299, 274] width 108 height 14
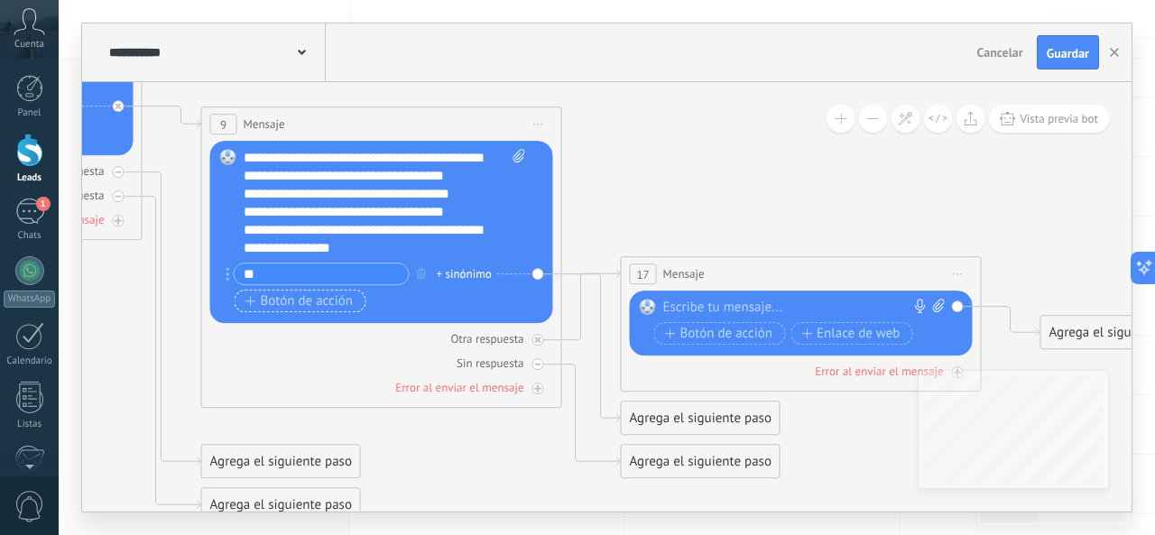
type input "*"
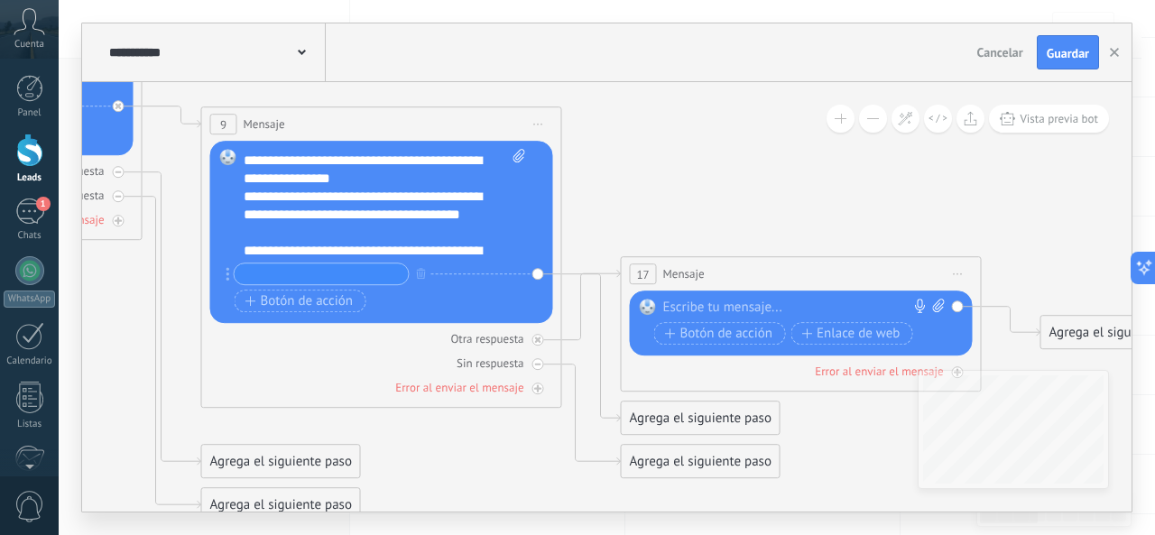
scroll to position [144, 0]
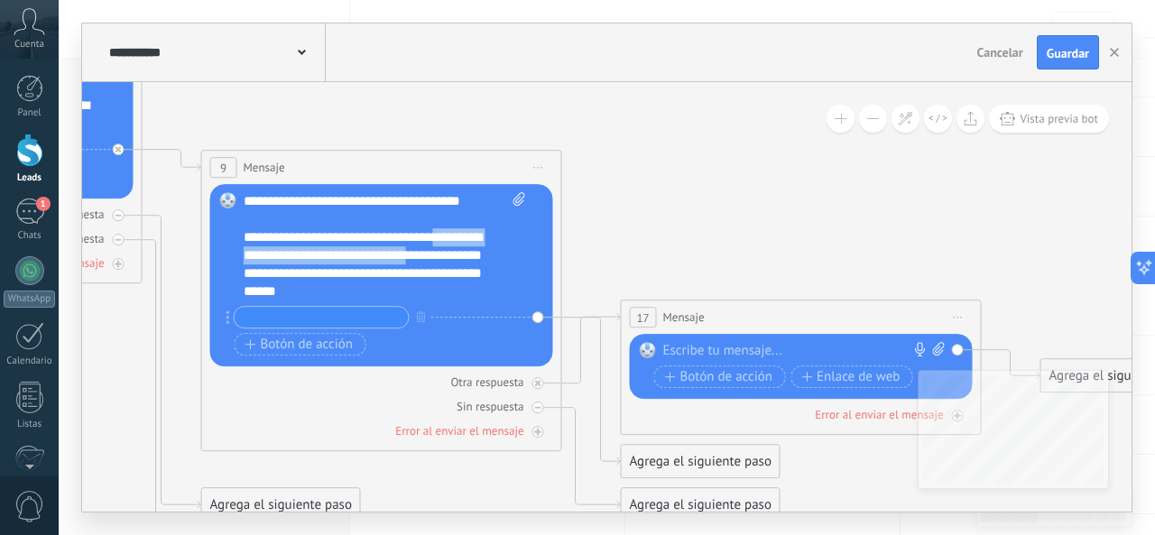
drag, startPoint x: 473, startPoint y: 236, endPoint x: 481, endPoint y: 244, distance: 10.9
click at [481, 258] on div "**********" at bounding box center [369, 264] width 251 height 72
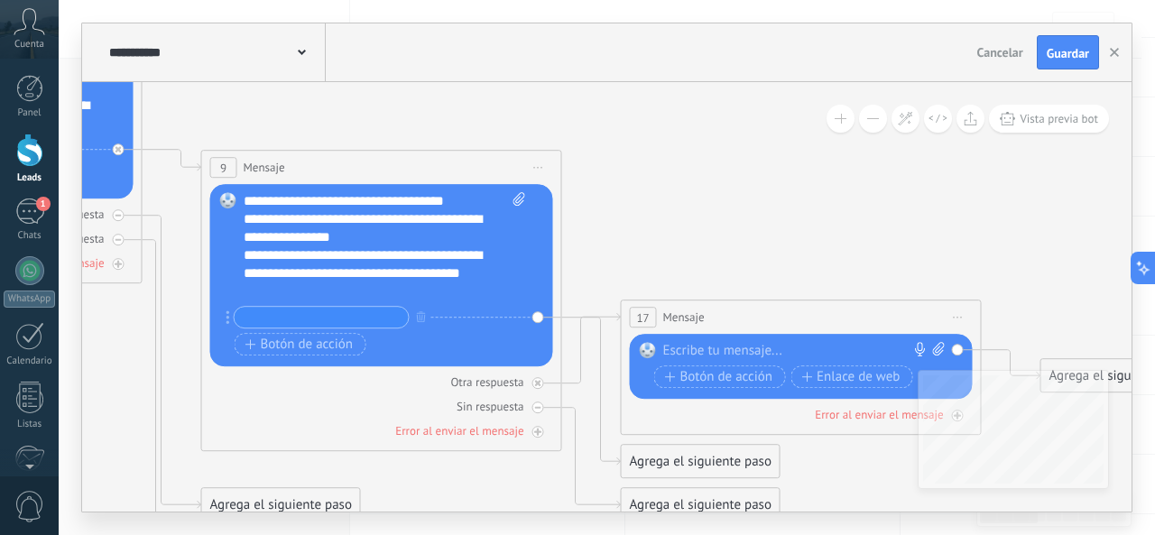
click at [332, 323] on input "text" at bounding box center [322, 317] width 174 height 21
type input "*"
type input "*****"
click at [359, 346] on button "Botón de acción" at bounding box center [301, 344] width 132 height 23
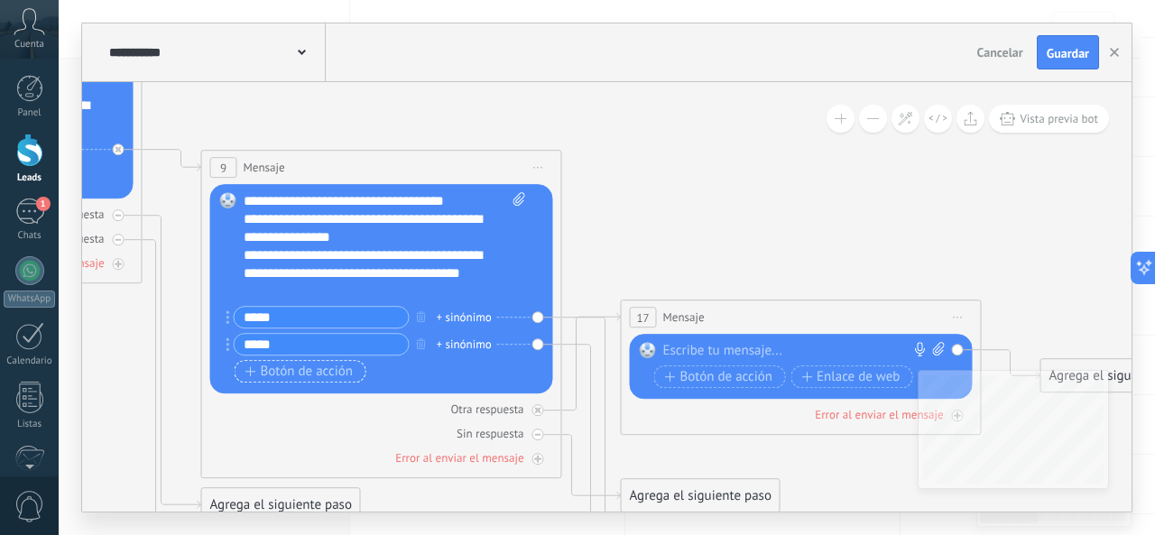
type input "*****"
click at [323, 375] on span "Botón de acción" at bounding box center [299, 372] width 108 height 14
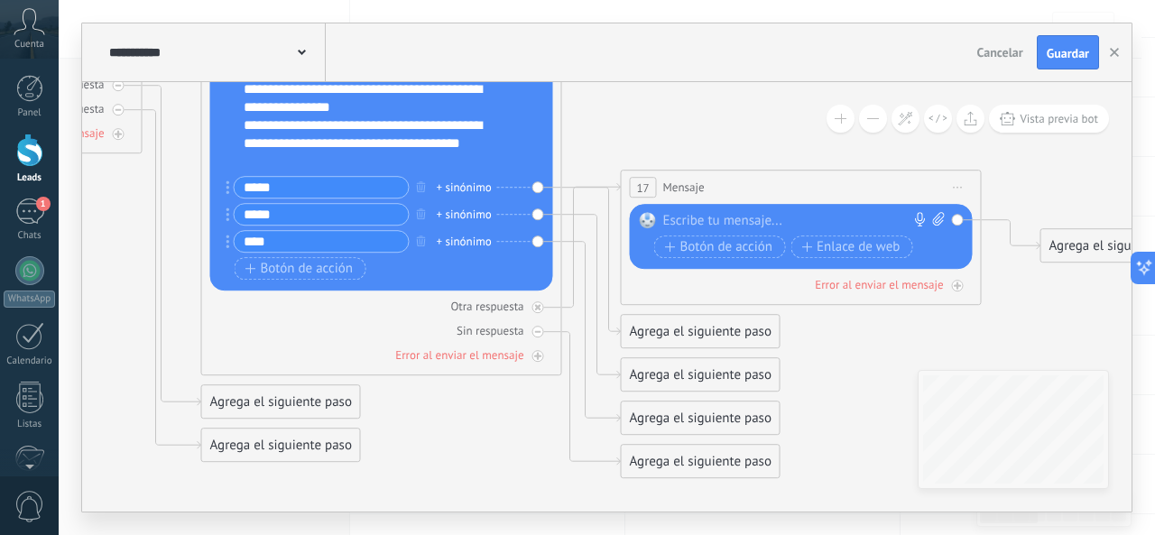
type input "****"
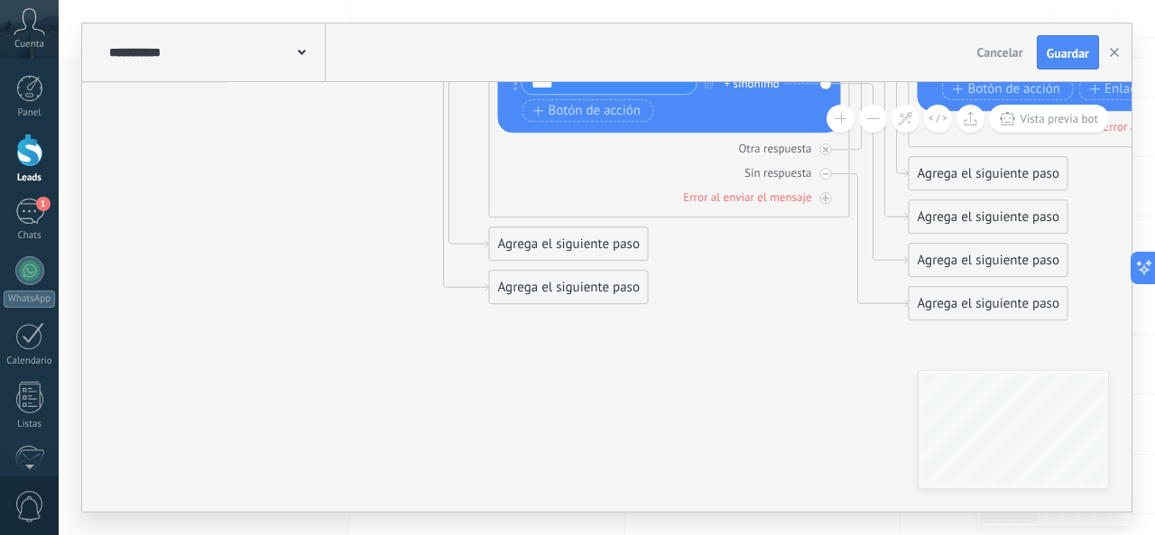
drag, startPoint x: 356, startPoint y: 375, endPoint x: 781, endPoint y: 475, distance: 435.8
click at [828, 514] on div "**********" at bounding box center [607, 267] width 1097 height 535
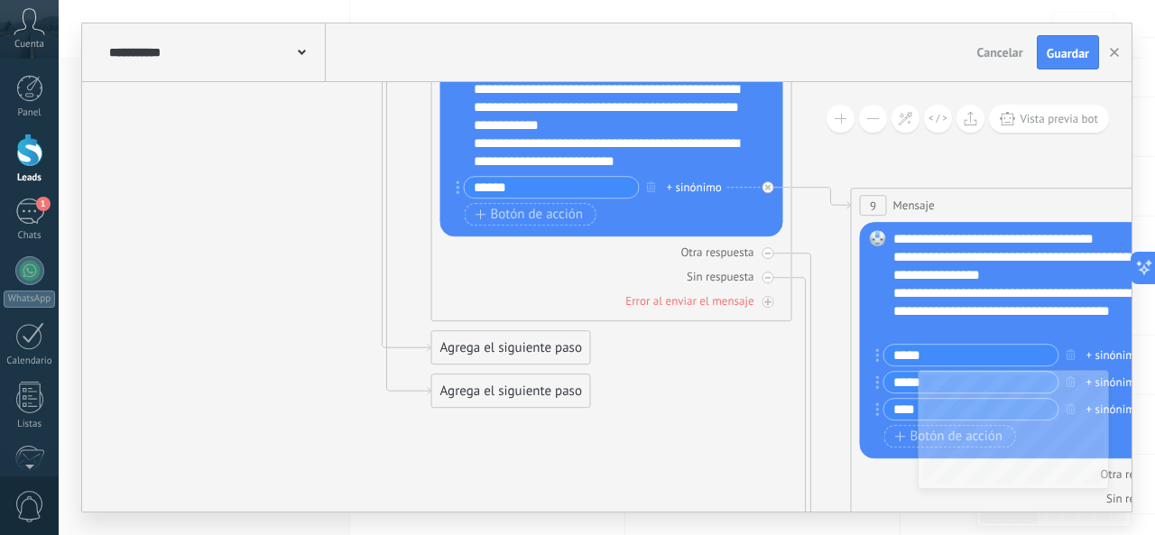
drag, startPoint x: 511, startPoint y: 403, endPoint x: 464, endPoint y: 372, distance: 56.6
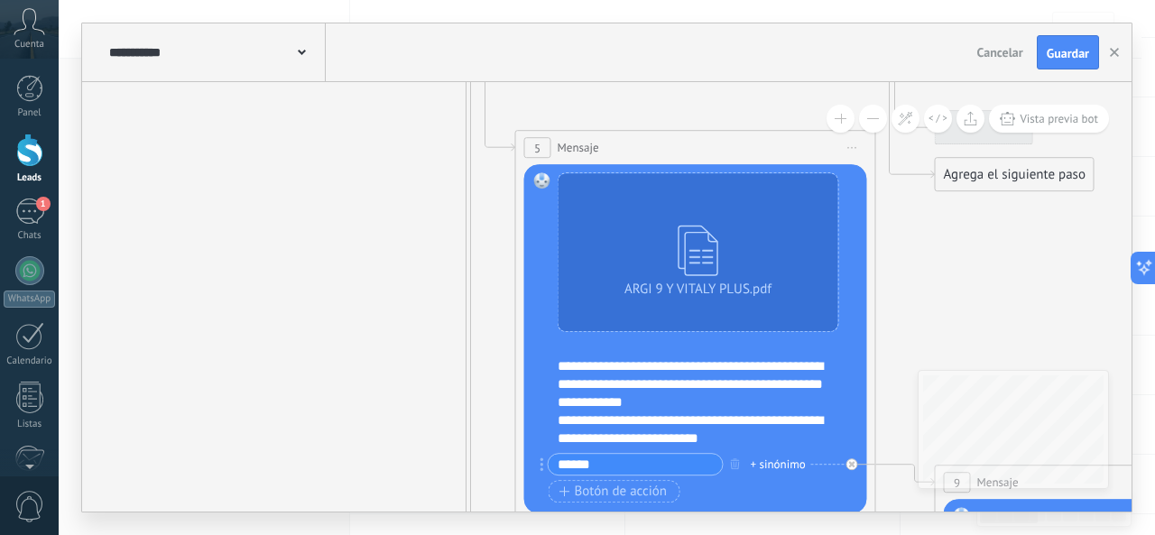
drag, startPoint x: 296, startPoint y: 193, endPoint x: 394, endPoint y: 325, distance: 164.4
click at [397, 474] on icon at bounding box center [878, 169] width 2892 height 2411
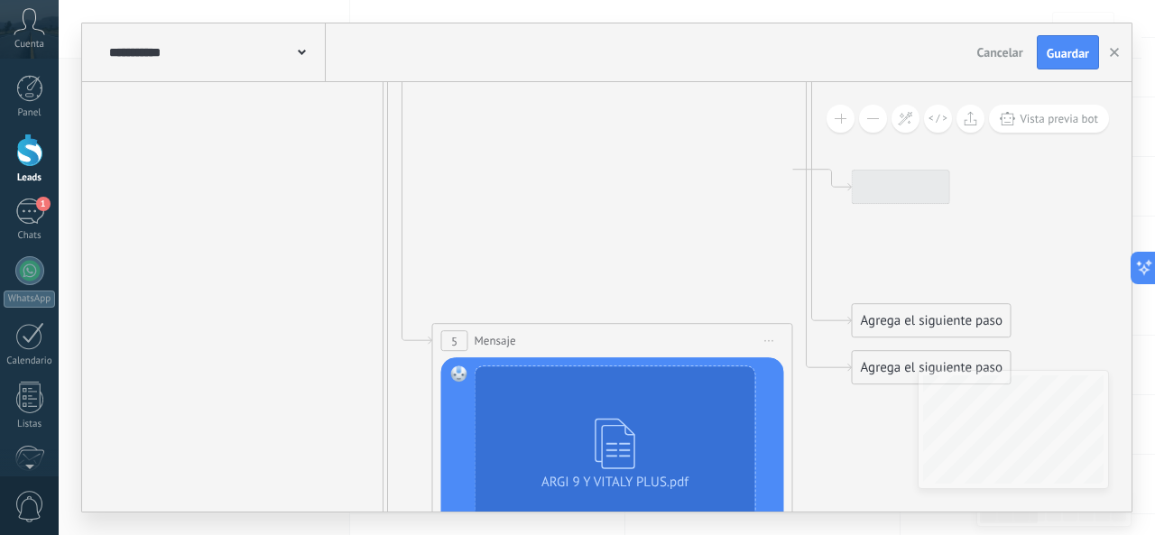
drag, startPoint x: 394, startPoint y: 325, endPoint x: 377, endPoint y: 325, distance: 17.1
click at [294, 436] on icon at bounding box center [795, 362] width 2892 height 2411
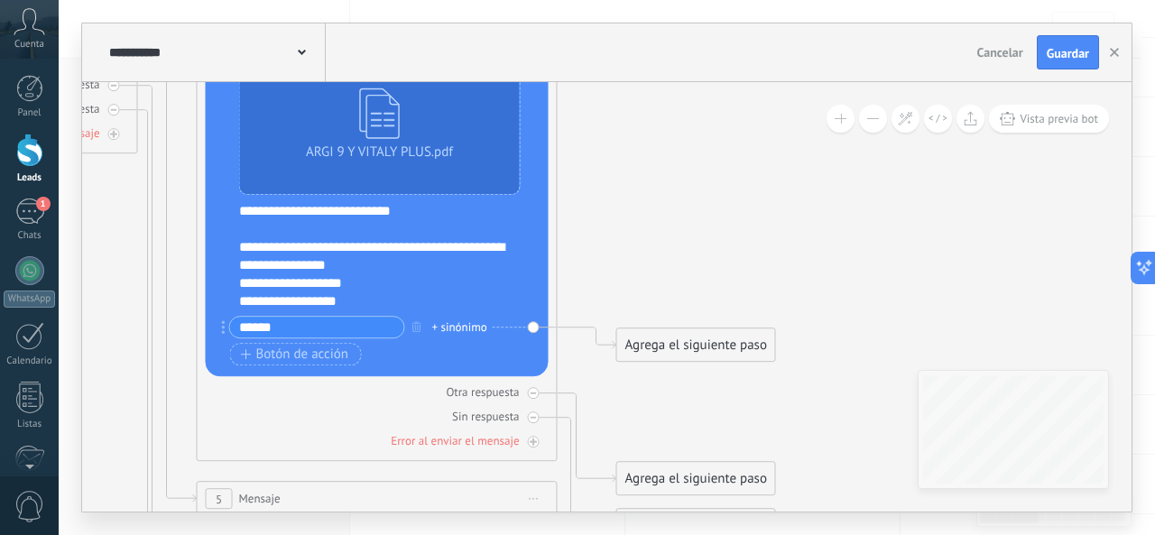
drag, startPoint x: 735, startPoint y: 310, endPoint x: 699, endPoint y: 151, distance: 162.9
click at [699, 151] on icon at bounding box center [560, 520] width 2892 height 2411
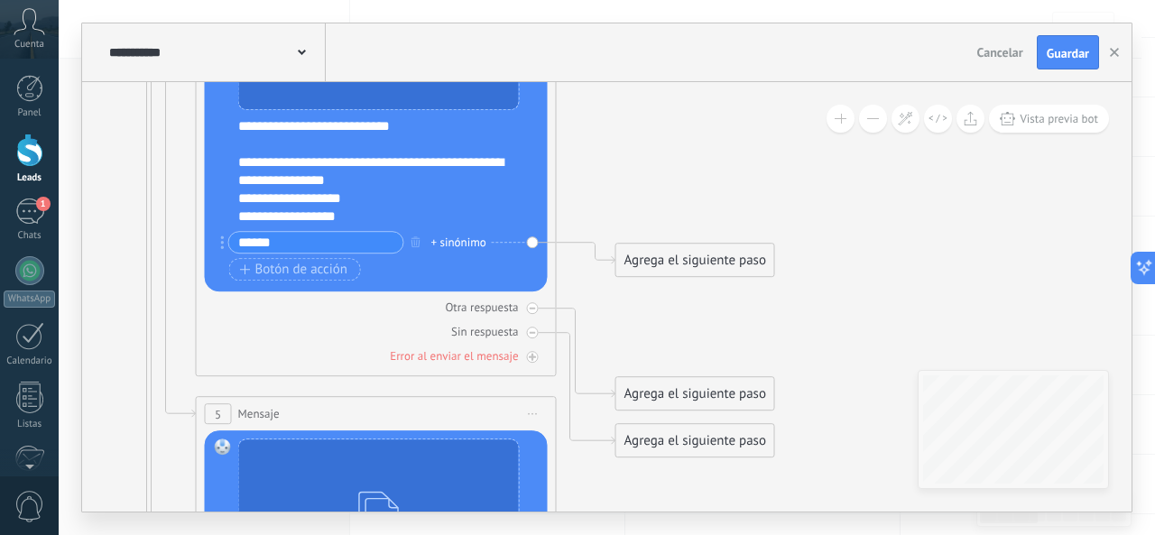
drag, startPoint x: 730, startPoint y: 196, endPoint x: 716, endPoint y: 95, distance: 102.1
click at [708, 79] on div "**********" at bounding box center [607, 267] width 1050 height 488
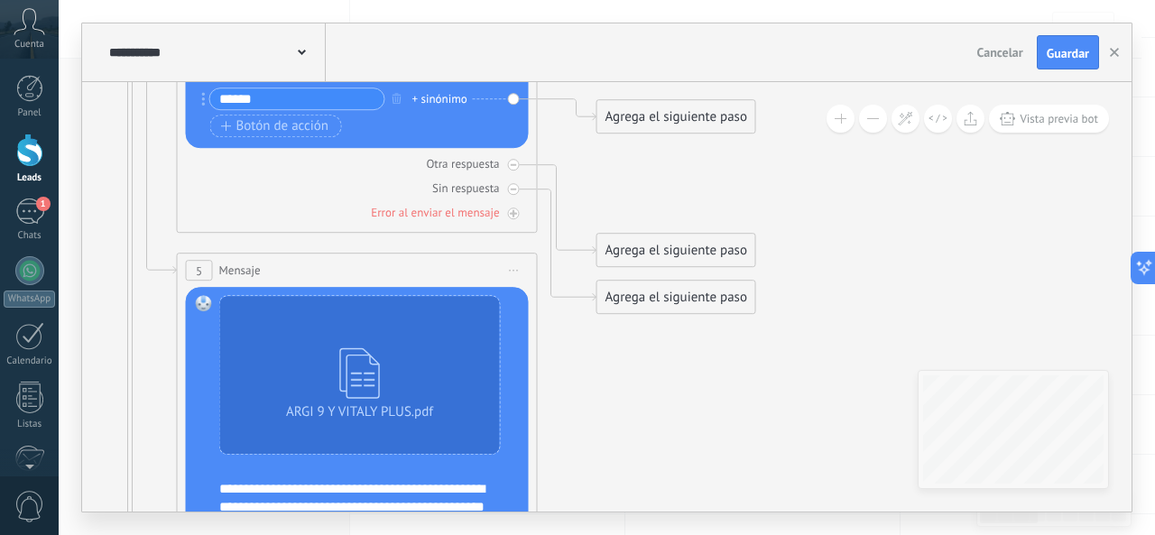
drag, startPoint x: 712, startPoint y: 466, endPoint x: 699, endPoint y: 342, distance: 124.4
click at [707, 403] on icon at bounding box center [540, 292] width 2892 height 2411
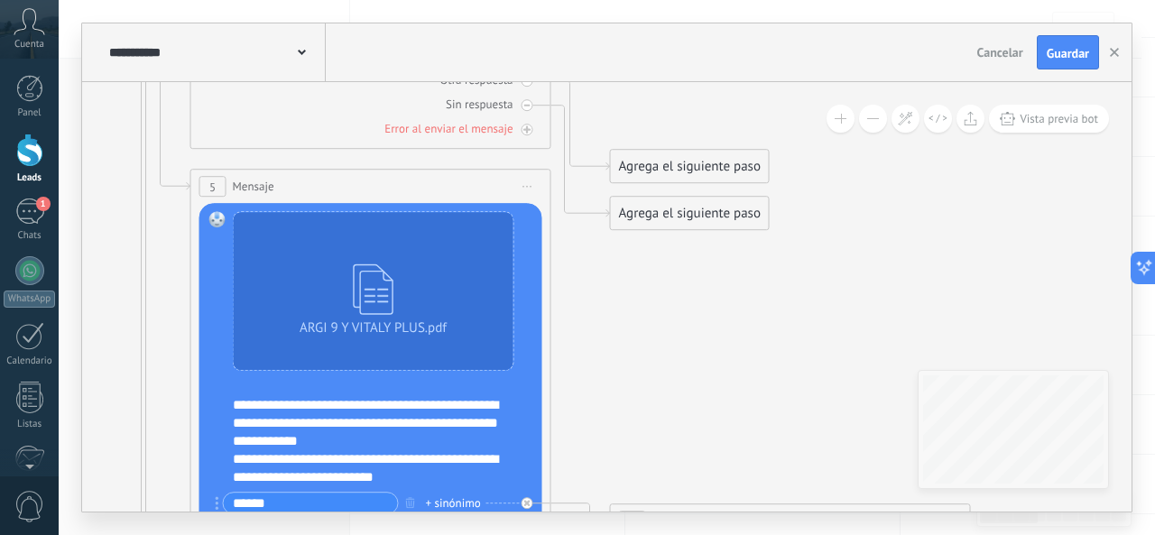
drag, startPoint x: 673, startPoint y: 283, endPoint x: 708, endPoint y: 32, distance: 253.3
click at [708, 29] on div "**********" at bounding box center [607, 267] width 1050 height 488
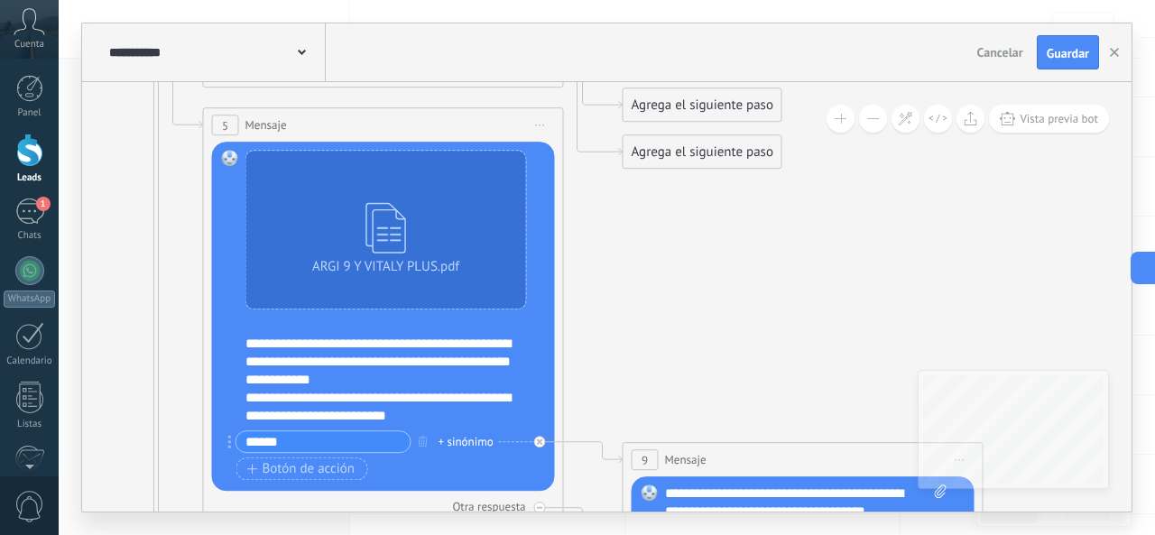
drag, startPoint x: 709, startPoint y: 203, endPoint x: 706, endPoint y: 373, distance: 169.7
click at [707, 449] on icon at bounding box center [566, 146] width 2892 height 2411
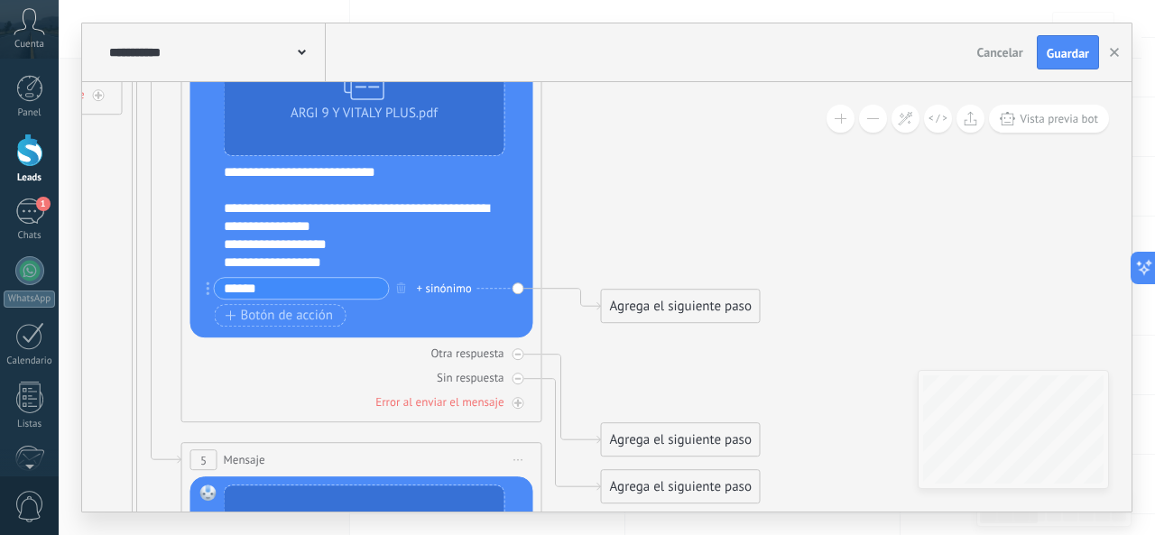
drag, startPoint x: 682, startPoint y: 203, endPoint x: 665, endPoint y: 382, distance: 179.5
click at [672, 387] on icon at bounding box center [544, 481] width 2892 height 2411
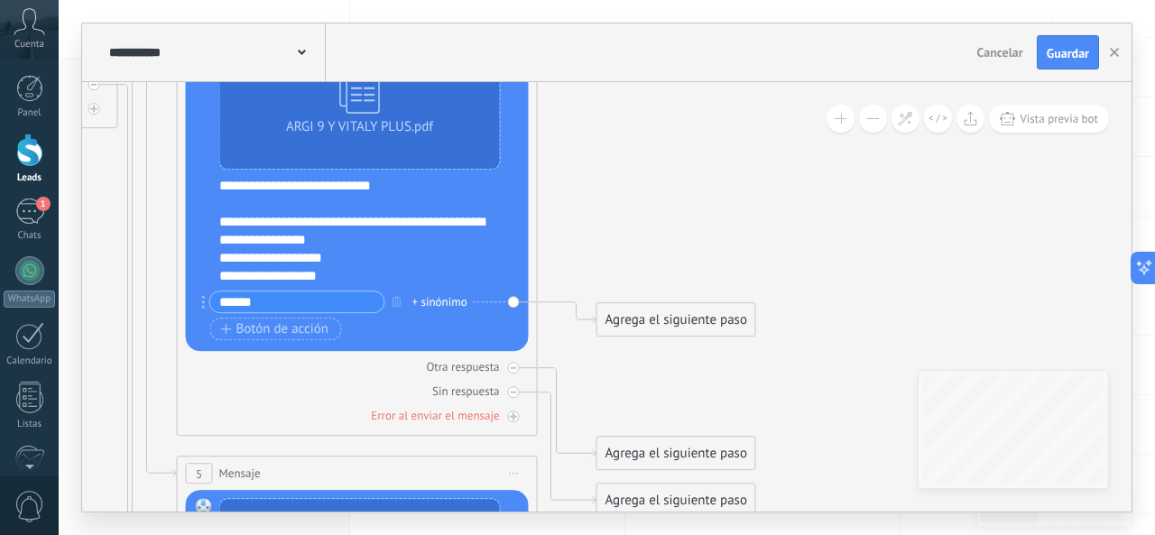
click at [306, 298] on input "******" at bounding box center [297, 302] width 174 height 21
click at [638, 319] on div "Agrega el siguiente paso" at bounding box center [676, 320] width 158 height 30
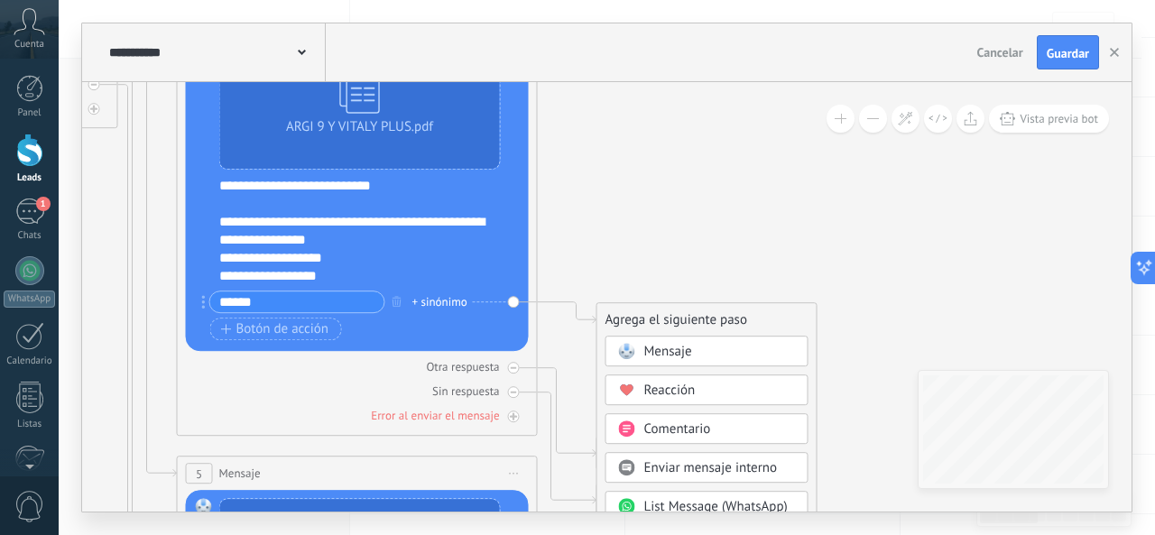
click at [717, 351] on div "Mensaje" at bounding box center [720, 352] width 152 height 18
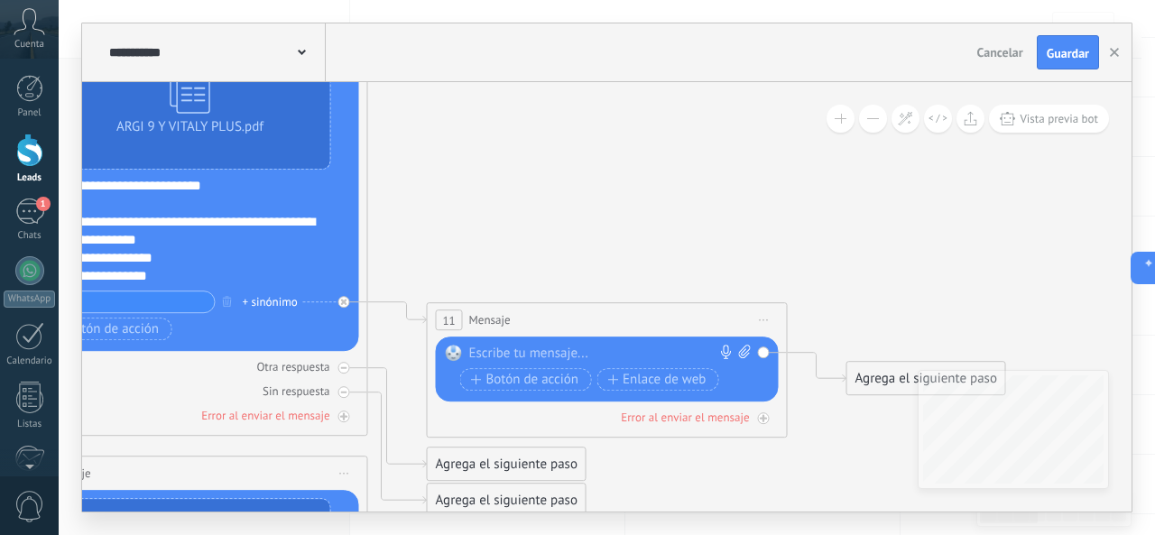
click at [616, 359] on div at bounding box center [603, 354] width 268 height 18
paste div
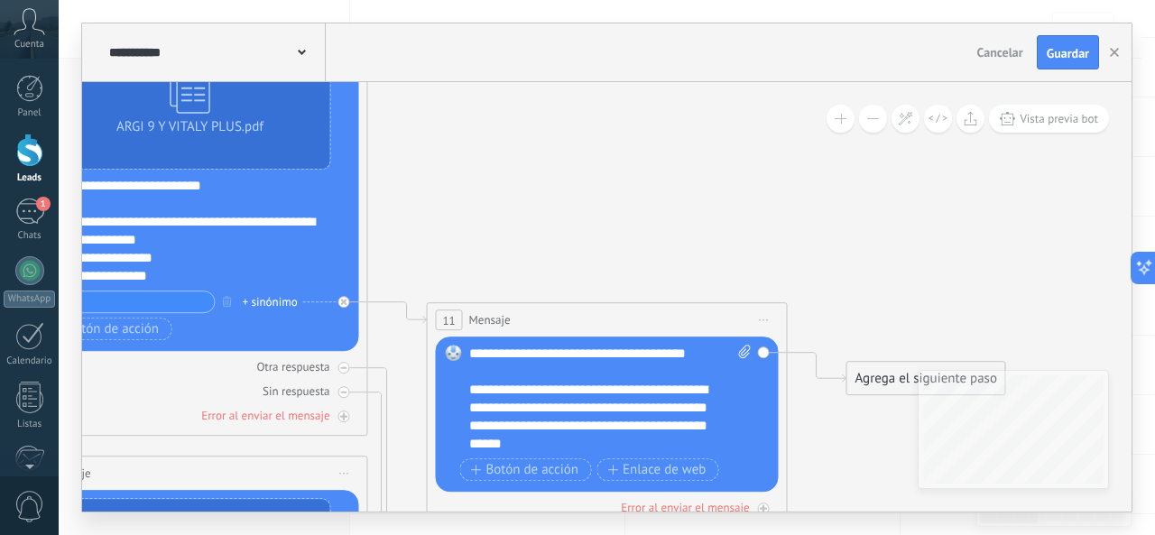
scroll to position [144, 0]
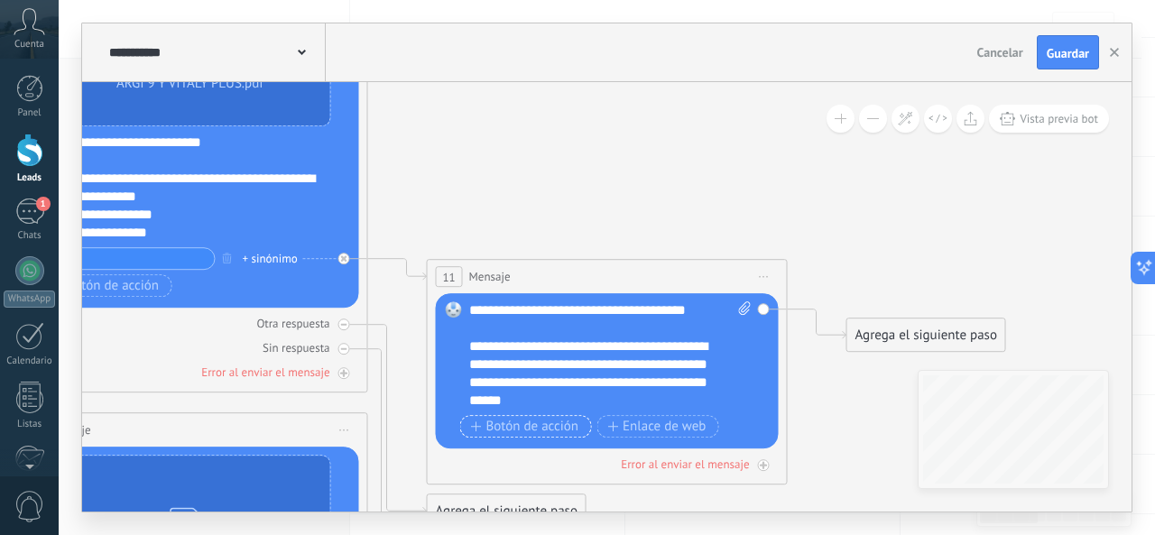
click at [565, 430] on span "Botón de acción" at bounding box center [525, 427] width 108 height 14
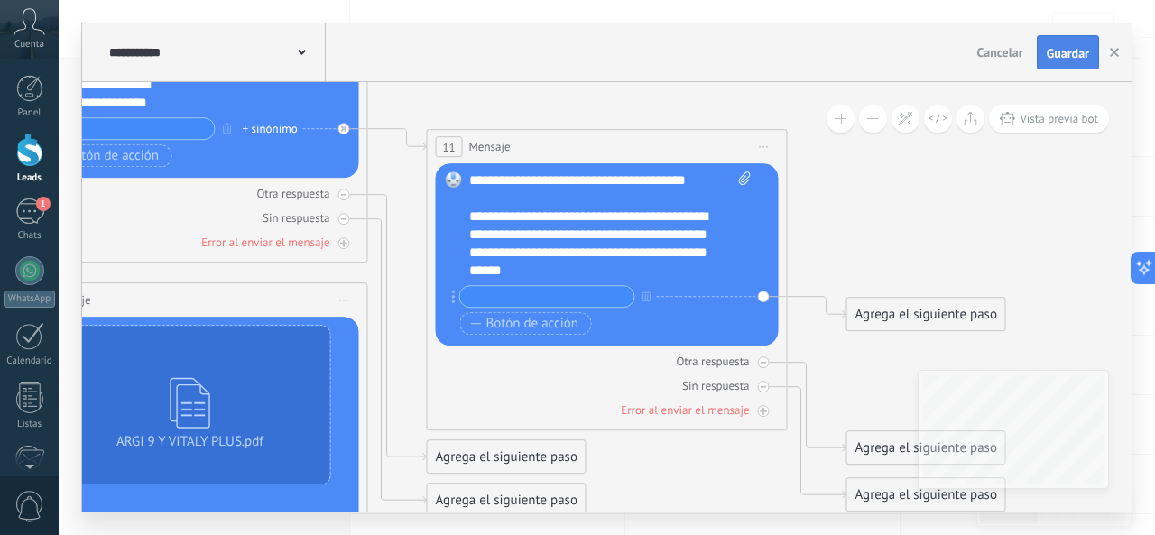
click at [1069, 42] on button "Guardar" at bounding box center [1068, 52] width 62 height 34
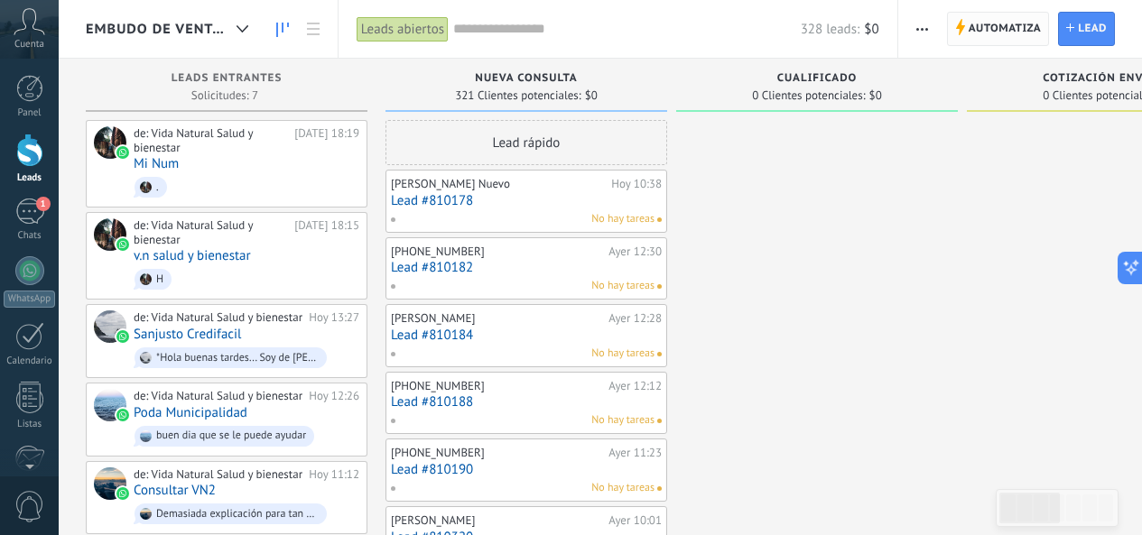
click at [989, 19] on span "Automatiza" at bounding box center [1004, 29] width 73 height 32
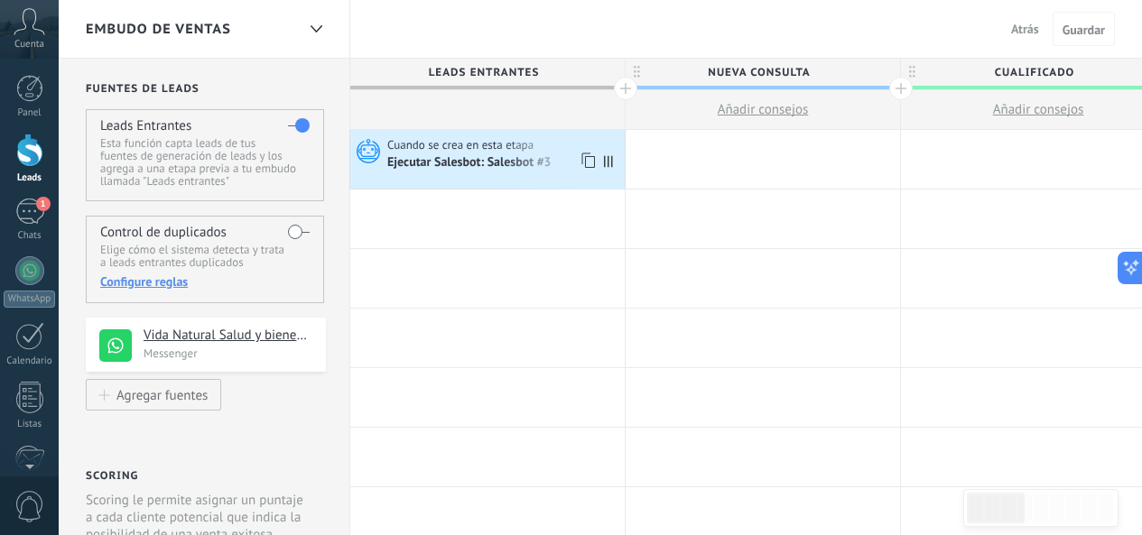
drag, startPoint x: 531, startPoint y: 147, endPoint x: 485, endPoint y: 153, distance: 46.5
click at [485, 153] on div "Ejecutar Salesbot: Salesbot #3" at bounding box center [503, 162] width 233 height 18
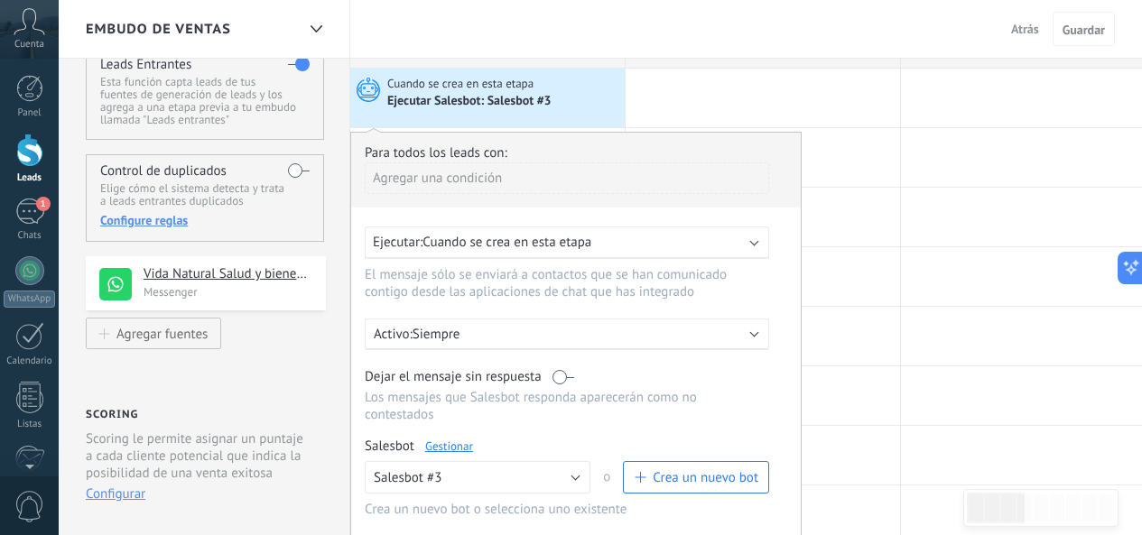
scroll to position [180, 0]
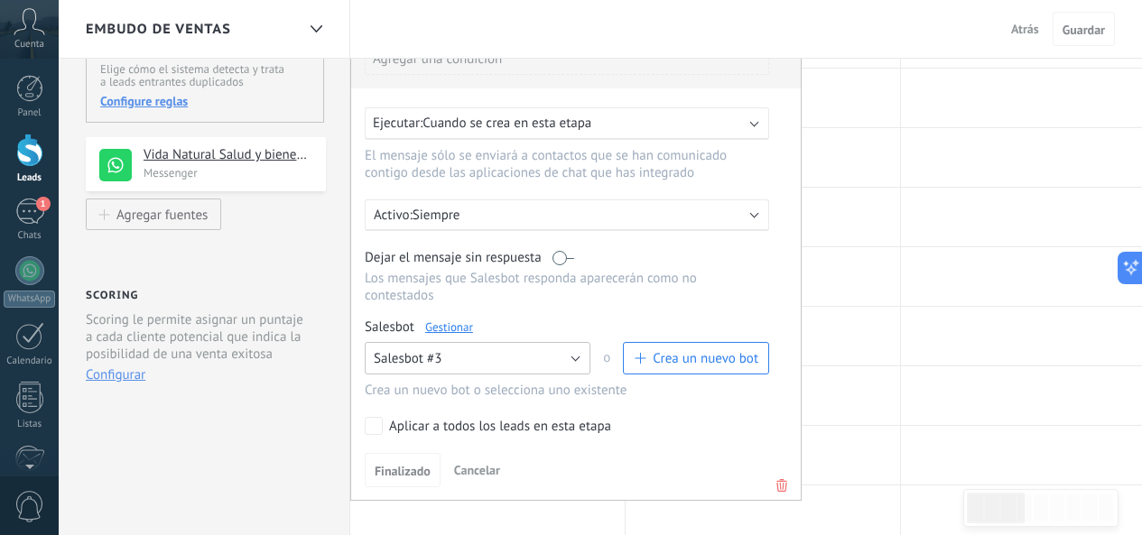
click at [561, 359] on button "Salesbot #3" at bounding box center [478, 358] width 226 height 32
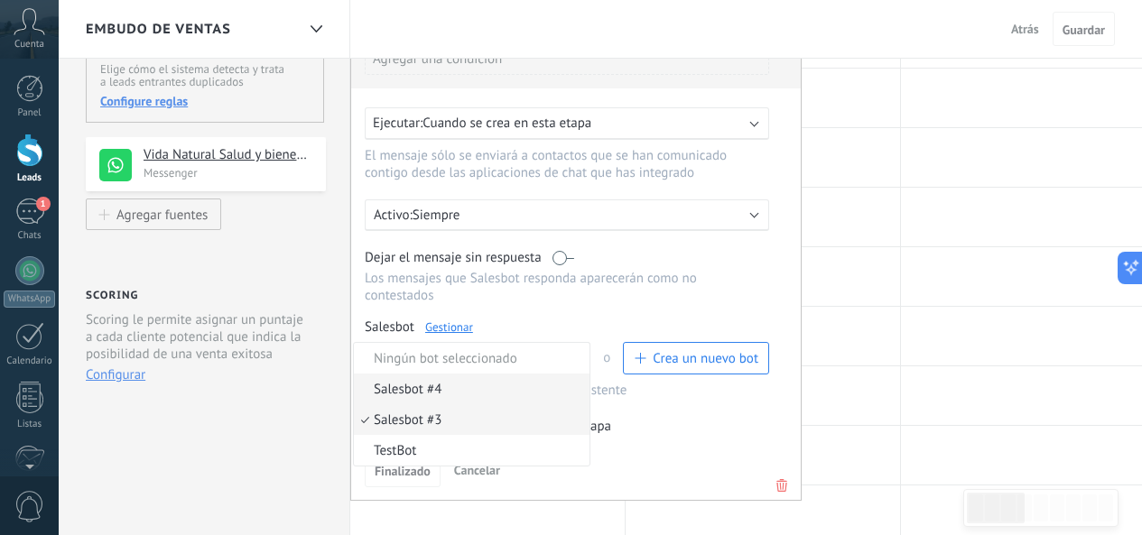
click at [513, 384] on span "Salesbot #4" at bounding box center [469, 389] width 230 height 17
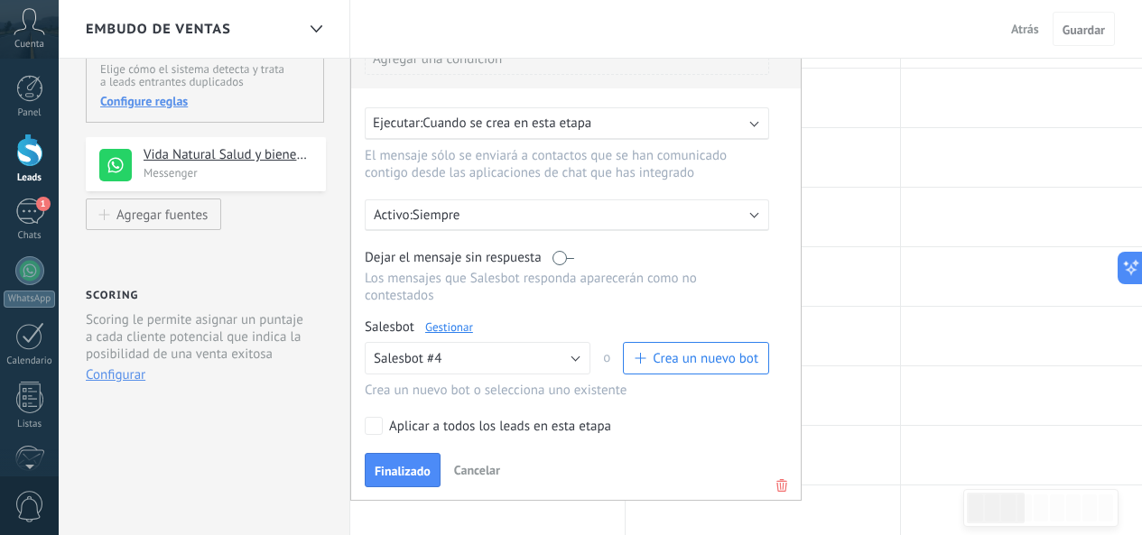
click at [576, 129] on span "Cuando se crea en esta etapa" at bounding box center [506, 123] width 169 height 17
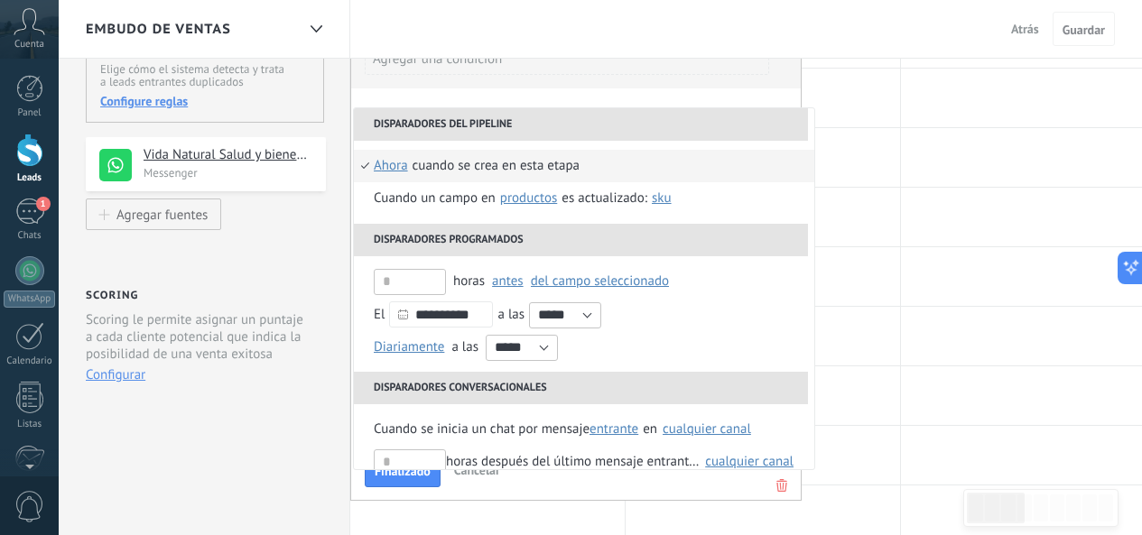
click at [381, 164] on span "ahora" at bounding box center [391, 166] width 34 height 32
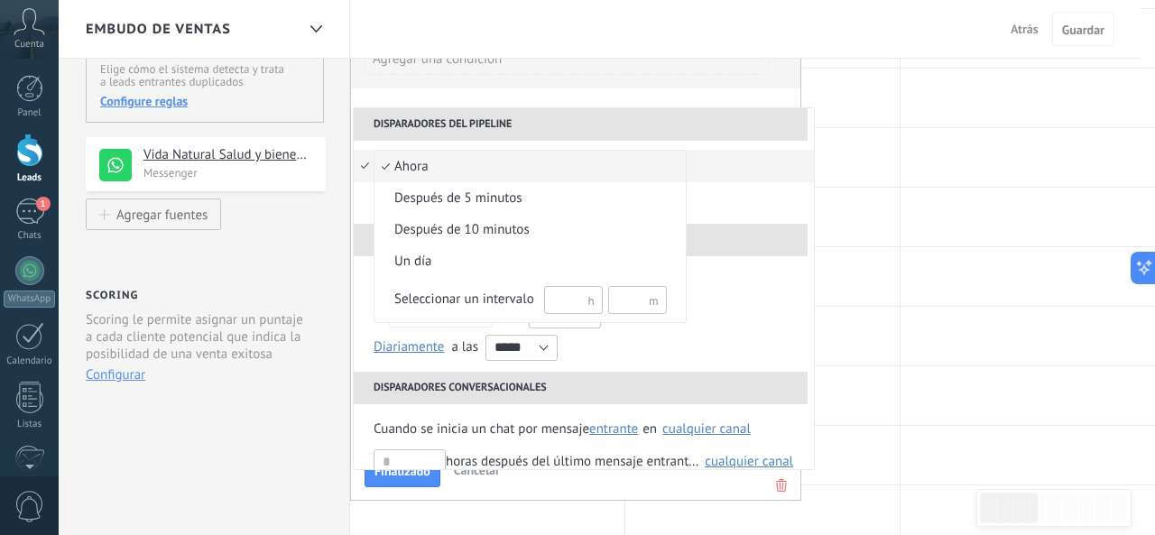
click at [531, 170] on span "ahora" at bounding box center [521, 167] width 292 height 18
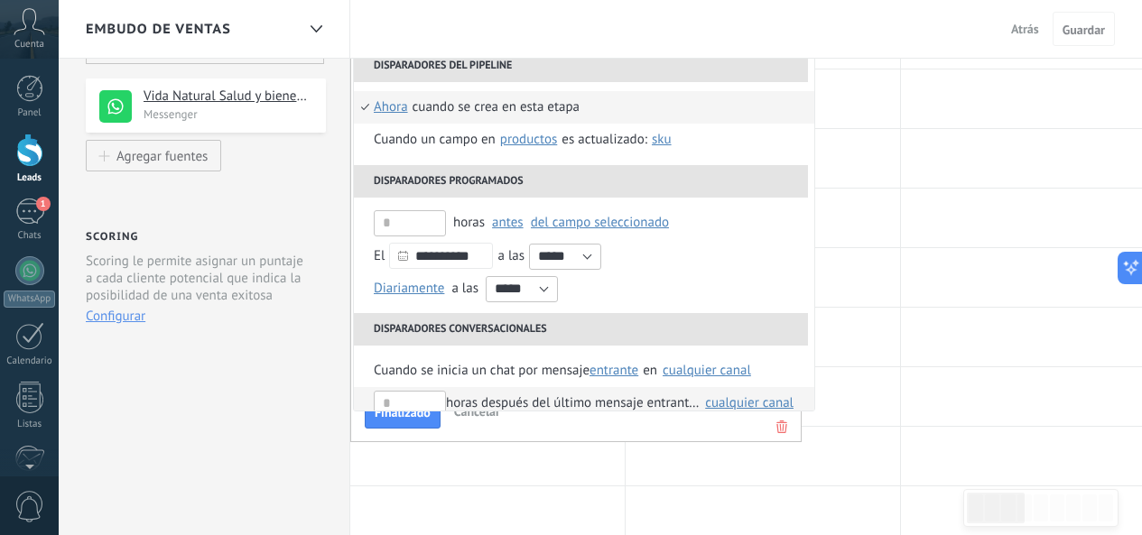
scroll to position [271, 0]
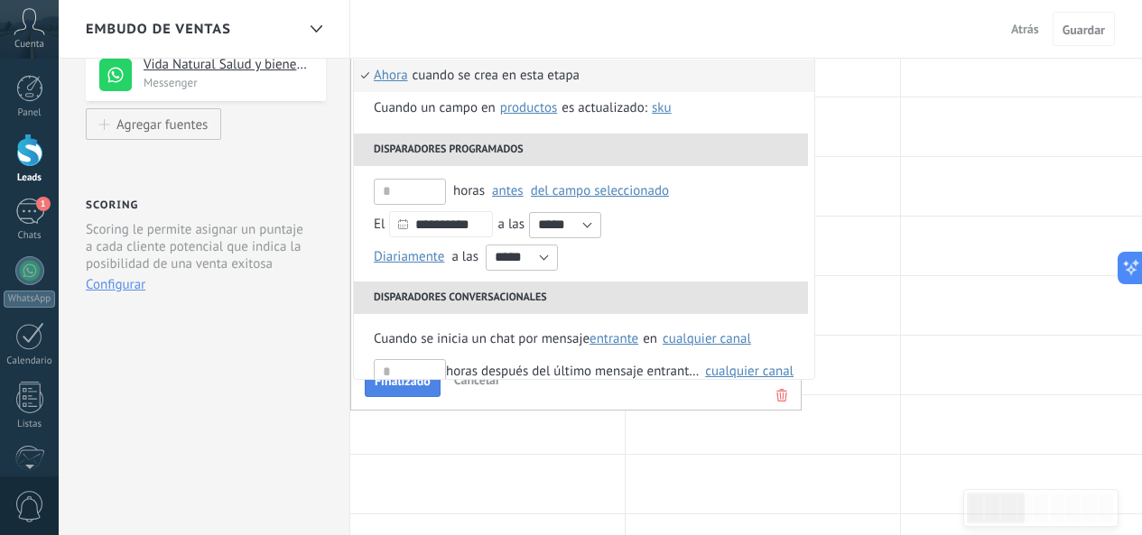
click at [410, 391] on button "Finalizado" at bounding box center [403, 380] width 76 height 34
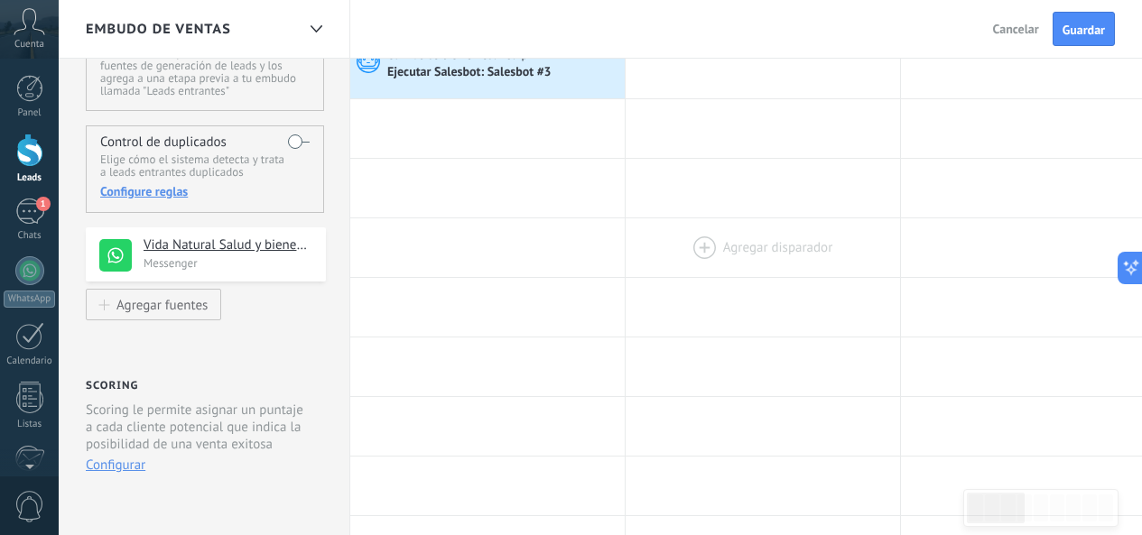
scroll to position [0, 0]
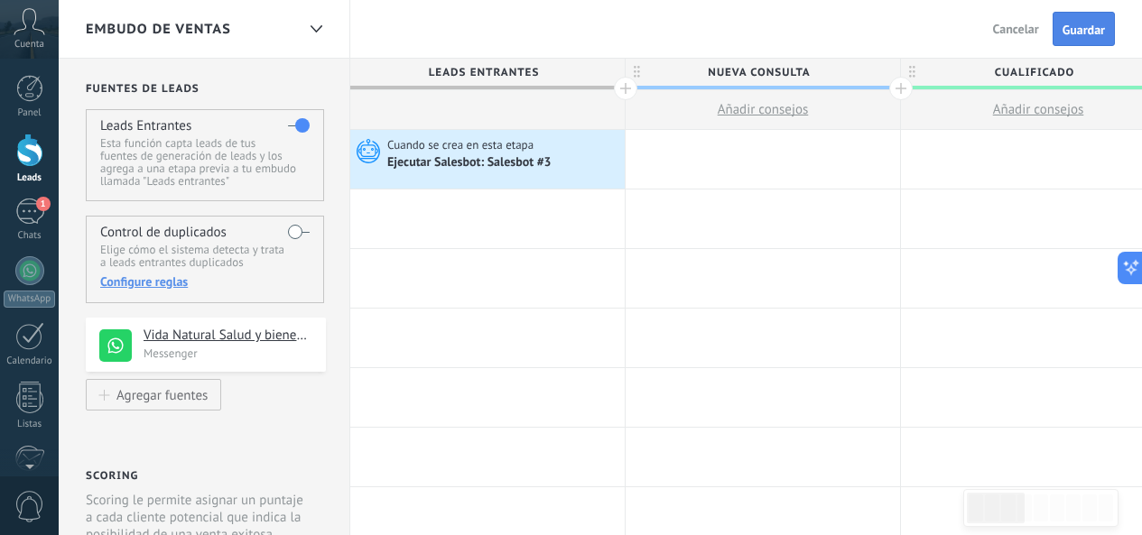
click at [1088, 32] on span "Guardar" at bounding box center [1083, 29] width 42 height 13
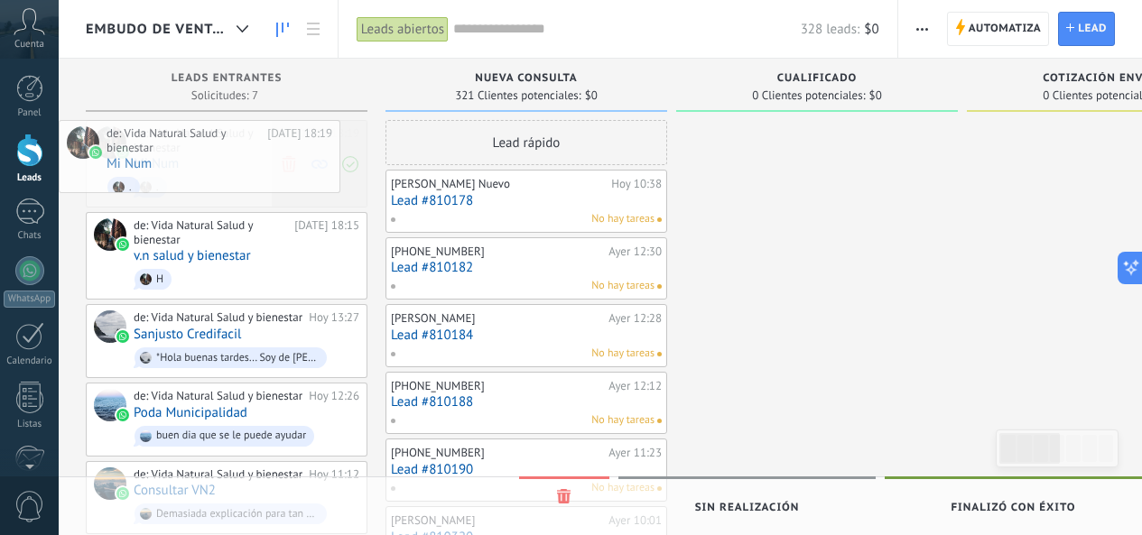
drag, startPoint x: 352, startPoint y: 159, endPoint x: 338, endPoint y: 159, distance: 13.5
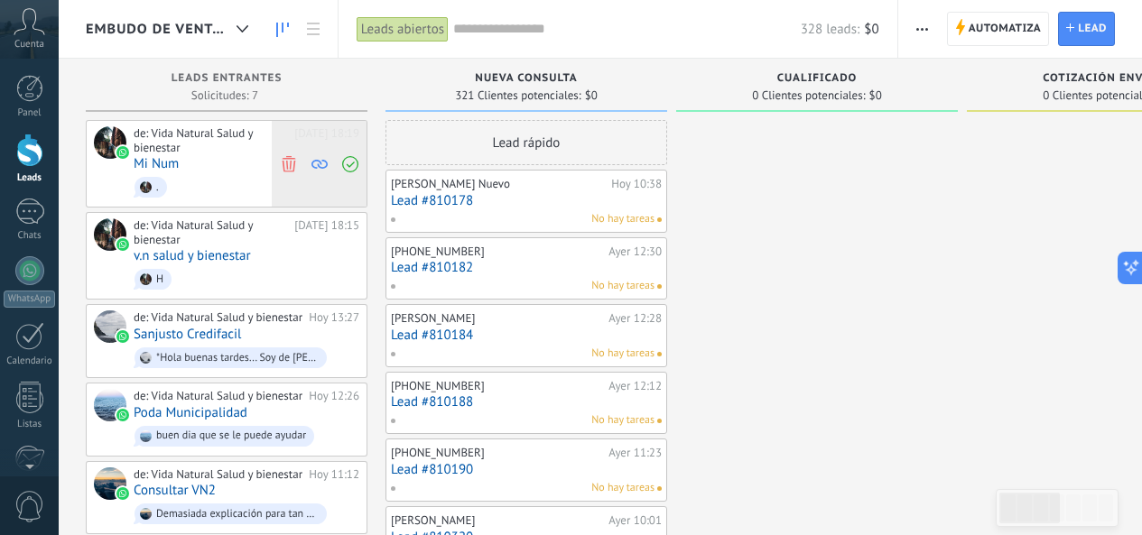
click at [358, 163] on span at bounding box center [350, 164] width 24 height 86
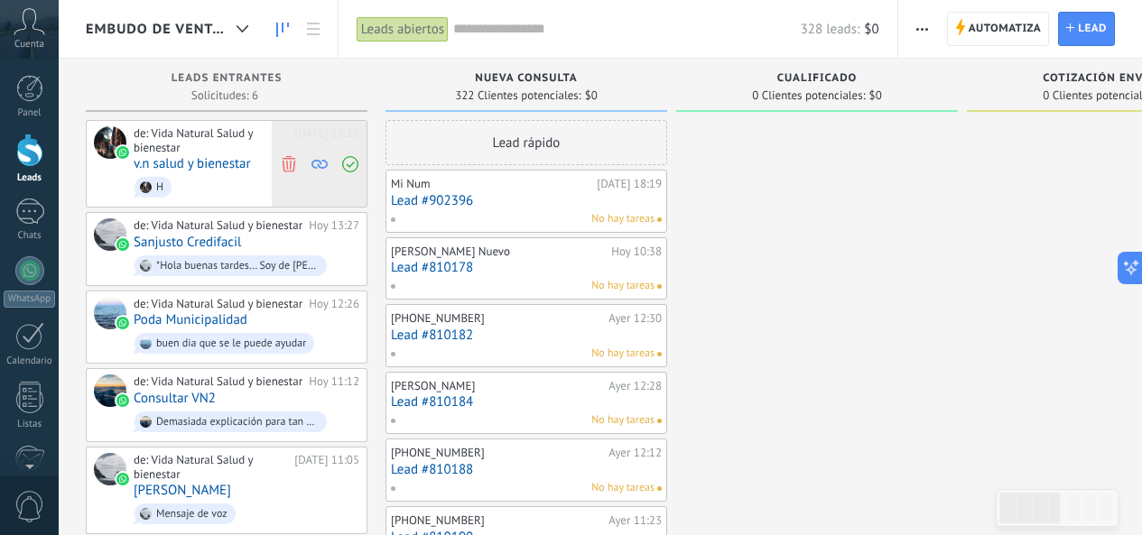
click at [289, 160] on icon at bounding box center [289, 163] width 16 height 16
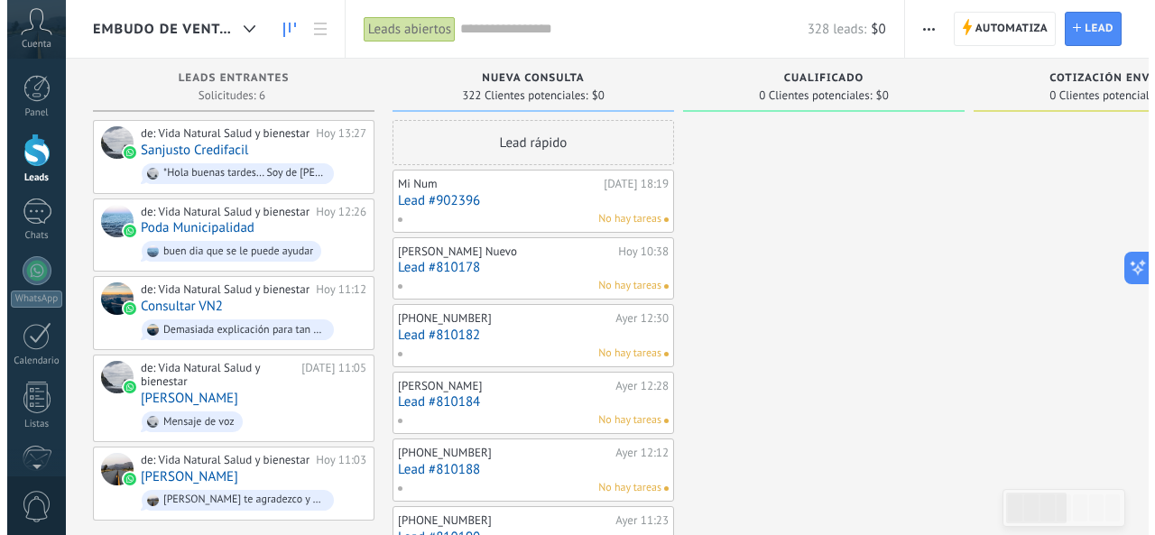
scroll to position [27, 0]
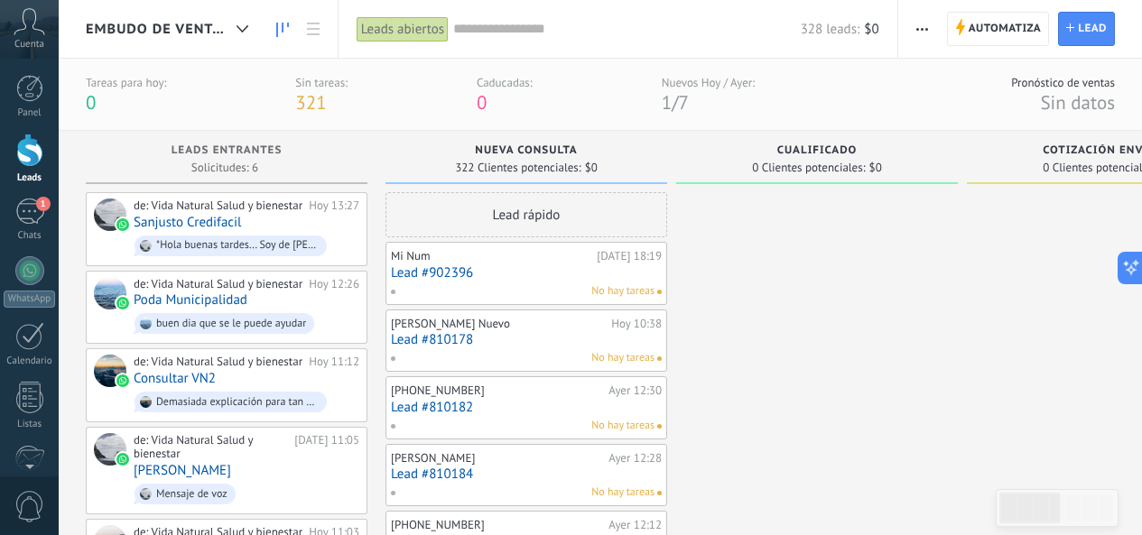
click at [542, 269] on link "Lead #902396" at bounding box center [526, 272] width 271 height 15
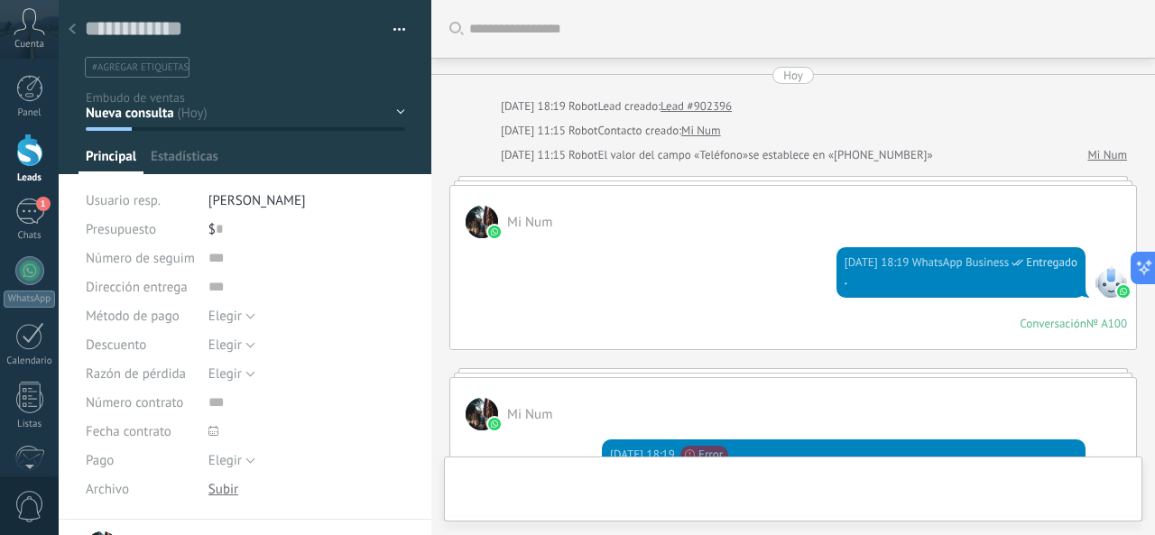
type textarea "**********"
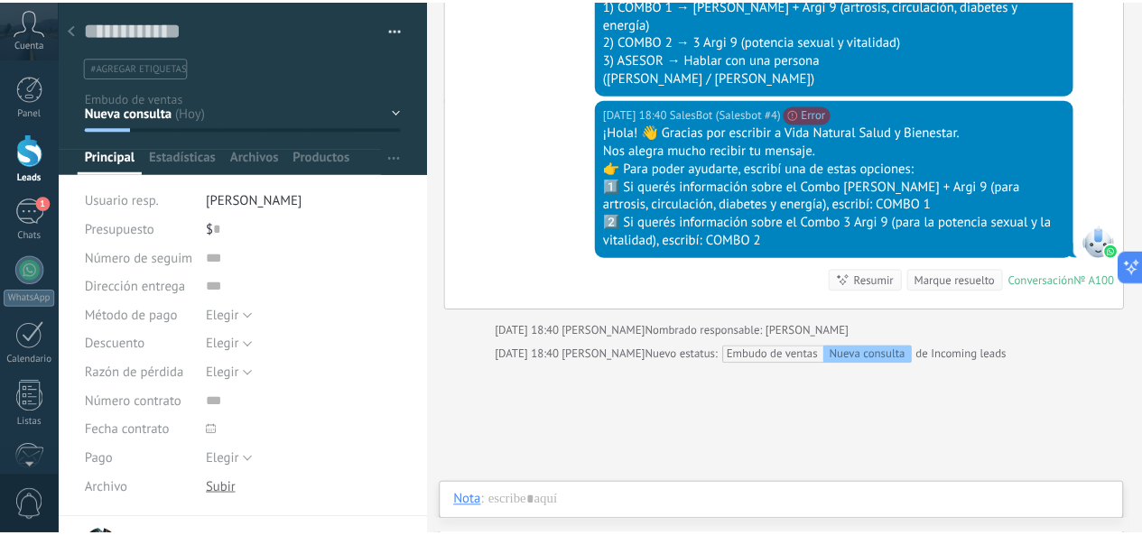
scroll to position [395, 0]
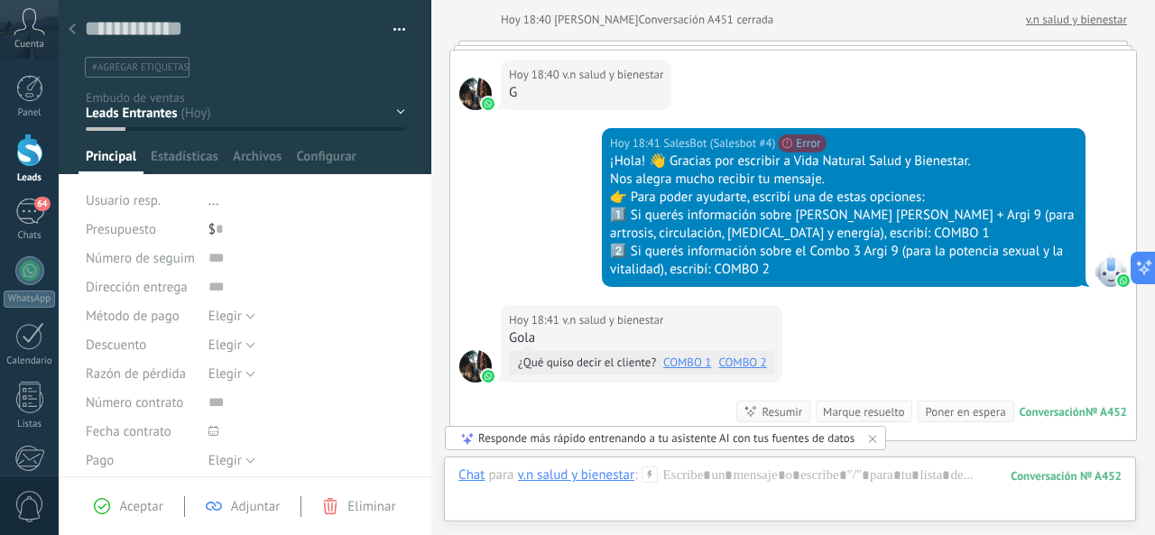
click at [74, 32] on icon at bounding box center [72, 28] width 7 height 11
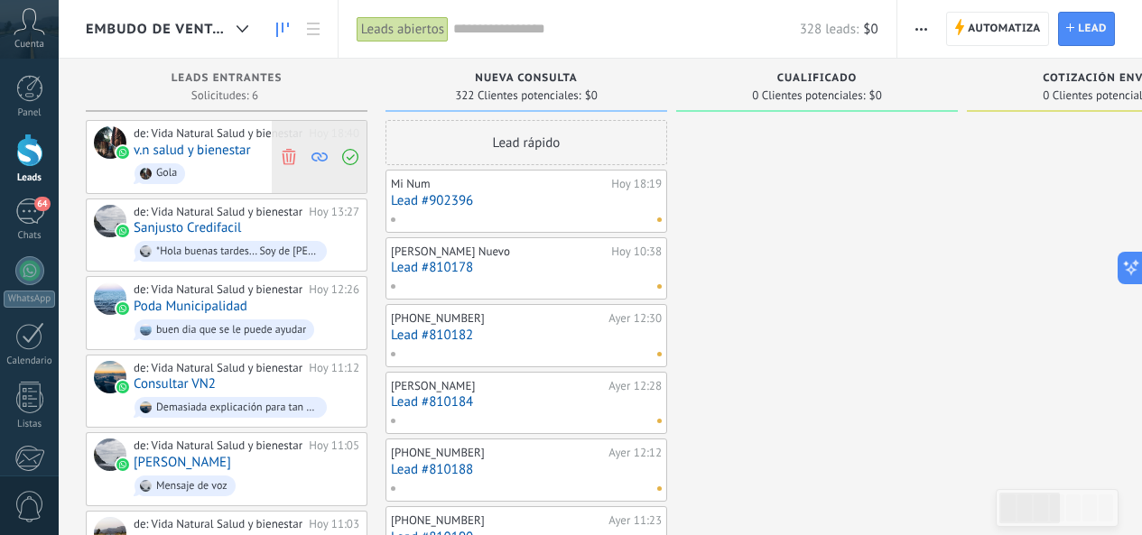
click at [288, 162] on icon at bounding box center [289, 156] width 16 height 16
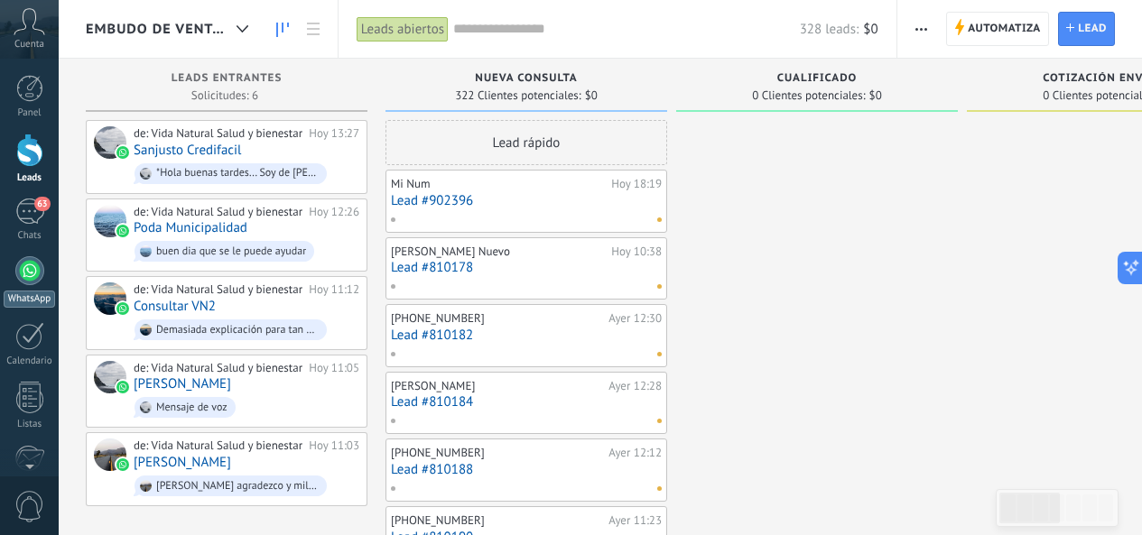
click at [30, 266] on div at bounding box center [29, 270] width 29 height 29
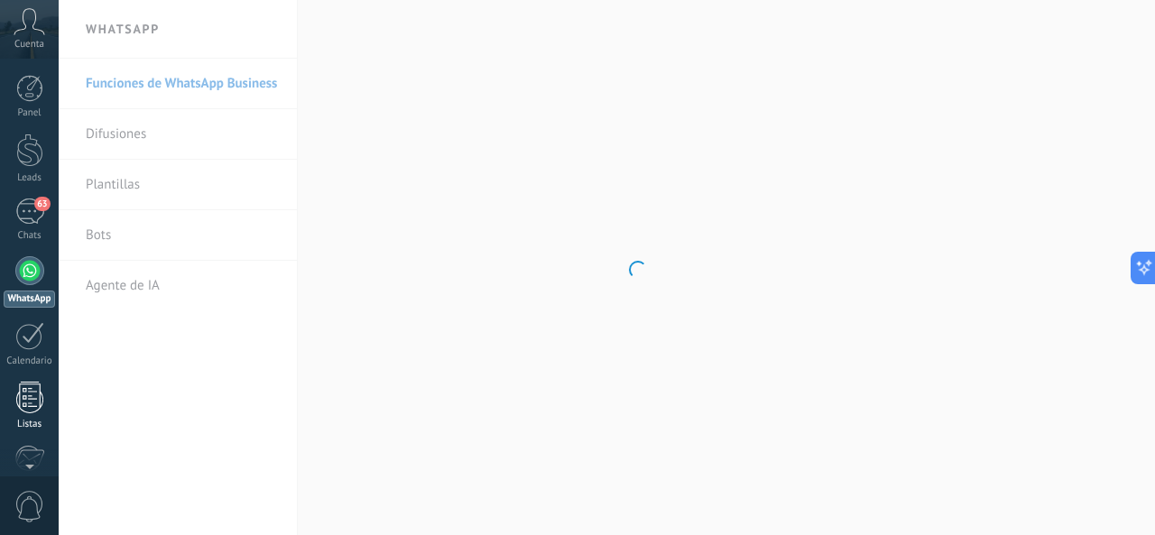
click at [30, 391] on div at bounding box center [29, 398] width 27 height 32
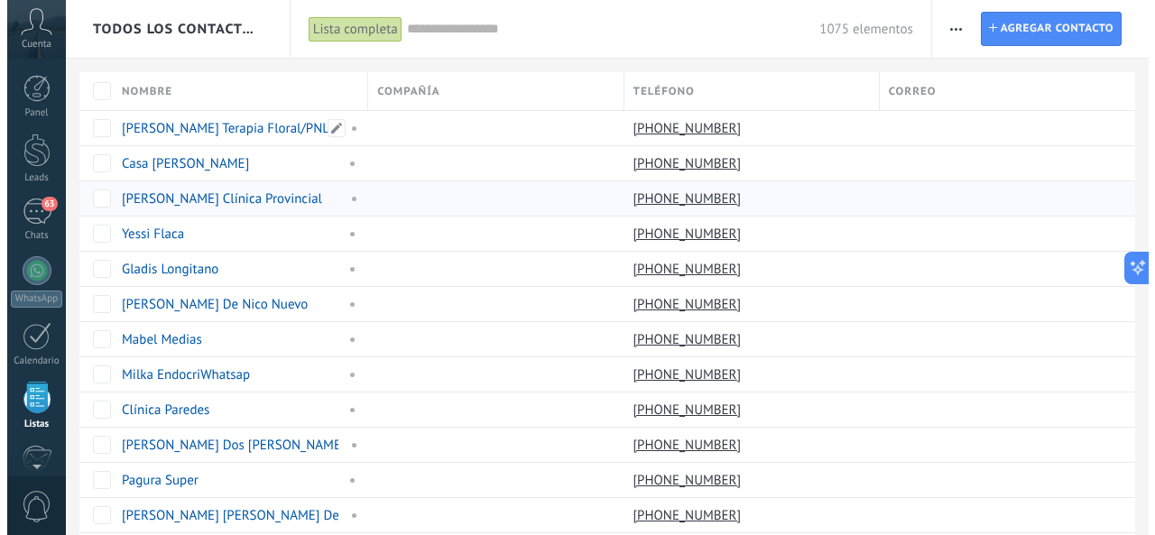
scroll to position [112, 0]
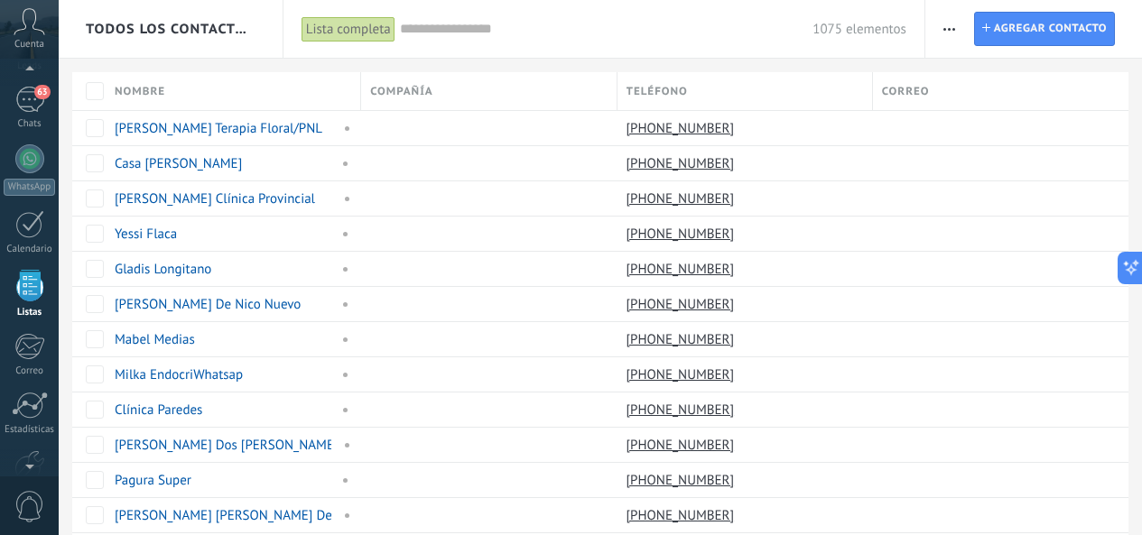
click at [452, 32] on input "text" at bounding box center [606, 29] width 413 height 19
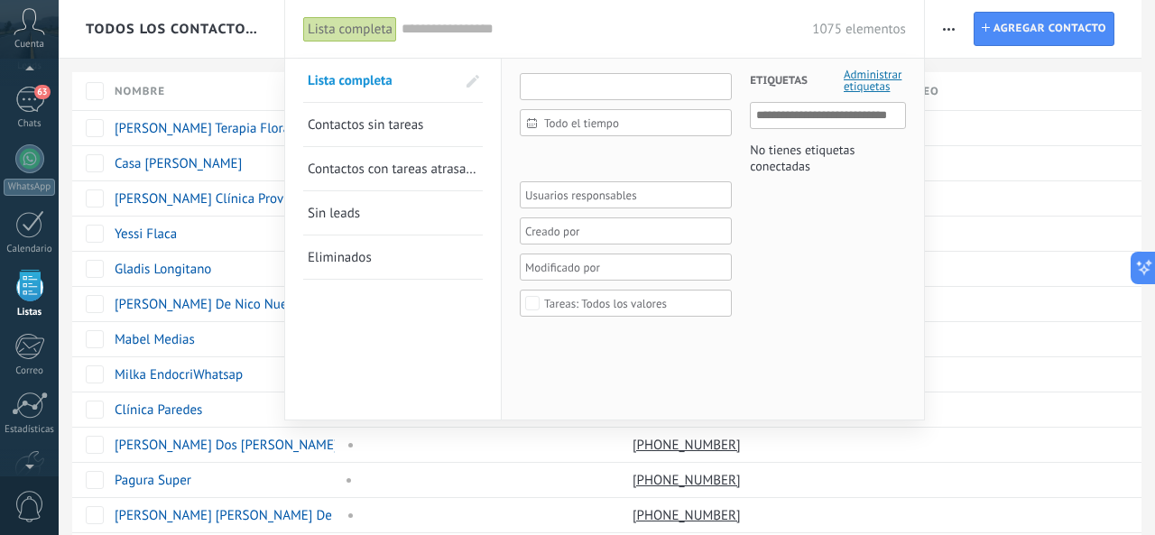
click at [591, 84] on input "text" at bounding box center [626, 86] width 212 height 27
click at [795, 122] on input "text" at bounding box center [828, 116] width 145 height 22
click at [365, 208] on link "Sin leads" at bounding box center [393, 212] width 171 height 43
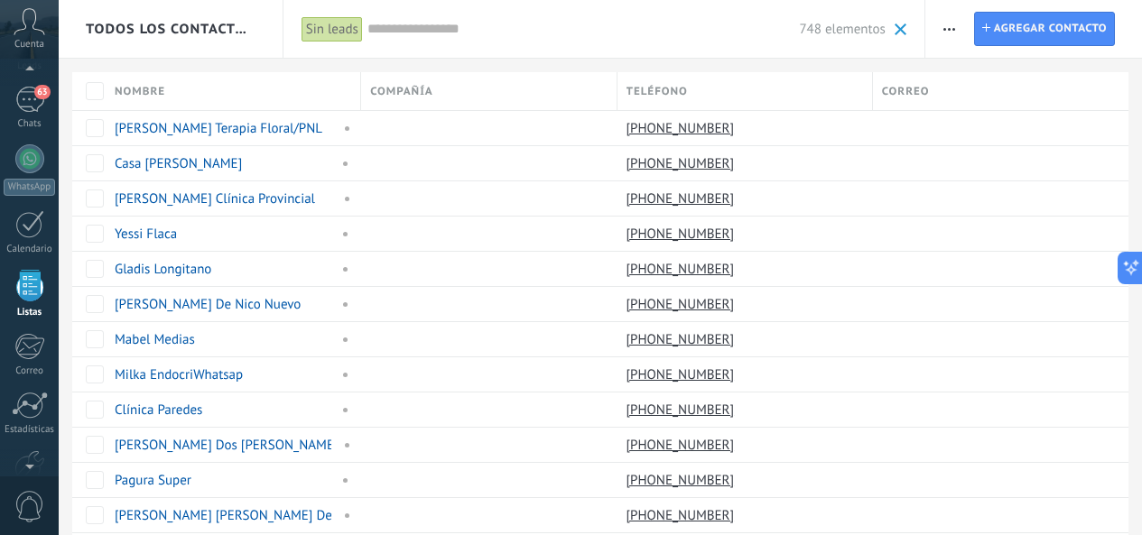
click at [688, 84] on div "Teléfono" at bounding box center [744, 91] width 254 height 38
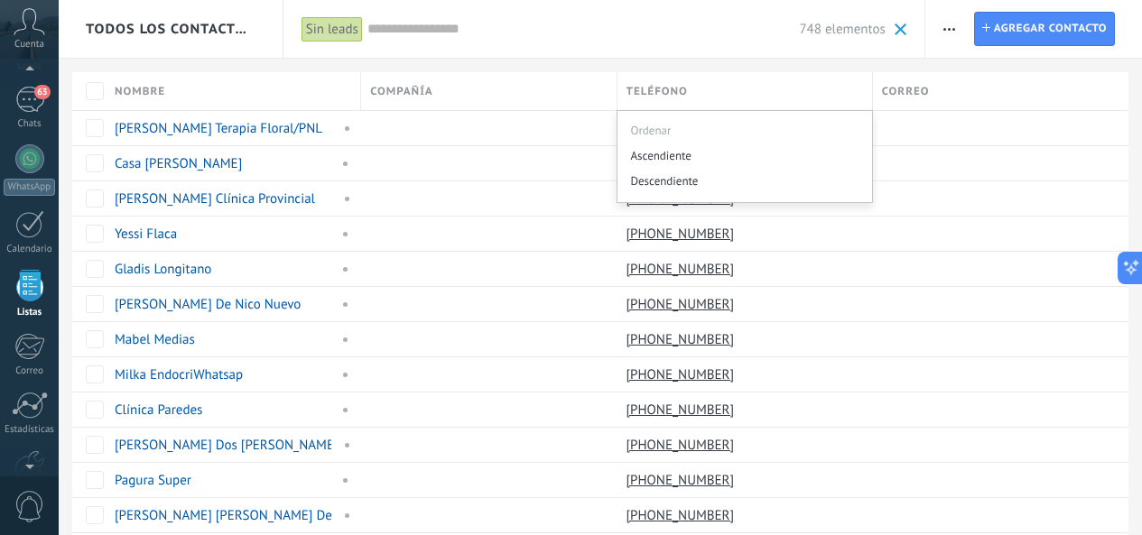
drag, startPoint x: 743, startPoint y: 97, endPoint x: 785, endPoint y: 79, distance: 46.1
click at [744, 97] on div "Teléfono" at bounding box center [744, 91] width 254 height 38
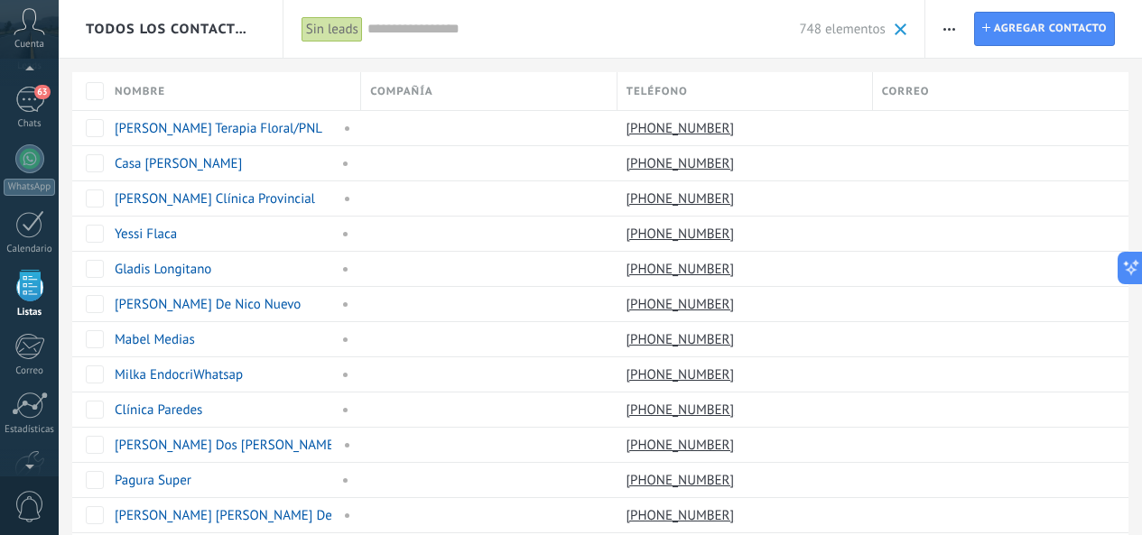
click at [951, 30] on icon "button" at bounding box center [949, 29] width 12 height 3
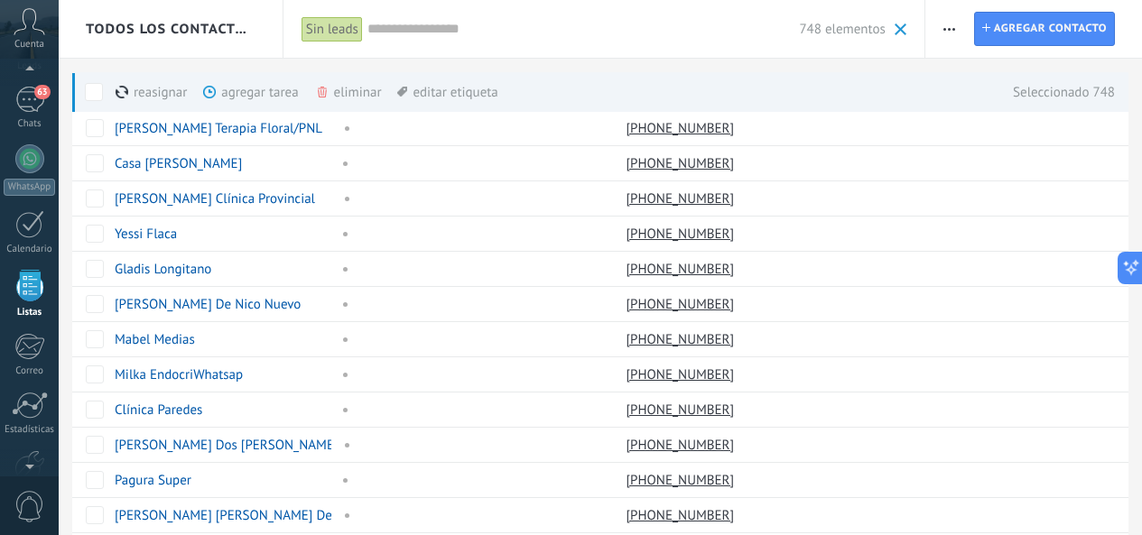
click at [956, 32] on button "button" at bounding box center [949, 29] width 26 height 34
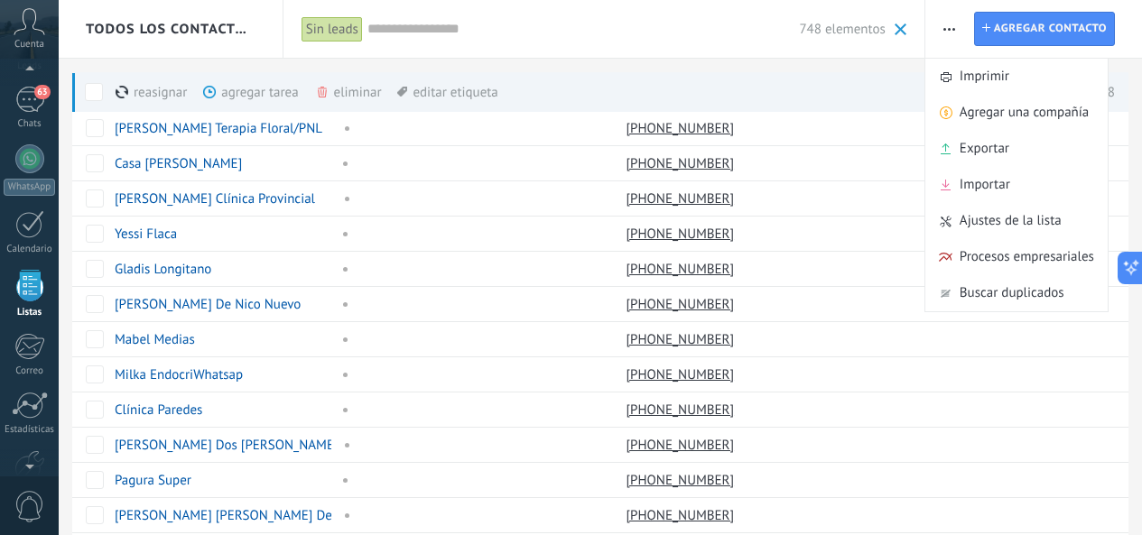
click at [360, 90] on div "eliminar màs" at bounding box center [379, 92] width 128 height 40
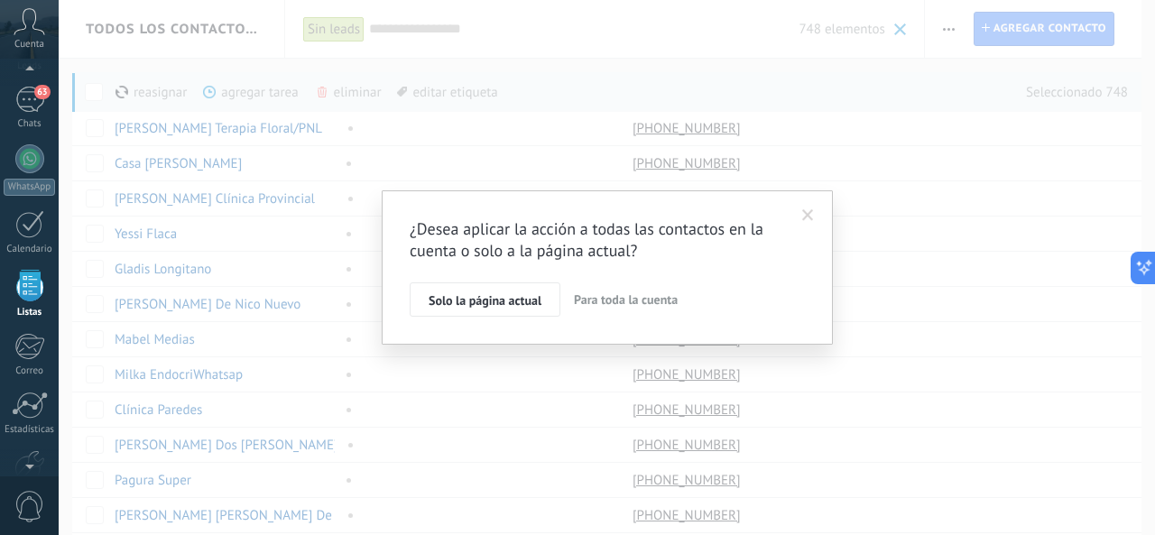
click at [810, 209] on span at bounding box center [808, 215] width 12 height 13
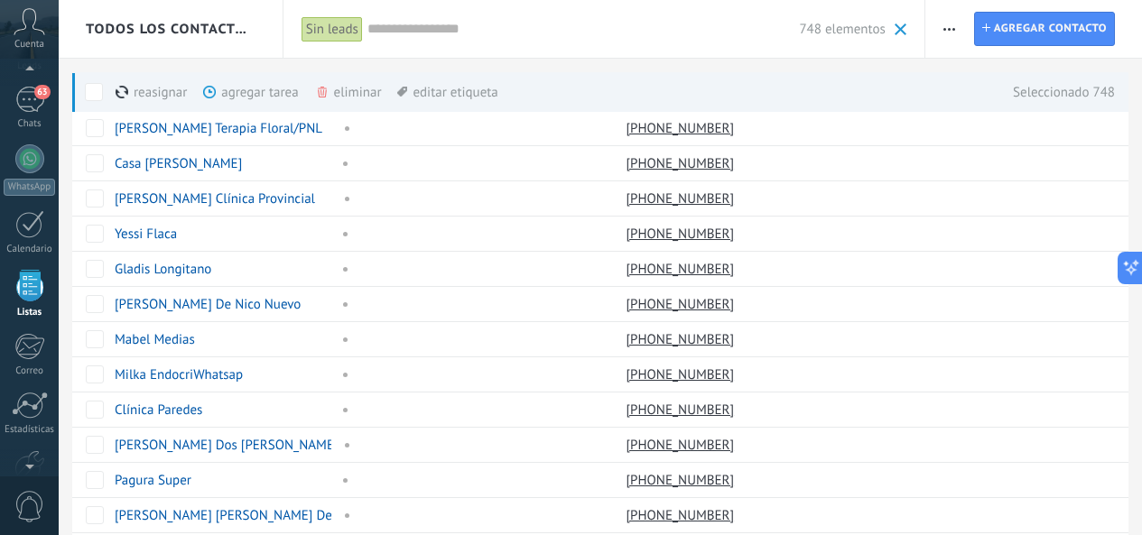
click at [235, 92] on div "agregar tarea màs" at bounding box center [281, 92] width 156 height 40
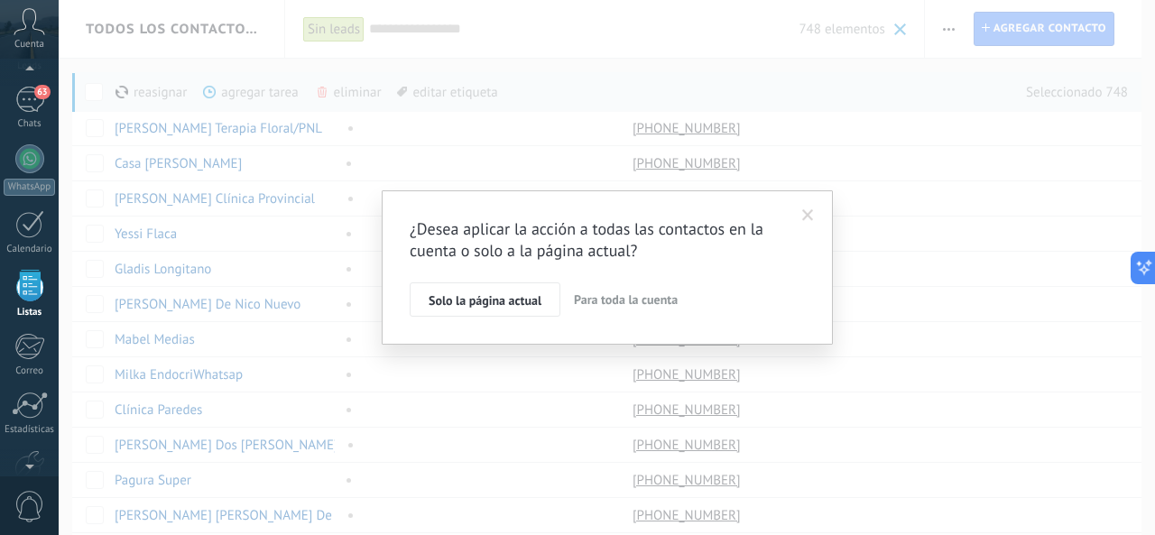
click at [581, 296] on span "Para toda la cuenta" at bounding box center [626, 300] width 104 height 16
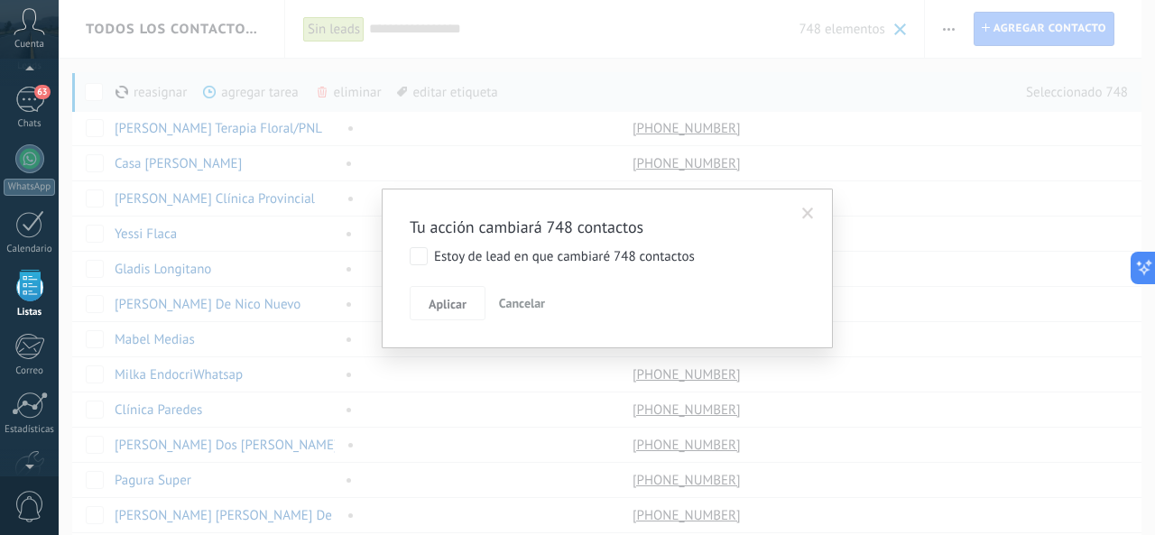
click at [809, 214] on span at bounding box center [808, 214] width 12 height 13
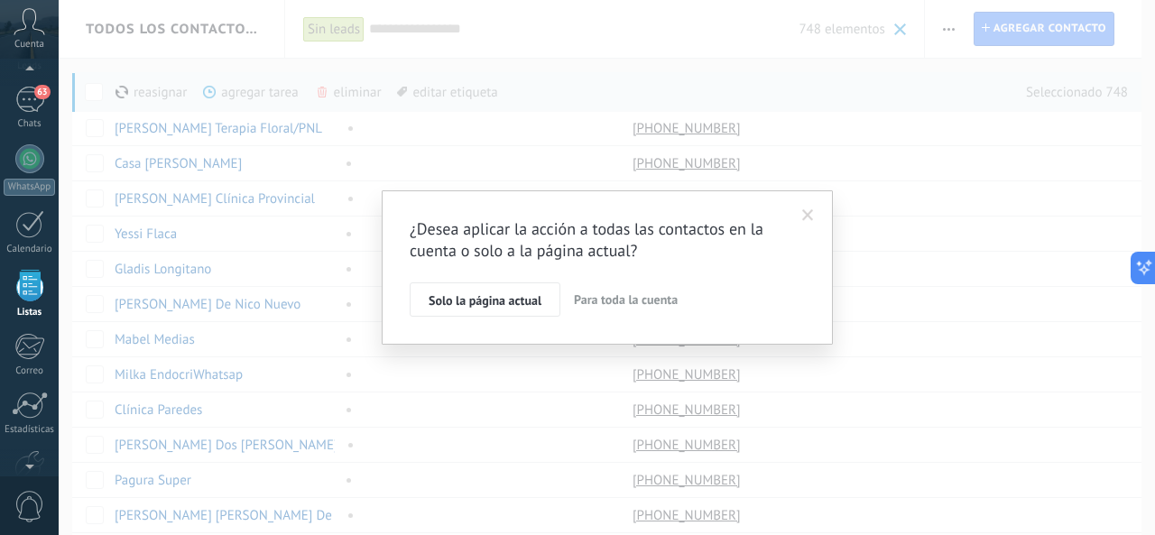
click at [812, 217] on span at bounding box center [808, 215] width 12 height 13
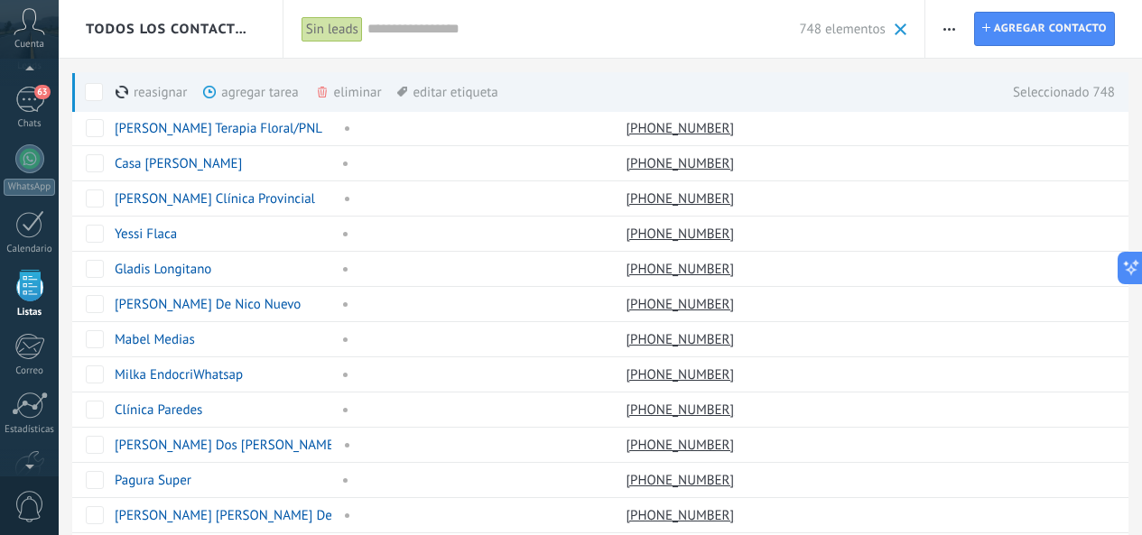
click at [101, 89] on span at bounding box center [94, 92] width 18 height 18
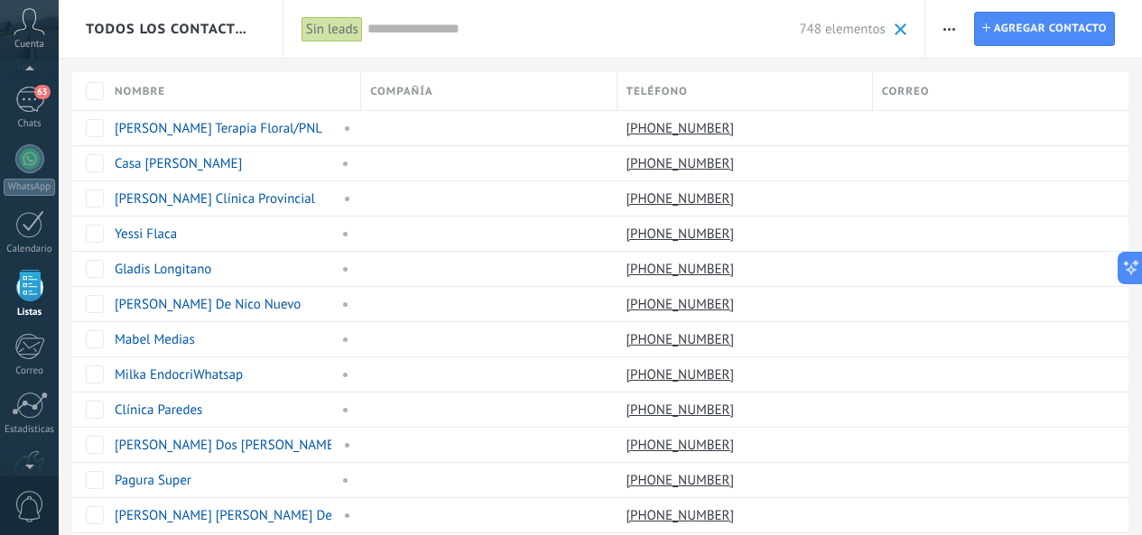
click at [230, 30] on span "Todos los contactos y empresas" at bounding box center [171, 29] width 171 height 17
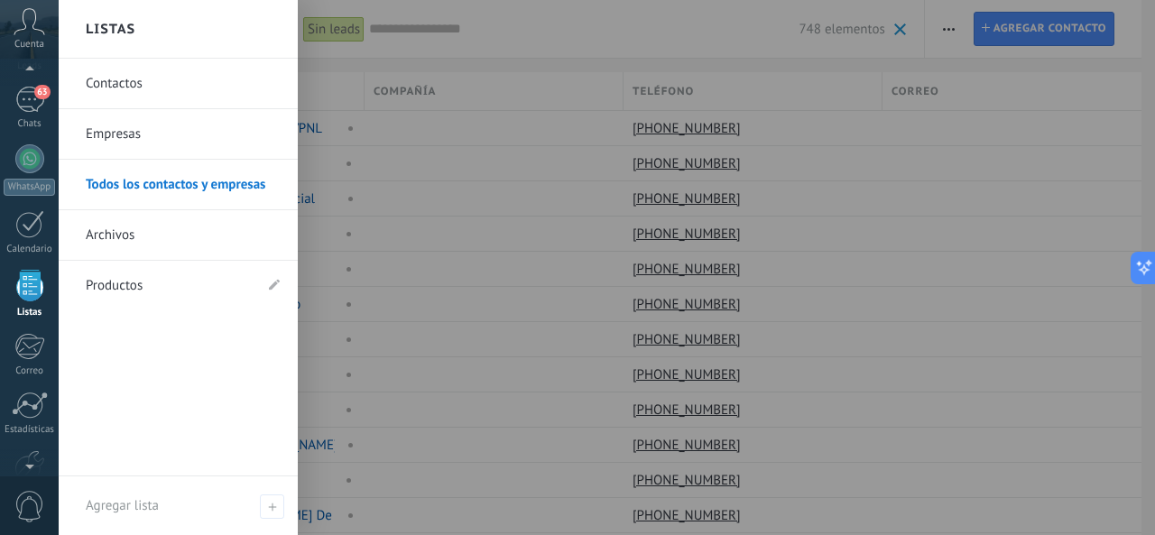
click at [442, 37] on div at bounding box center [636, 267] width 1155 height 535
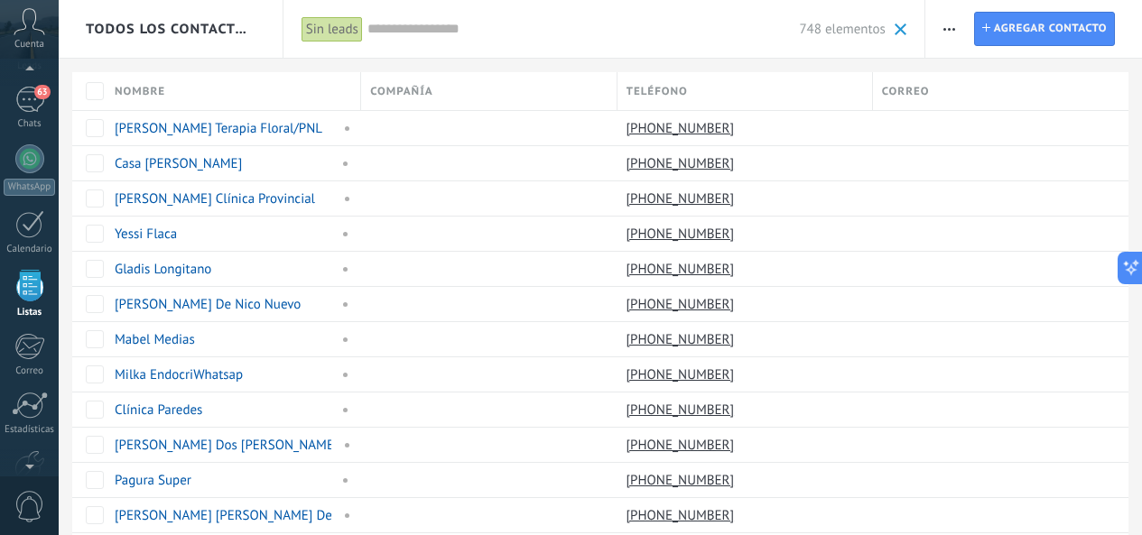
click at [474, 34] on input "text" at bounding box center [583, 29] width 432 height 19
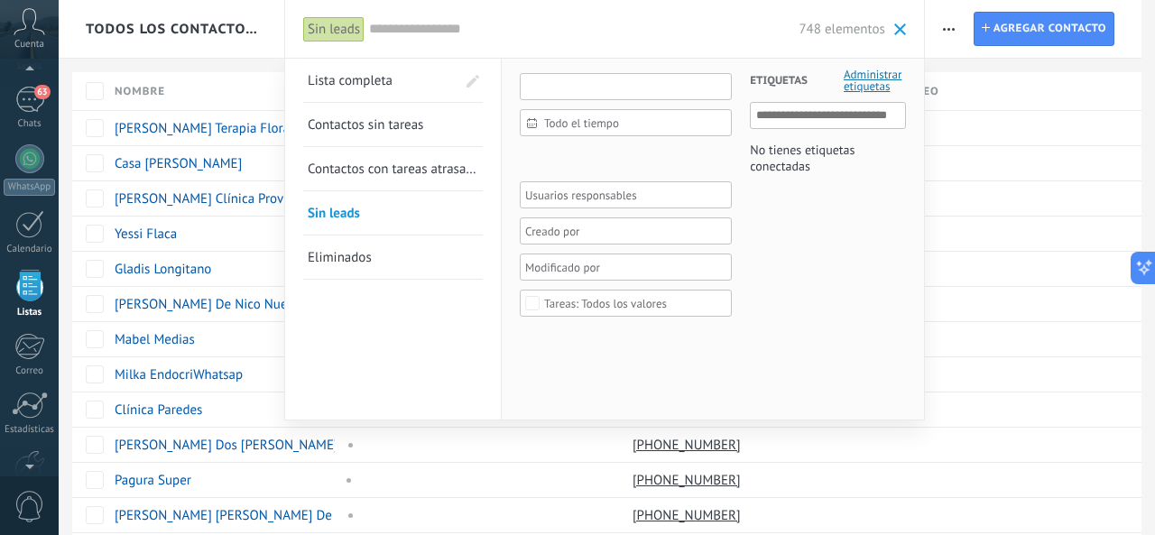
click at [552, 77] on input "text" at bounding box center [626, 86] width 212 height 27
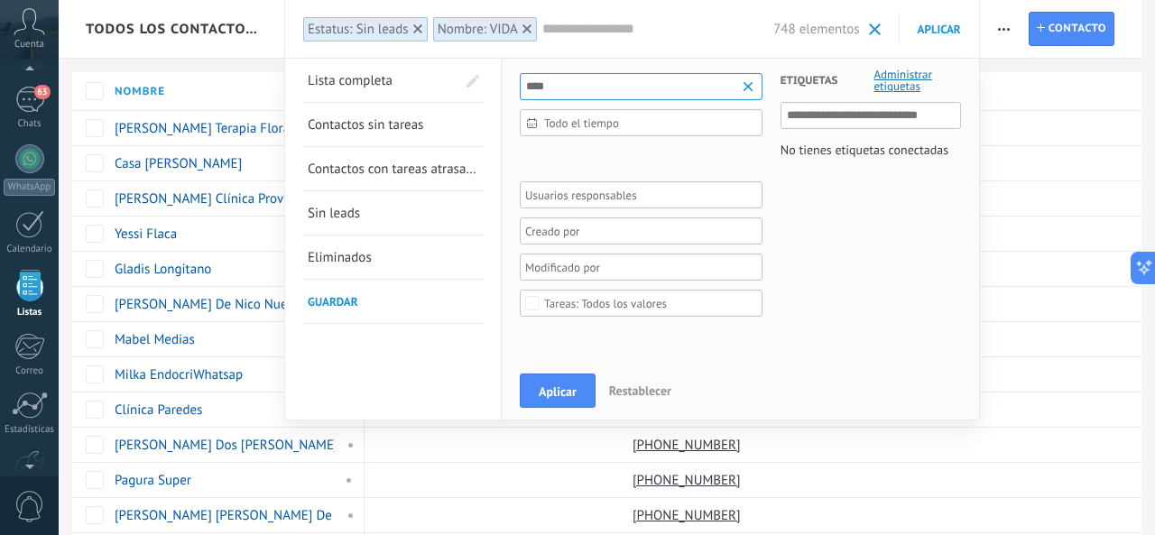
type input "****"
click at [587, 375] on button "Aplicar" at bounding box center [558, 391] width 76 height 34
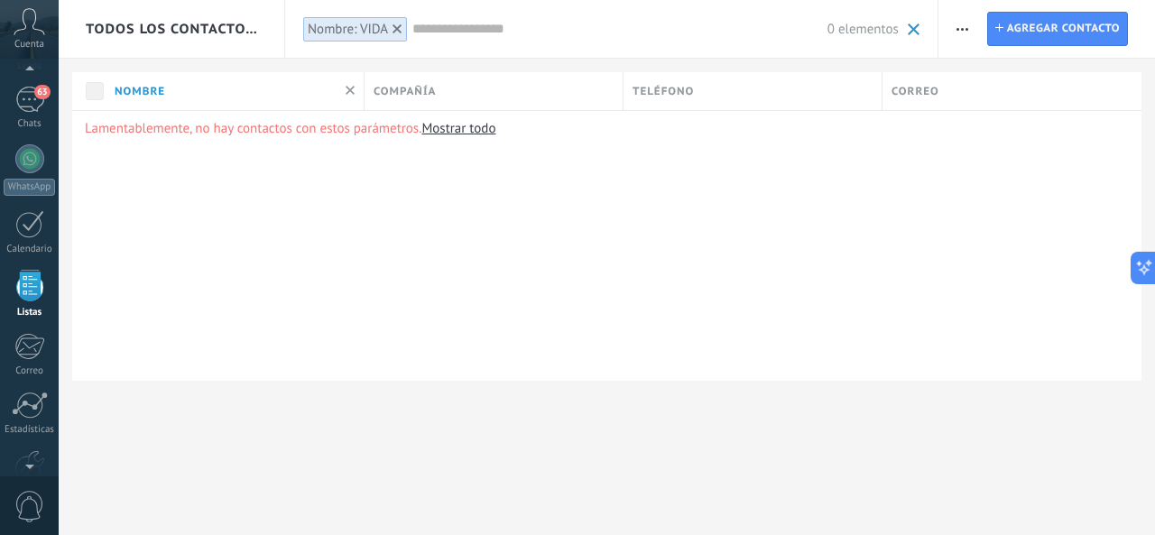
click at [452, 29] on input "text" at bounding box center [619, 29] width 415 height 19
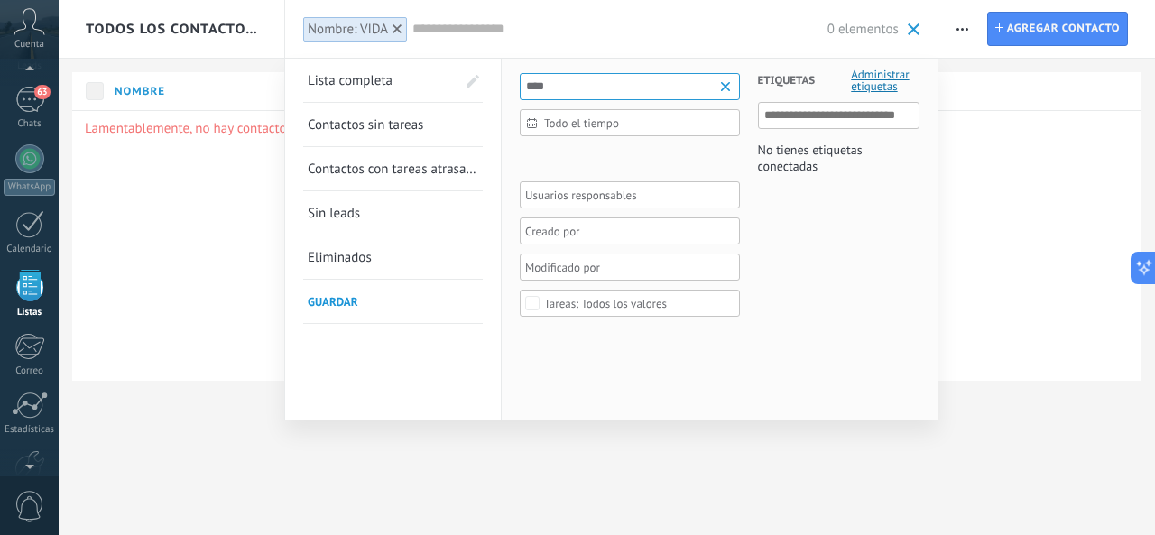
drag, startPoint x: 582, startPoint y: 84, endPoint x: 625, endPoint y: 94, distance: 44.4
click at [583, 84] on input "****" at bounding box center [630, 86] width 220 height 27
click at [724, 88] on b at bounding box center [728, 87] width 22 height 18
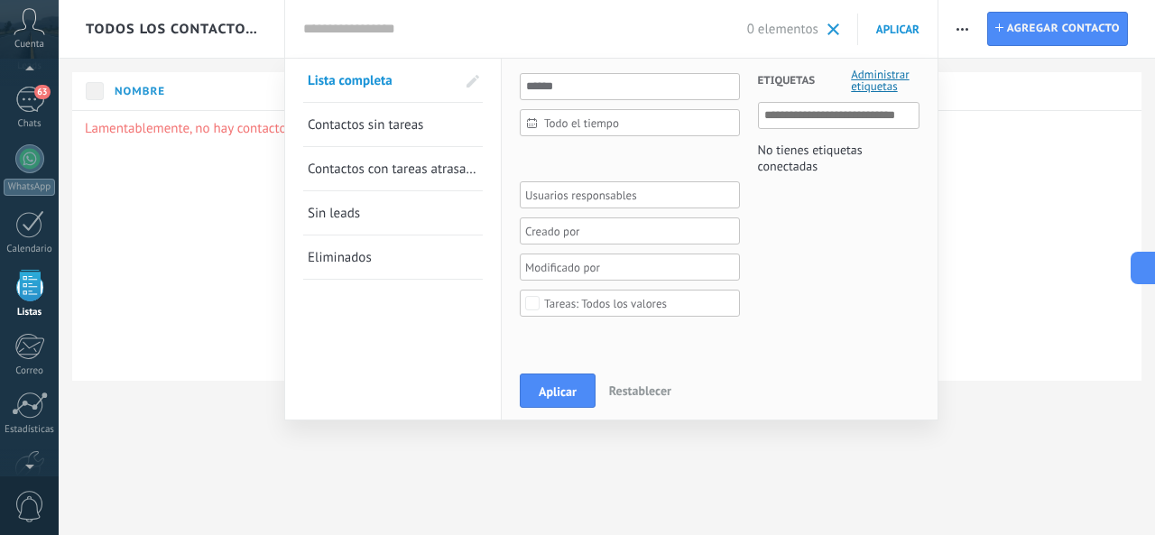
click at [834, 35] on span at bounding box center [834, 29] width 12 height 12
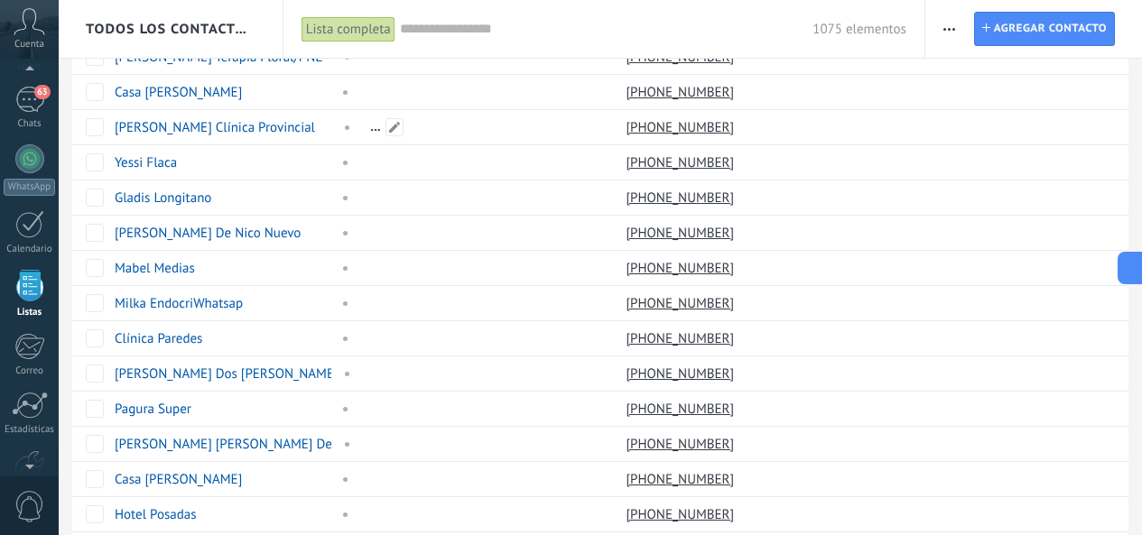
scroll to position [40, 0]
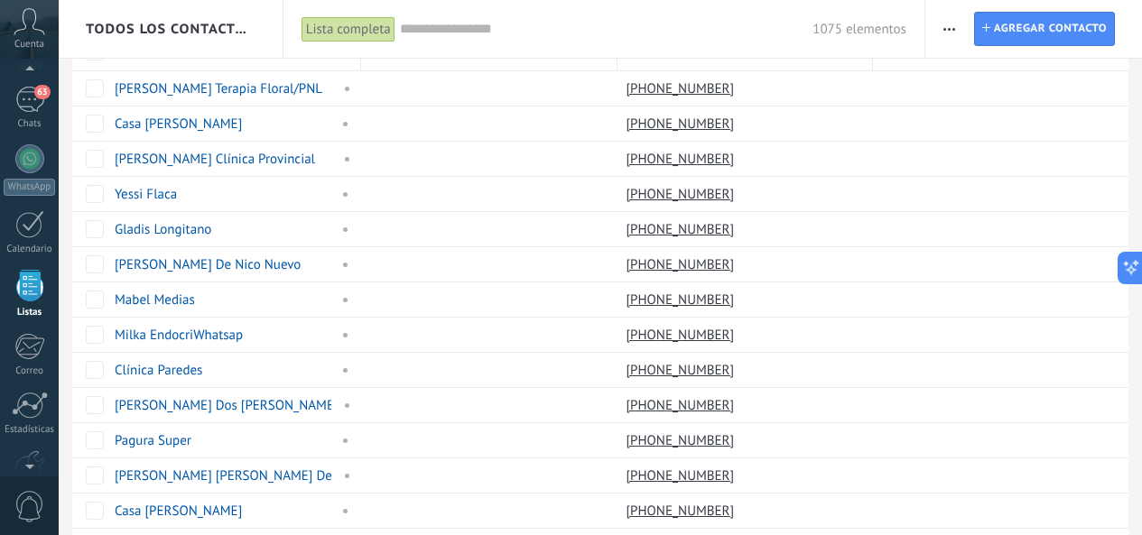
click at [510, 36] on input "text" at bounding box center [606, 29] width 413 height 19
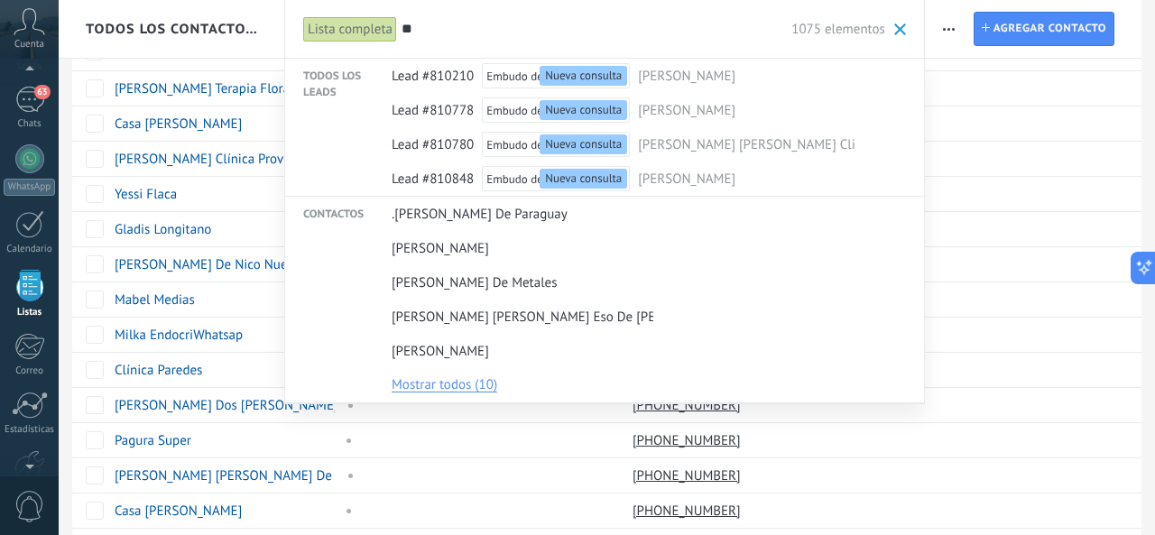
type input "*"
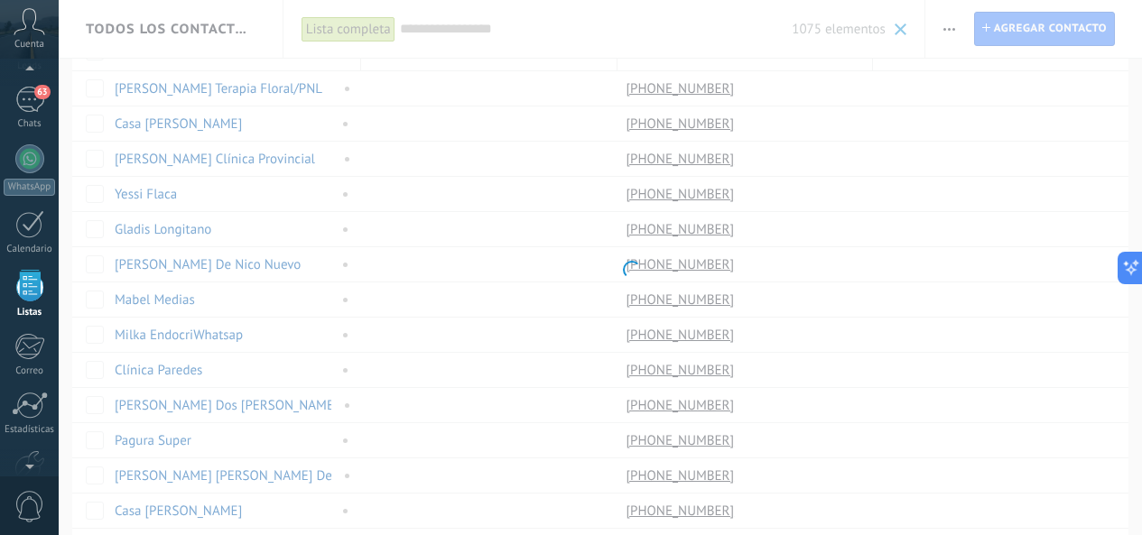
type input "*"
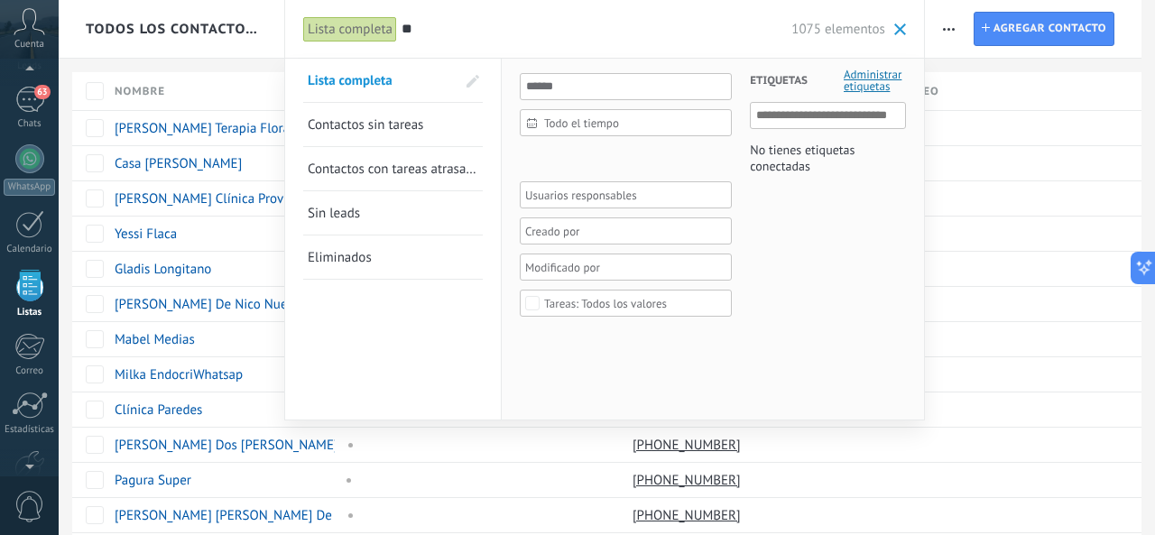
type input "*"
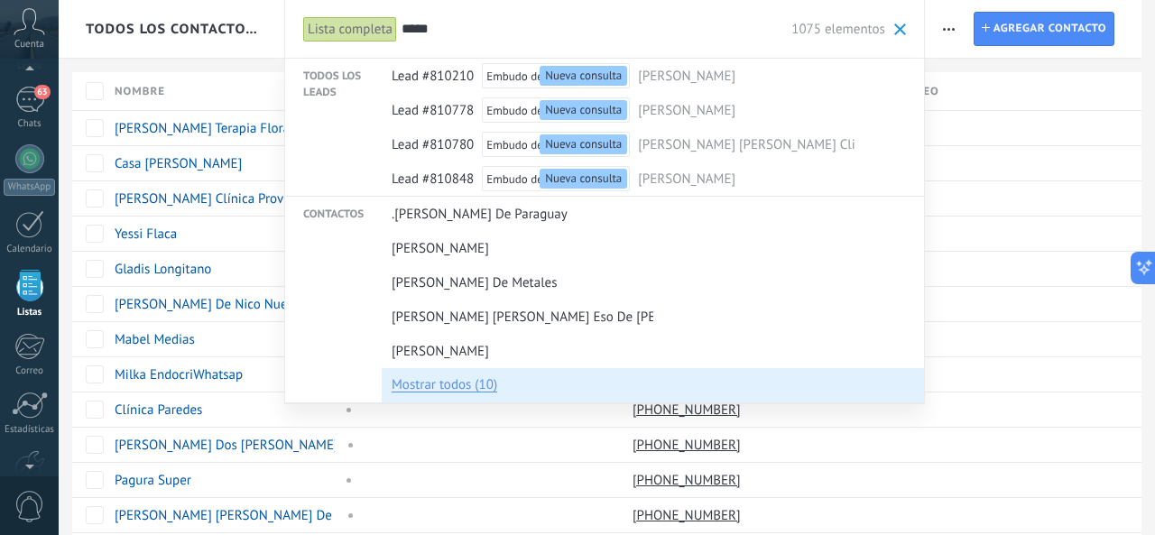
type input "*****"
click at [473, 373] on div "Mostrar todos (10)" at bounding box center [653, 385] width 542 height 34
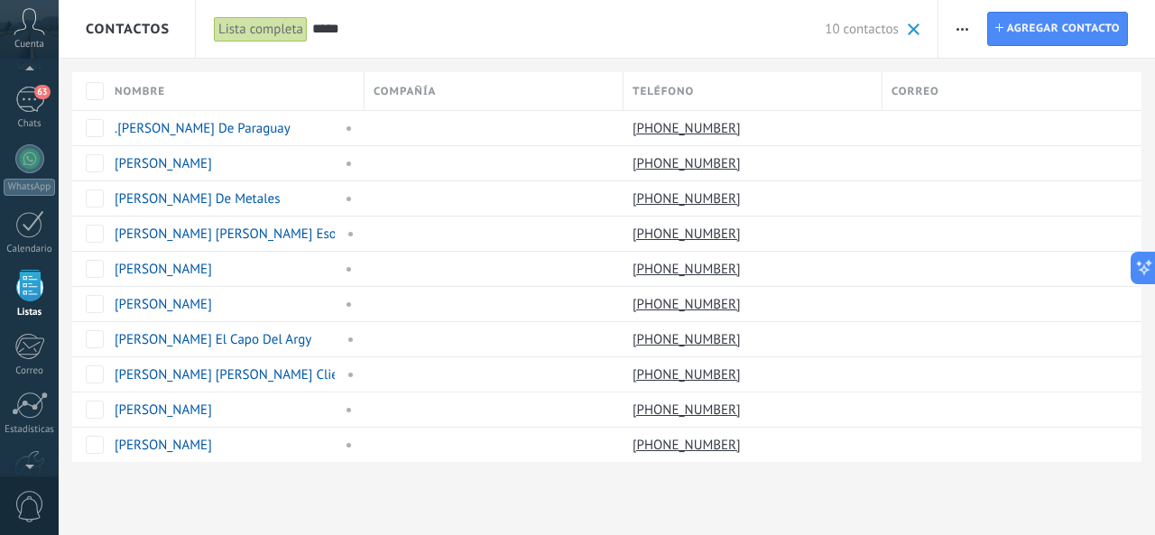
click at [452, 24] on input "*****" at bounding box center [568, 29] width 513 height 19
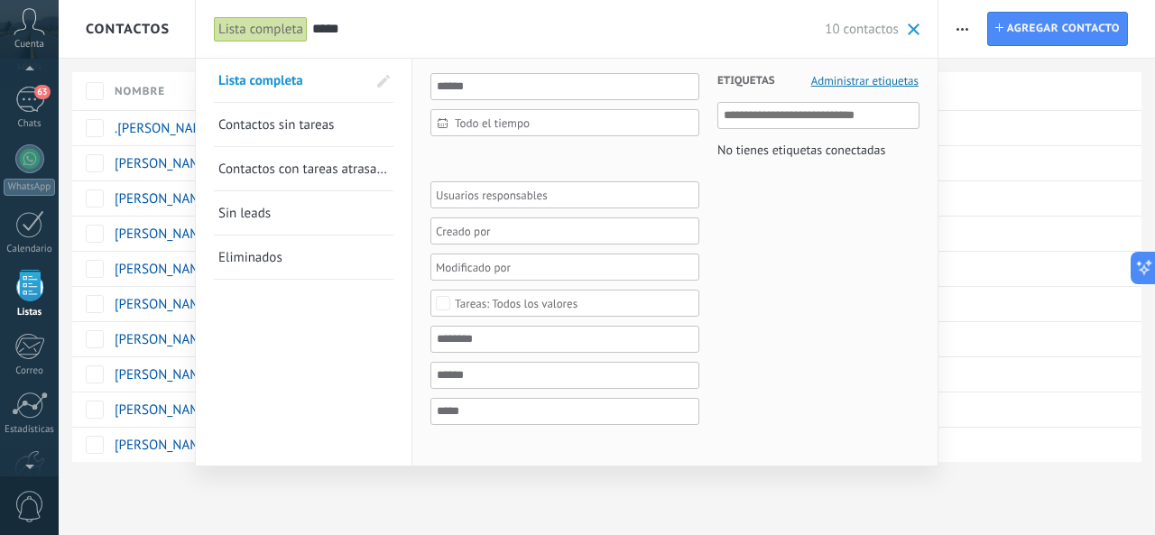
click at [914, 24] on span at bounding box center [914, 29] width 12 height 12
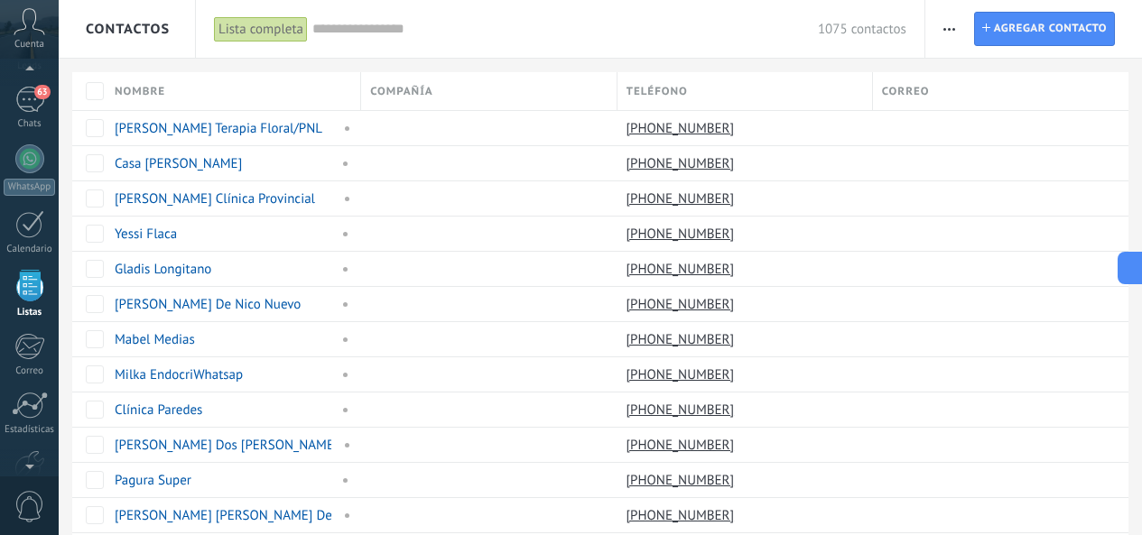
click at [574, 32] on input "text" at bounding box center [564, 29] width 505 height 19
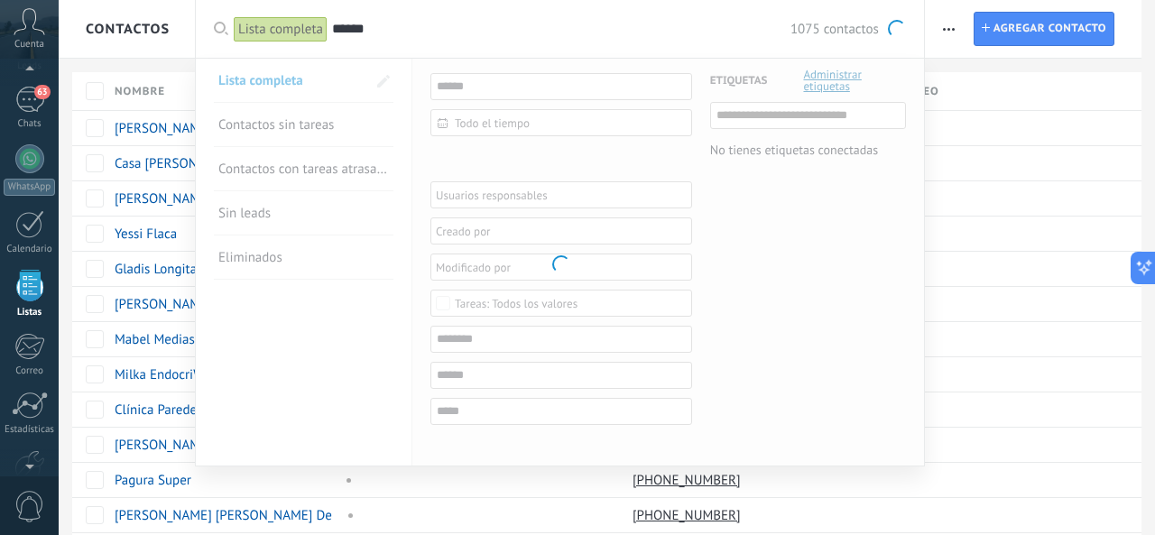
type input "******"
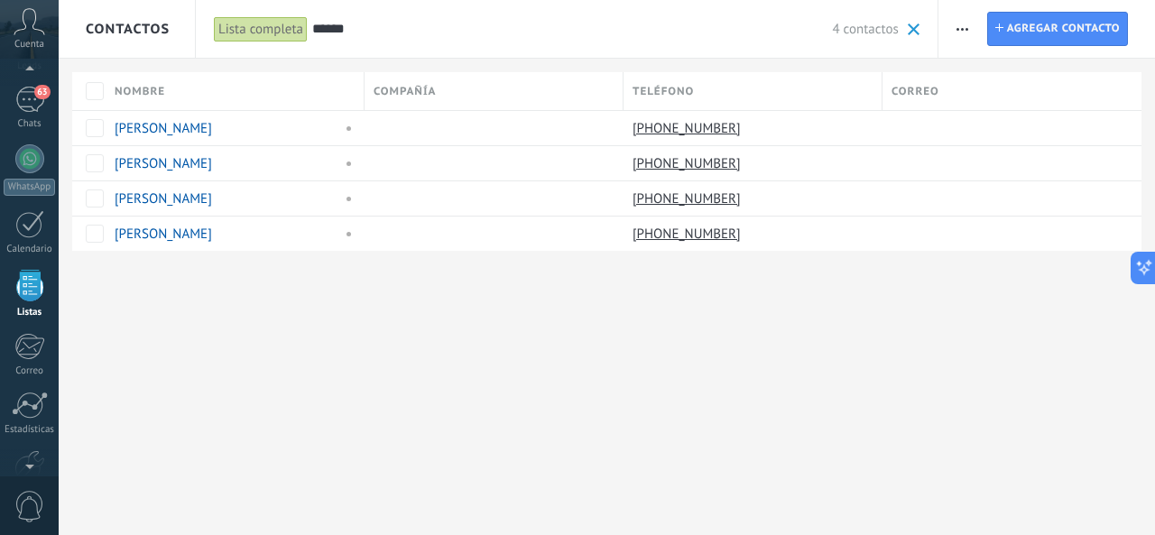
click at [572, 33] on input "******" at bounding box center [572, 29] width 521 height 19
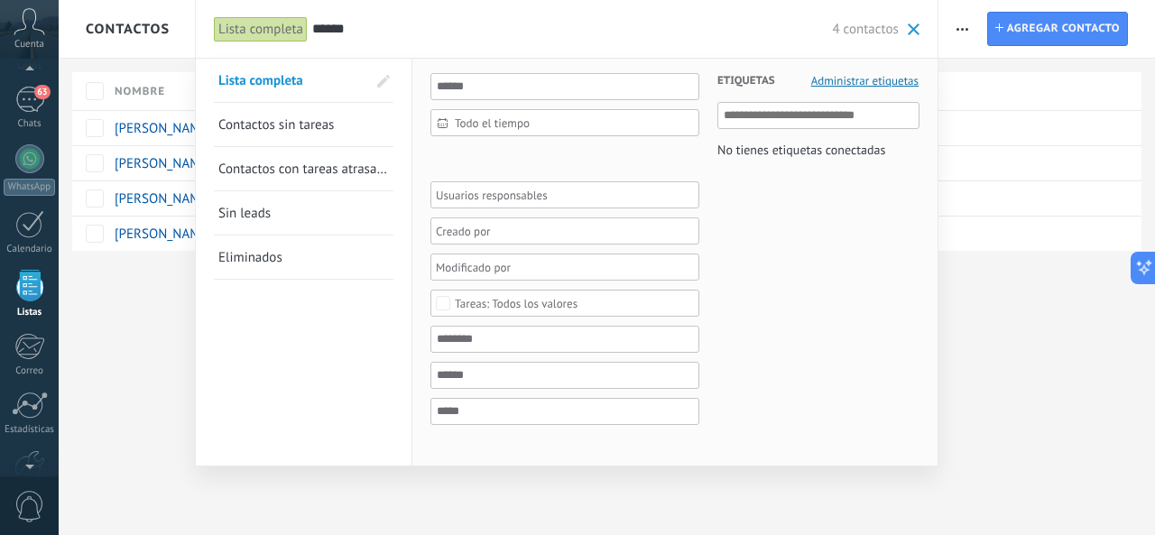
click at [572, 33] on input "******" at bounding box center [572, 29] width 521 height 19
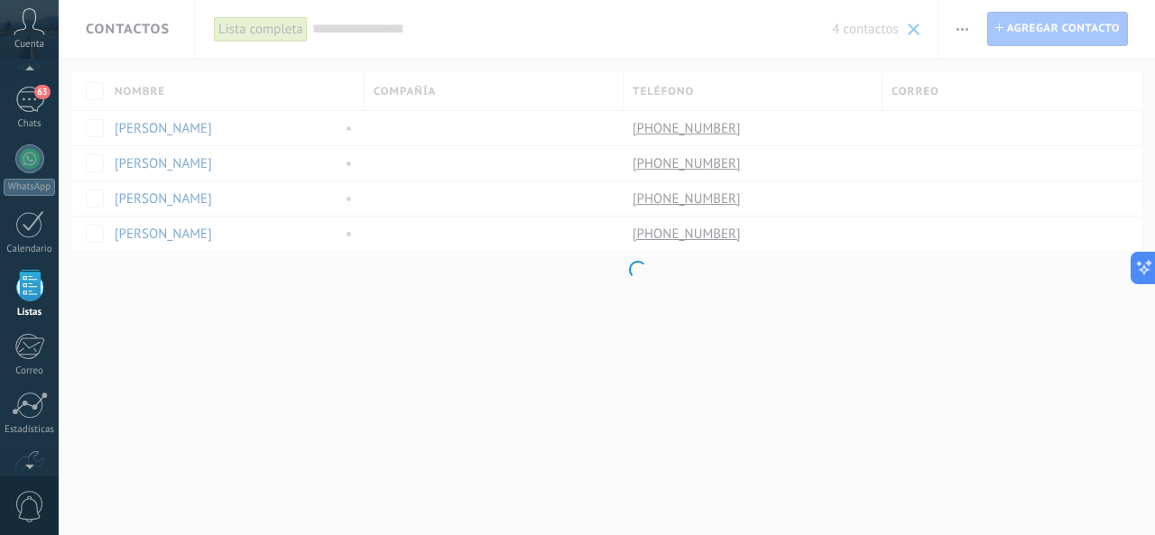
type input "*"
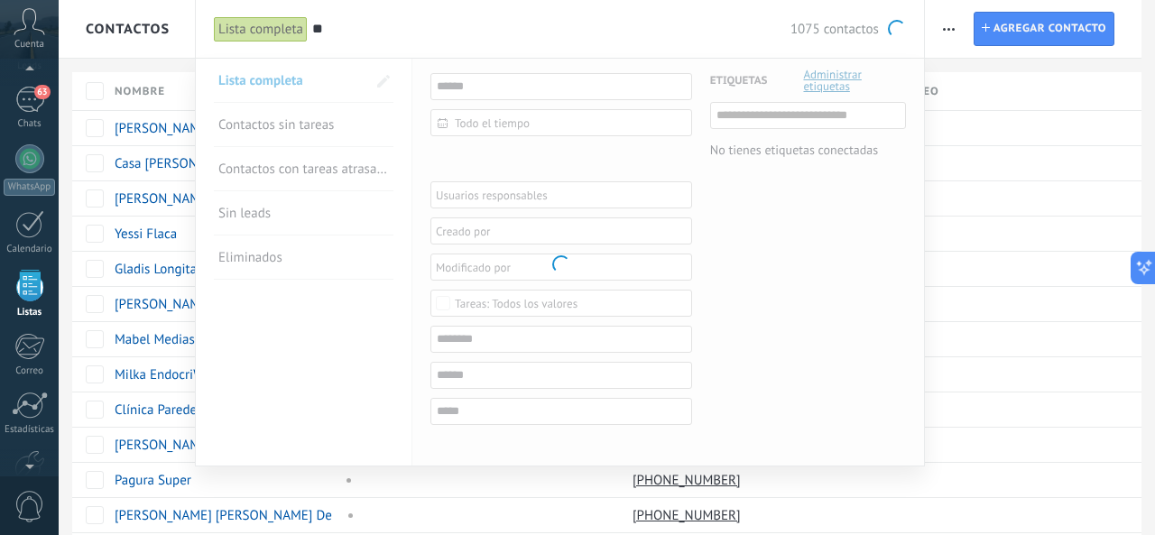
type input "*"
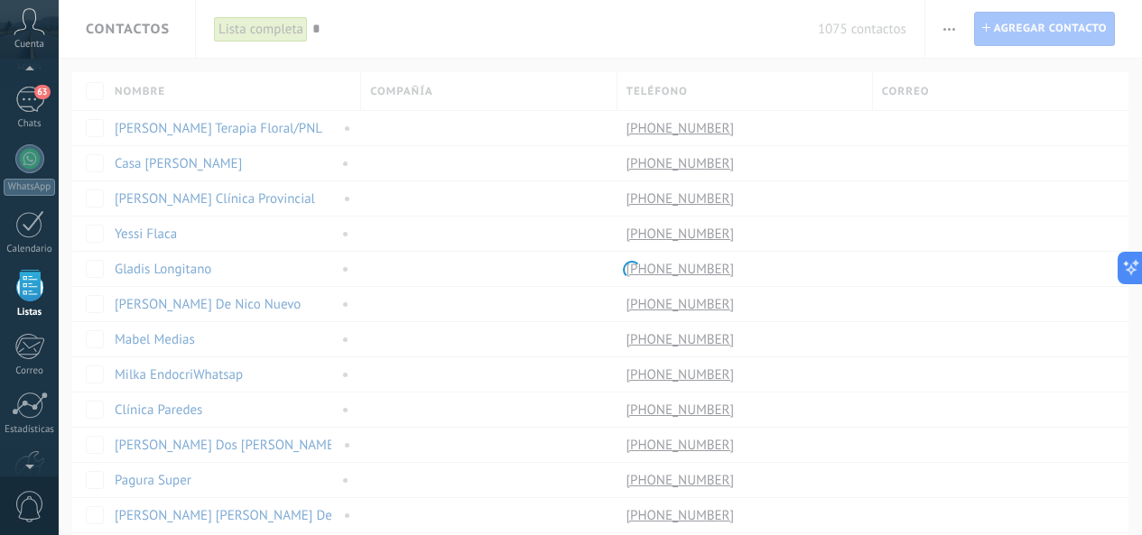
type input "**"
type input "*"
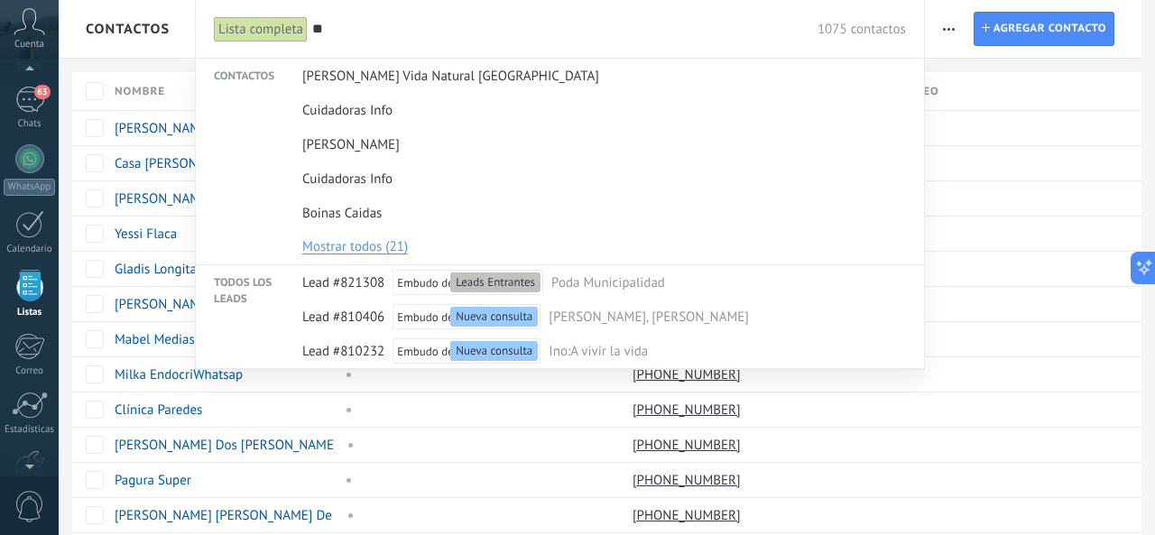
type input "*"
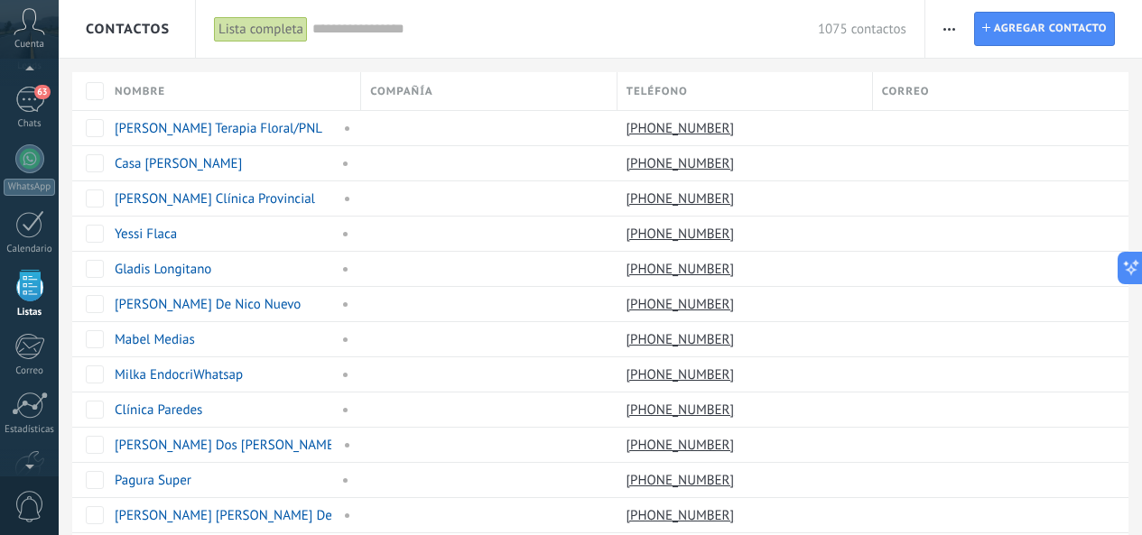
click at [366, 36] on input "text" at bounding box center [564, 29] width 505 height 19
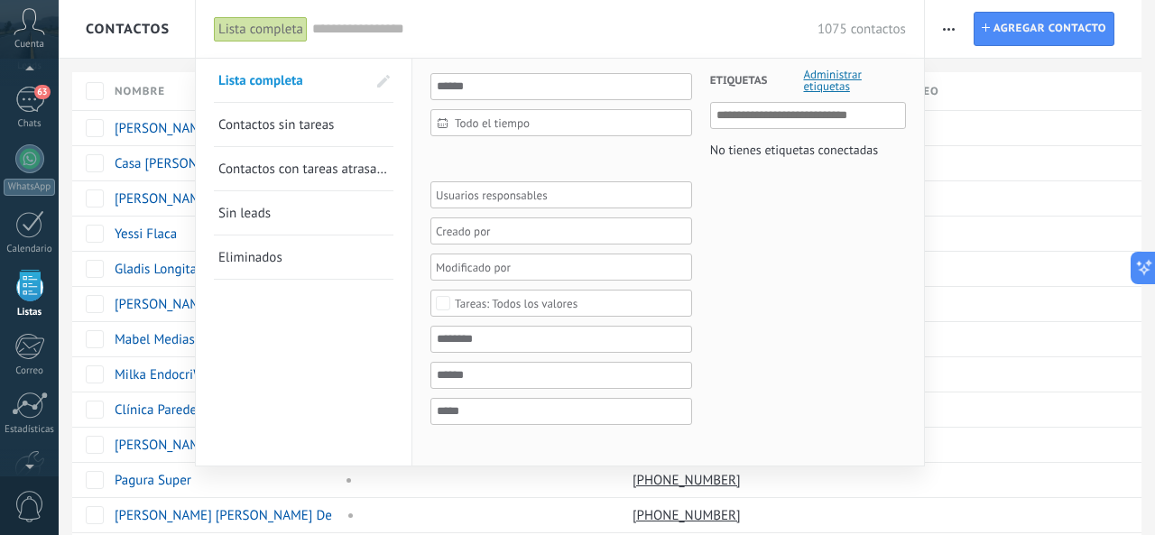
click at [940, 26] on div at bounding box center [577, 267] width 1155 height 535
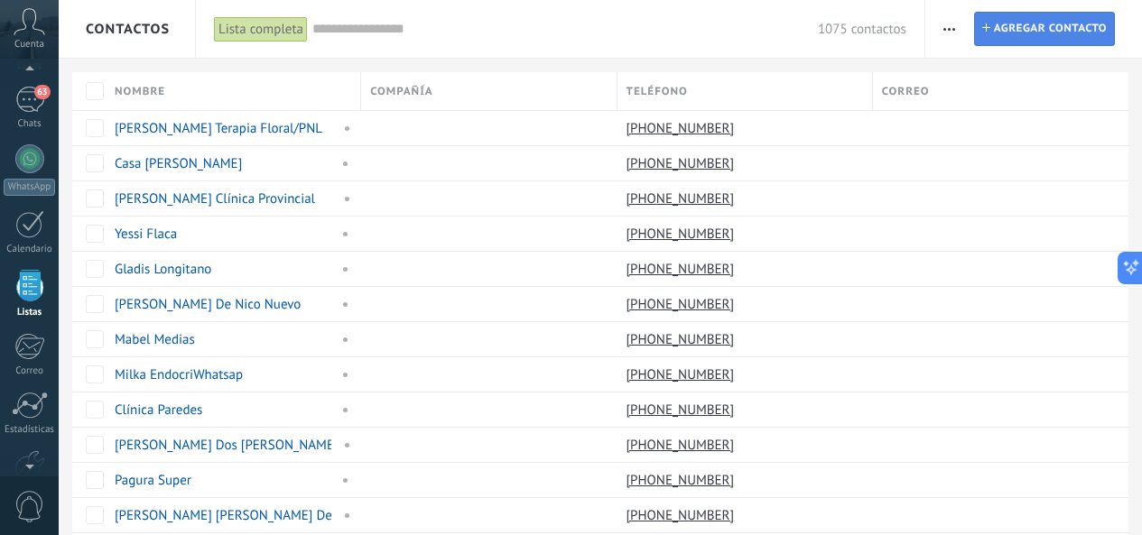
drag, startPoint x: 975, startPoint y: 32, endPoint x: 961, endPoint y: 32, distance: 13.6
click at [974, 32] on link "Contacto Agregar contacto" at bounding box center [1044, 29] width 141 height 34
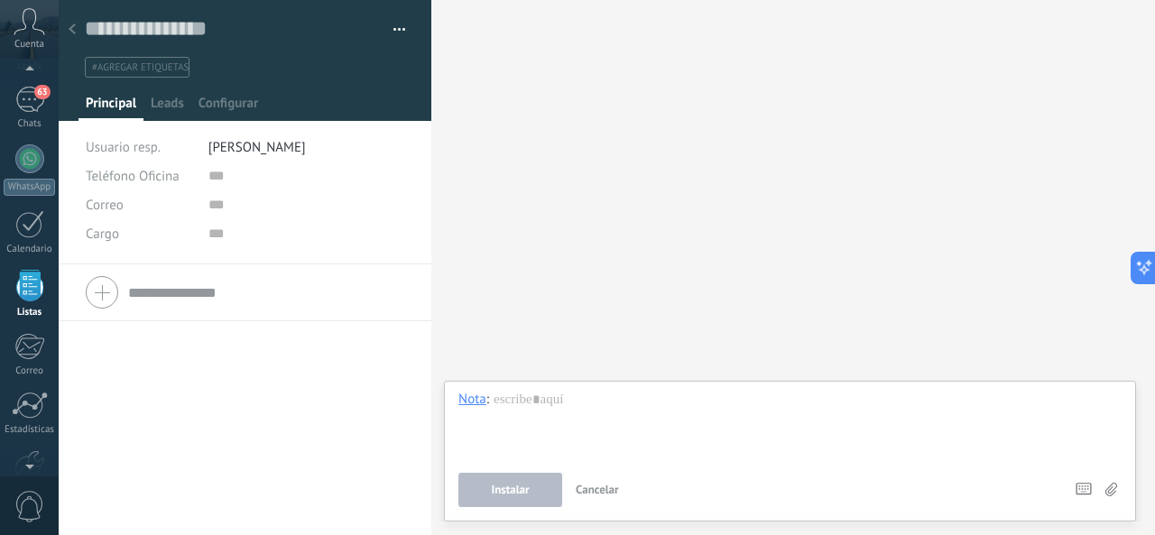
click at [75, 31] on icon at bounding box center [72, 28] width 7 height 11
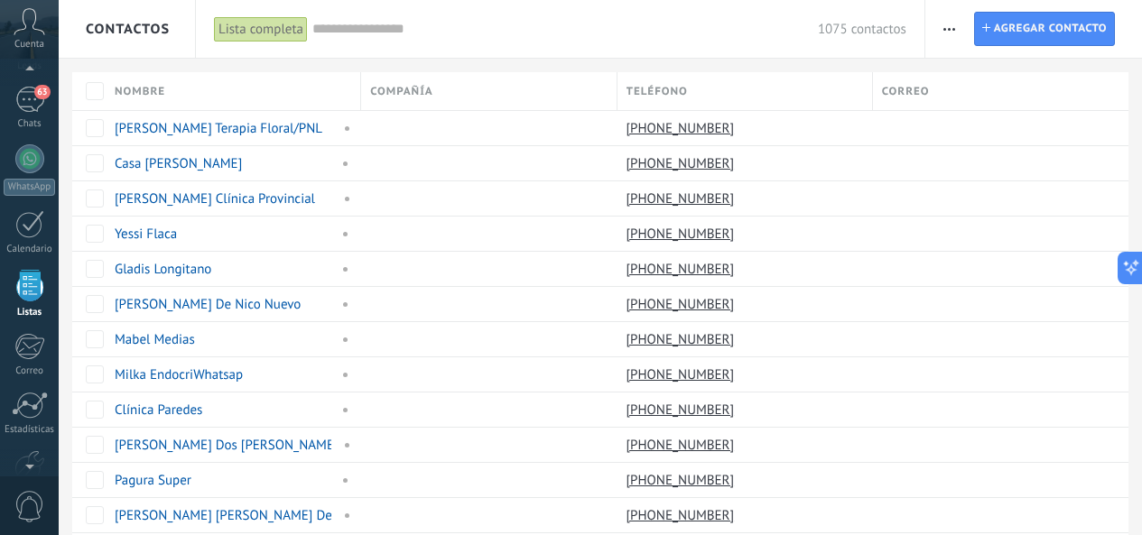
click at [700, 98] on div "Teléfono" at bounding box center [744, 91] width 254 height 38
click at [708, 96] on div "Teléfono" at bounding box center [744, 91] width 254 height 38
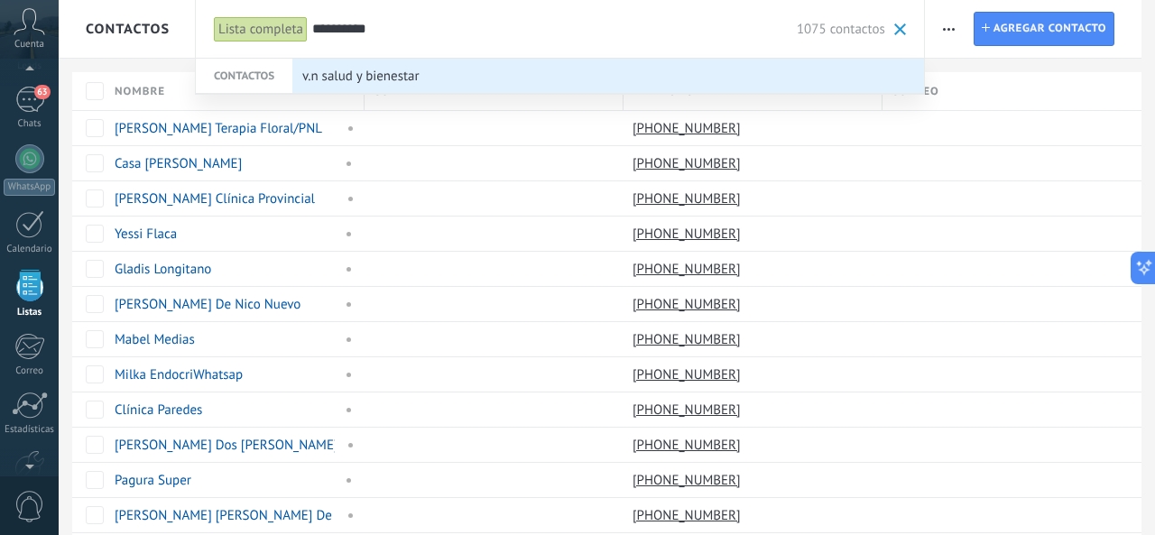
type input "**********"
click at [475, 81] on div "v.n salud y bienestar" at bounding box center [604, 77] width 604 height 34
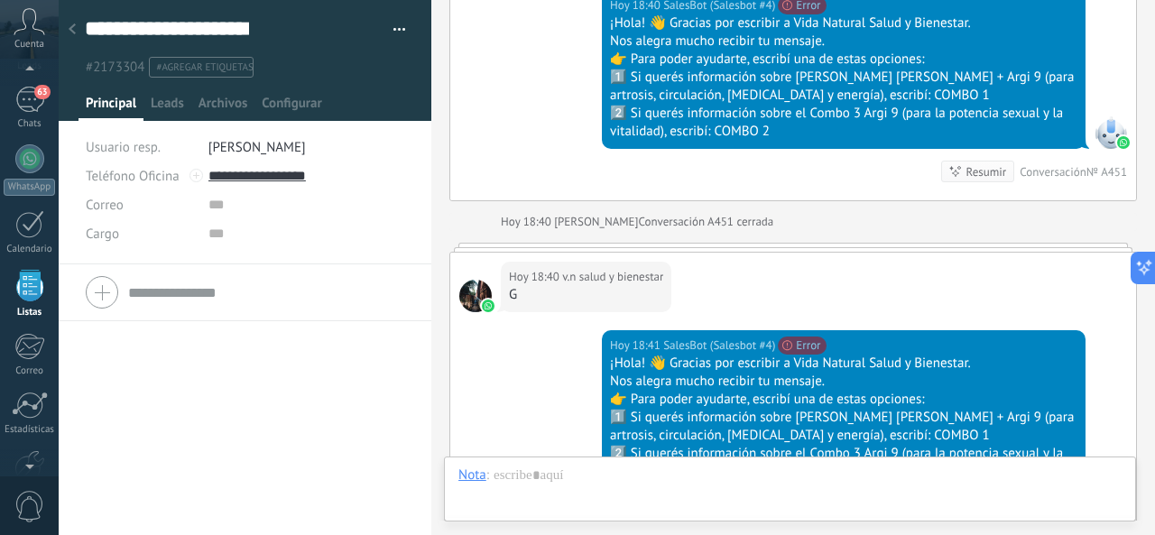
scroll to position [2351, 0]
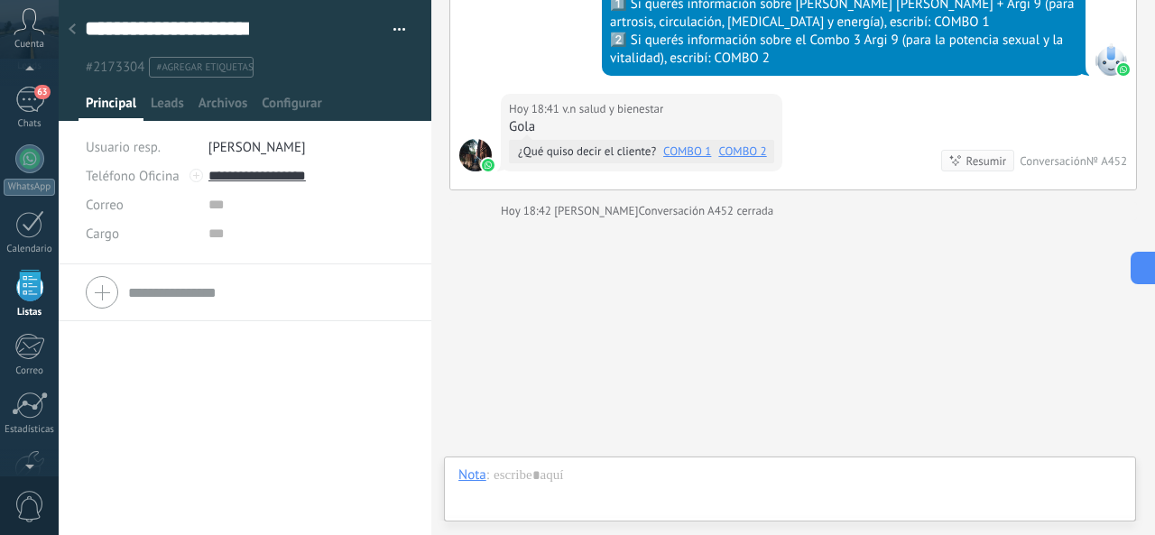
click at [388, 23] on button "button" at bounding box center [393, 29] width 26 height 27
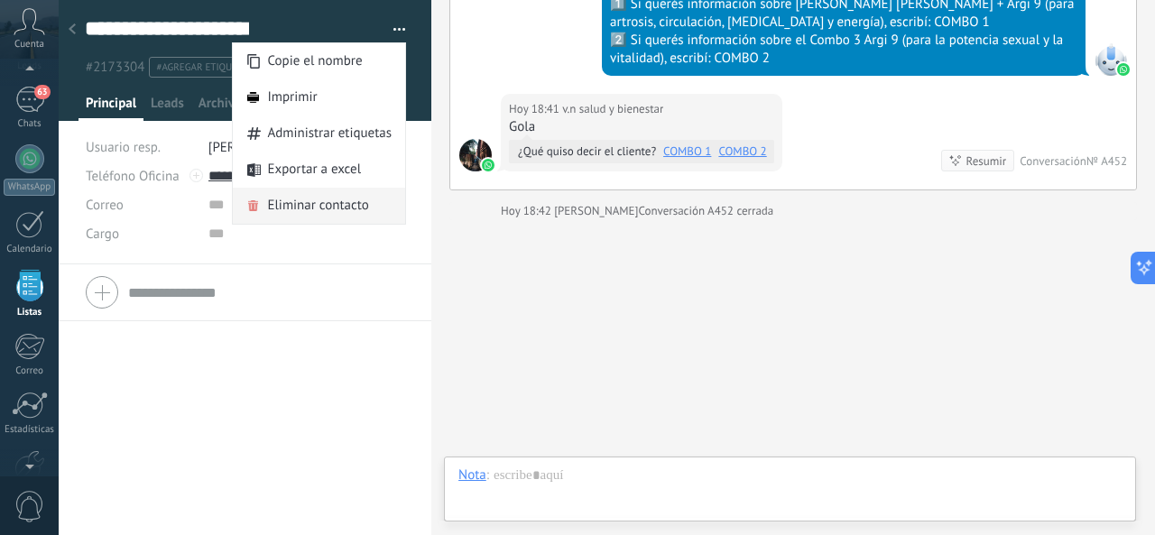
click at [345, 198] on span "Eliminar contacto" at bounding box center [317, 206] width 101 height 36
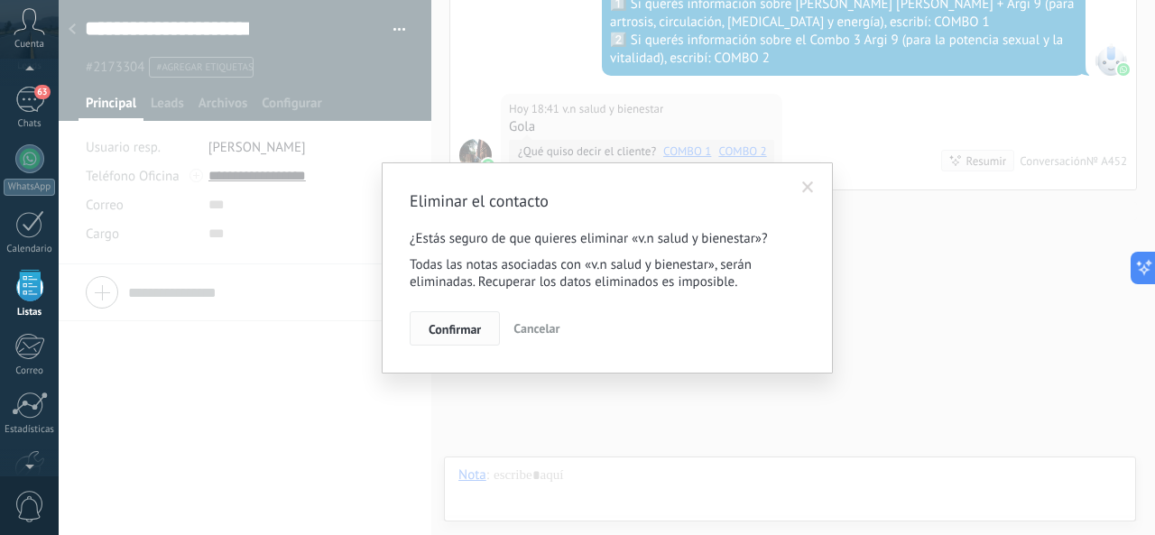
click at [477, 329] on span "Confirmar" at bounding box center [455, 329] width 52 height 13
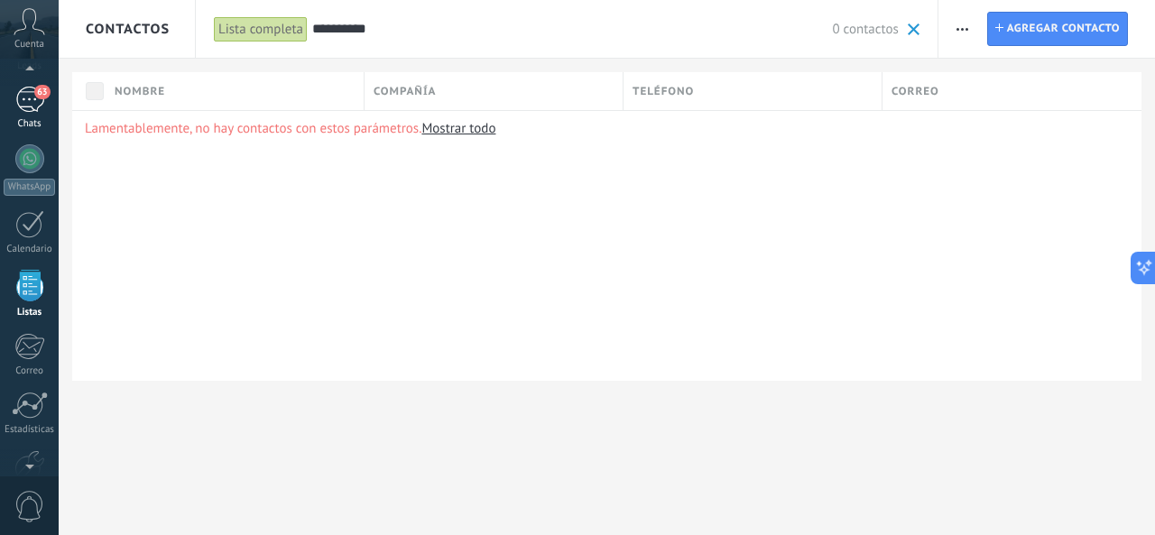
click at [46, 119] on div "Chats" at bounding box center [30, 124] width 52 height 12
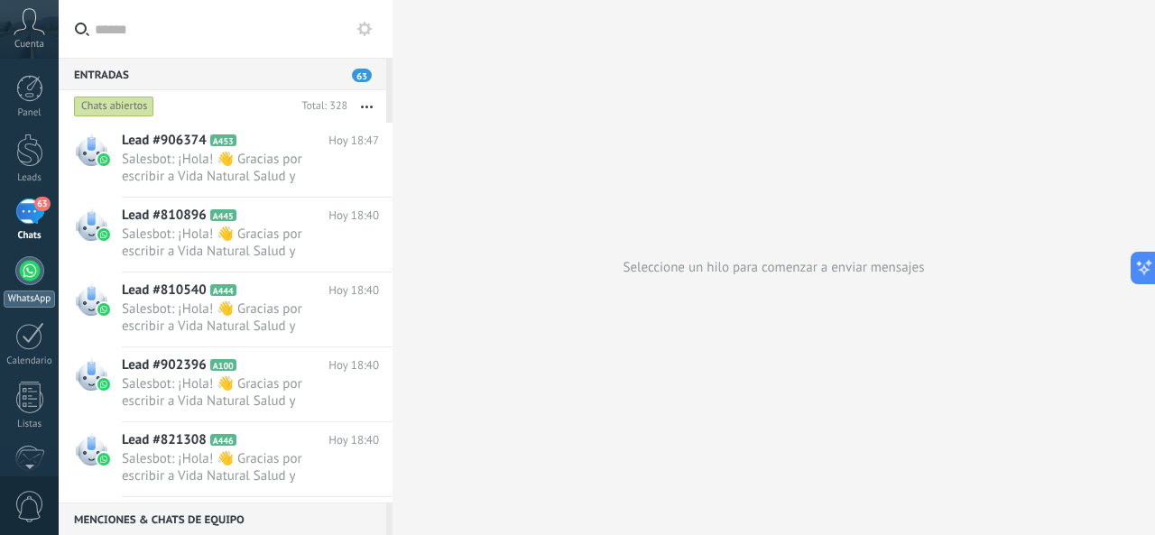
click at [25, 258] on div at bounding box center [29, 270] width 29 height 29
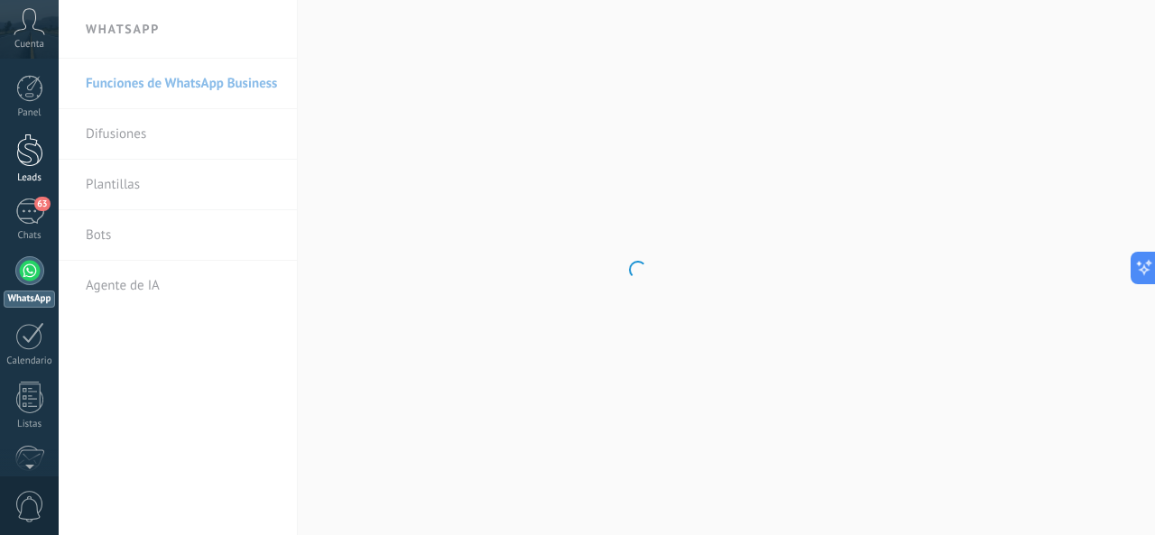
click at [27, 148] on div at bounding box center [29, 150] width 27 height 33
click at [28, 143] on div at bounding box center [29, 150] width 27 height 33
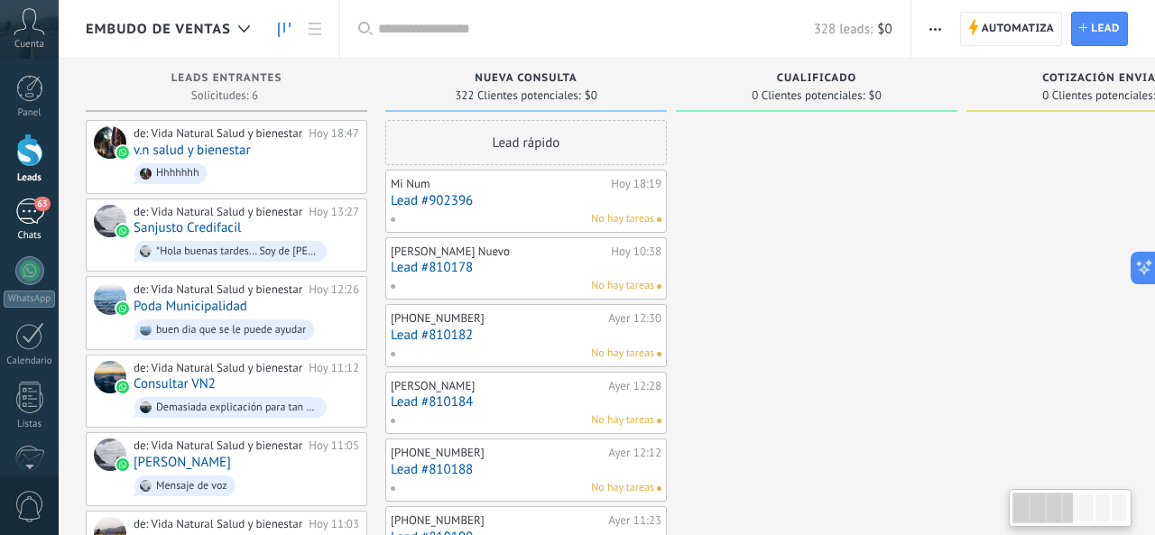
drag, startPoint x: 11, startPoint y: 200, endPoint x: 32, endPoint y: 173, distance: 34.7
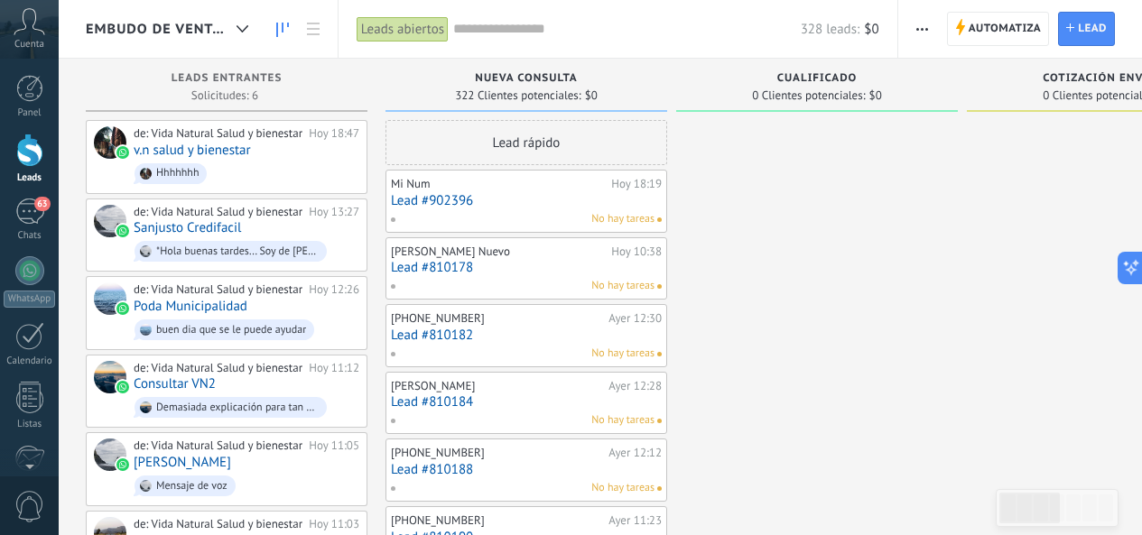
click at [33, 136] on div at bounding box center [29, 150] width 27 height 33
click at [185, 161] on span "Hhhhhhh" at bounding box center [247, 174] width 226 height 28
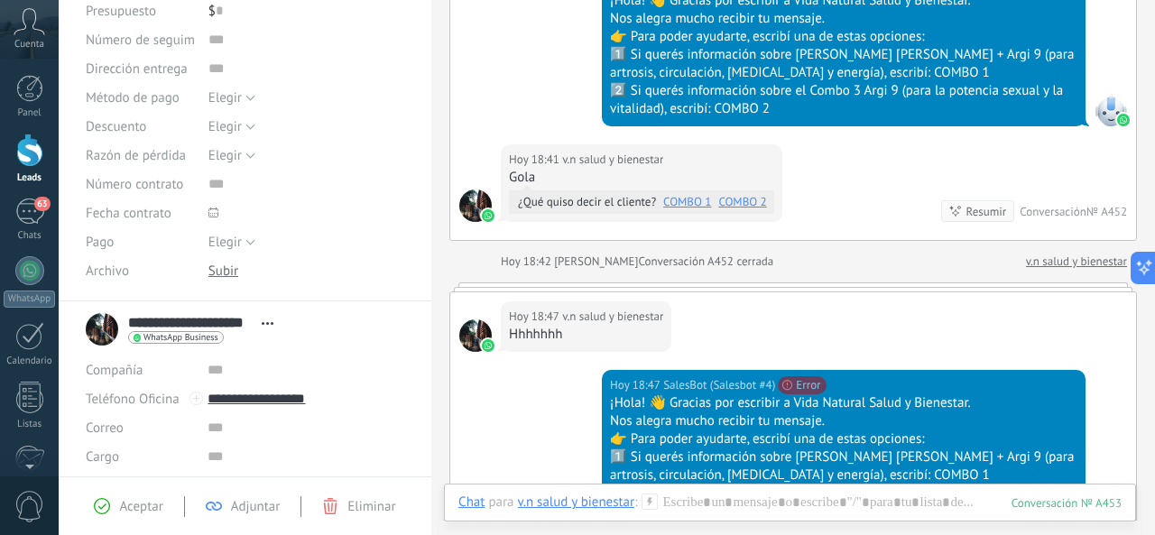
scroll to position [339, 0]
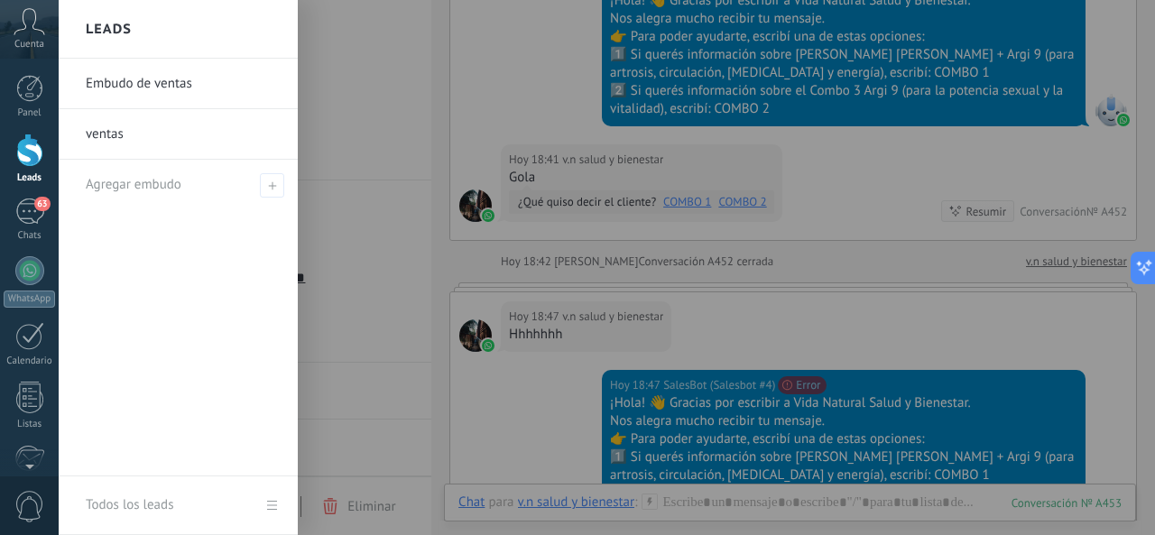
click at [42, 153] on div at bounding box center [29, 150] width 27 height 33
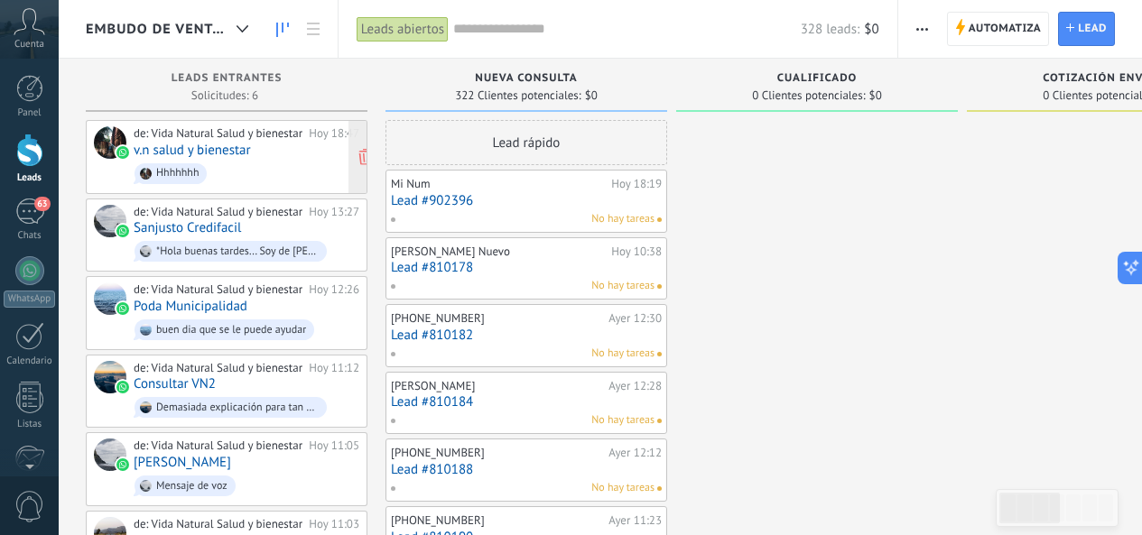
click at [288, 164] on span "Hhhhhhh" at bounding box center [247, 174] width 226 height 28
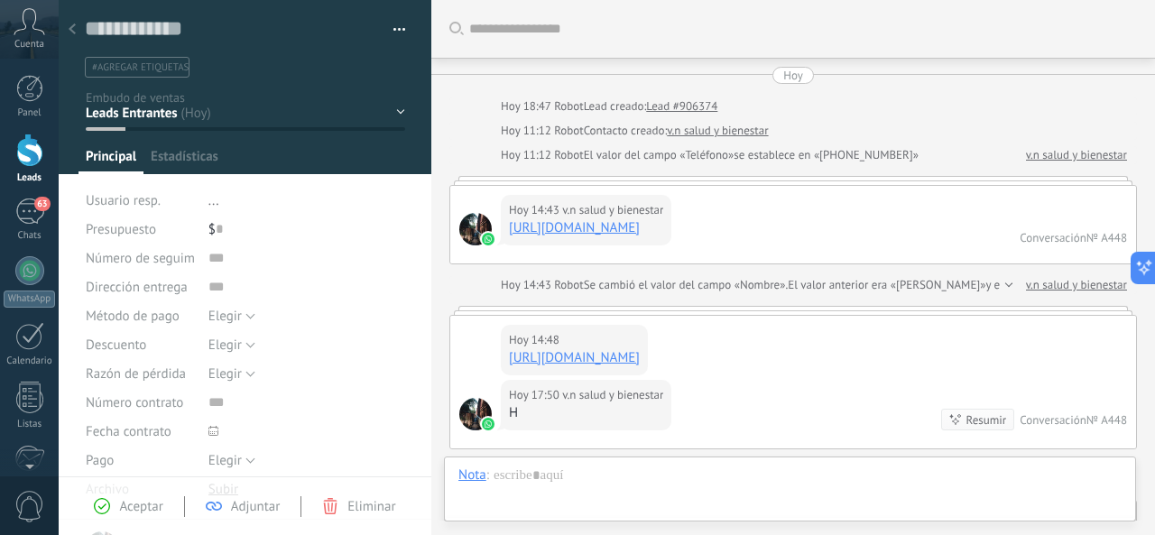
type textarea "**********"
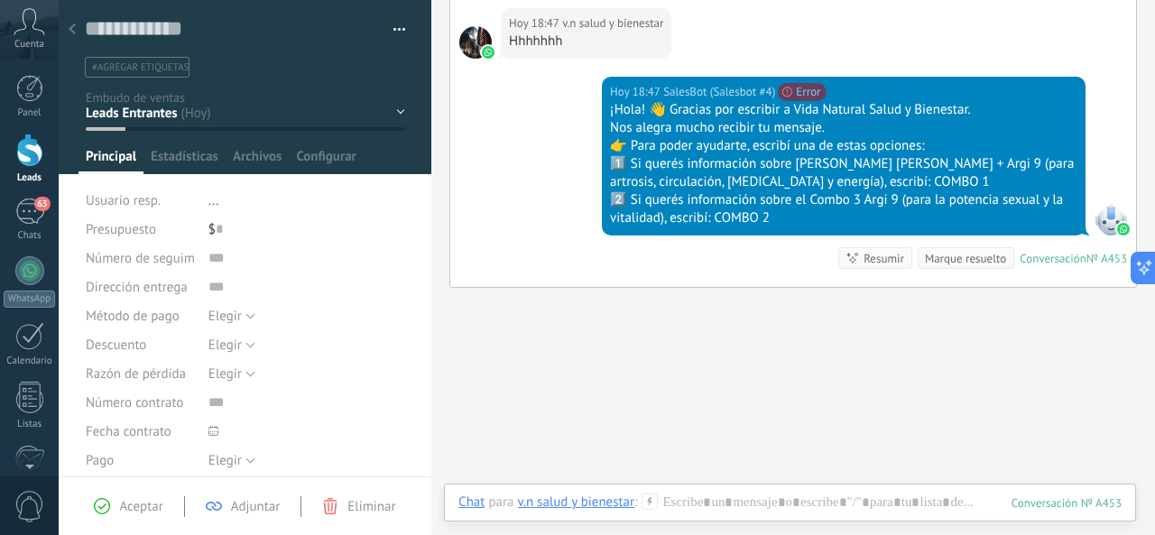
scroll to position [2505, 0]
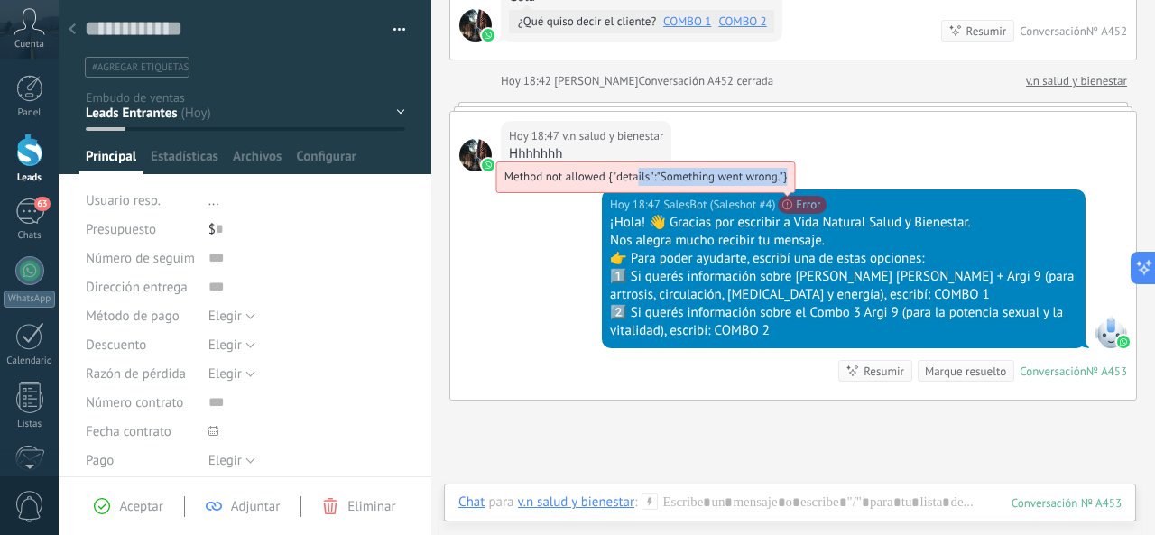
drag, startPoint x: 789, startPoint y: 174, endPoint x: 561, endPoint y: 167, distance: 227.5
click at [635, 171] on span "Method not allowed {"details":"Something went wrong."}" at bounding box center [645, 176] width 283 height 15
click at [782, 170] on span "Method not allowed {"details":"Something went wrong."}" at bounding box center [645, 176] width 283 height 15
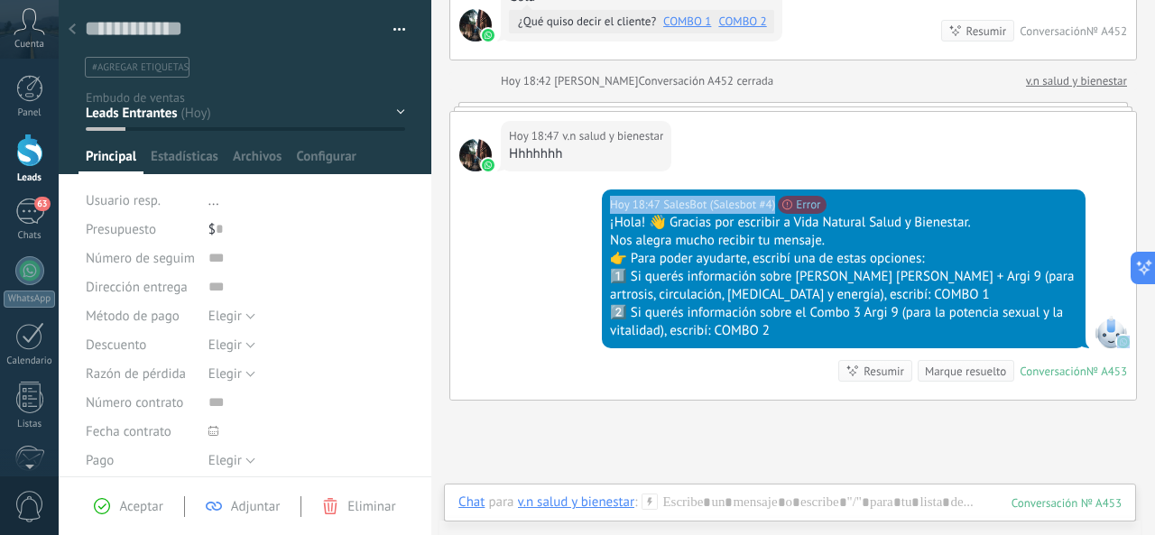
drag, startPoint x: 768, startPoint y: 175, endPoint x: 696, endPoint y: 192, distance: 74.2
click at [646, 188] on div "Hoy 18:47 v.n salud y bienestar Hhhhhhh Hoy 18:47 SalesBot (Salesbot #4) Method…" at bounding box center [793, 256] width 686 height 288
click at [856, 211] on div "Hoy 18:47 SalesBot (Salesbot #4) Method not allowed {"details":"Something went …" at bounding box center [843, 205] width 467 height 18
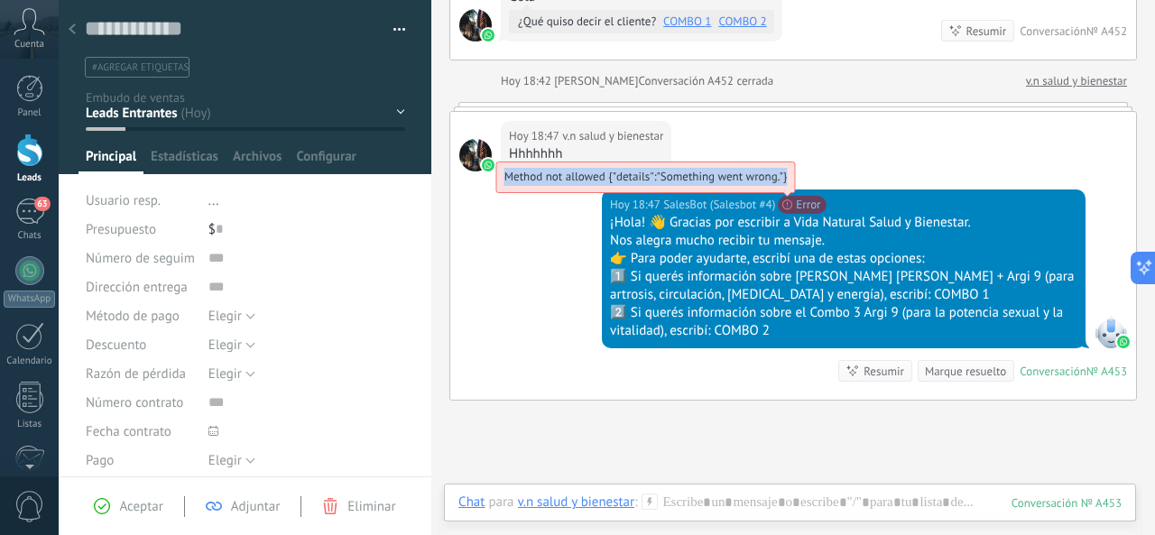
click at [788, 180] on span "Method not allowed {"details":"Something went wrong."}" at bounding box center [645, 176] width 283 height 15
copy span "Method not allowed {"details":"Something went wrong."}"
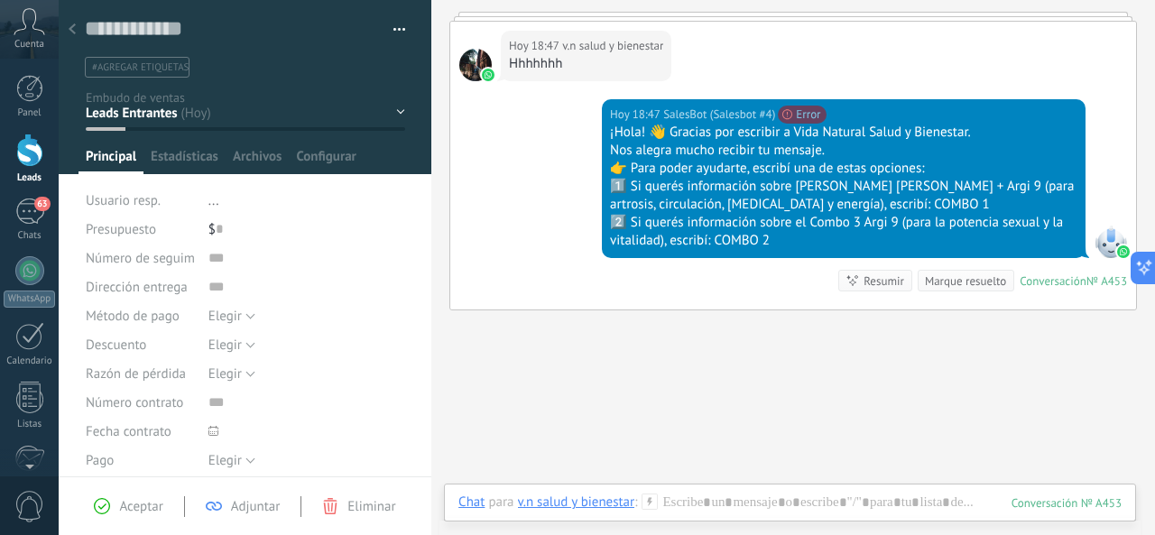
scroll to position [2415, 0]
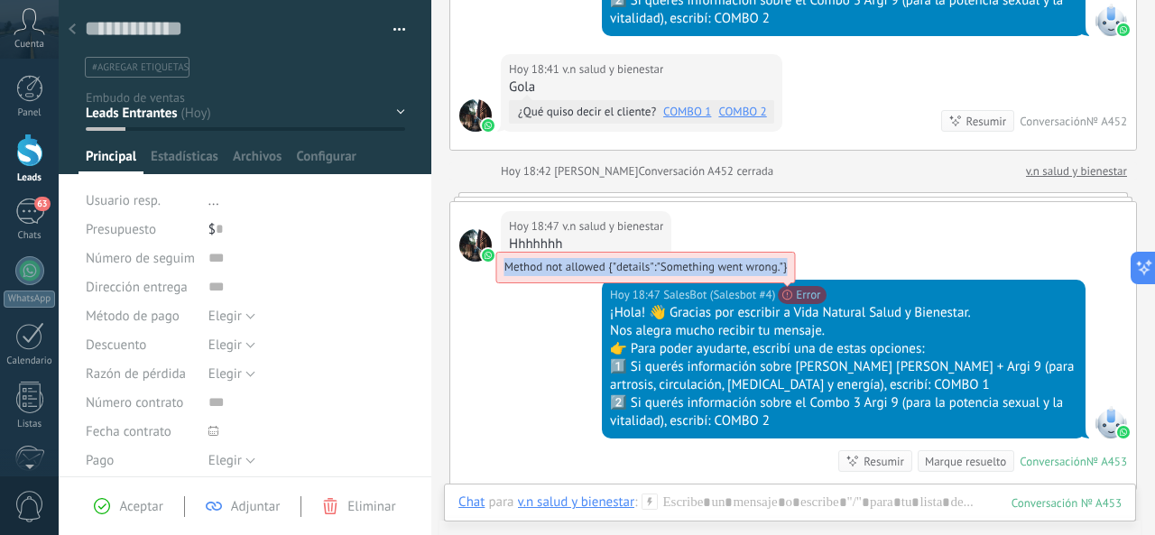
click at [788, 274] on span "Method not allowed {"details":"Something went wrong."}" at bounding box center [645, 266] width 283 height 15
drag, startPoint x: 806, startPoint y: 290, endPoint x: 791, endPoint y: 289, distance: 15.4
click at [791, 283] on div "Method not allowed {"details":"Something went wrong."}" at bounding box center [646, 268] width 300 height 32
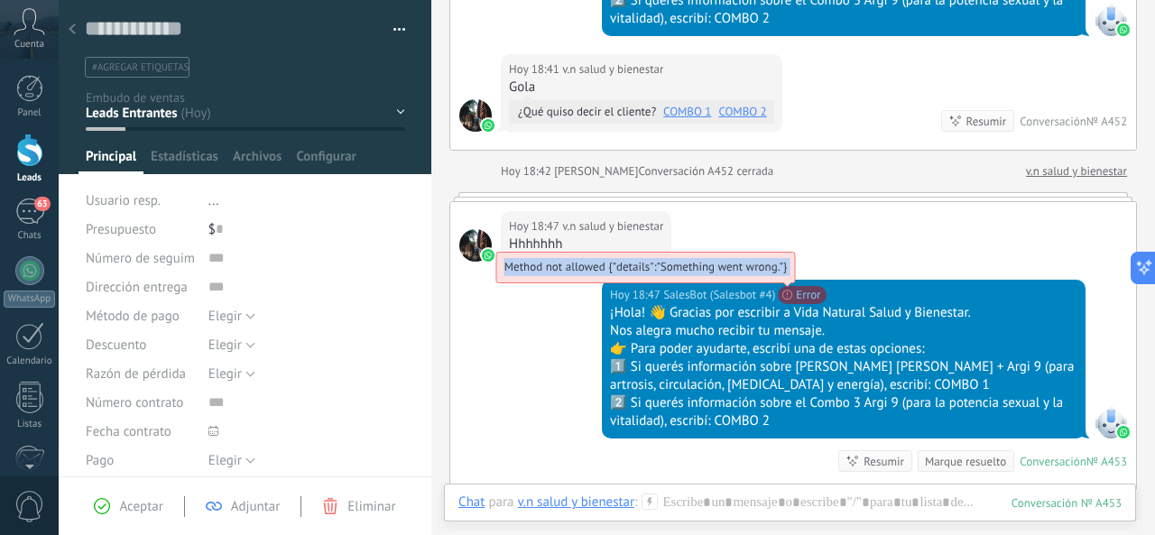
click at [791, 283] on div "Method not allowed {"details":"Something went wrong."}" at bounding box center [646, 268] width 300 height 32
click at [788, 274] on span "Method not allowed {"details":"Something went wrong."}" at bounding box center [645, 266] width 283 height 15
drag, startPoint x: 854, startPoint y: 283, endPoint x: 789, endPoint y: 290, distance: 65.3
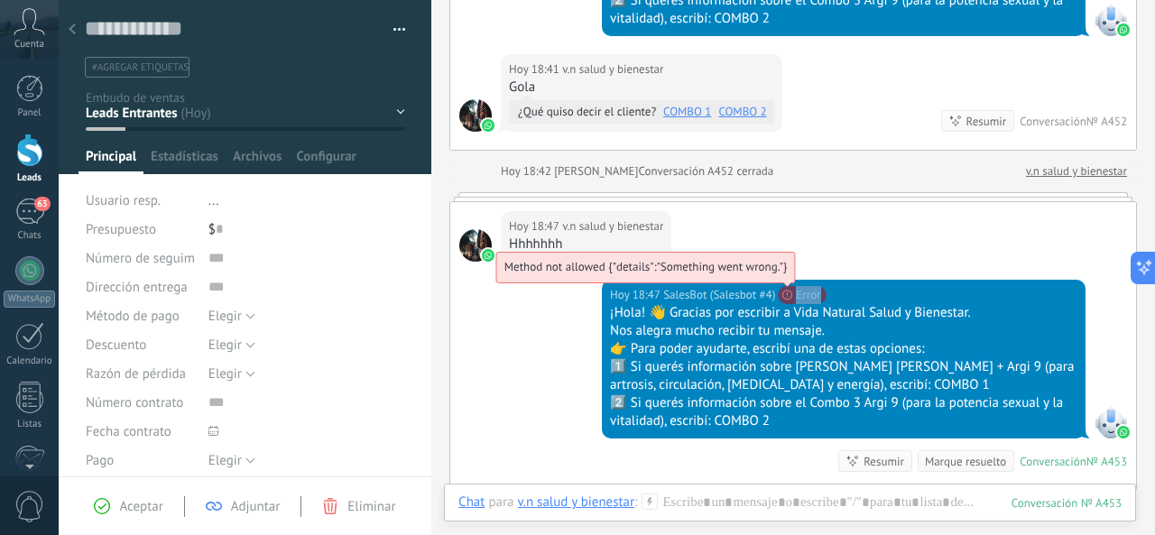
click at [790, 289] on div "Hoy 18:47 SalesBot (Salesbot #4) Method not allowed {"details":"Something went …" at bounding box center [844, 359] width 484 height 159
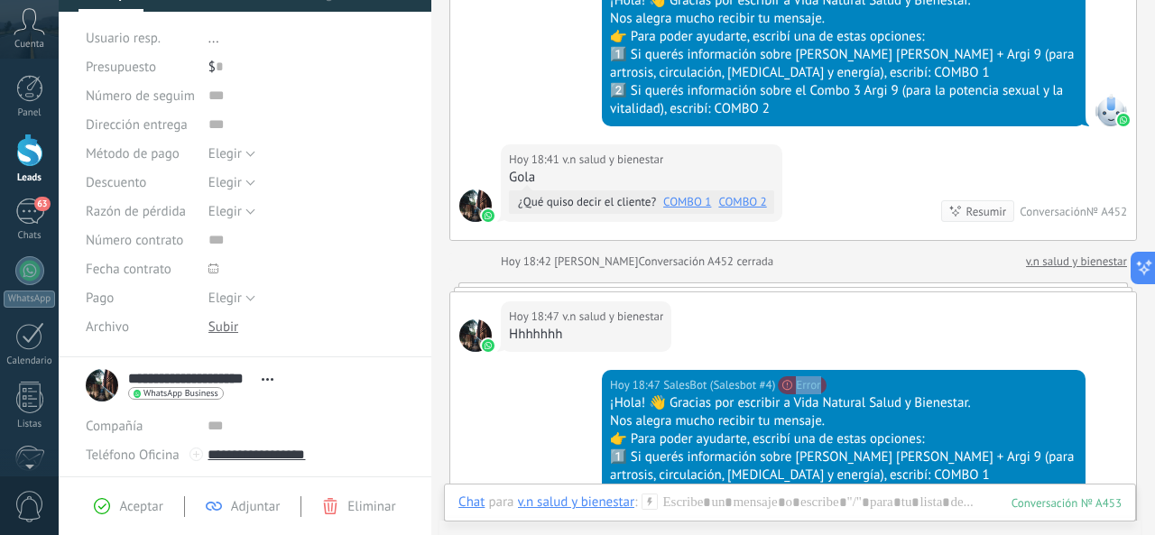
scroll to position [180, 0]
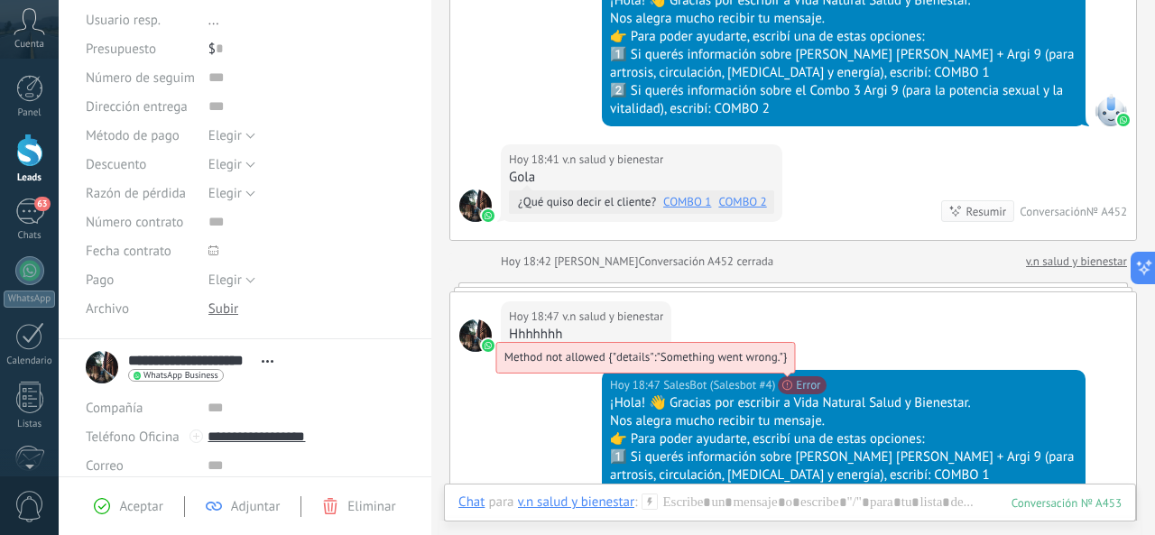
click at [788, 365] on span "Method not allowed {"details":"Something went wrong."}" at bounding box center [645, 356] width 283 height 15
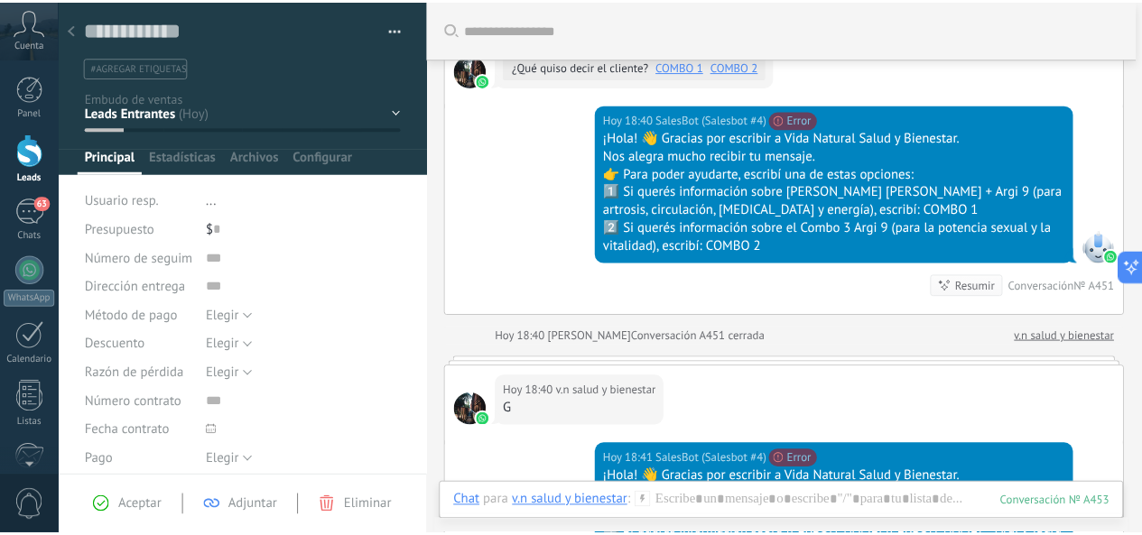
scroll to position [2054, 0]
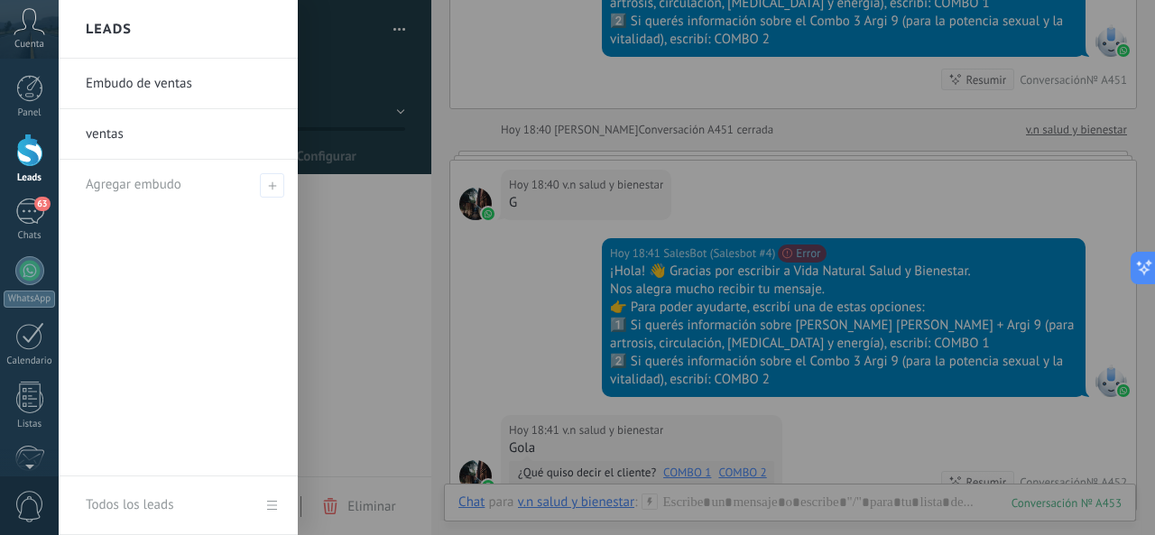
click at [36, 162] on div at bounding box center [29, 150] width 27 height 33
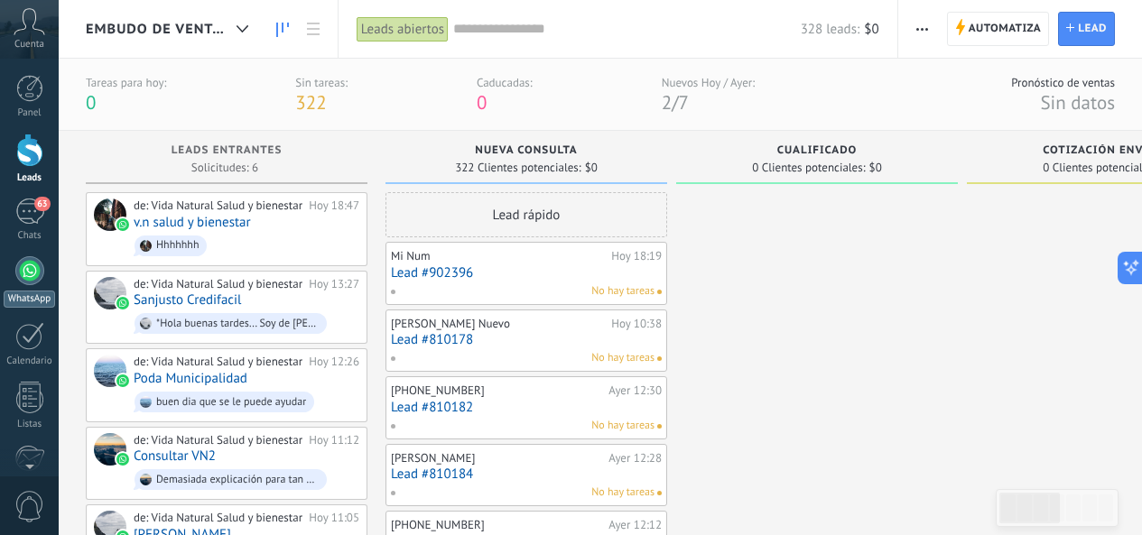
click at [37, 273] on div at bounding box center [29, 270] width 29 height 29
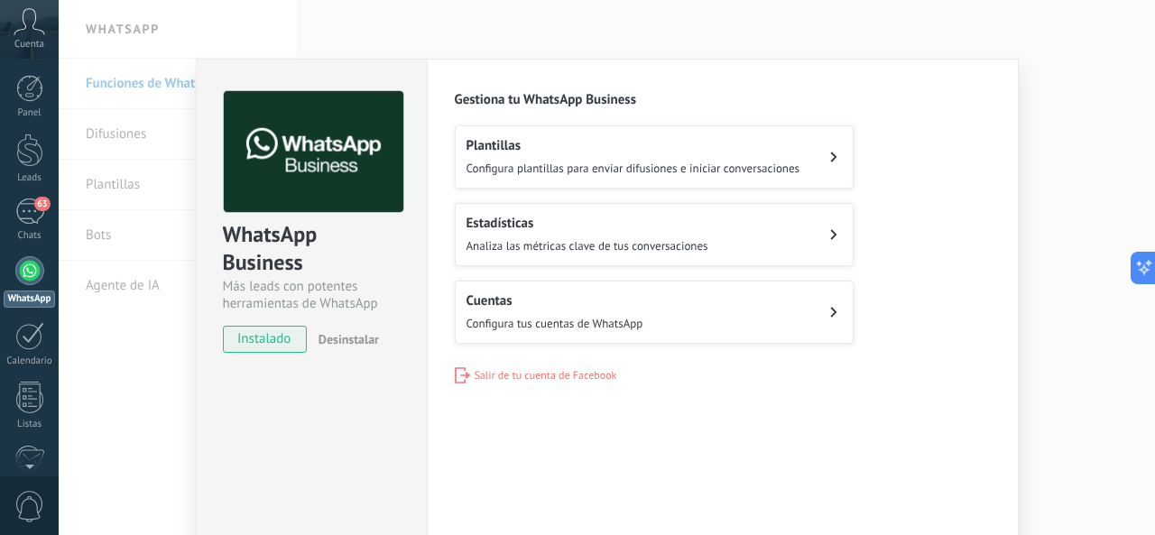
click at [765, 162] on span "Configura plantillas para enviar difusiones e iniciar conversaciones" at bounding box center [634, 168] width 334 height 15
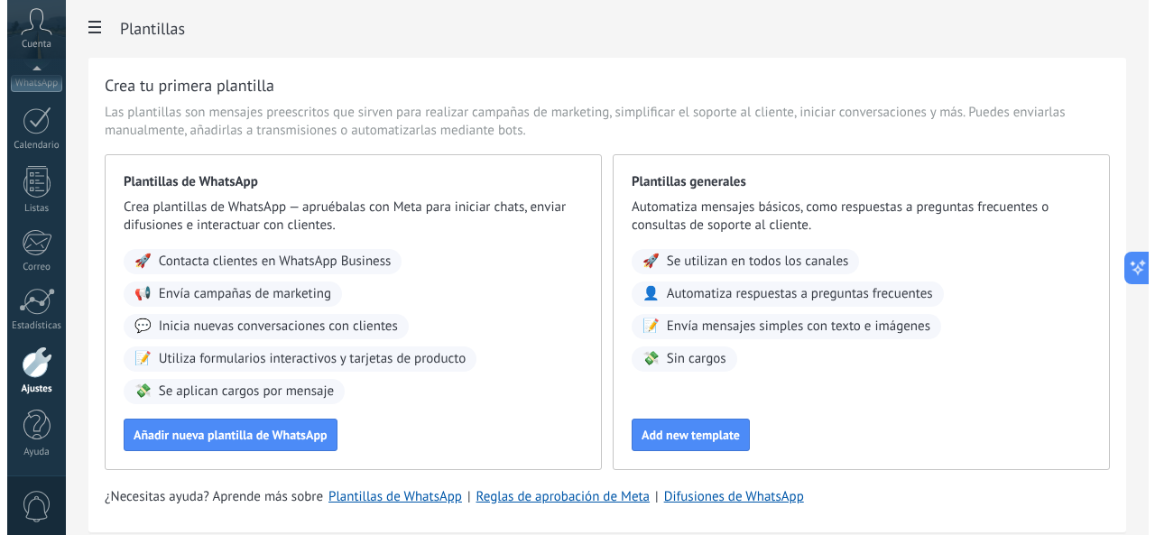
scroll to position [92, 0]
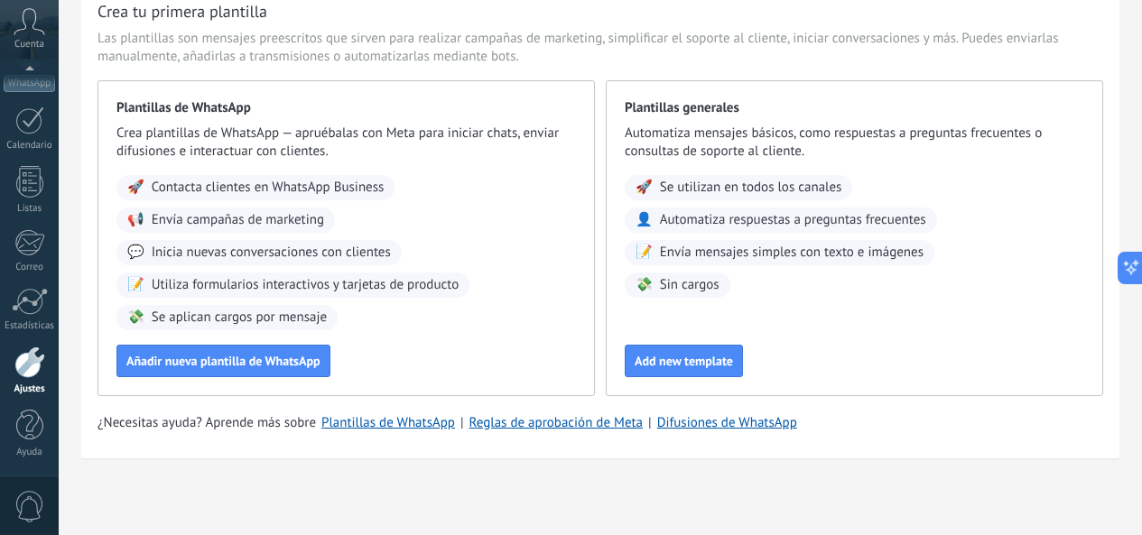
click at [28, 377] on div at bounding box center [29, 363] width 31 height 32
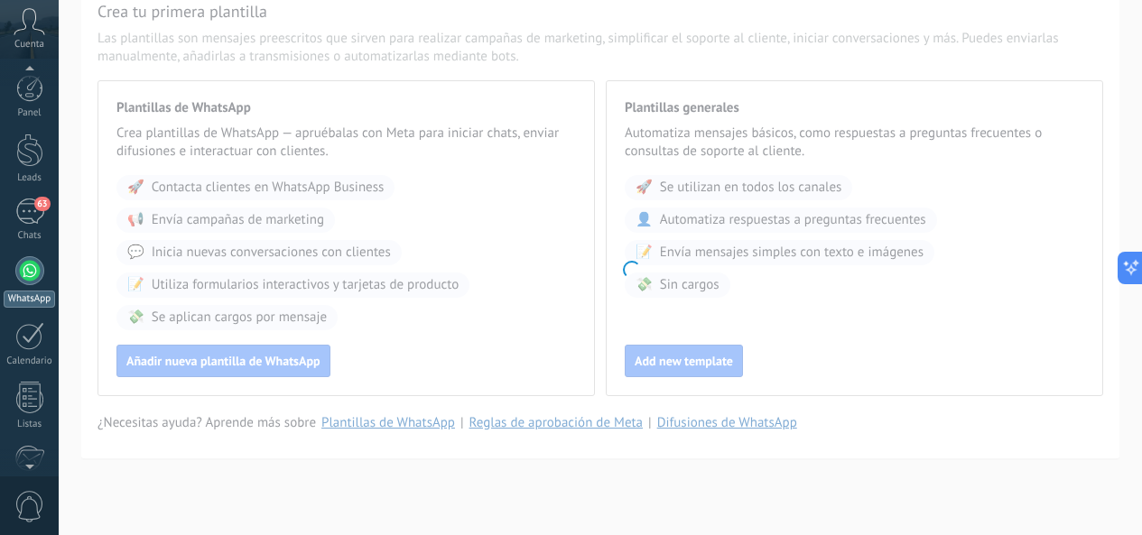
click at [27, 273] on div at bounding box center [29, 270] width 29 height 29
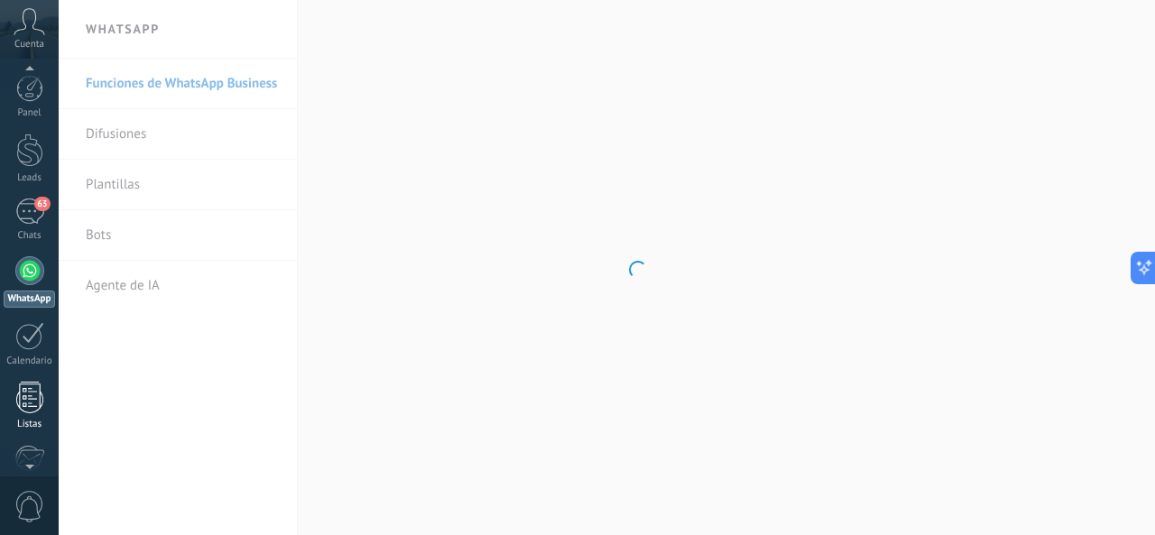
scroll to position [77, 0]
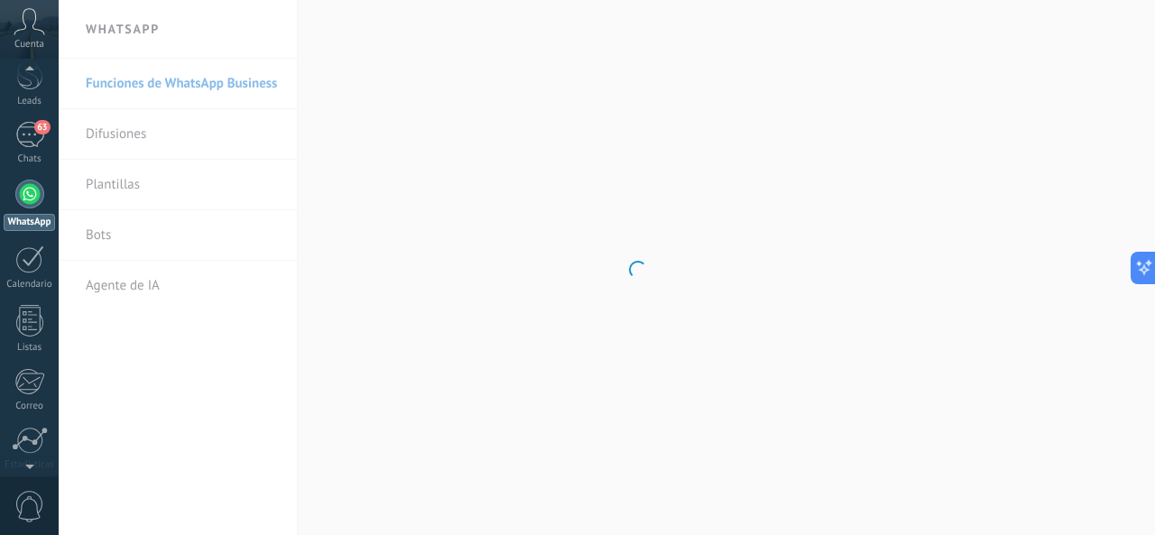
click at [23, 486] on div at bounding box center [29, 502] width 31 height 32
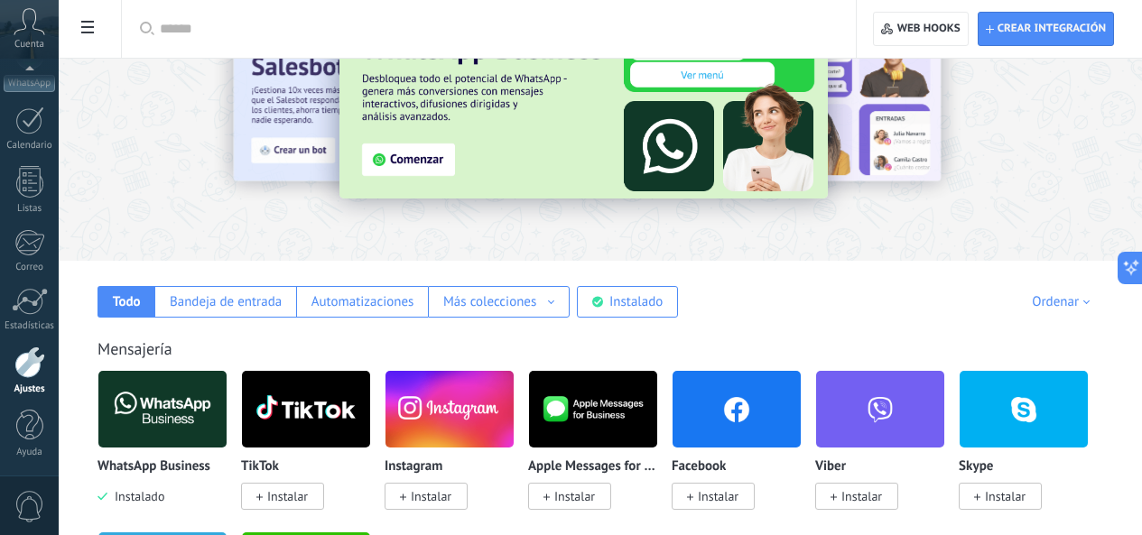
scroll to position [90, 0]
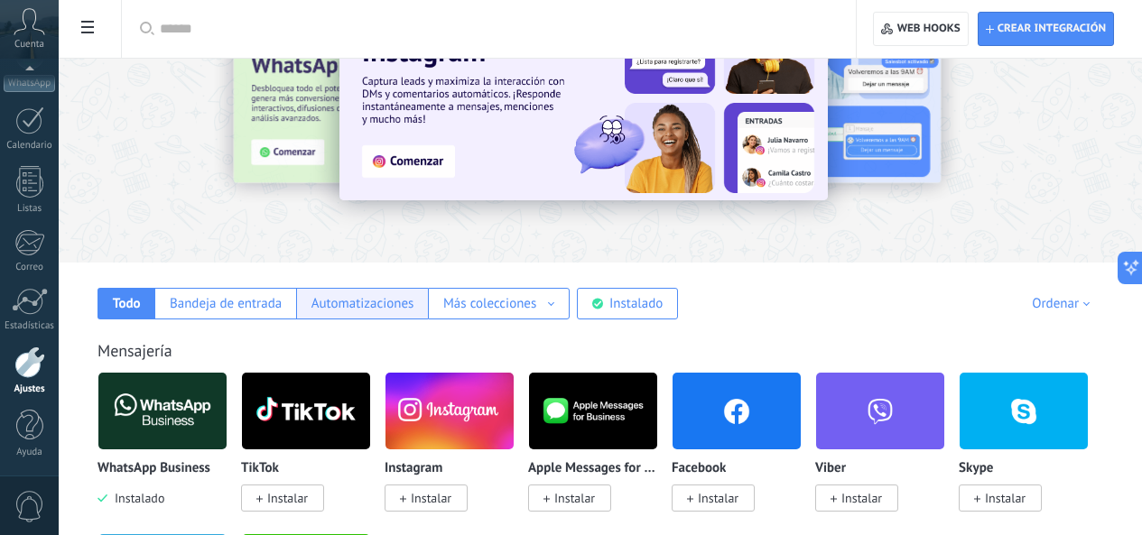
click at [414, 307] on div "Automatizaciones" at bounding box center [362, 303] width 103 height 17
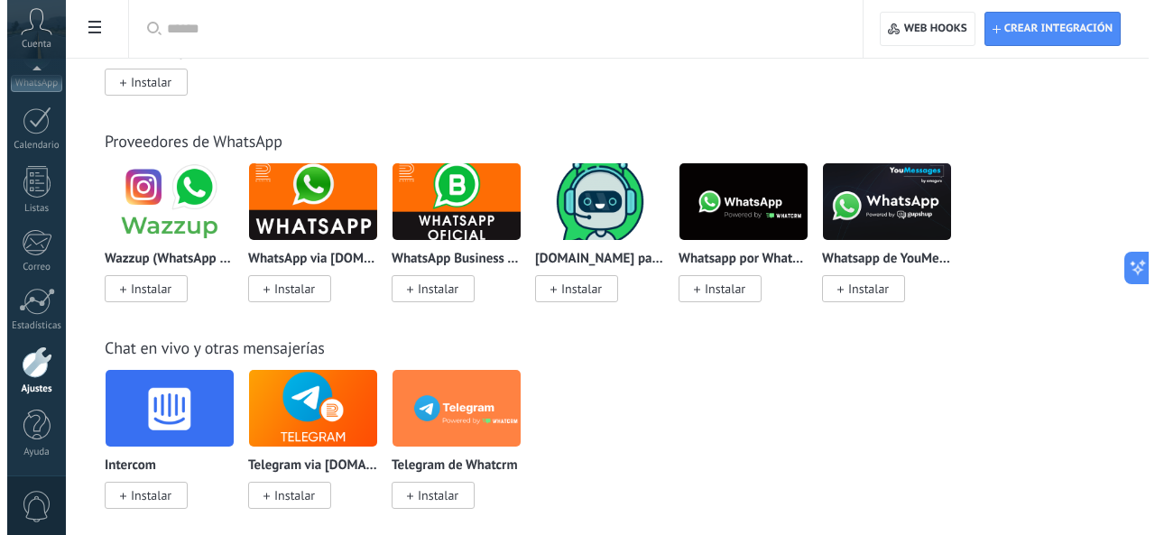
scroll to position [541, 0]
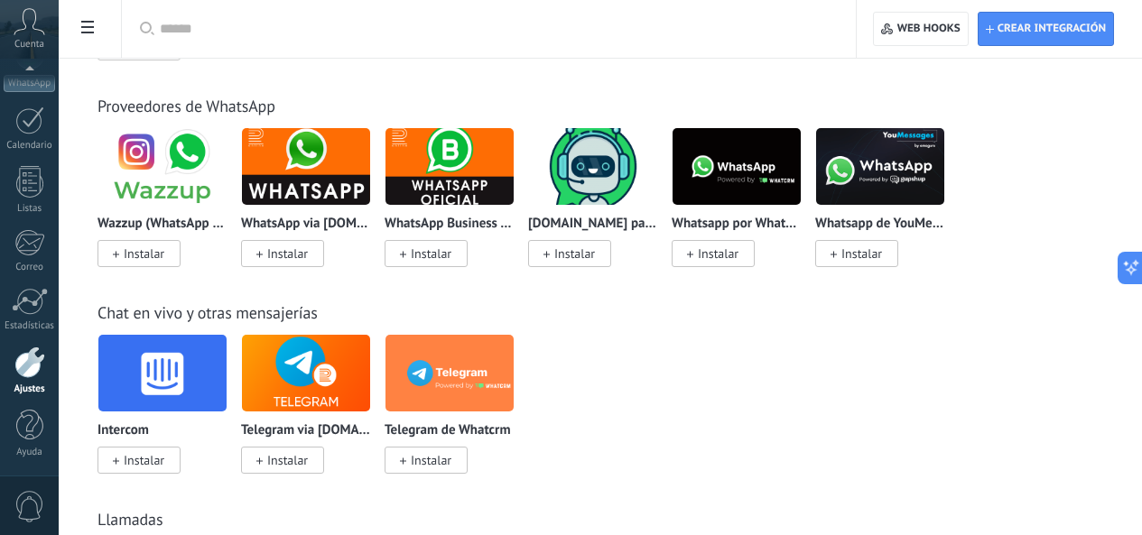
click at [514, 223] on p "WhatsApp Business API ([GEOGRAPHIC_DATA]) via [DOMAIN_NAME]" at bounding box center [449, 224] width 130 height 15
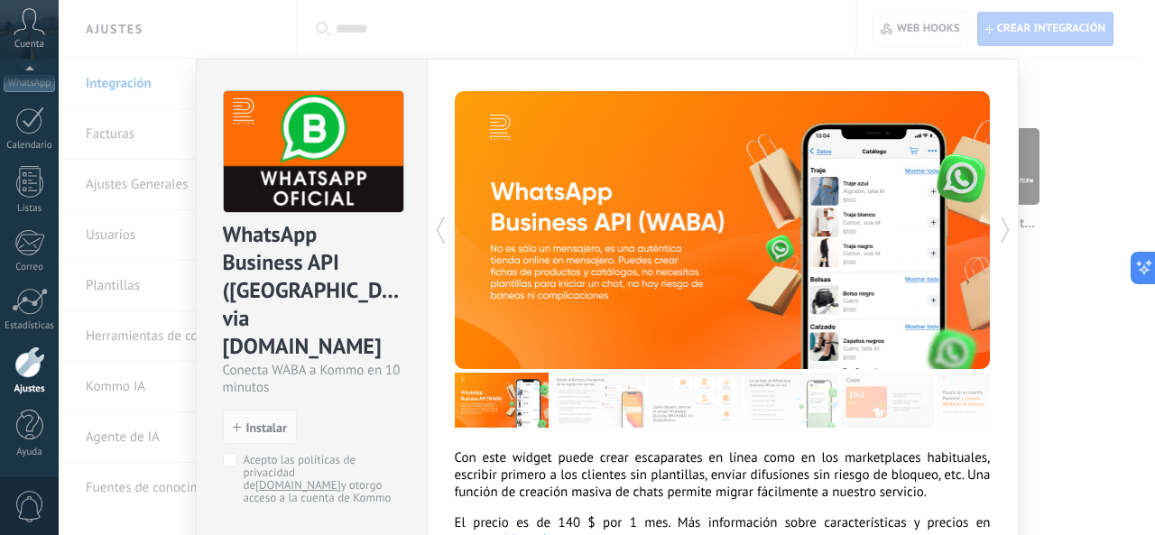
scroll to position [90, 0]
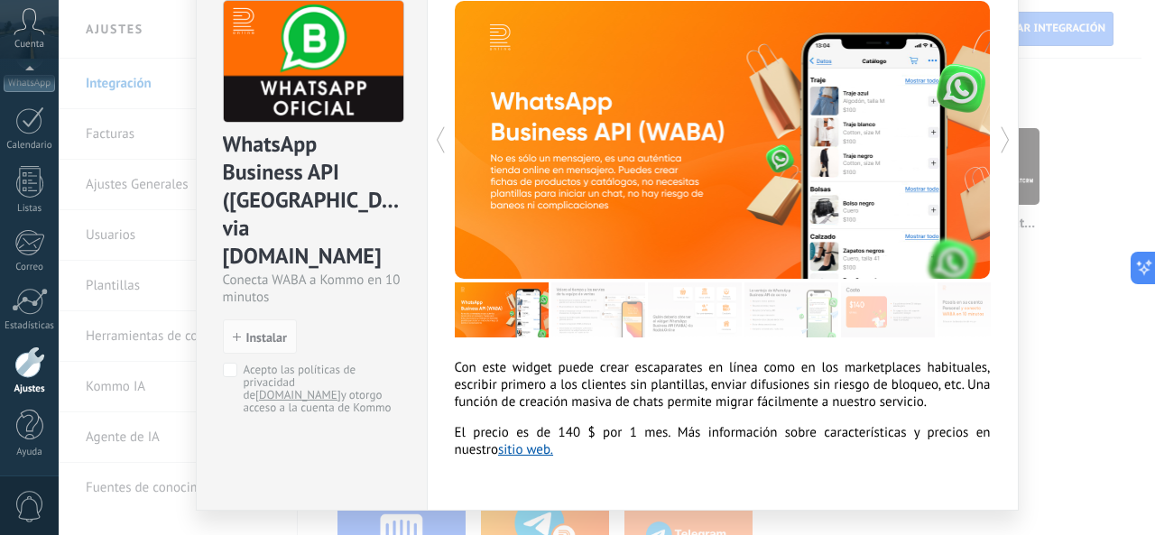
click at [1108, 90] on div "WhatsApp Business API (WABA) via Radist.Online Conecta WABA a Kommo en 10 minut…" at bounding box center [607, 267] width 1097 height 535
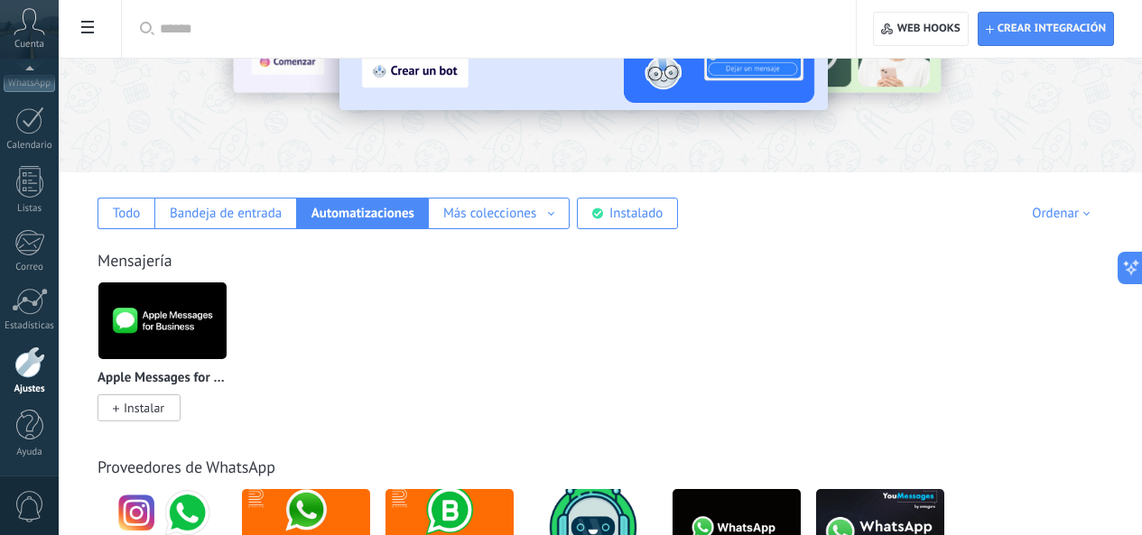
scroll to position [0, 0]
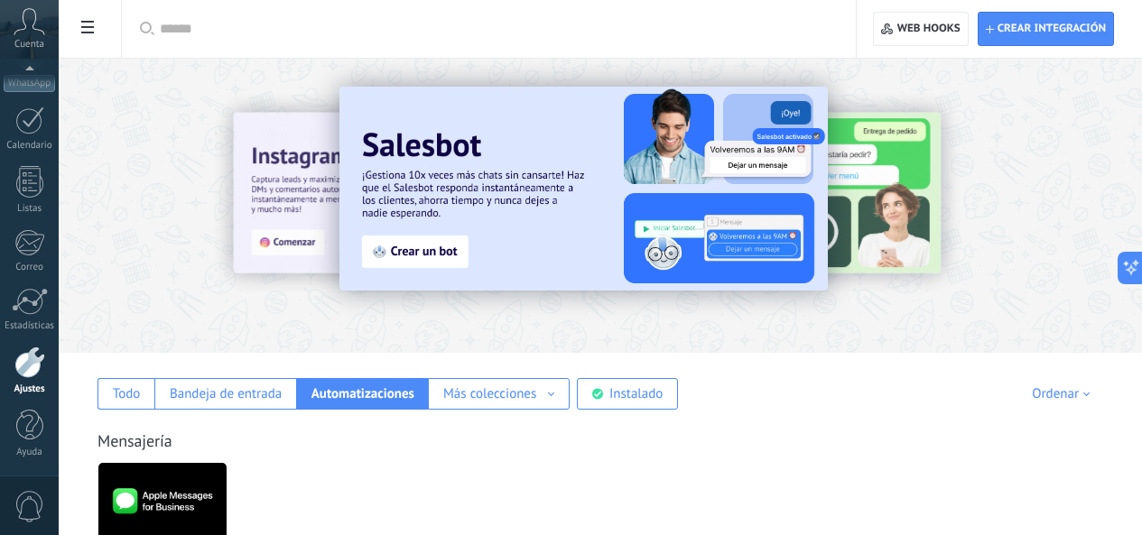
click at [39, 369] on div at bounding box center [29, 363] width 31 height 32
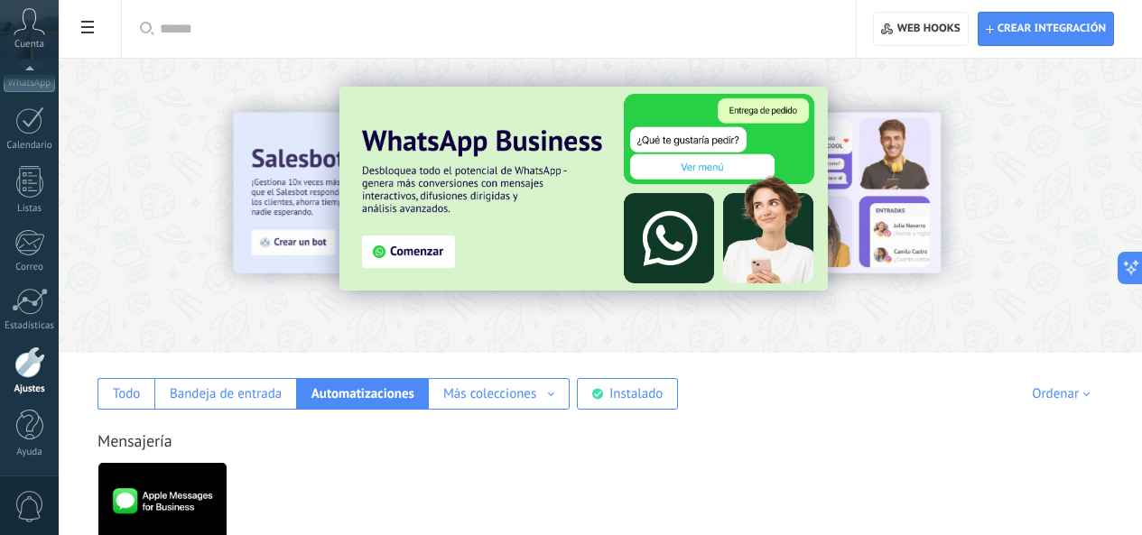
click at [29, 372] on div at bounding box center [29, 363] width 31 height 32
click at [141, 388] on div "Todo" at bounding box center [127, 393] width 28 height 17
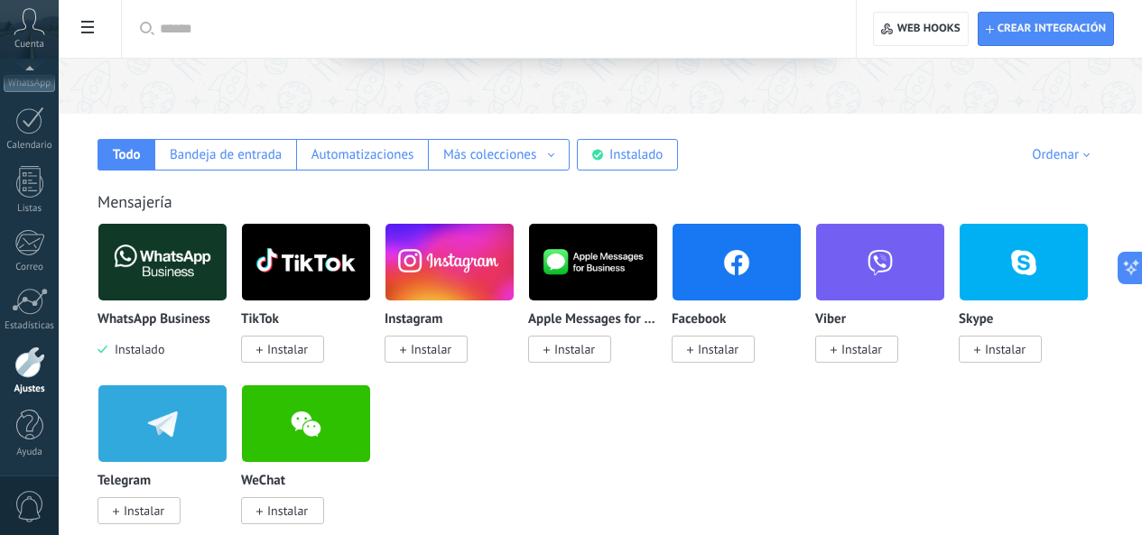
scroll to position [271, 0]
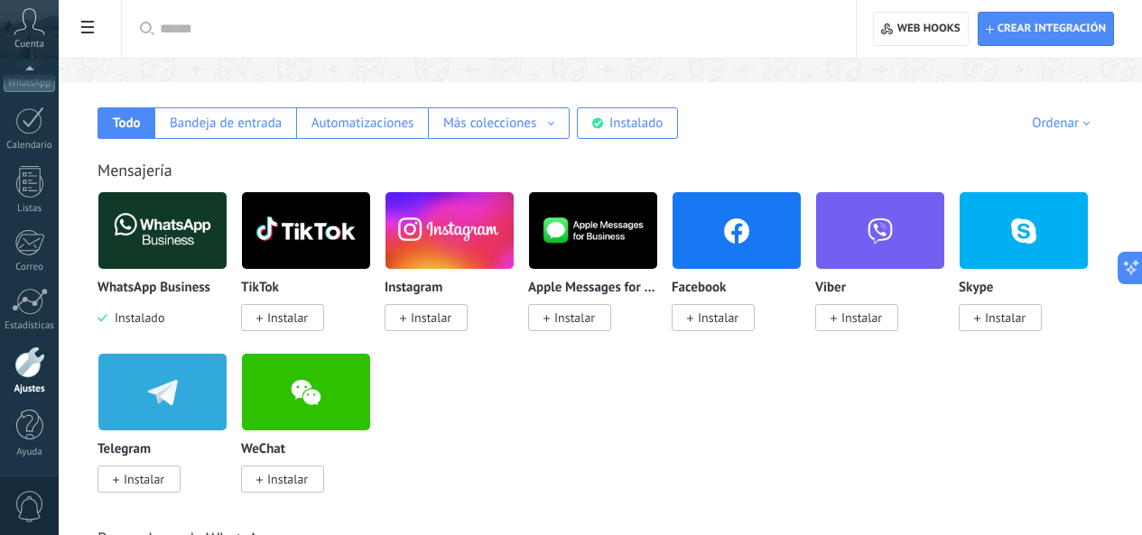
click at [164, 314] on span "Instalado" at bounding box center [135, 318] width 57 height 16
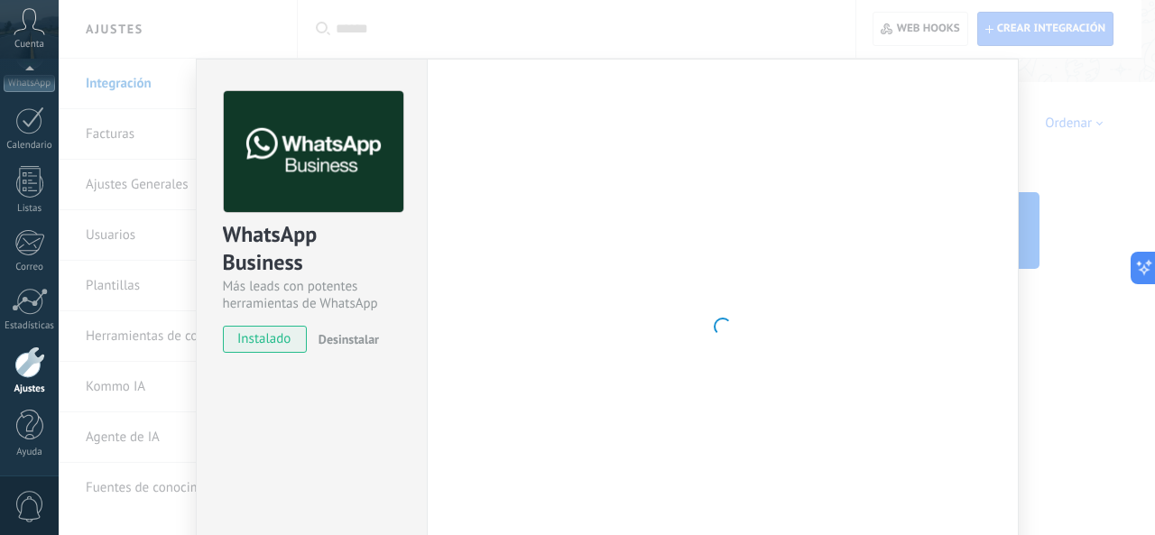
click at [429, 245] on div "Configuraciones Autorizaciones Esta pestaña registra a los usuarios que han con…" at bounding box center [723, 327] width 592 height 537
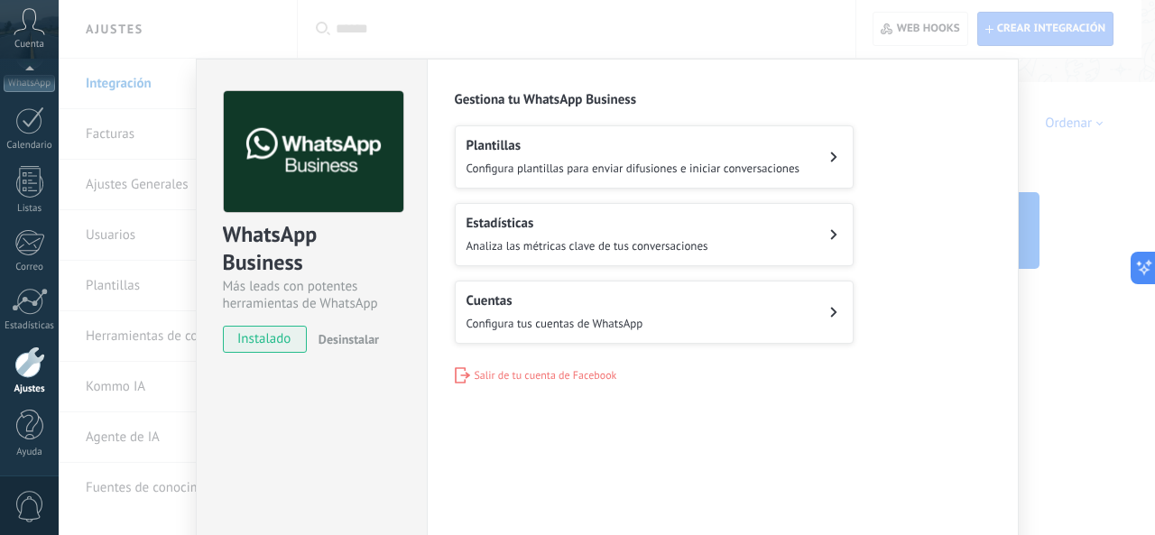
click at [354, 337] on span "Desinstalar" at bounding box center [349, 339] width 60 height 16
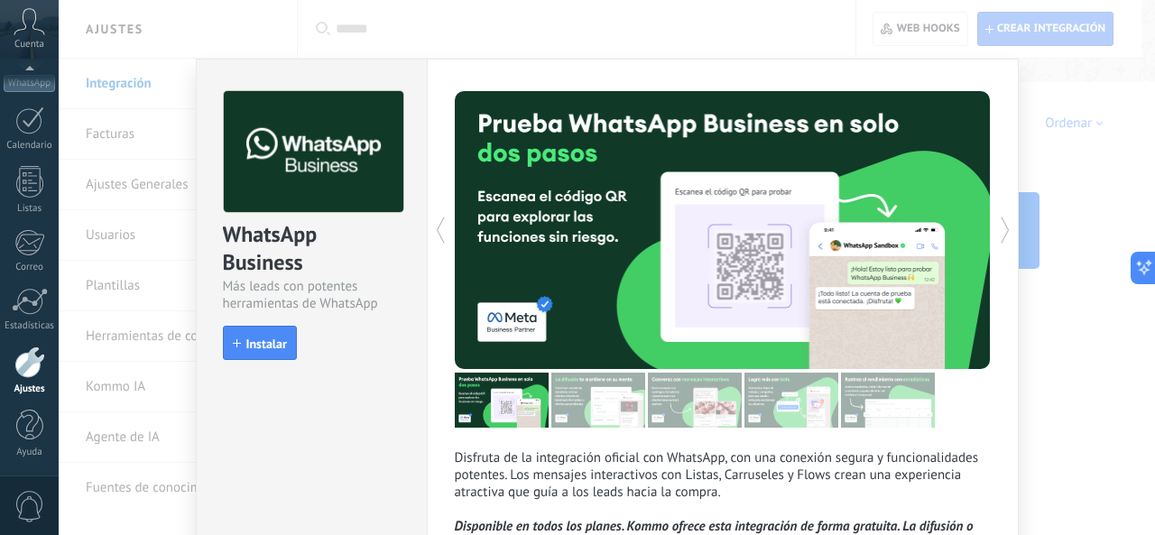
click at [705, 41] on div "WhatsApp Business Más leads con potentes herramientas de WhatsApp install Insta…" at bounding box center [607, 267] width 1097 height 535
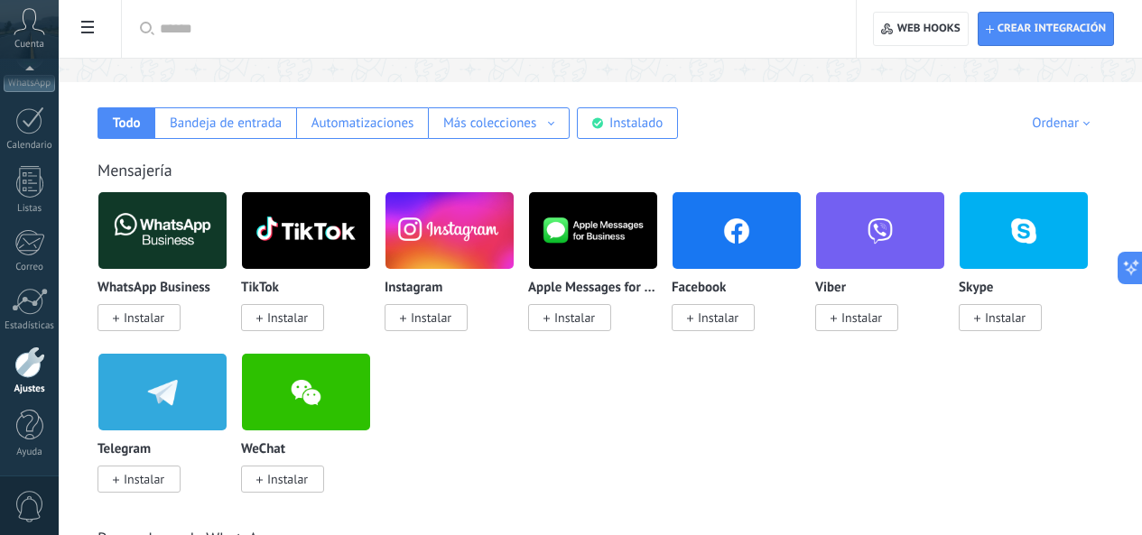
scroll to position [0, 0]
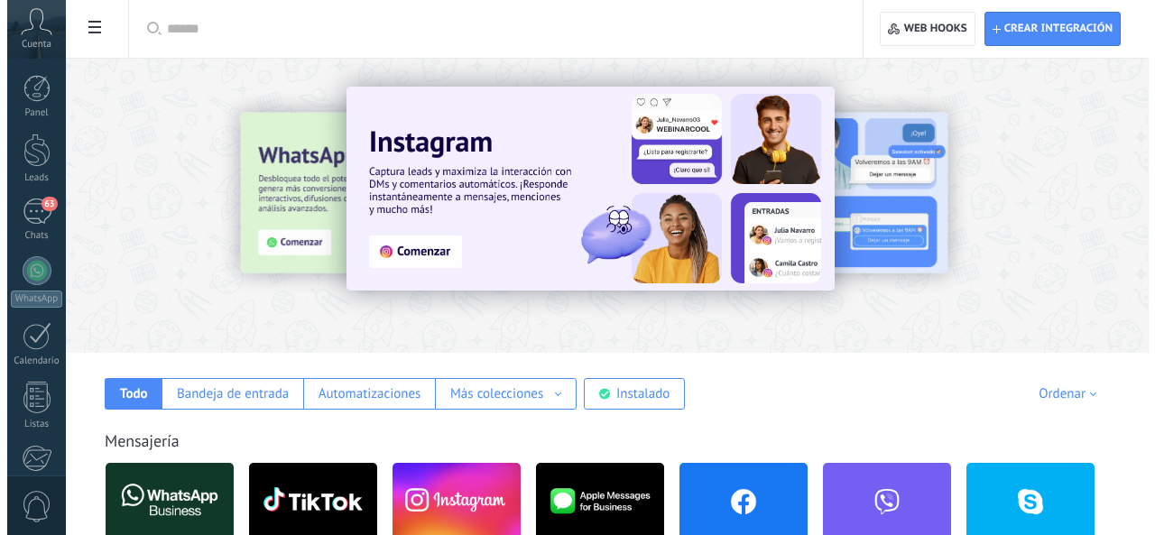
scroll to position [271, 0]
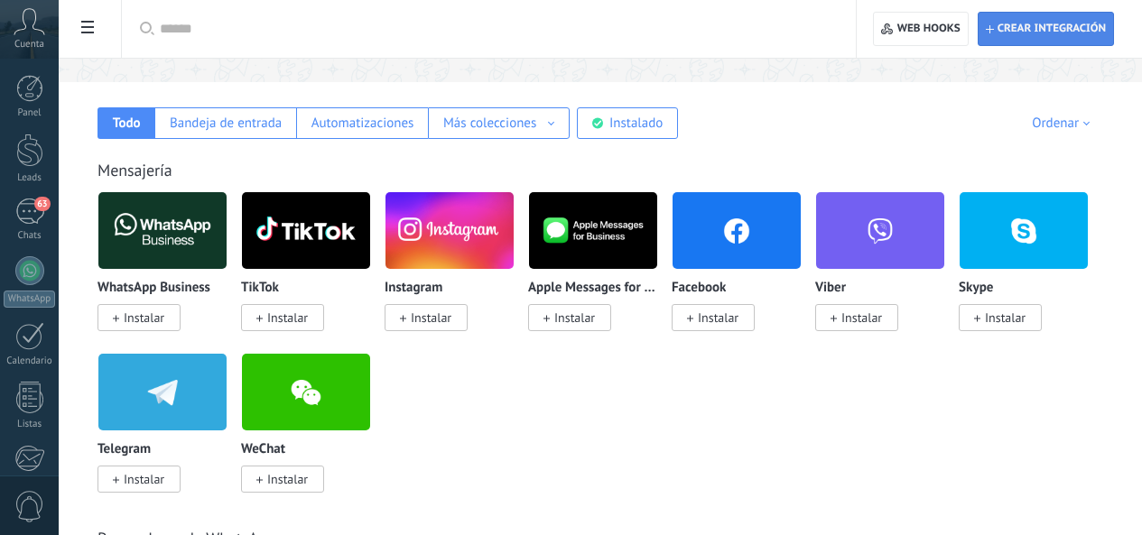
click at [1042, 22] on span "Crear integración" at bounding box center [1051, 29] width 108 height 14
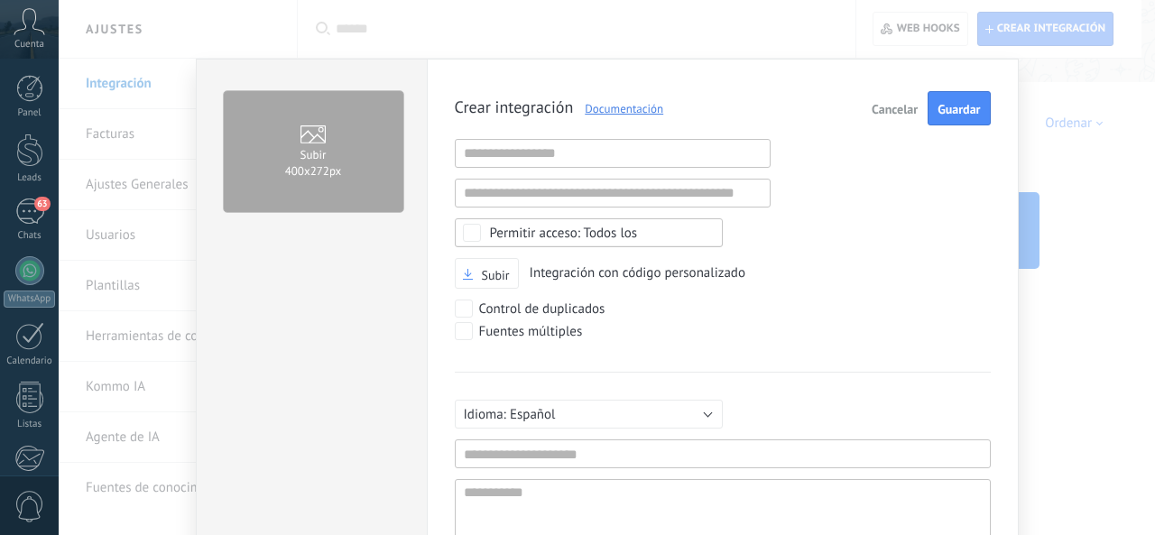
click at [1090, 172] on div "Subir 400х272px Crear integración Documentación Cancelar Guardar URL inválida U…" at bounding box center [607, 267] width 1097 height 535
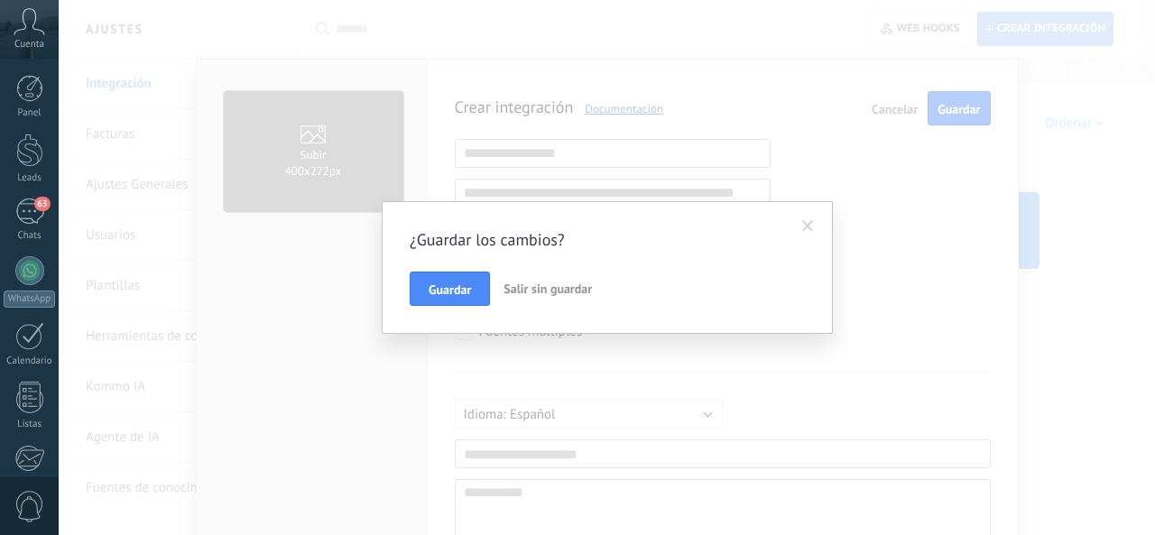
click at [558, 285] on span "Salir sin guardar" at bounding box center [548, 289] width 88 height 16
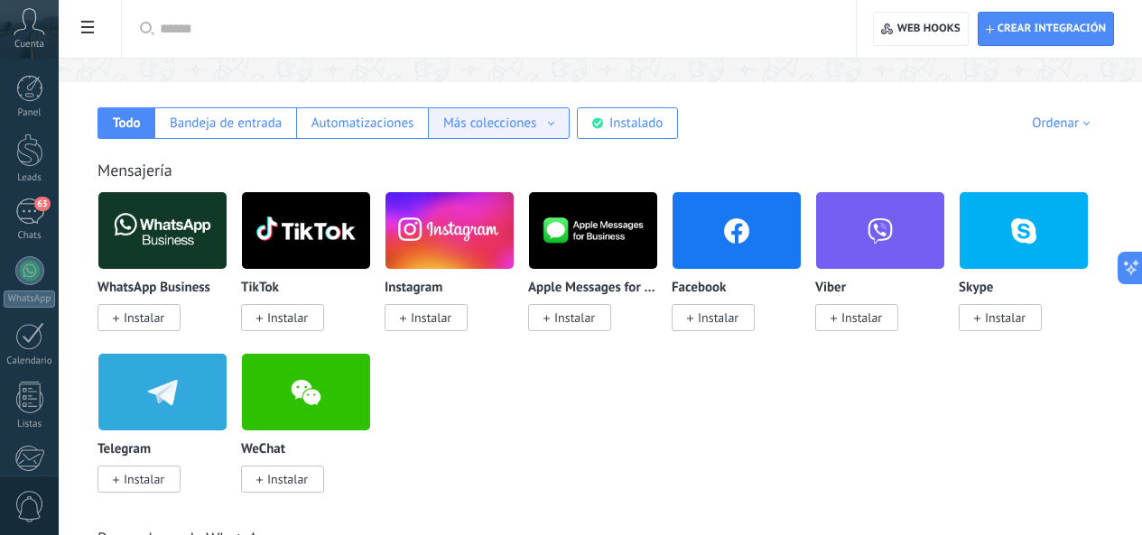
scroll to position [0, 0]
click at [536, 125] on div "Más colecciones" at bounding box center [489, 123] width 93 height 17
click at [569, 184] on div "Soluciones de IA" at bounding box center [499, 185] width 140 height 31
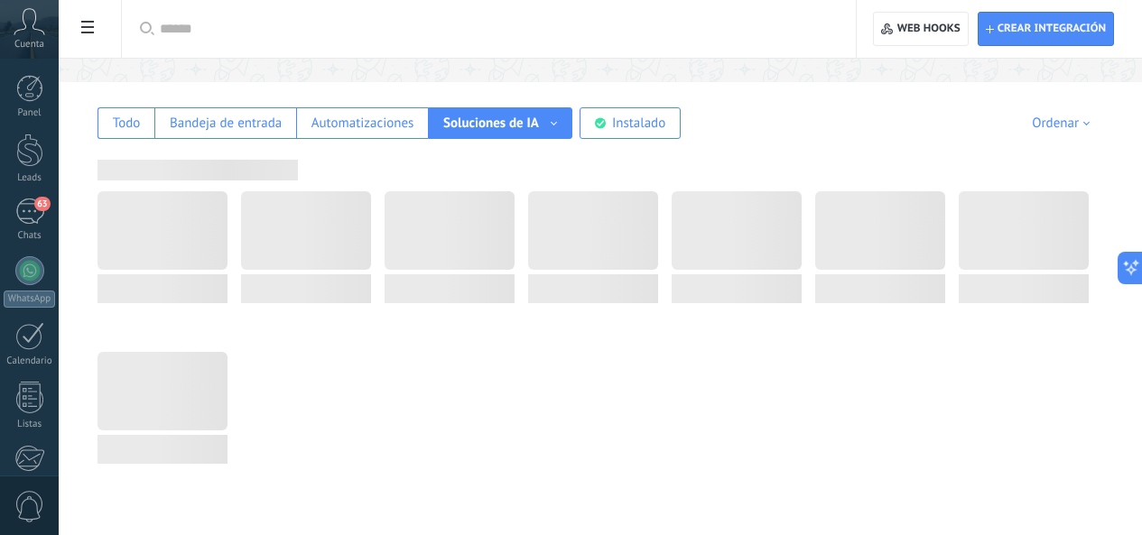
scroll to position [111, 0]
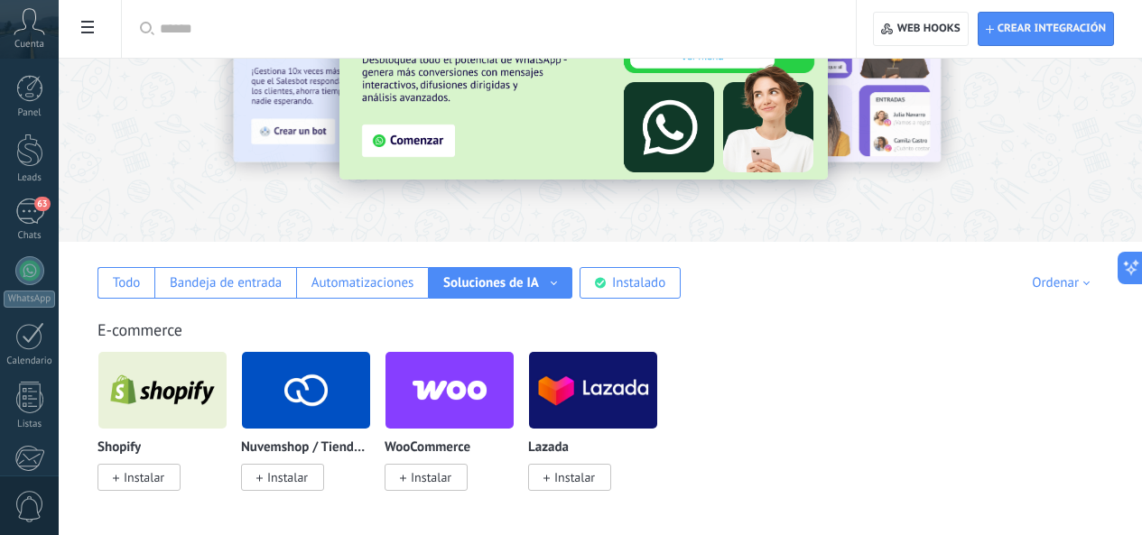
click at [572, 292] on div "Soluciones de IA Fuentes de leads Soluciones de IA Más colecciones" at bounding box center [500, 283] width 144 height 32
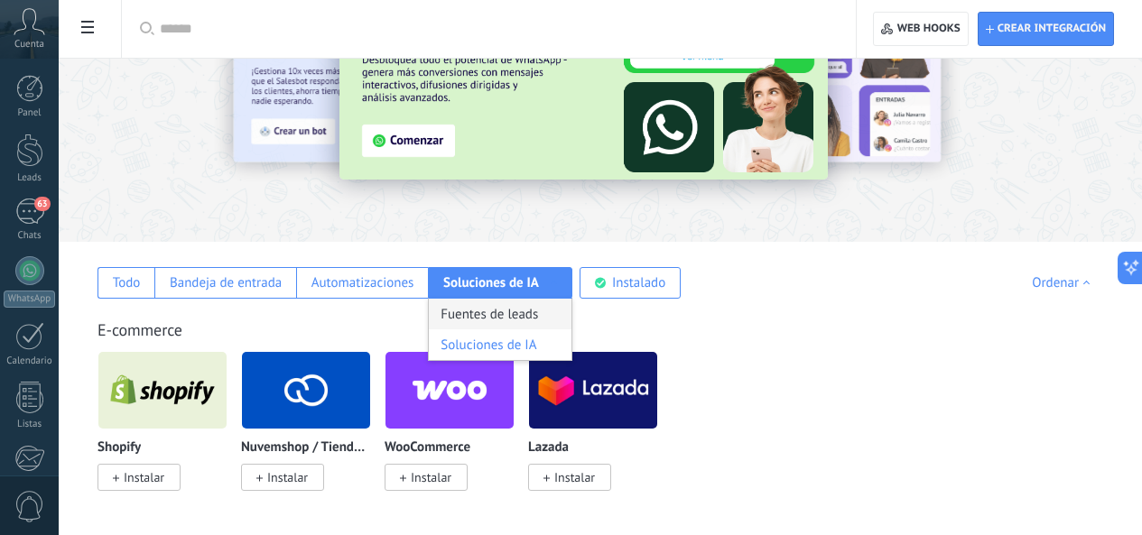
click at [571, 308] on div "Fuentes de leads" at bounding box center [500, 314] width 143 height 31
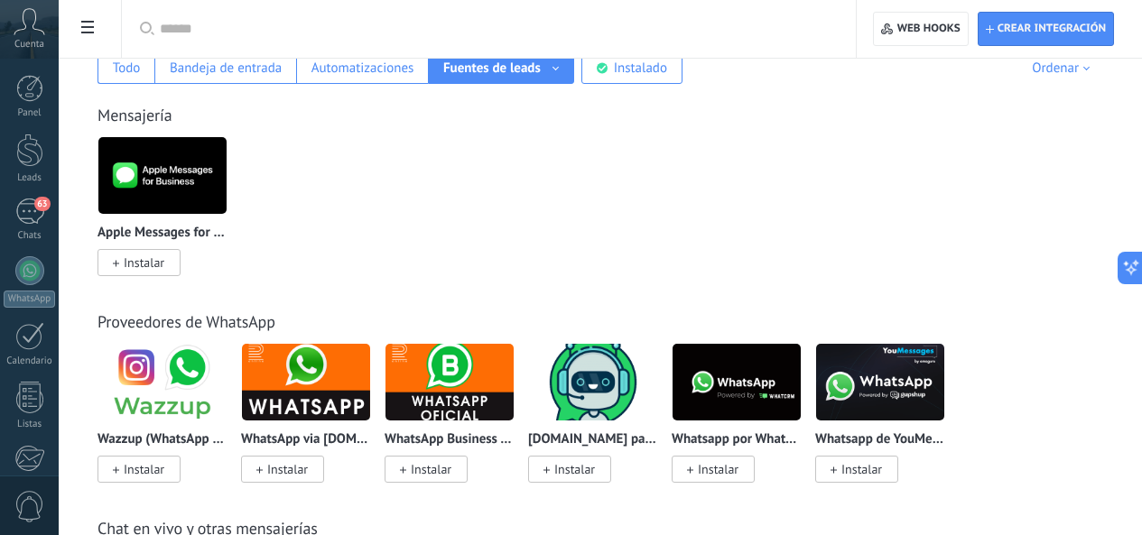
scroll to position [147, 0]
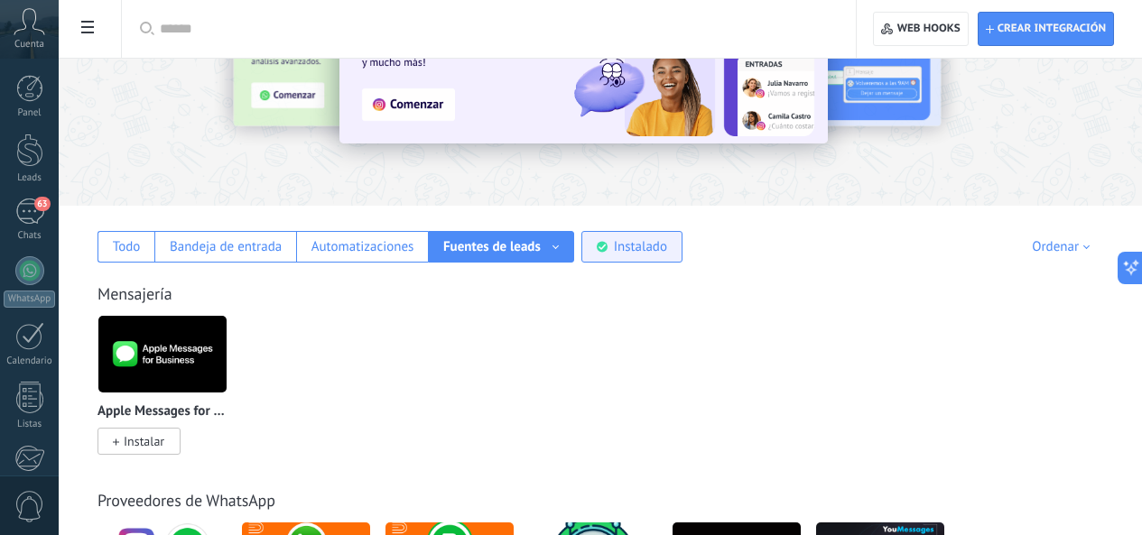
click at [682, 257] on div "Instalado" at bounding box center [631, 247] width 101 height 32
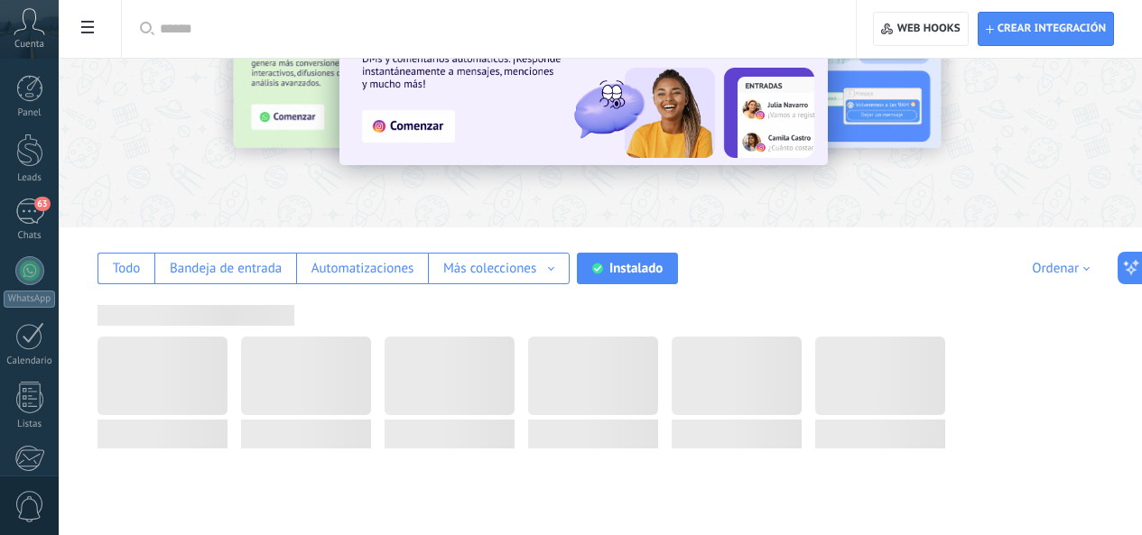
scroll to position [0, 0]
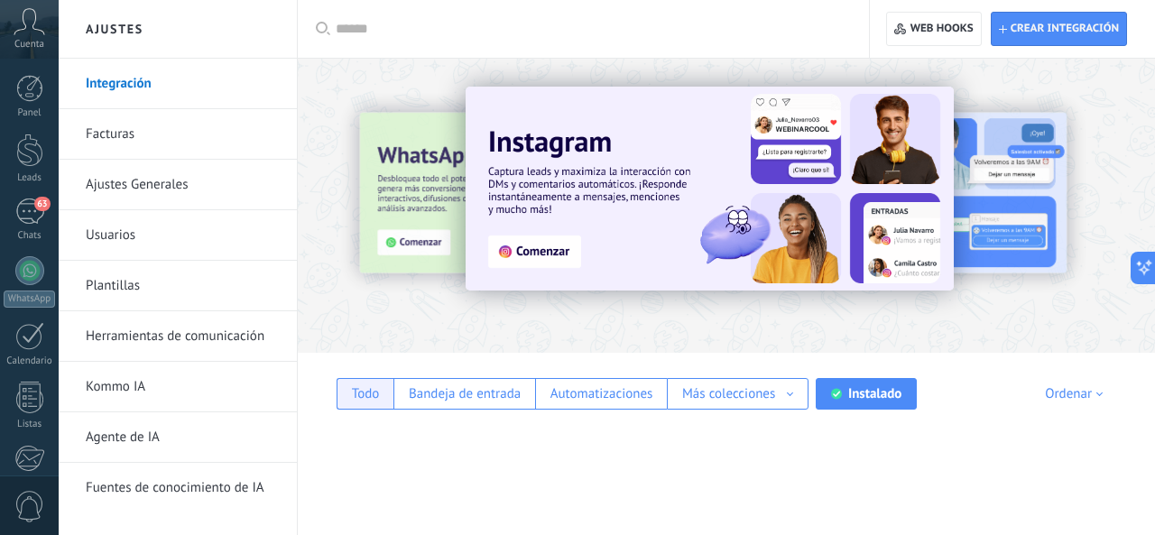
click at [376, 391] on div "Todo" at bounding box center [366, 393] width 28 height 17
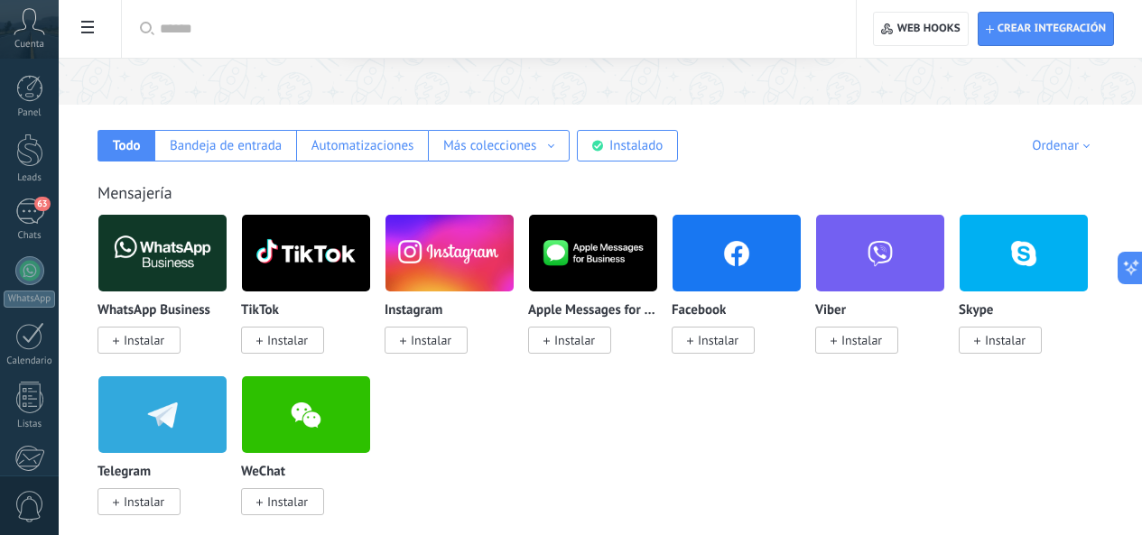
scroll to position [271, 0]
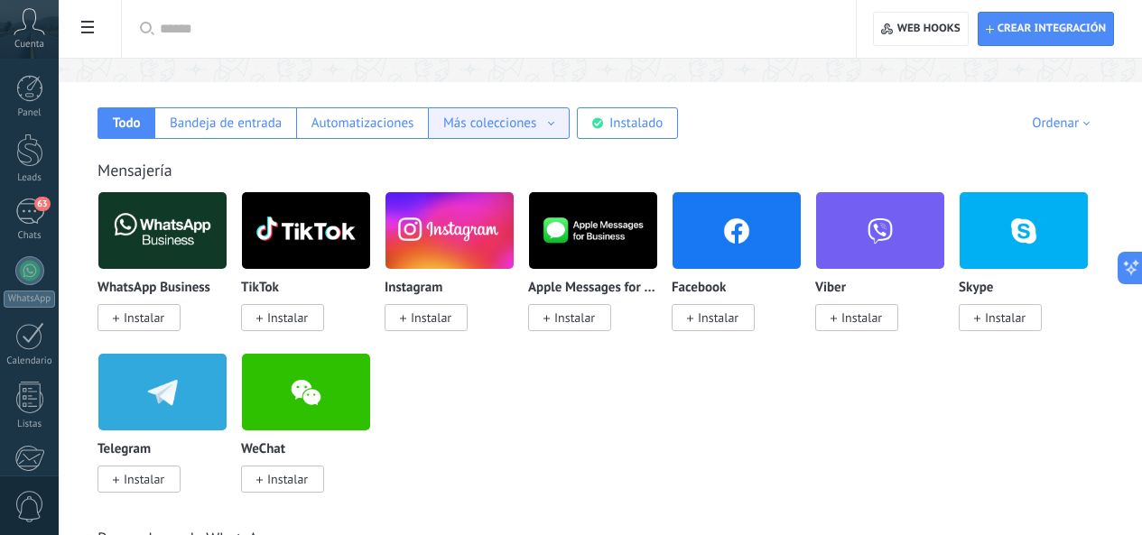
click at [536, 128] on div "Más colecciones" at bounding box center [489, 123] width 93 height 17
click at [569, 157] on div "Fuentes de leads" at bounding box center [499, 154] width 140 height 31
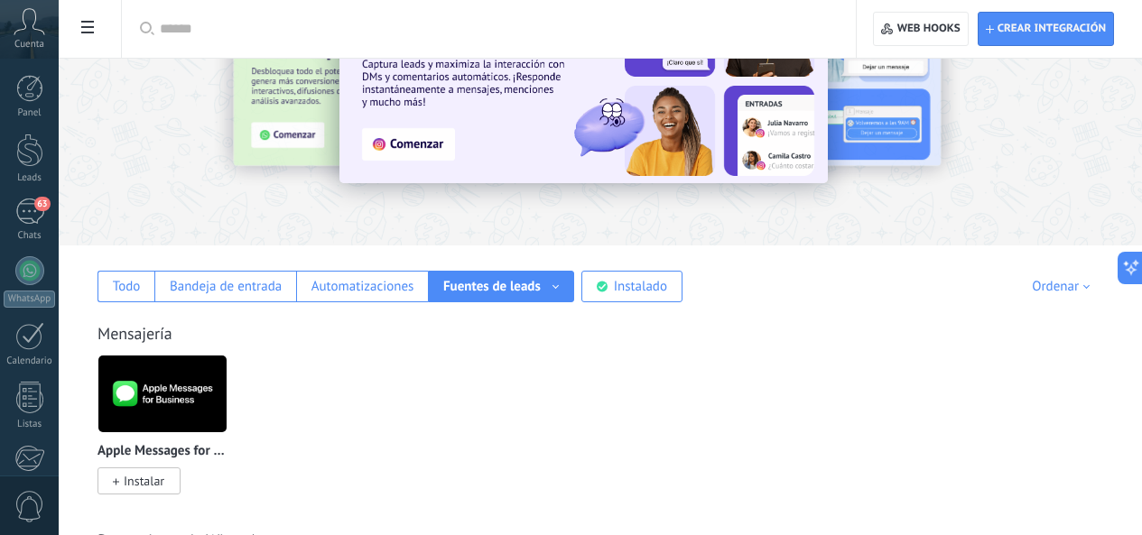
scroll to position [90, 0]
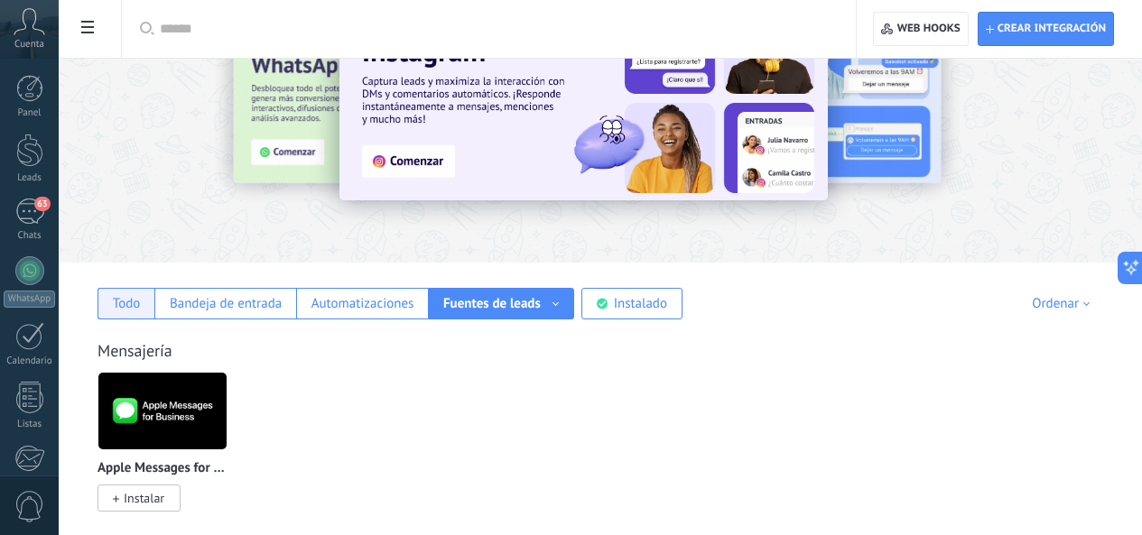
click at [154, 299] on div "Todo" at bounding box center [125, 304] width 57 height 32
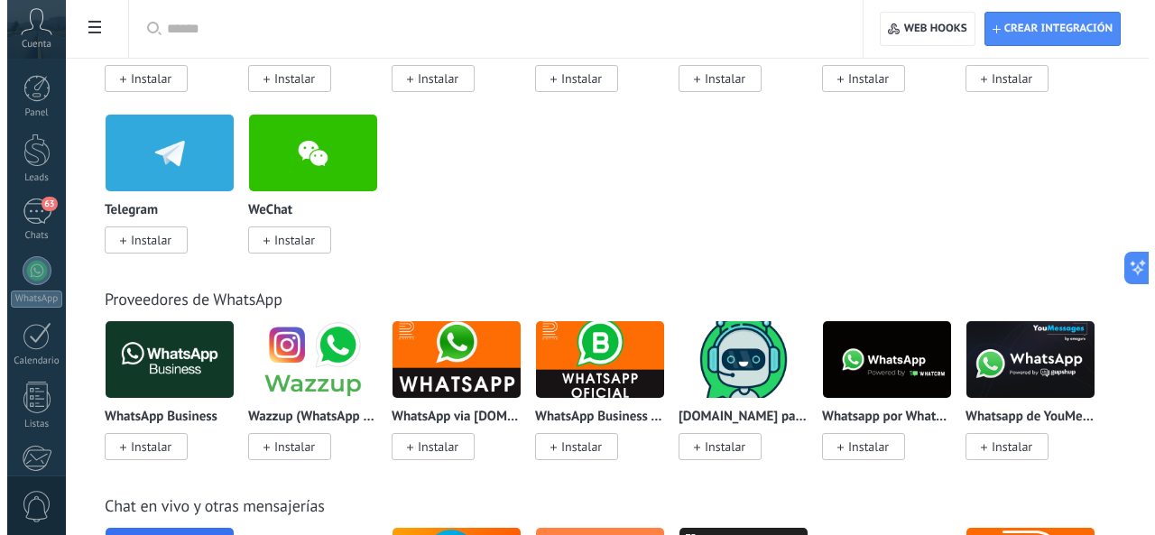
scroll to position [541, 0]
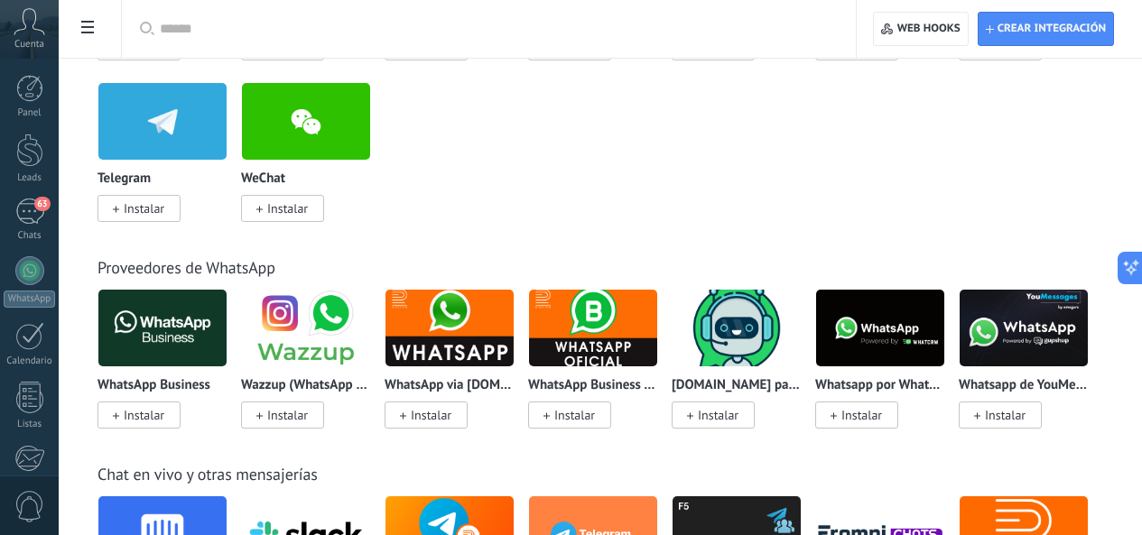
click at [658, 385] on p "WhatsApp Business API ([GEOGRAPHIC_DATA]) via [DOMAIN_NAME]" at bounding box center [593, 385] width 130 height 15
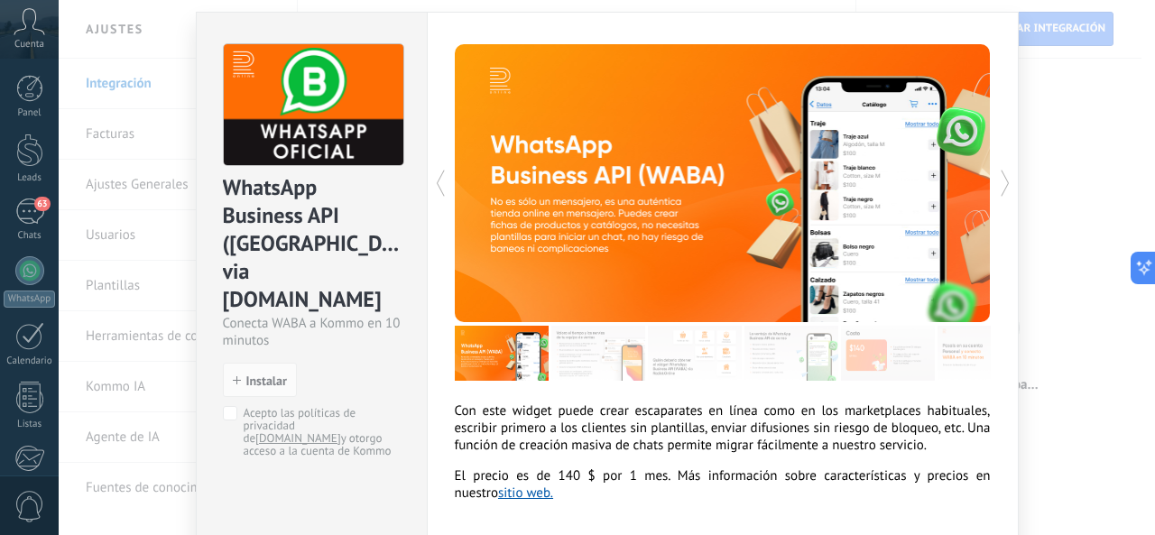
scroll to position [90, 0]
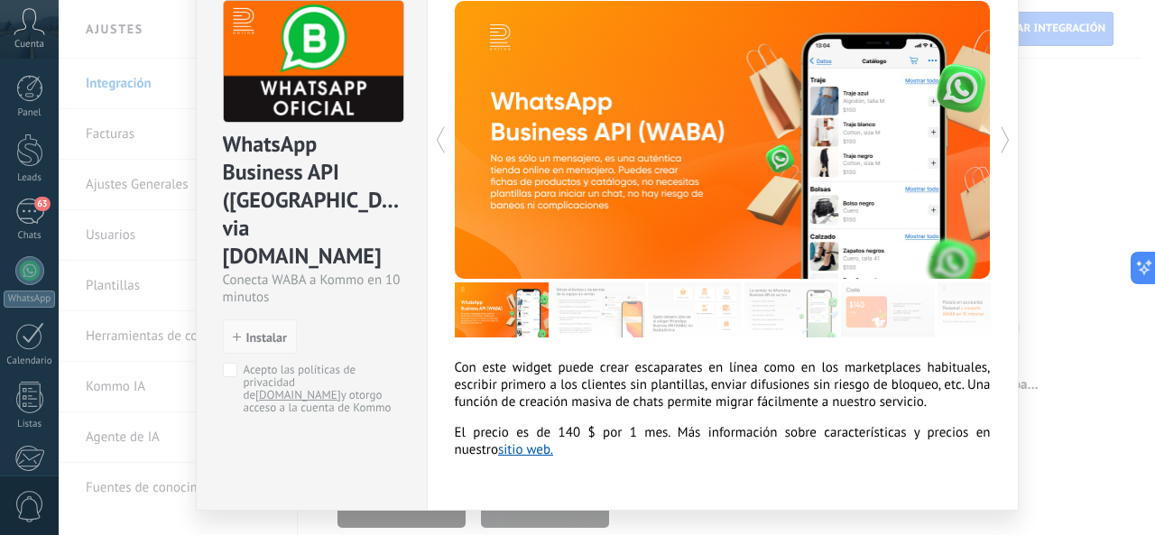
click at [242, 331] on span "Instalar" at bounding box center [260, 337] width 54 height 13
click at [233, 333] on icon "button" at bounding box center [237, 337] width 8 height 8
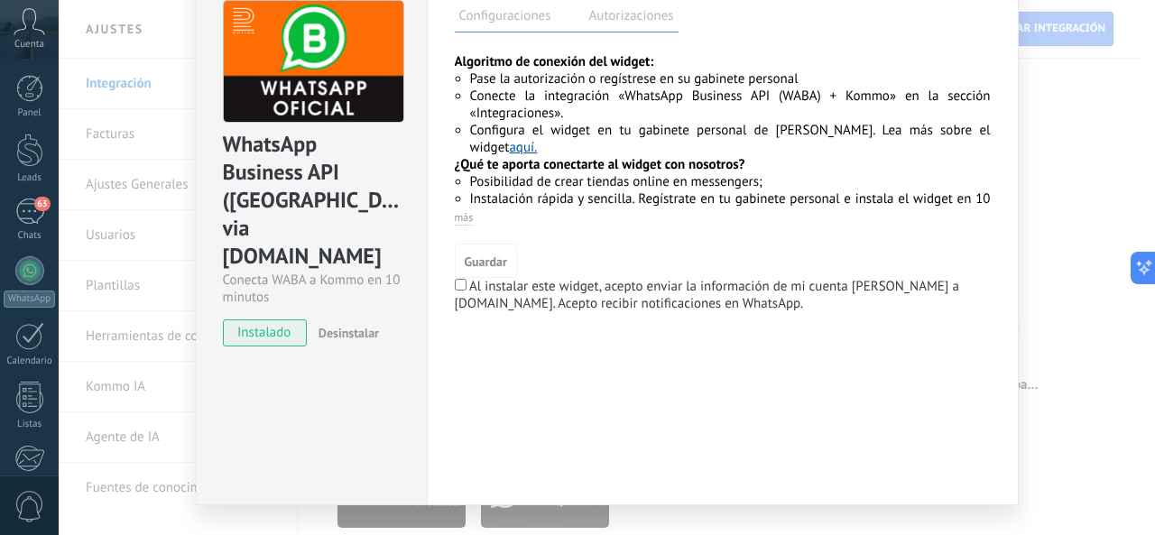
scroll to position [0, 0]
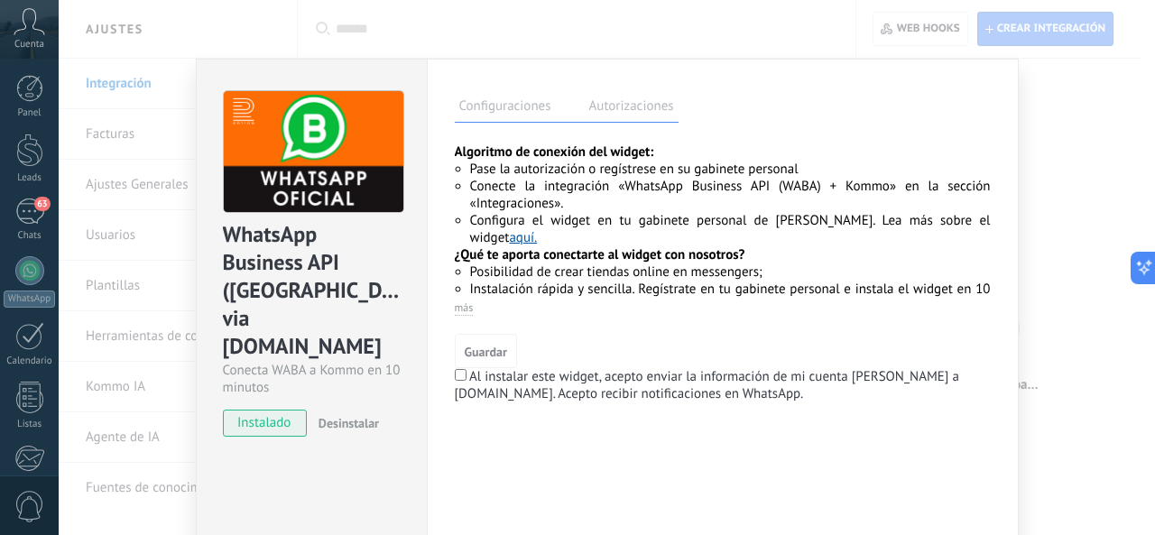
click at [609, 116] on label "Autorizaciones" at bounding box center [632, 109] width 94 height 26
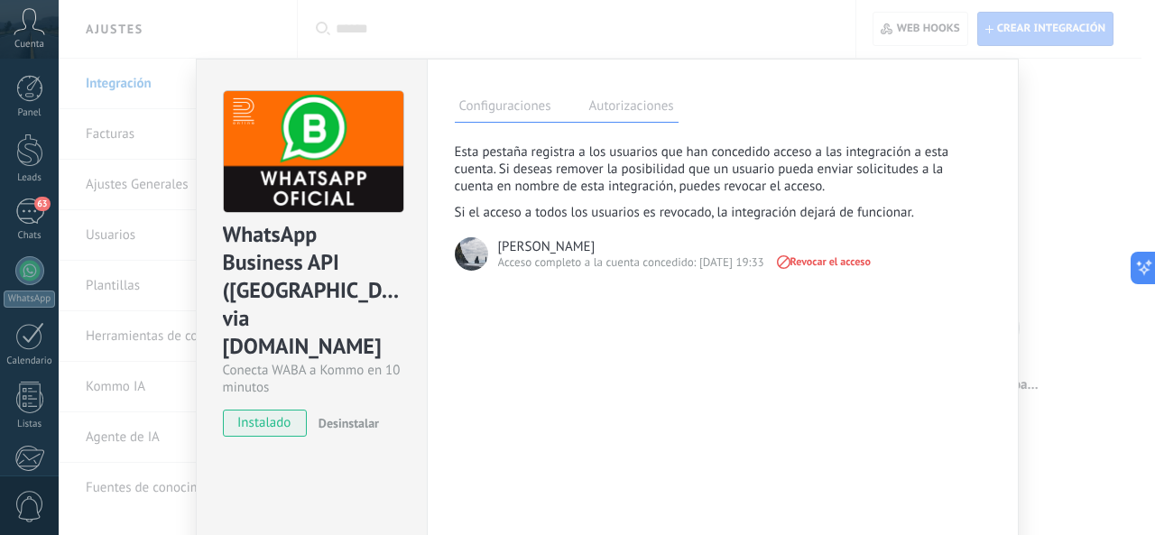
click at [477, 260] on img at bounding box center [471, 253] width 33 height 33
click at [488, 110] on label "Configuraciones" at bounding box center [505, 109] width 101 height 26
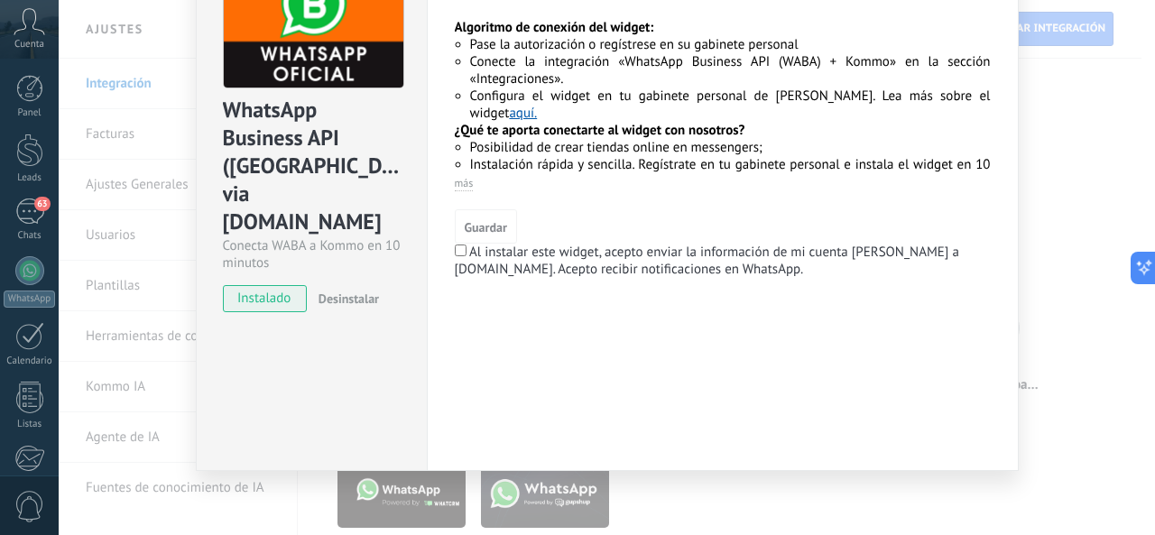
scroll to position [128, 0]
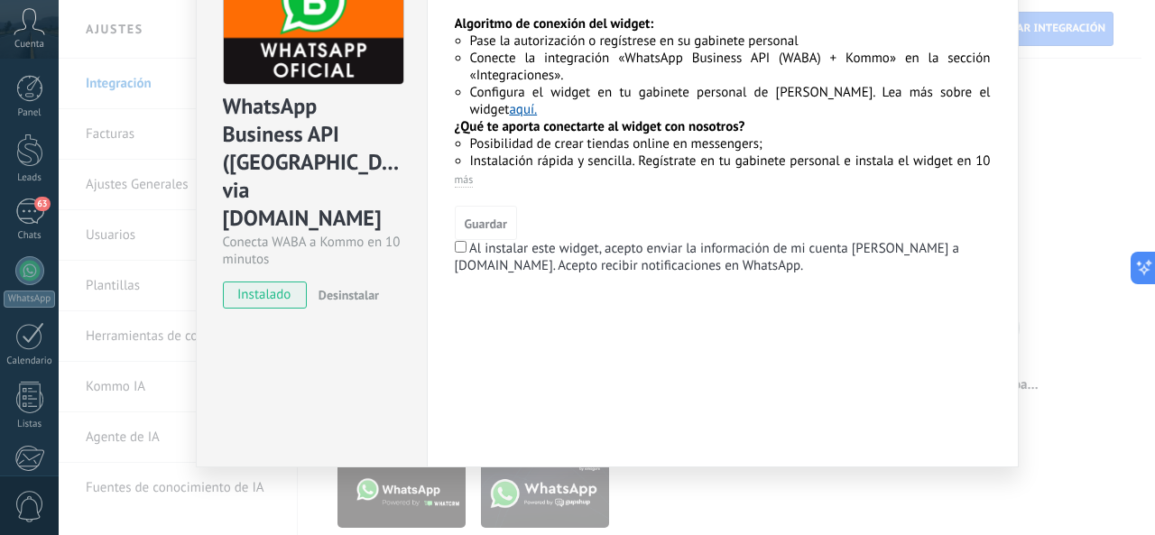
click at [1055, 132] on div "WhatsApp Business API ([GEOGRAPHIC_DATA]) via [DOMAIN_NAME] Conecta WABA a Komm…" at bounding box center [607, 267] width 1097 height 535
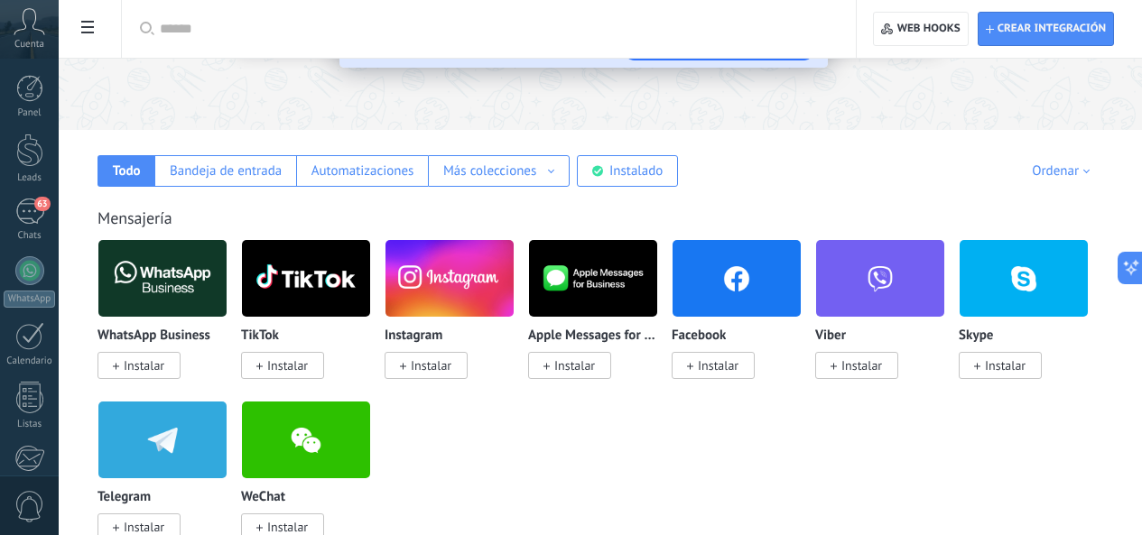
scroll to position [90, 0]
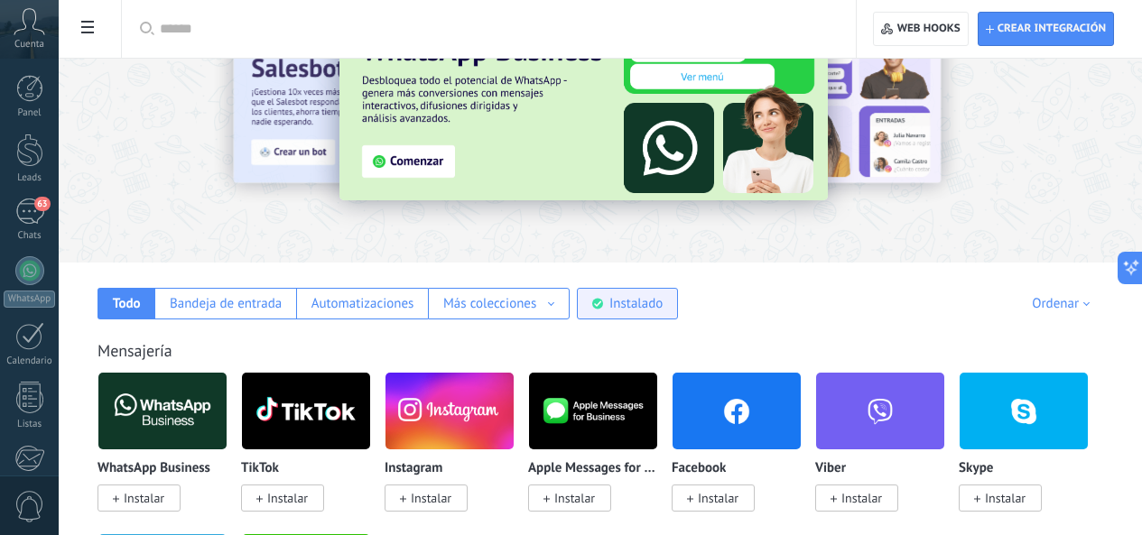
click at [678, 296] on div "Instalado" at bounding box center [627, 304] width 101 height 32
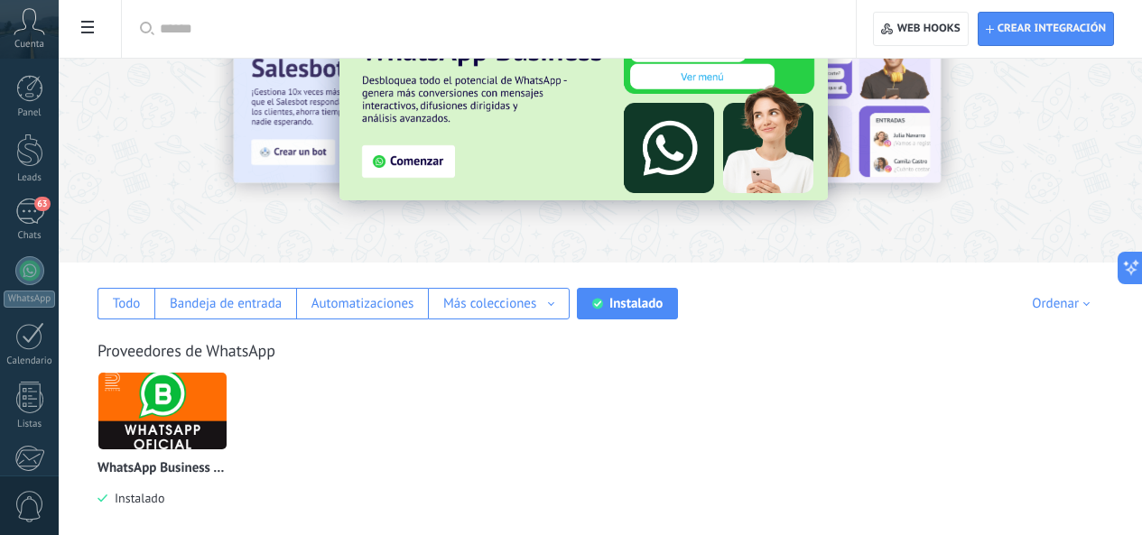
click at [227, 422] on img at bounding box center [162, 411] width 128 height 88
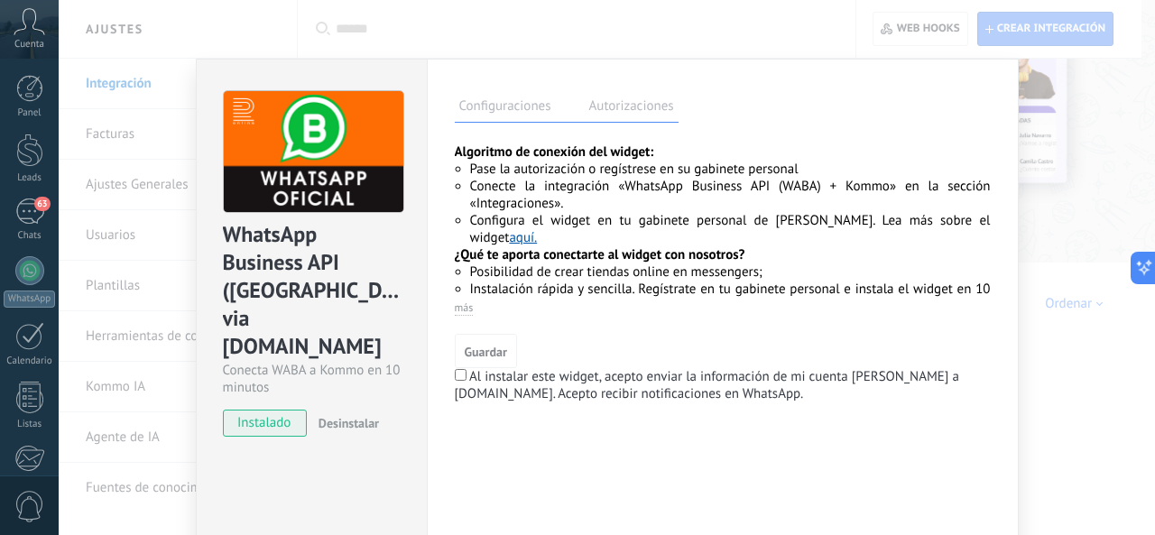
click at [378, 223] on div "WhatsApp Business API ([GEOGRAPHIC_DATA]) via [DOMAIN_NAME]" at bounding box center [312, 291] width 178 height 142
click at [362, 192] on img at bounding box center [314, 152] width 180 height 122
click at [1046, 79] on div "WhatsApp Business API ([GEOGRAPHIC_DATA]) via [DOMAIN_NAME] Conecta WABA a Komm…" at bounding box center [607, 267] width 1097 height 535
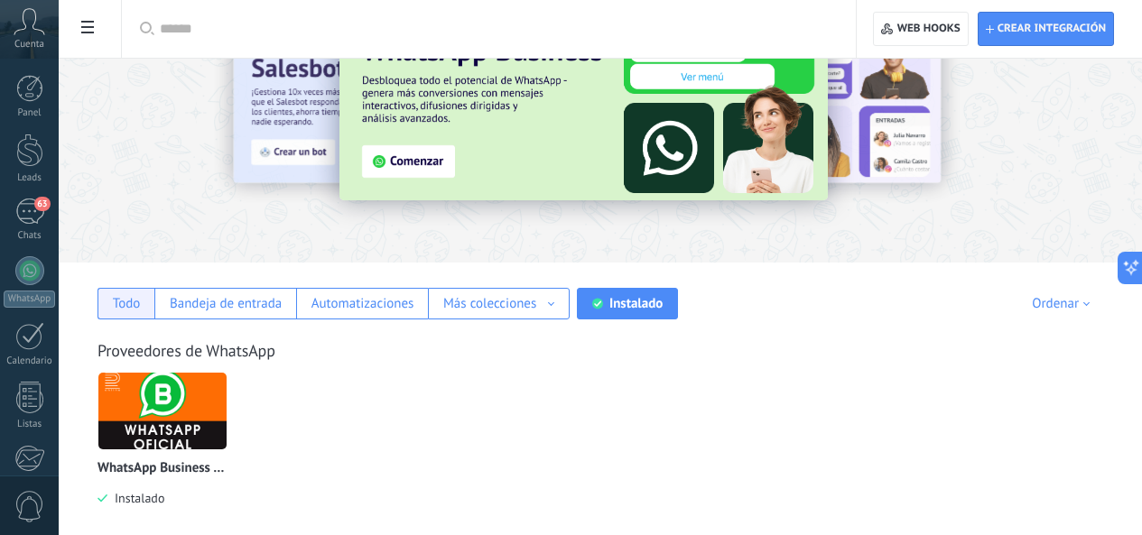
click at [141, 301] on div "Todo" at bounding box center [127, 303] width 28 height 17
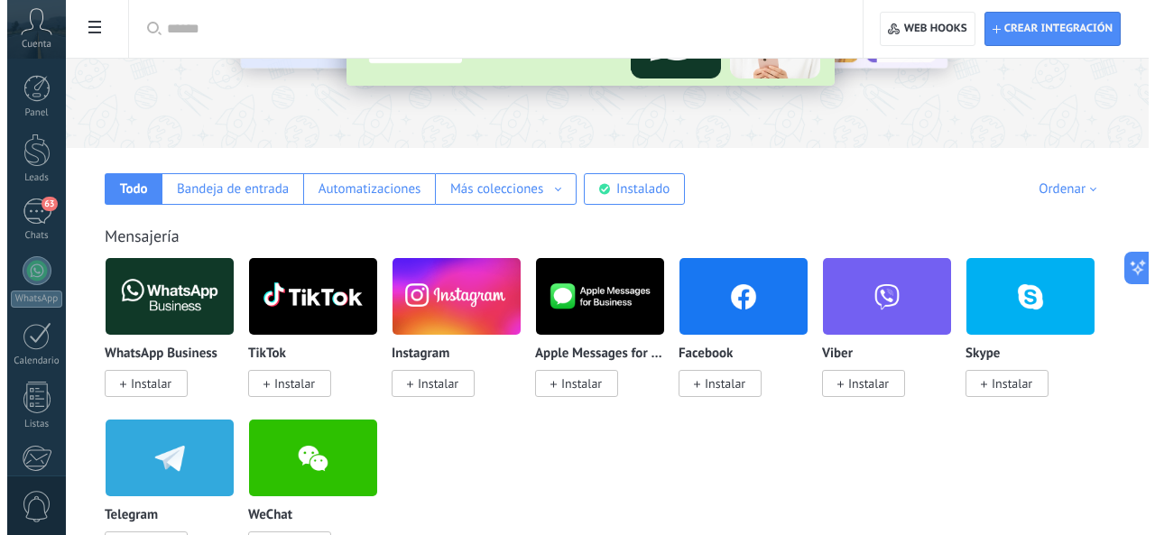
scroll to position [271, 0]
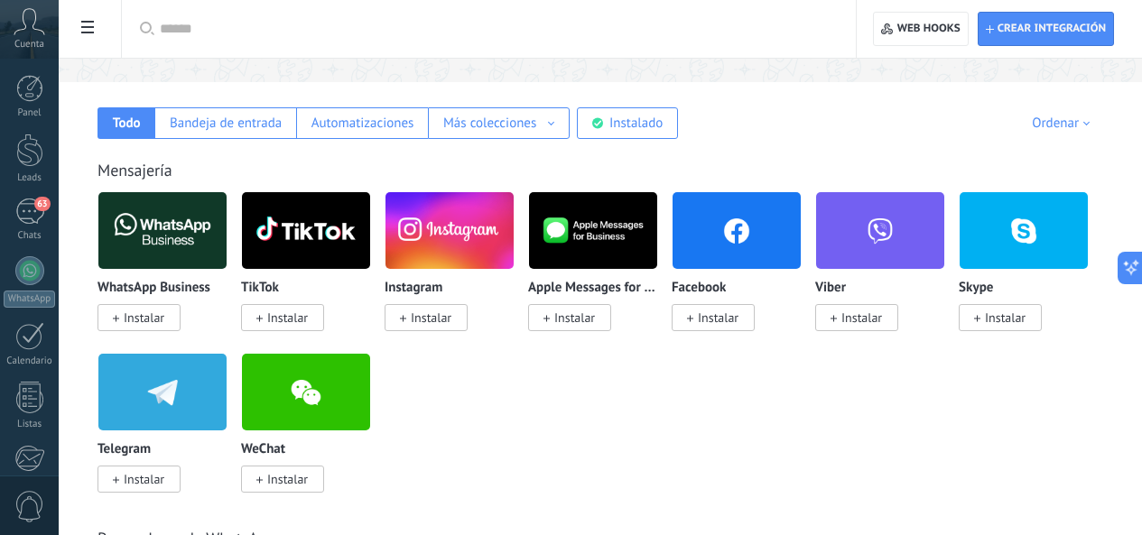
click at [210, 290] on p "WhatsApp Business" at bounding box center [153, 288] width 113 height 15
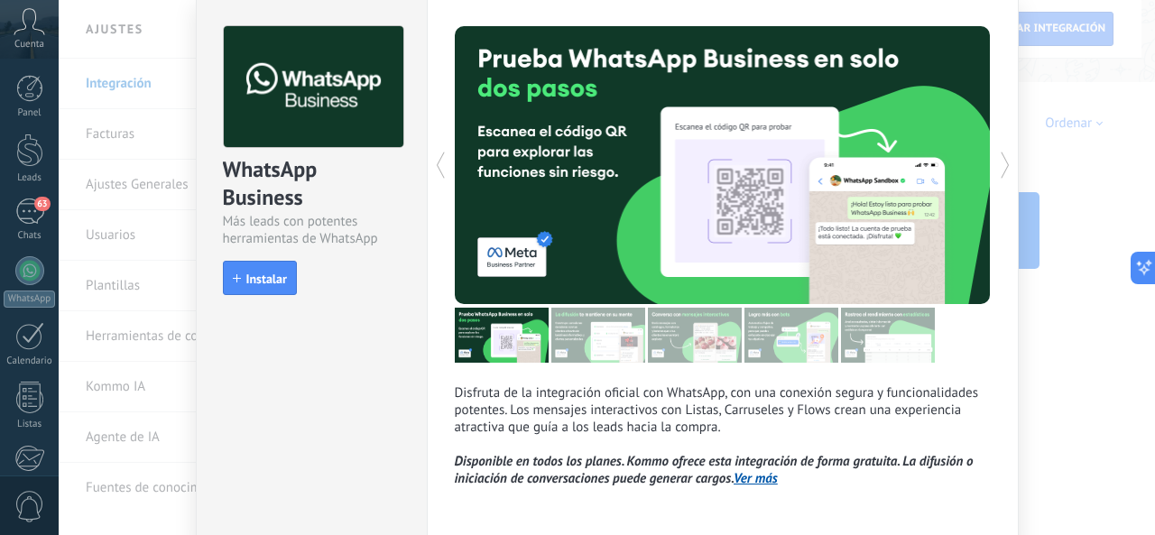
scroll to position [137, 0]
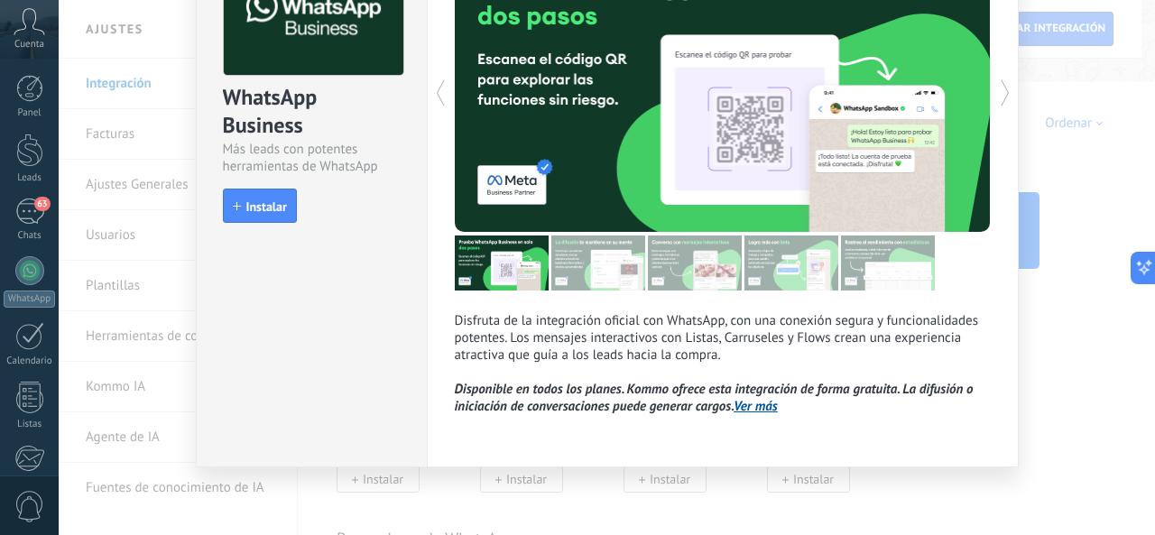
click at [1126, 319] on div "WhatsApp Business Más leads con potentes herramientas de WhatsApp install Insta…" at bounding box center [607, 267] width 1097 height 535
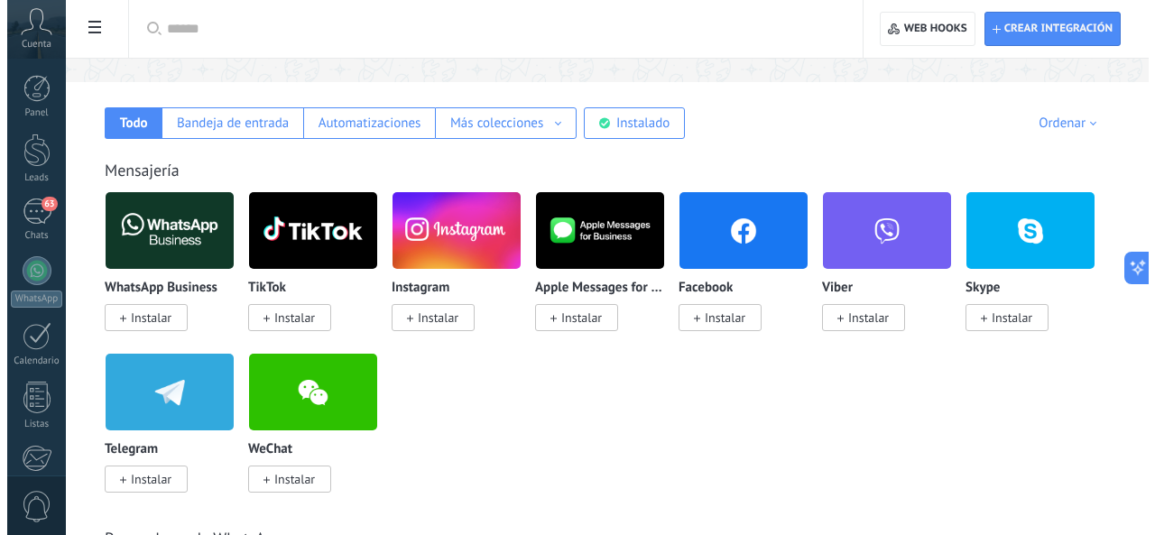
scroll to position [632, 0]
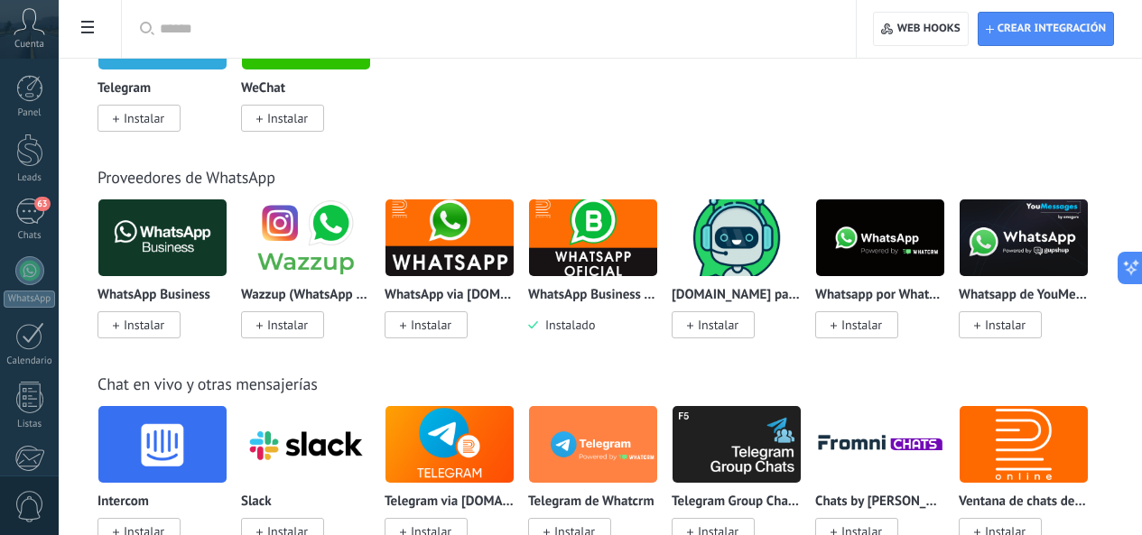
click at [801, 292] on p "[DOMAIN_NAME] para WhatsApp" at bounding box center [736, 295] width 130 height 15
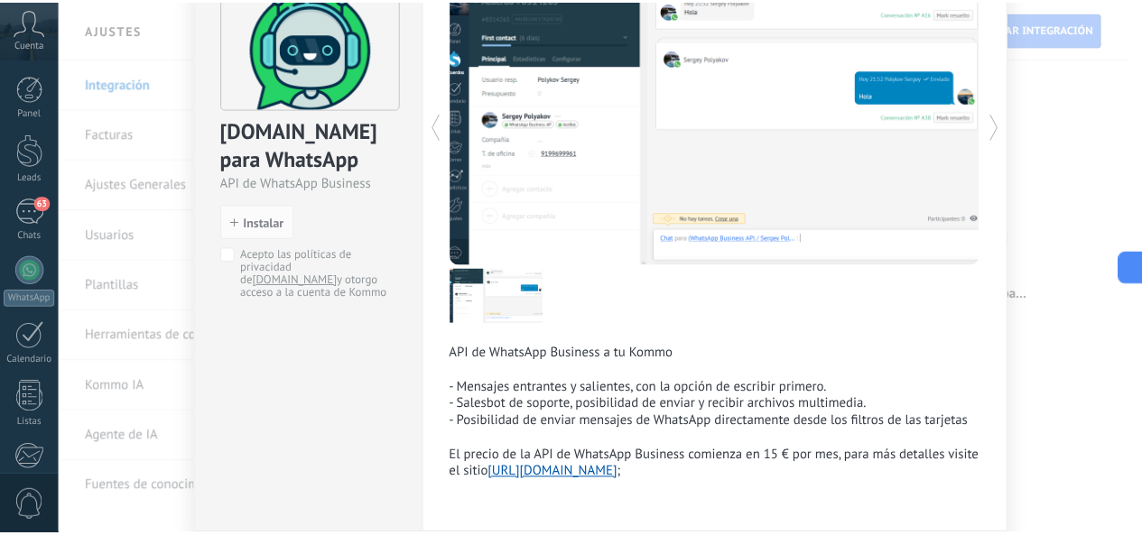
scroll to position [0, 0]
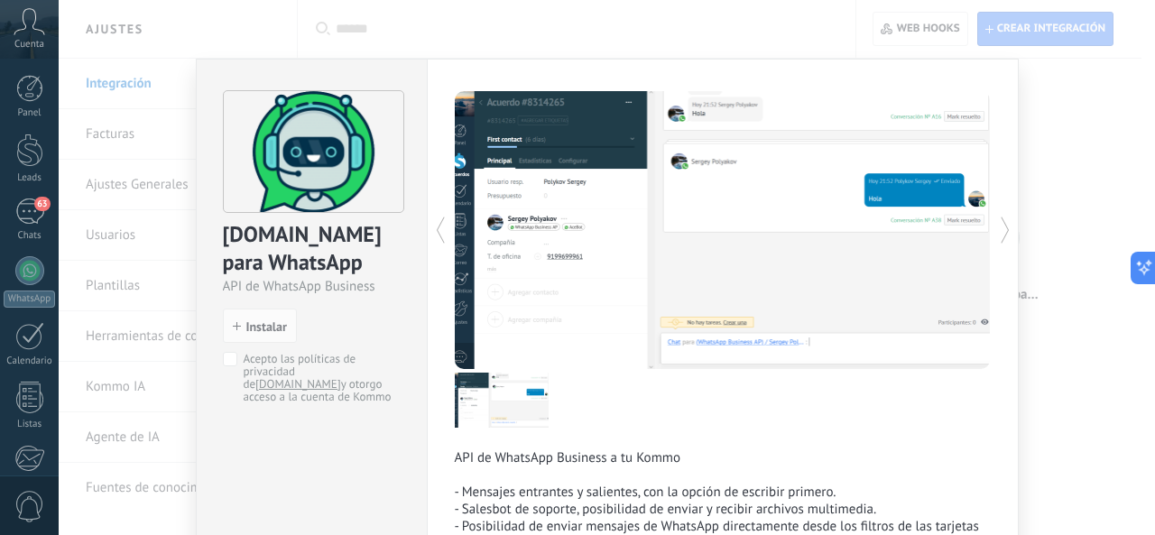
click at [1036, 107] on div "[DOMAIN_NAME] para WhatsApp API de WhatsApp Business install Instalar Acepto la…" at bounding box center [607, 267] width 1097 height 535
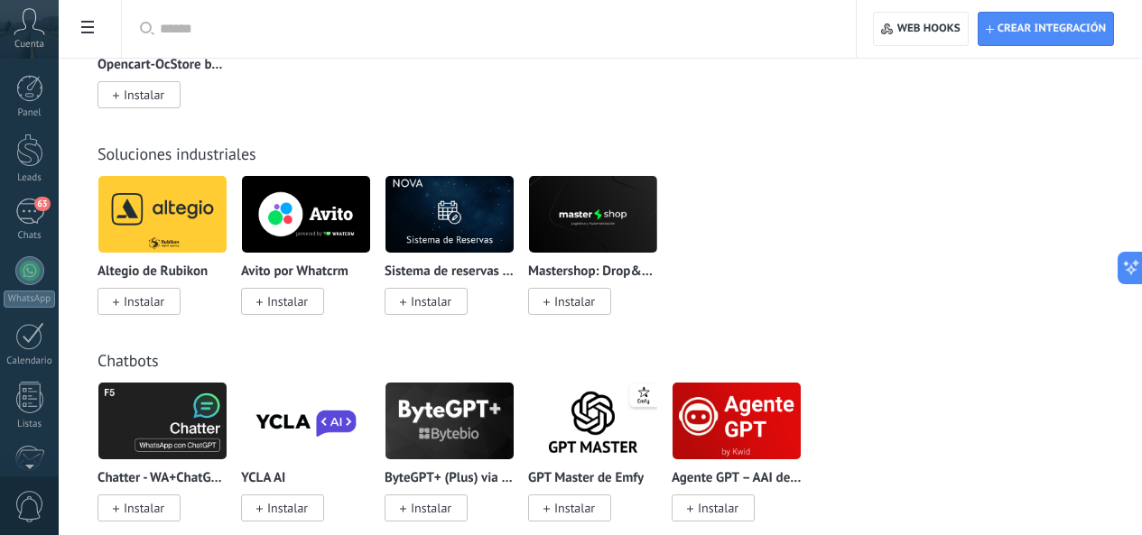
scroll to position [216, 0]
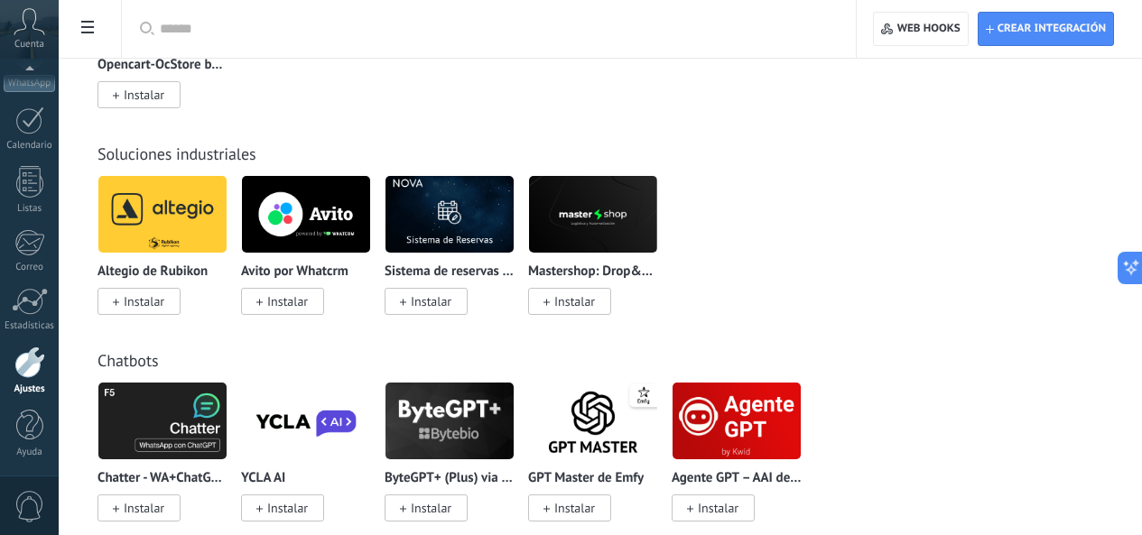
click at [47, 32] on div "Cuenta" at bounding box center [29, 29] width 59 height 59
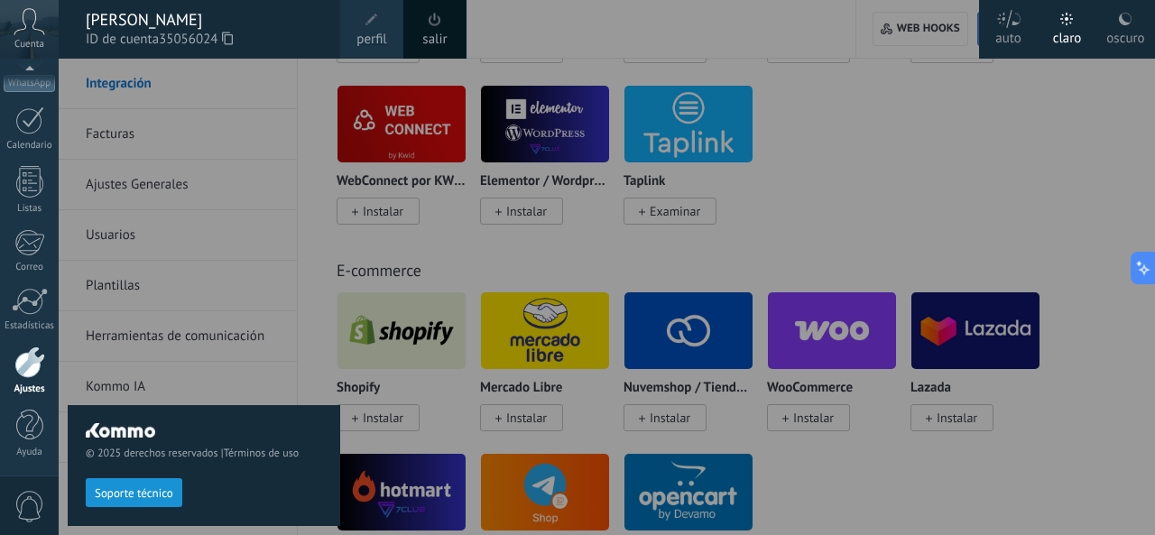
click at [1140, 28] on div "oscuro" at bounding box center [1125, 35] width 38 height 47
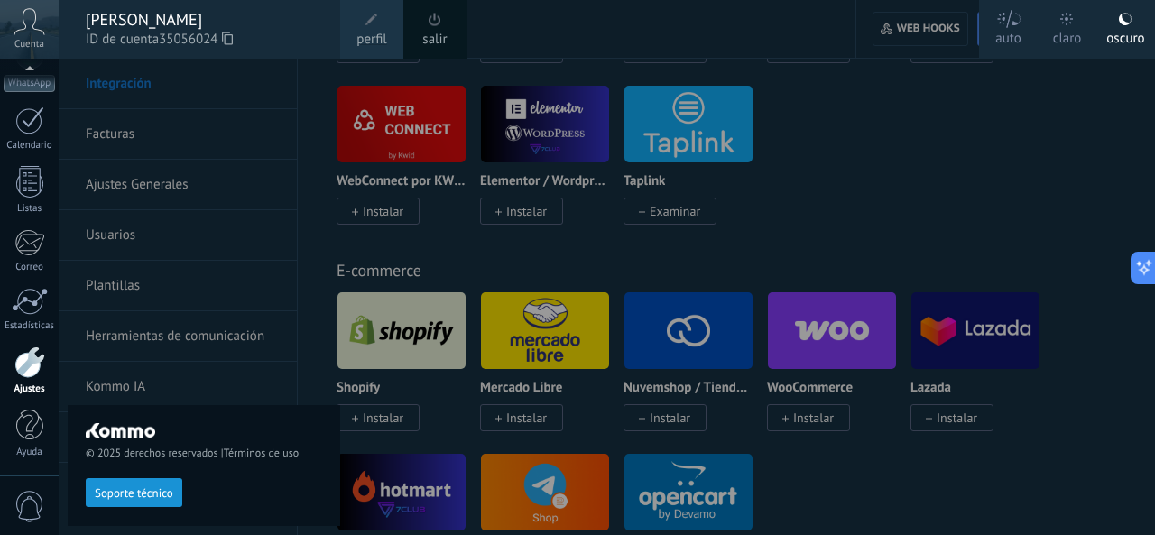
click at [934, 95] on div at bounding box center [636, 267] width 1155 height 535
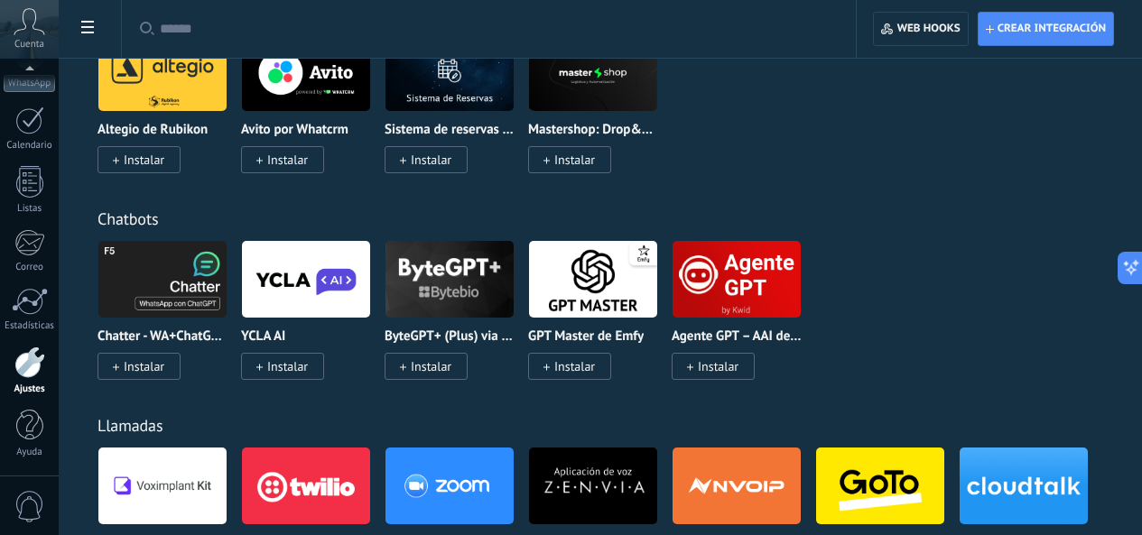
scroll to position [1985, 0]
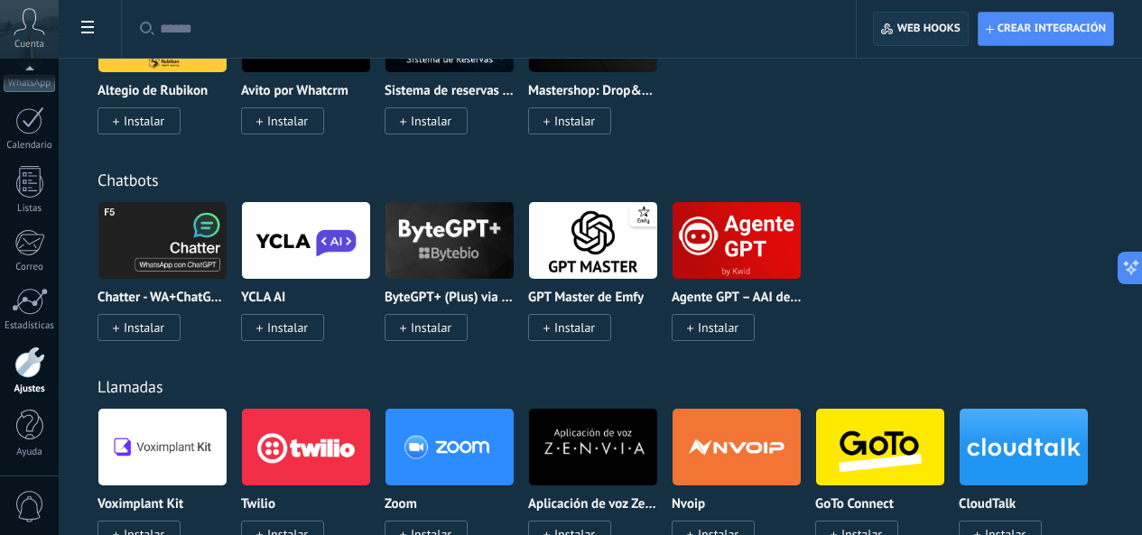
click at [931, 19] on span "Web hooks 0" at bounding box center [920, 29] width 79 height 32
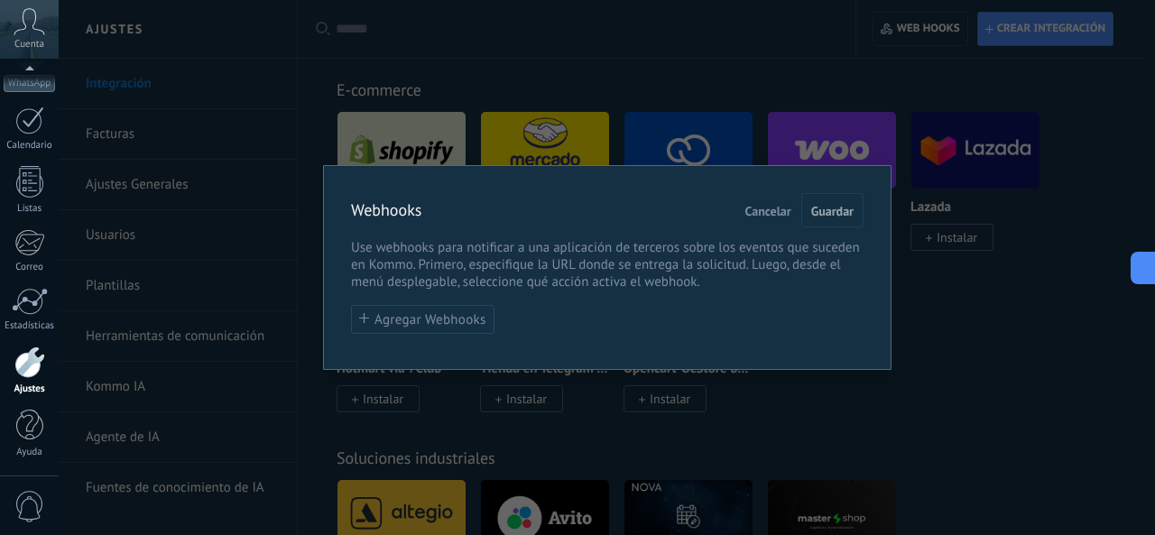
click at [905, 111] on div "Webhooks Cancelar Guardar Use webhooks para notificar a una aplicación de terce…" at bounding box center [607, 267] width 1097 height 535
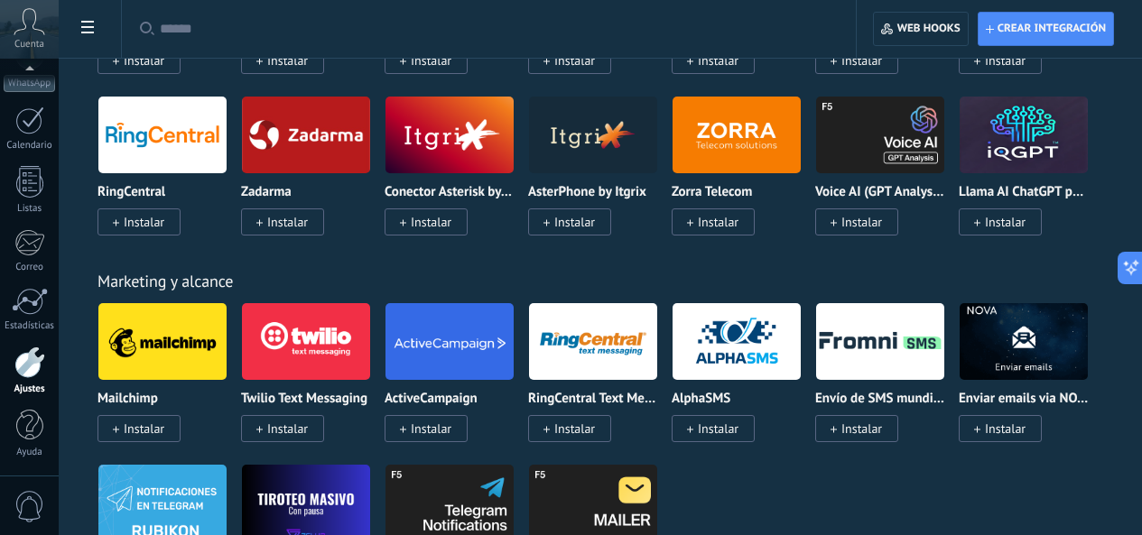
scroll to position [2617, 0]
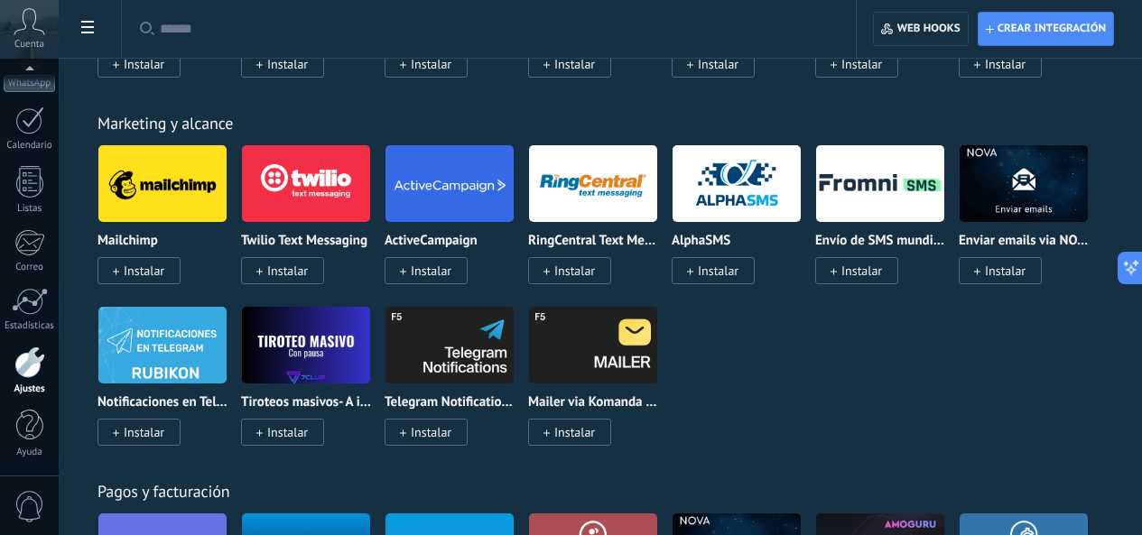
click at [42, 370] on div at bounding box center [29, 363] width 31 height 32
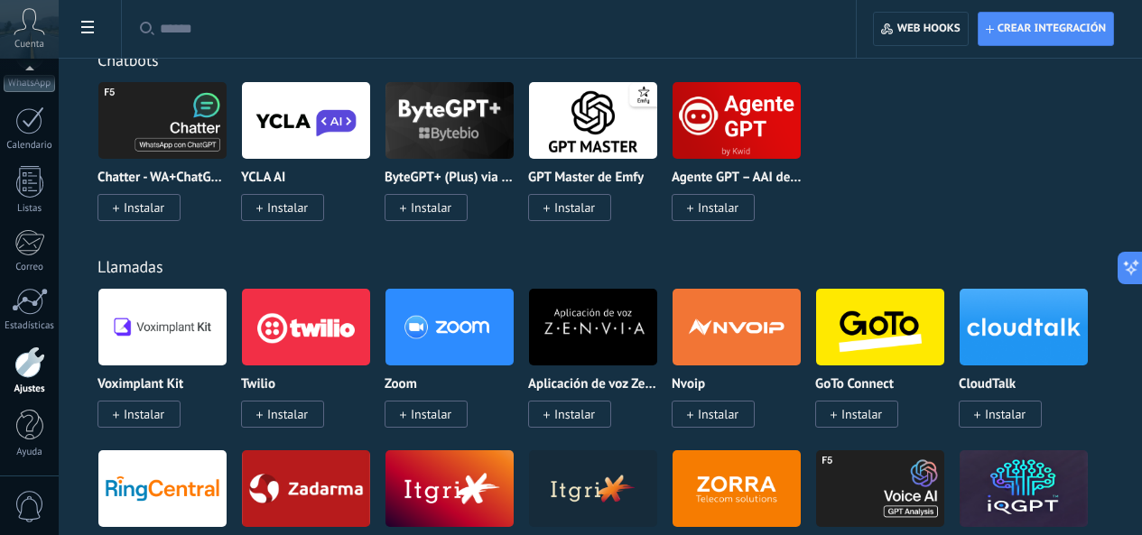
scroll to position [2256, 0]
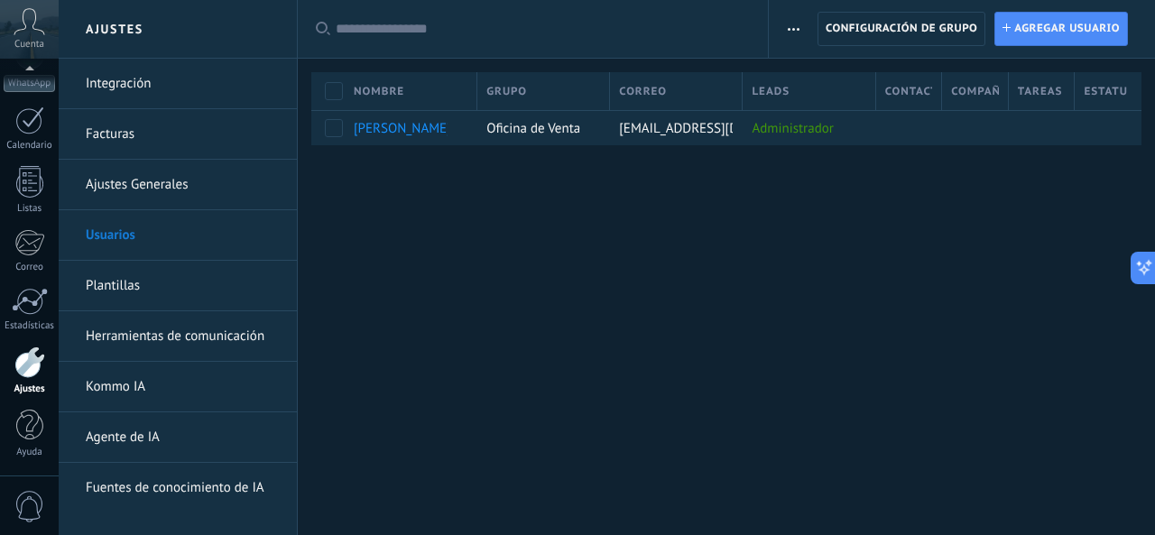
click at [785, 23] on button "button" at bounding box center [794, 29] width 26 height 34
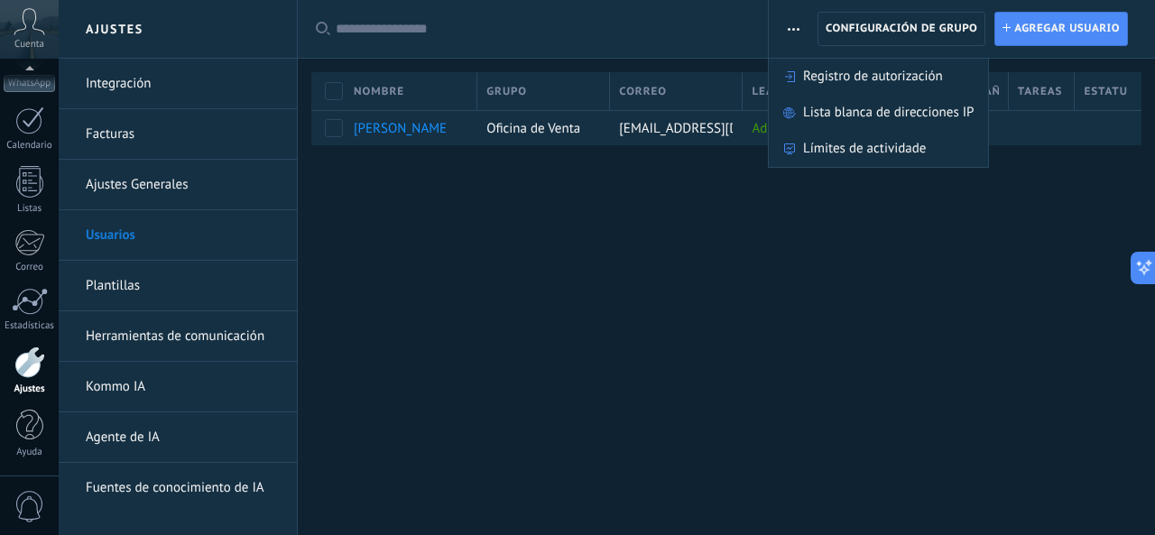
drag, startPoint x: 651, startPoint y: 176, endPoint x: 637, endPoint y: 177, distance: 13.6
click at [652, 178] on div at bounding box center [726, 174] width 857 height 59
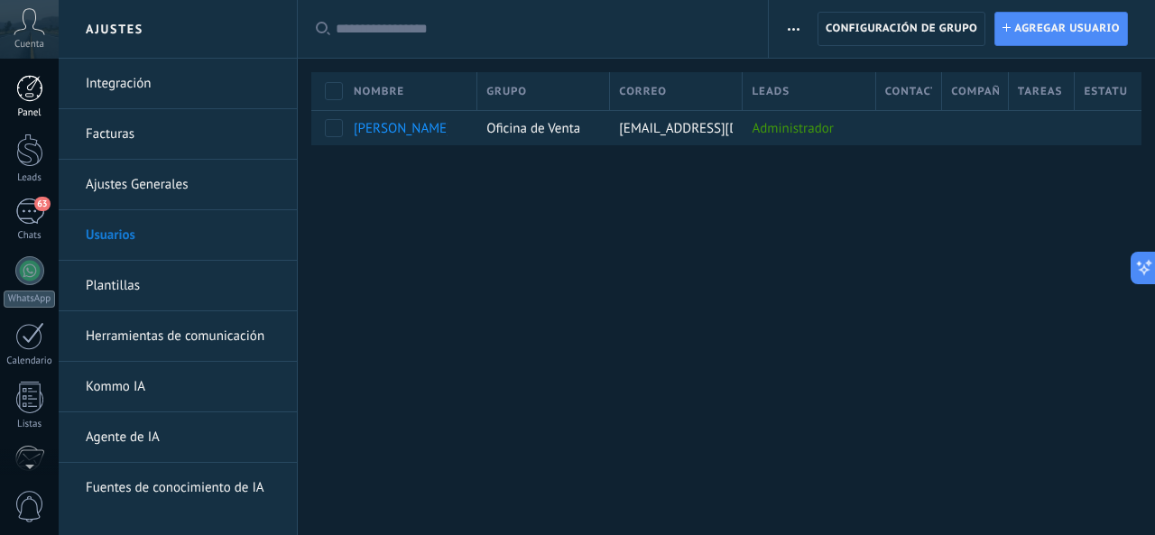
click at [22, 76] on div at bounding box center [29, 88] width 27 height 27
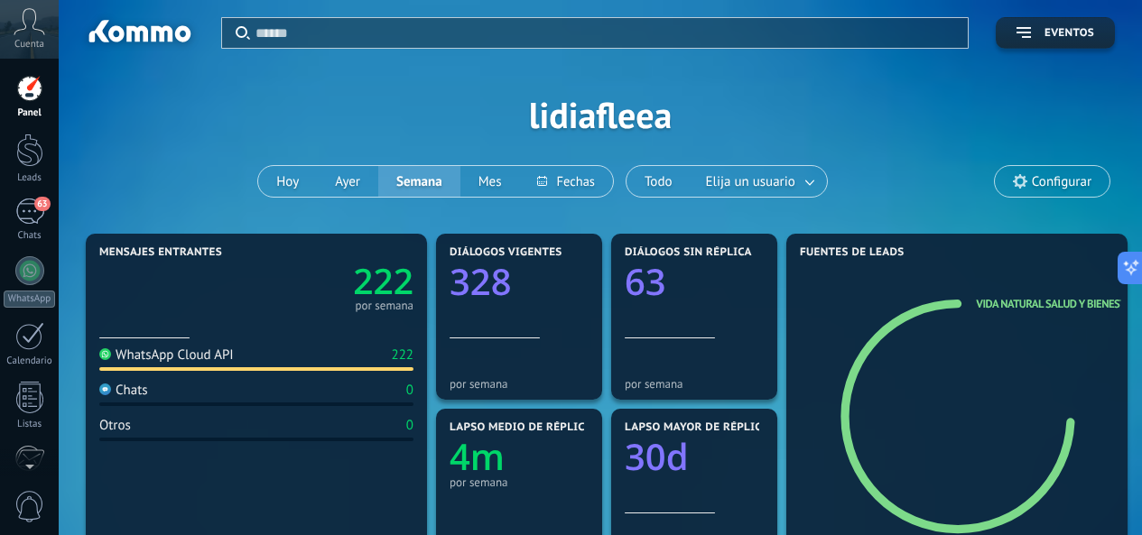
drag, startPoint x: 1013, startPoint y: 3, endPoint x: 773, endPoint y: 123, distance: 268.4
click at [773, 123] on div "Aplicar Eventos lidiafleea Hoy Ayer Semana Mes Todo Elija un usuario Configurar" at bounding box center [600, 114] width 1029 height 229
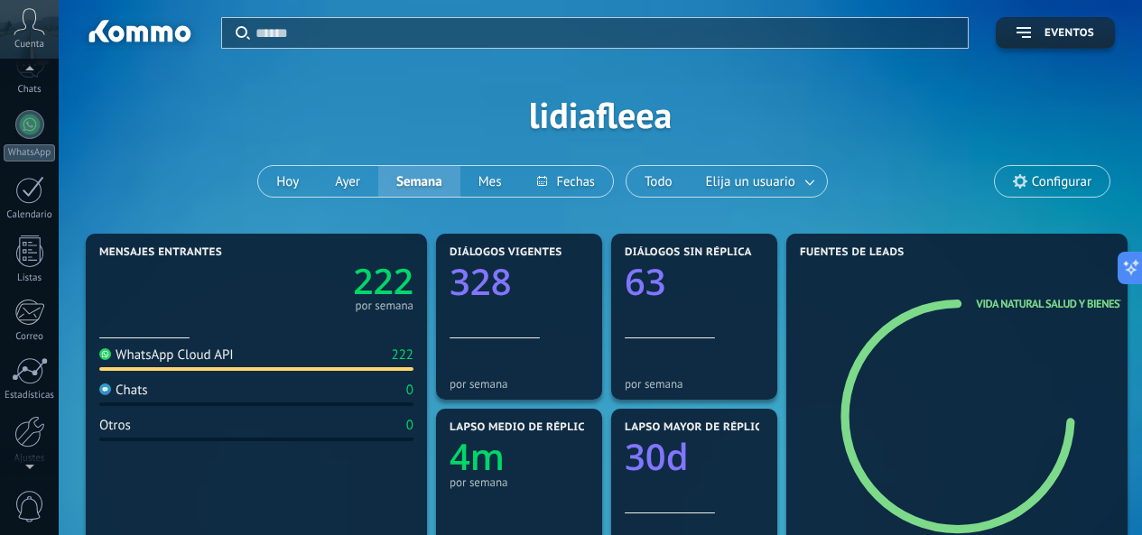
scroll to position [216, 0]
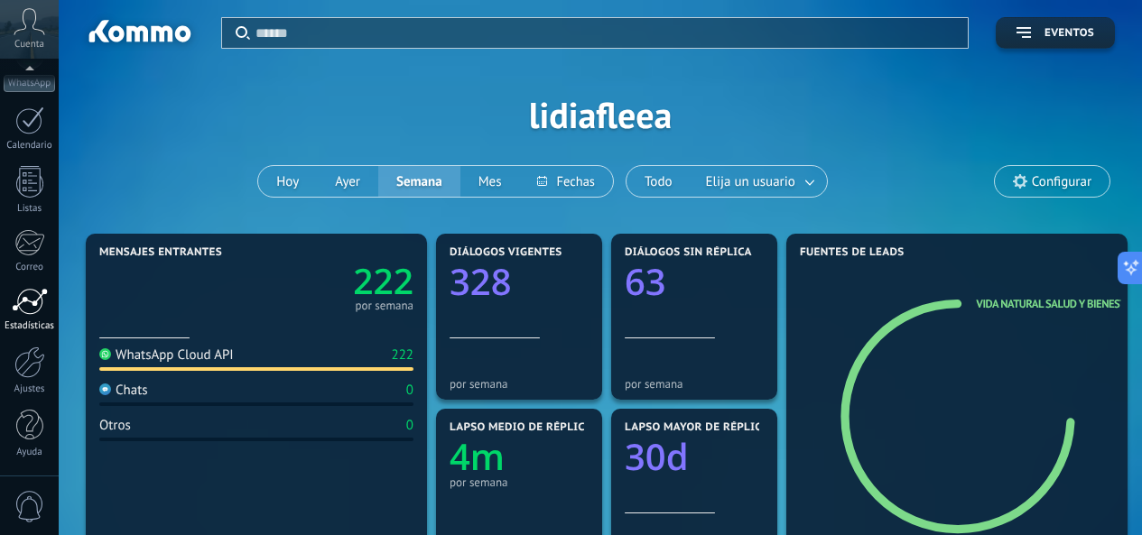
click at [34, 306] on div at bounding box center [30, 301] width 36 height 27
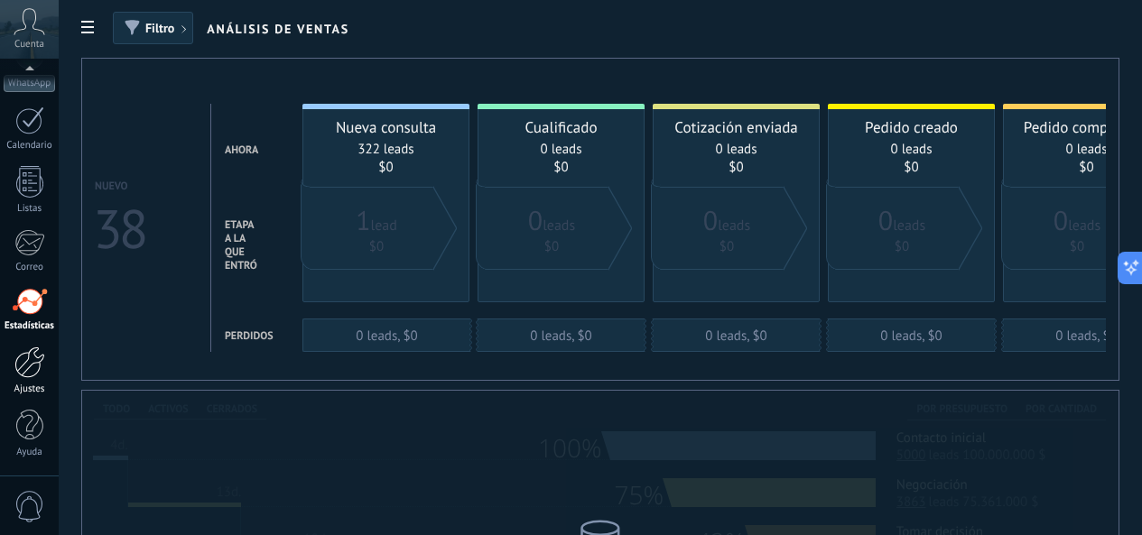
click at [43, 359] on div at bounding box center [29, 363] width 31 height 32
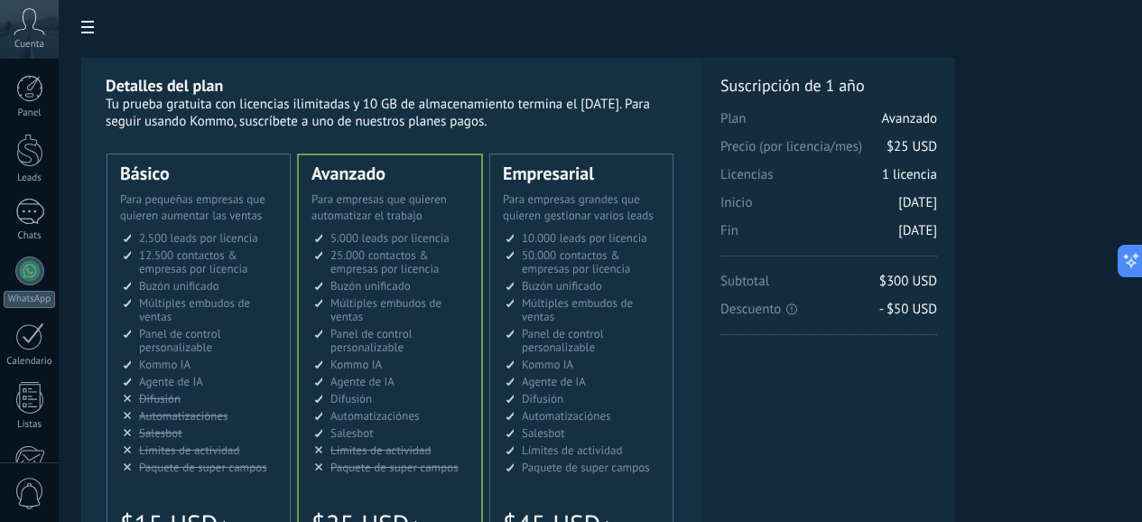
drag, startPoint x: 1078, startPoint y: 393, endPoint x: 986, endPoint y: 424, distance: 97.0
click at [937, 378] on div "Licencias adicionales Plan Avanzado Precio (por licencia/mes) $25 USD Nuevas li…" at bounding box center [828, 282] width 217 height 415
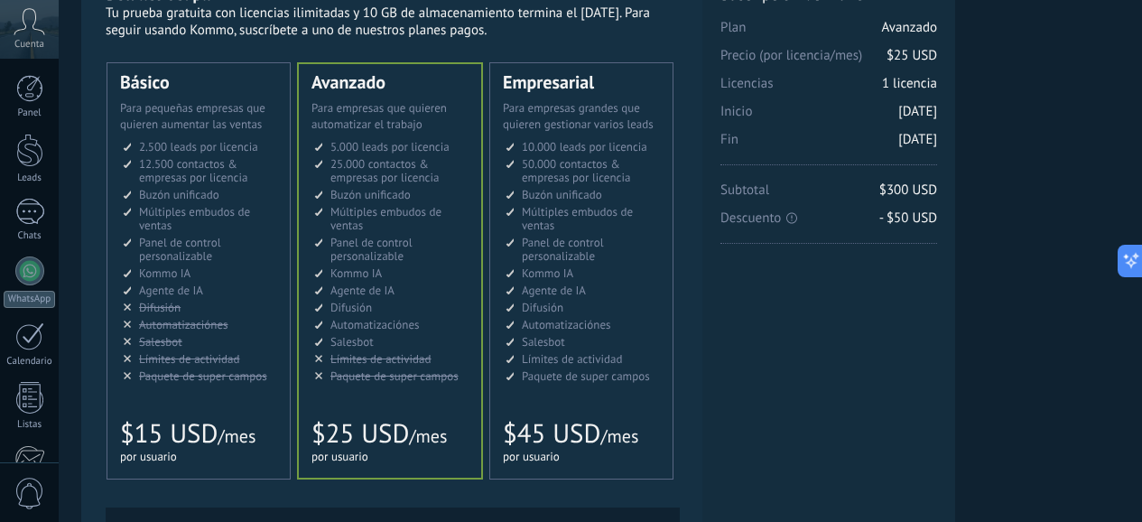
scroll to position [90, 0]
click at [468, 352] on ul "5.000 сделок на место 5.000 leads per seat 5.000 leads por licencia 添加线索和联系人 5.…" at bounding box center [391, 262] width 154 height 243
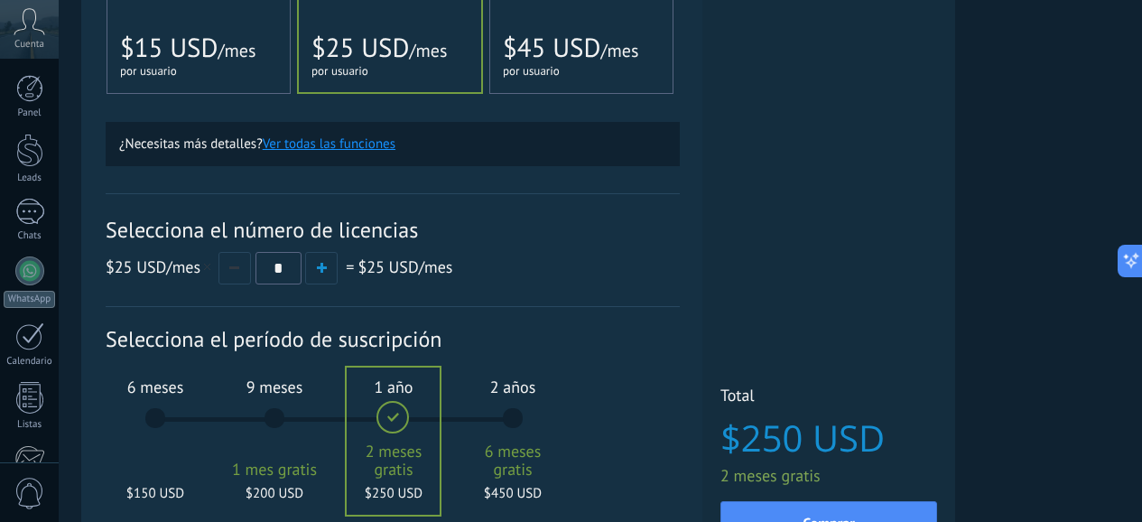
scroll to position [541, 0]
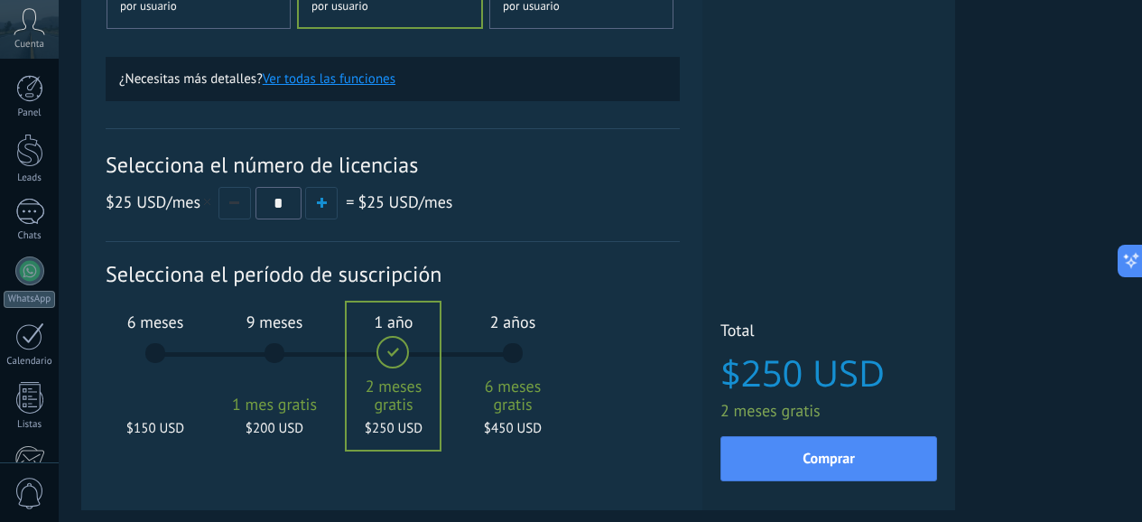
click at [323, 375] on div "9 meses 1 mes gratis $200 USD" at bounding box center [274, 361] width 97 height 127
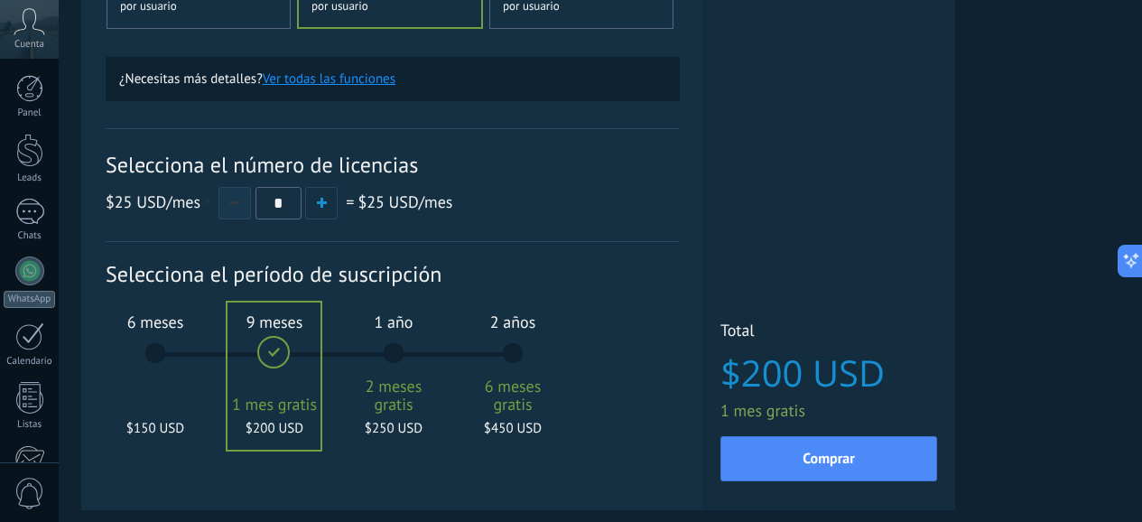
click at [251, 208] on button "button" at bounding box center [234, 203] width 32 height 32
click at [327, 201] on span "button" at bounding box center [322, 203] width 10 height 10
click at [251, 205] on button "button" at bounding box center [234, 203] width 32 height 32
type input "*"
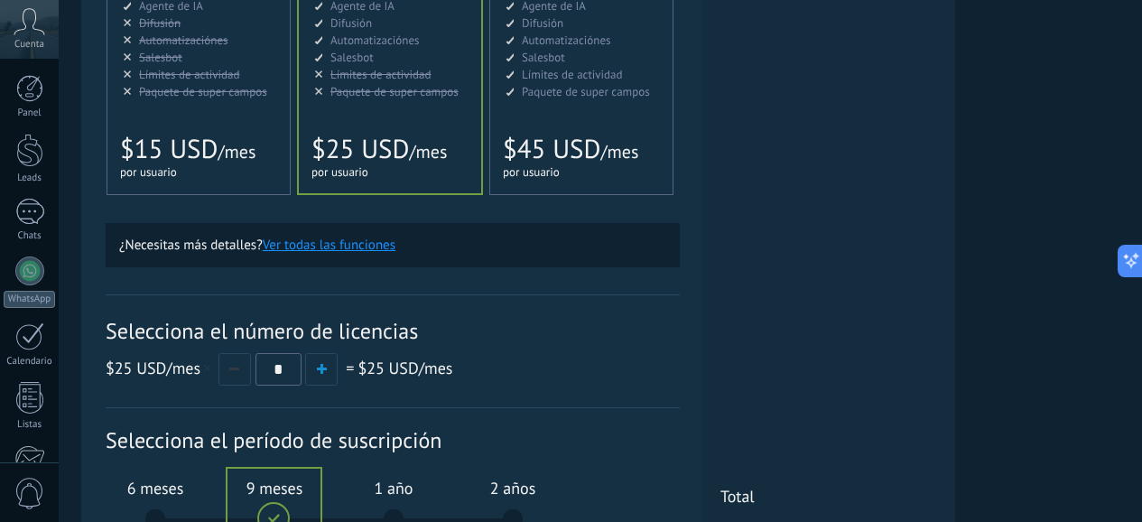
scroll to position [361, 0]
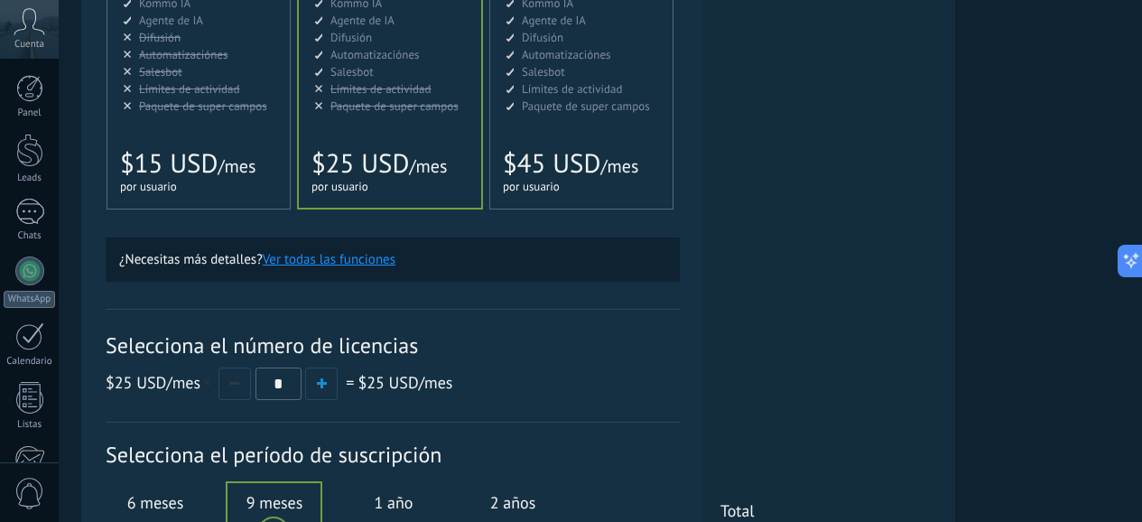
click at [409, 153] on span "$25 USD" at bounding box center [359, 163] width 97 height 34
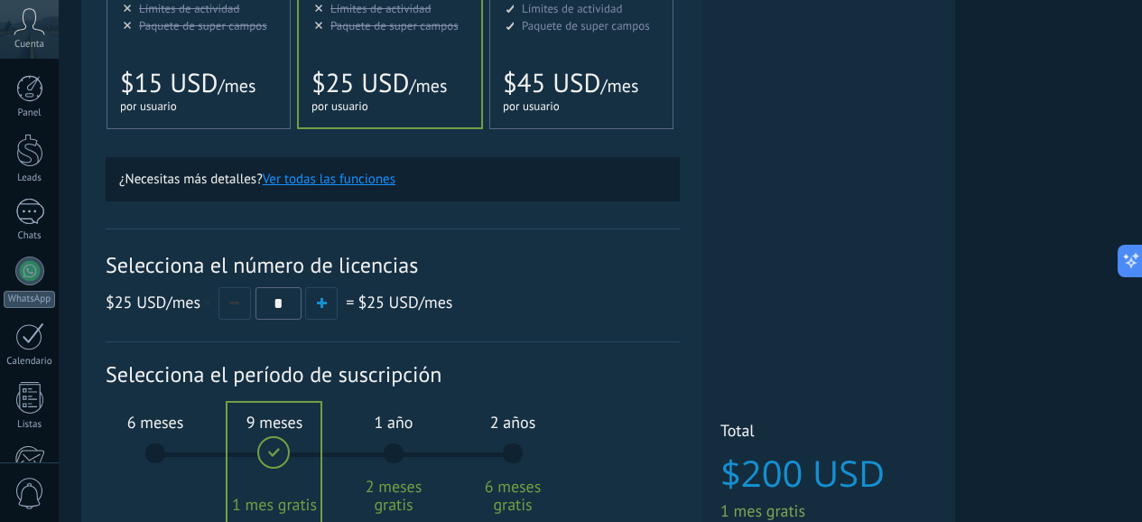
scroll to position [541, 0]
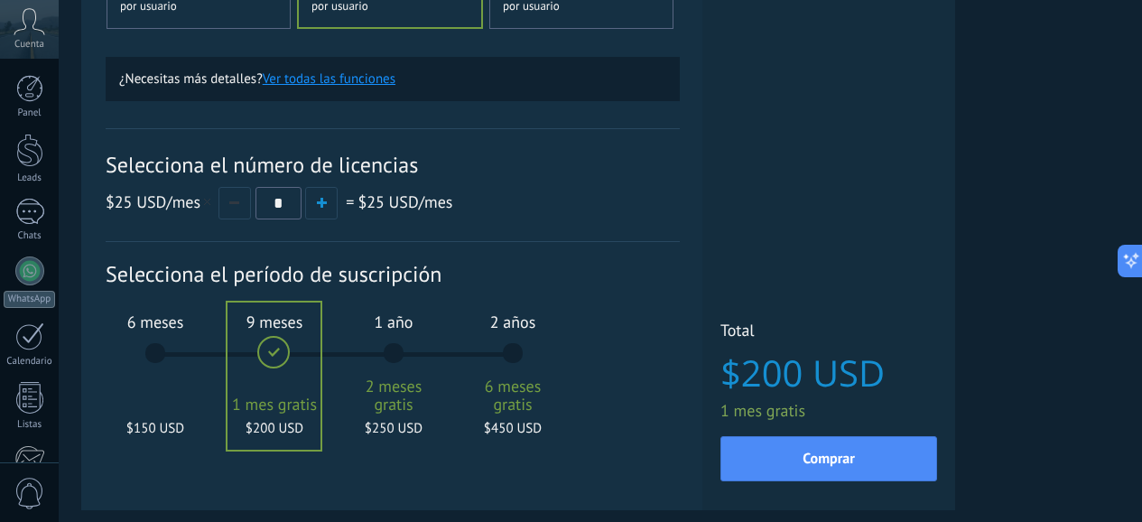
click at [204, 356] on div "6 meses $150 USD" at bounding box center [154, 361] width 97 height 127
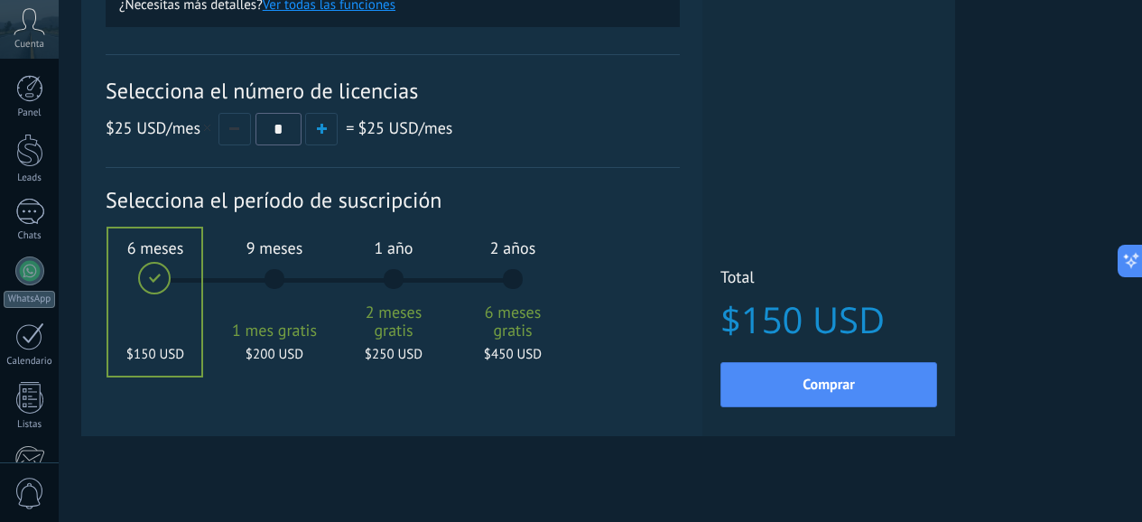
scroll to position [632, 0]
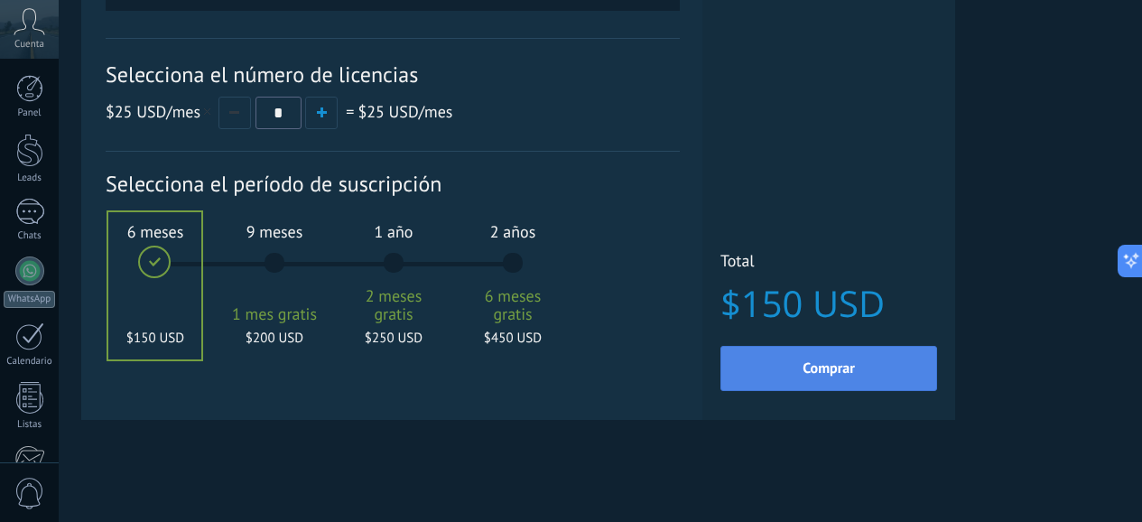
click at [937, 371] on button "Comprar" at bounding box center [828, 368] width 217 height 45
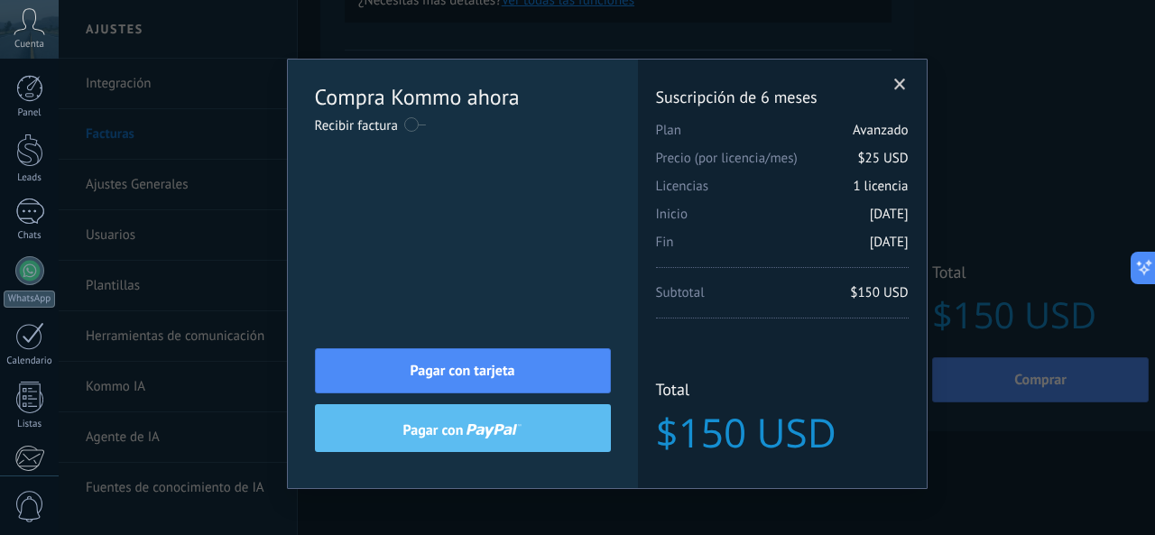
click at [894, 85] on span at bounding box center [900, 85] width 12 height 13
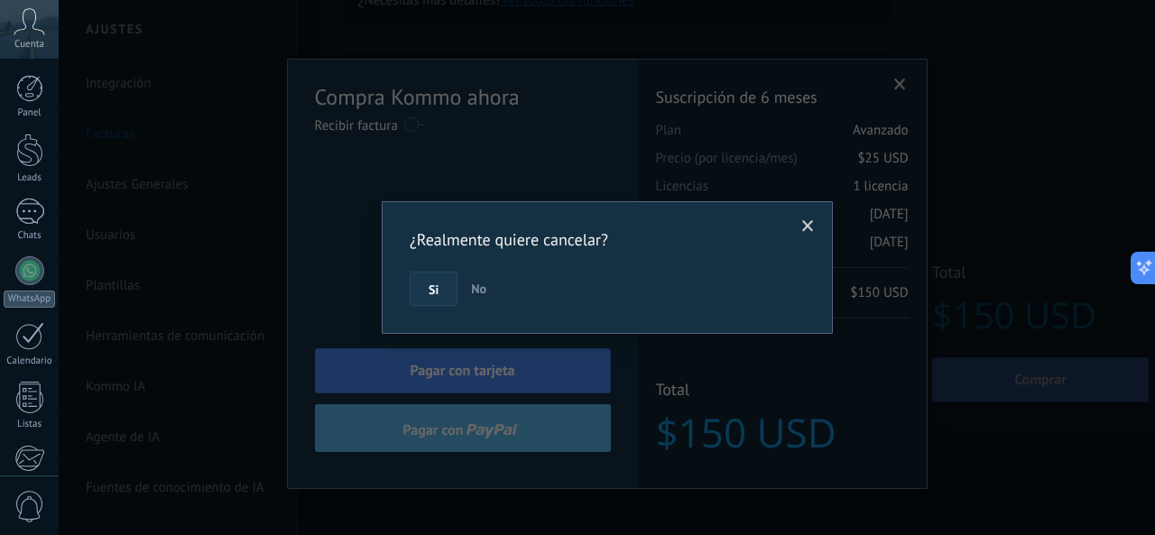
click at [443, 287] on button "Si" at bounding box center [434, 289] width 48 height 34
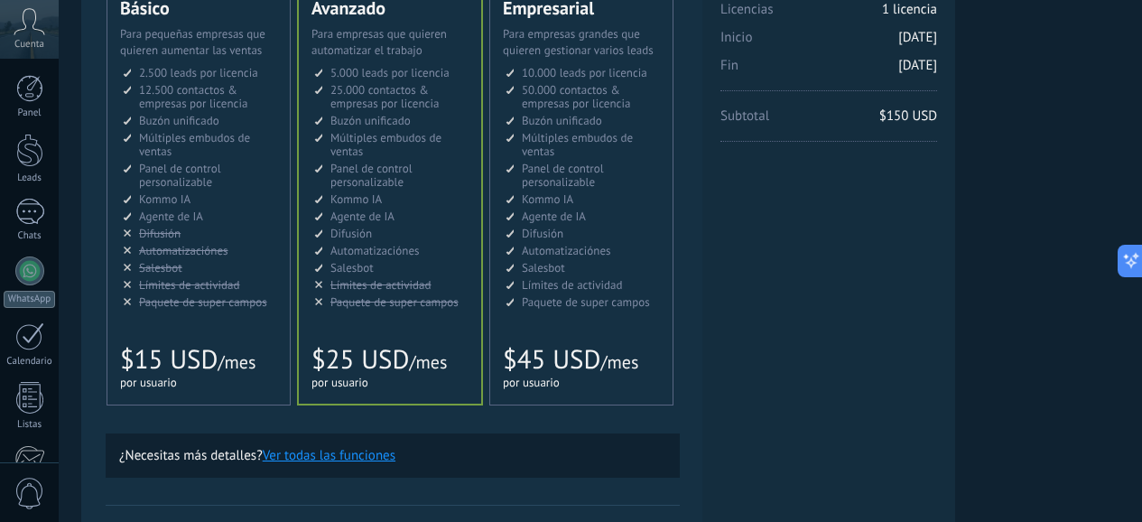
scroll to position [0, 0]
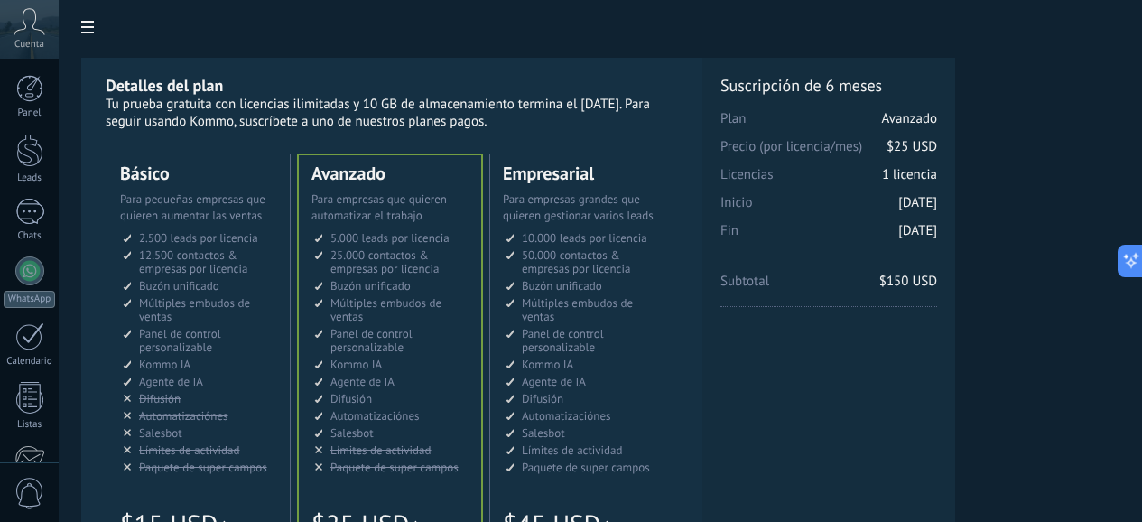
click at [439, 271] on span "25.000 contactos & empresas por licencia" at bounding box center [384, 261] width 108 height 29
click at [441, 306] on span "Múltiples embudos de ventas" at bounding box center [385, 309] width 111 height 29
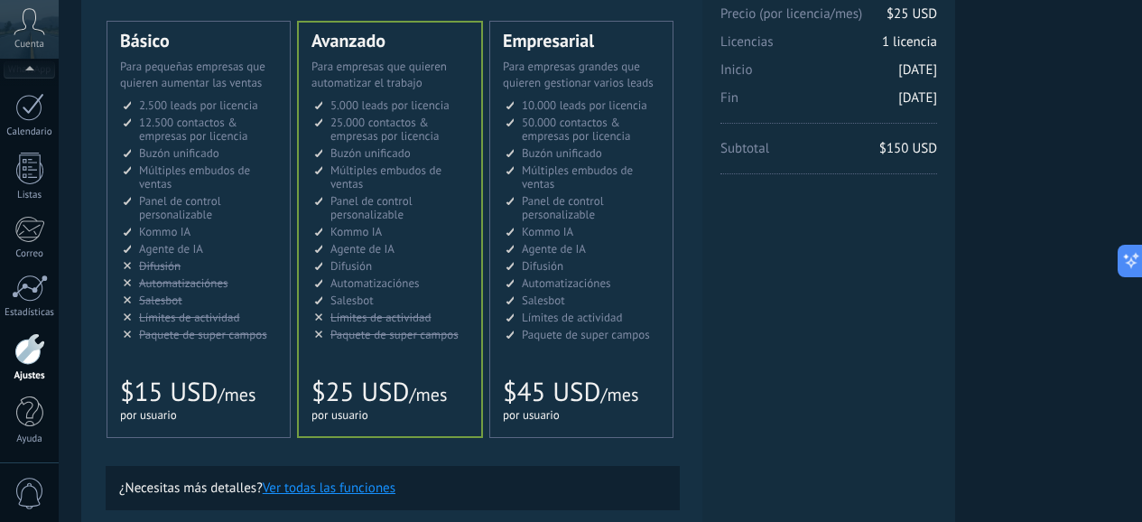
scroll to position [451, 0]
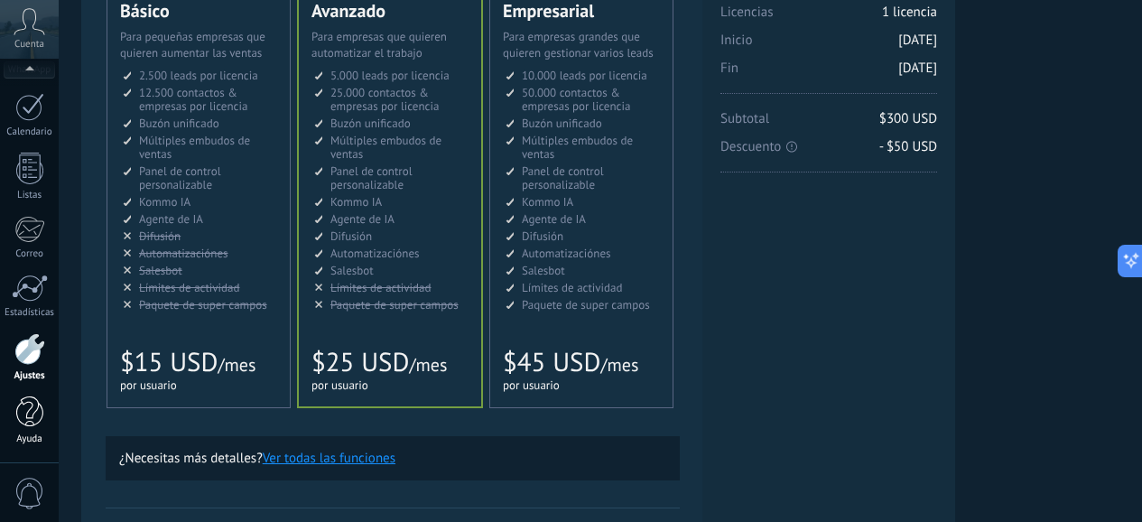
scroll to position [180, 0]
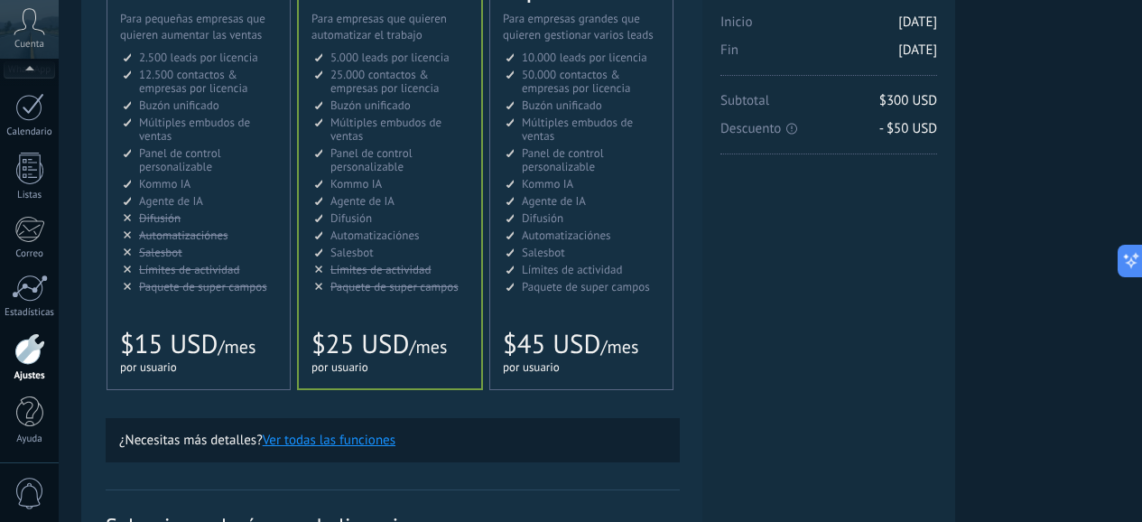
click at [21, 343] on div at bounding box center [29, 349] width 31 height 32
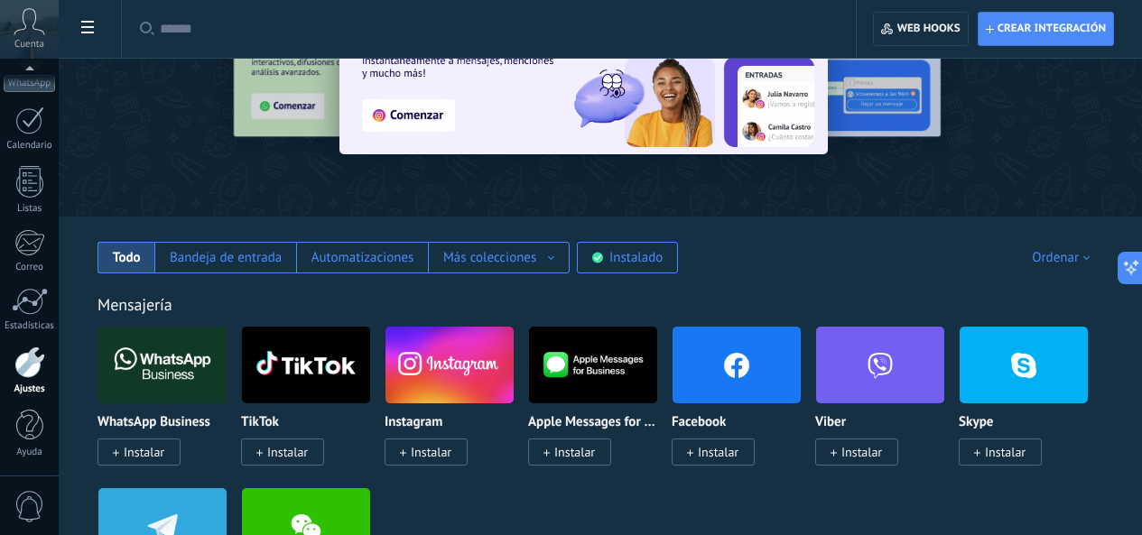
scroll to position [271, 0]
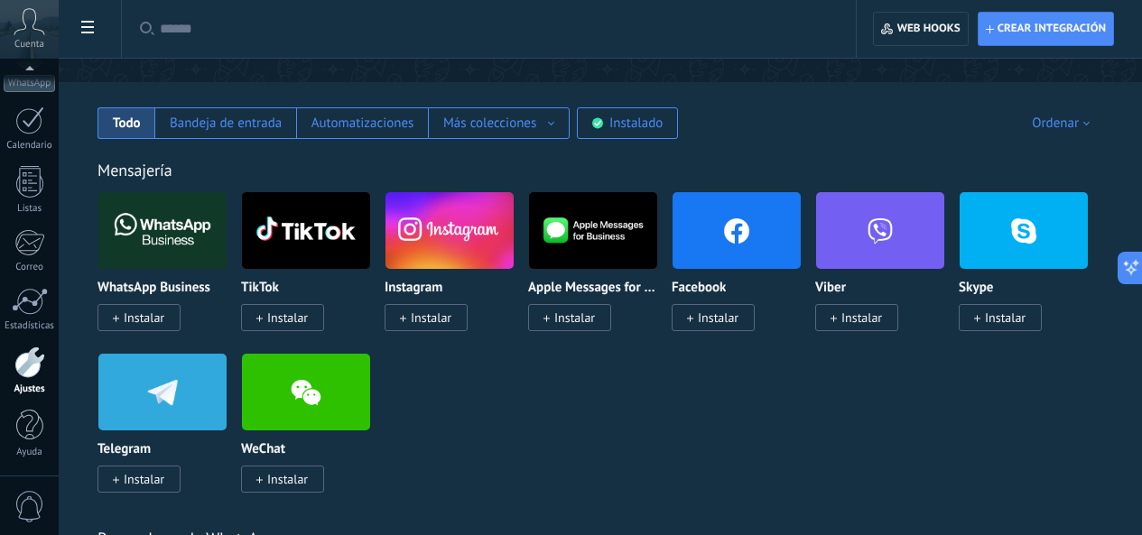
click at [1050, 118] on div "Ordenar" at bounding box center [1064, 123] width 64 height 17
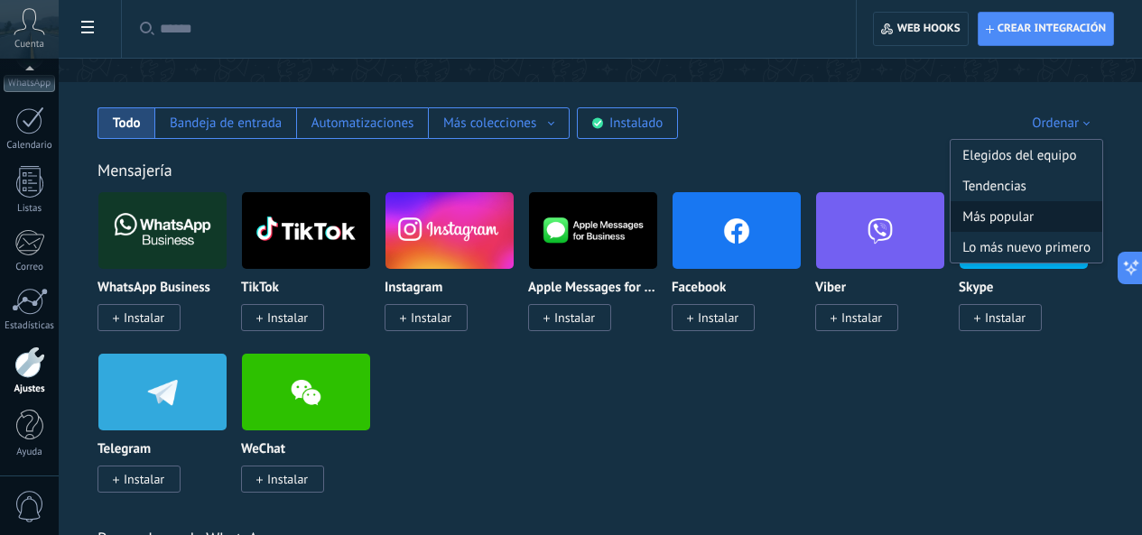
click at [1031, 221] on div "Más popular" at bounding box center [1026, 216] width 152 height 31
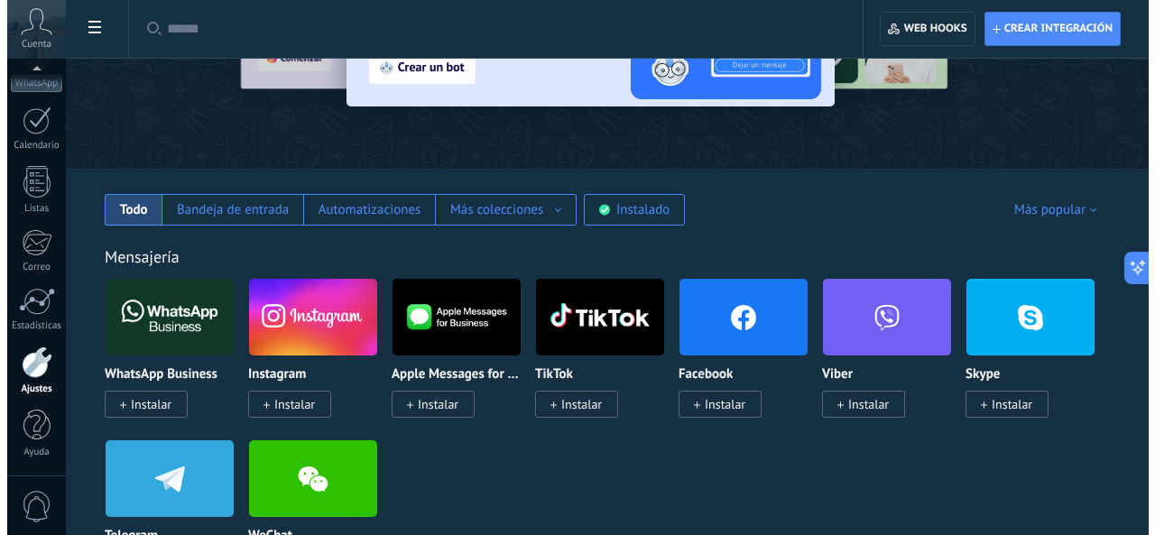
scroll to position [180, 0]
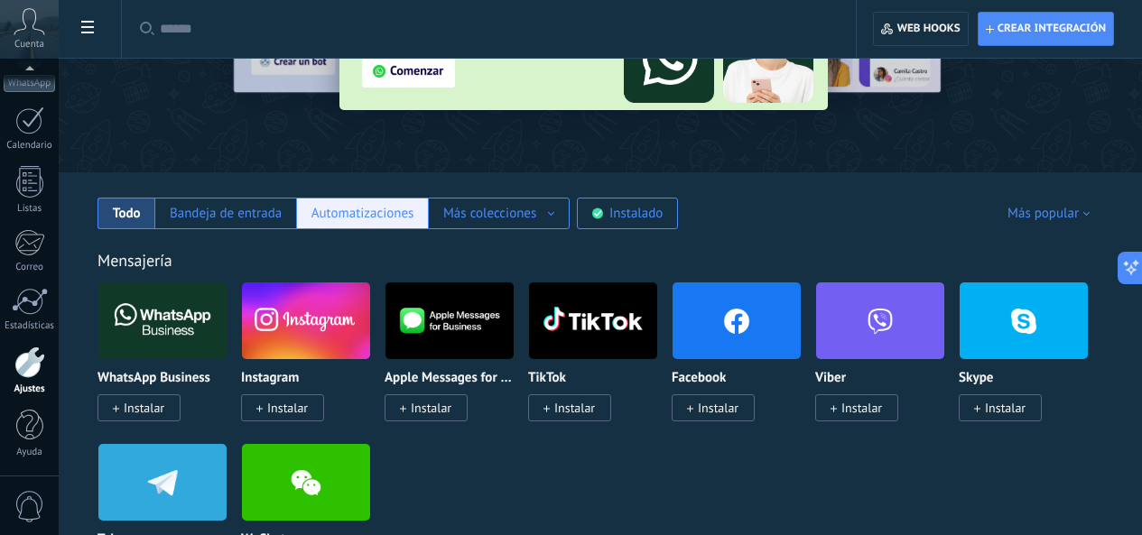
click at [414, 217] on div "Automatizaciones" at bounding box center [362, 213] width 103 height 17
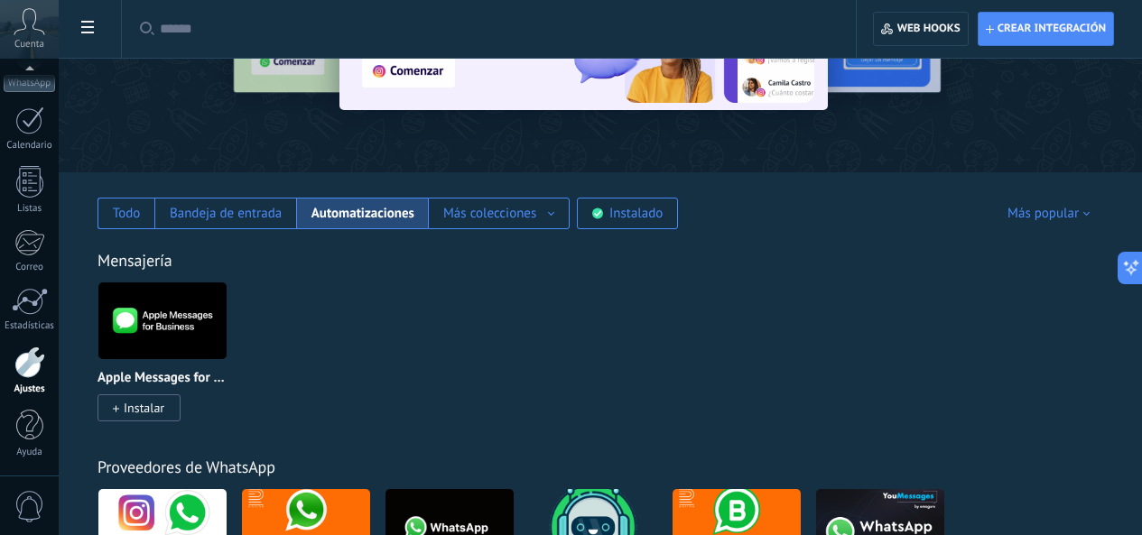
click at [227, 333] on img at bounding box center [162, 321] width 128 height 88
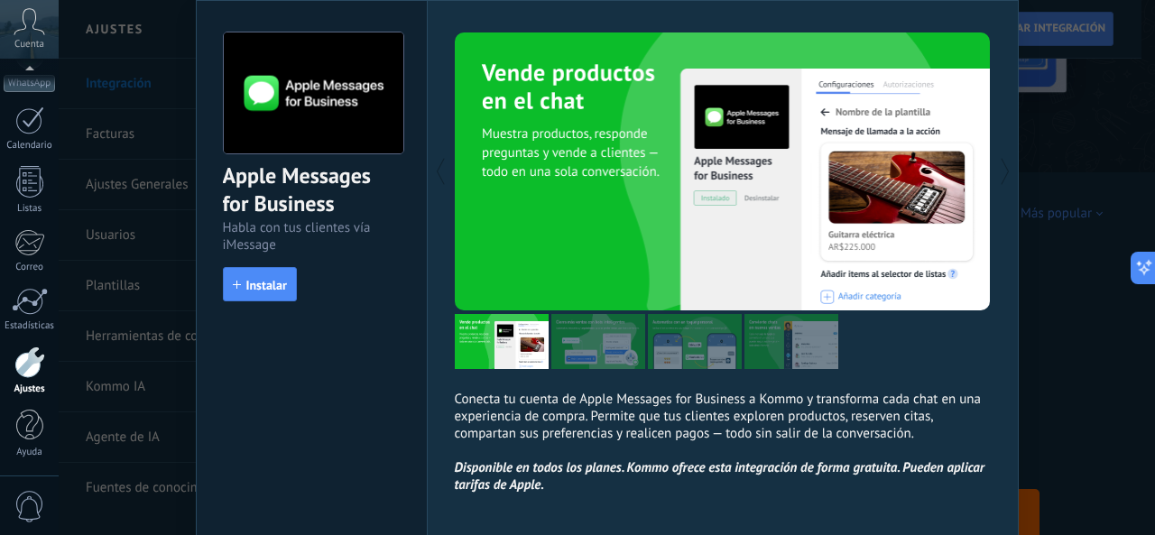
scroll to position [90, 0]
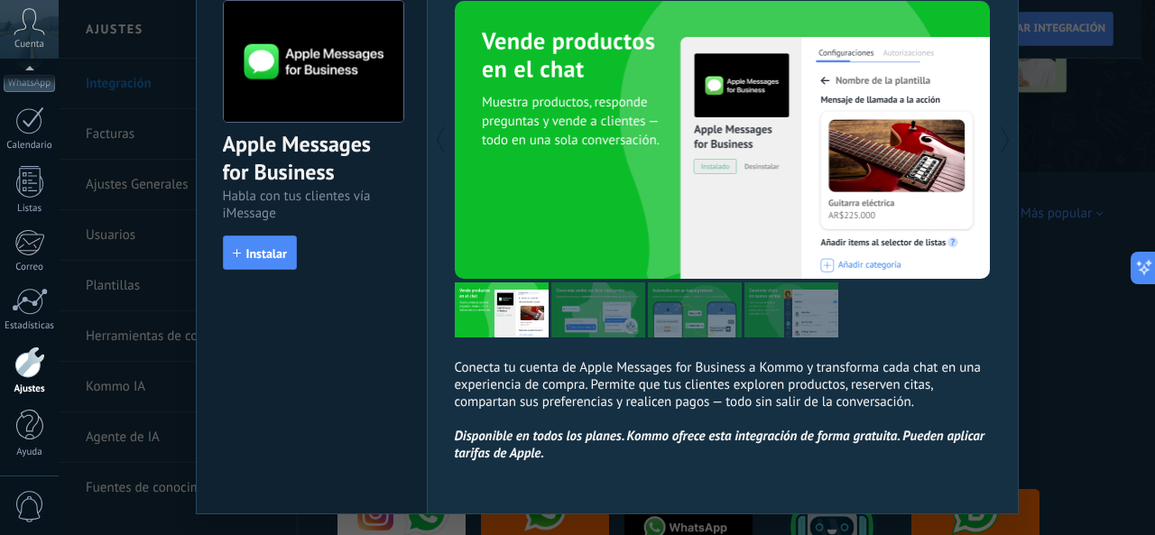
click at [1032, 238] on div "Apple Messages for Business Habla con tus clientes vía iMessage install Instala…" at bounding box center [607, 267] width 1097 height 535
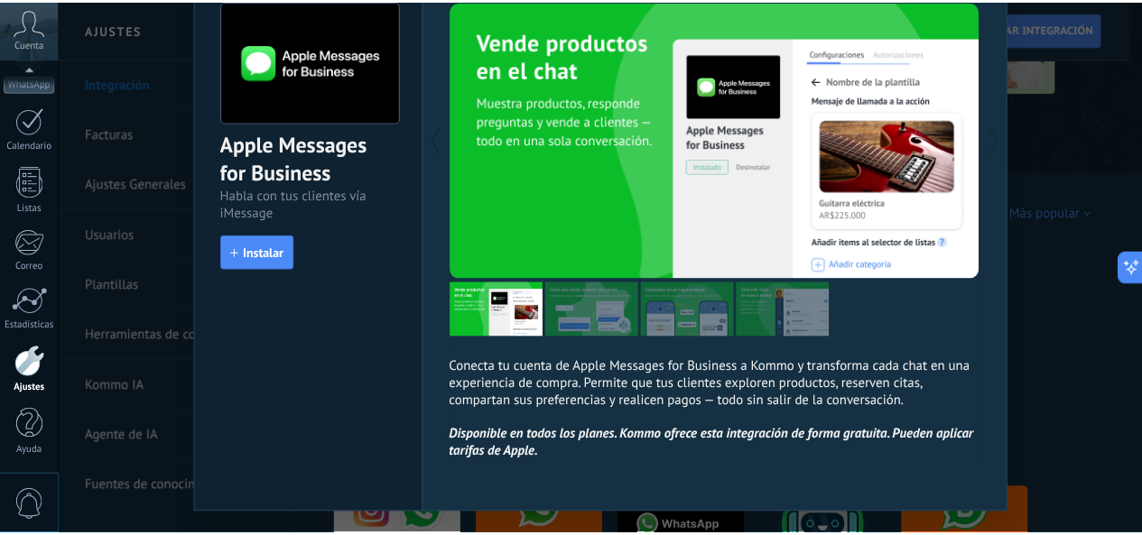
scroll to position [0, 0]
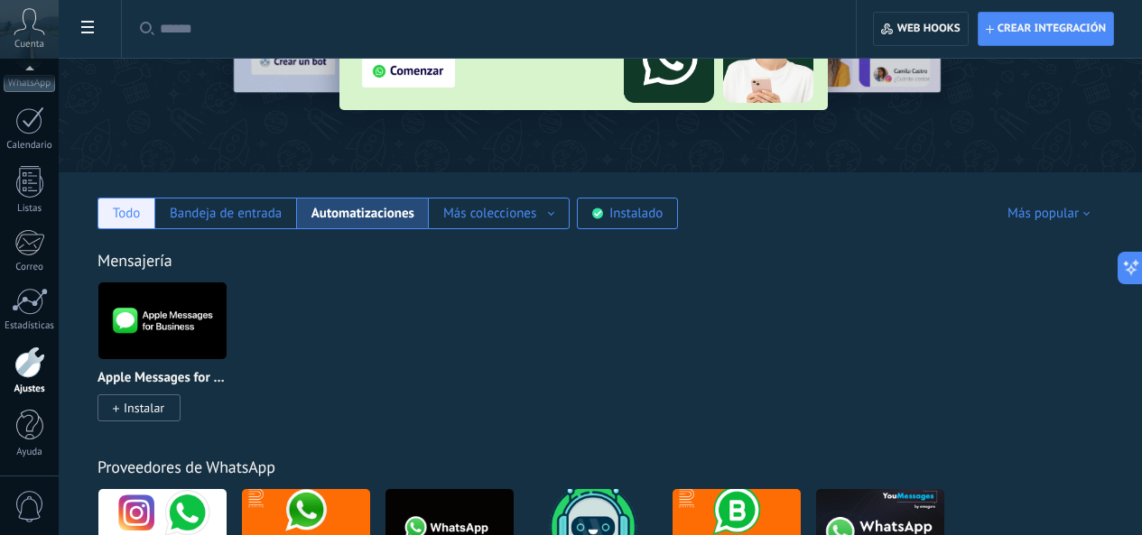
click at [154, 213] on div "Todo" at bounding box center [125, 214] width 57 height 32
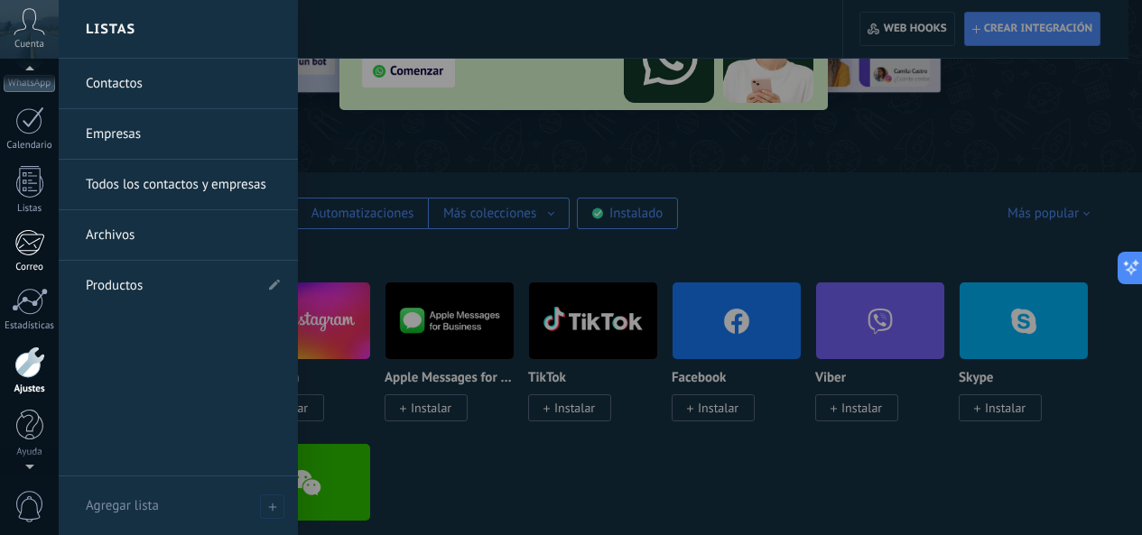
scroll to position [35, 0]
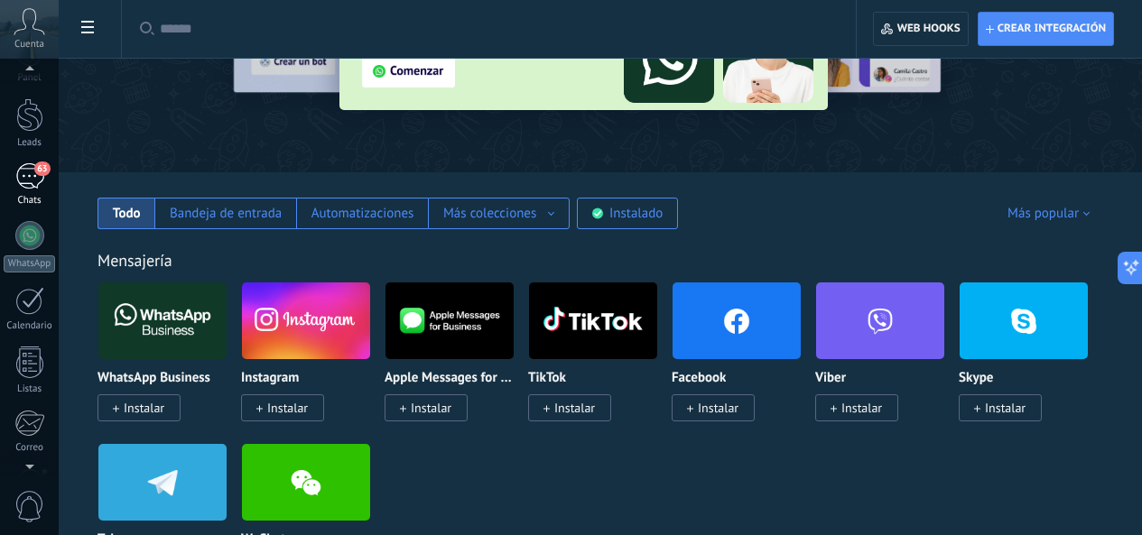
click at [25, 181] on div "63" at bounding box center [29, 176] width 29 height 26
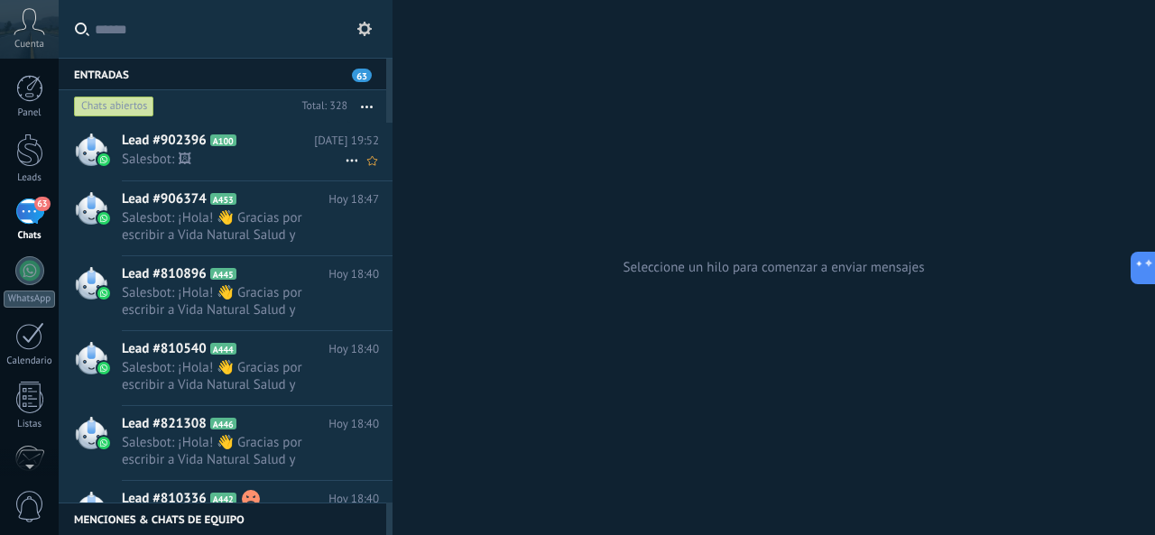
click at [252, 155] on span "Salesbot: 🖼" at bounding box center [233, 159] width 223 height 17
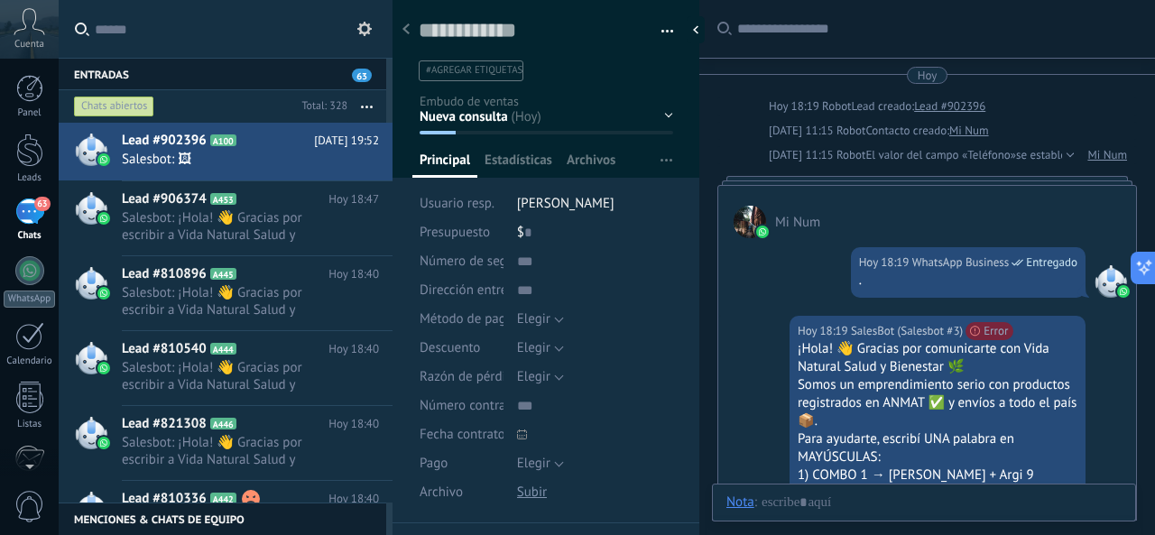
scroll to position [27, 0]
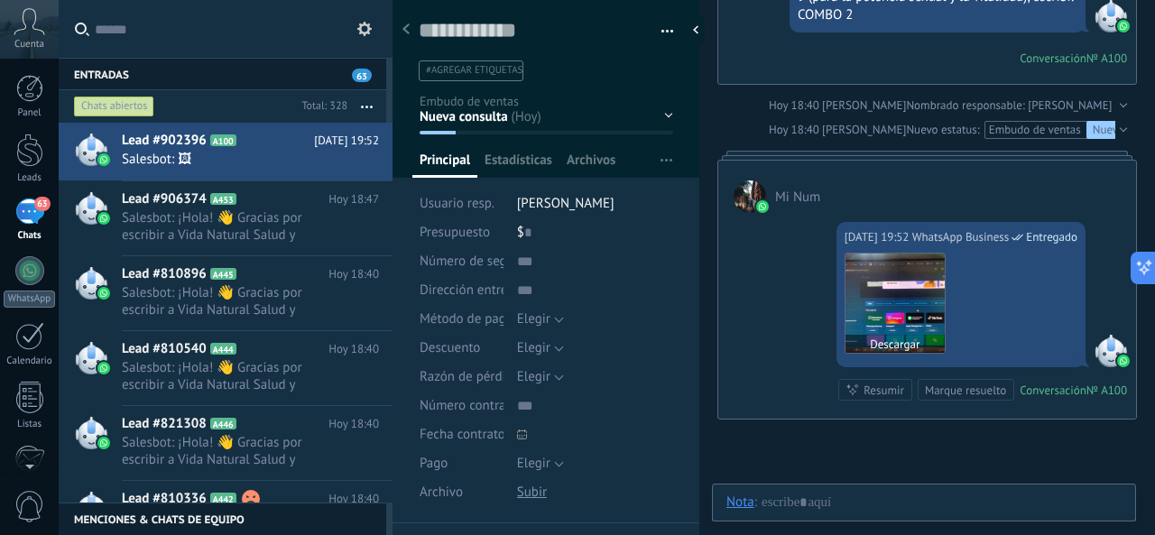
drag, startPoint x: 883, startPoint y: 307, endPoint x: 895, endPoint y: 318, distance: 16.6
click at [895, 335] on button "Descargar" at bounding box center [895, 344] width 99 height 18
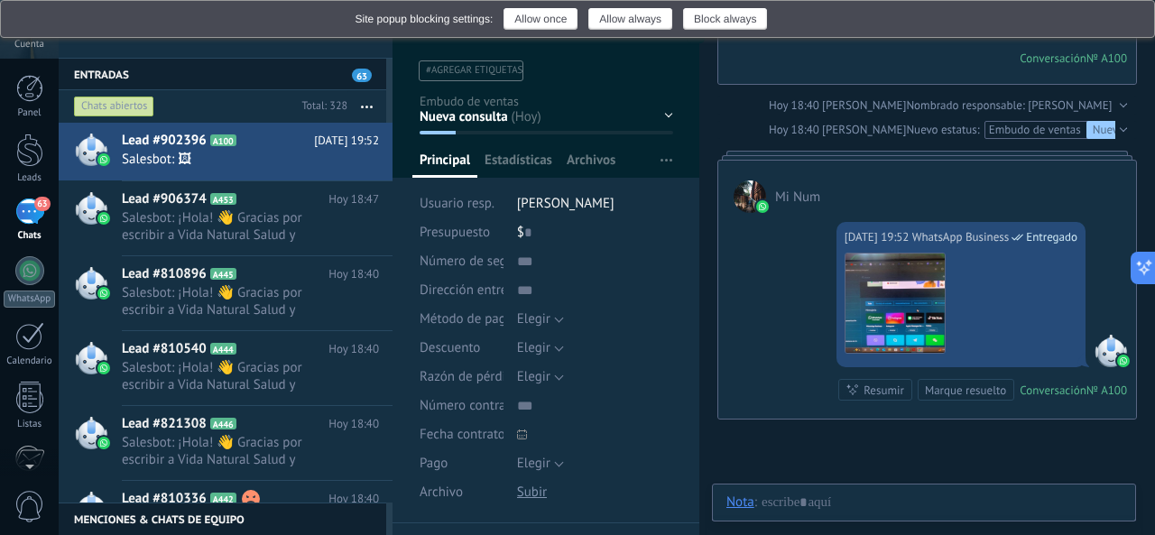
click at [1131, 22] on img at bounding box center [1129, 19] width 14 height 14
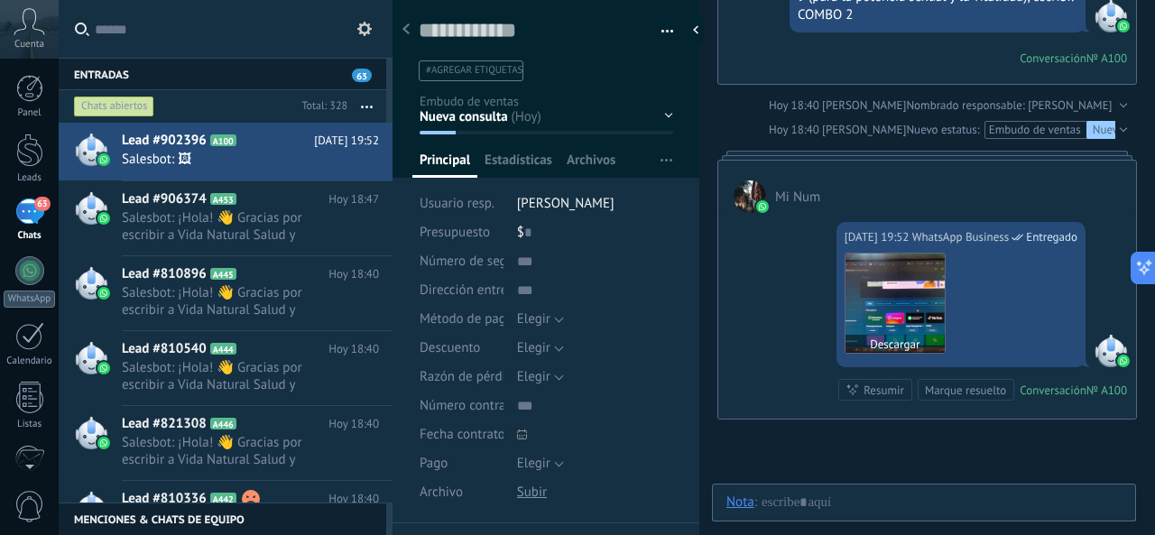
click at [896, 335] on button "Descargar" at bounding box center [895, 344] width 99 height 18
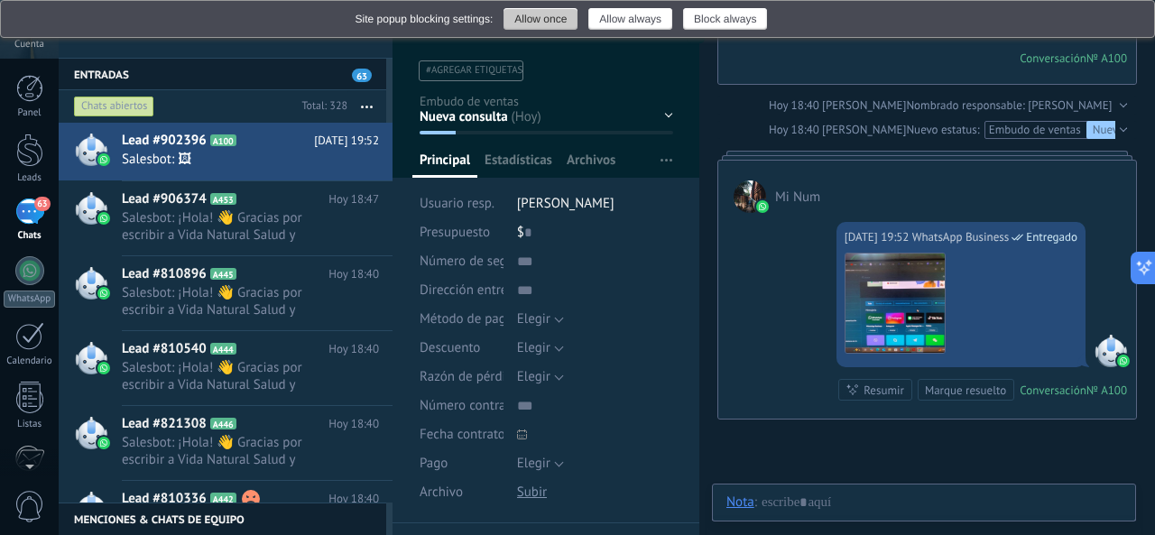
click at [550, 20] on button "Allow once" at bounding box center [541, 19] width 74 height 22
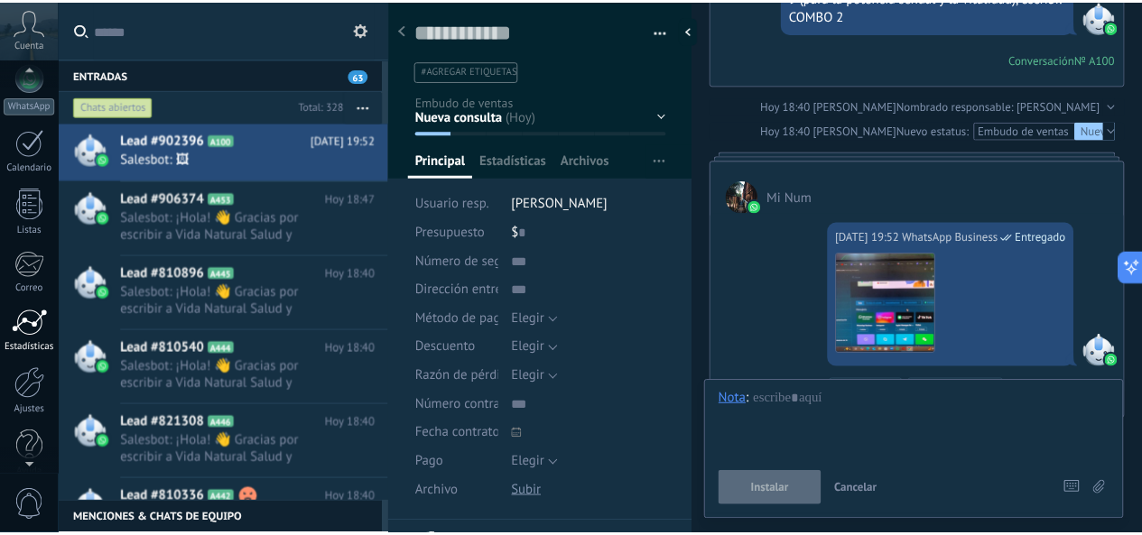
scroll to position [216, 0]
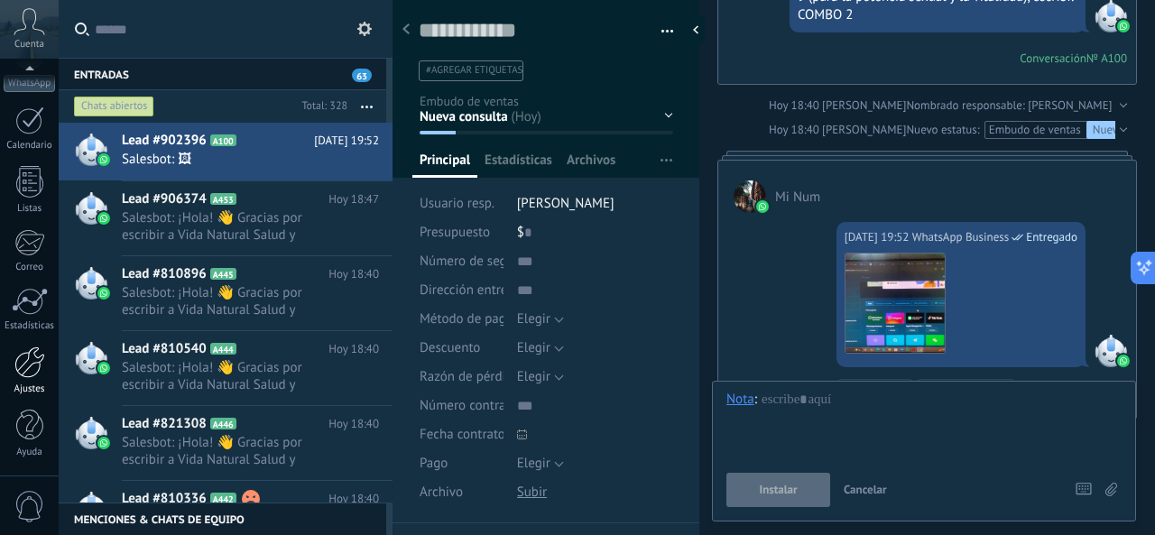
click at [29, 354] on div at bounding box center [29, 363] width 31 height 32
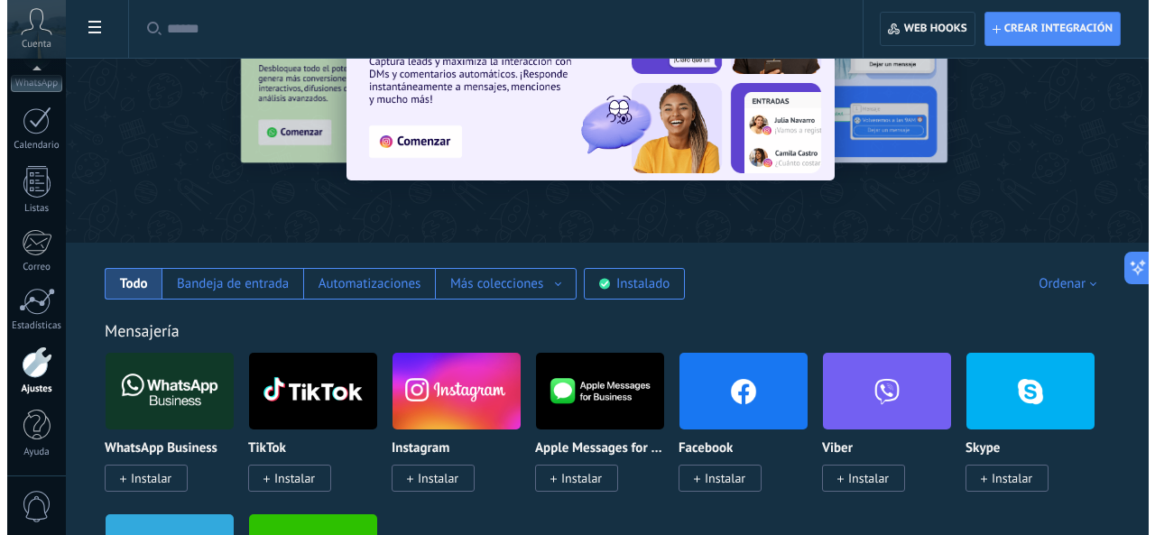
scroll to position [180, 0]
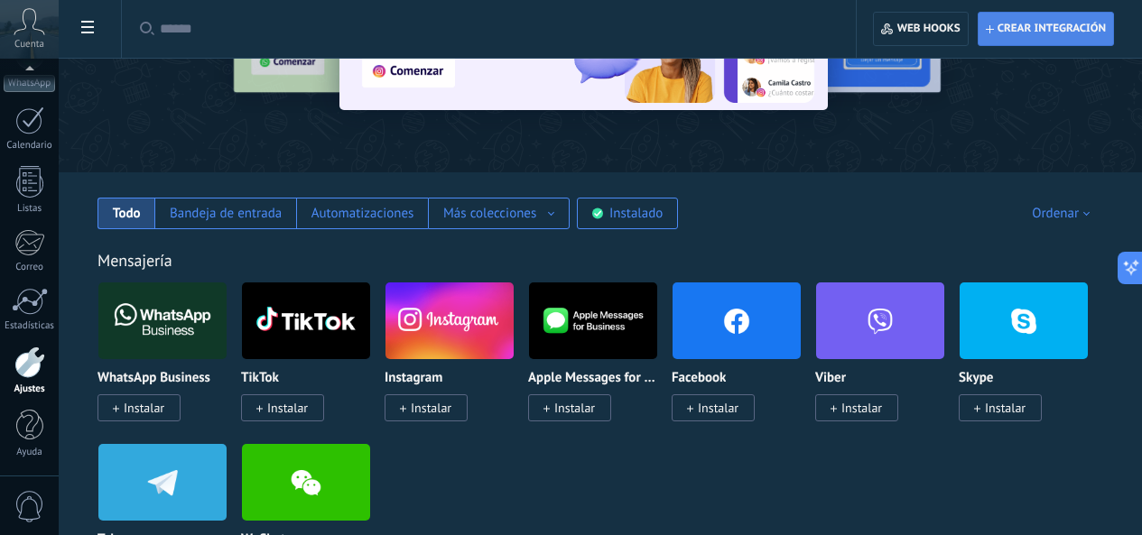
click at [1022, 14] on span "Crear integración" at bounding box center [1046, 29] width 120 height 32
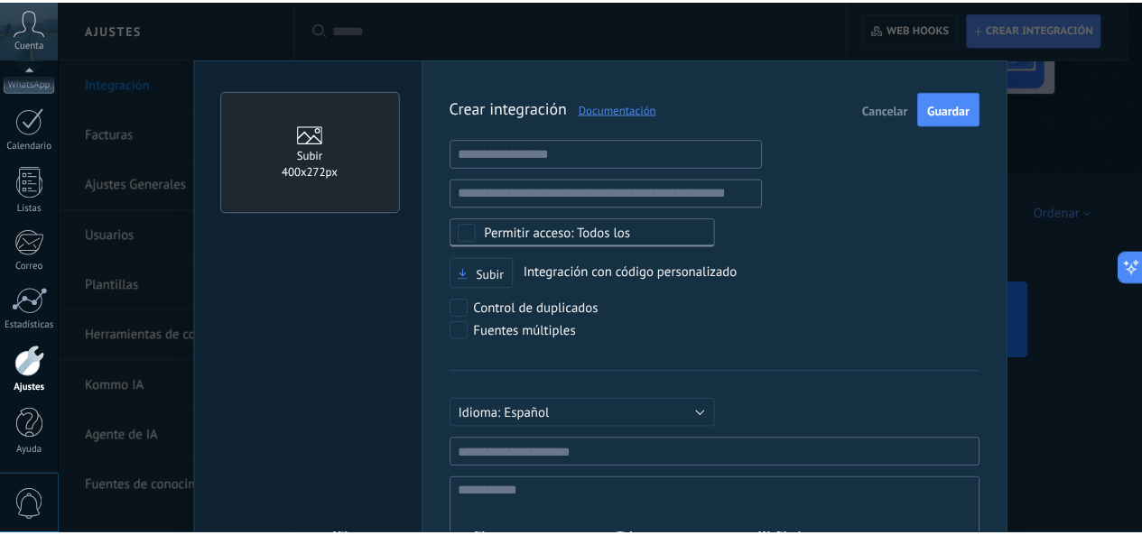
scroll to position [17, 0]
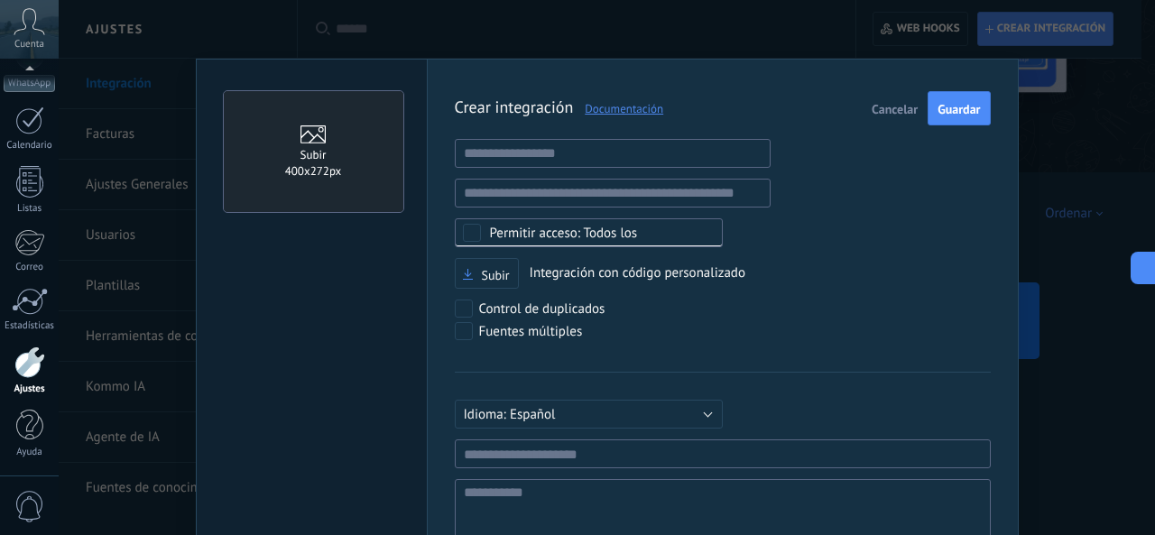
click at [897, 108] on span "Cancelar" at bounding box center [895, 109] width 46 height 13
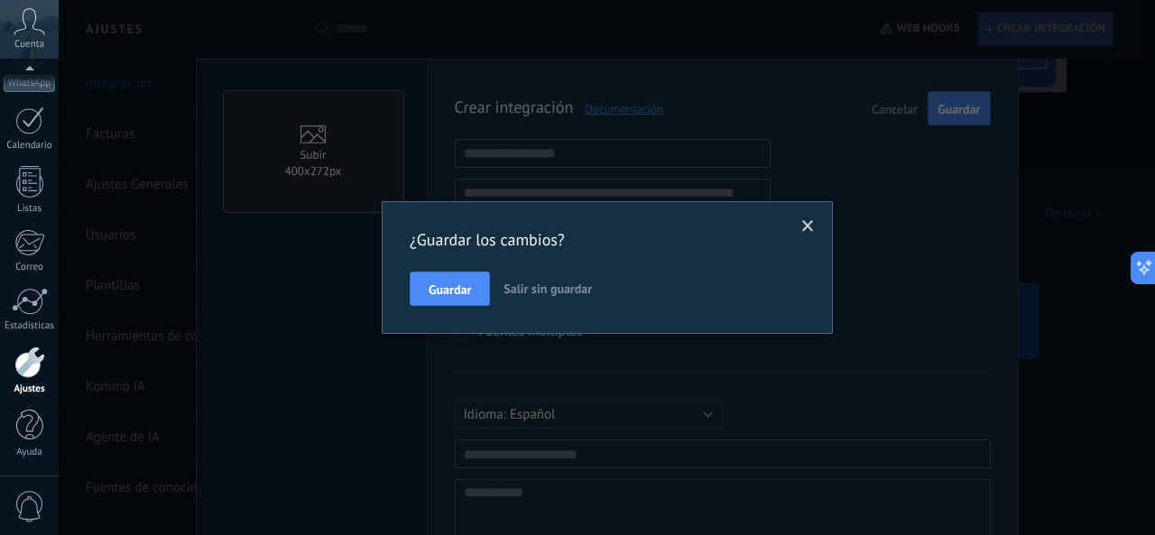
click at [559, 282] on span "Salir sin guardar" at bounding box center [548, 289] width 88 height 16
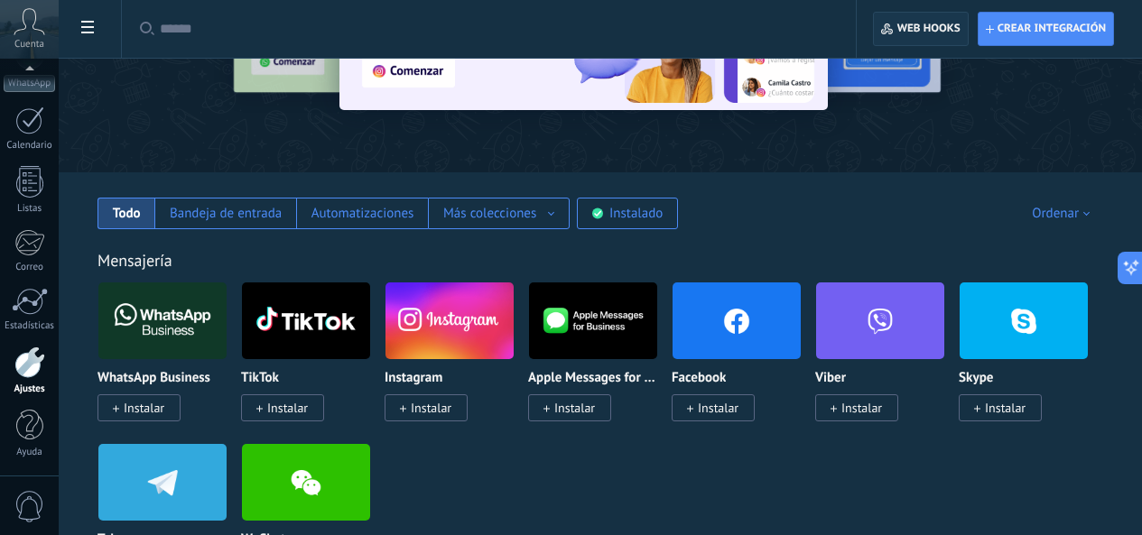
click at [928, 21] on span "Web hooks 0" at bounding box center [920, 29] width 79 height 32
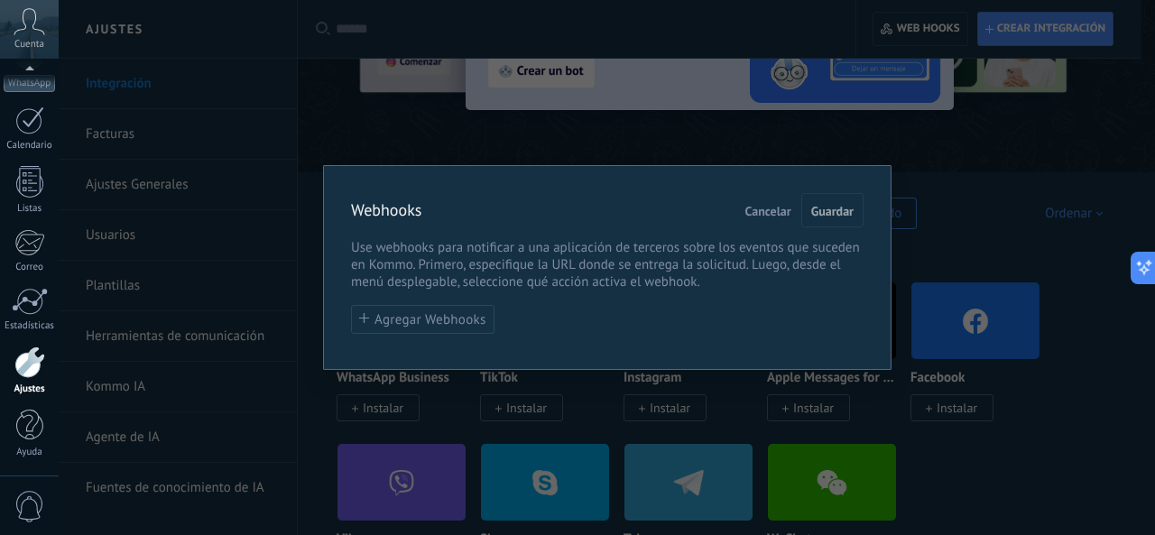
click at [765, 216] on span "Cancelar" at bounding box center [768, 211] width 46 height 13
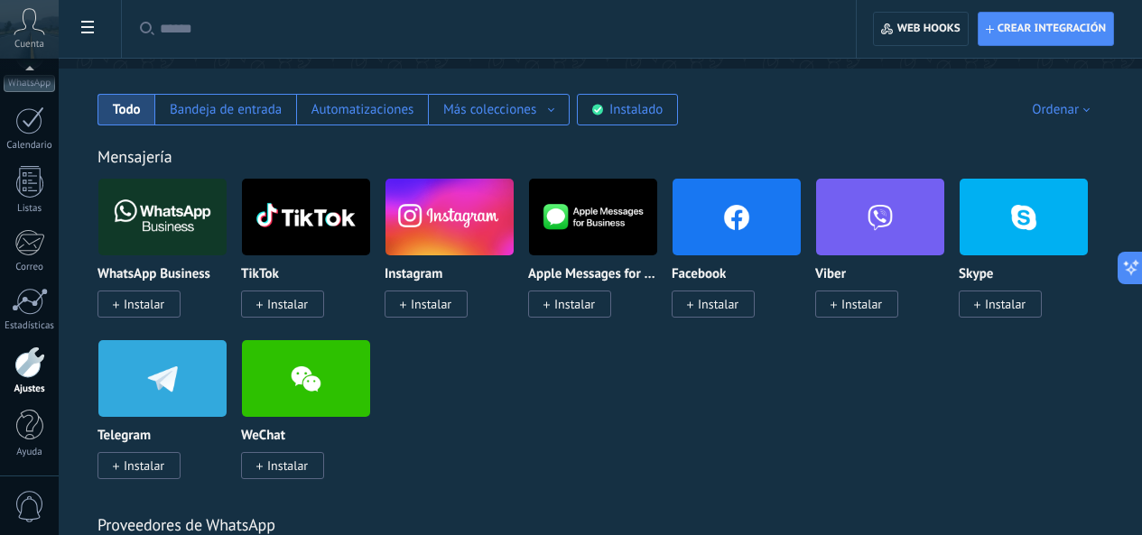
scroll to position [90, 0]
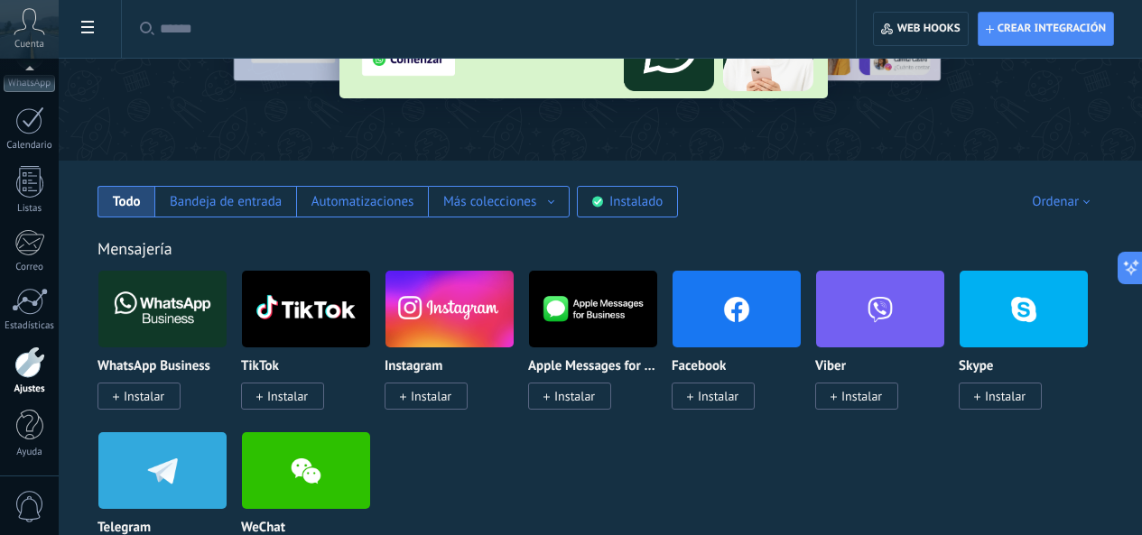
scroll to position [361, 0]
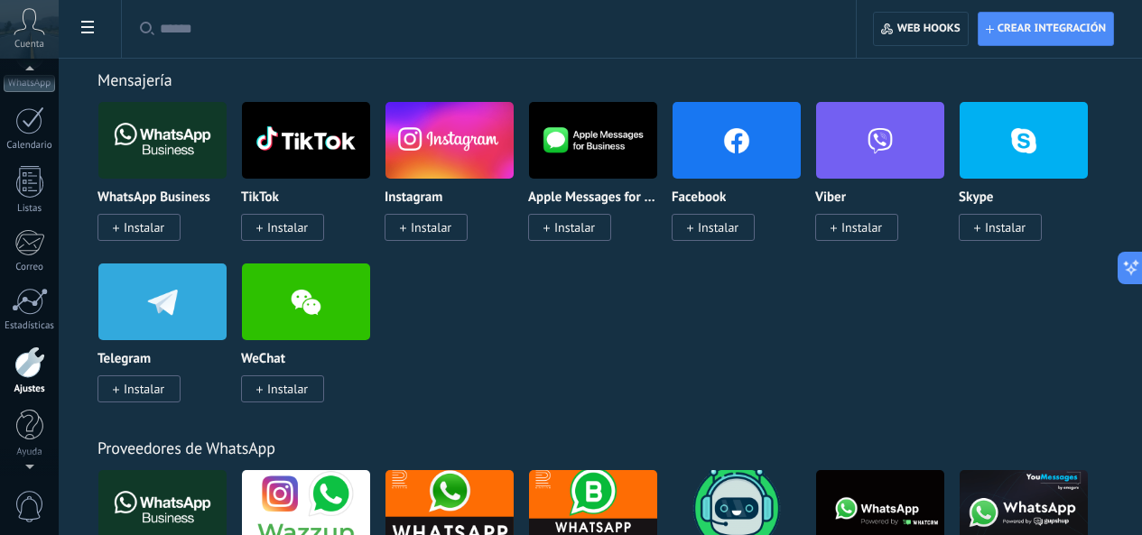
click at [18, 19] on icon at bounding box center [30, 21] width 32 height 27
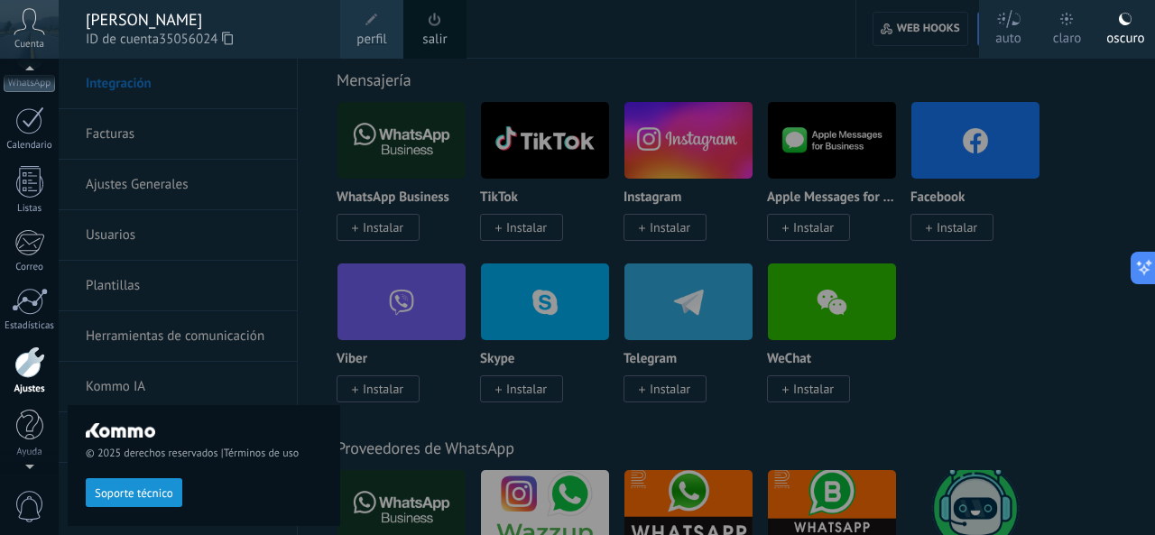
click at [352, 20] on link "perfil" at bounding box center [371, 29] width 63 height 59
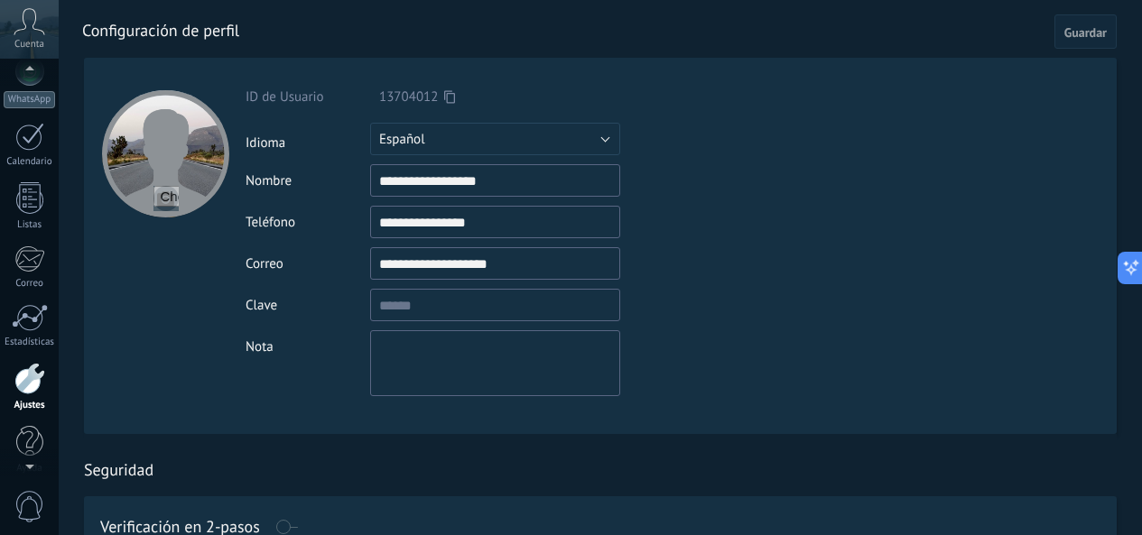
click at [20, 49] on span "Cuenta" at bounding box center [29, 45] width 30 height 12
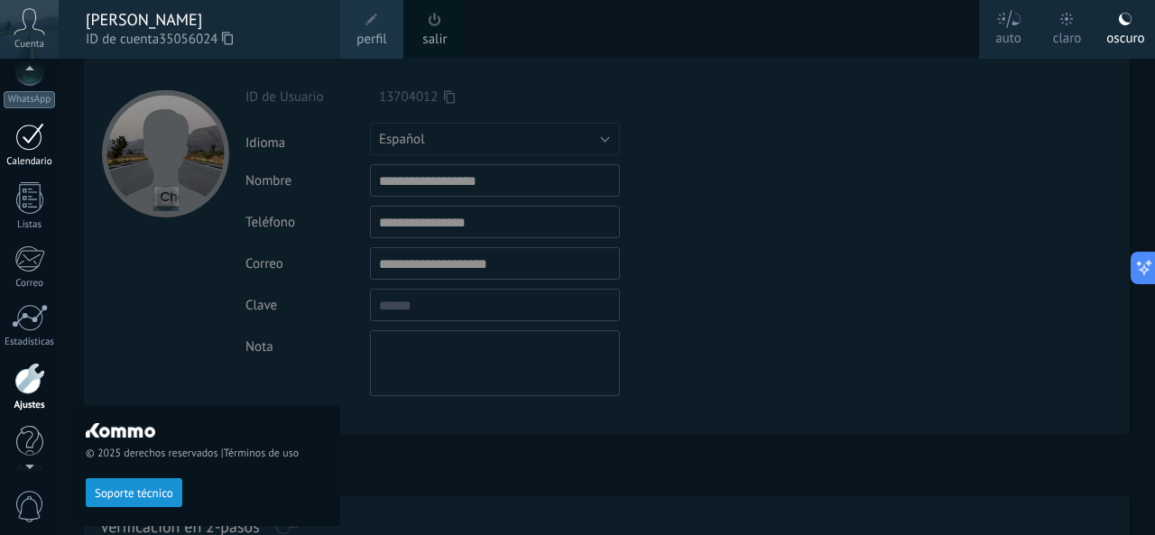
scroll to position [197, 0]
drag, startPoint x: 33, startPoint y: 365, endPoint x: 32, endPoint y: 353, distance: 11.8
click at [33, 364] on div "Panel Leads 63 Chats WhatsApp Clientes" at bounding box center [29, 186] width 59 height 617
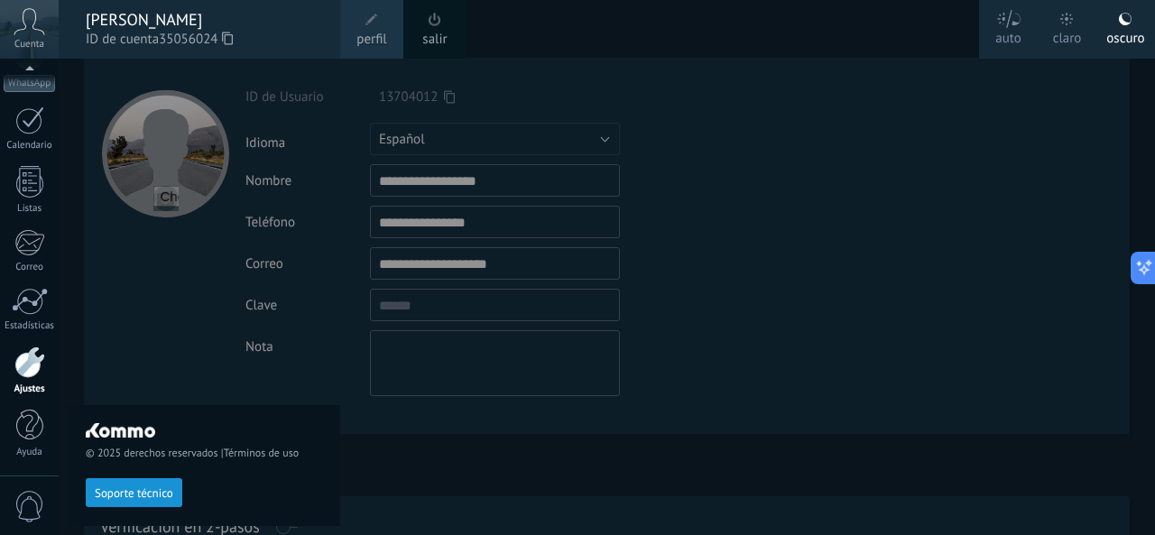
click at [38, 488] on div "0" at bounding box center [29, 506] width 59 height 60
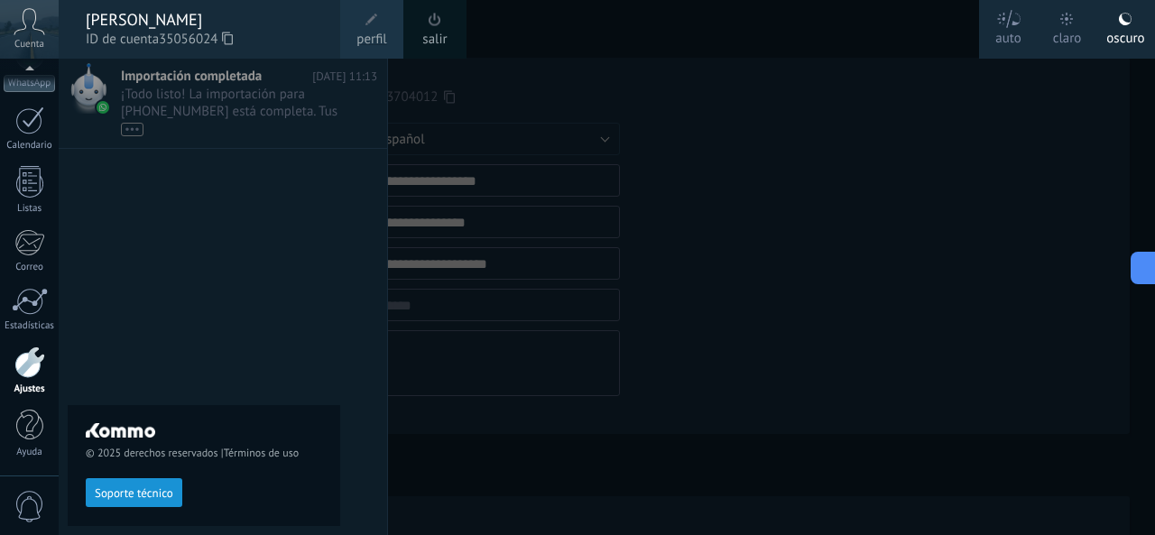
click at [10, 286] on div "Panel Leads 63 Chats WhatsApp Clientes" at bounding box center [29, 167] width 59 height 617
click at [29, 246] on div at bounding box center [29, 242] width 30 height 27
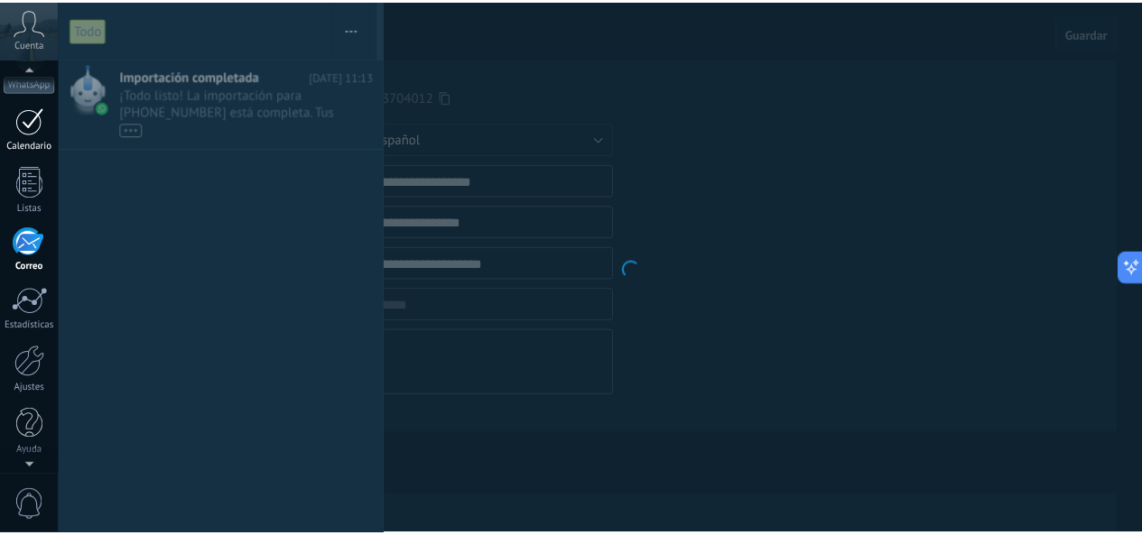
scroll to position [175, 0]
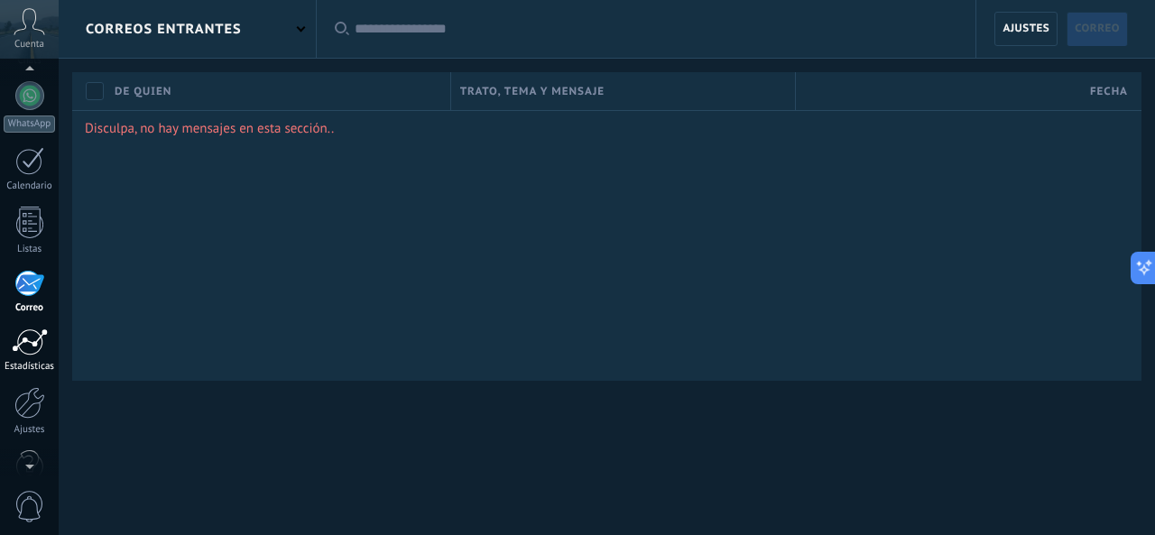
click at [18, 335] on div at bounding box center [30, 342] width 36 height 27
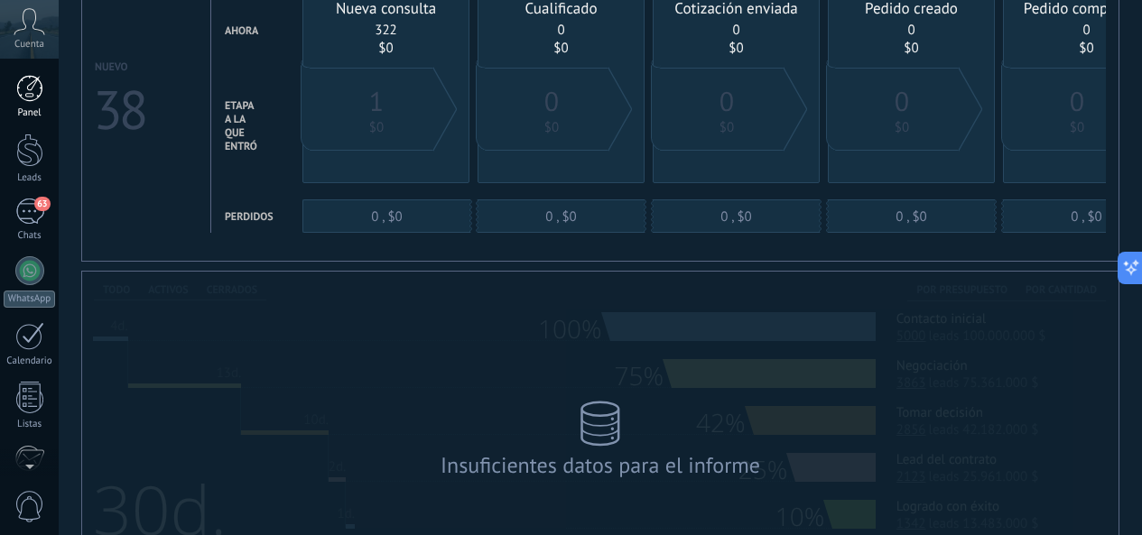
click at [11, 100] on link "Panel" at bounding box center [29, 97] width 59 height 44
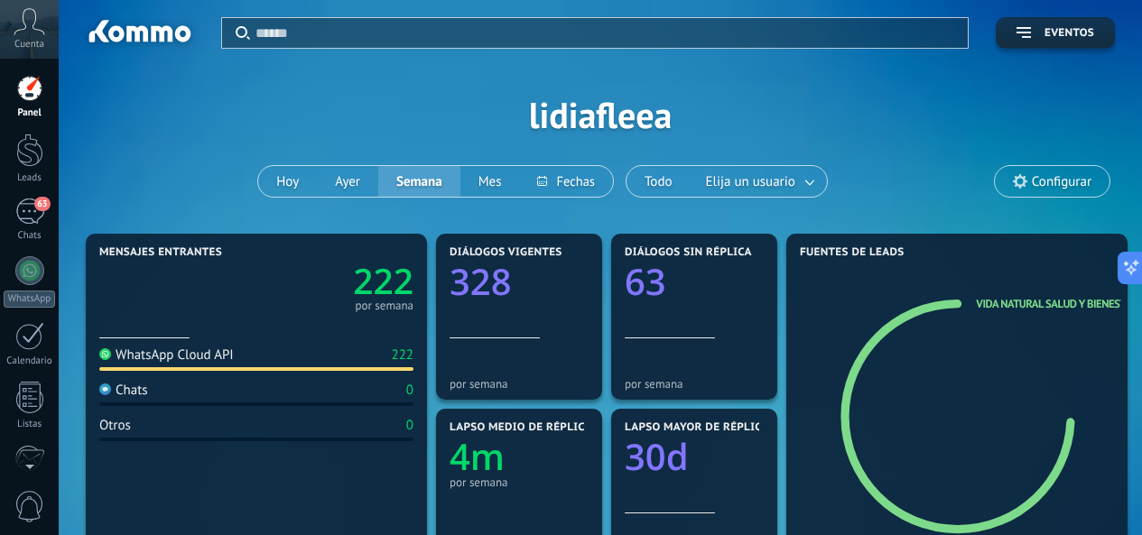
click at [999, 172] on span "Configurar" at bounding box center [1052, 181] width 115 height 31
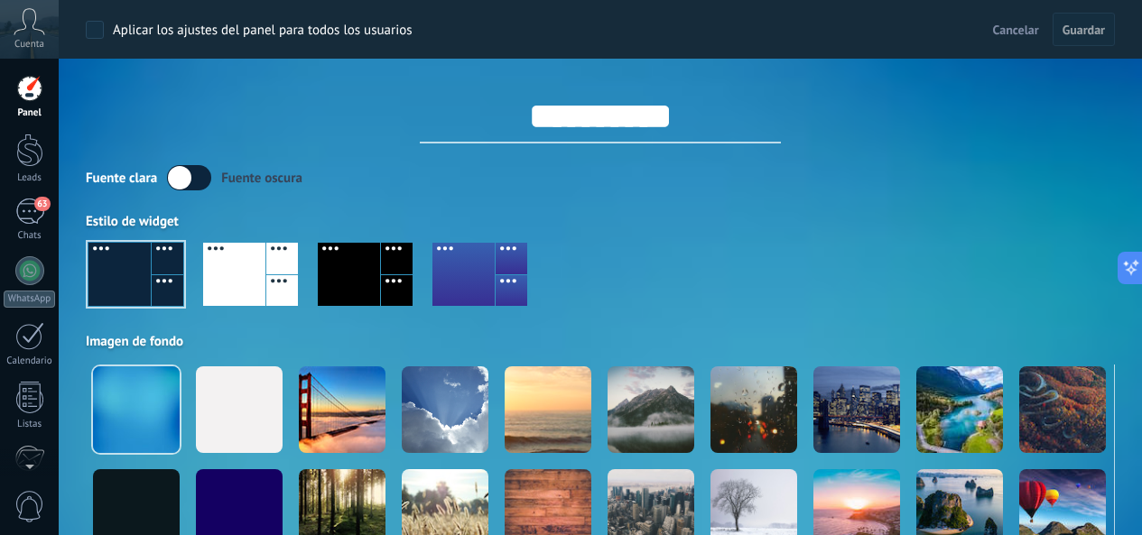
click at [149, 282] on div at bounding box center [135, 274] width 95 height 63
click at [1058, 23] on button "Guardar" at bounding box center [1083, 30] width 62 height 34
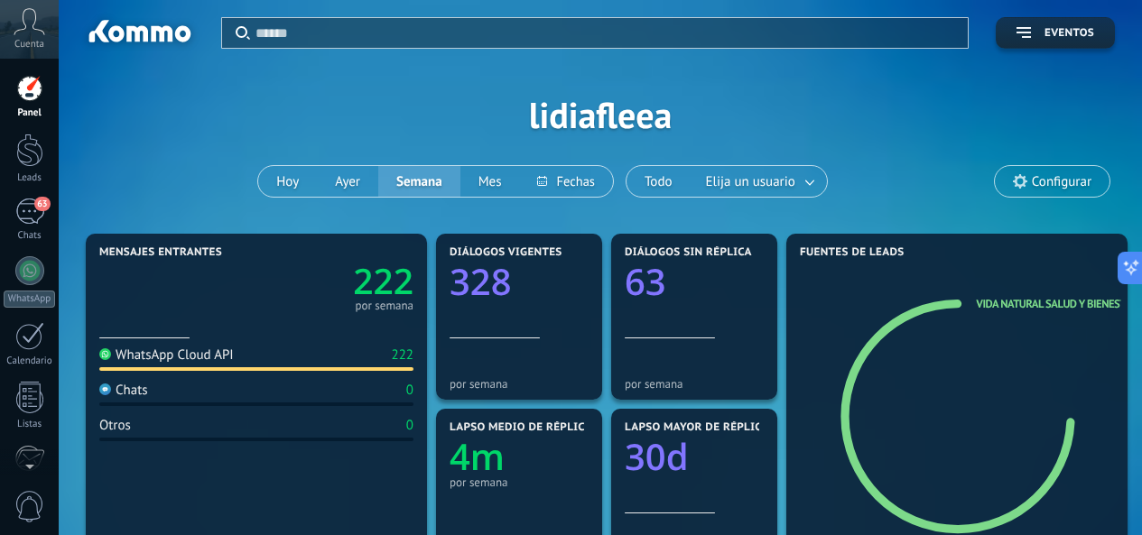
click at [147, 38] on div at bounding box center [138, 34] width 116 height 31
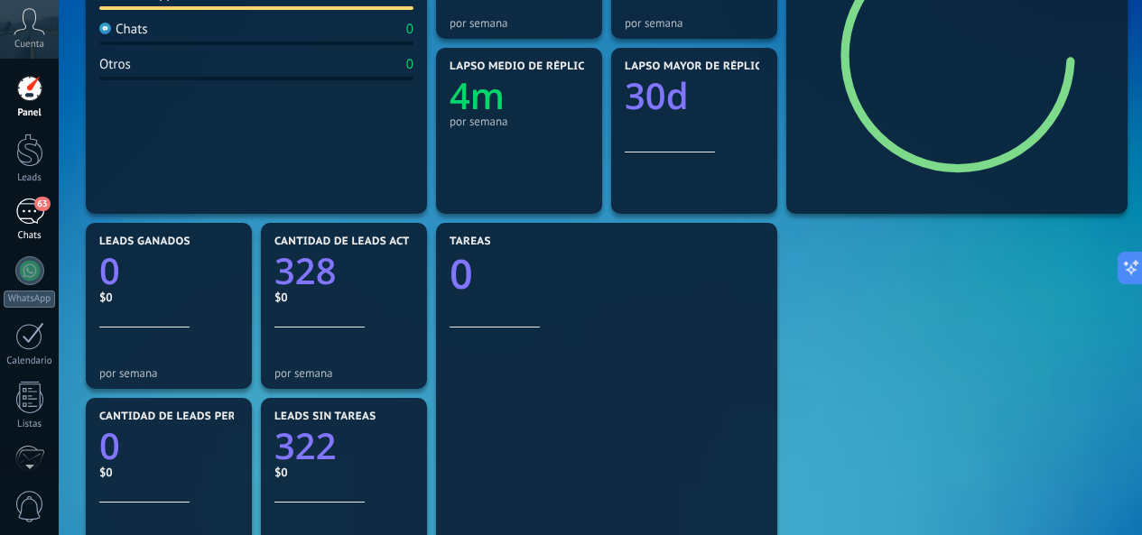
click at [31, 206] on div "63" at bounding box center [29, 212] width 29 height 26
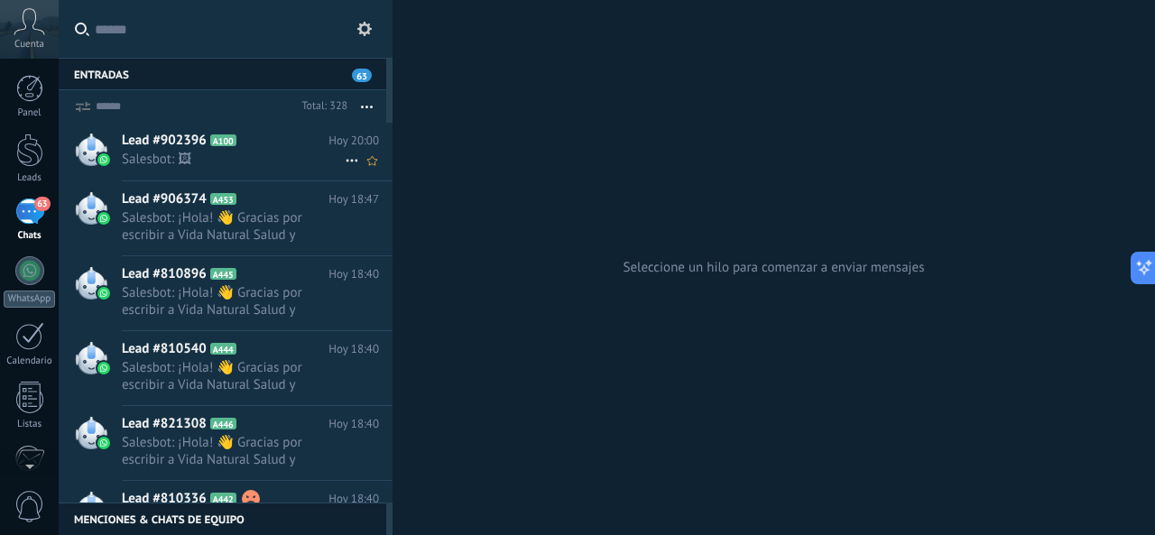
click at [195, 143] on span "Lead #902396" at bounding box center [164, 141] width 85 height 18
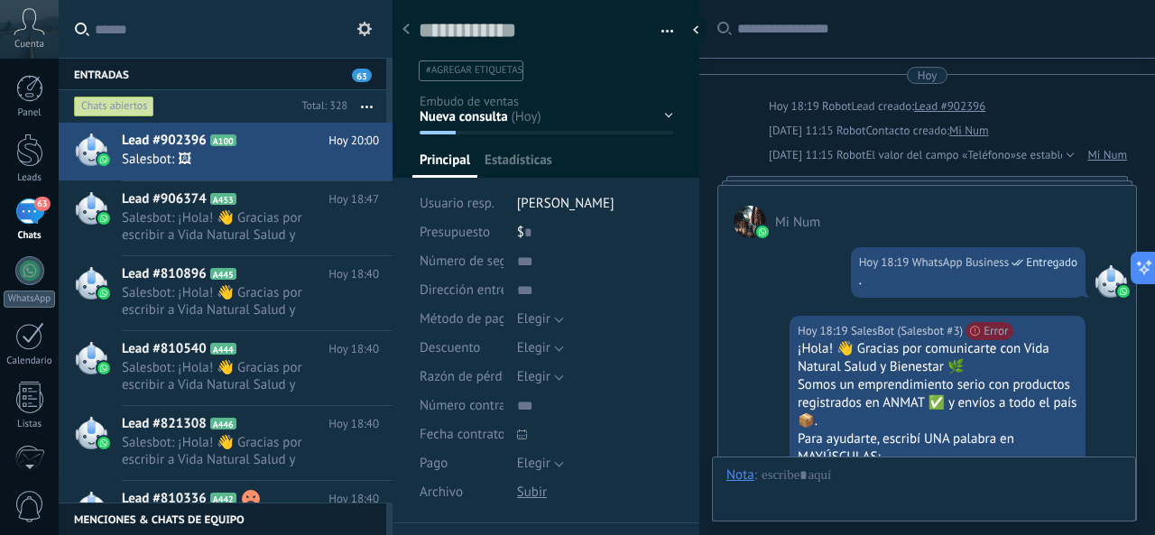
type textarea "**********"
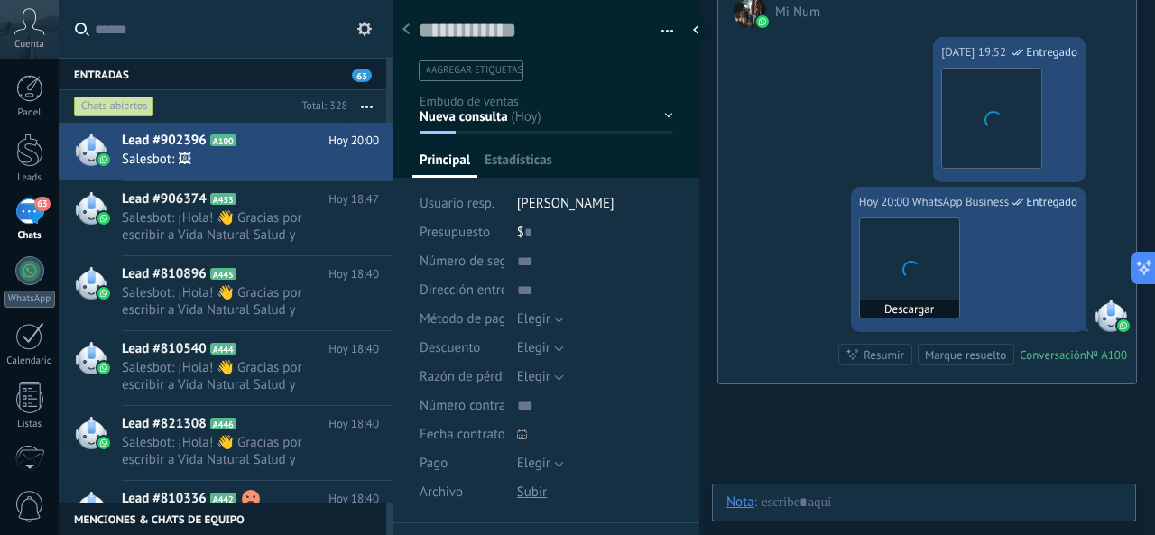
scroll to position [27, 0]
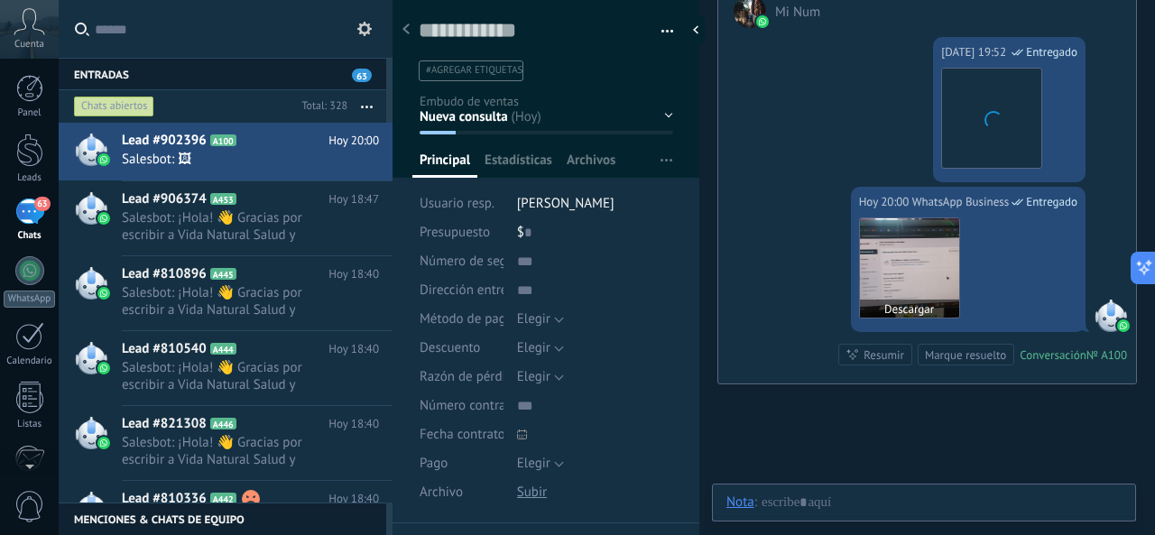
click at [902, 255] on img at bounding box center [909, 267] width 99 height 99
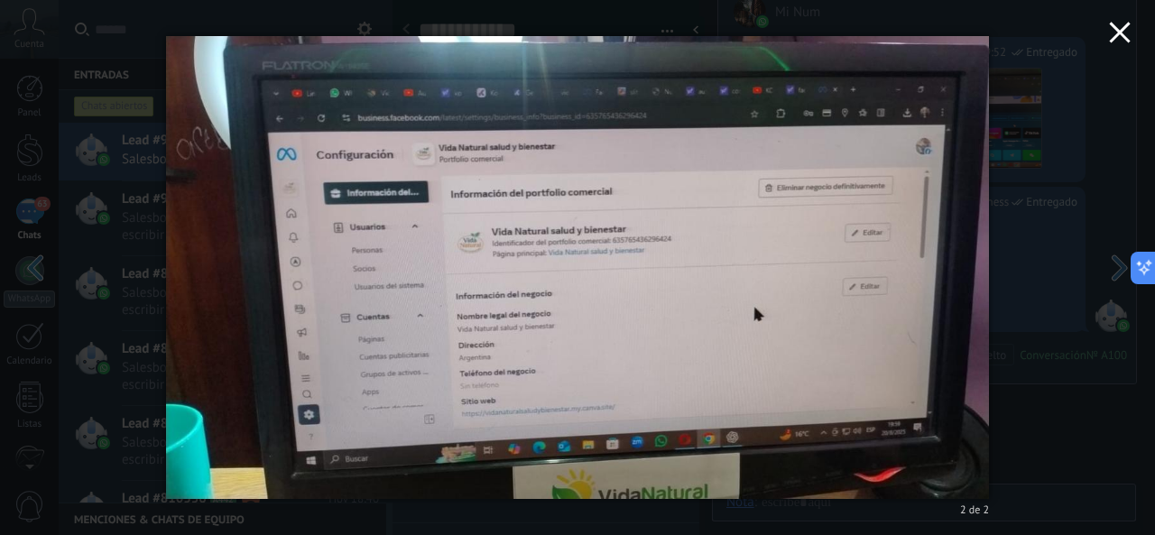
click at [1115, 36] on use "button" at bounding box center [1119, 32] width 21 height 21
